Goal: Task Accomplishment & Management: Manage account settings

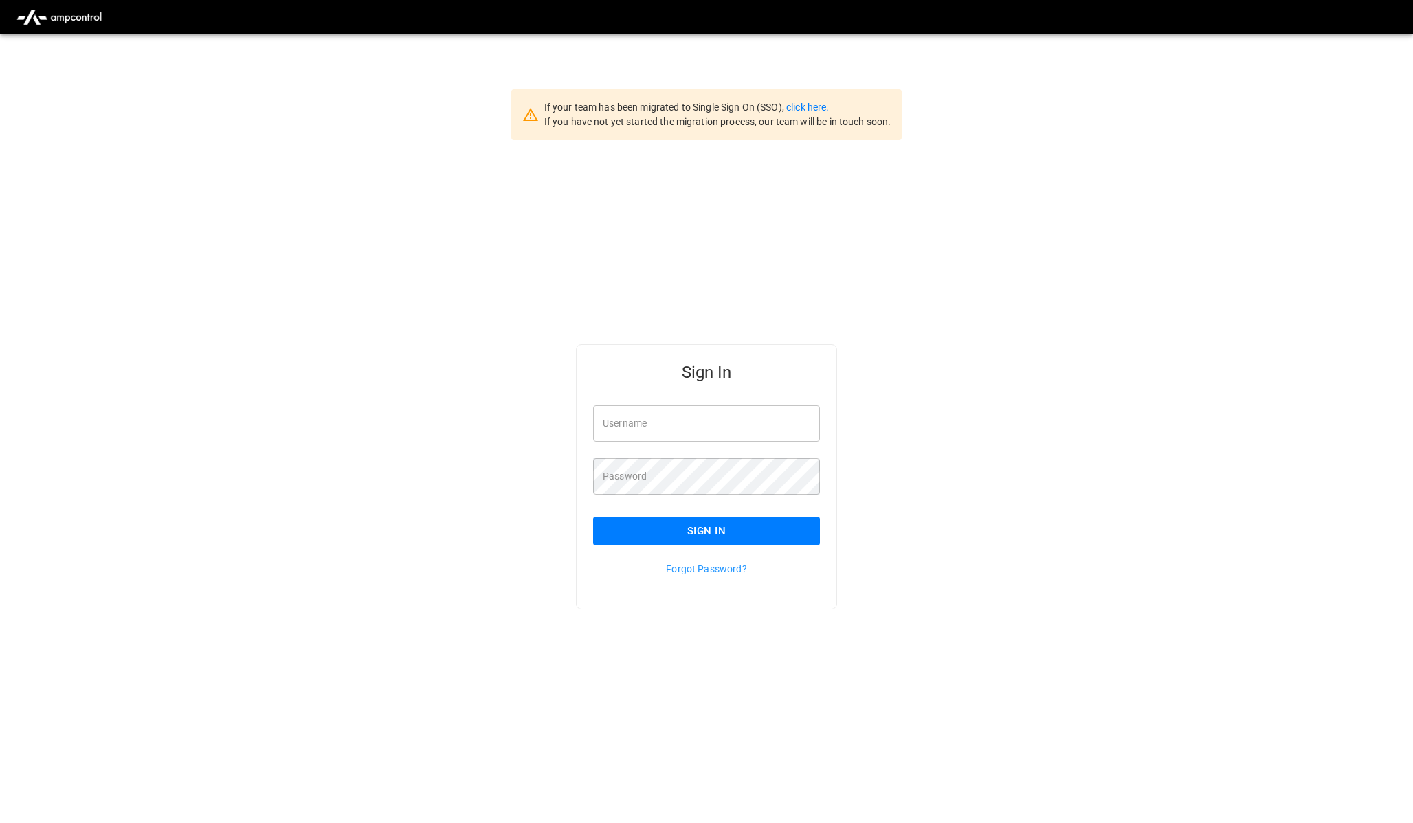
click at [671, 423] on input "Username" at bounding box center [706, 424] width 227 height 36
type input "**********"
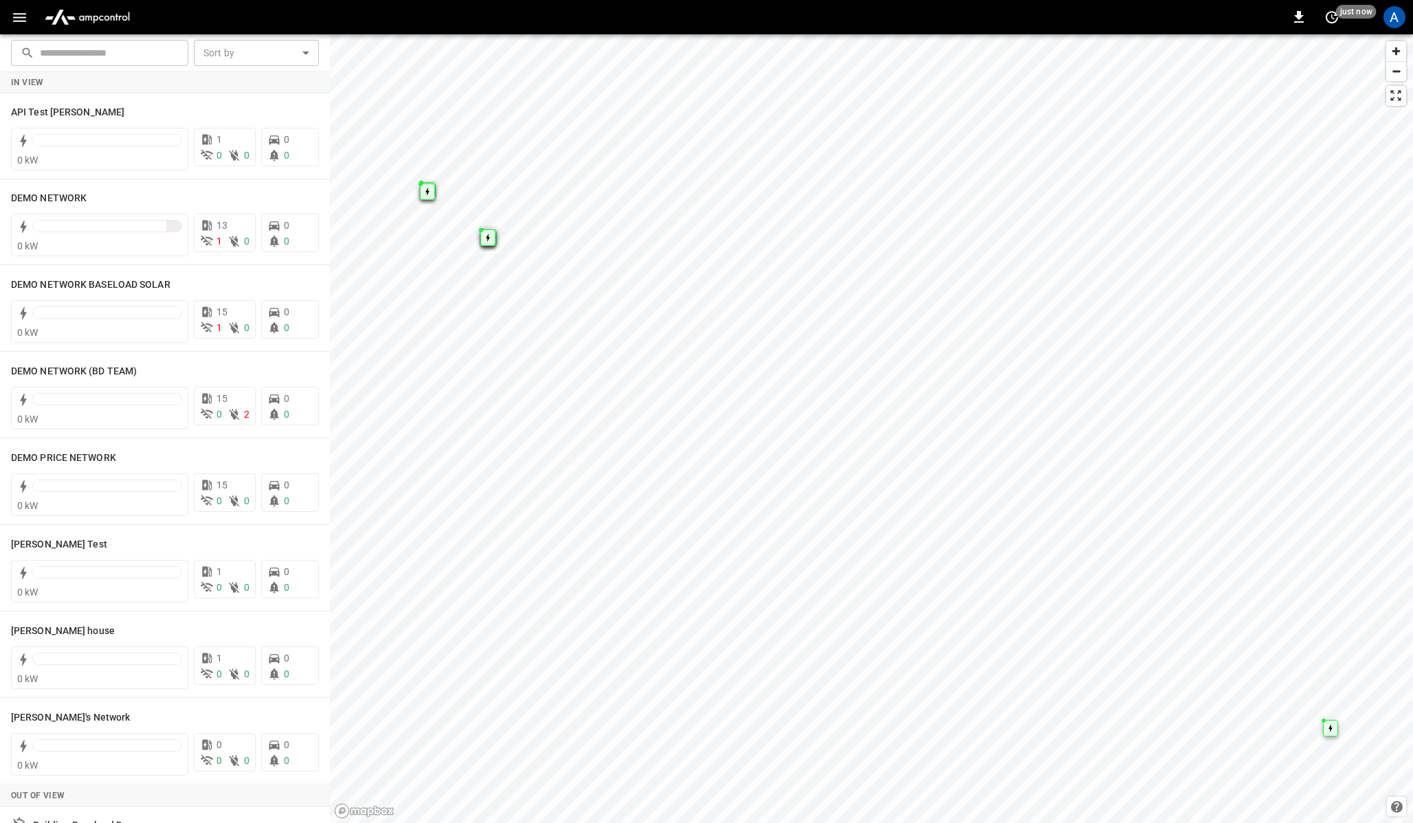
click at [12, 26] on button "button" at bounding box center [19, 17] width 28 height 25
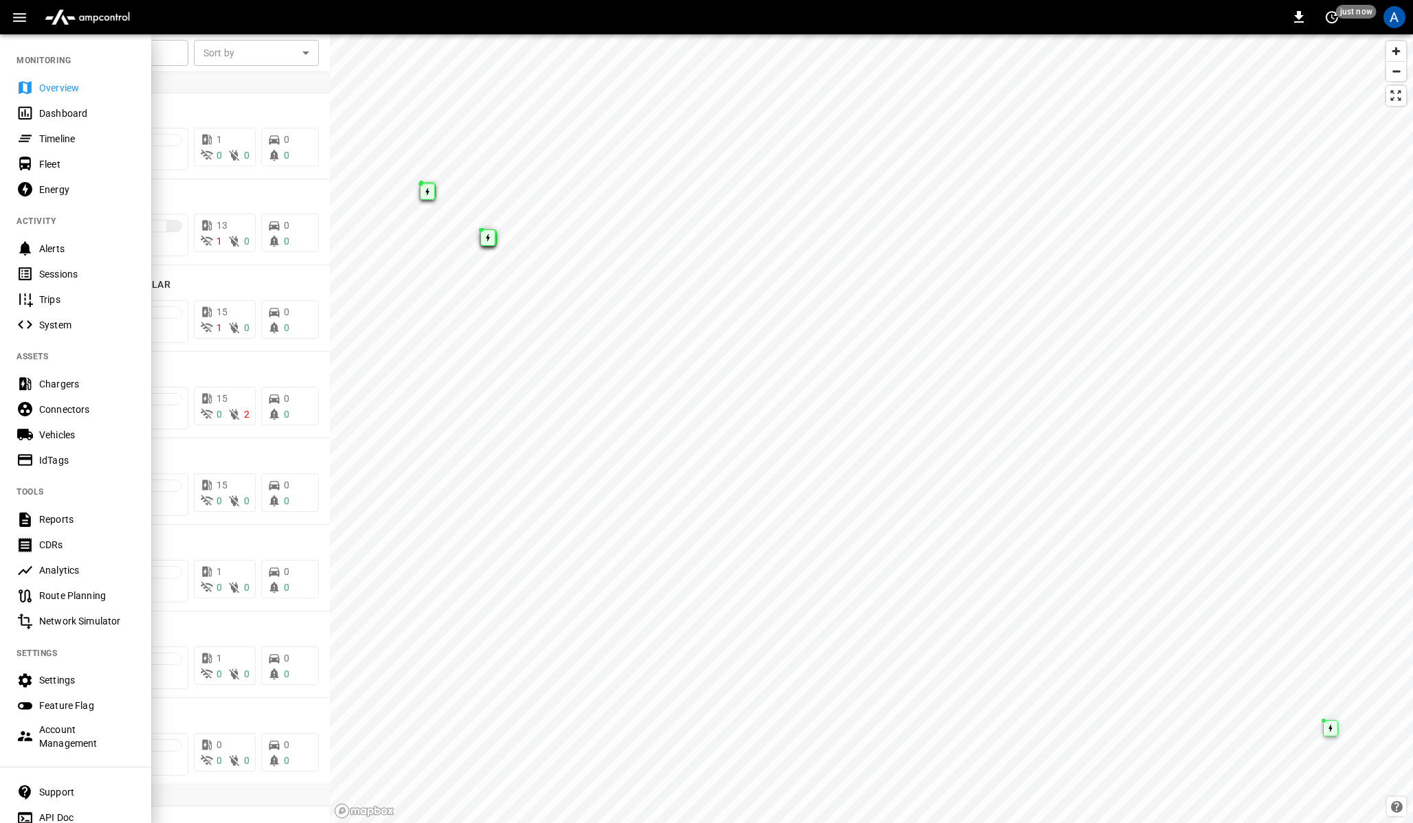
click at [59, 115] on div "Dashboard" at bounding box center [87, 114] width 96 height 14
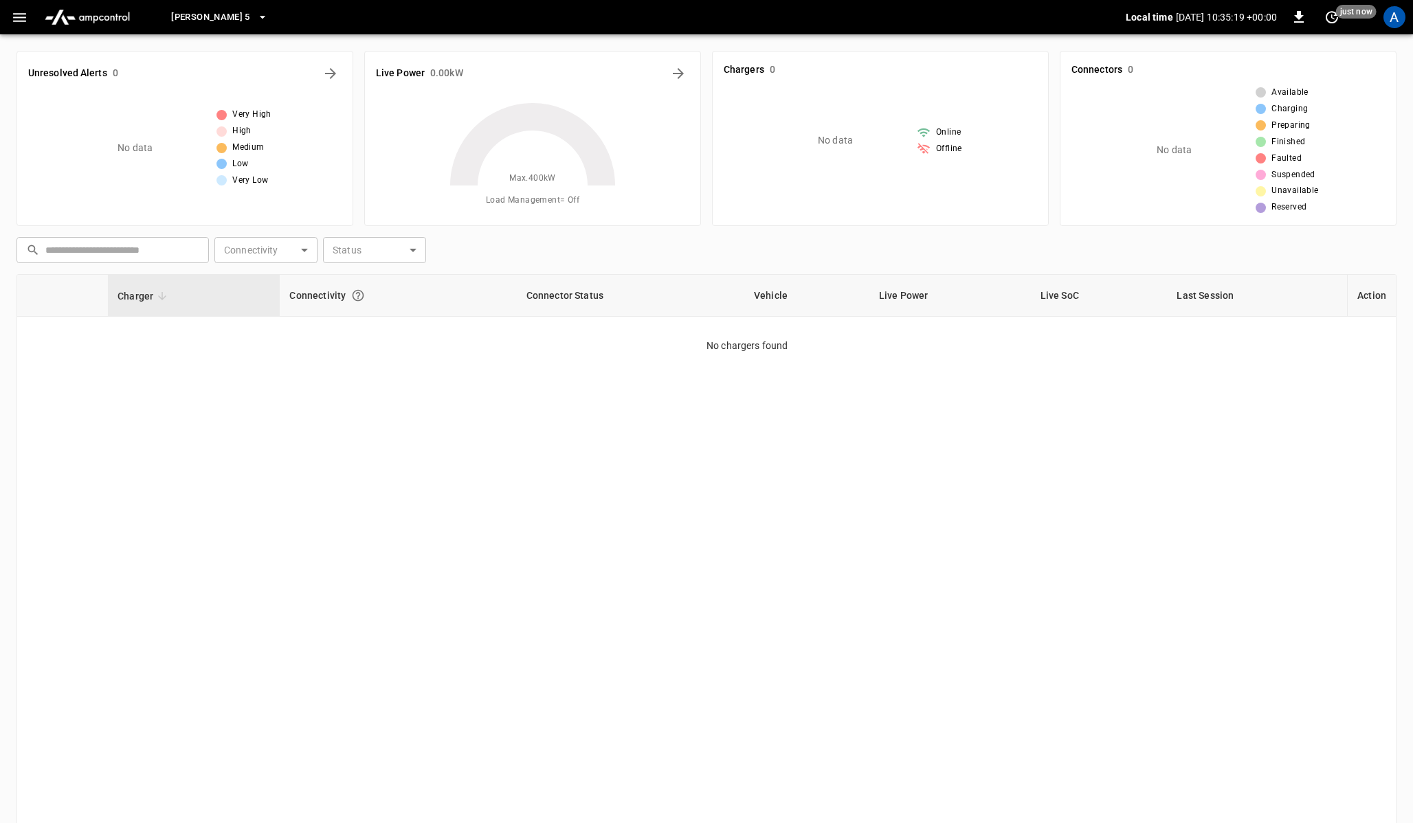
click at [26, 28] on button "button" at bounding box center [19, 17] width 28 height 25
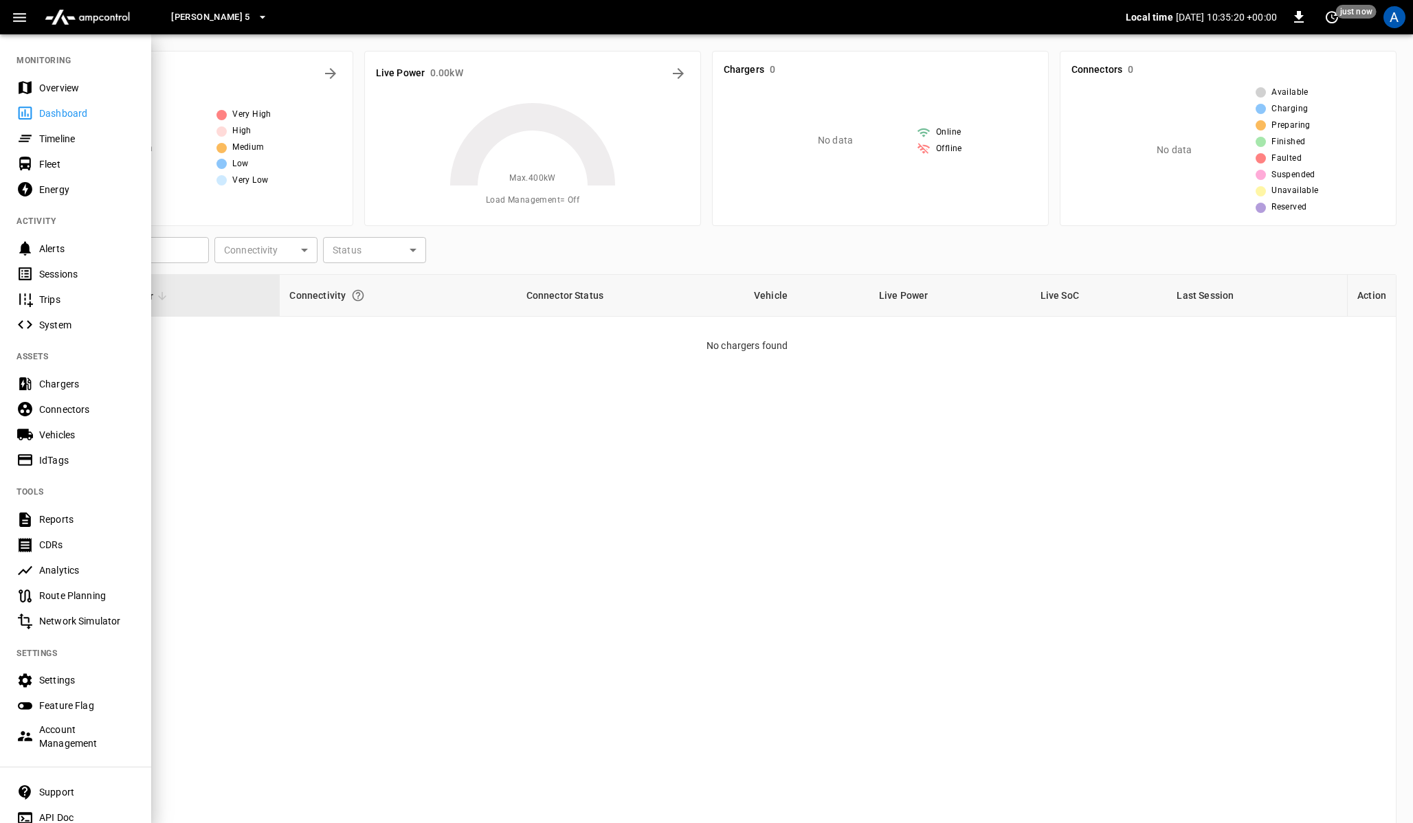
click at [53, 137] on div "Timeline" at bounding box center [87, 139] width 96 height 14
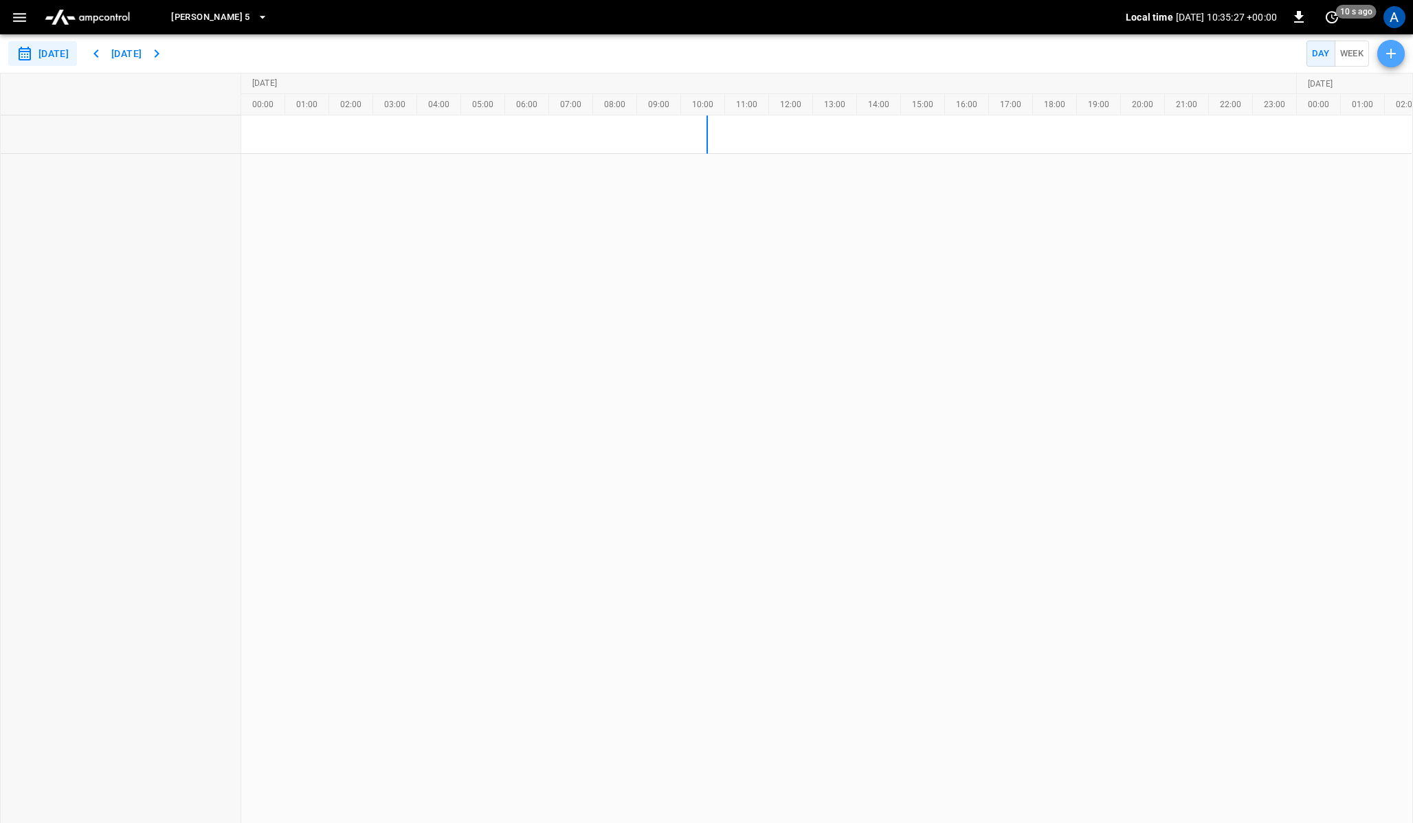
click at [1393, 56] on icon "button" at bounding box center [1391, 53] width 16 height 16
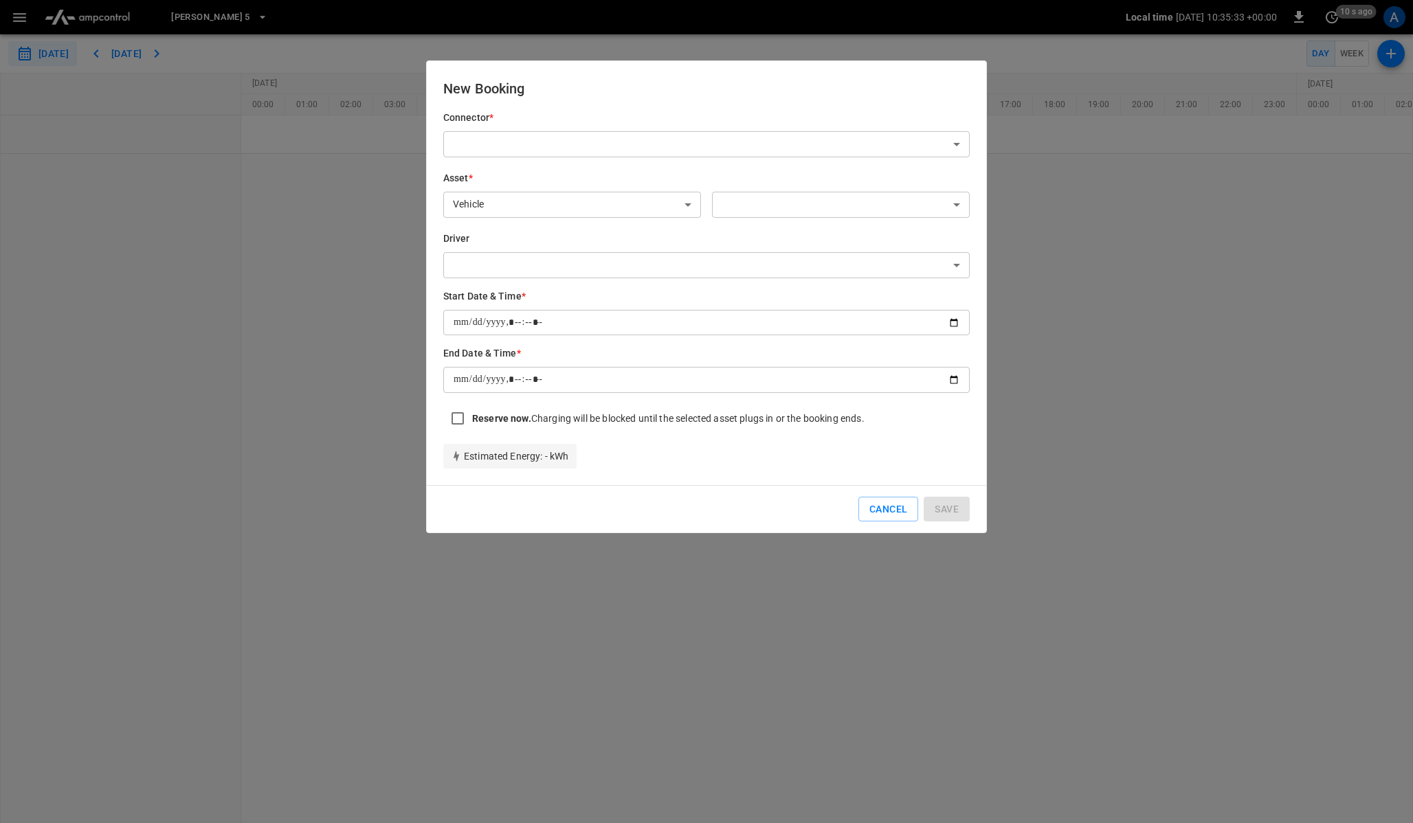
click at [27, 18] on div at bounding box center [706, 411] width 1413 height 823
click at [10, 19] on div at bounding box center [706, 411] width 1413 height 823
click at [892, 510] on button "Cancel" at bounding box center [889, 509] width 60 height 25
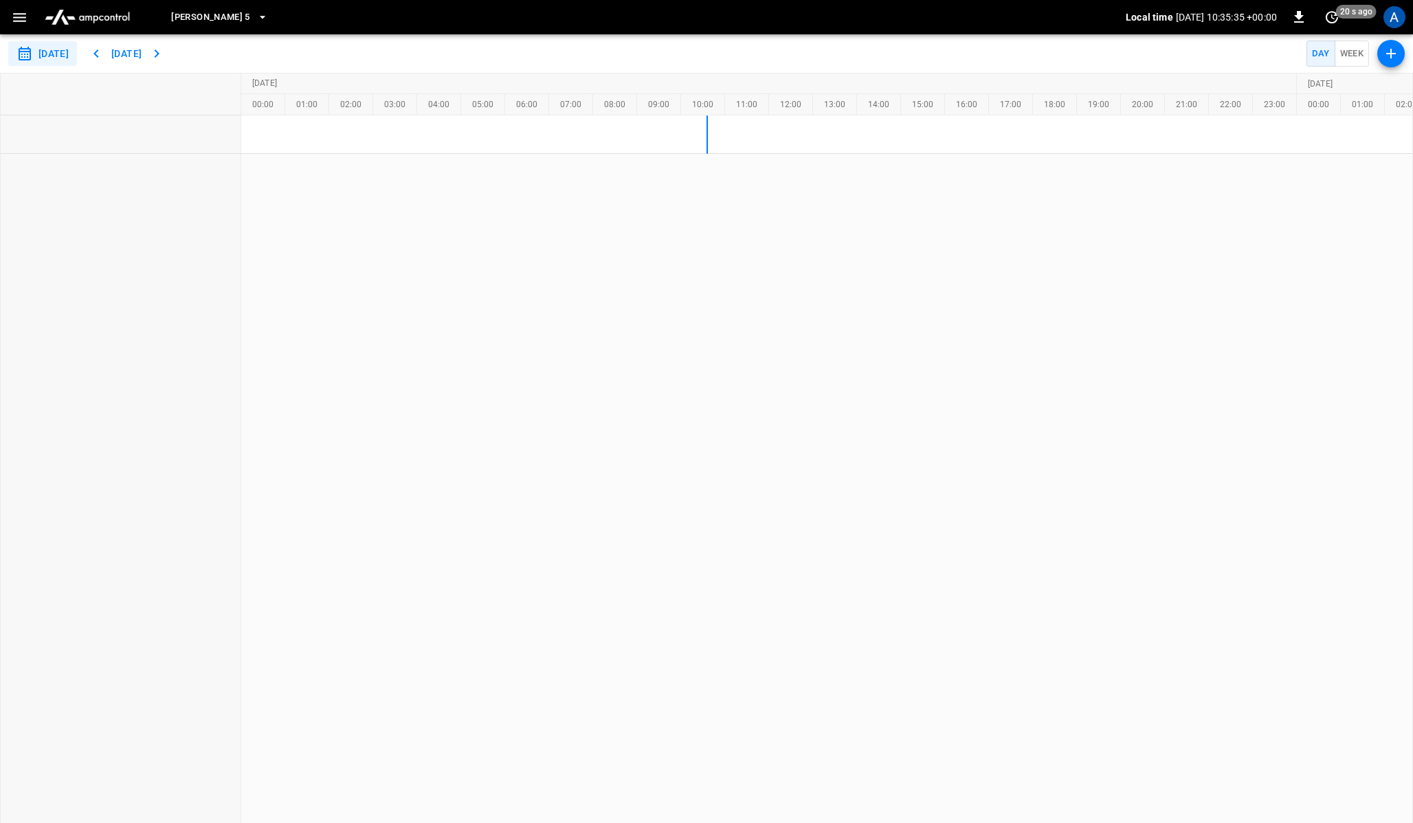
click at [13, 15] on icon "button" at bounding box center [19, 17] width 17 height 17
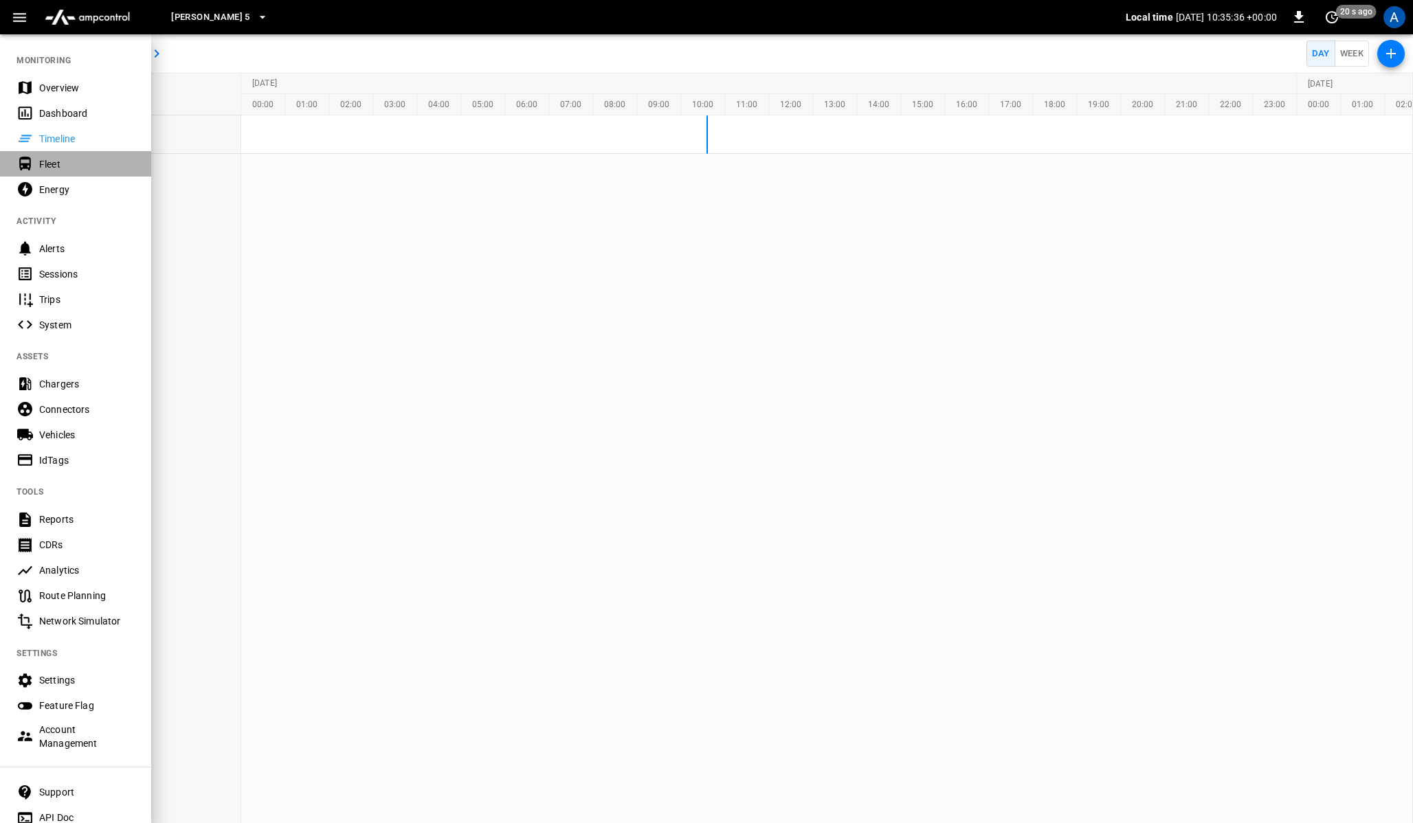
click at [49, 172] on div "Fleet" at bounding box center [75, 163] width 151 height 25
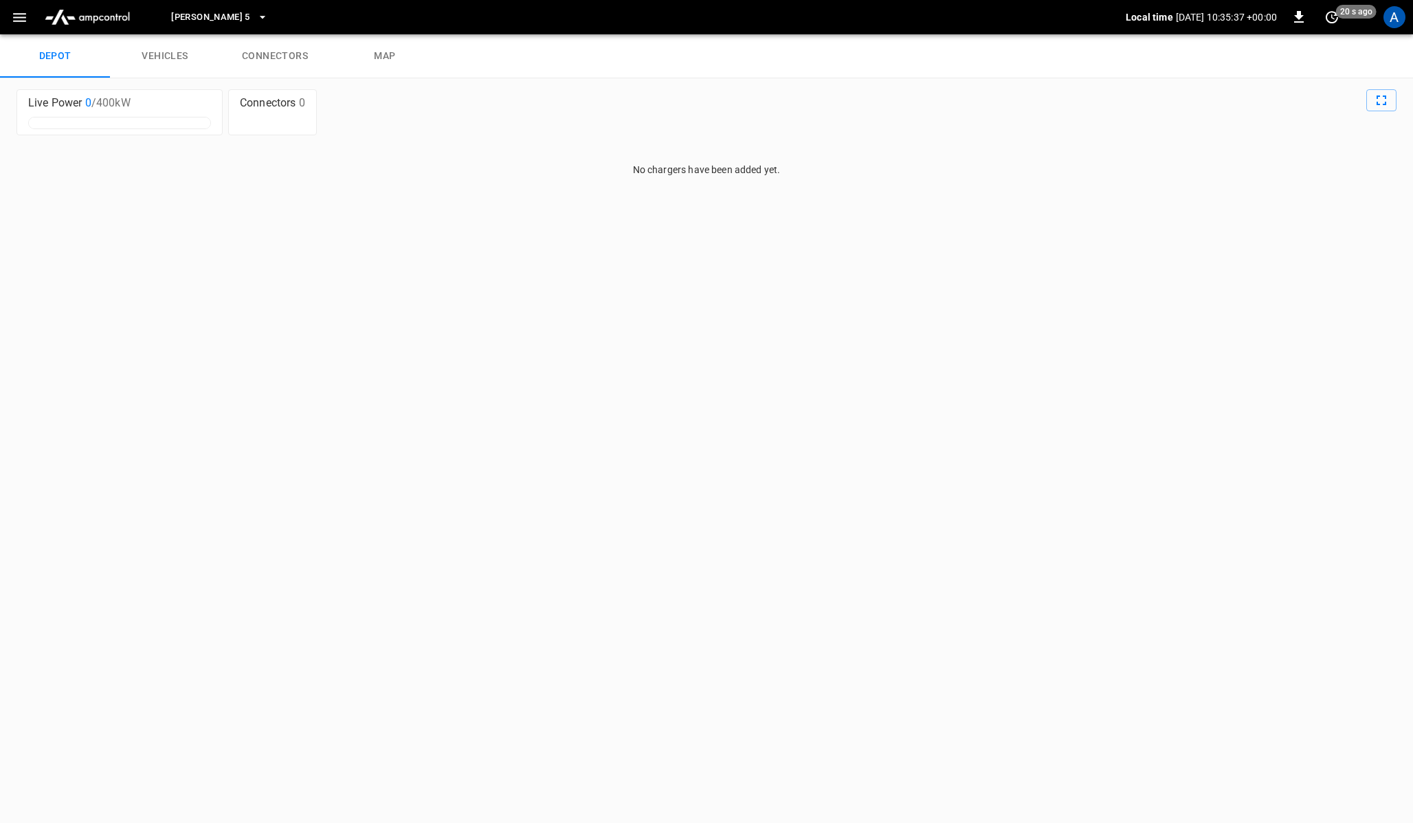
click at [160, 54] on link "vehicles" at bounding box center [165, 56] width 110 height 44
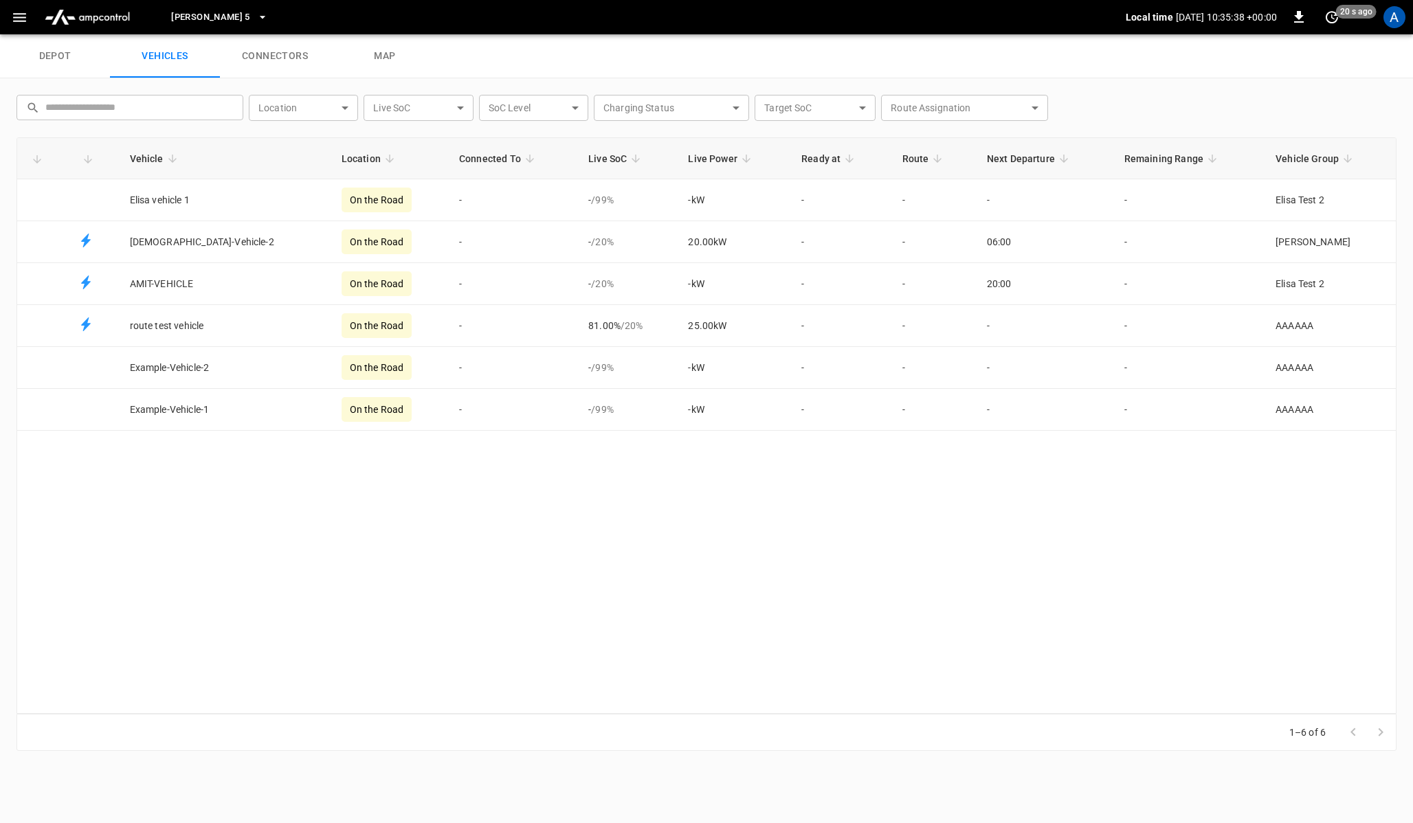
click at [277, 64] on link "connectors" at bounding box center [275, 56] width 110 height 44
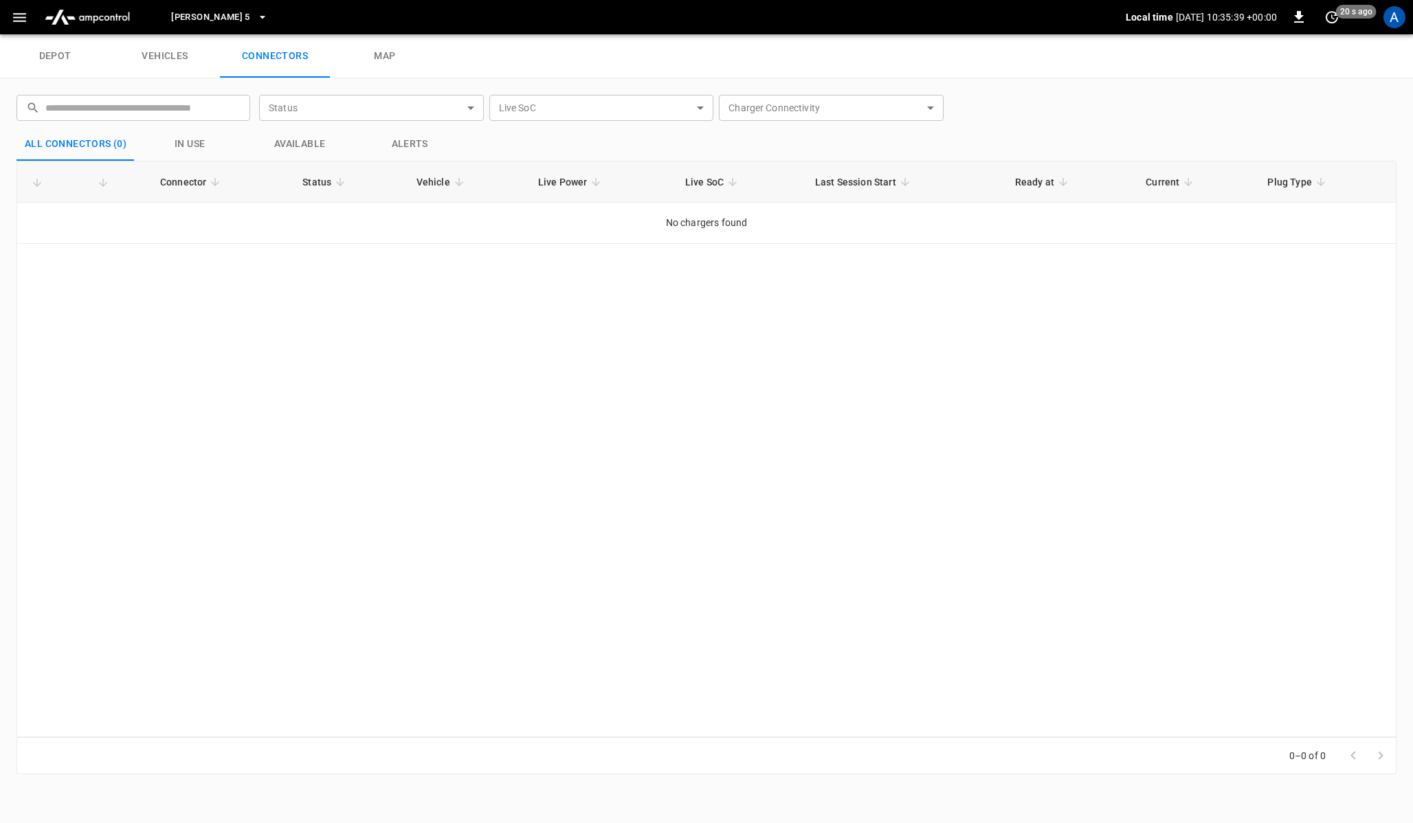
click at [388, 54] on link "map" at bounding box center [385, 56] width 110 height 44
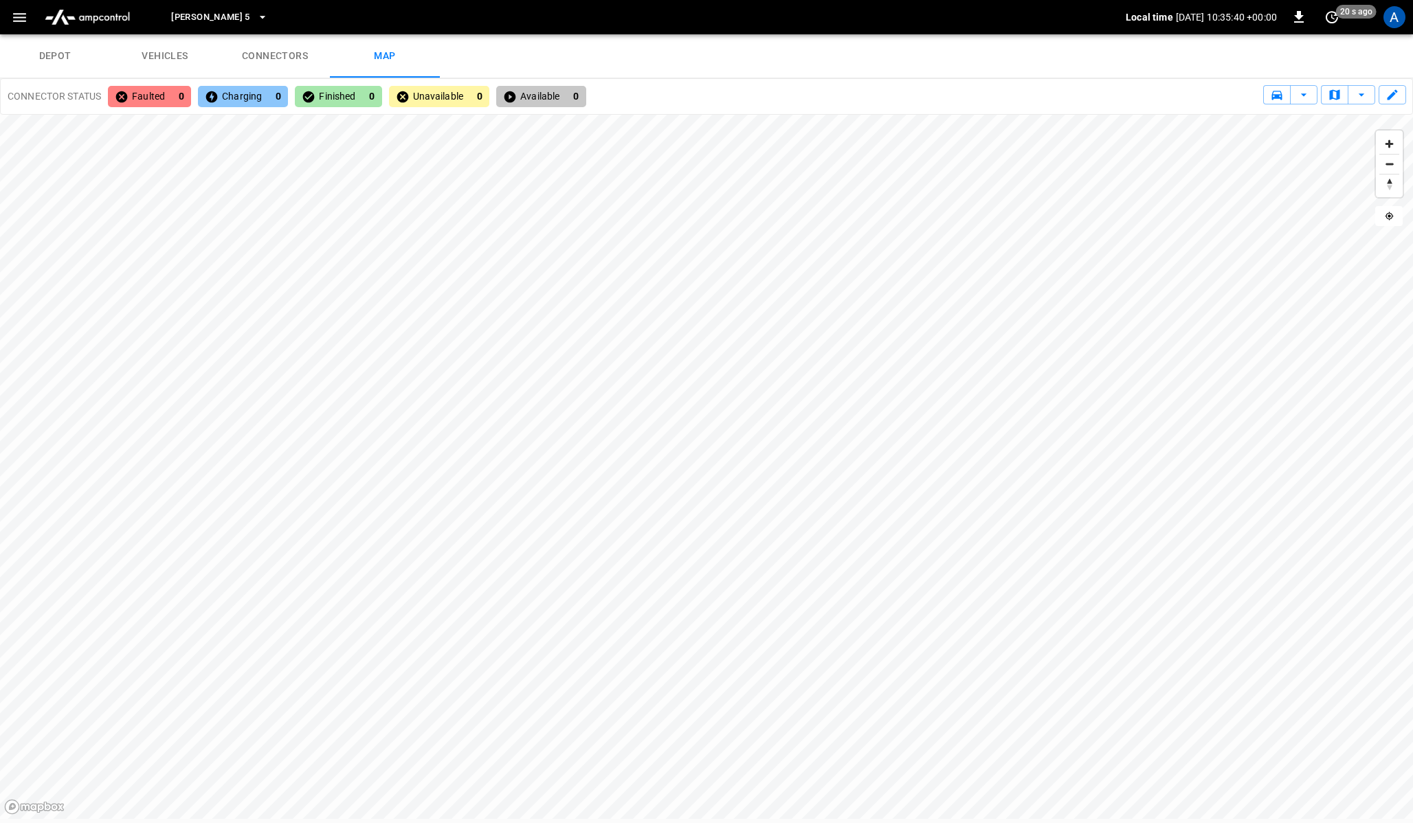
click at [22, 15] on icon "button" at bounding box center [19, 17] width 17 height 17
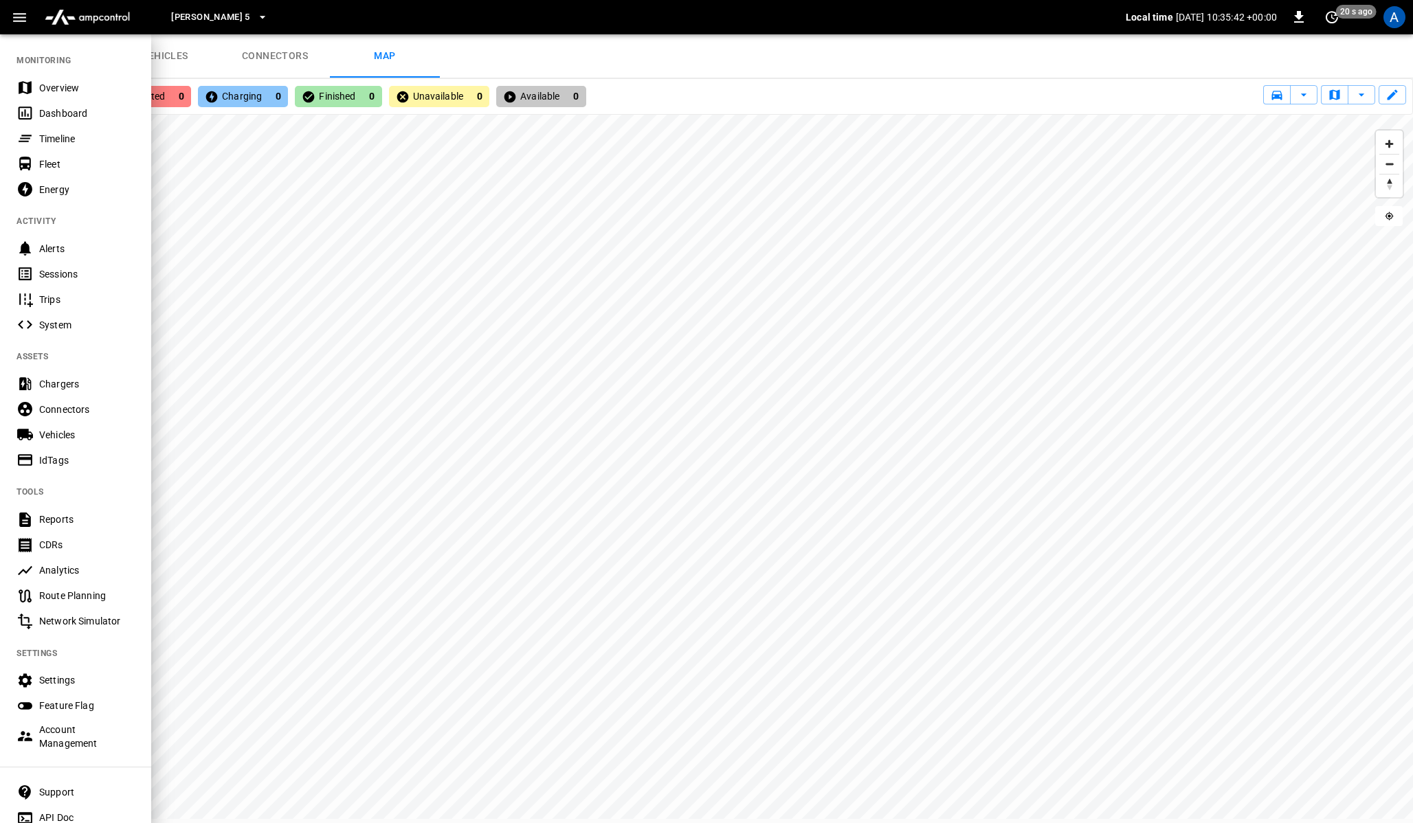
click at [60, 189] on div "Energy" at bounding box center [87, 190] width 96 height 14
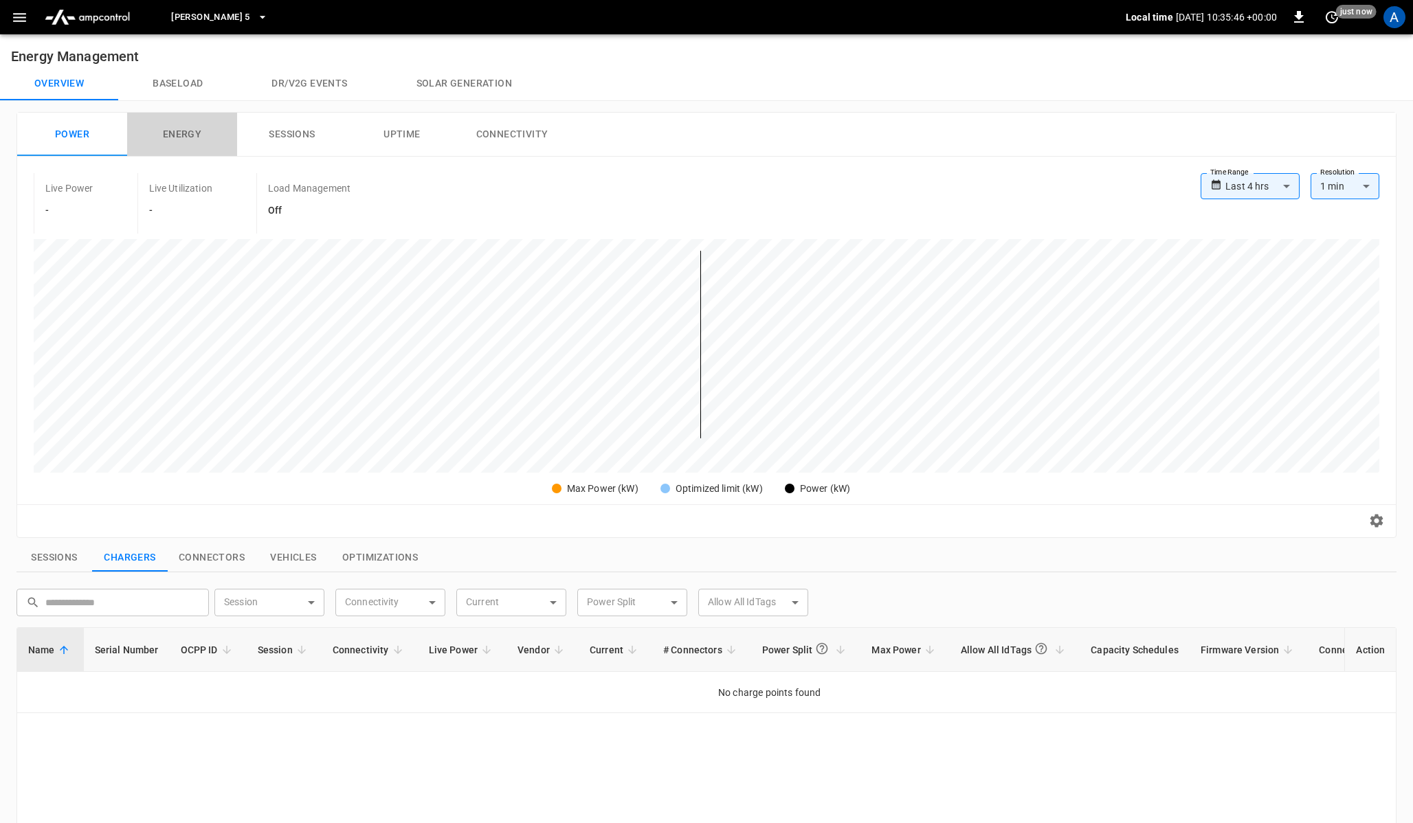
click at [173, 132] on button "Energy" at bounding box center [182, 135] width 110 height 44
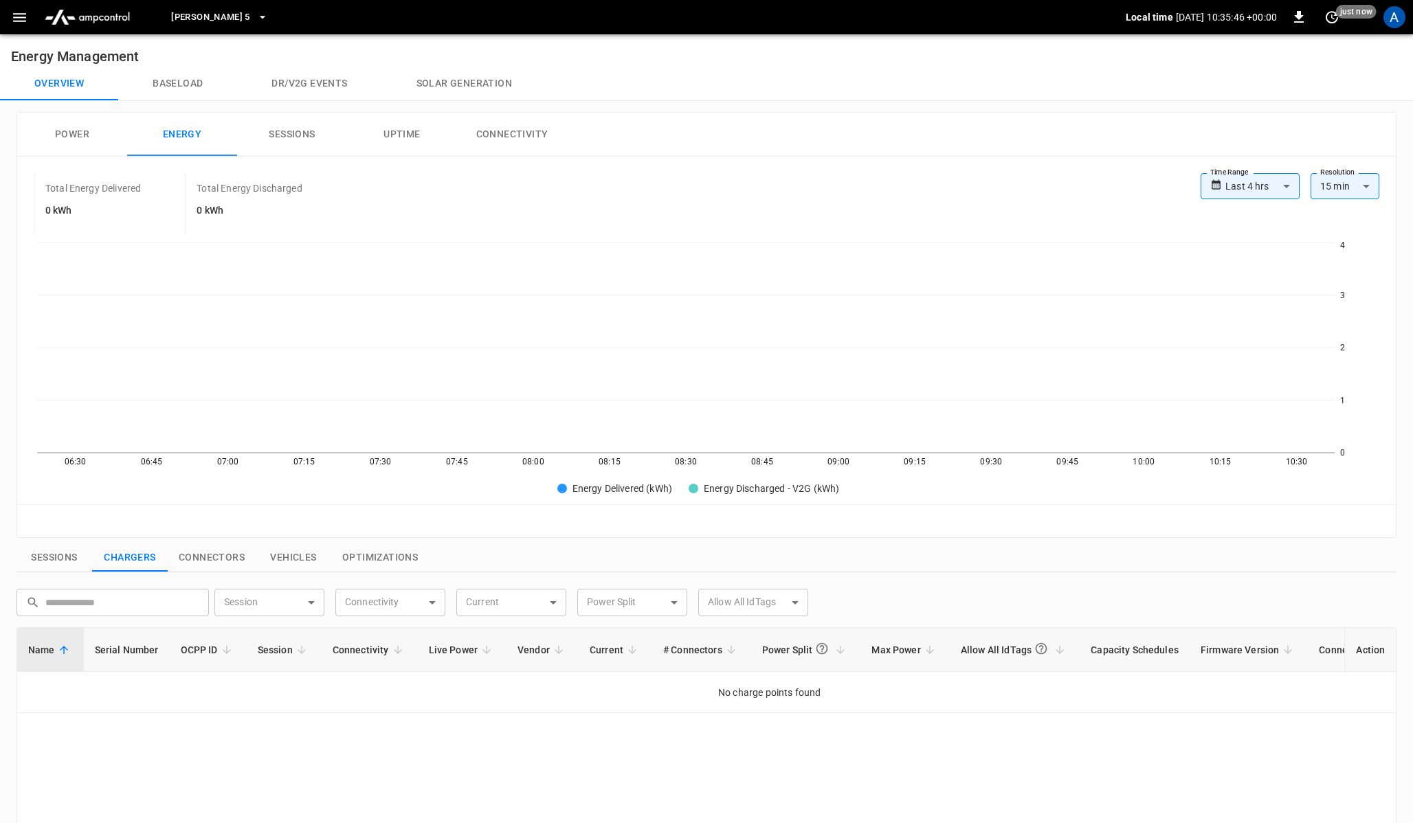
click at [276, 140] on button "Sessions" at bounding box center [292, 135] width 110 height 44
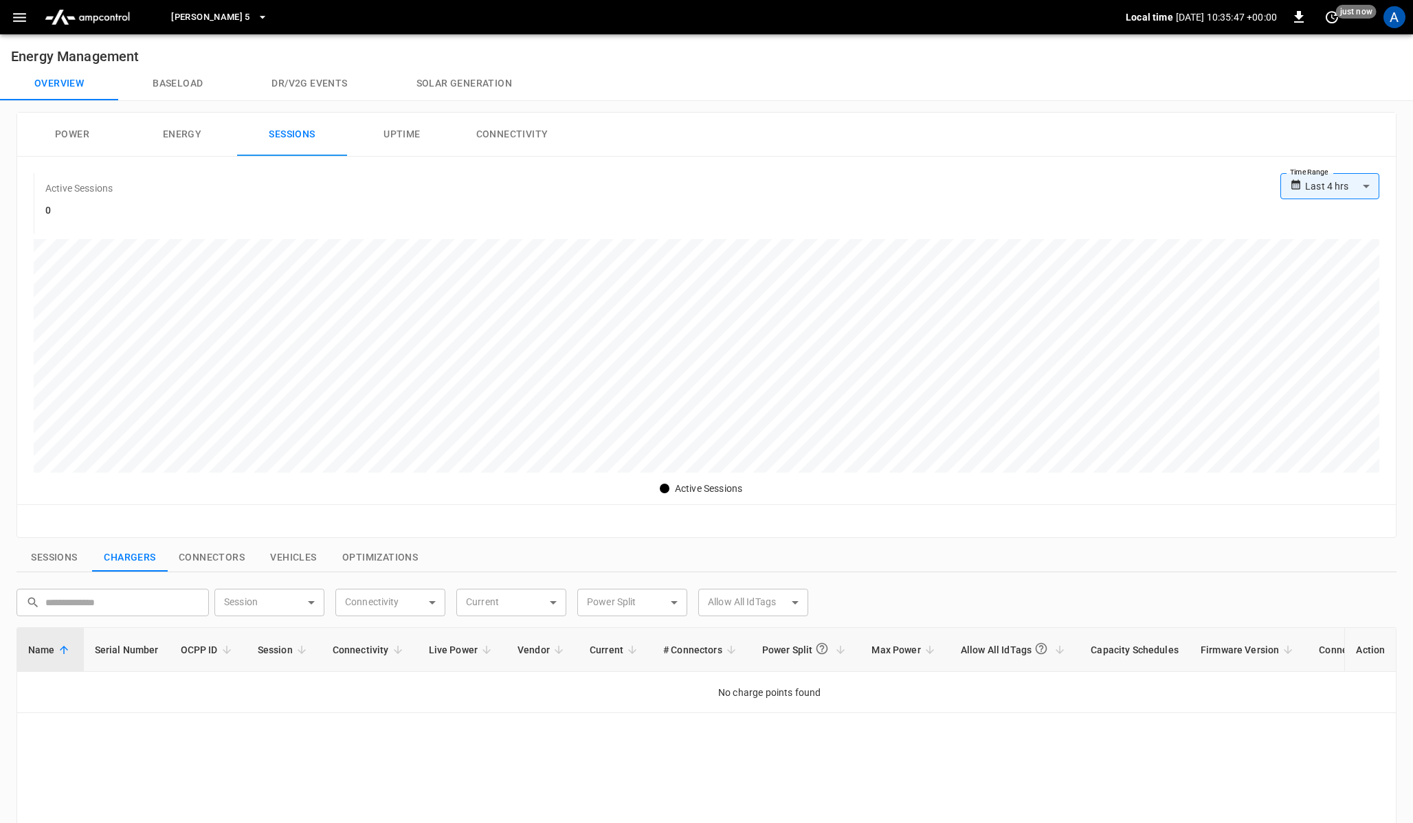
click at [84, 130] on button "Power" at bounding box center [72, 135] width 110 height 44
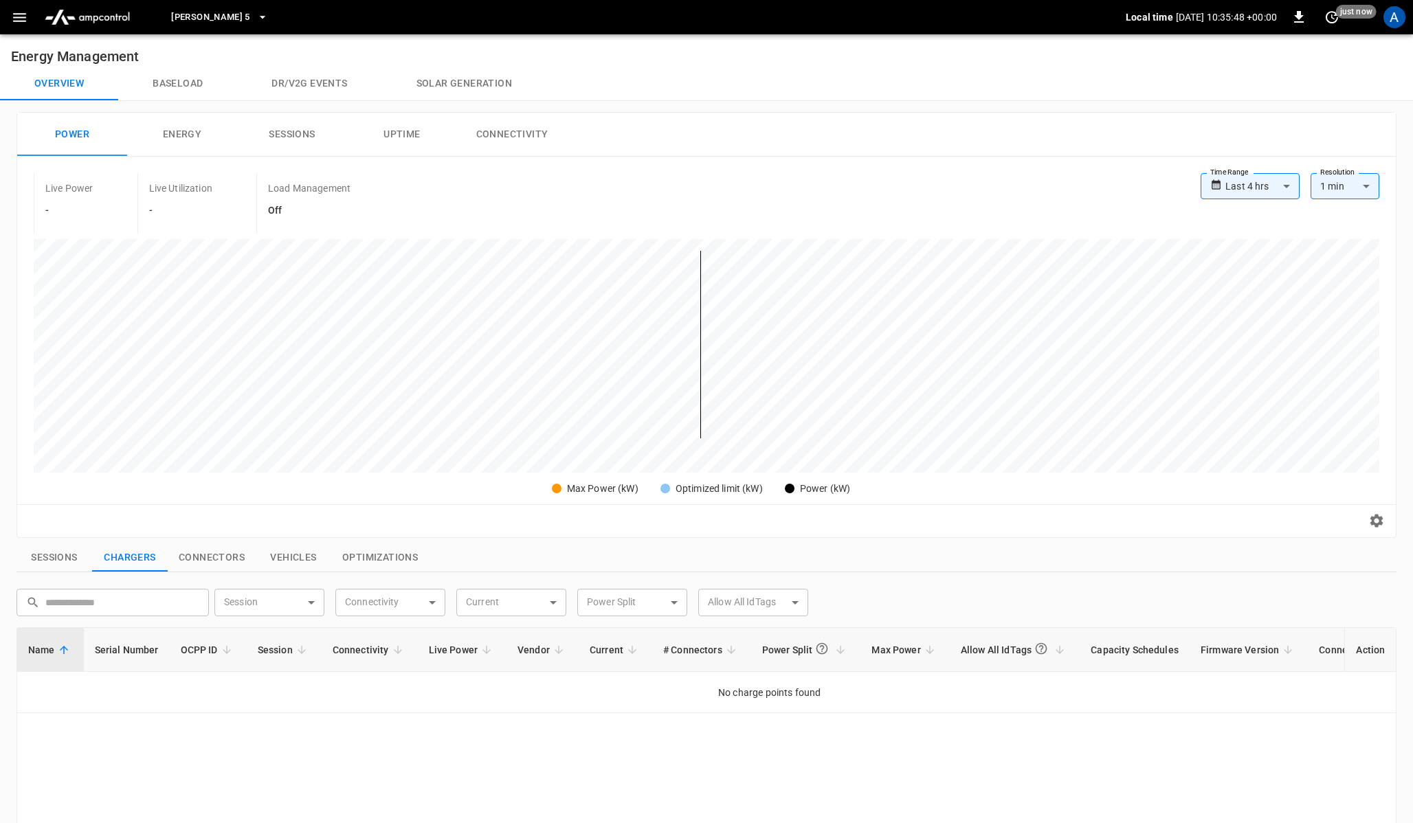
click at [1276, 190] on body "**********" at bounding box center [706, 626] width 1413 height 1252
click at [1228, 348] on li "Custom" at bounding box center [1250, 352] width 99 height 23
type input "******"
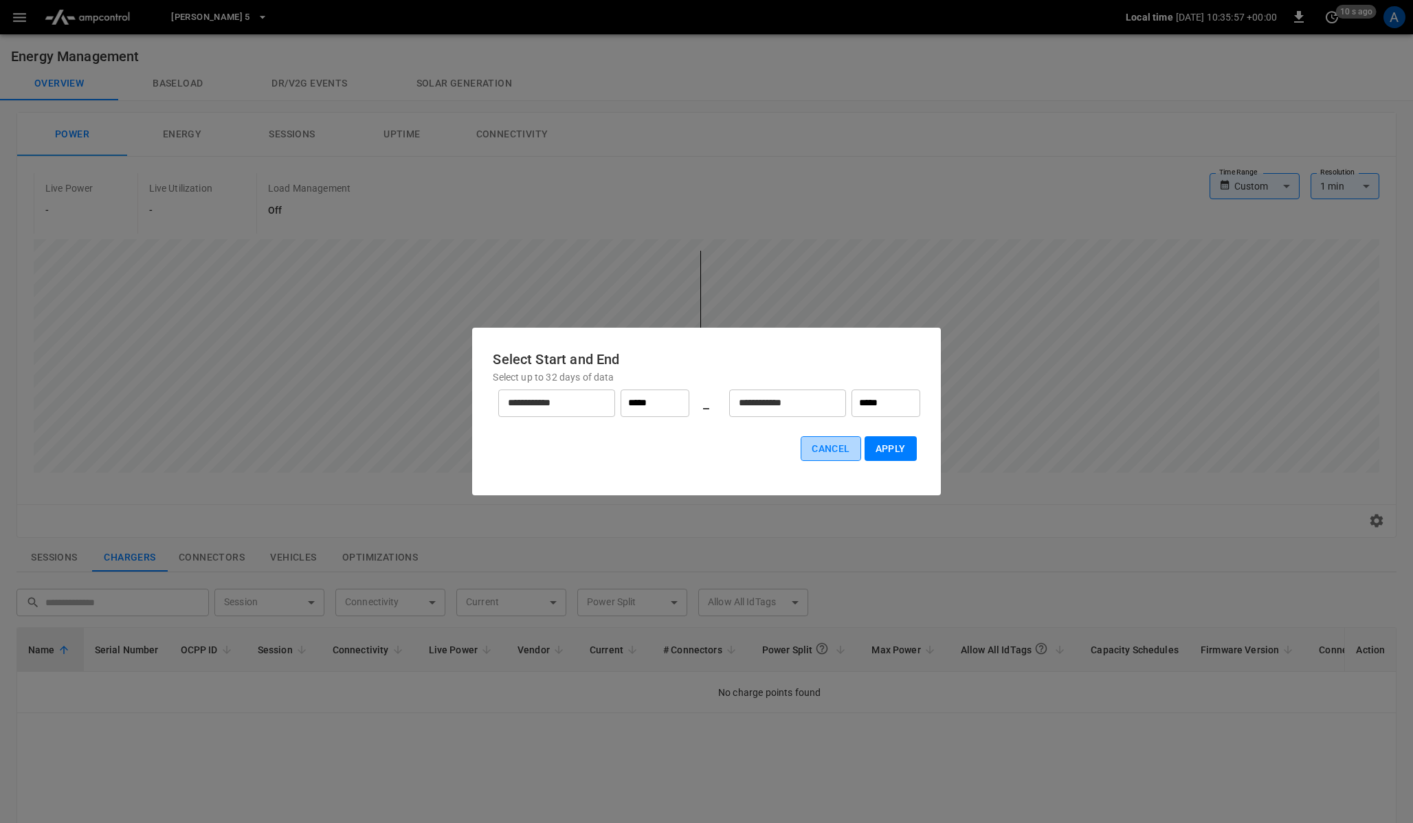
click at [830, 457] on button "Cancel" at bounding box center [831, 448] width 60 height 25
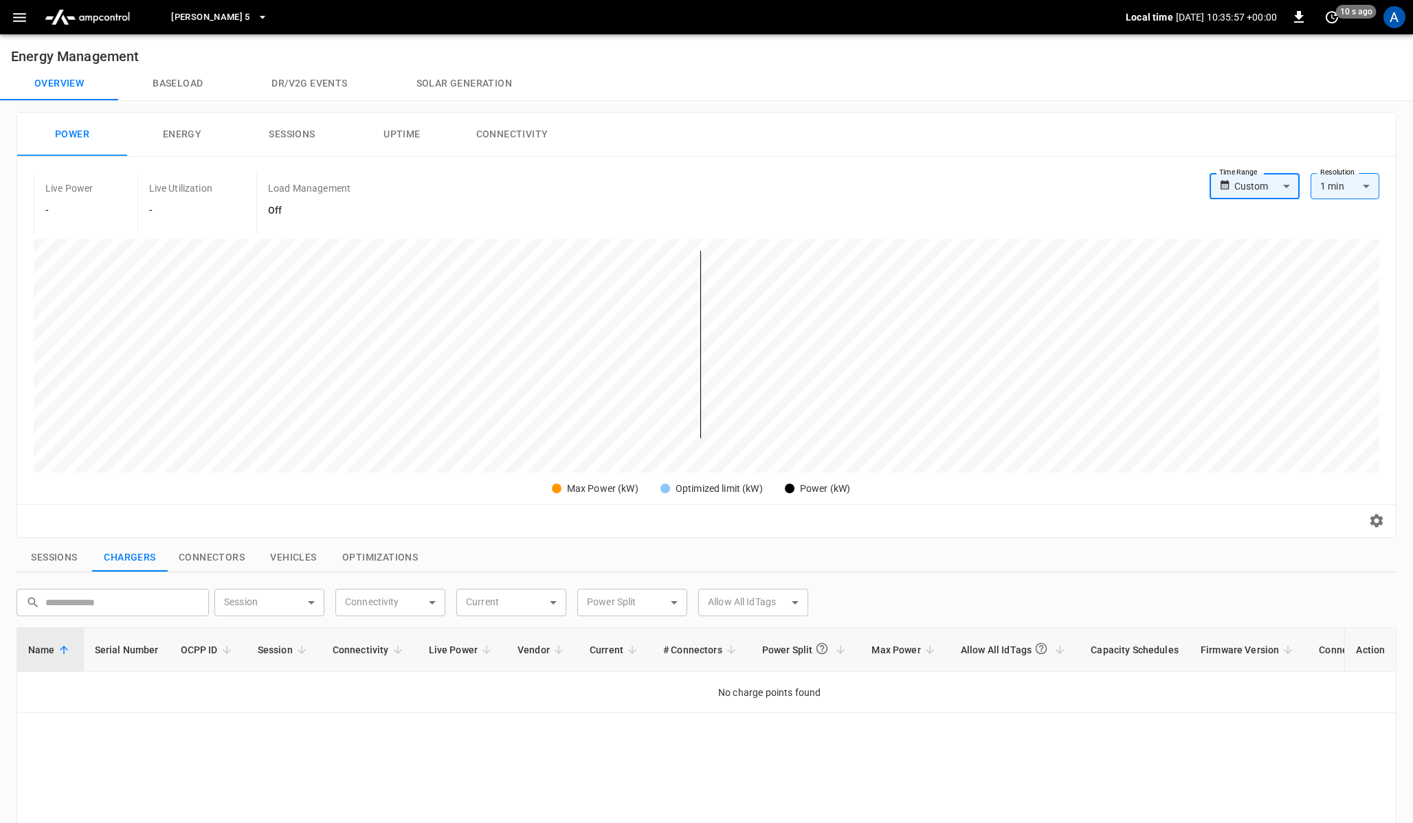
click at [1376, 173] on body "Elisa 5 Local time [DATE] 10:35:57 +00:00 0 10 s ago A Energy Management Overvi…" at bounding box center [706, 626] width 1413 height 1252
click at [790, 171] on div at bounding box center [706, 411] width 1413 height 823
click at [191, 86] on button "Baseload" at bounding box center [177, 83] width 119 height 33
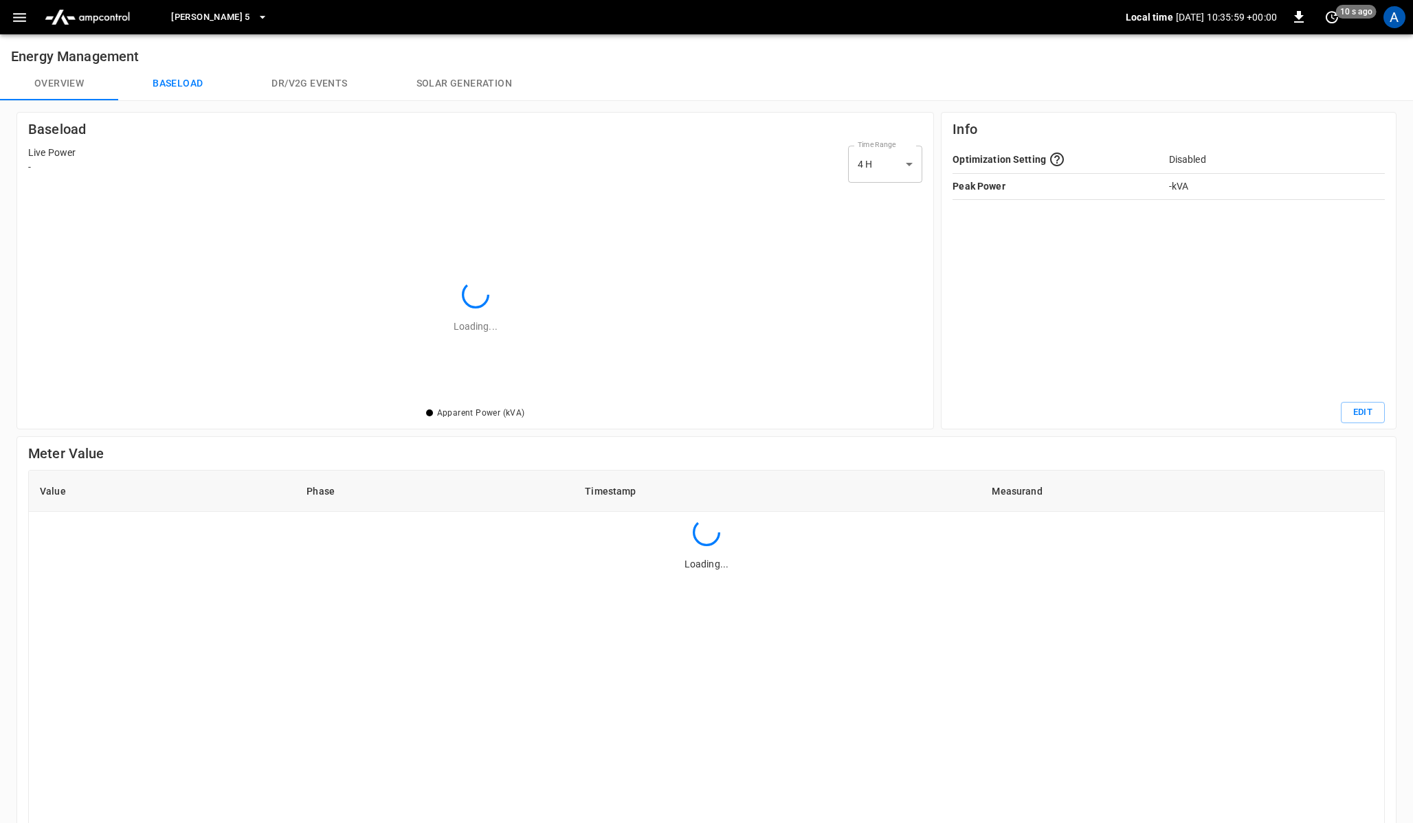
scroll to position [217, 894]
click at [302, 85] on button "Dr/V2G events" at bounding box center [309, 83] width 144 height 33
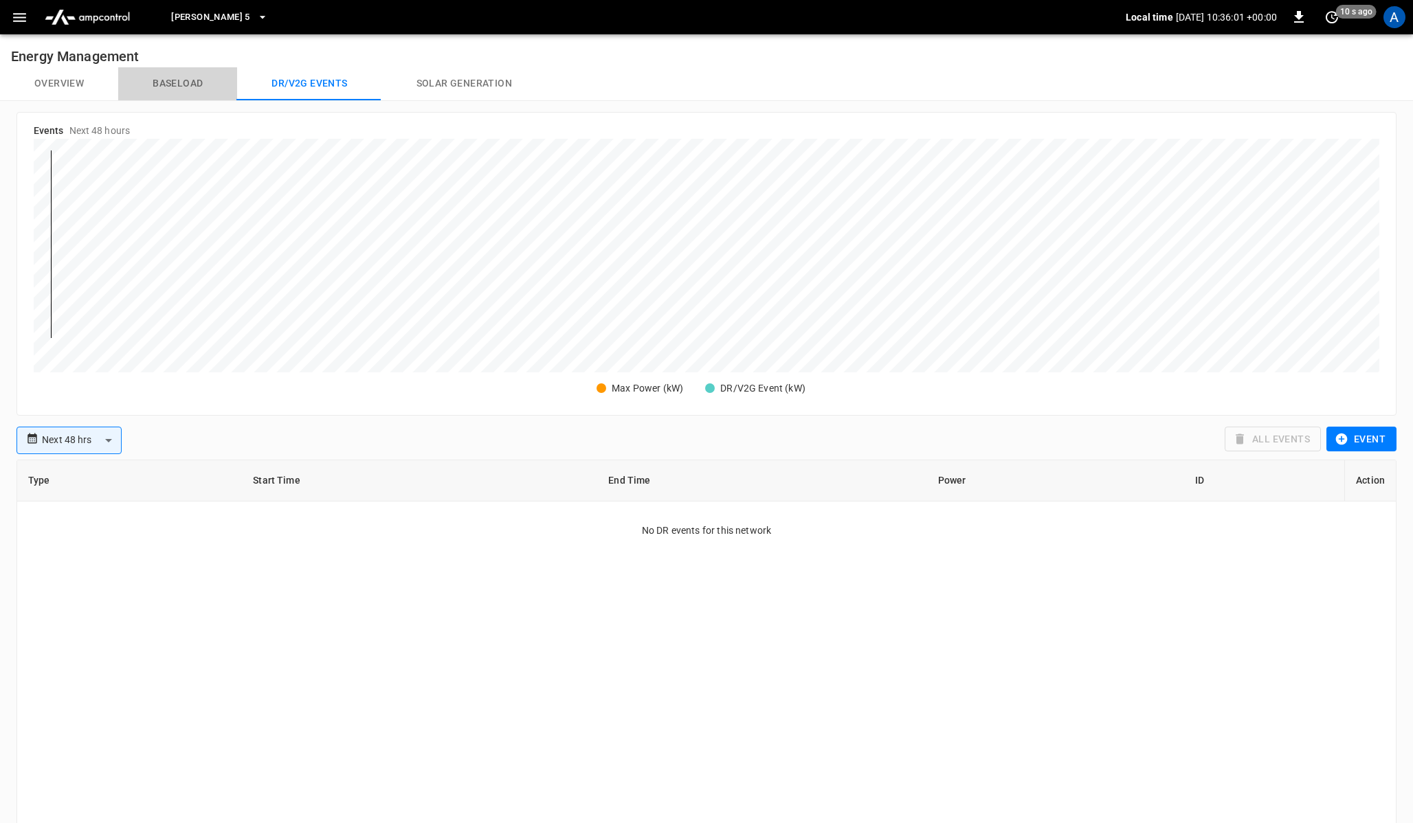
click at [200, 96] on button "Baseload" at bounding box center [177, 83] width 119 height 33
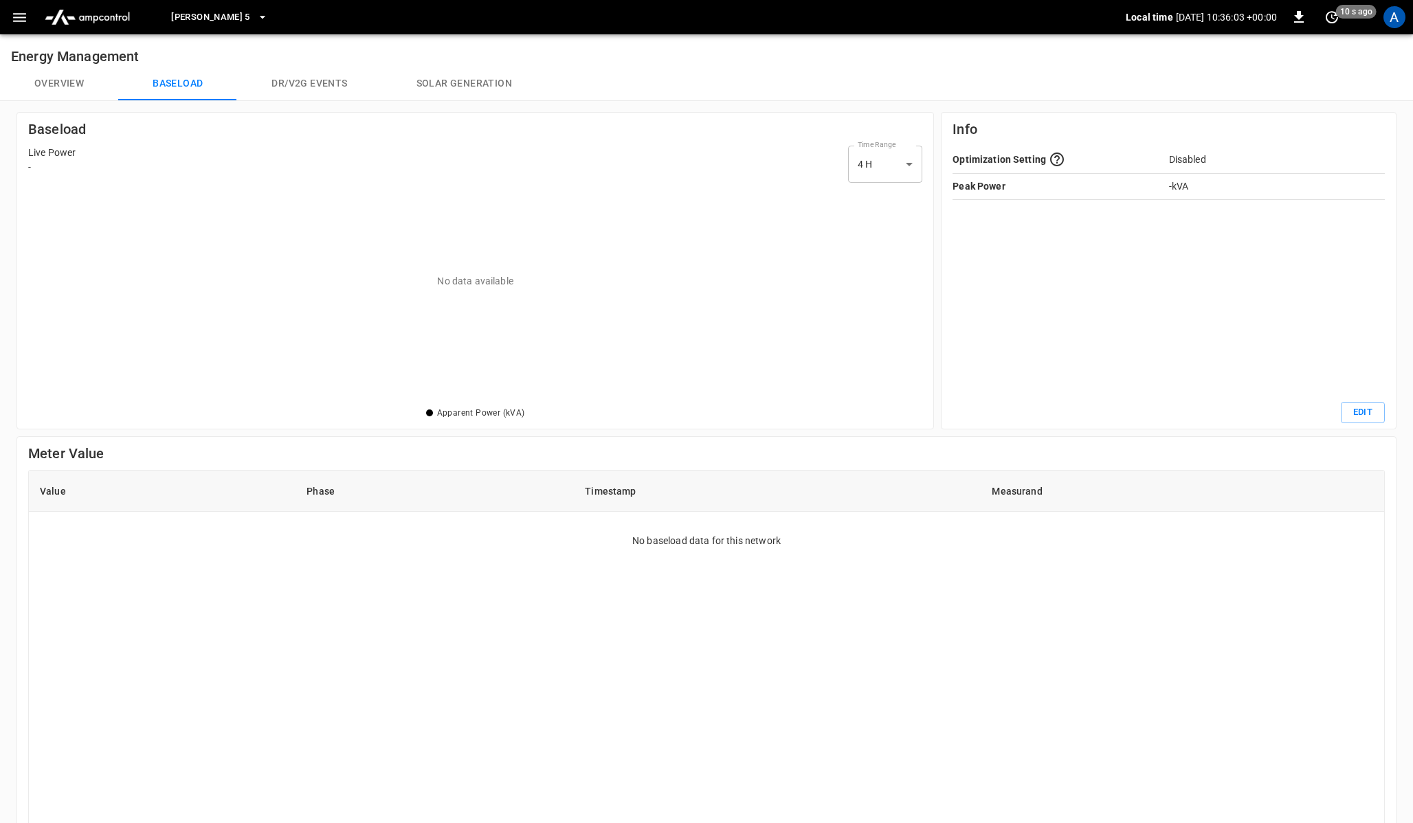
click at [895, 150] on div "Time Range 4 H ** select-time-range" at bounding box center [885, 164] width 74 height 37
click at [901, 163] on body "Elisa 5 Local time [DATE] 10:36:04 +00:00 0 10 s ago A Energy Management Overvi…" at bounding box center [706, 551] width 1413 height 1103
click at [457, 167] on div at bounding box center [706, 411] width 1413 height 823
click at [340, 85] on button "Dr/V2G events" at bounding box center [309, 83] width 144 height 33
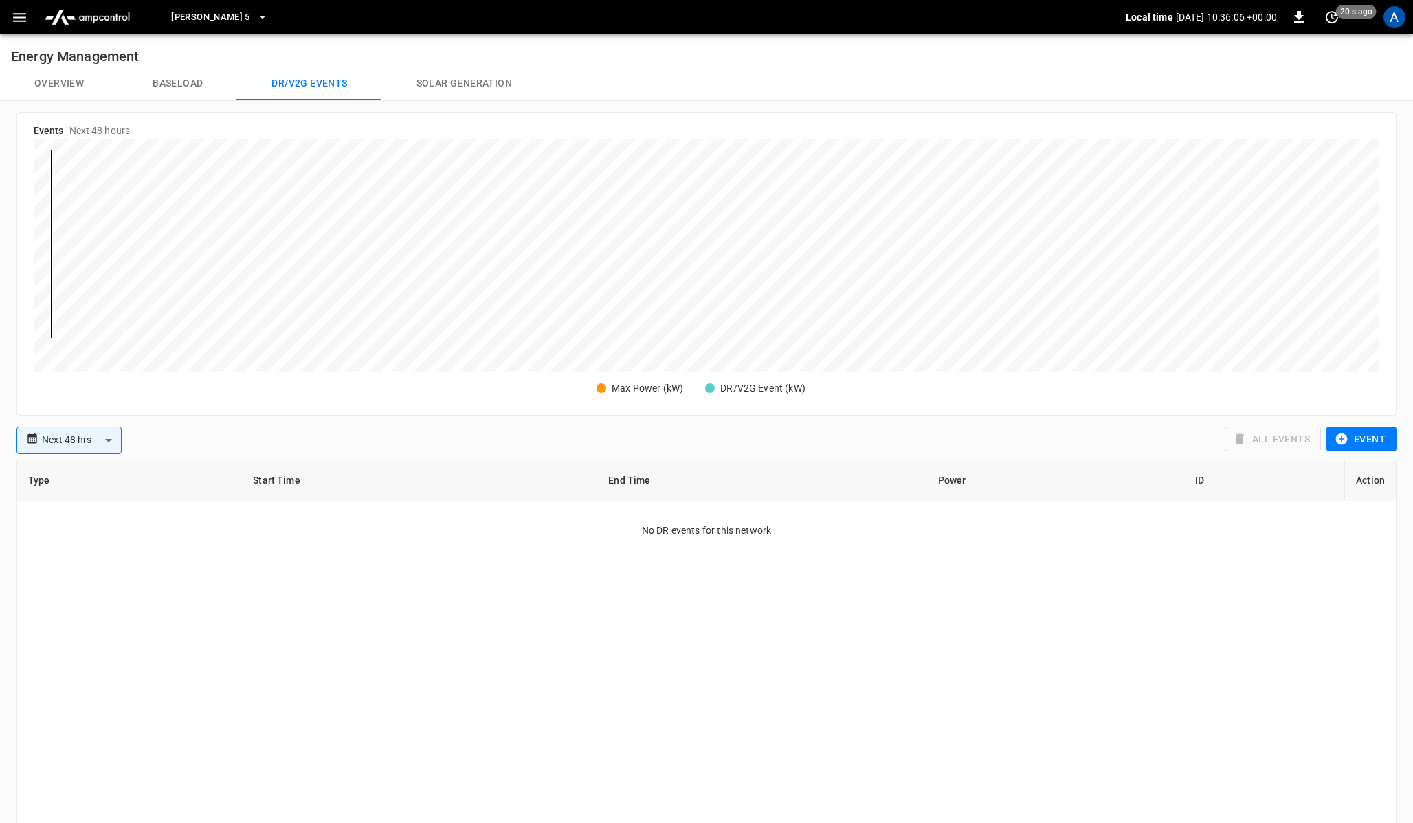
click at [451, 93] on button "Solar generation" at bounding box center [464, 83] width 164 height 33
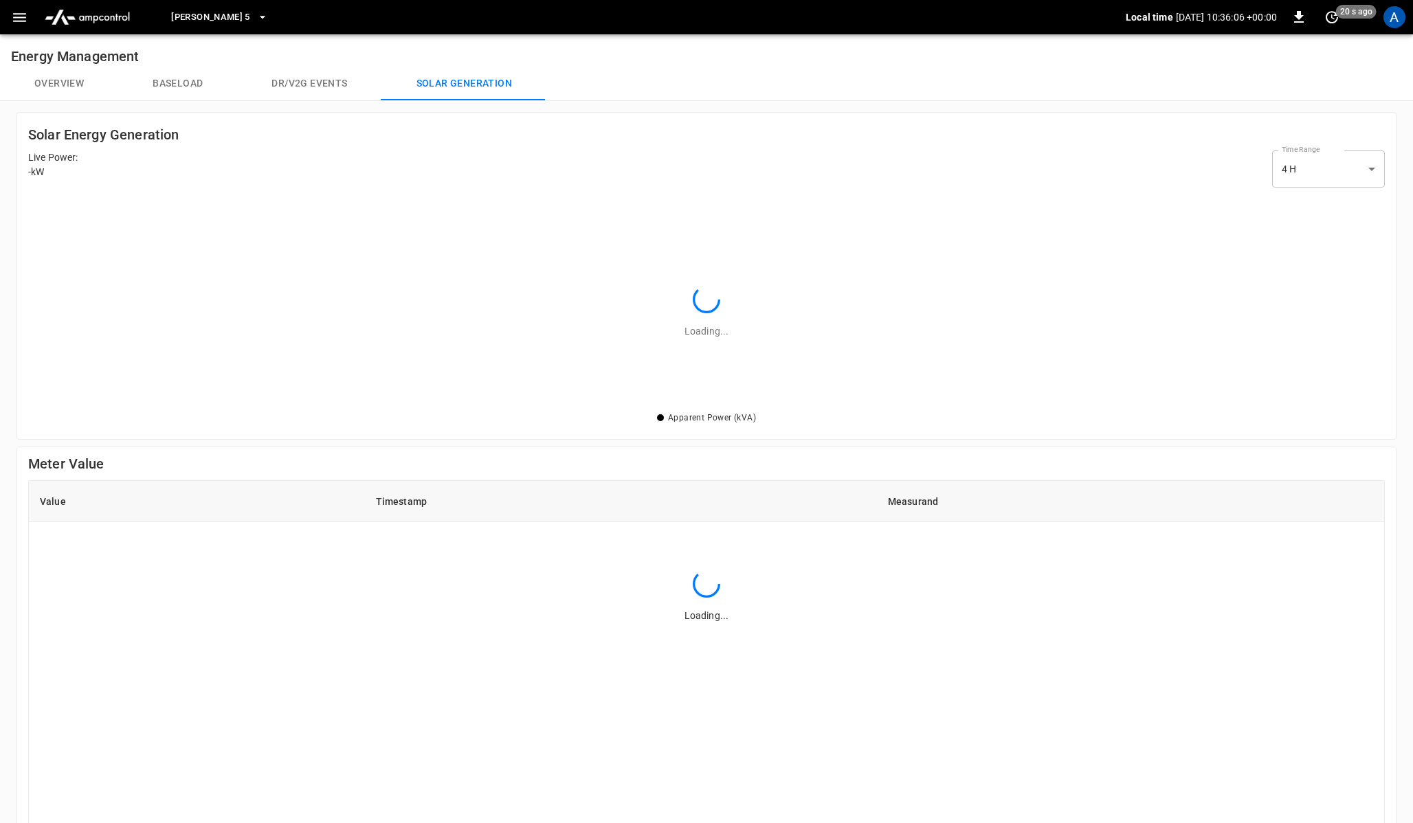
scroll to position [217, 1357]
click at [1354, 175] on body "Elisa 5 Local time [DATE] 10:36:07 +00:00 0 20 s ago A Energy Management Overvi…" at bounding box center [706, 555] width 1413 height 1111
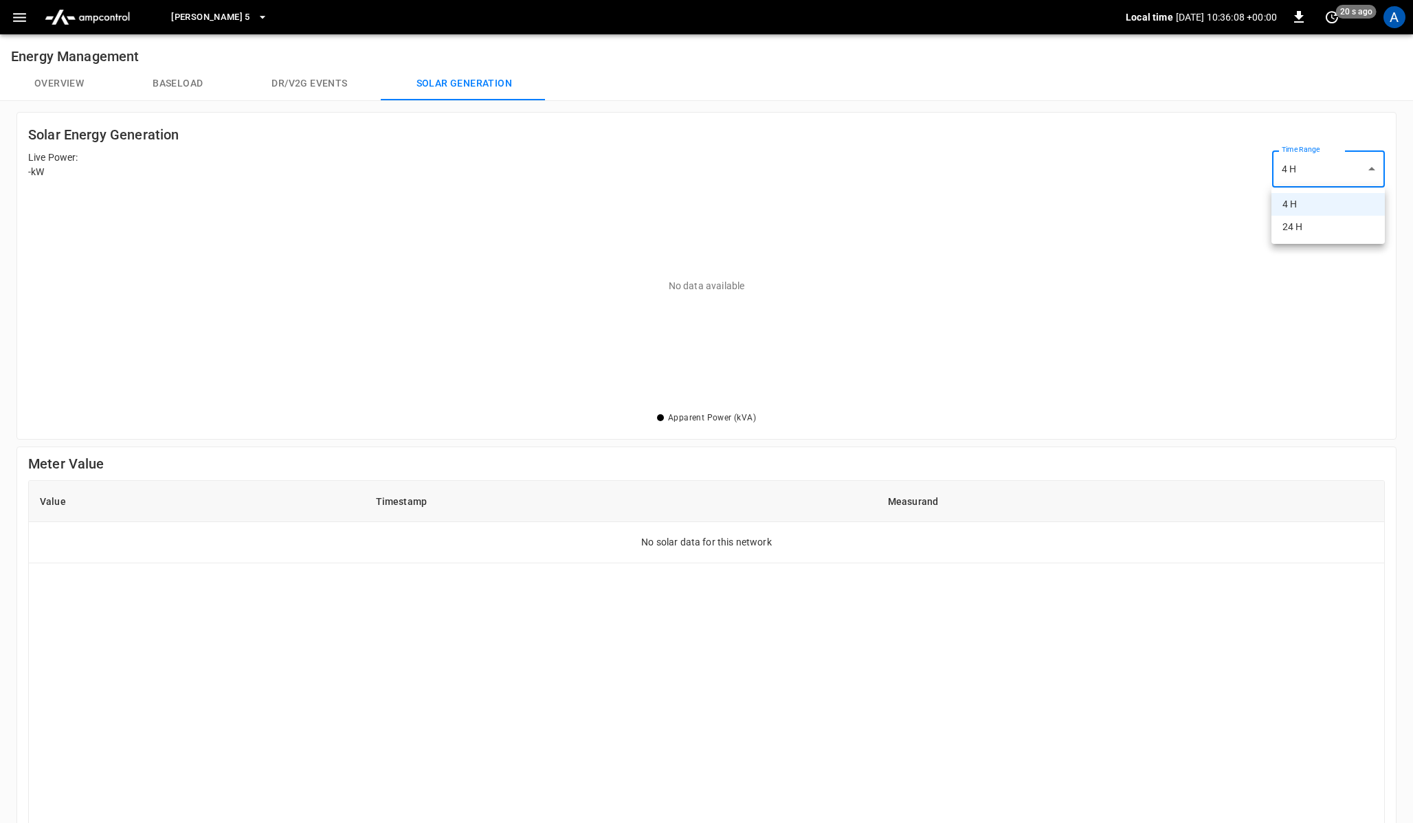
click at [662, 170] on div at bounding box center [706, 411] width 1413 height 823
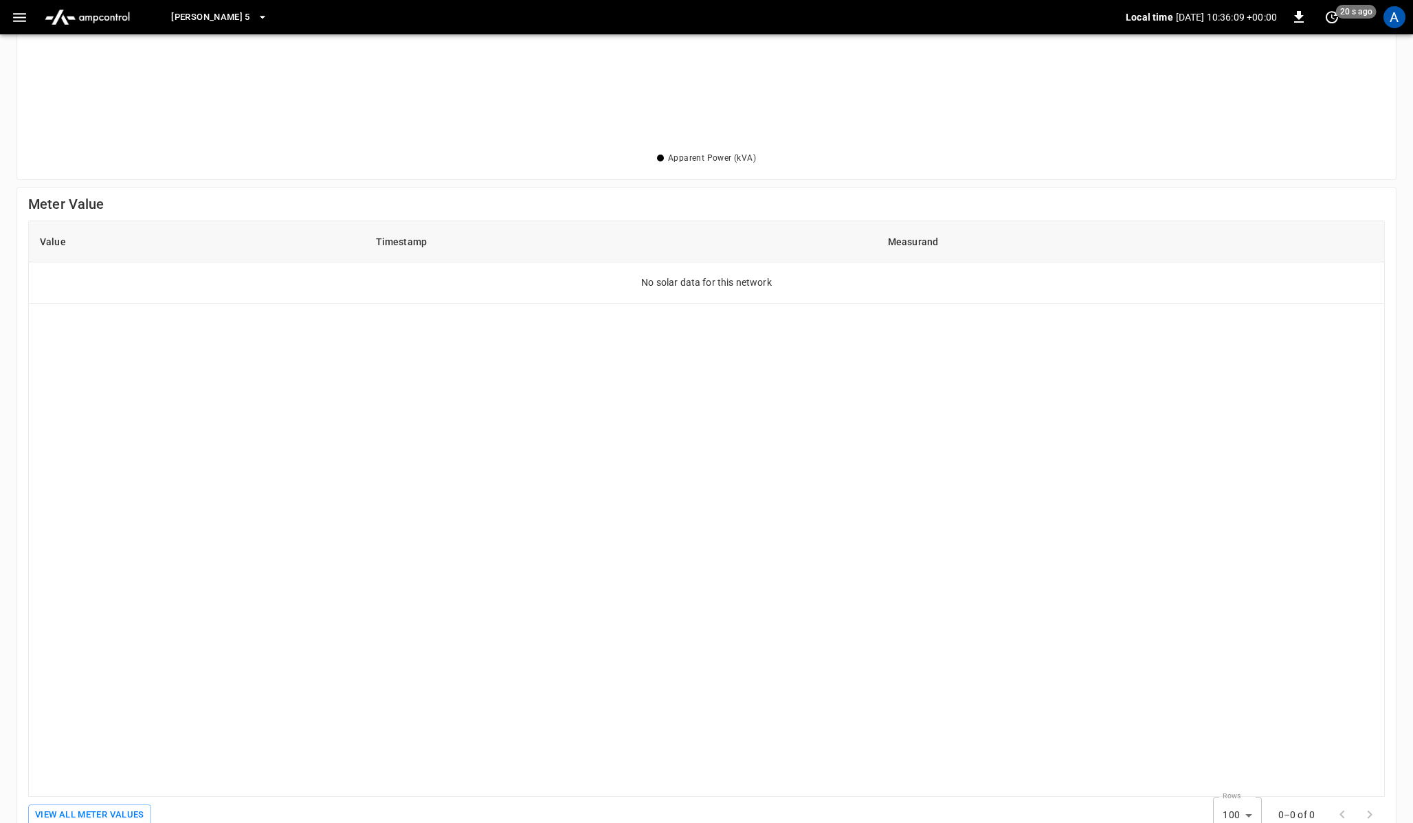
scroll to position [287, 0]
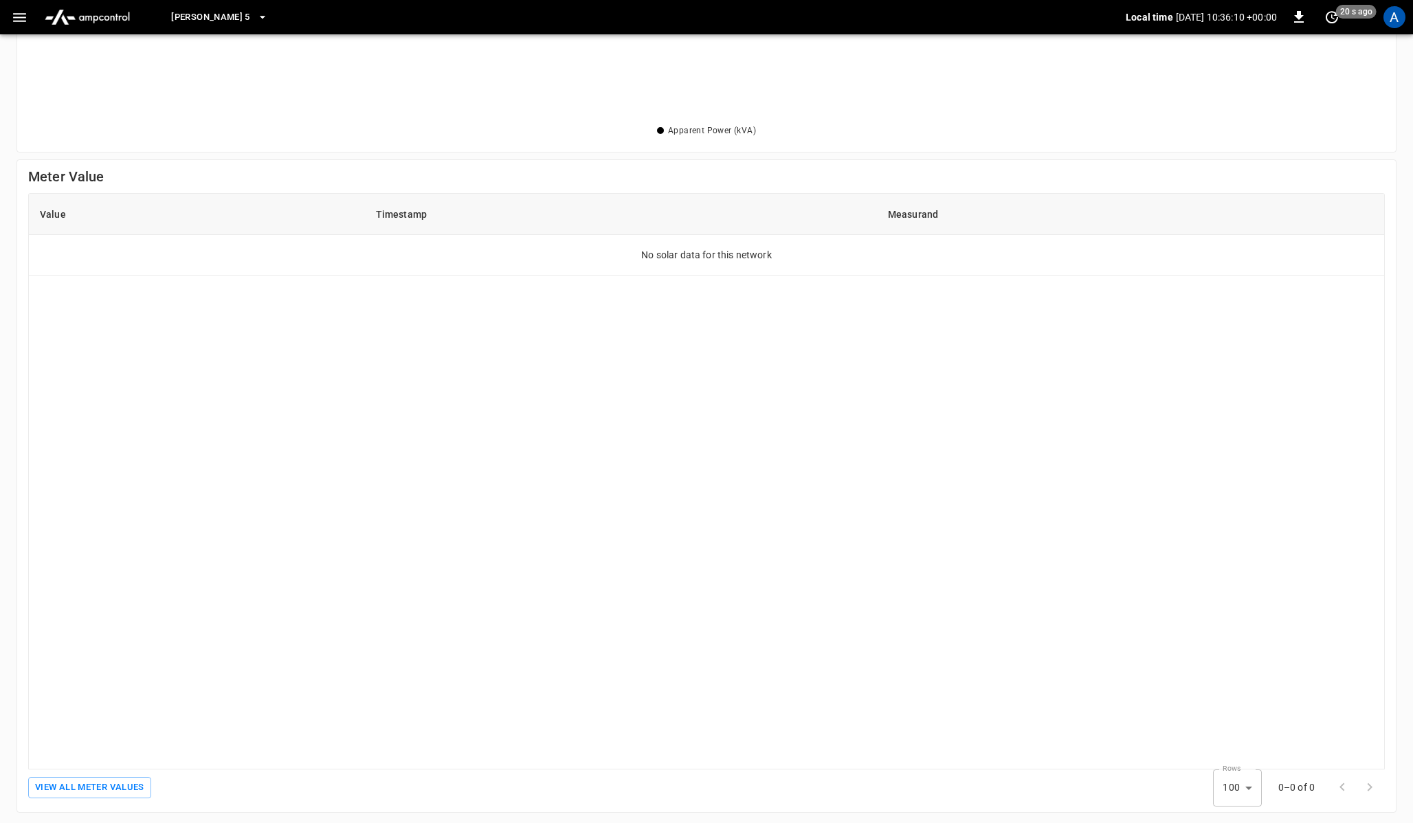
click at [327, 447] on div "Value Timestamp Measurand No solar data for this network" at bounding box center [706, 481] width 1357 height 577
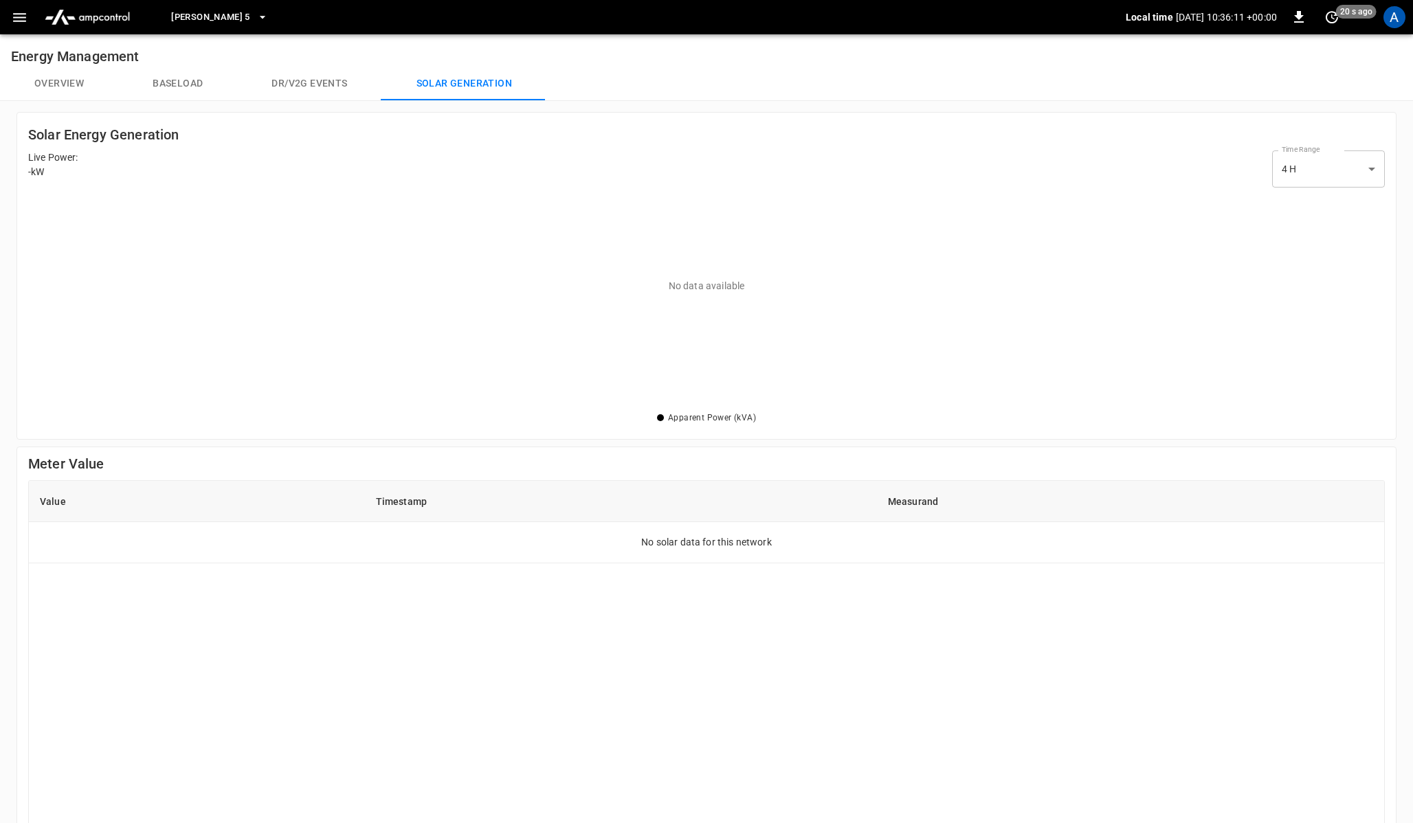
click at [346, 92] on button "Dr/V2G events" at bounding box center [309, 83] width 144 height 33
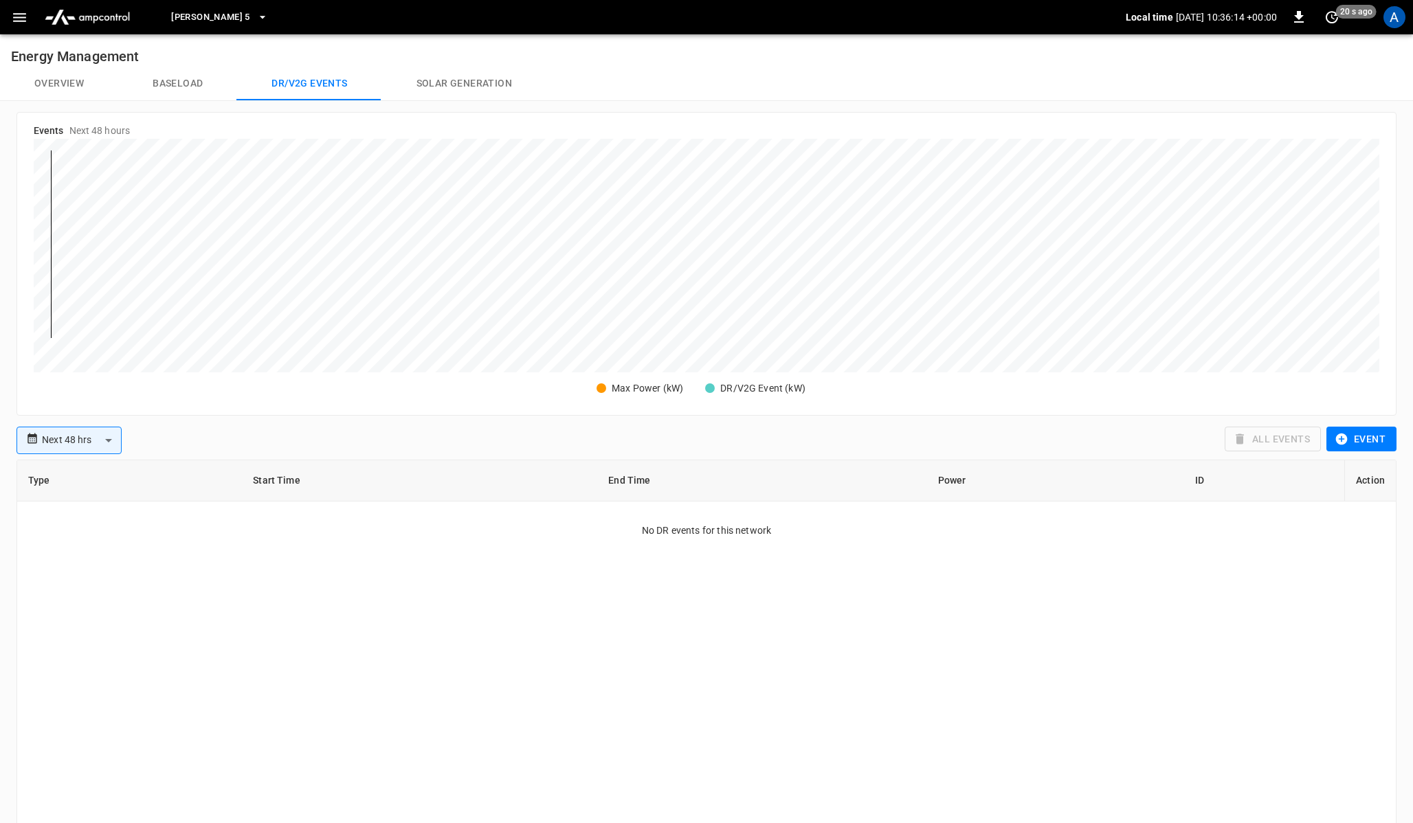
click at [51, 81] on button "Overview" at bounding box center [59, 83] width 118 height 33
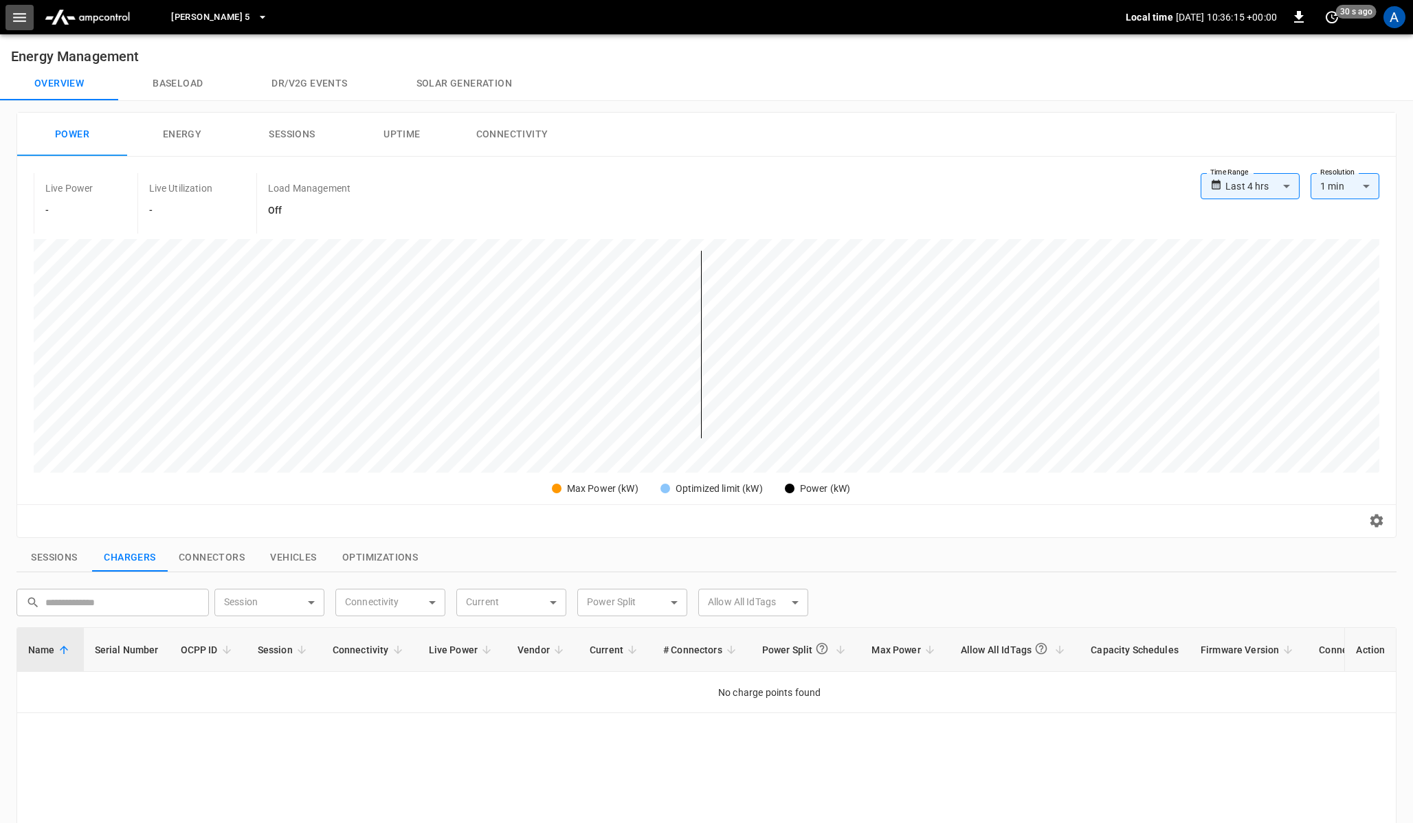
click at [18, 22] on icon "button" at bounding box center [19, 17] width 17 height 17
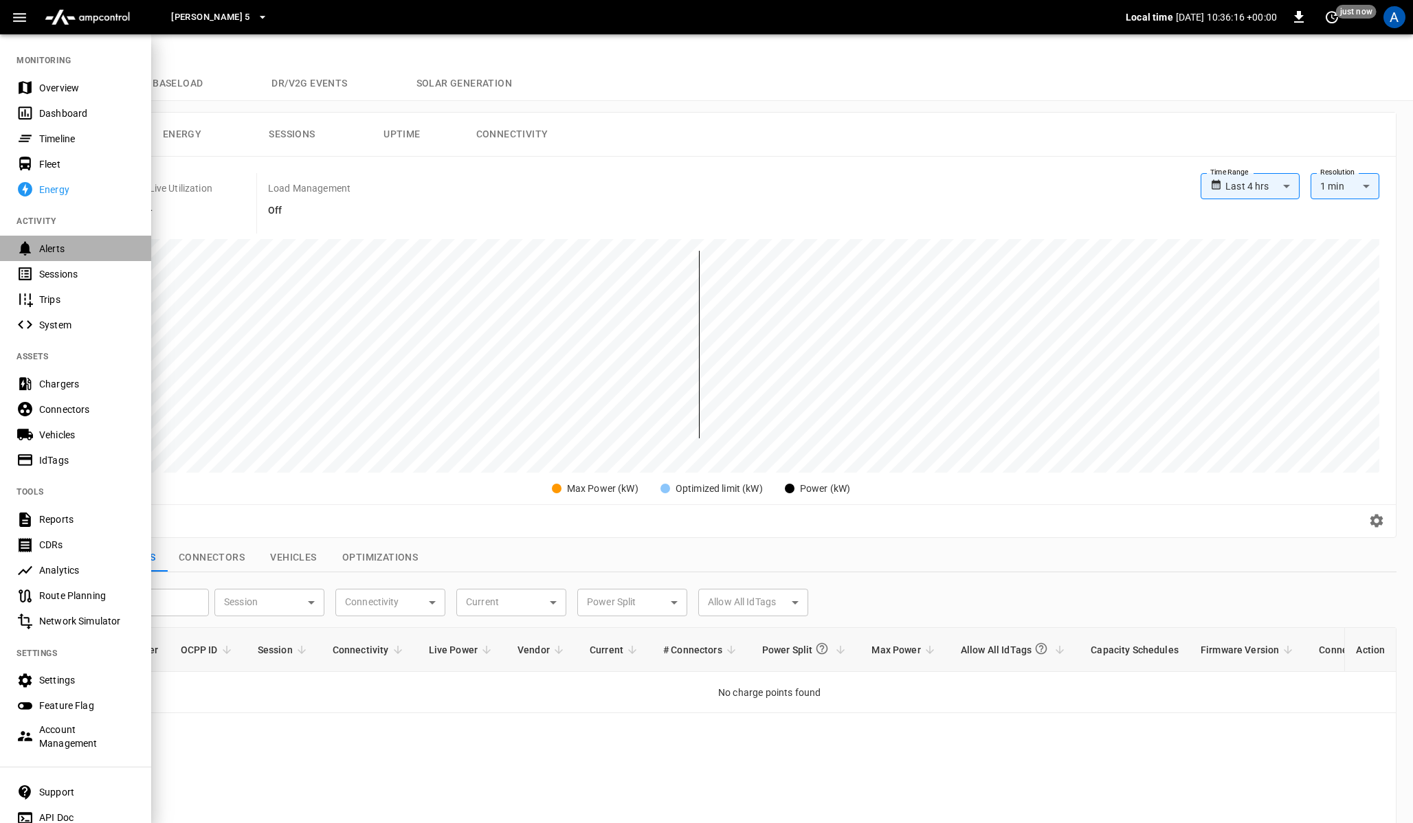
click at [62, 248] on div "Alerts" at bounding box center [87, 249] width 96 height 14
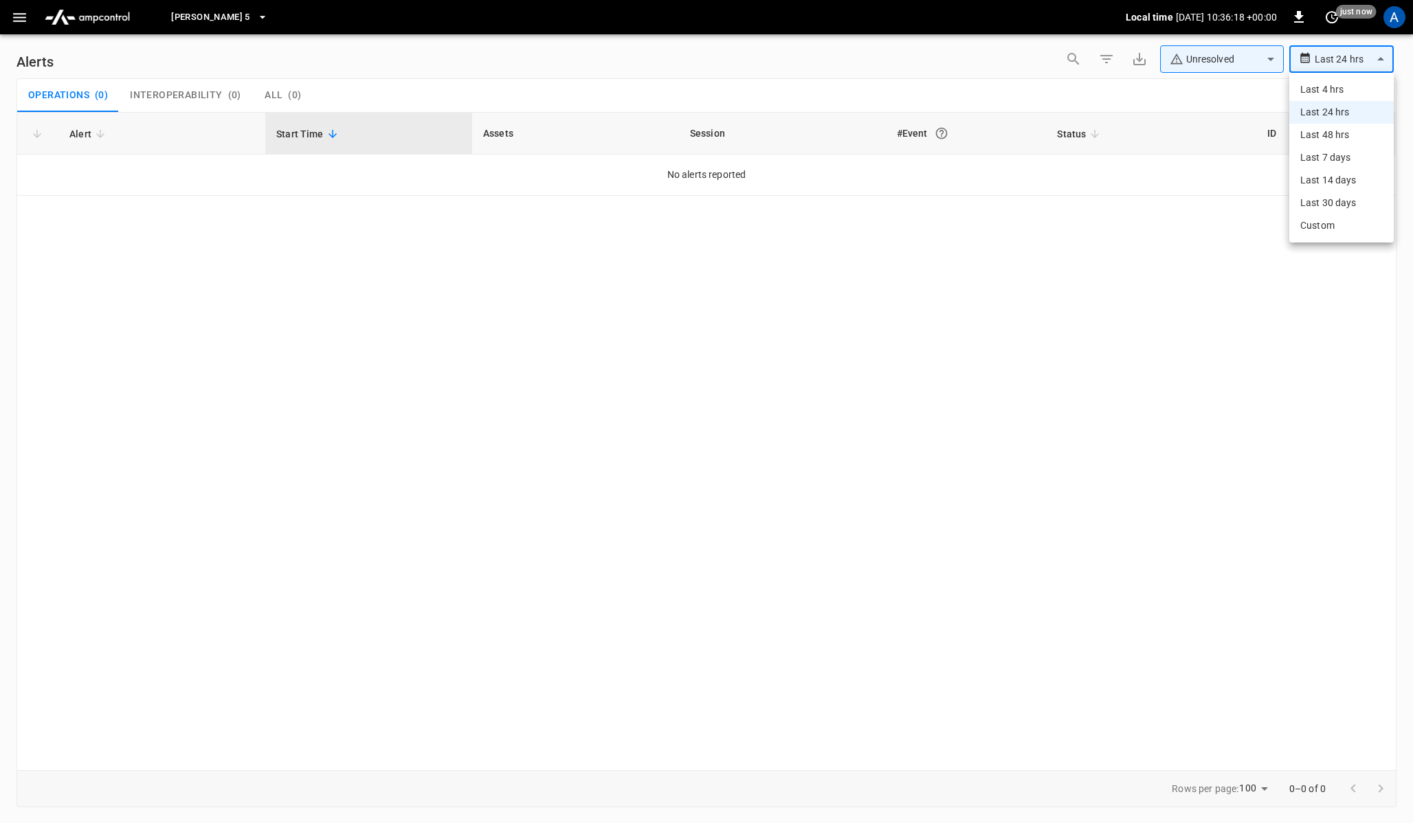
click at [1369, 65] on body "**********" at bounding box center [706, 409] width 1413 height 819
click at [1325, 222] on li "Custom" at bounding box center [1342, 225] width 104 height 23
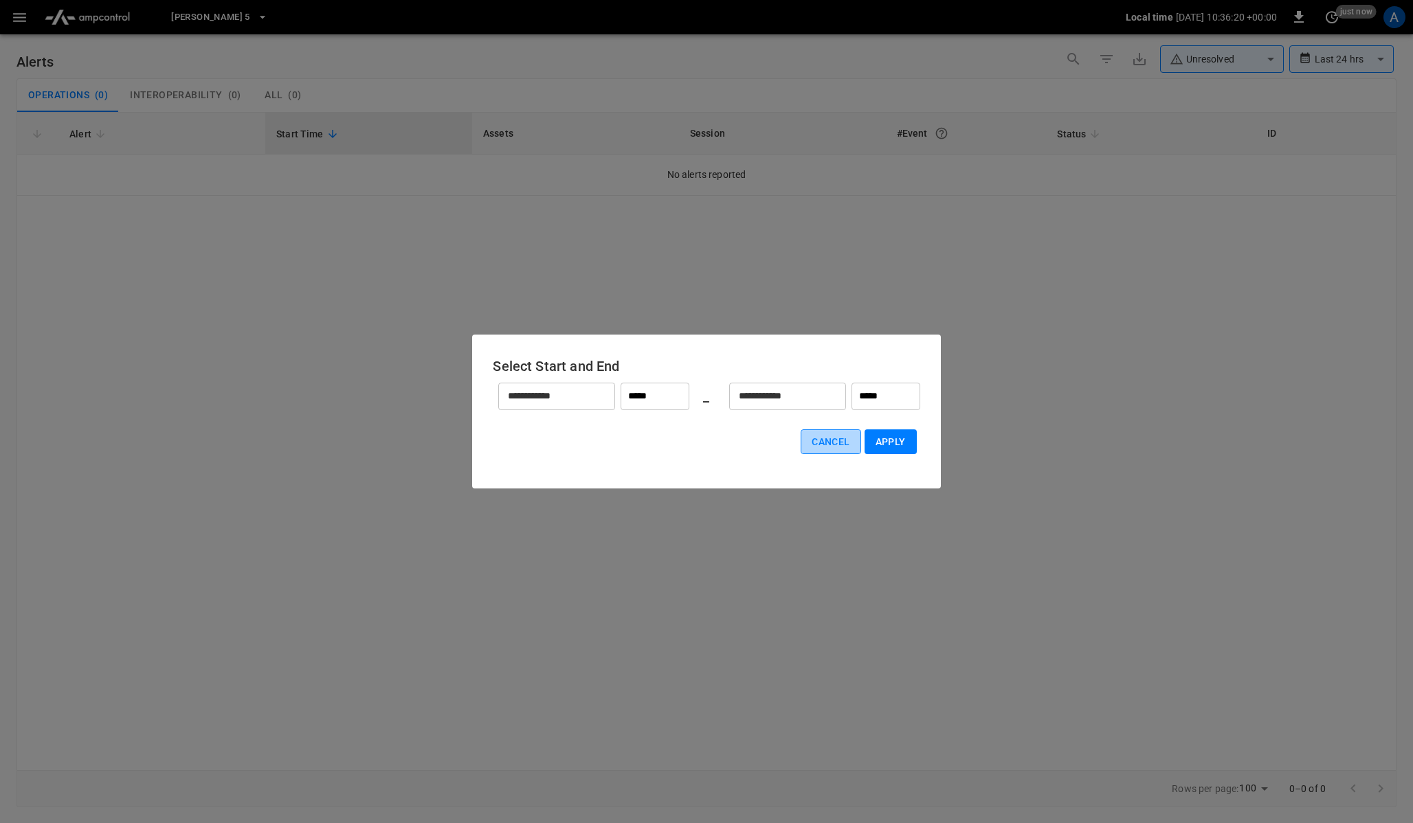
click at [836, 432] on button "Cancel" at bounding box center [831, 442] width 60 height 25
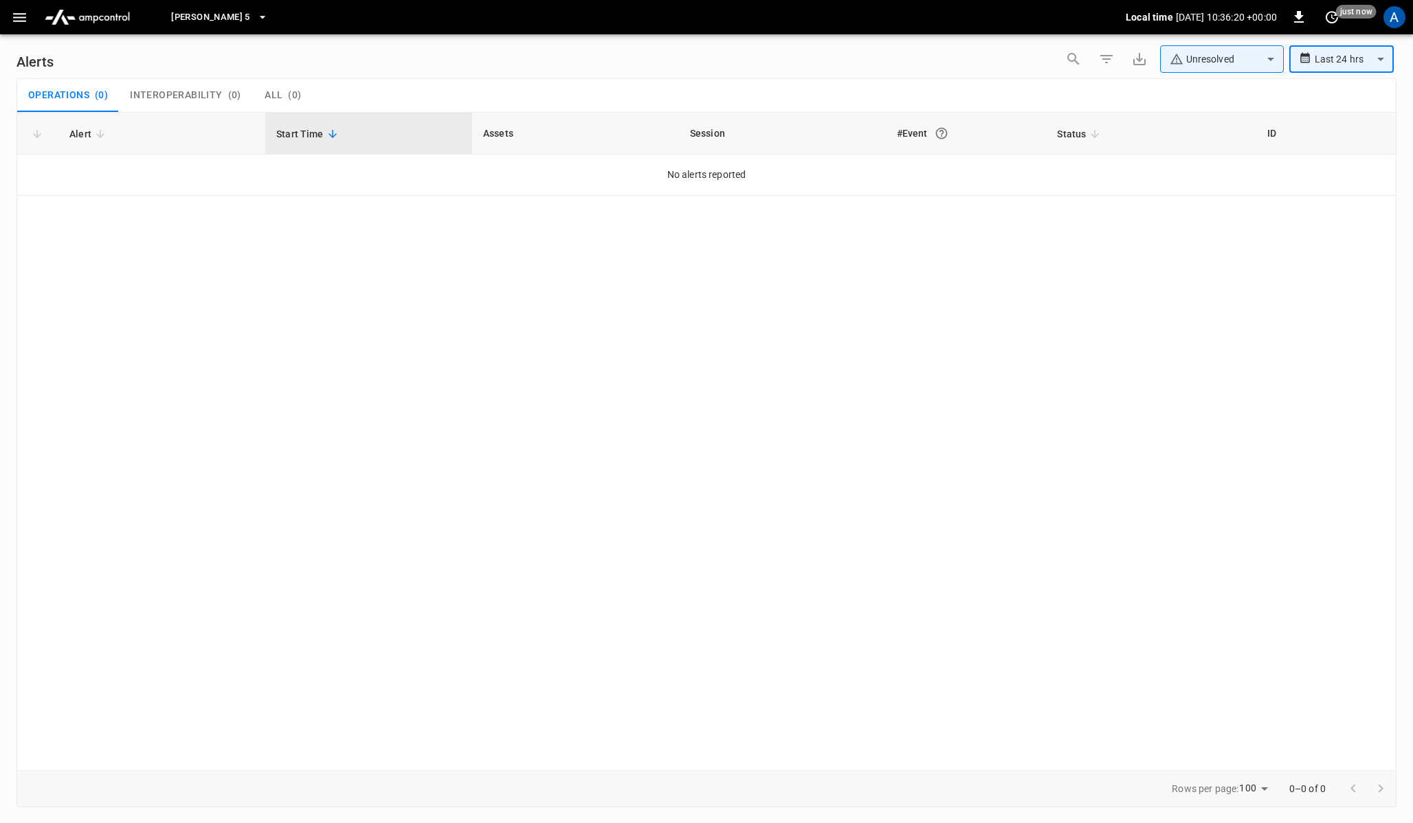
click at [1210, 60] on body "**********" at bounding box center [706, 409] width 1413 height 819
click at [986, 65] on div at bounding box center [706, 411] width 1413 height 823
click at [30, 14] on button "button" at bounding box center [19, 17] width 28 height 25
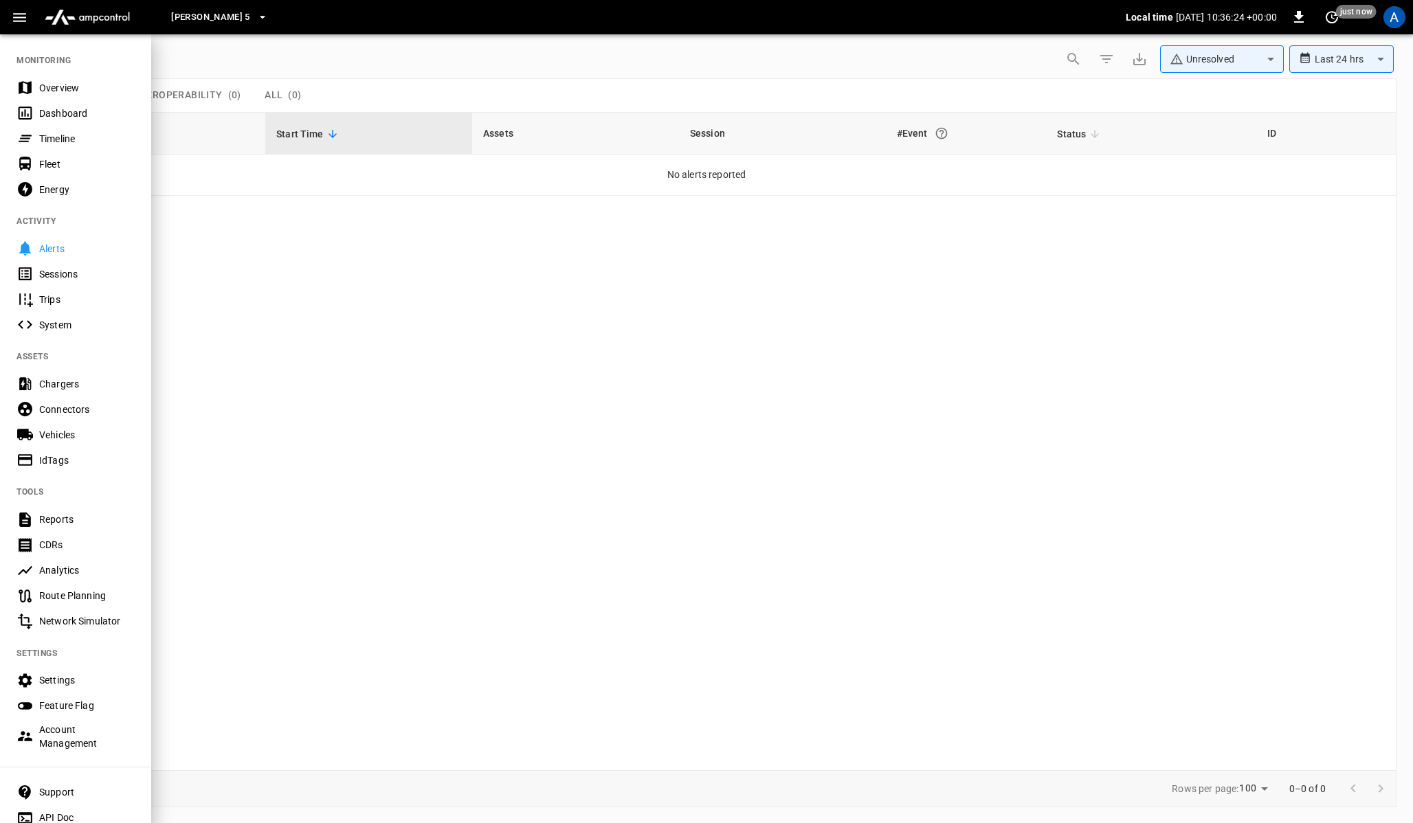
click at [78, 274] on div "Sessions" at bounding box center [87, 274] width 96 height 14
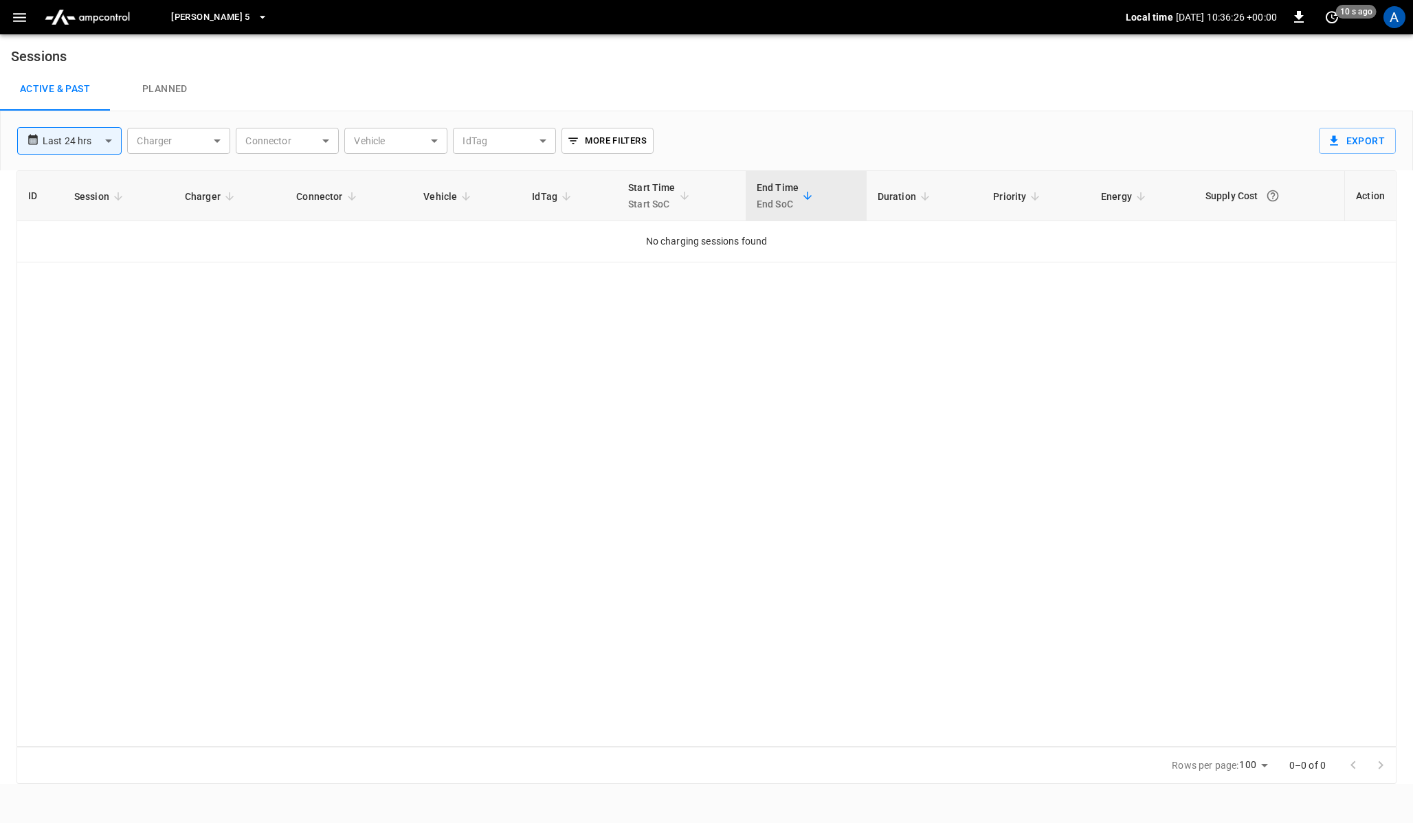
click at [168, 89] on link "Planned" at bounding box center [165, 89] width 110 height 44
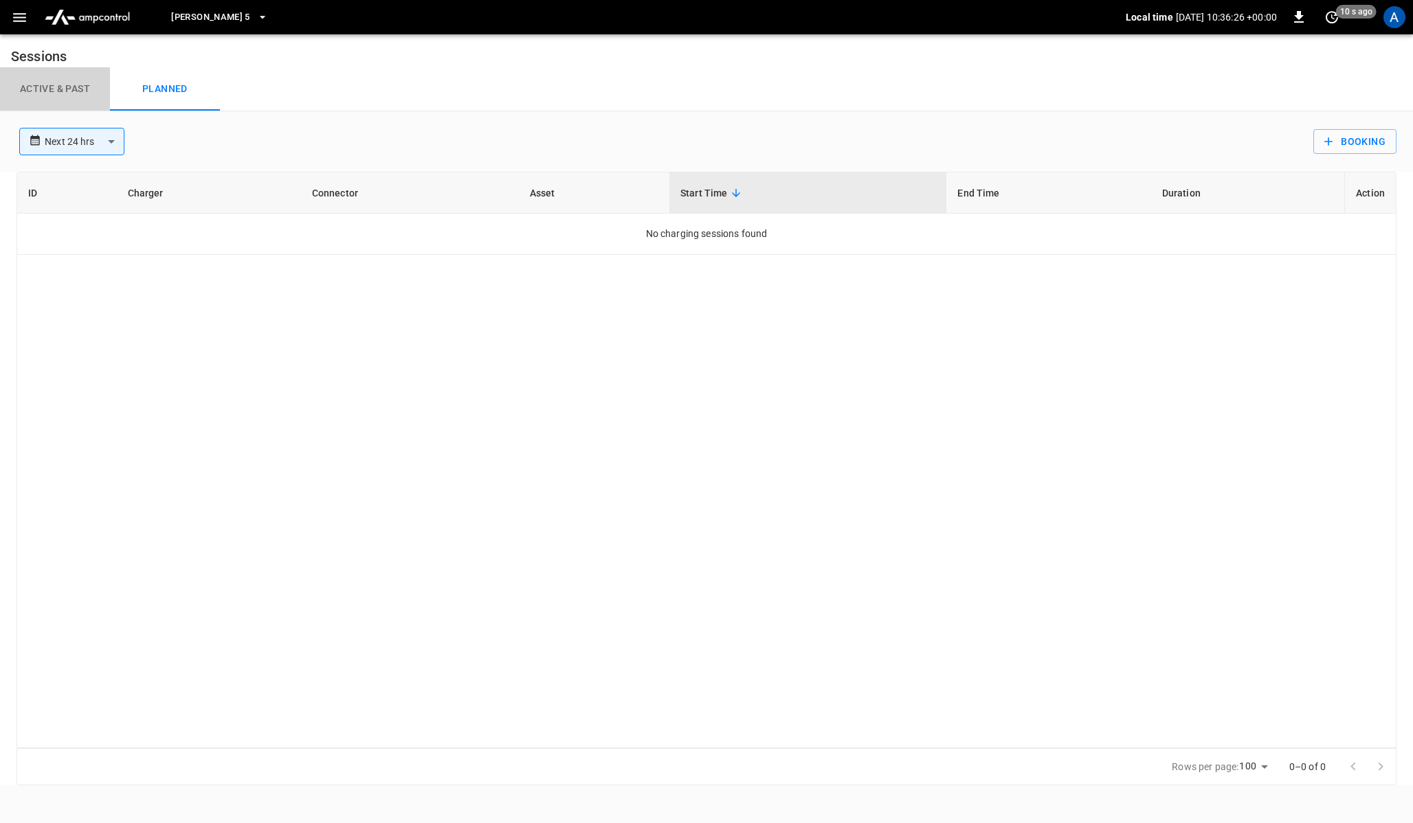
click at [79, 96] on link "Active & Past" at bounding box center [55, 89] width 110 height 44
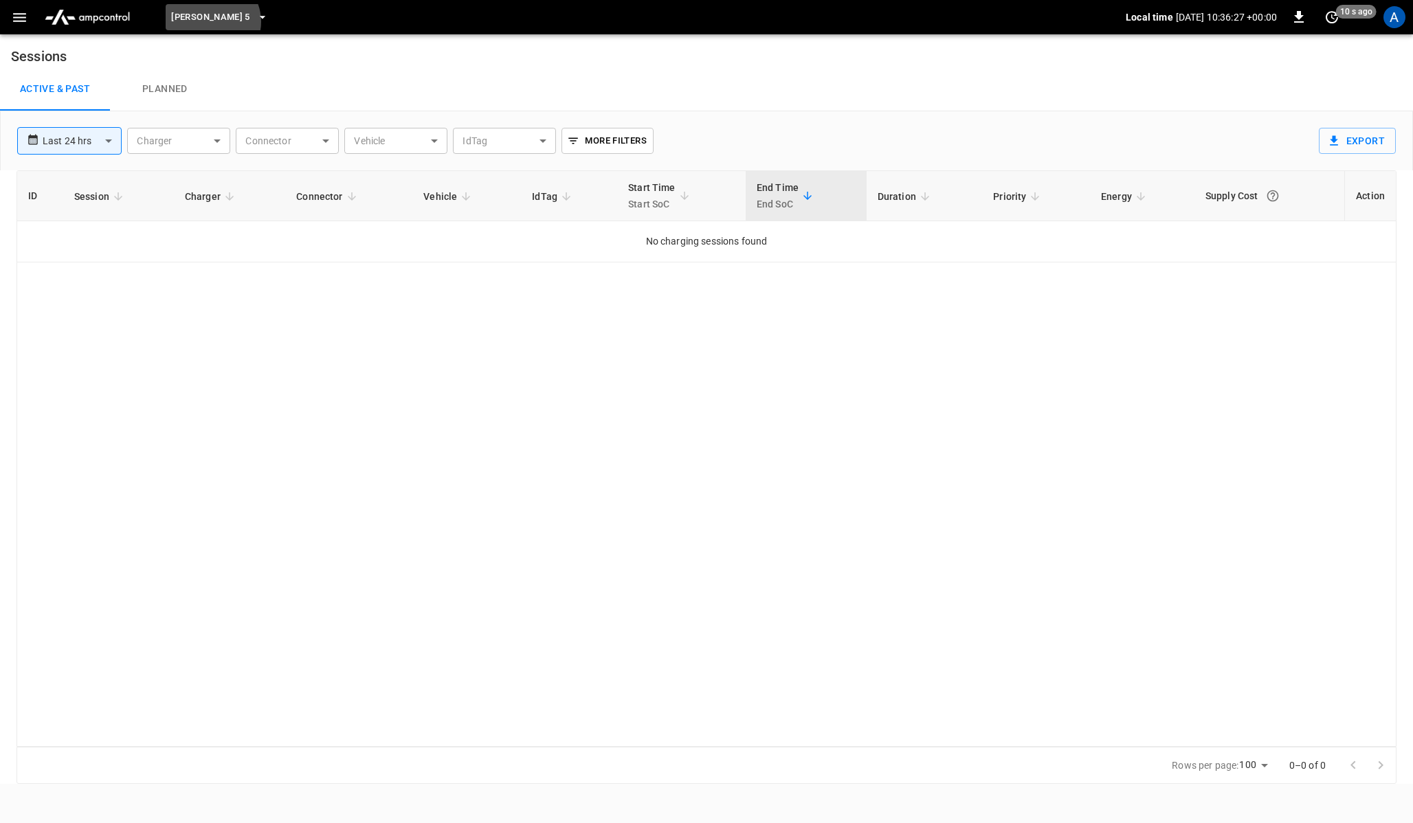
click at [256, 22] on icon "button" at bounding box center [263, 17] width 14 height 14
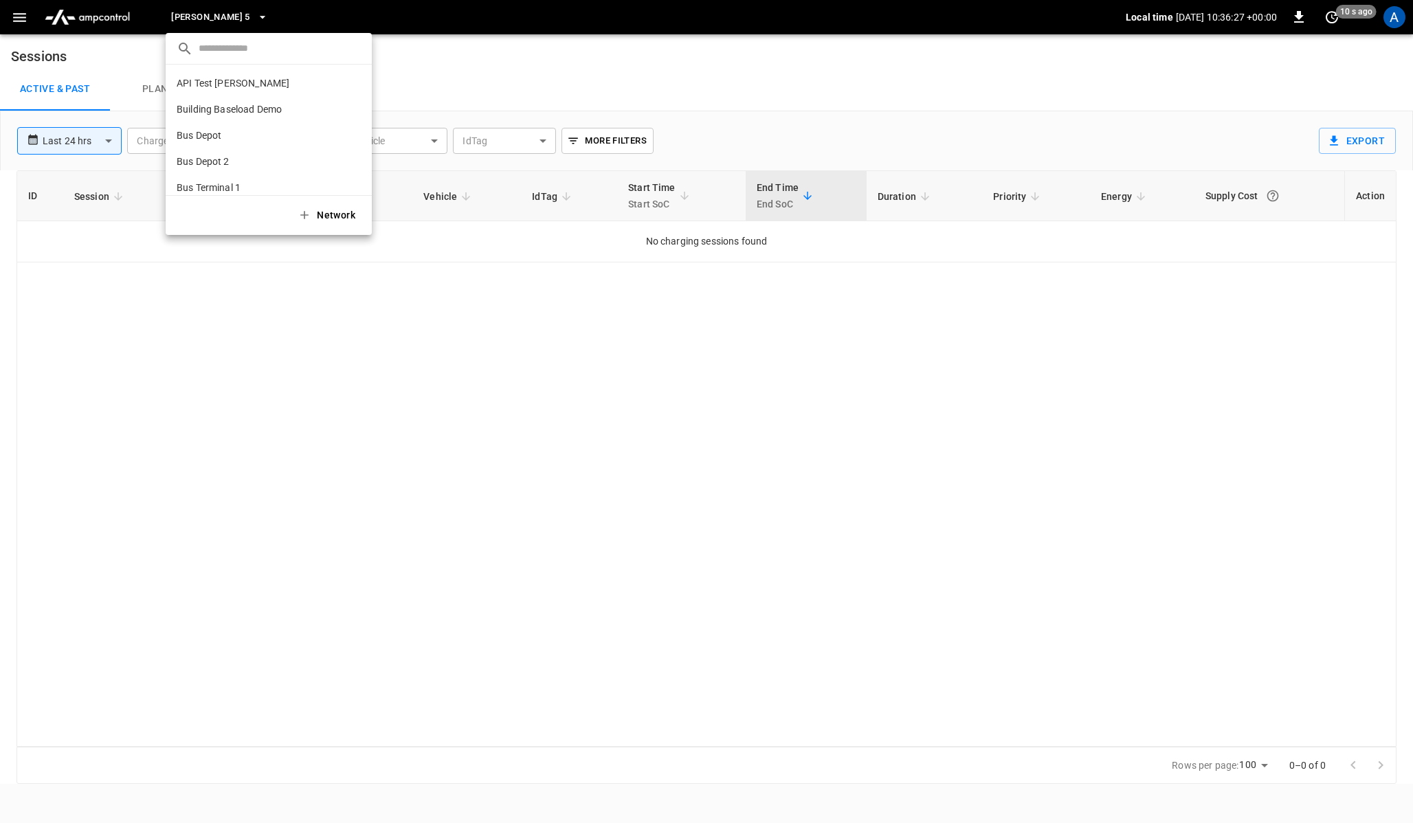
scroll to position [544, 0]
click at [242, 158] on li "Example Network 2543 ..." at bounding box center [269, 166] width 206 height 26
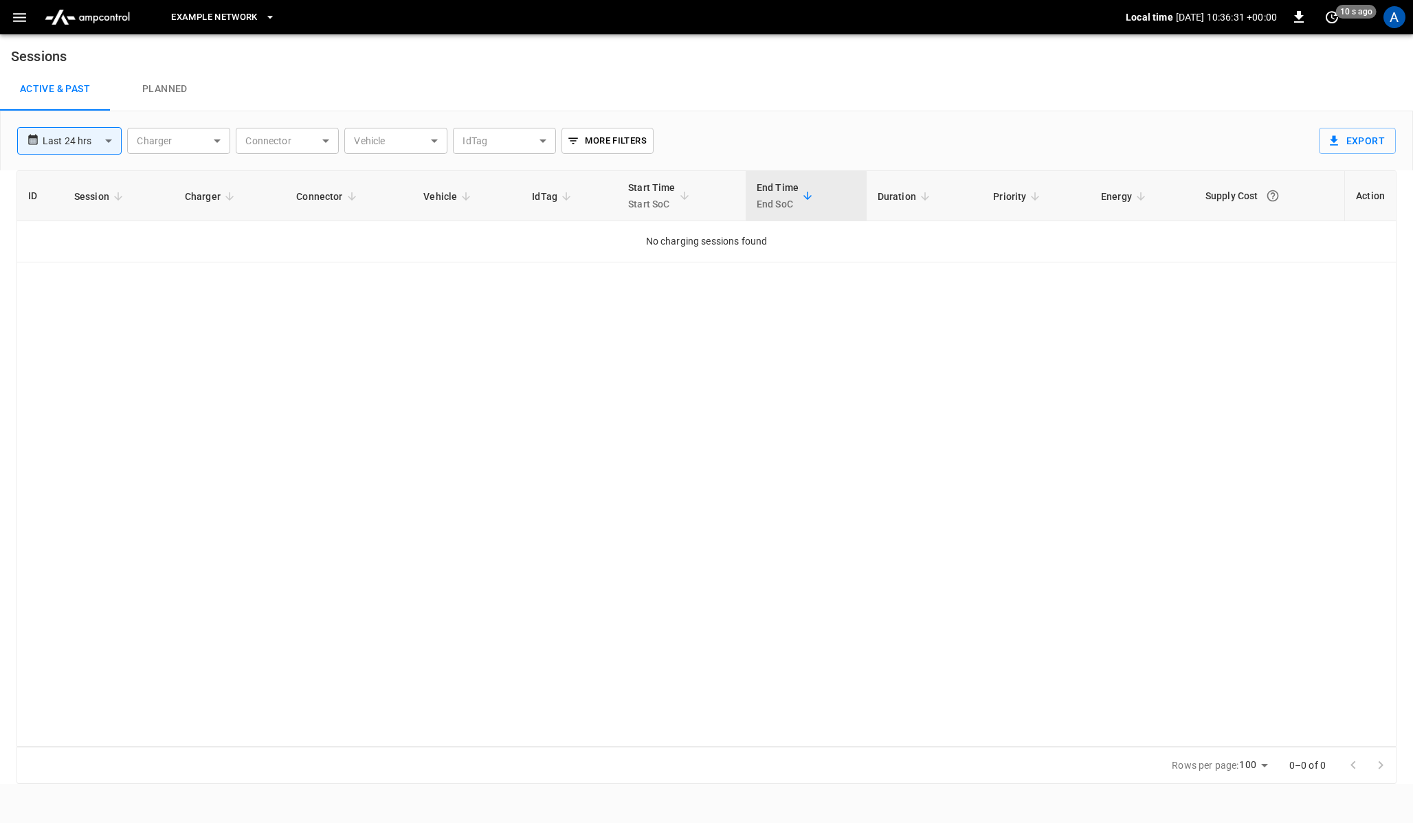
click at [245, 23] on span "Example Network" at bounding box center [214, 18] width 87 height 16
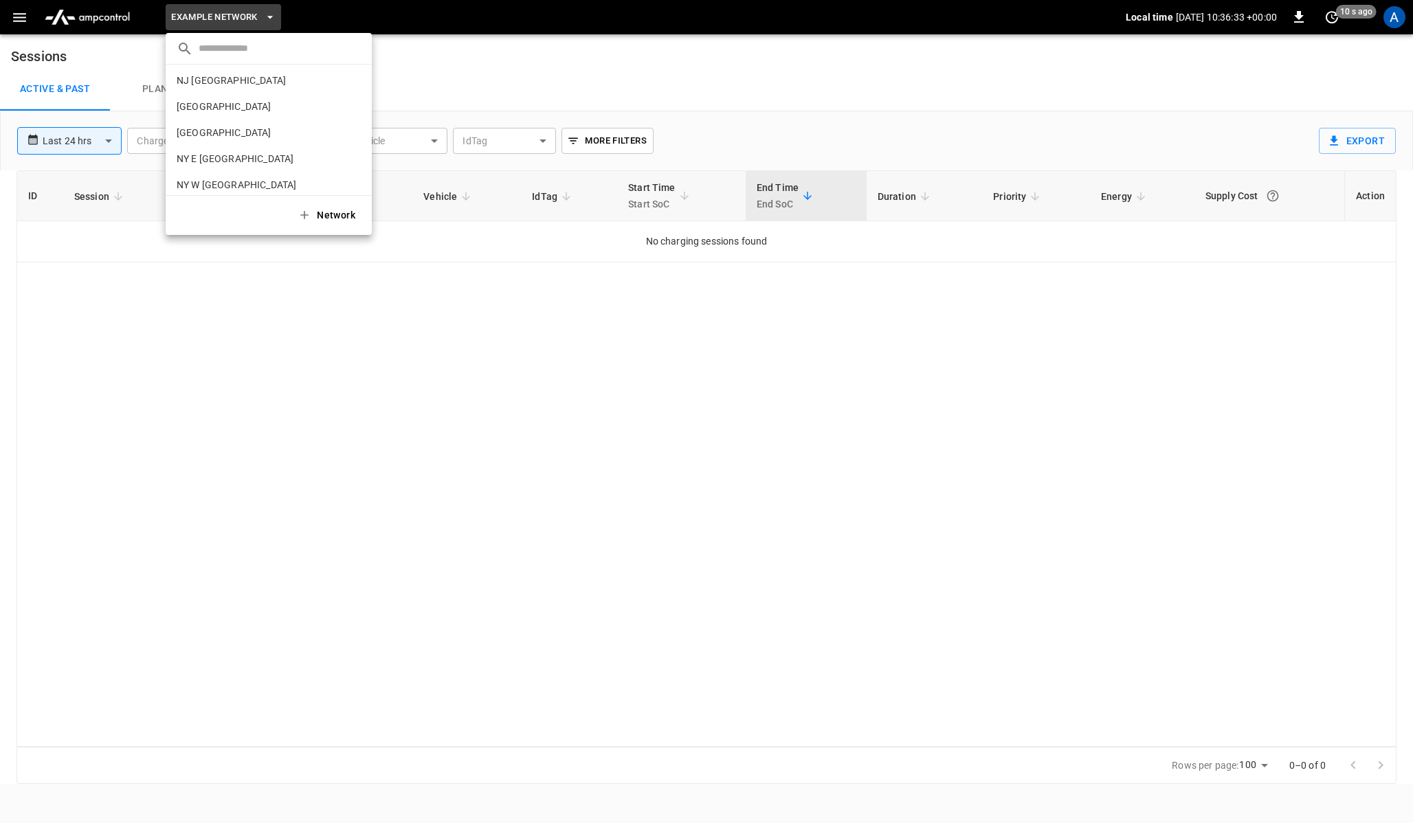
scroll to position [0, 0]
click at [216, 110] on p "Building Baseload Demo" at bounding box center [244, 109] width 135 height 14
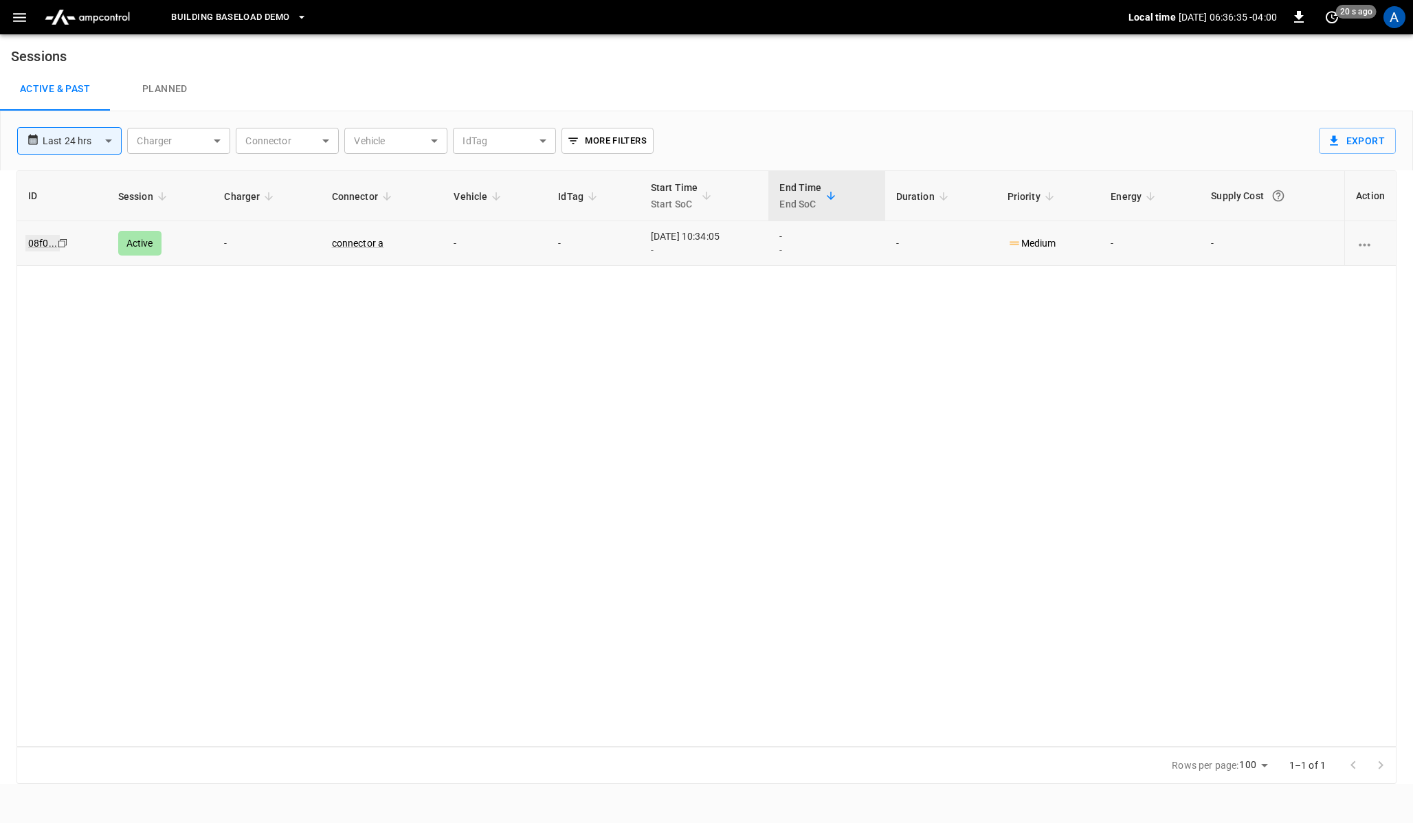
click at [33, 248] on link "08f0 ..." at bounding box center [42, 243] width 34 height 16
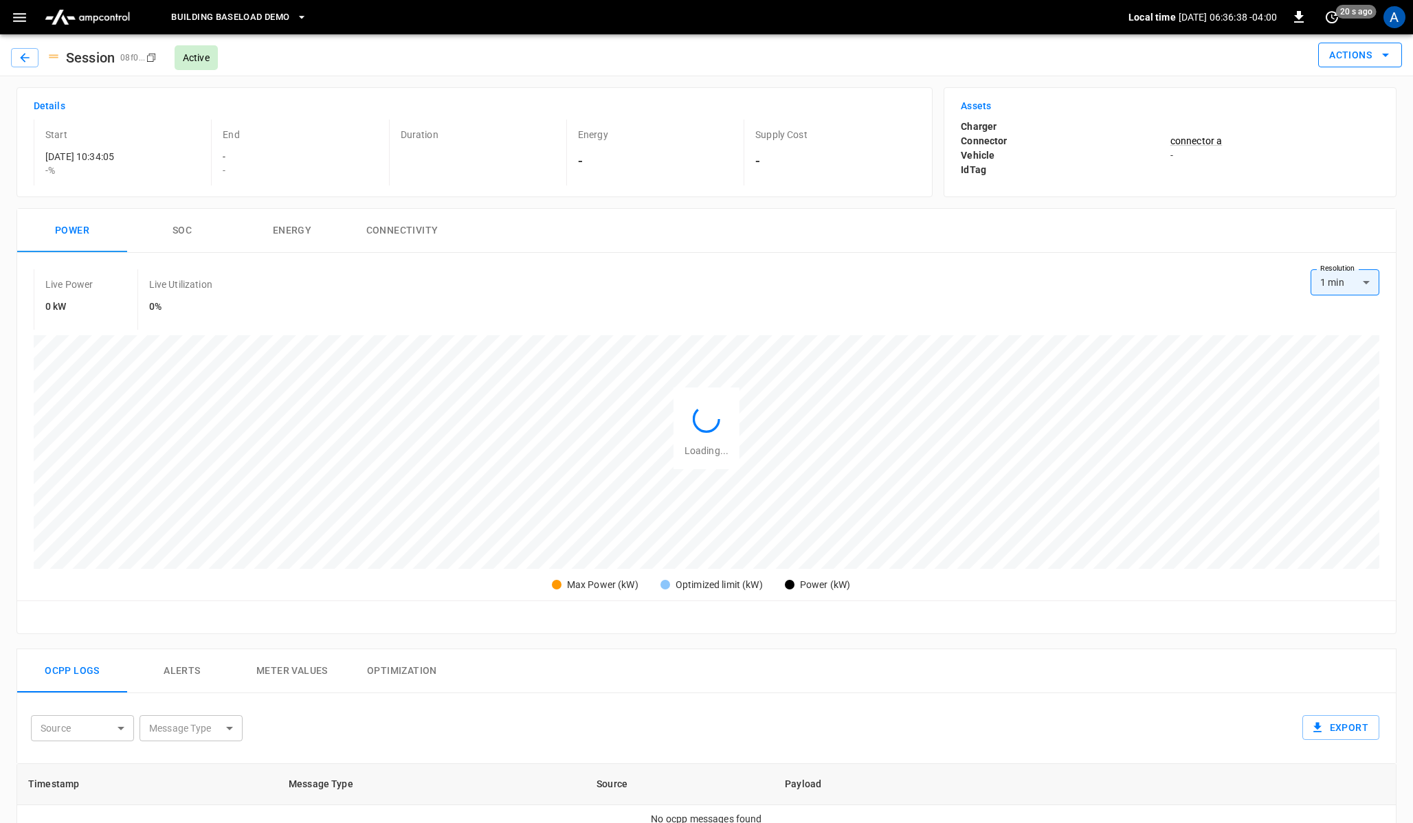
click at [1363, 56] on button "Actions" at bounding box center [1360, 55] width 84 height 25
click at [575, 223] on div at bounding box center [706, 411] width 1413 height 823
click at [108, 724] on body "Building Baseload Demo Local time [DATE] 06:36:42 -04:00 0 20 s ago A Session 0…" at bounding box center [706, 696] width 1413 height 1393
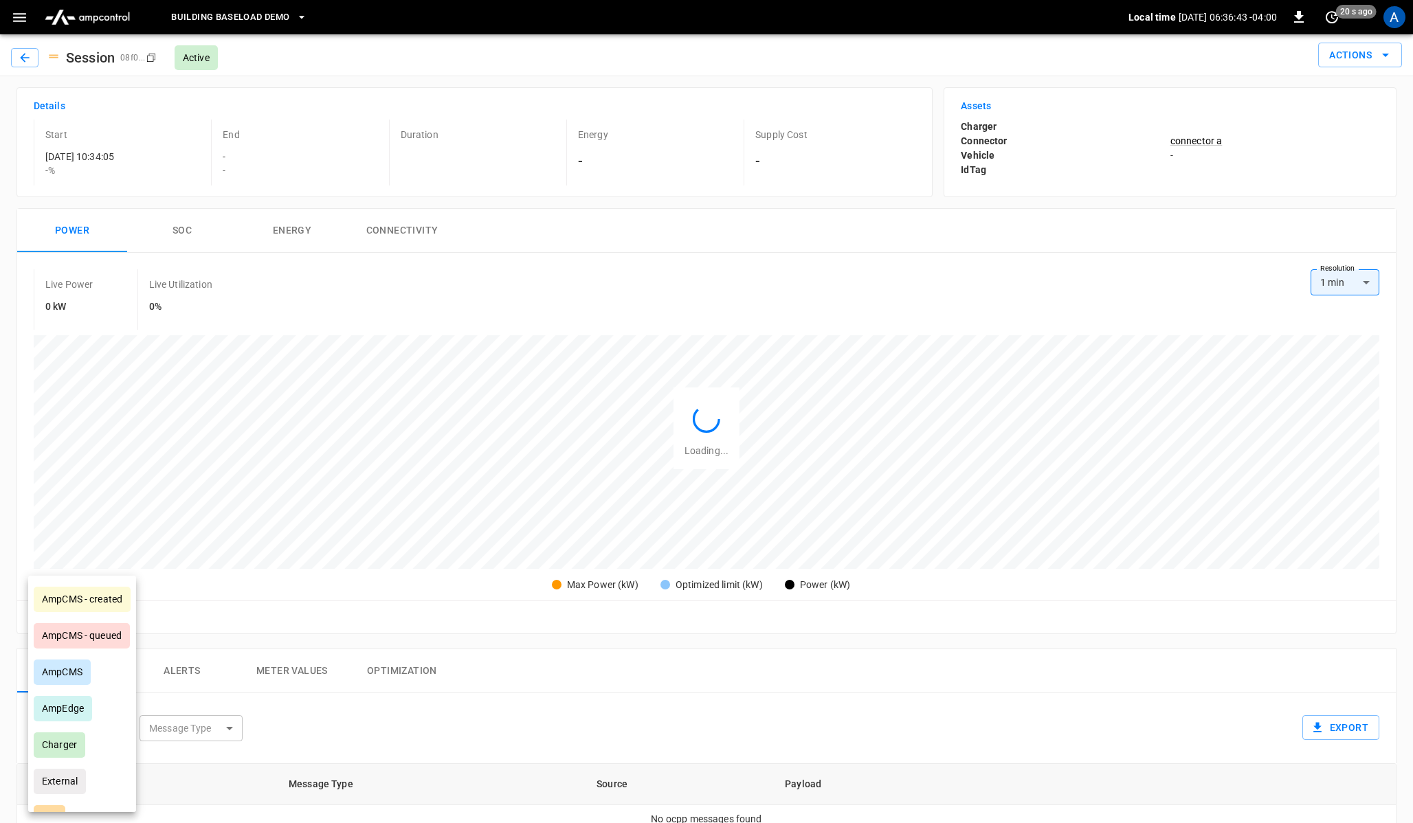
click at [151, 485] on div at bounding box center [706, 411] width 1413 height 823
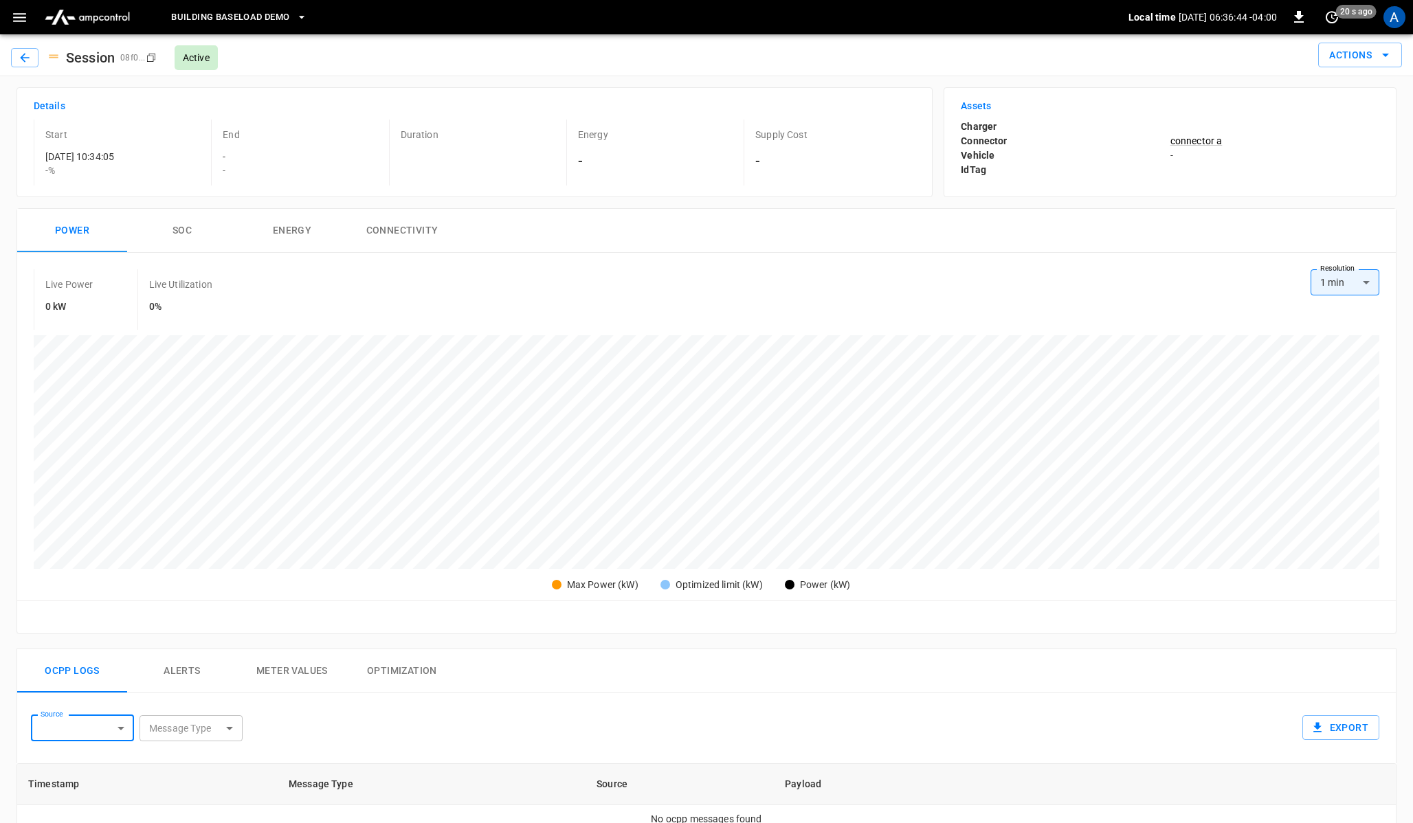
click at [21, 12] on icon "button" at bounding box center [19, 17] width 17 height 17
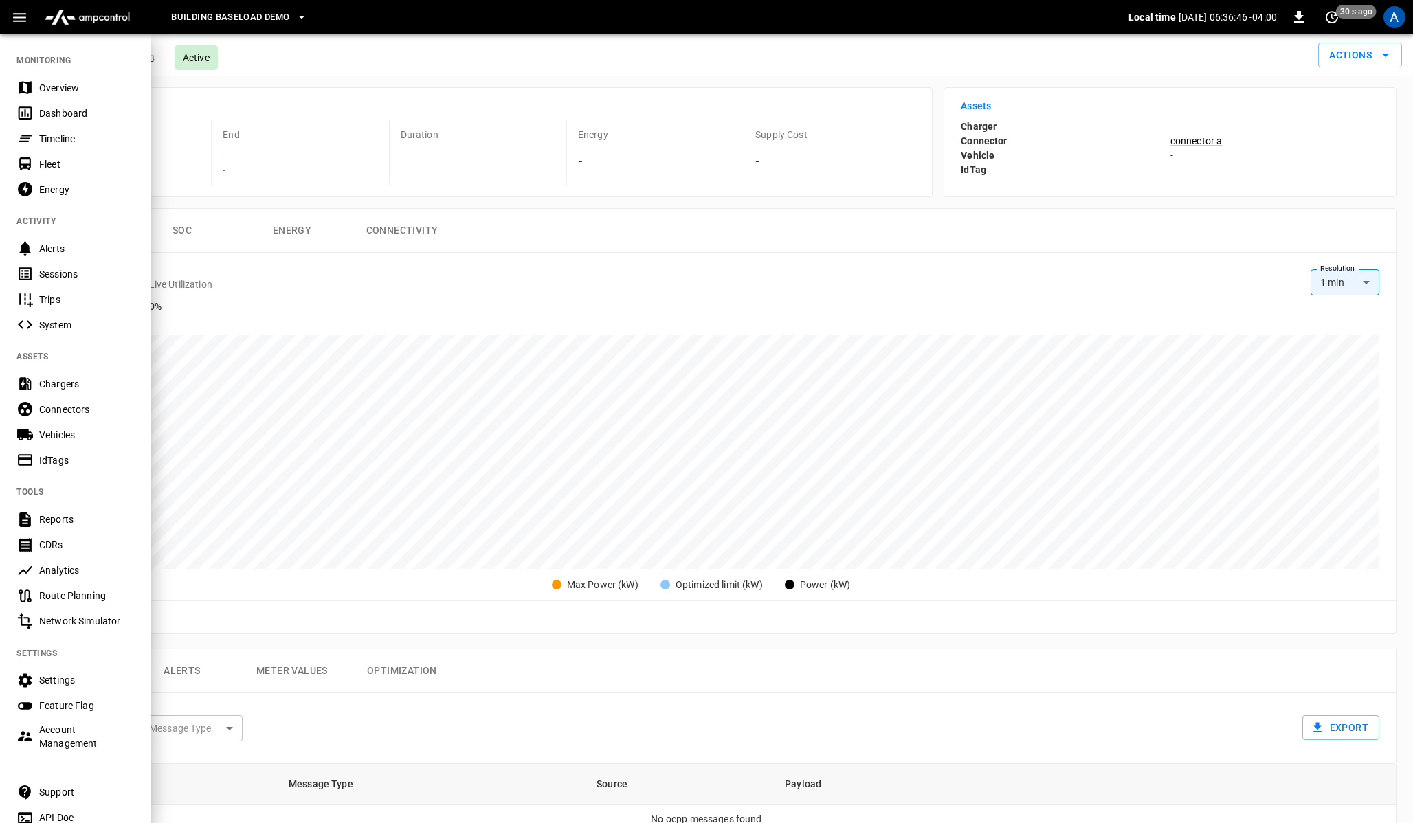
click at [260, 99] on div at bounding box center [706, 411] width 1413 height 823
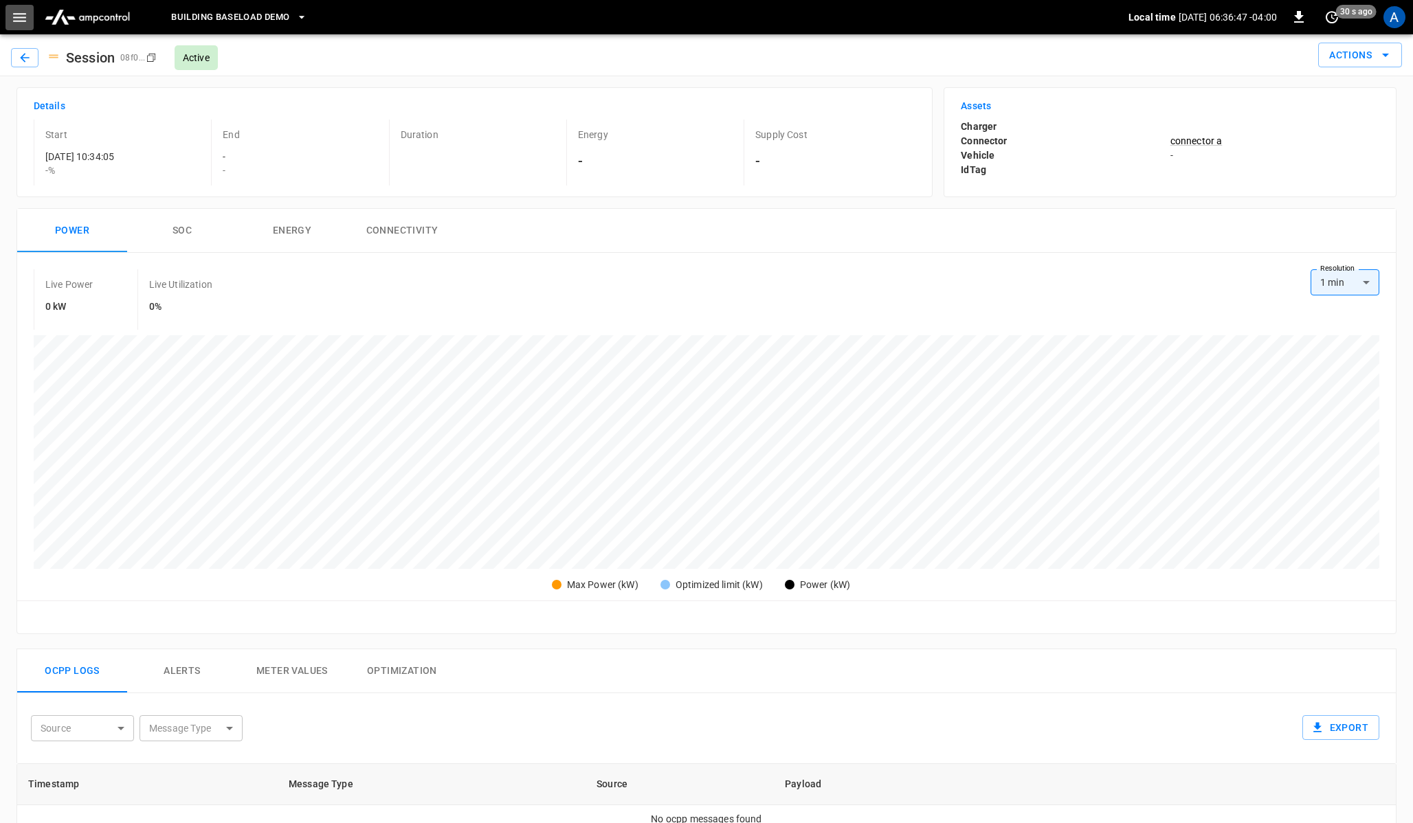
click at [14, 15] on icon "button" at bounding box center [19, 17] width 17 height 17
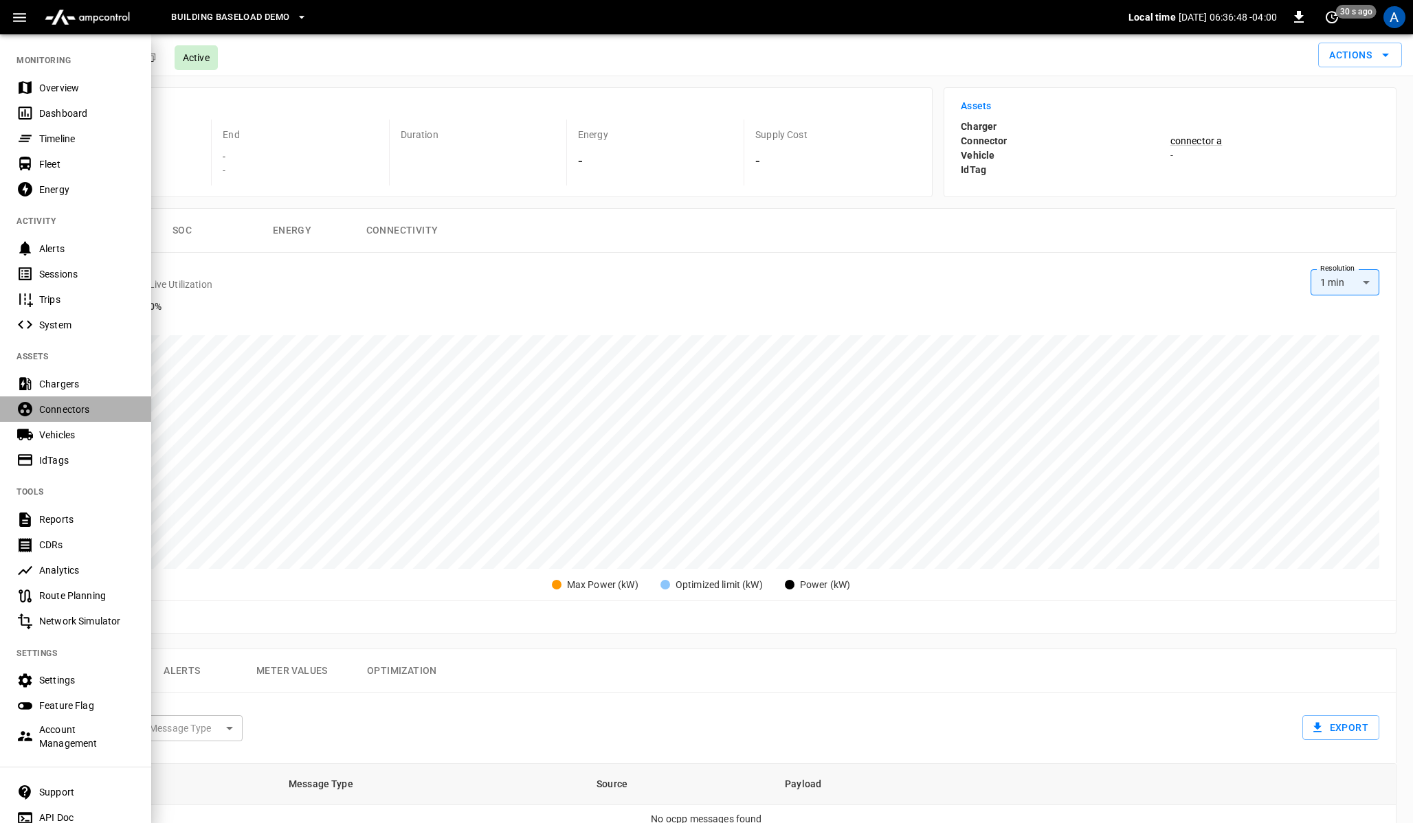
click at [62, 409] on div "Connectors" at bounding box center [87, 410] width 96 height 14
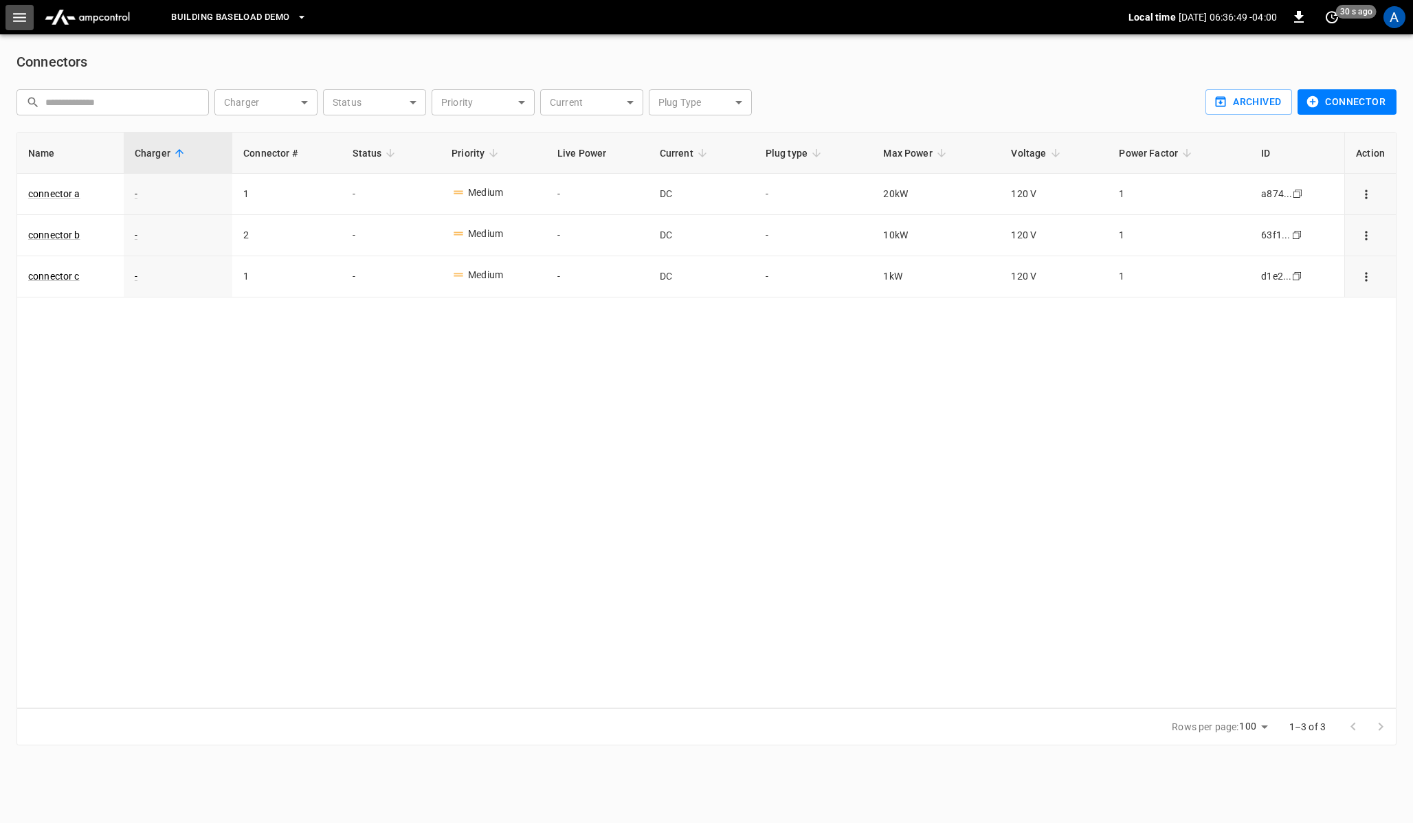
click at [23, 22] on icon "button" at bounding box center [19, 17] width 17 height 17
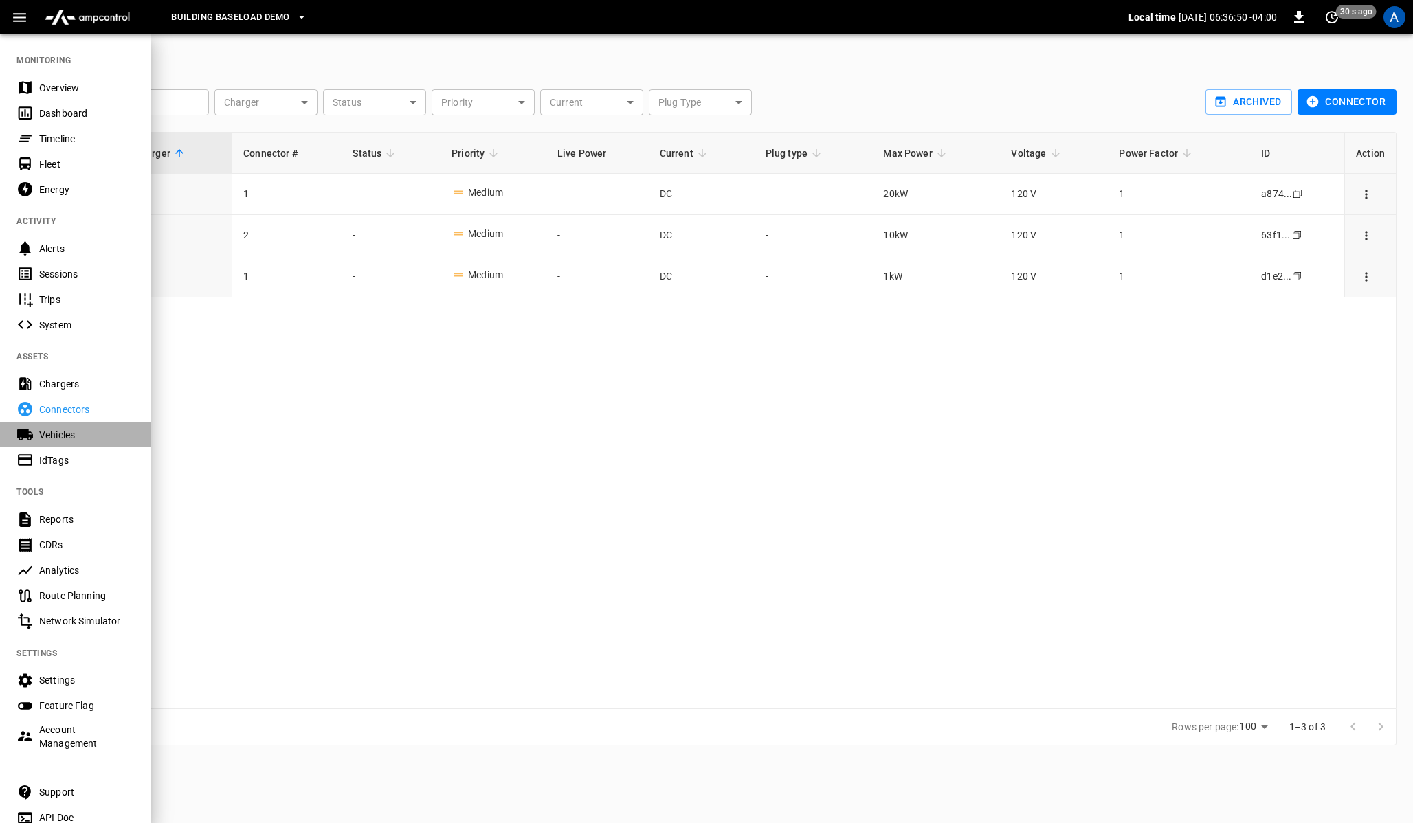
click at [52, 423] on div "Vehicles" at bounding box center [75, 434] width 151 height 25
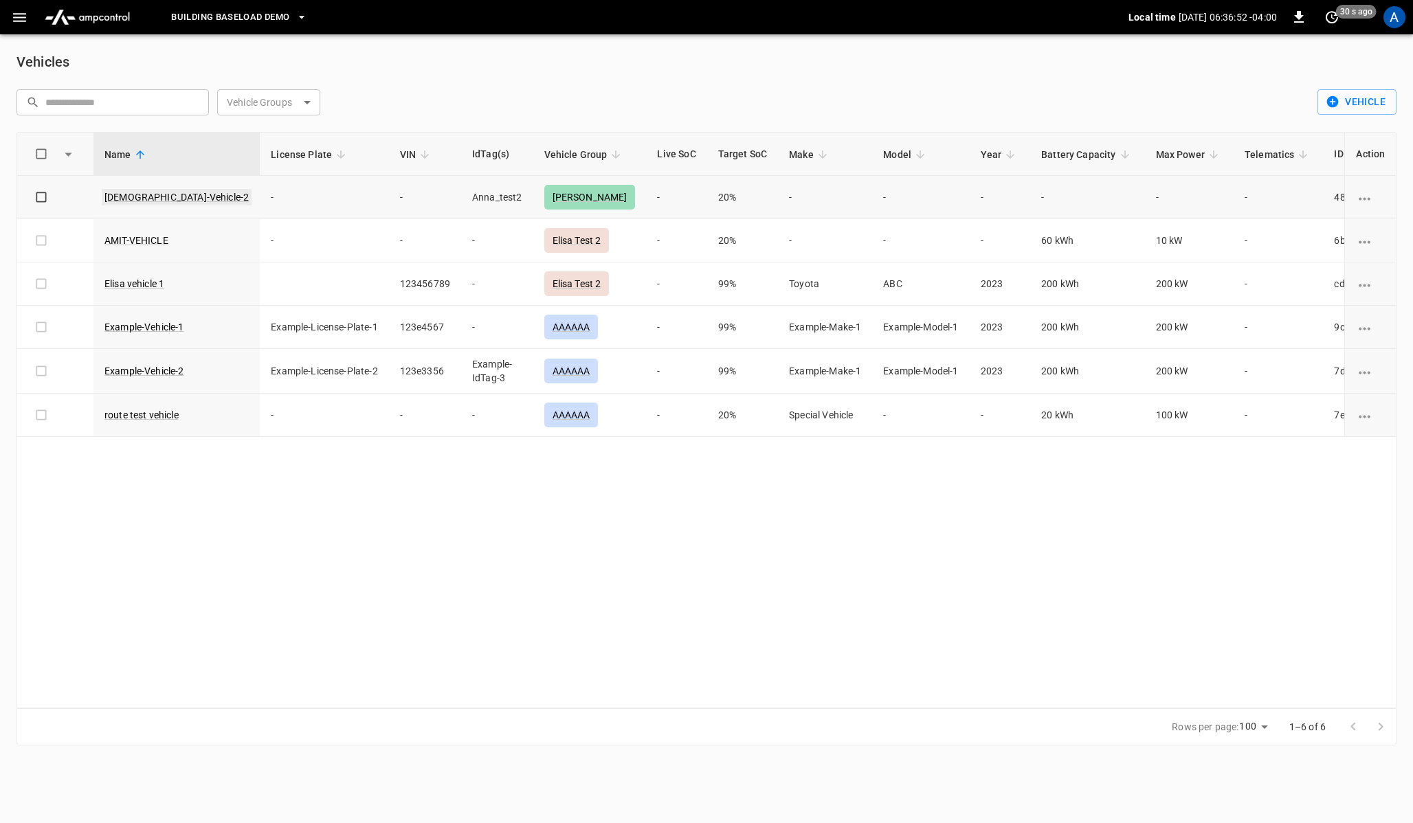
click at [131, 197] on link "[DEMOGRAPHIC_DATA]-Vehicle-2" at bounding box center [177, 197] width 150 height 16
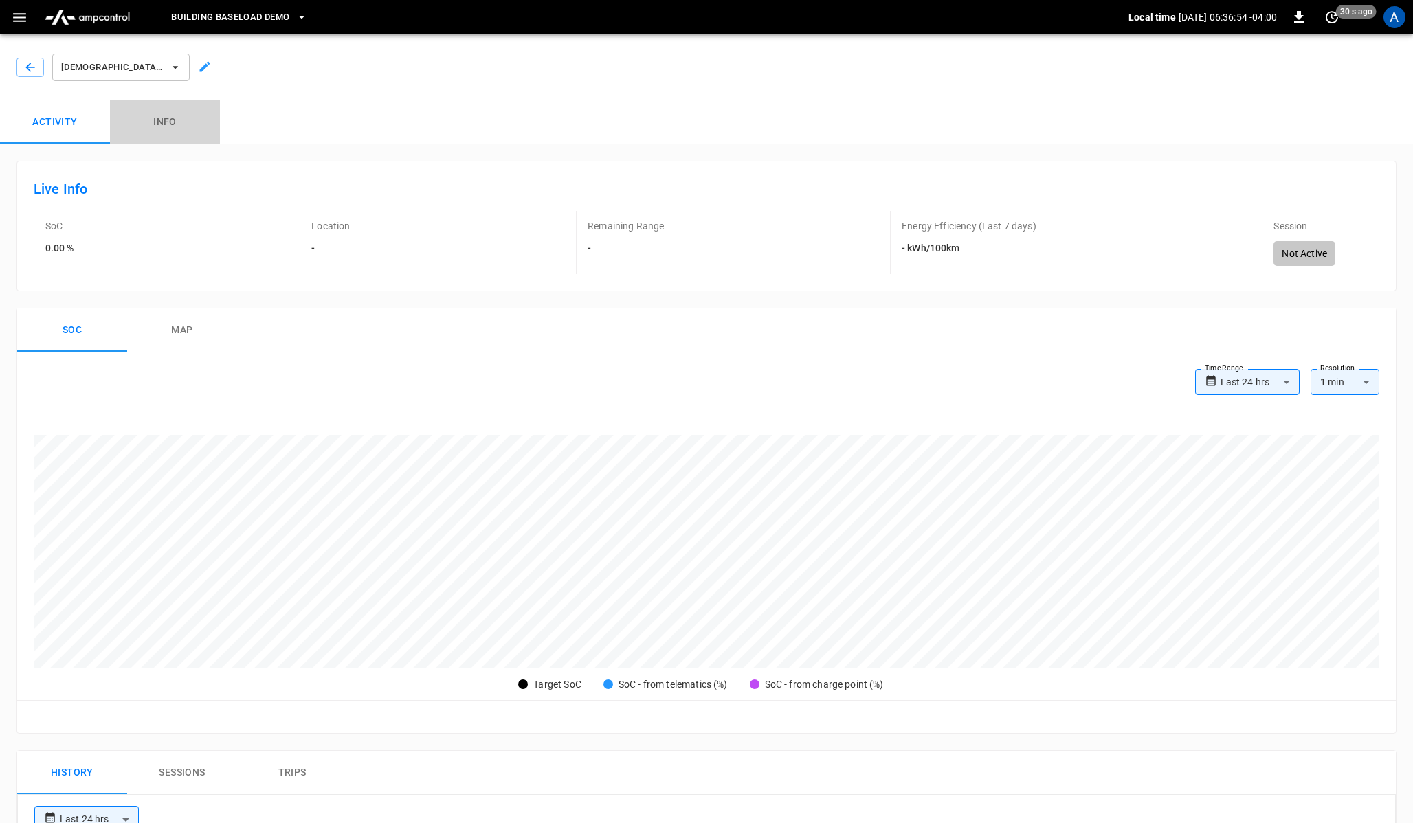
click at [167, 113] on button "Info" at bounding box center [165, 122] width 110 height 44
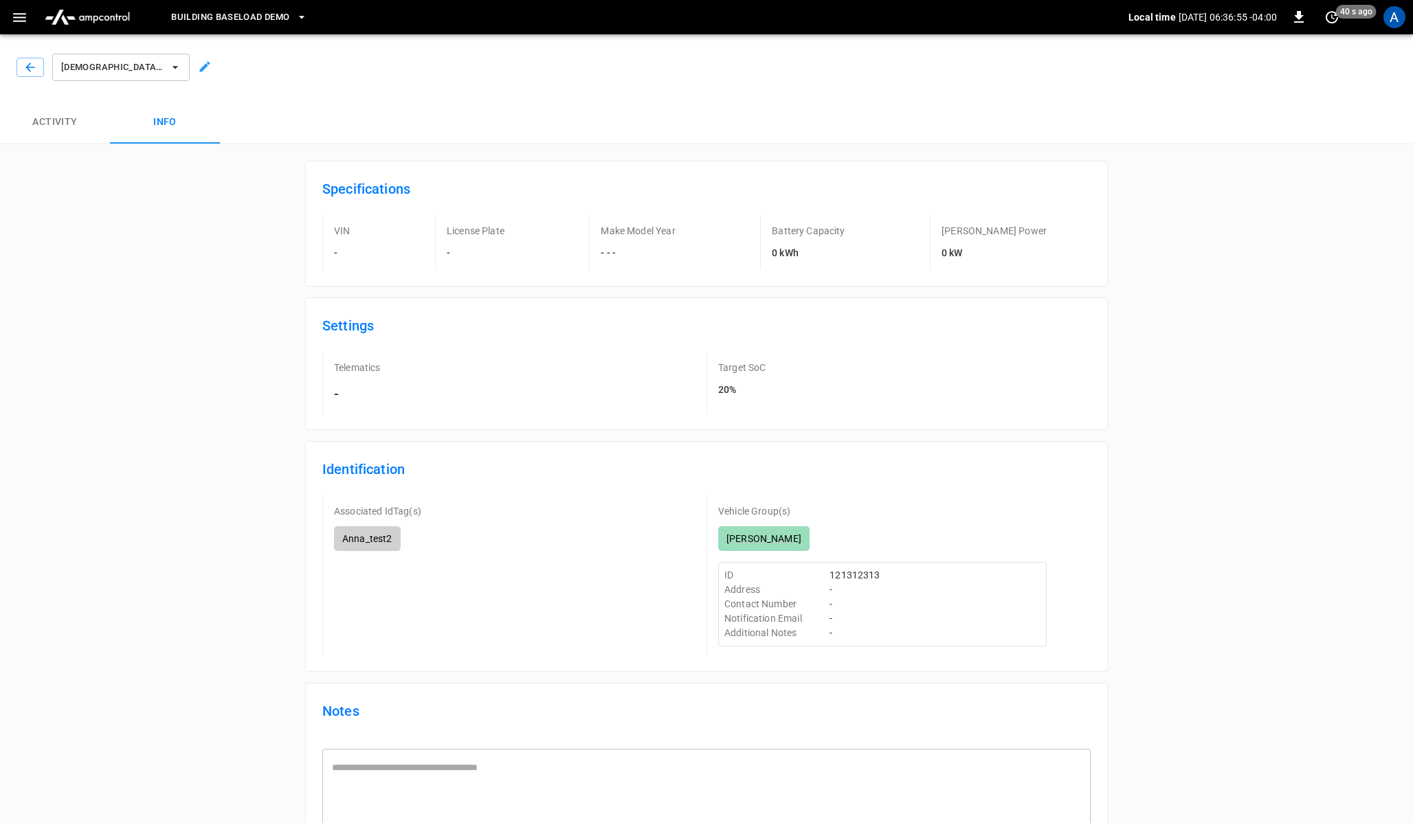
click at [74, 121] on button "Activity" at bounding box center [55, 122] width 110 height 44
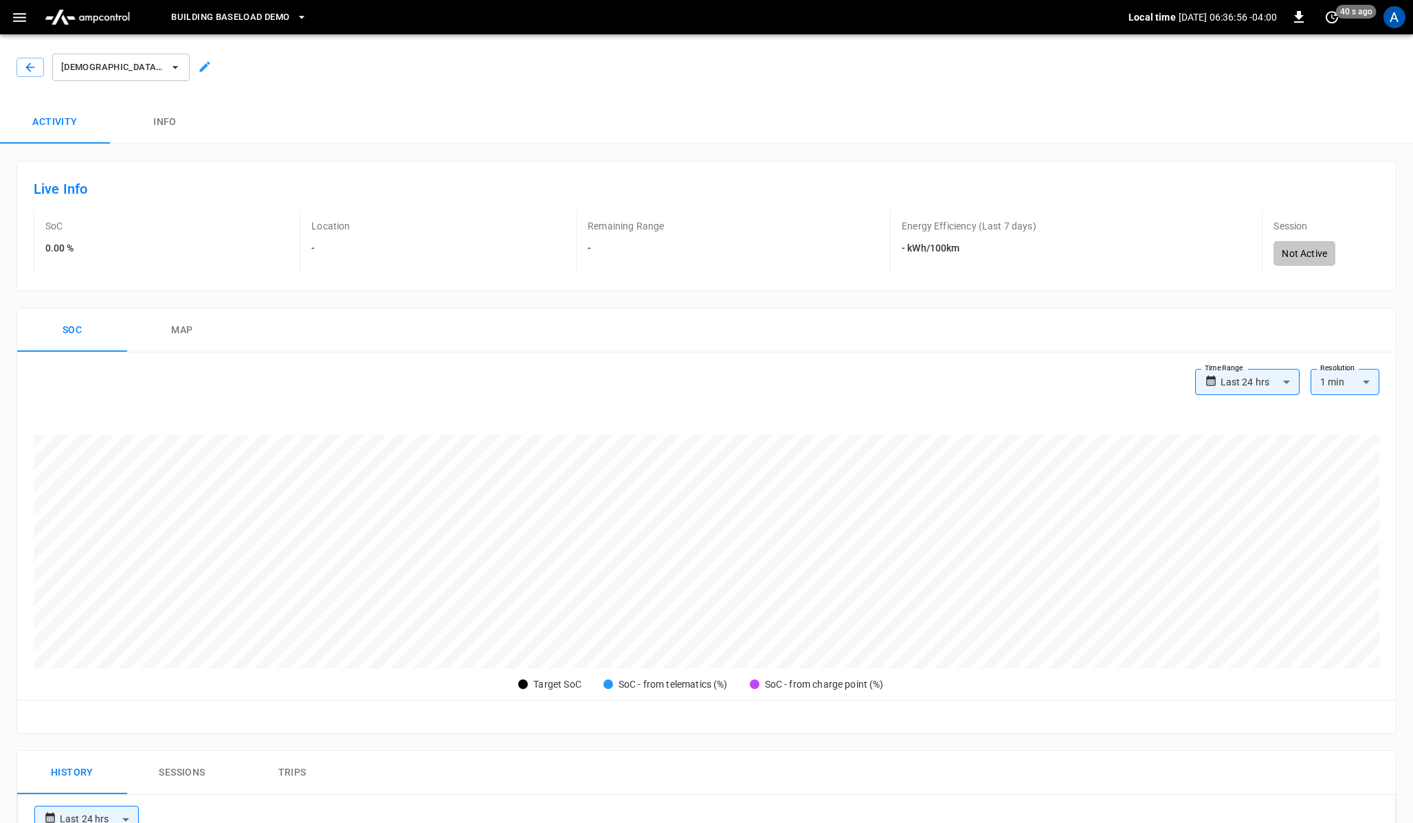
click at [209, 74] on icon at bounding box center [205, 67] width 14 height 14
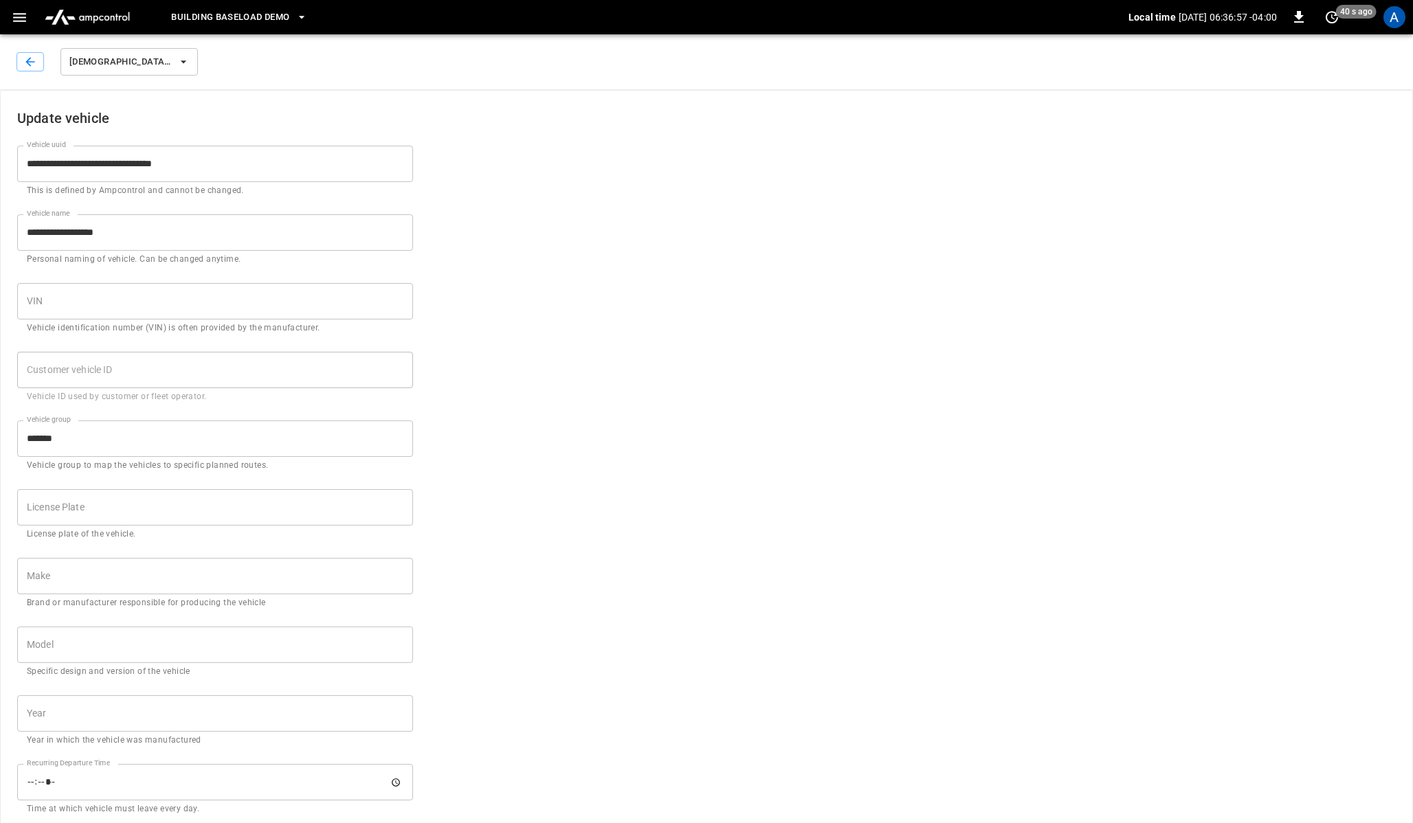
scroll to position [323, 0]
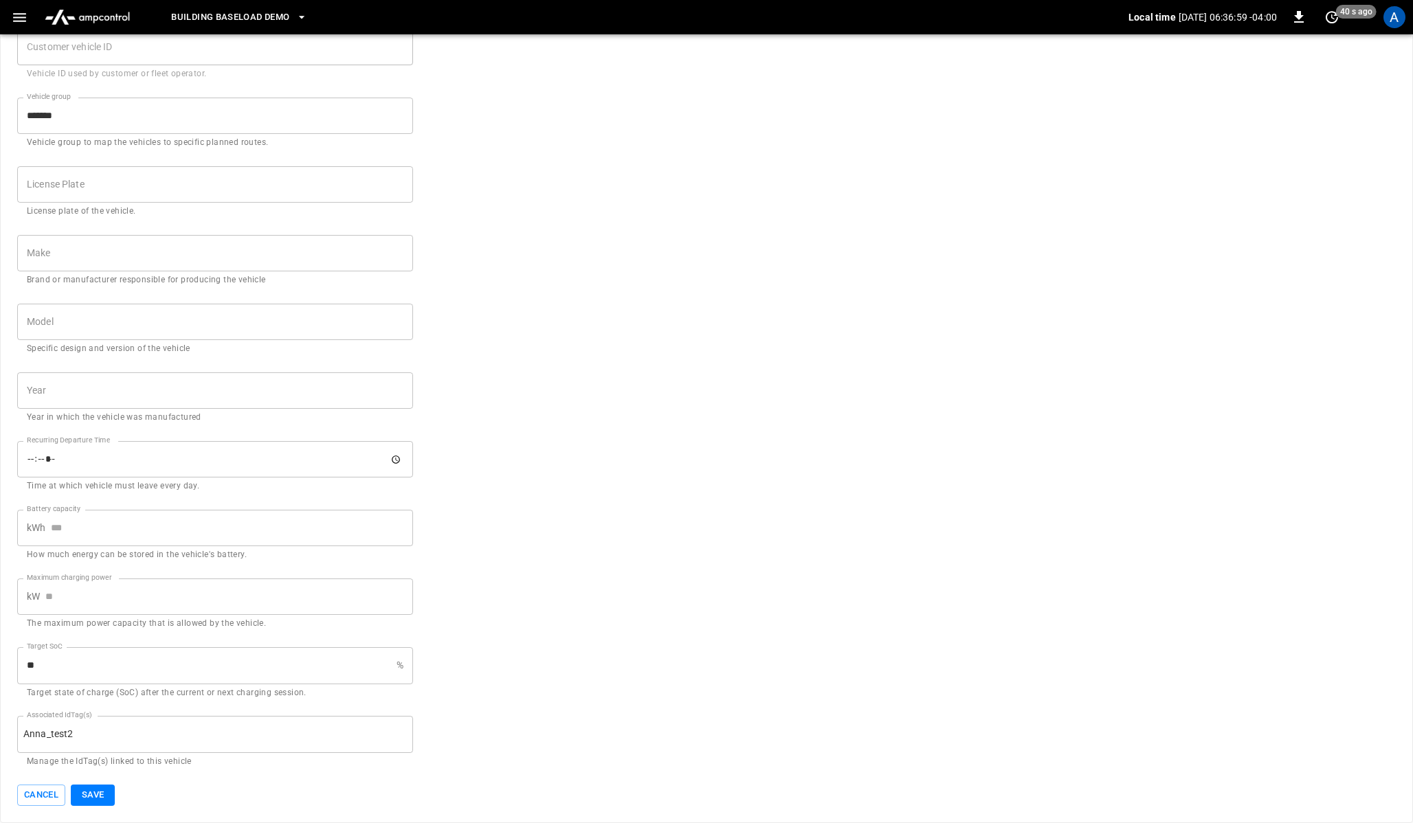
click at [399, 458] on input "*****" at bounding box center [215, 459] width 396 height 36
click at [460, 434] on form "**********" at bounding box center [706, 287] width 1379 height 1039
click at [397, 458] on input "*****" at bounding box center [215, 459] width 396 height 36
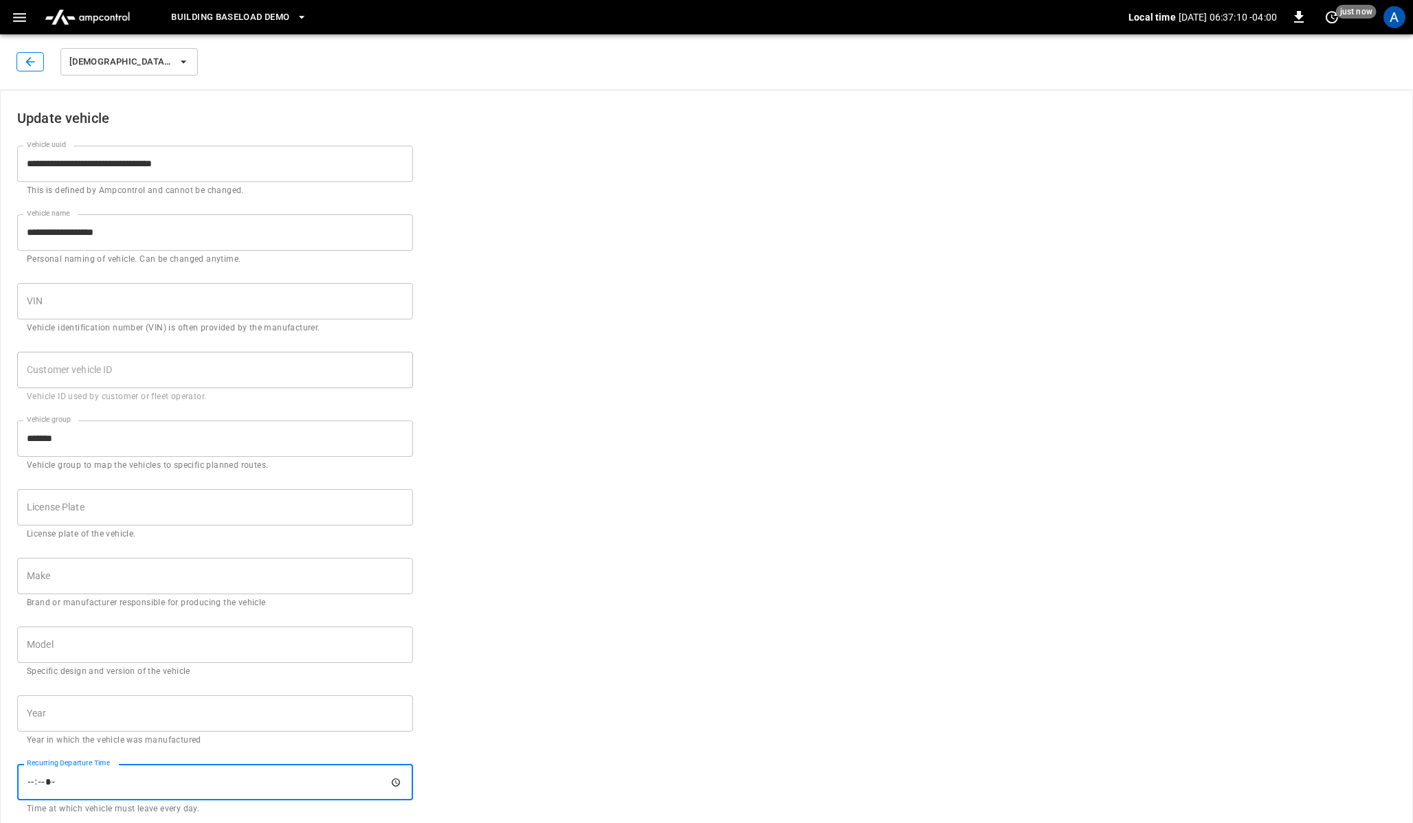
click at [26, 63] on icon "button" at bounding box center [30, 62] width 14 height 14
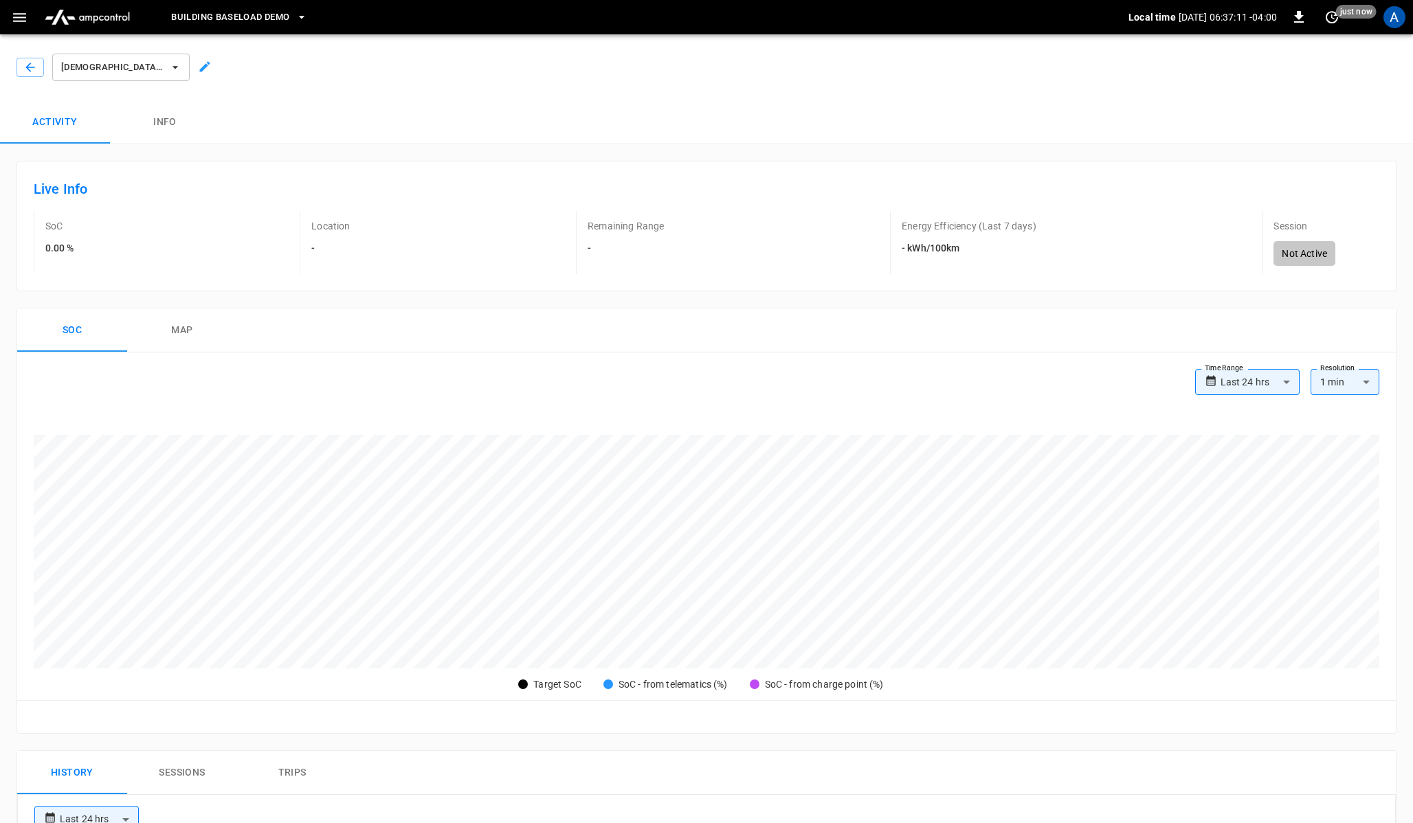
click at [21, 38] on div "[DEMOGRAPHIC_DATA]-Vehicle-2" at bounding box center [704, 64] width 1419 height 71
click at [21, 23] on icon "button" at bounding box center [19, 17] width 17 height 17
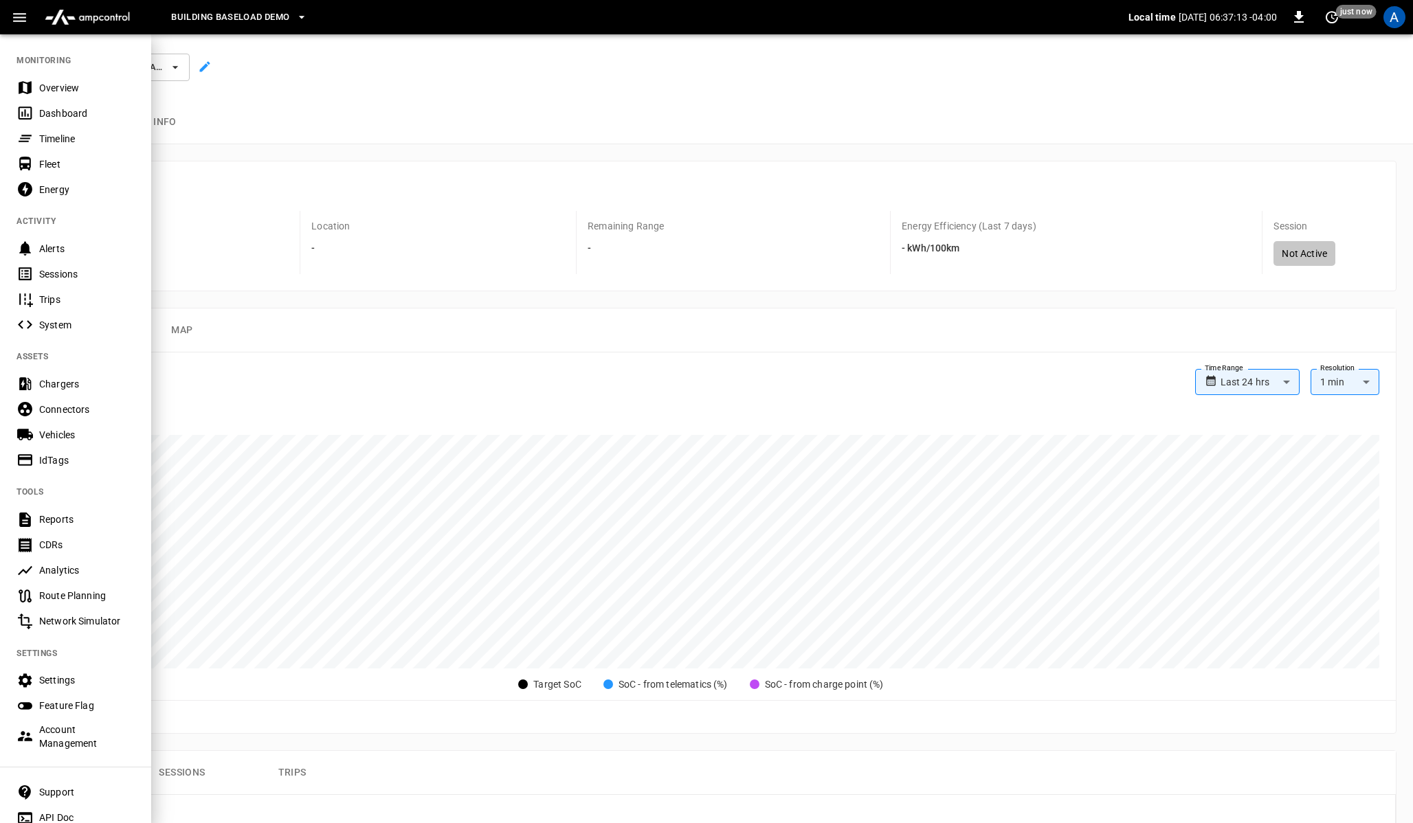
click at [57, 436] on div "Vehicles" at bounding box center [87, 435] width 96 height 14
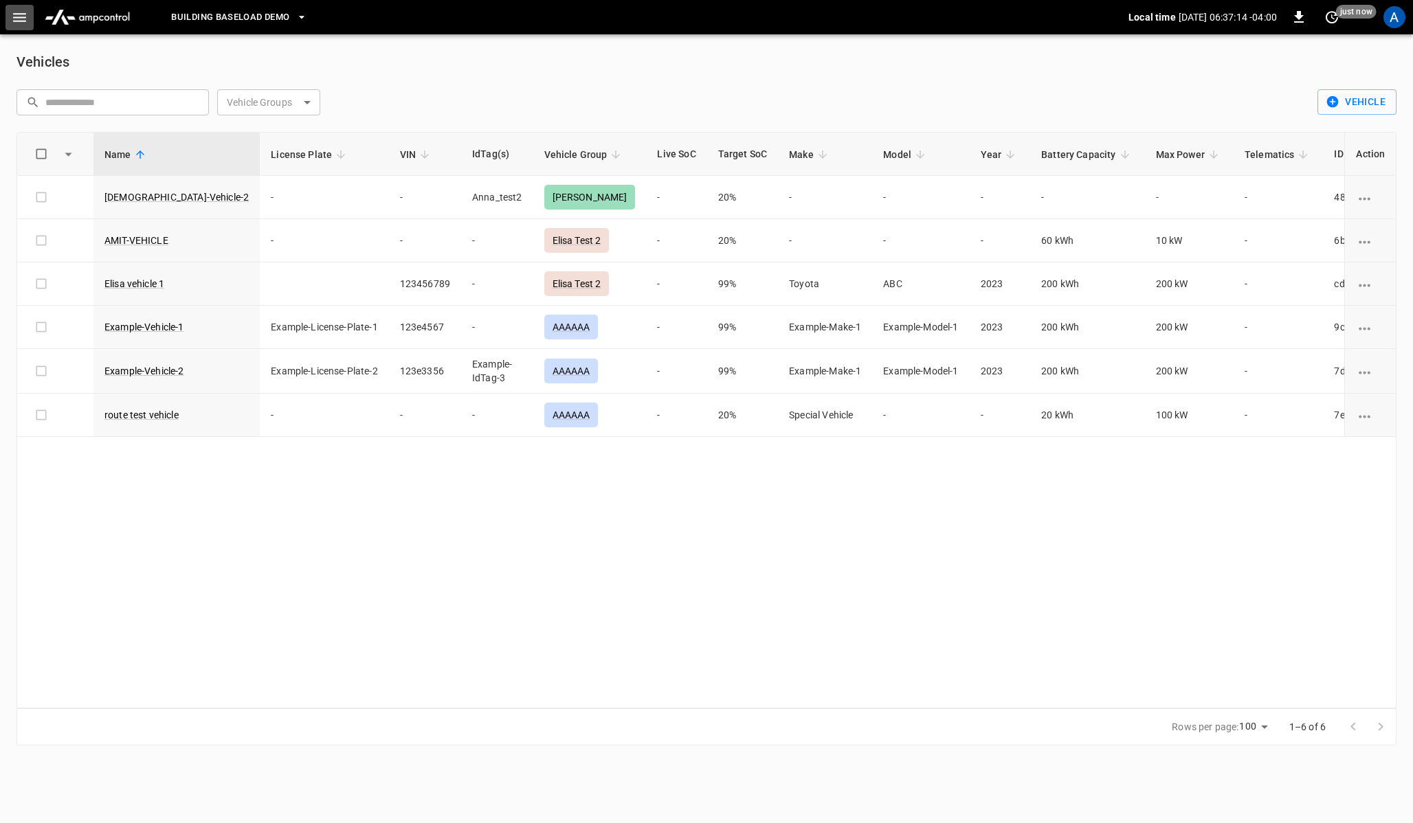
click at [14, 18] on icon "button" at bounding box center [19, 17] width 17 height 17
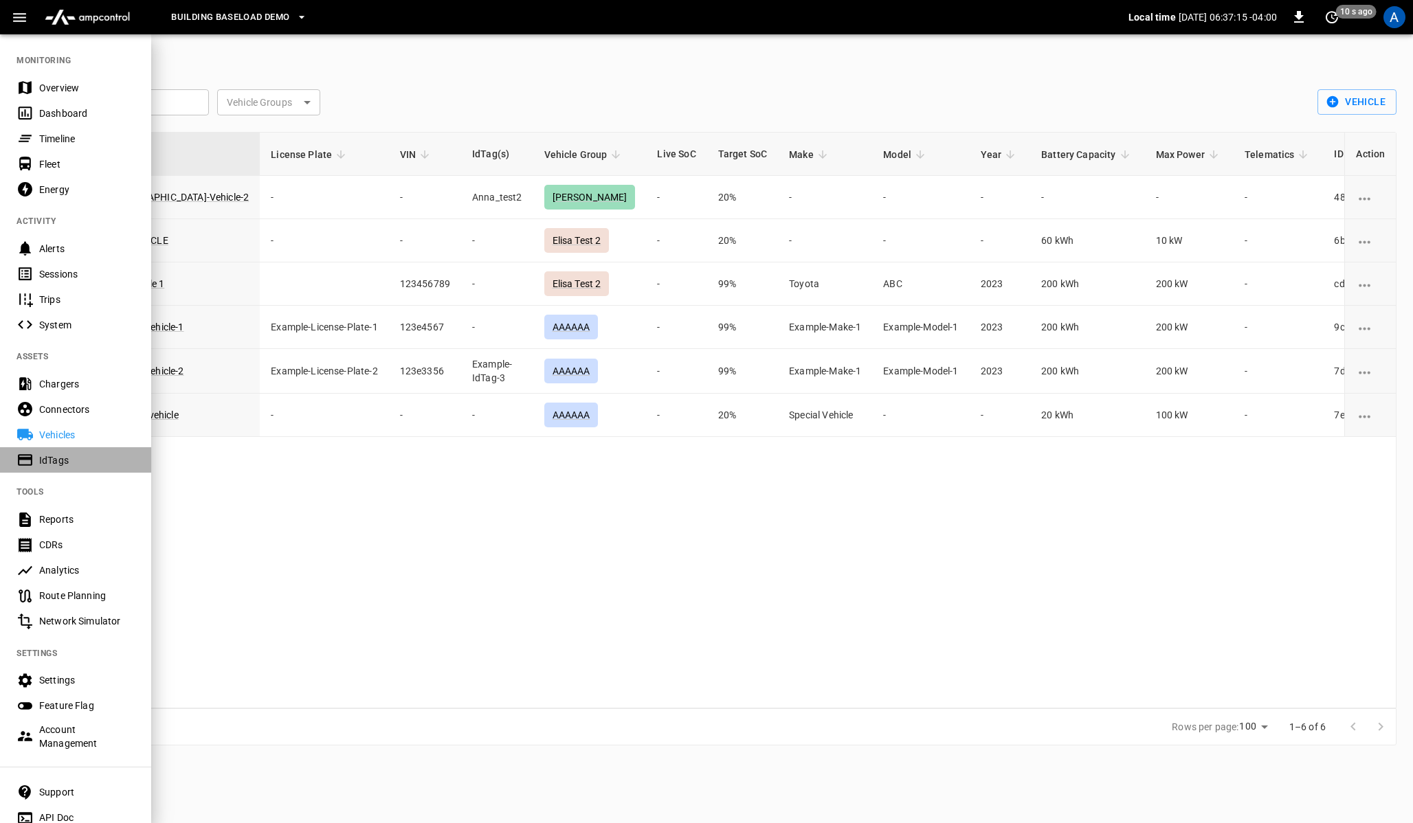
click at [51, 454] on div "IdTags" at bounding box center [87, 461] width 96 height 14
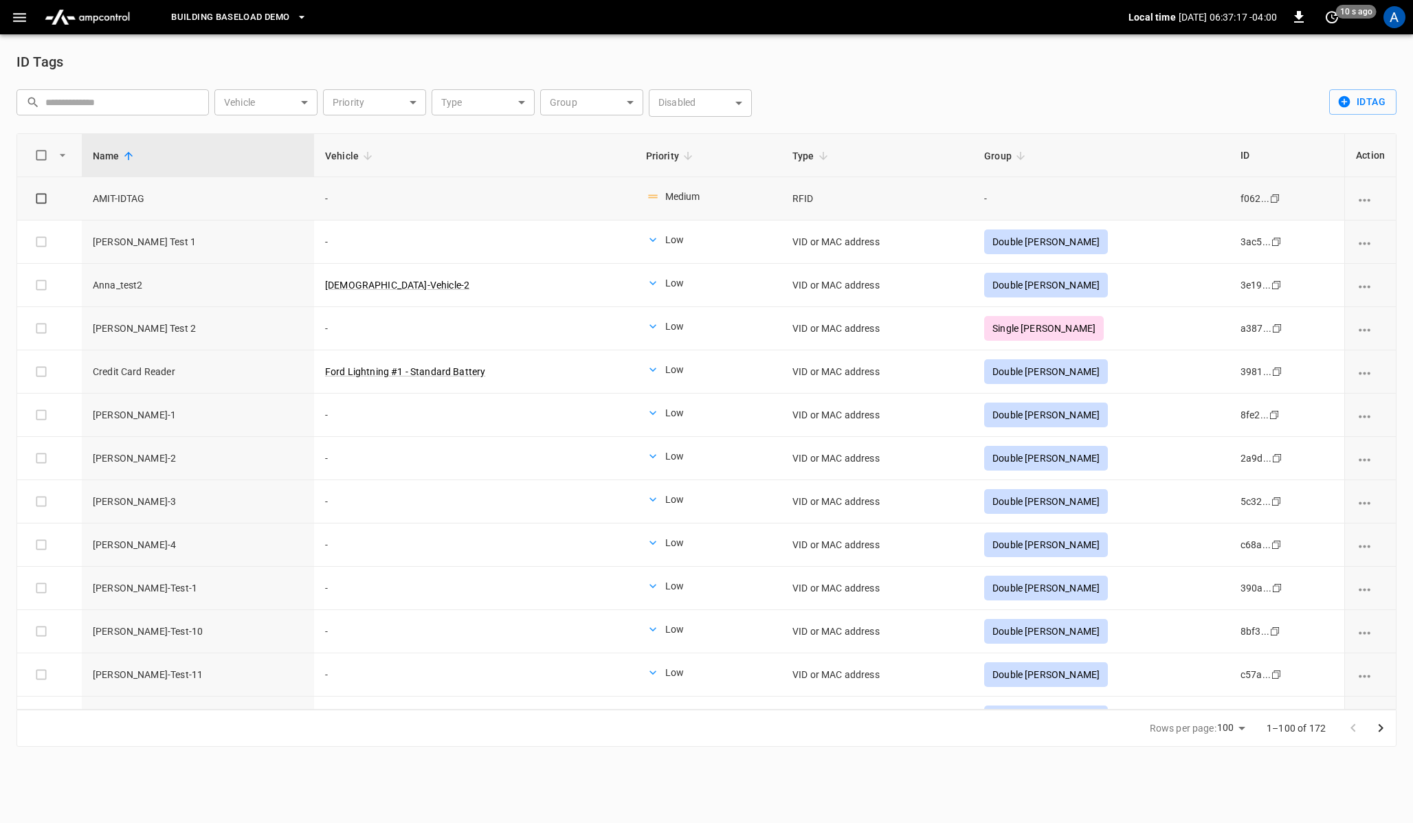
click at [1353, 200] on td "idTags-table" at bounding box center [1370, 198] width 52 height 43
click at [1360, 204] on icon "vehicle options" at bounding box center [1364, 200] width 17 height 17
click at [1375, 204] on li "Edit" at bounding box center [1375, 208] width 54 height 23
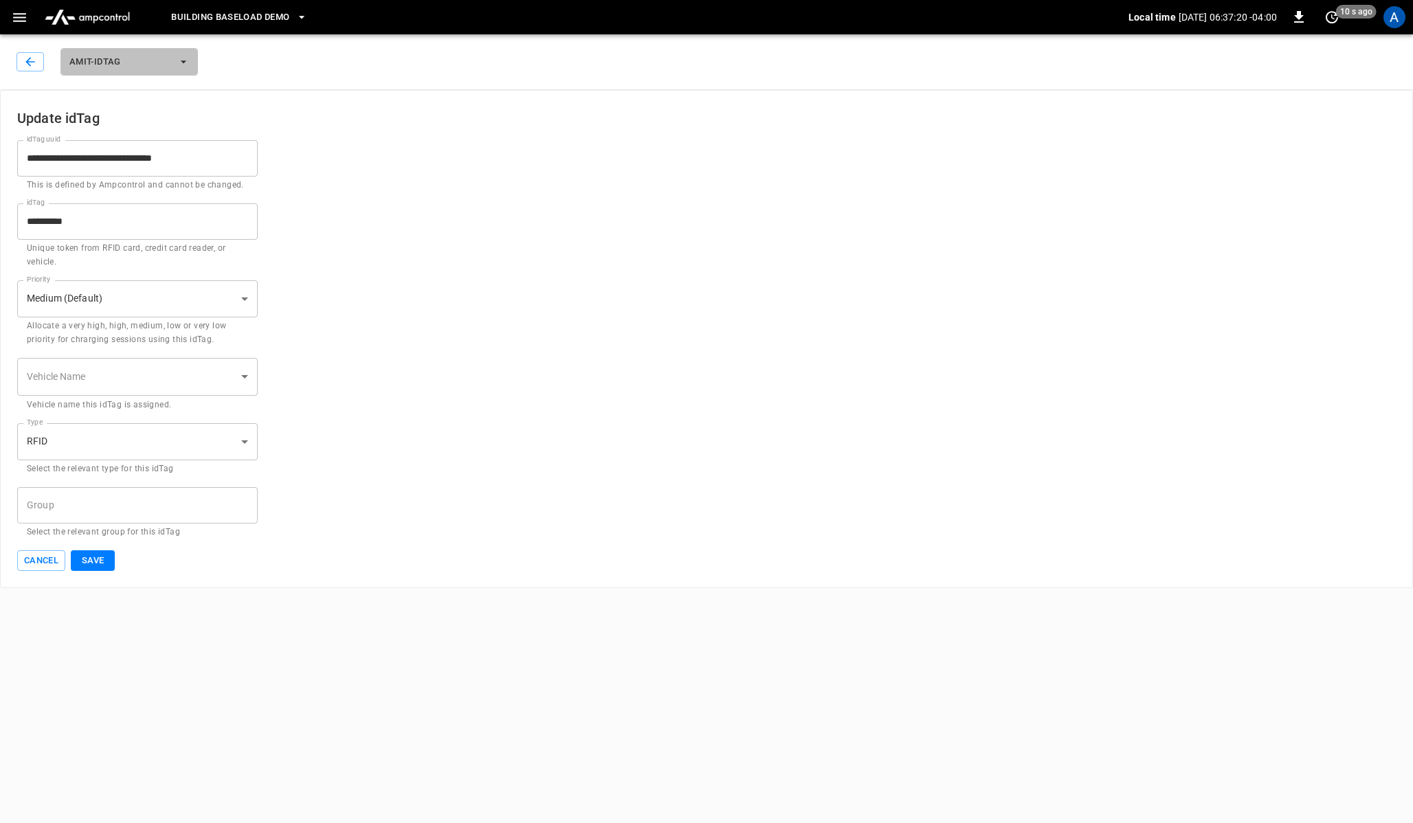
click at [135, 65] on span "AMIT-IDTAG" at bounding box center [120, 62] width 102 height 16
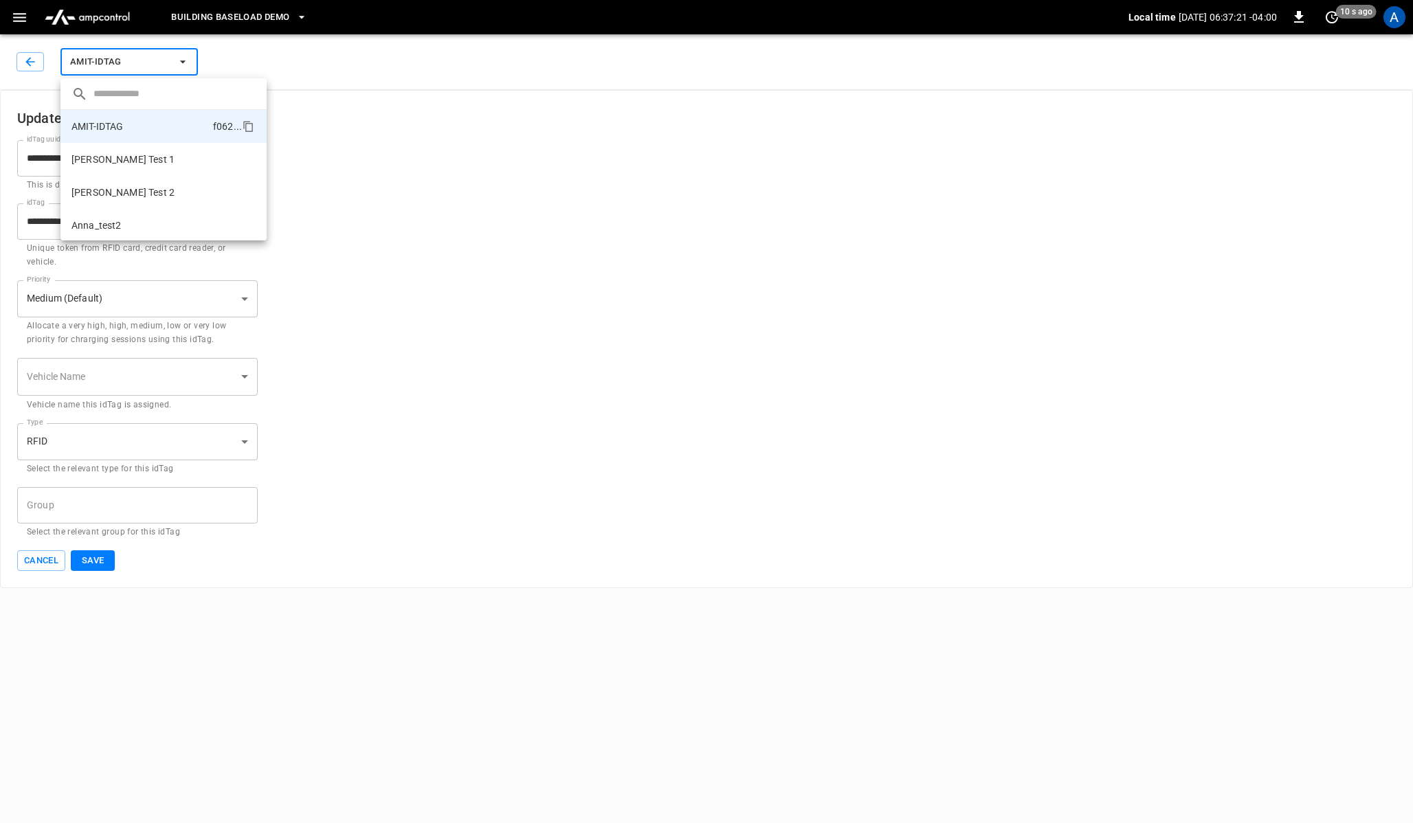
click at [316, 134] on div at bounding box center [706, 411] width 1413 height 823
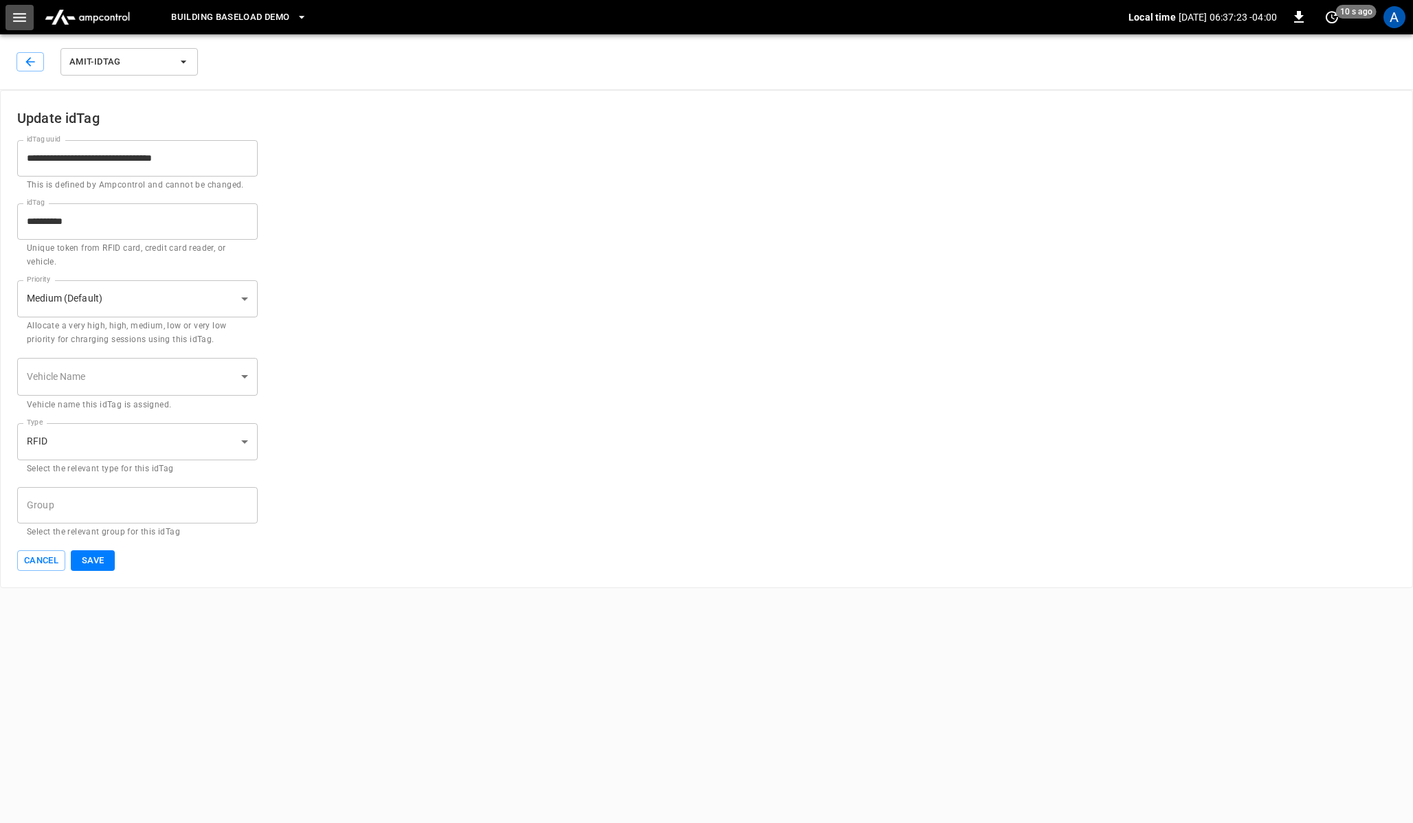
click at [16, 27] on button "button" at bounding box center [19, 17] width 28 height 25
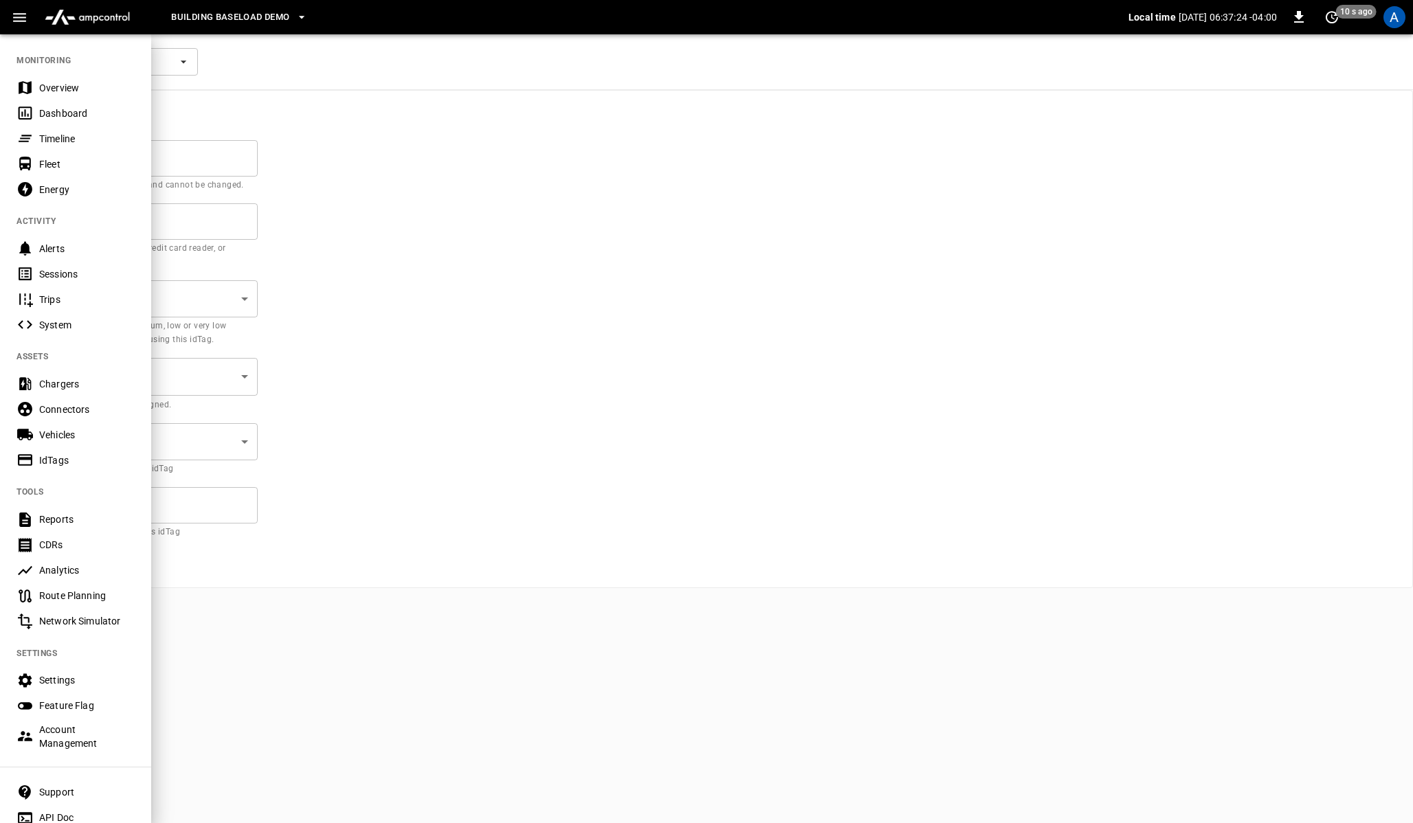
click at [63, 513] on div "Reports" at bounding box center [87, 520] width 96 height 14
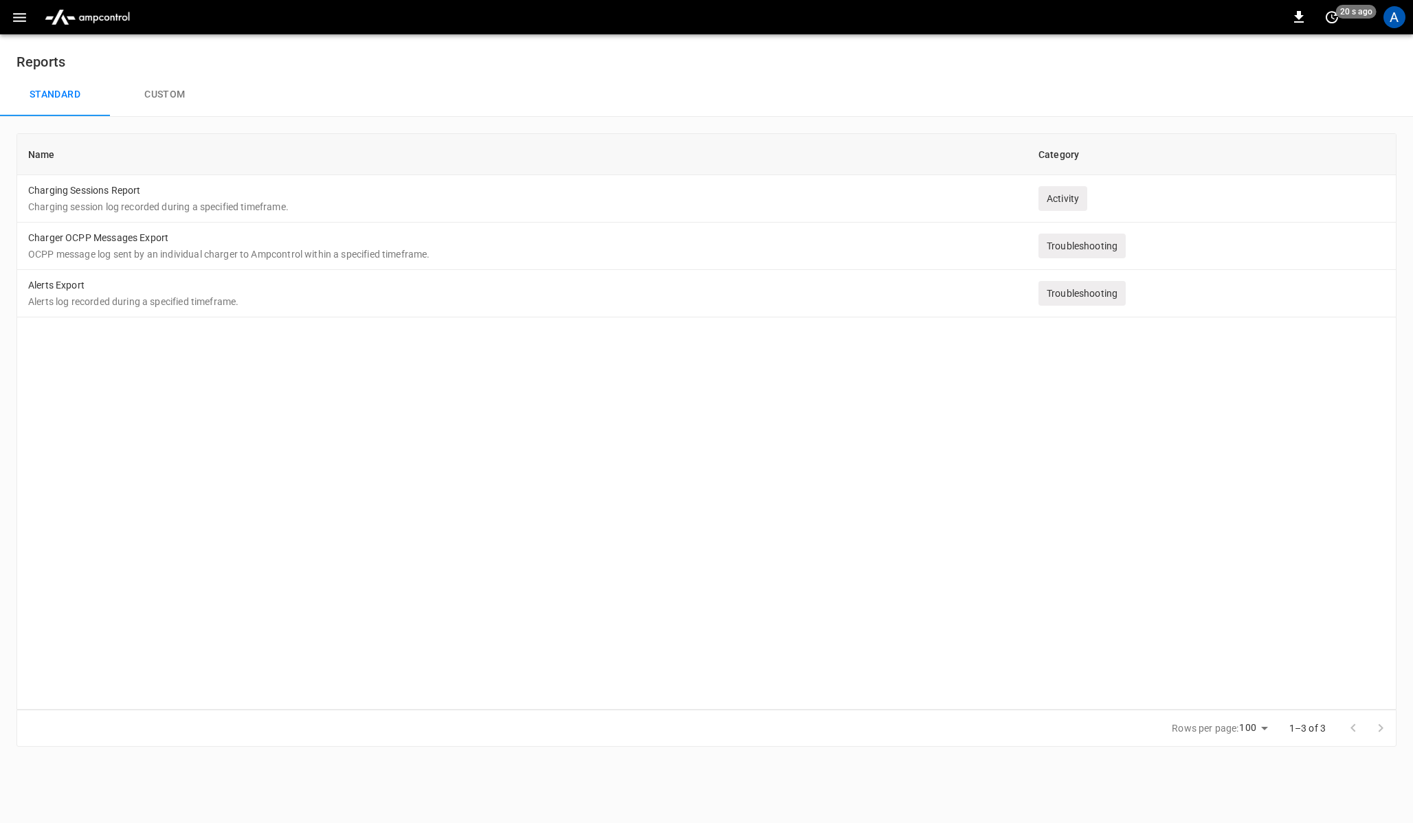
click at [301, 168] on th "Name" at bounding box center [522, 154] width 1010 height 41
click at [267, 198] on td "Charging Sessions Report Charging session log recorded during a specified timef…" at bounding box center [522, 198] width 1010 height 47
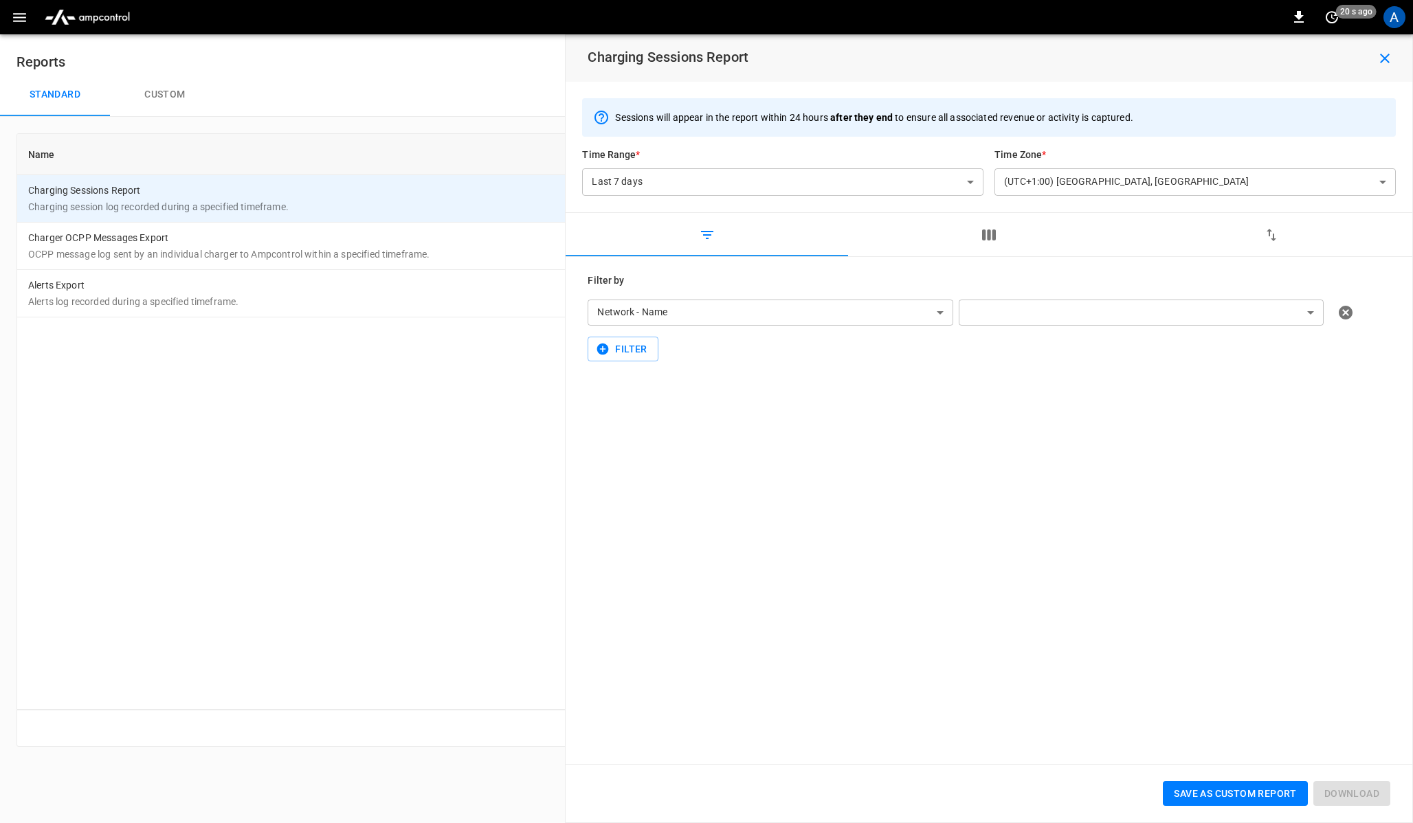
click at [849, 176] on body "**********" at bounding box center [706, 382] width 1413 height 764
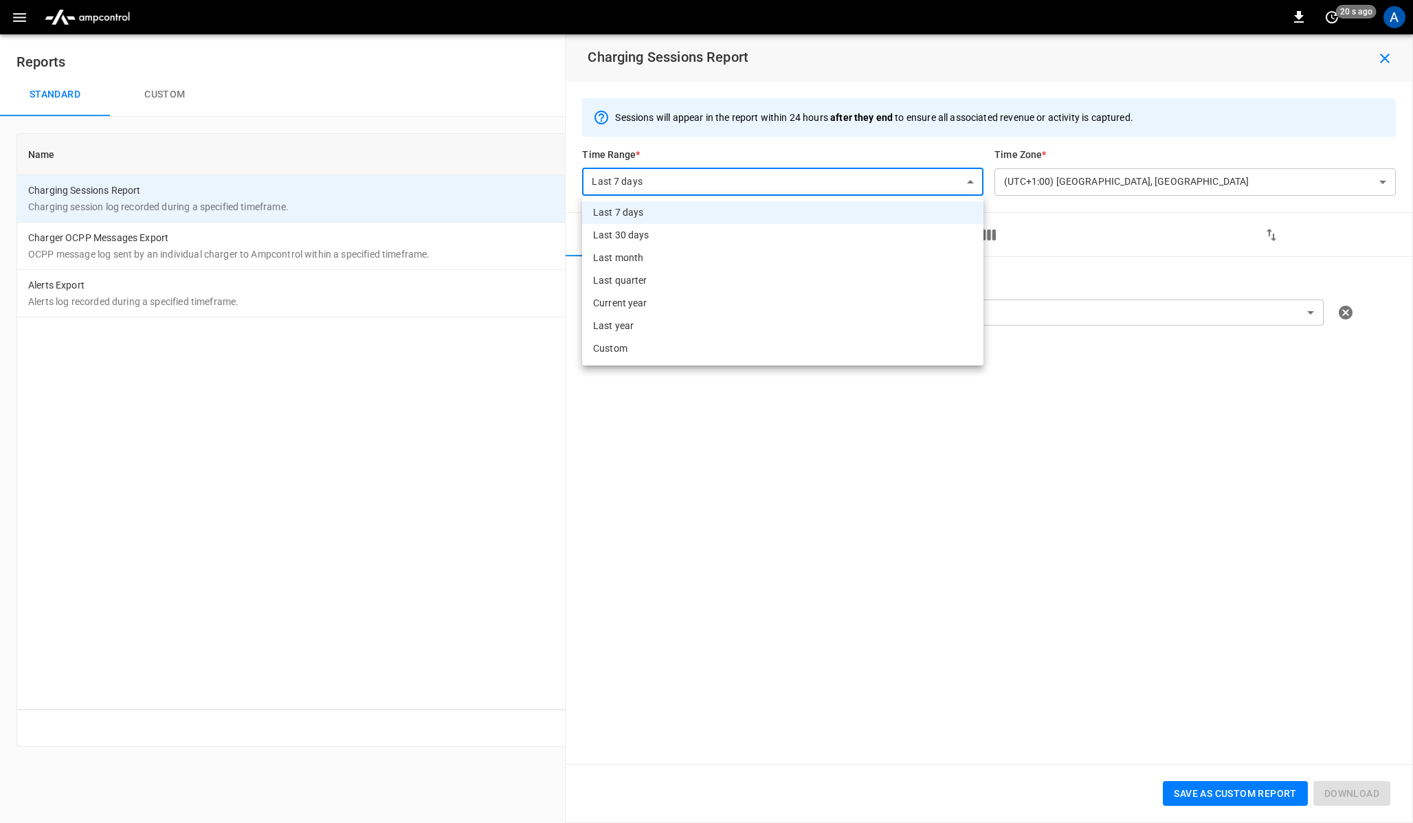
click at [675, 350] on li "Custom" at bounding box center [782, 348] width 401 height 23
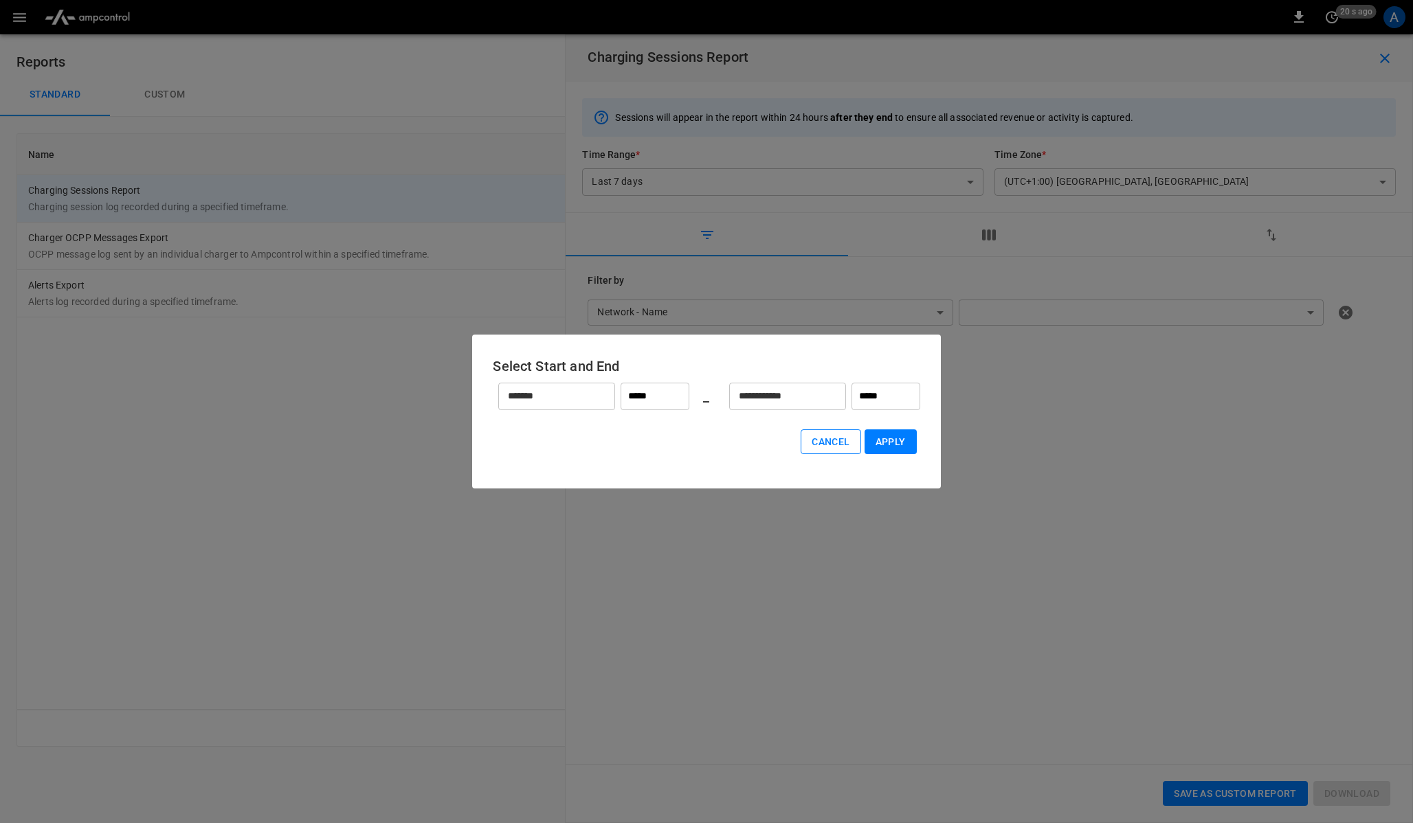
click at [826, 446] on button "Cancel" at bounding box center [831, 442] width 60 height 25
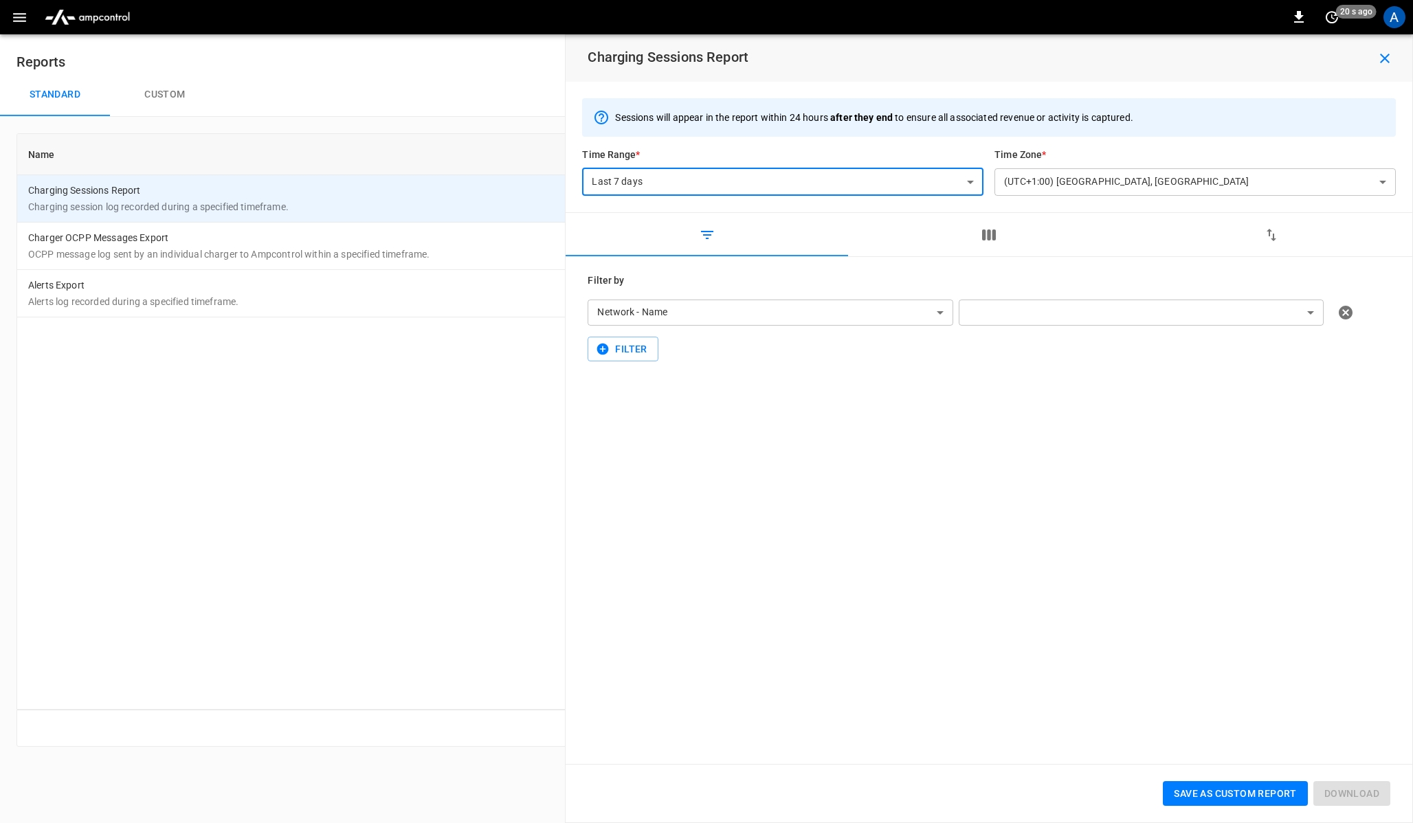
click at [791, 311] on body "**********" at bounding box center [706, 382] width 1413 height 764
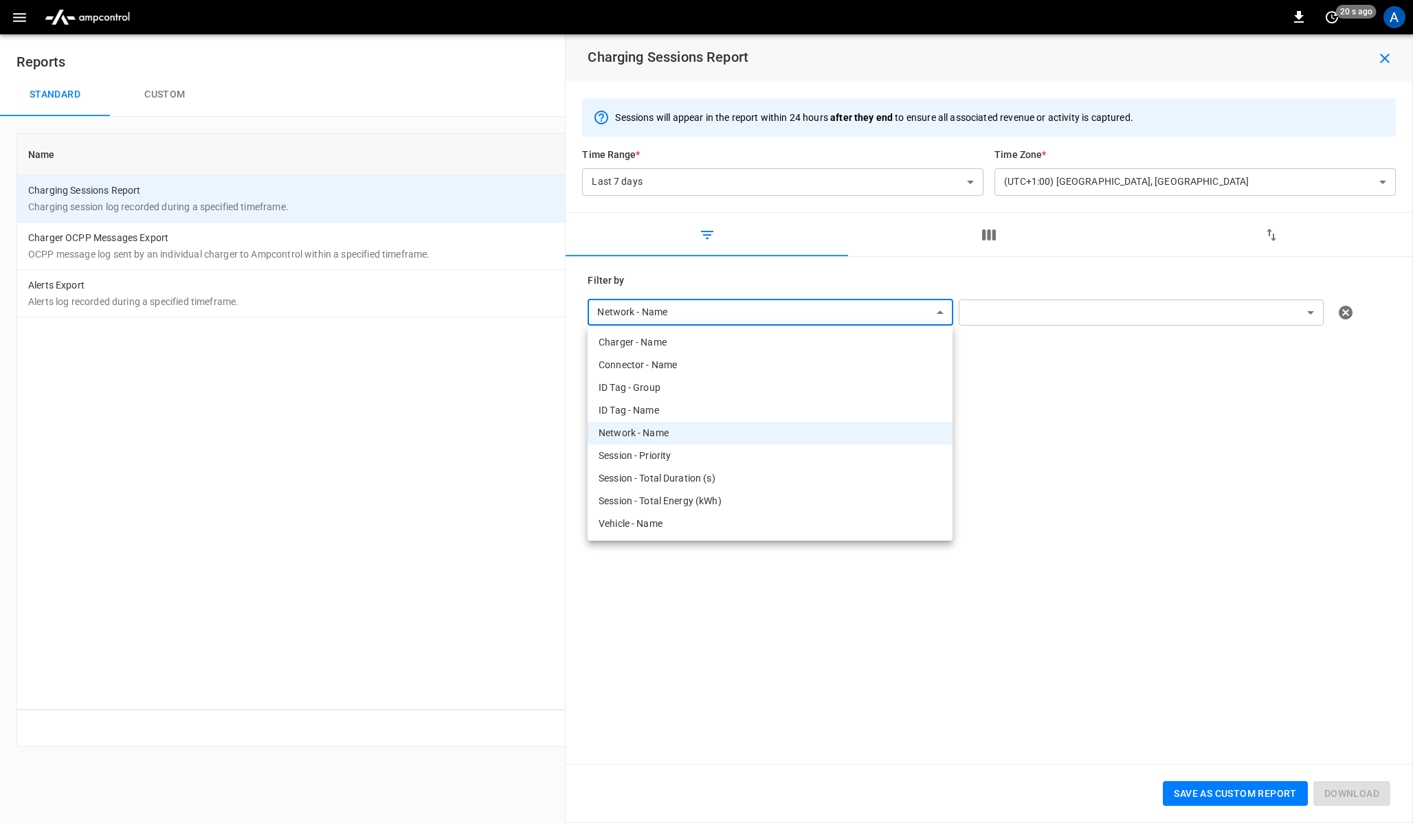
click at [1013, 266] on div at bounding box center [706, 411] width 1413 height 823
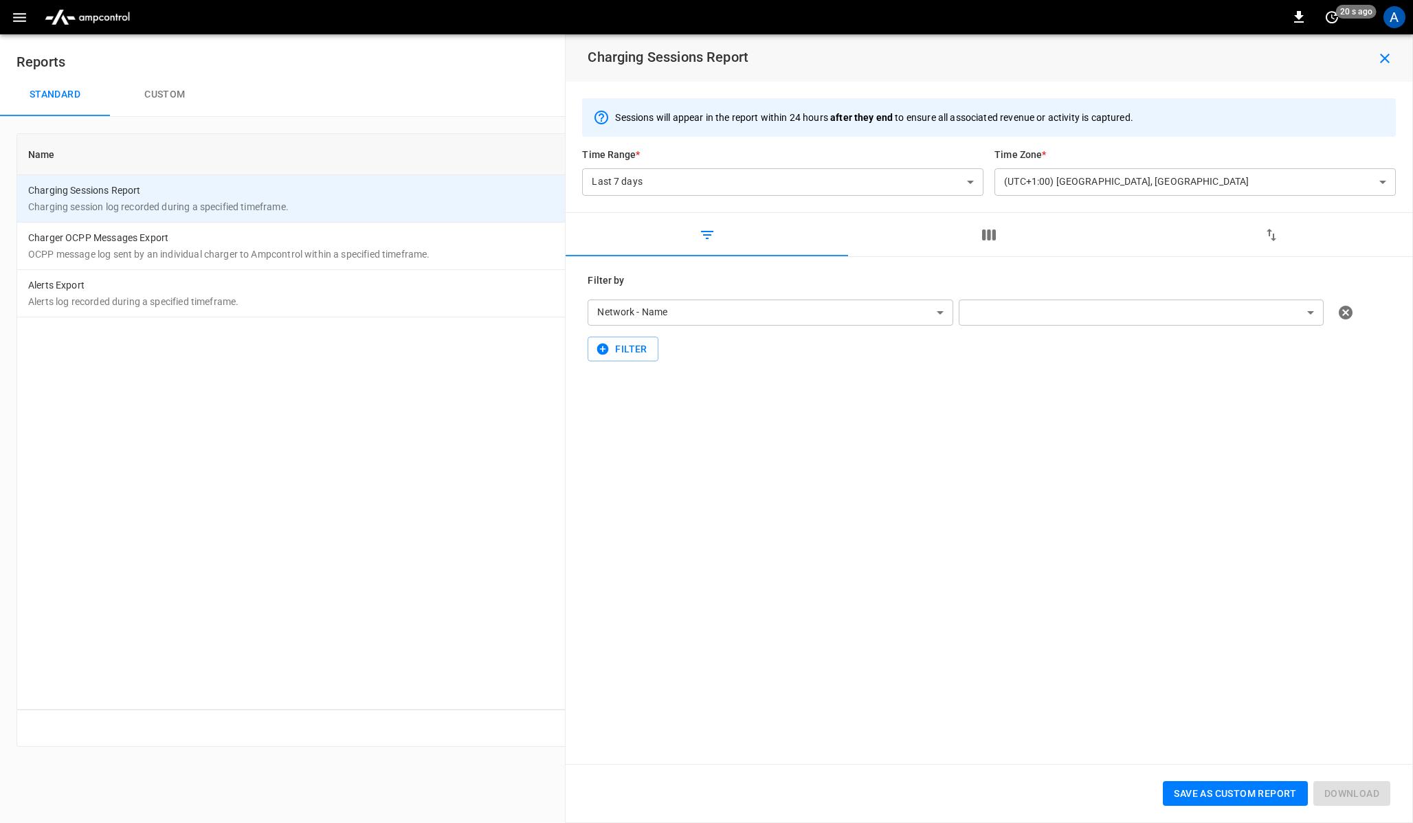
click at [943, 315] on body "**********" at bounding box center [706, 382] width 1413 height 764
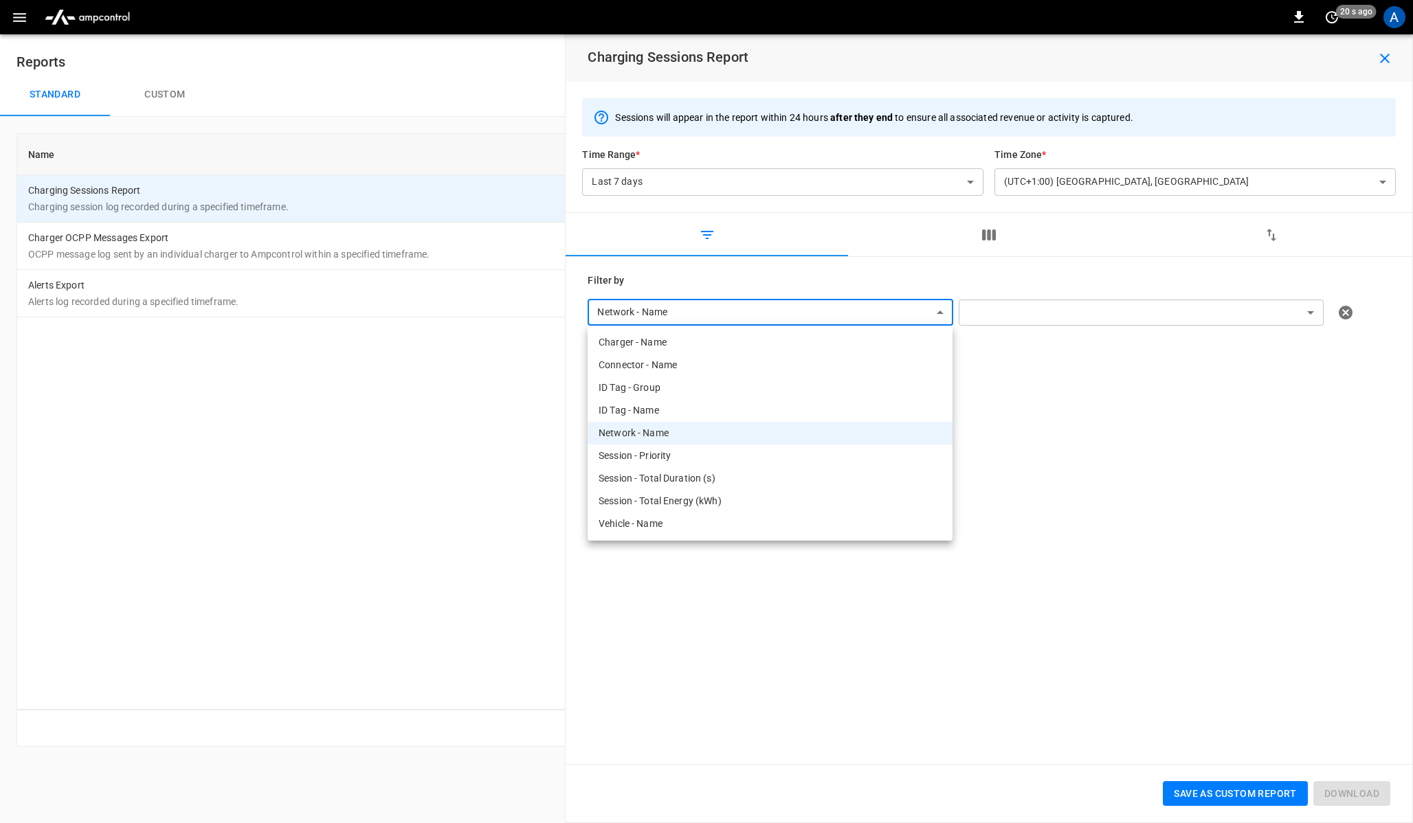
click at [669, 276] on div at bounding box center [706, 411] width 1413 height 823
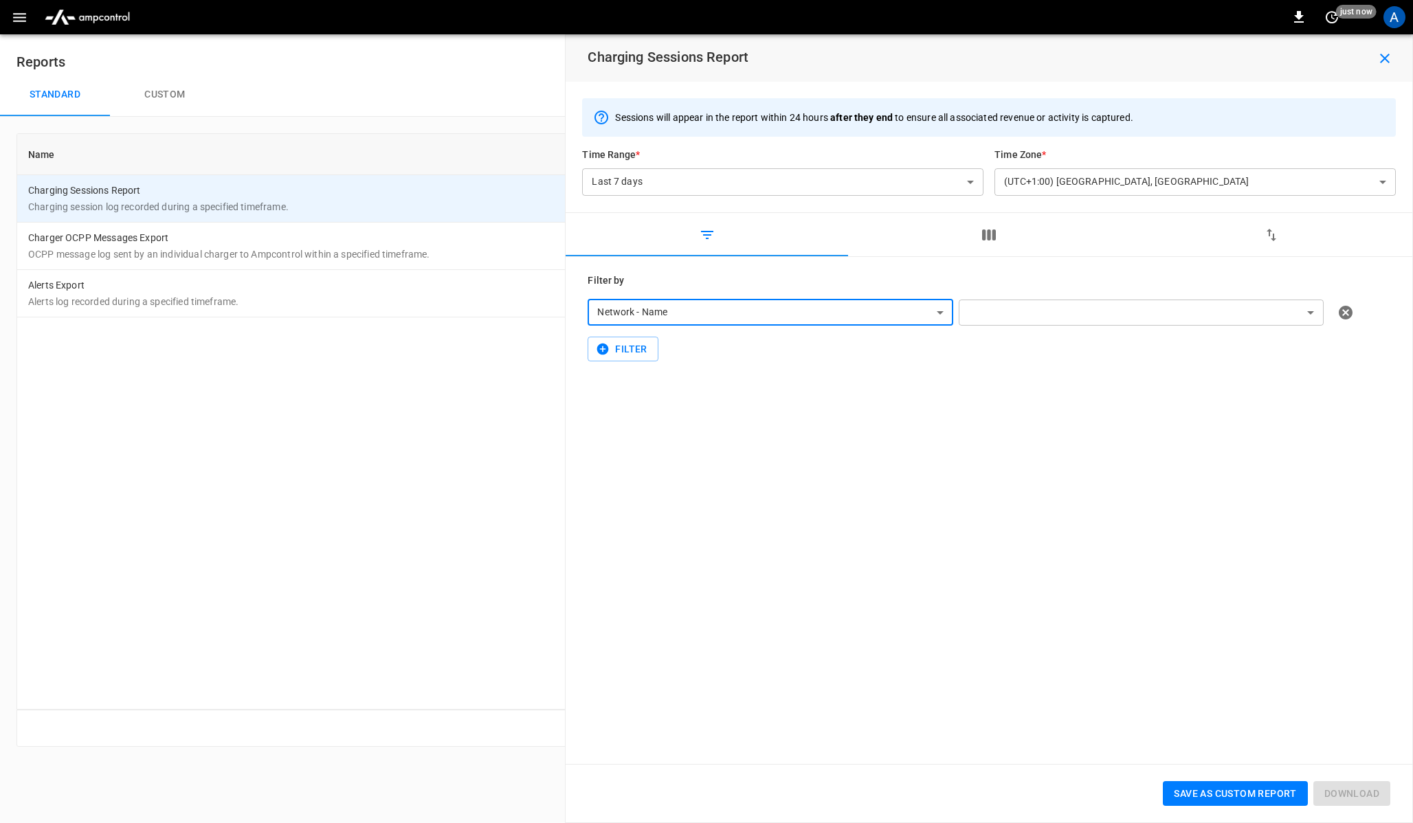
click at [958, 229] on button "button" at bounding box center [989, 235] width 283 height 44
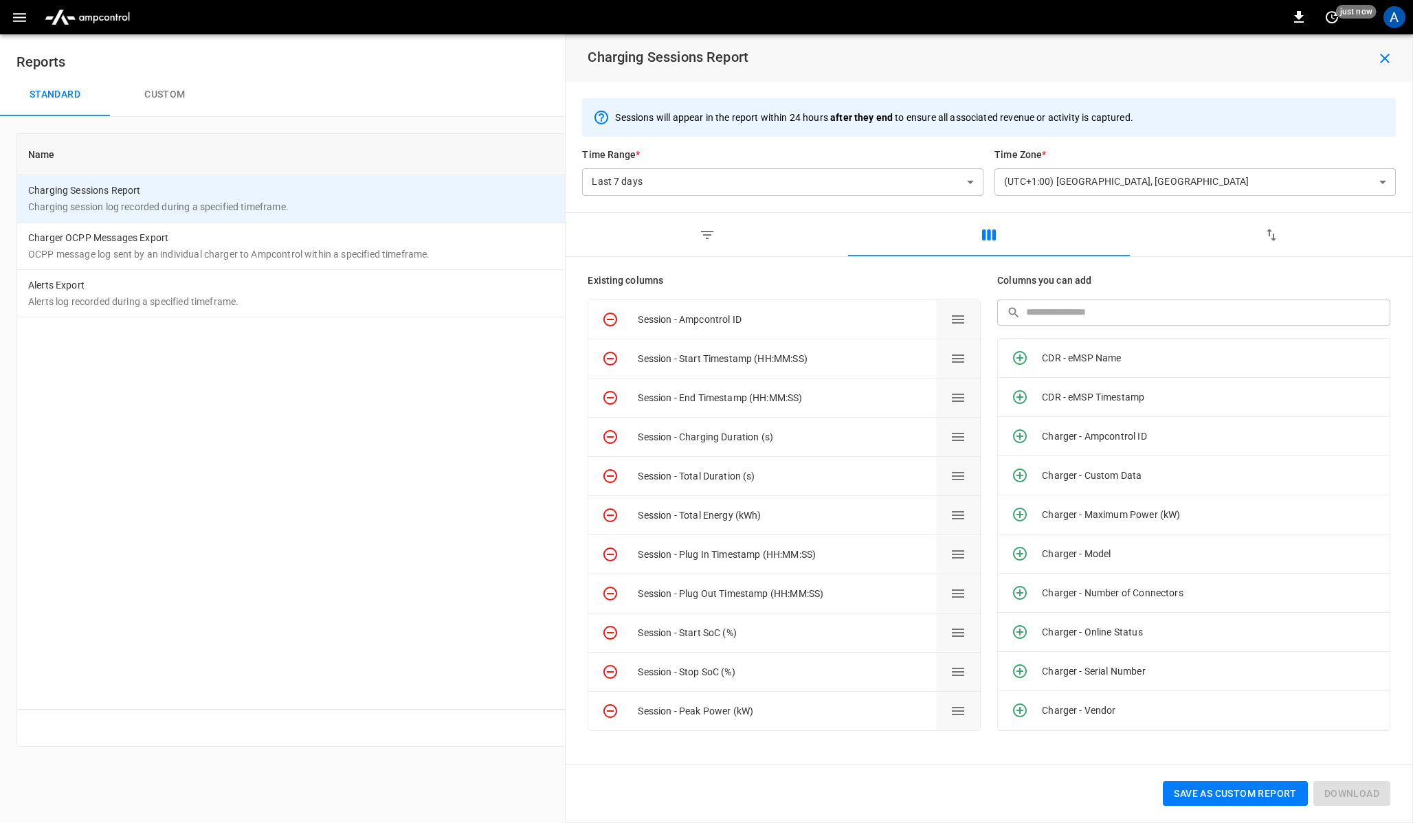
click at [1294, 228] on button "button" at bounding box center [1271, 235] width 283 height 44
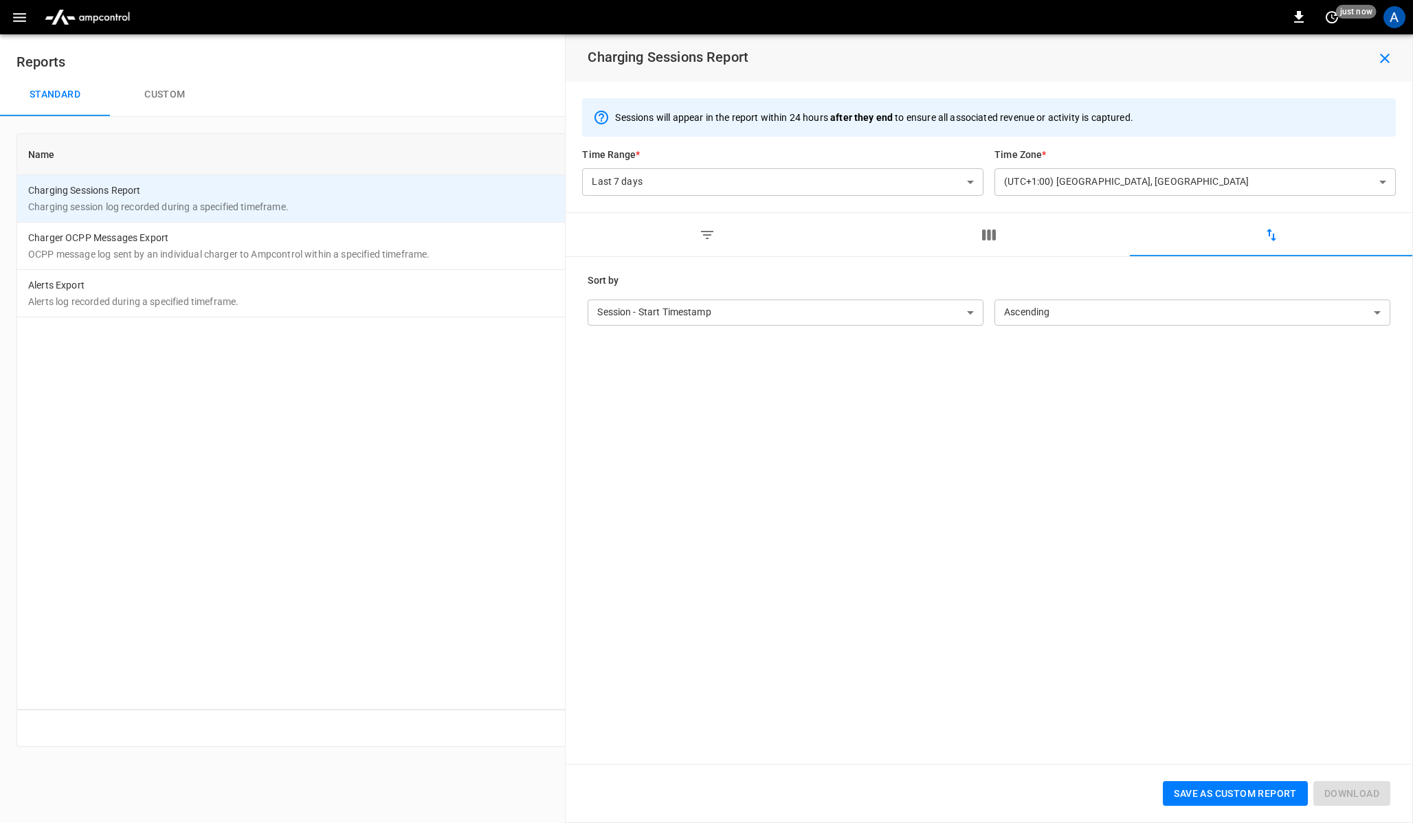
click at [682, 247] on button "button" at bounding box center [707, 235] width 283 height 44
click at [1224, 247] on button "button" at bounding box center [1271, 235] width 283 height 44
click at [1078, 311] on body "**********" at bounding box center [706, 382] width 1413 height 764
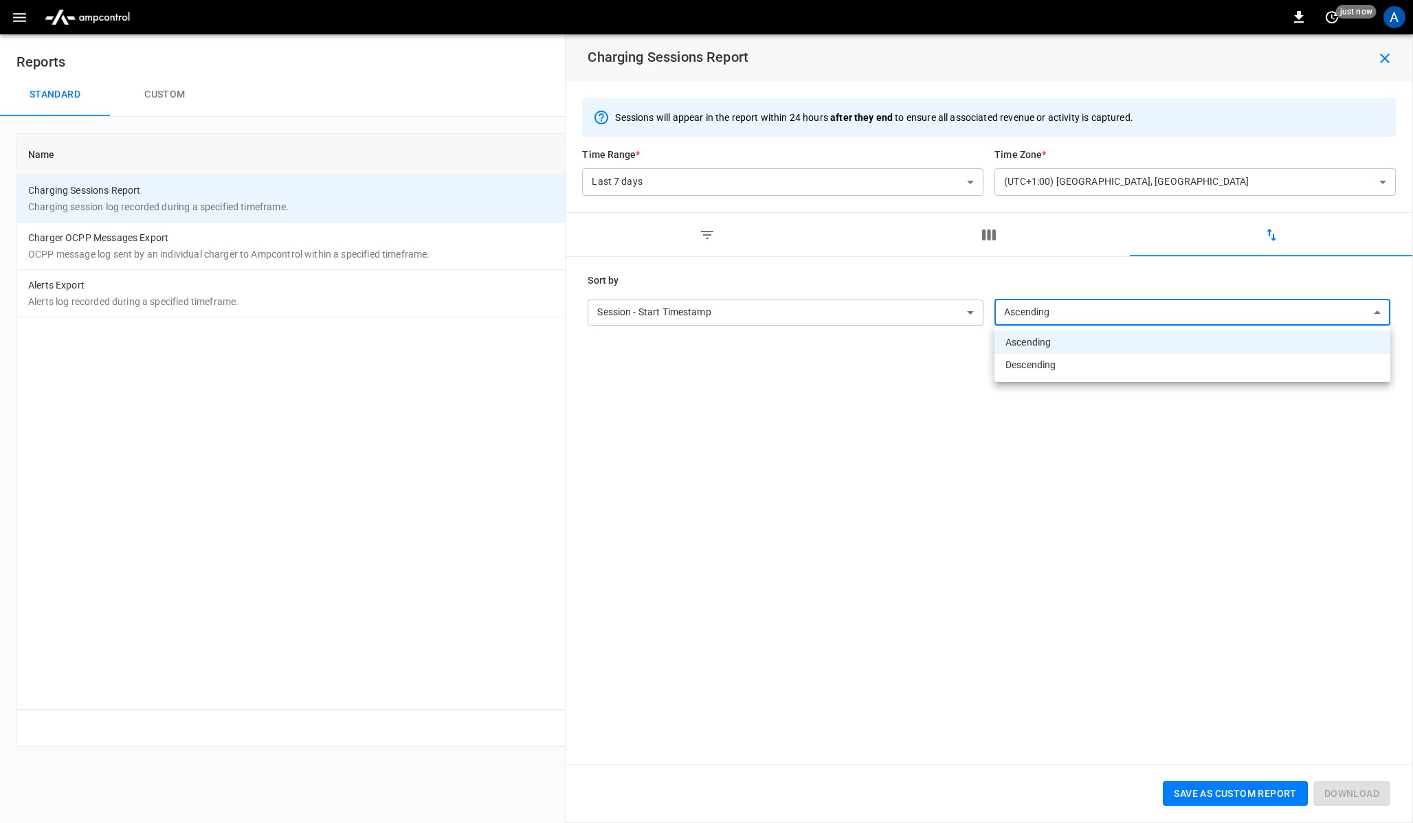
click at [954, 318] on div at bounding box center [706, 411] width 1413 height 823
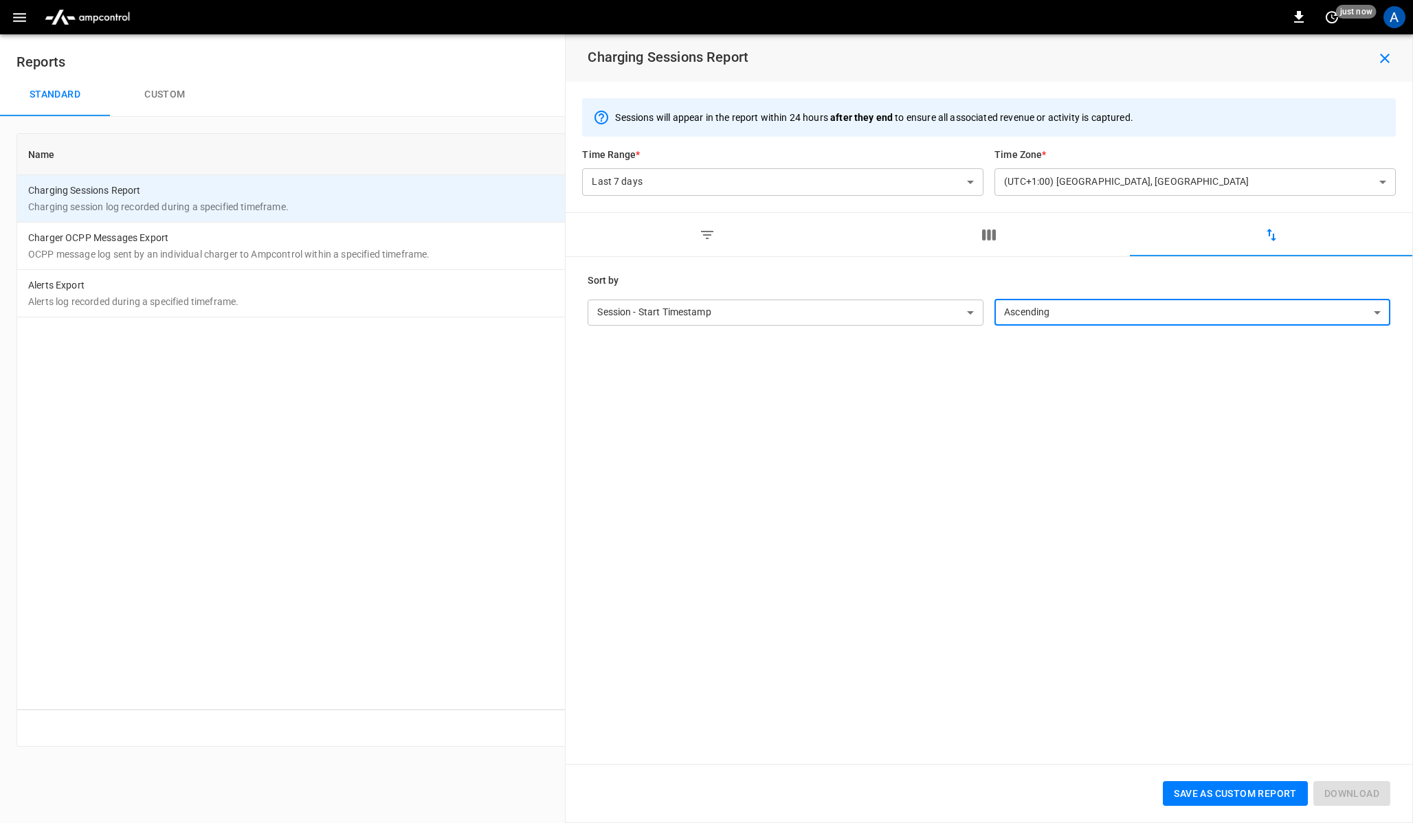
click at [886, 318] on body "**********" at bounding box center [706, 382] width 1413 height 764
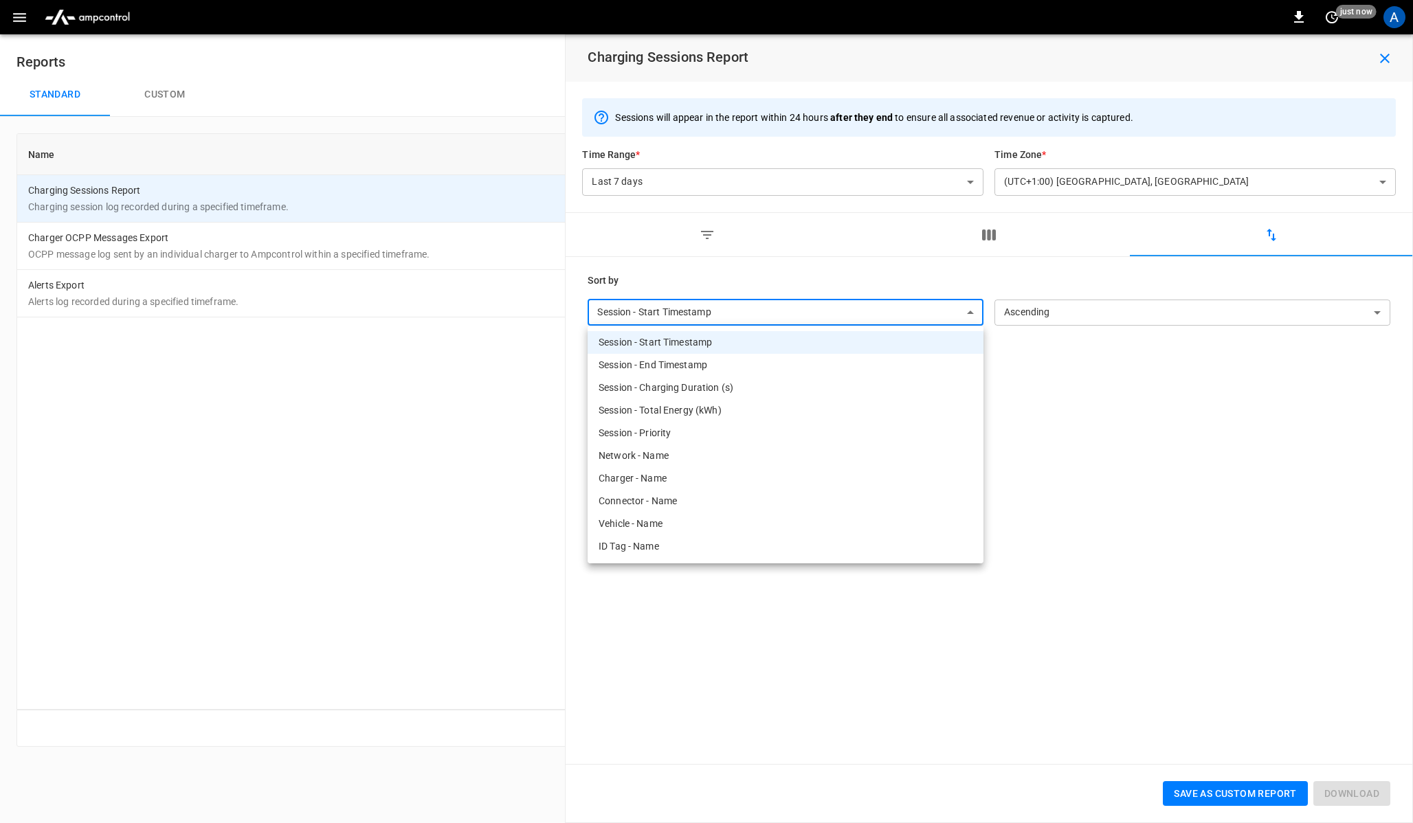
click at [682, 250] on div at bounding box center [706, 411] width 1413 height 823
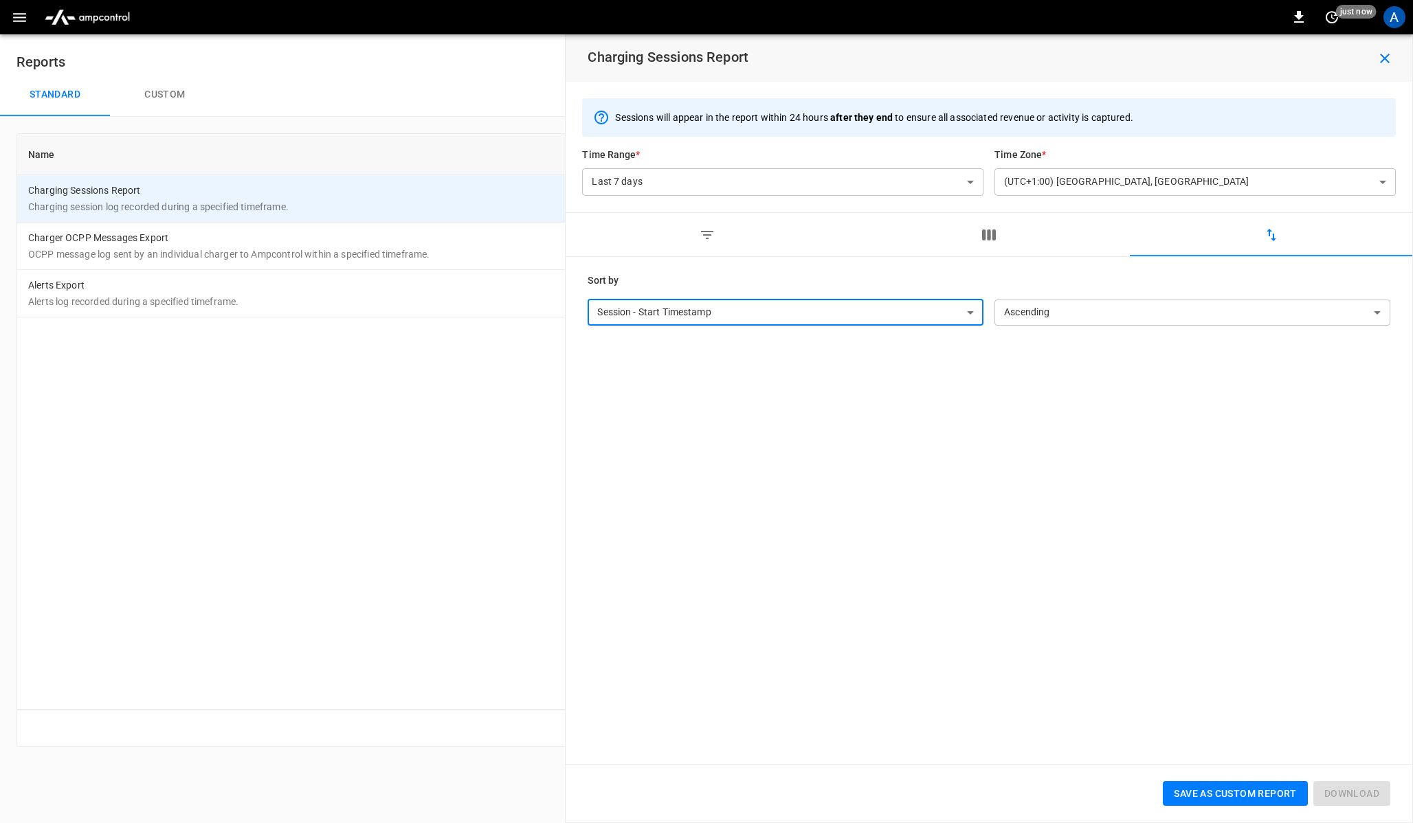
click at [682, 250] on div "Session - Start Timestamp Session - End Timestamp Session - Charging Duration (…" at bounding box center [706, 411] width 1413 height 823
click at [682, 250] on button "button" at bounding box center [707, 235] width 283 height 44
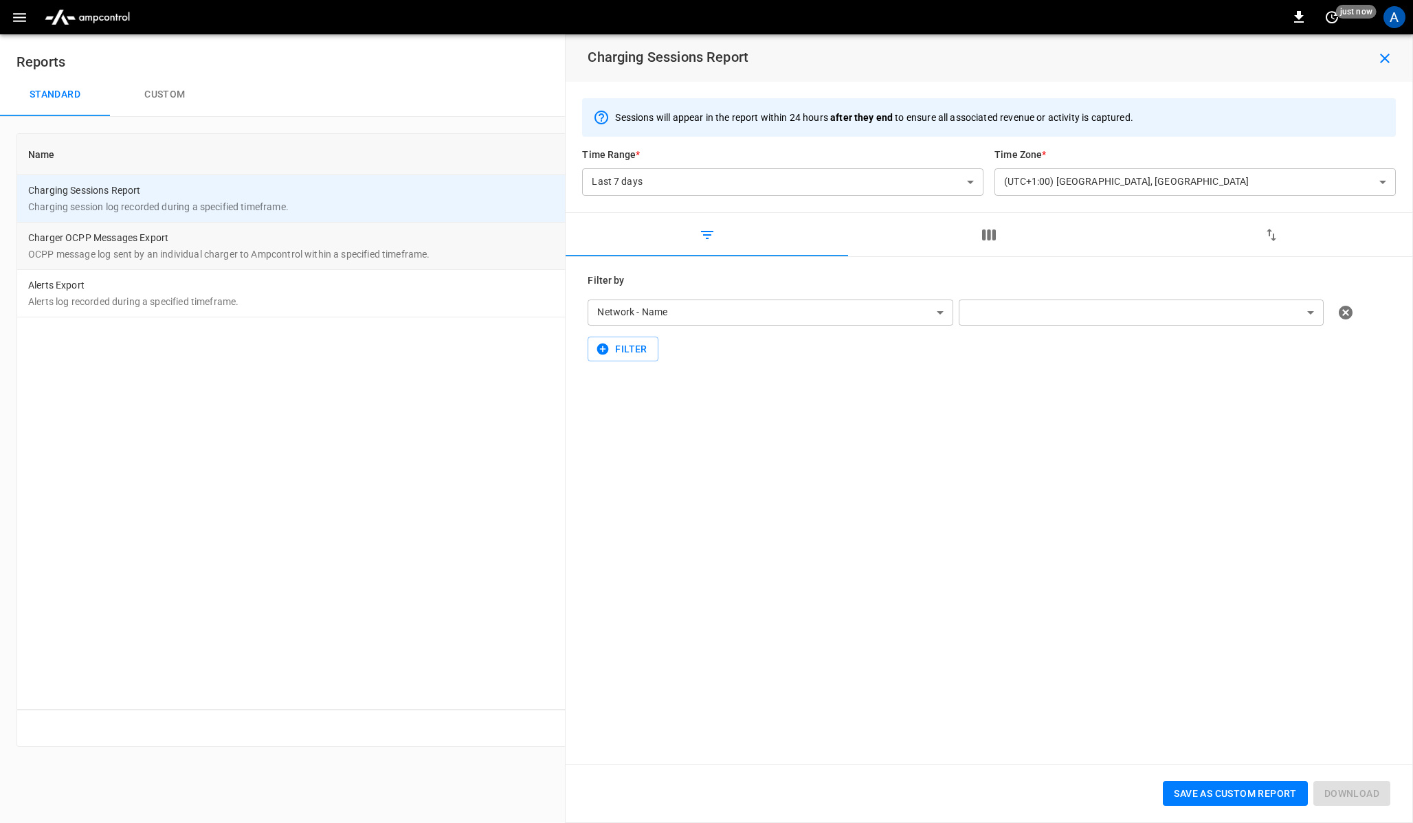
click at [191, 239] on td "Charger OCPP Messages Export OCPP message log sent by an individual charger to …" at bounding box center [522, 246] width 1010 height 47
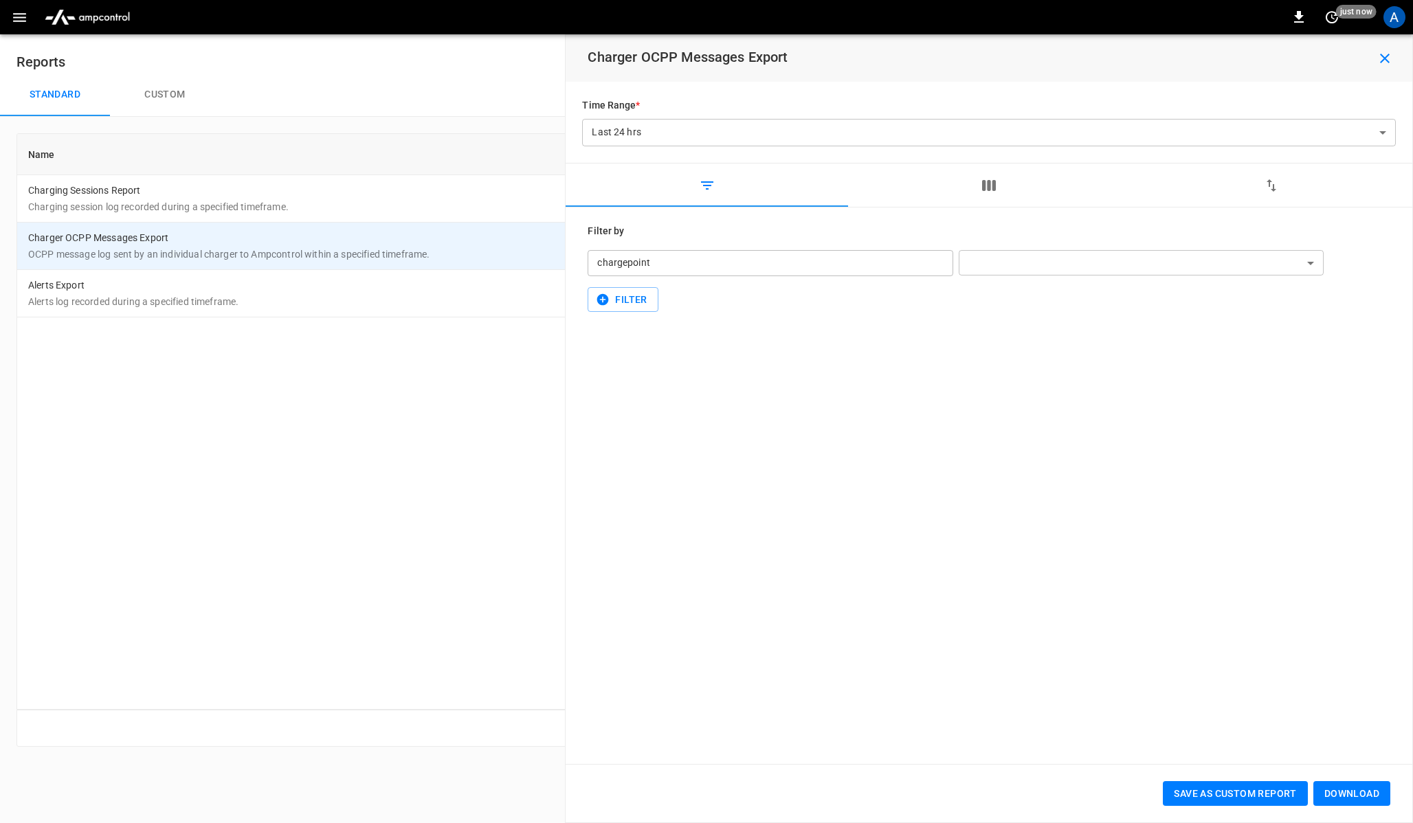
click at [676, 267] on div "chargepoint" at bounding box center [770, 263] width 365 height 26
click at [995, 258] on body "**********" at bounding box center [706, 382] width 1413 height 764
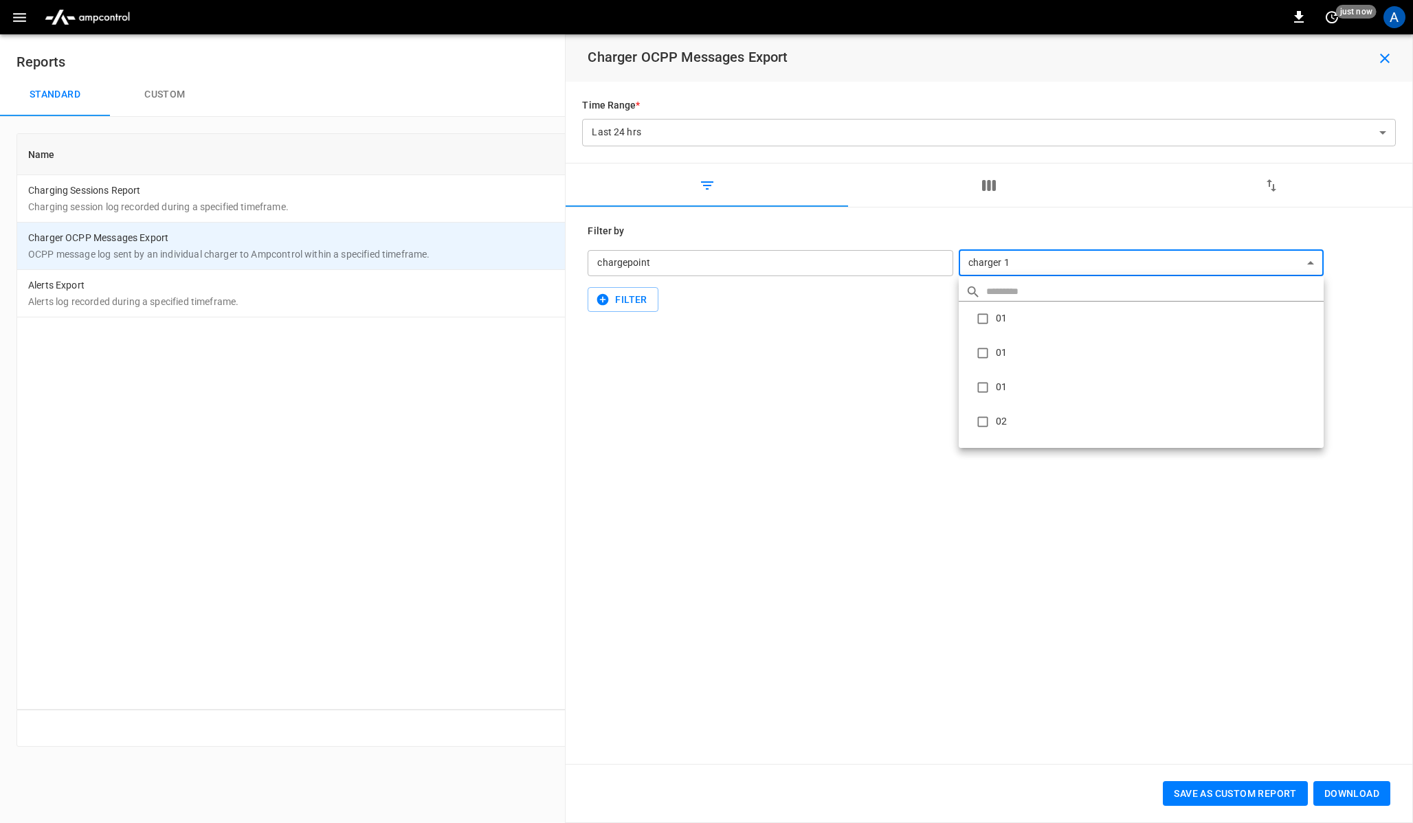
scroll to position [1709, 0]
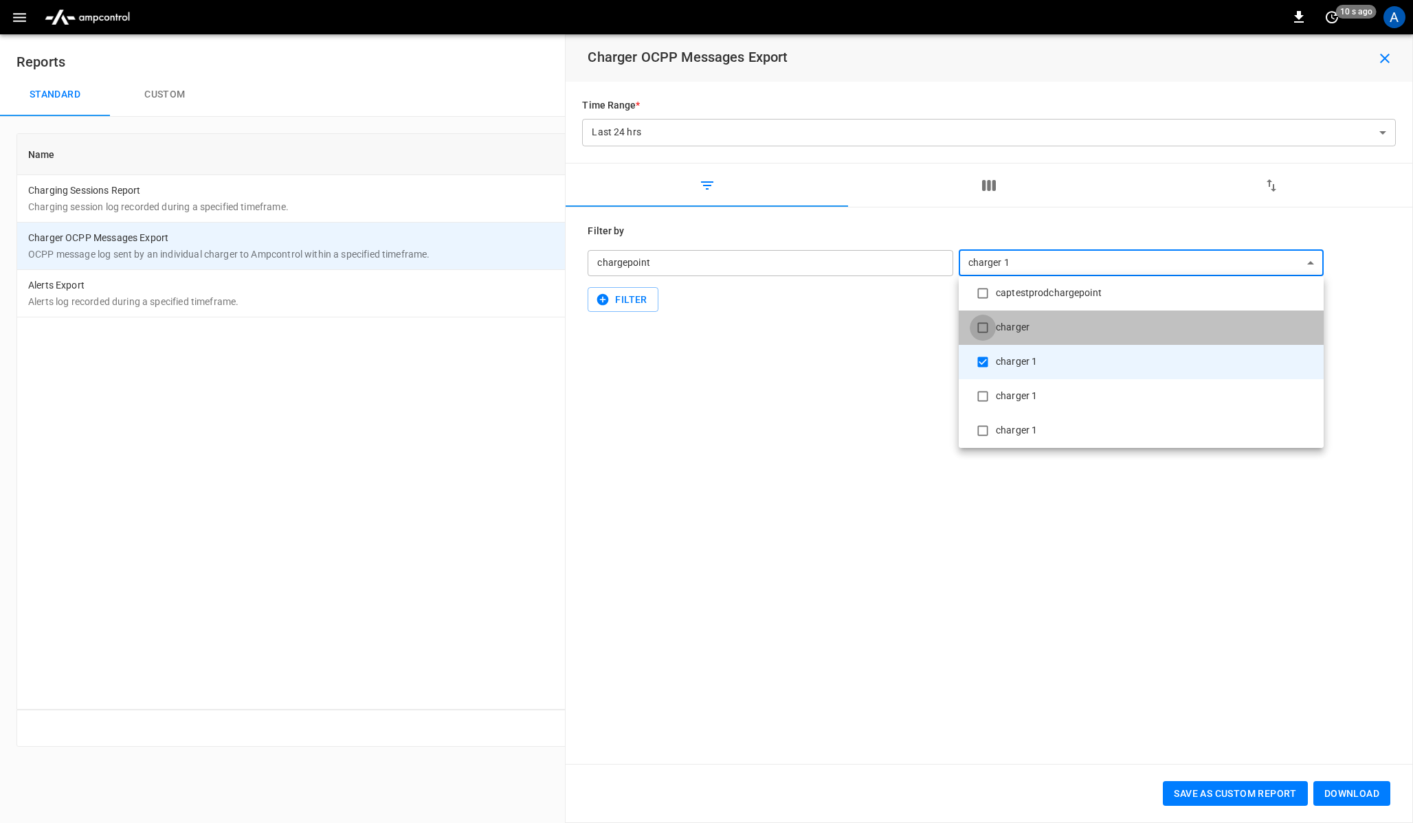
type input "**********"
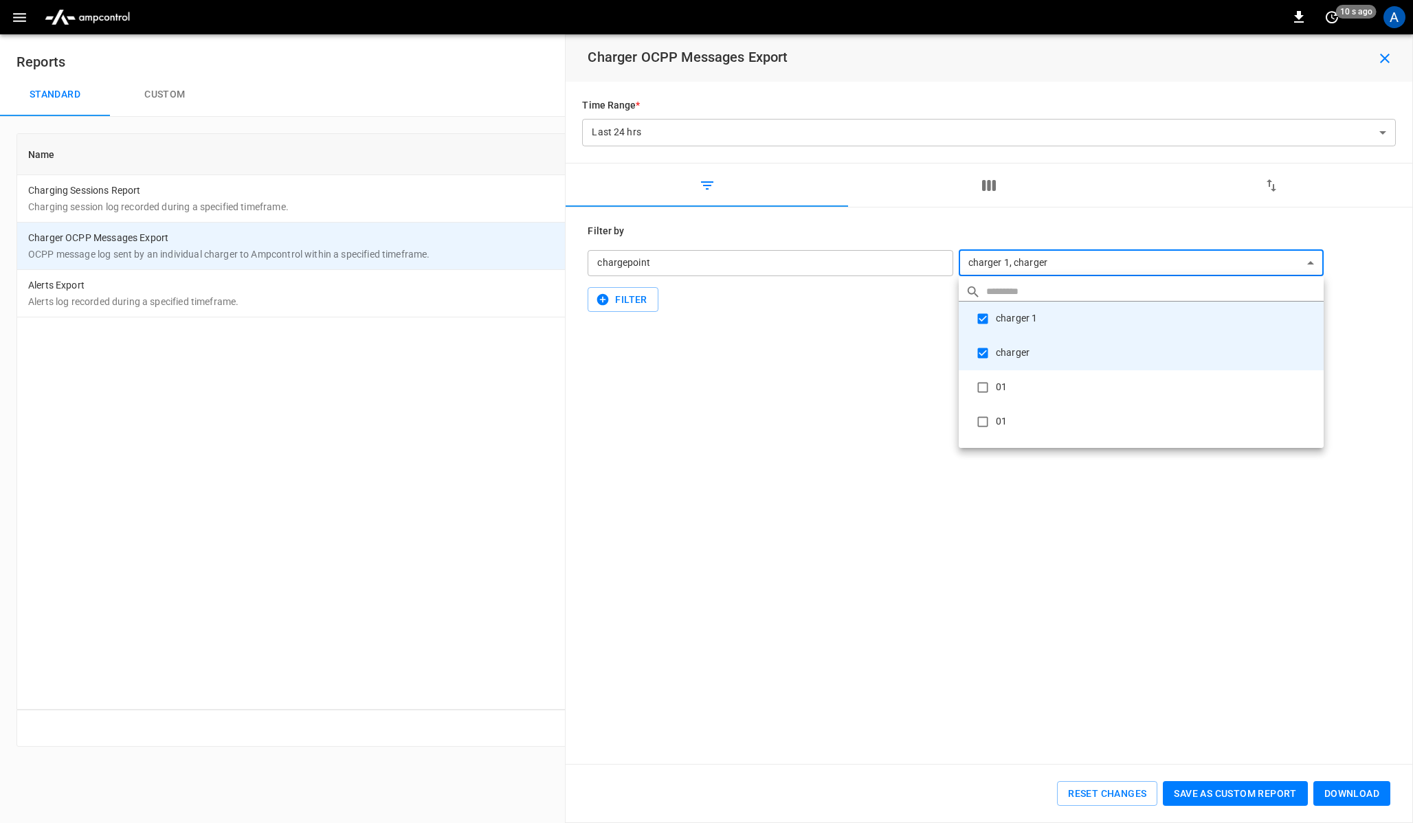
click at [639, 304] on div at bounding box center [706, 411] width 1413 height 823
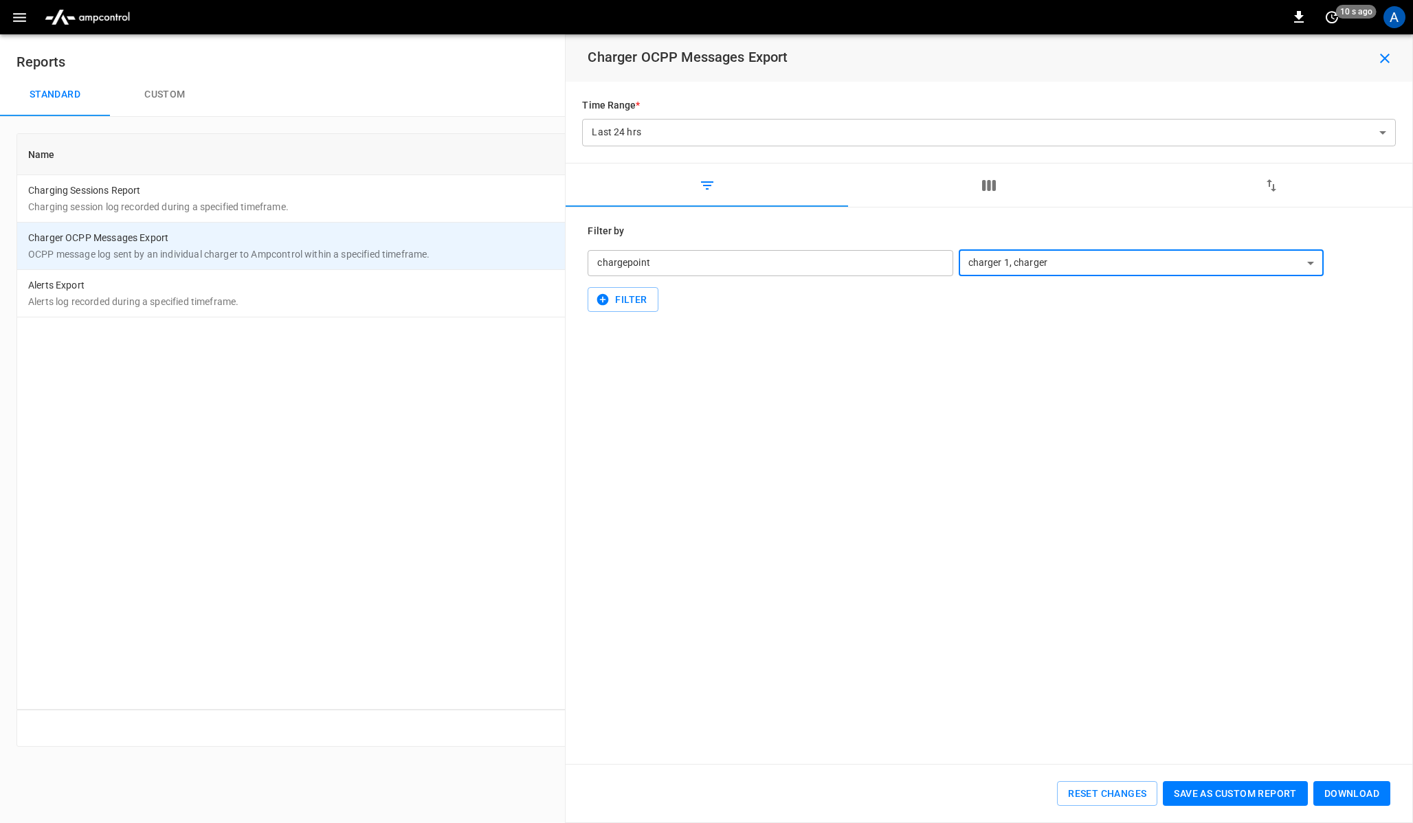
click at [639, 304] on button "Filter" at bounding box center [623, 299] width 70 height 25
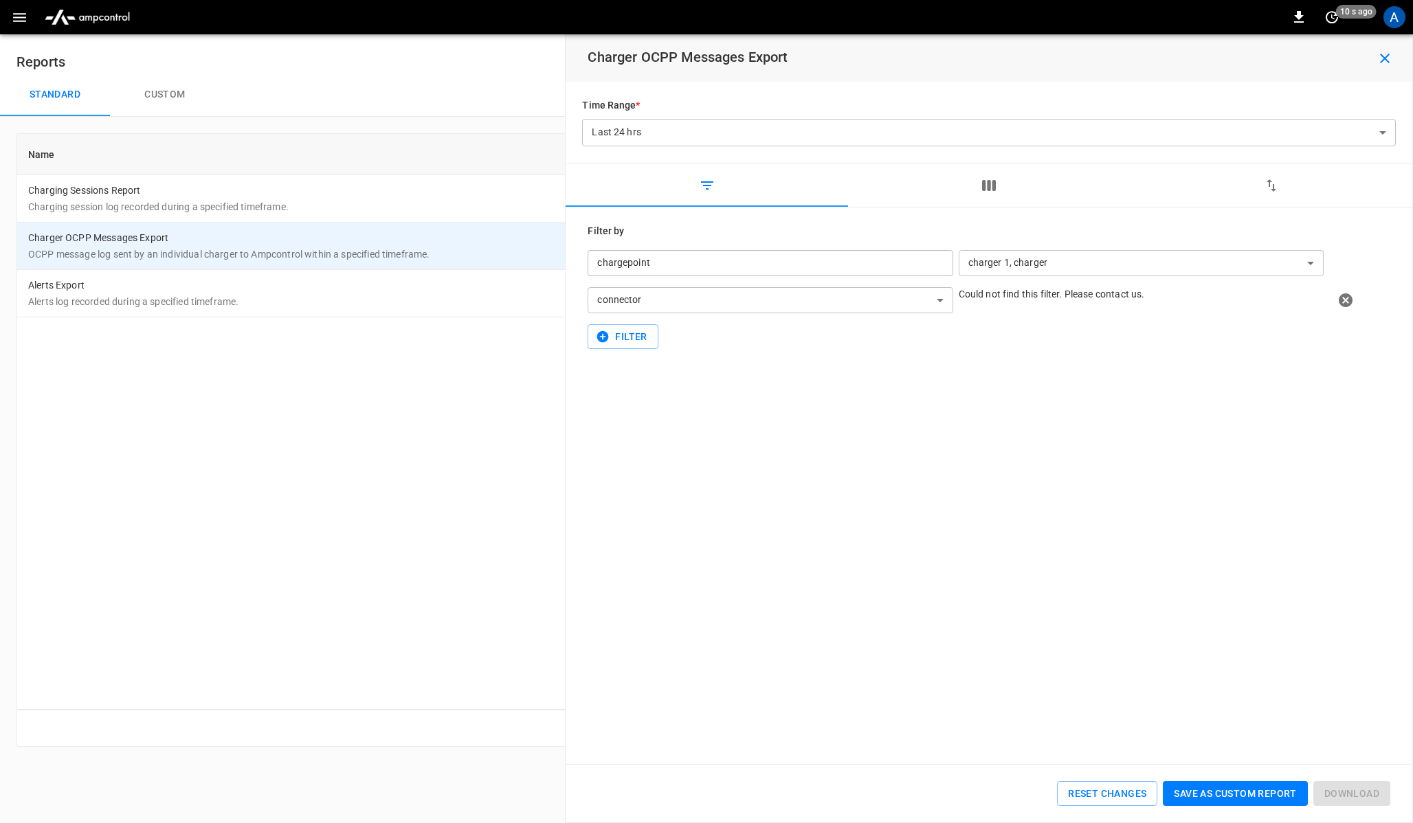
click at [667, 306] on body "**********" at bounding box center [706, 382] width 1413 height 764
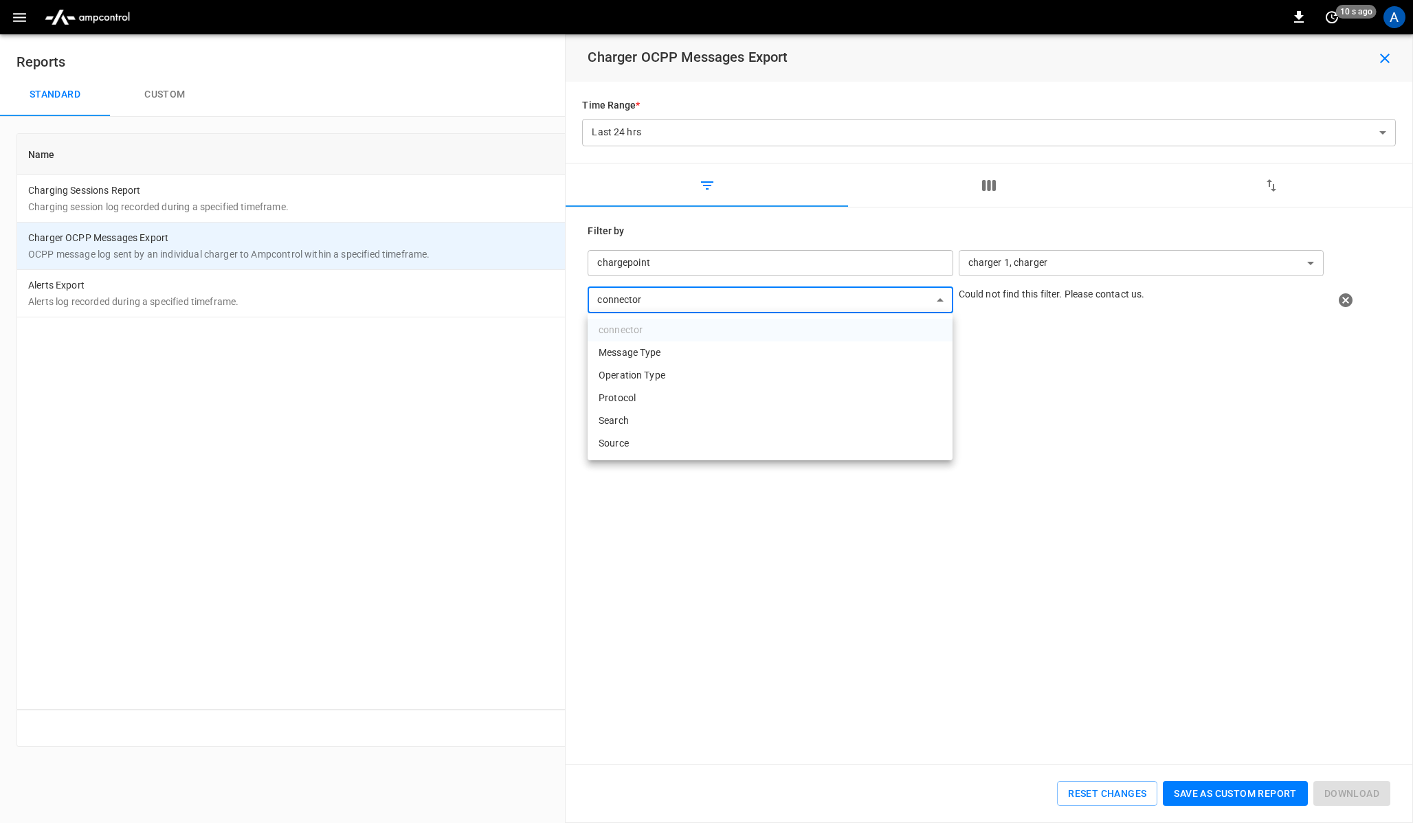
click at [631, 467] on div at bounding box center [706, 411] width 1413 height 823
click at [256, 302] on p "Alerts log recorded during a specified timeframe." at bounding box center [522, 302] width 988 height 14
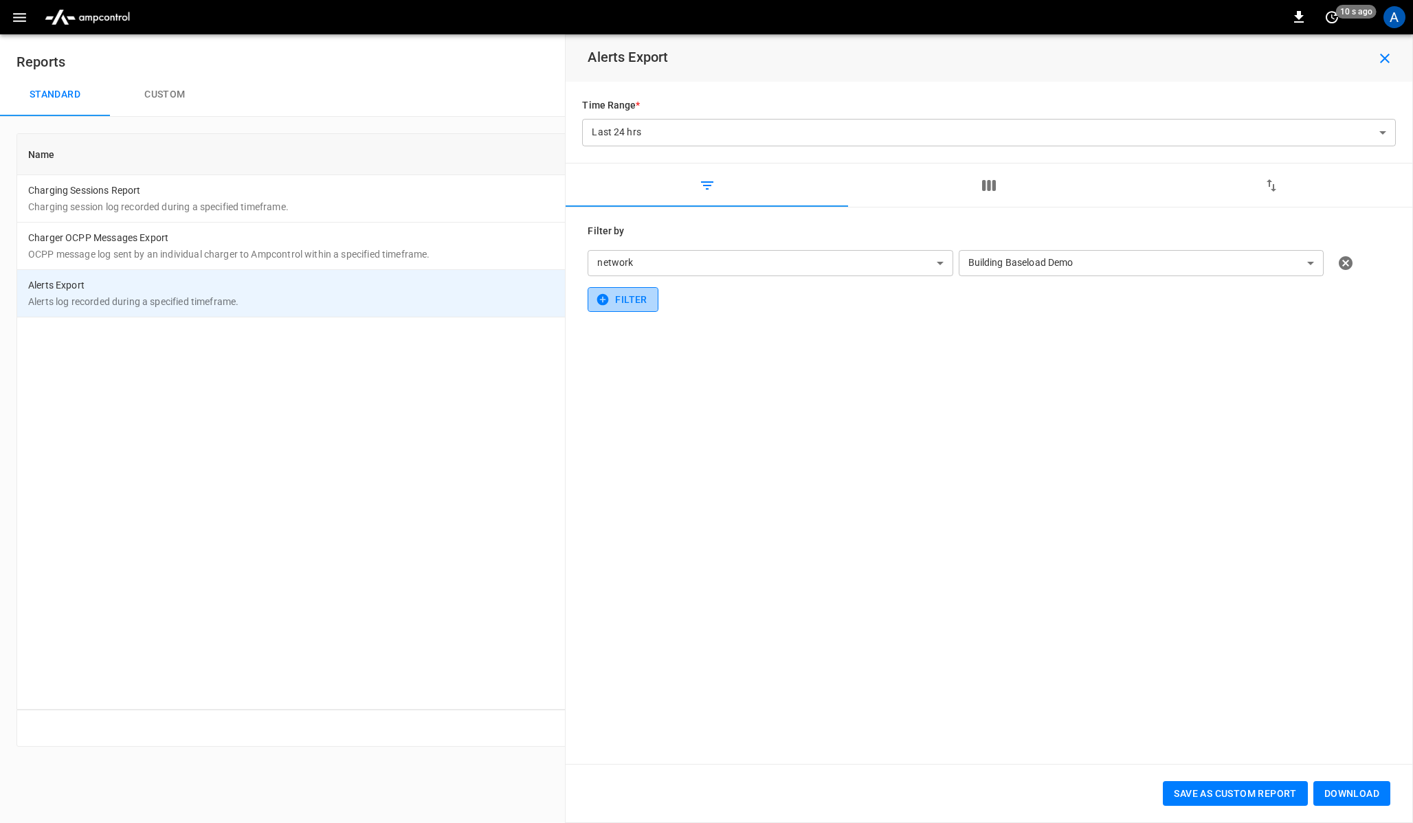
click at [627, 302] on button "Filter" at bounding box center [623, 299] width 70 height 25
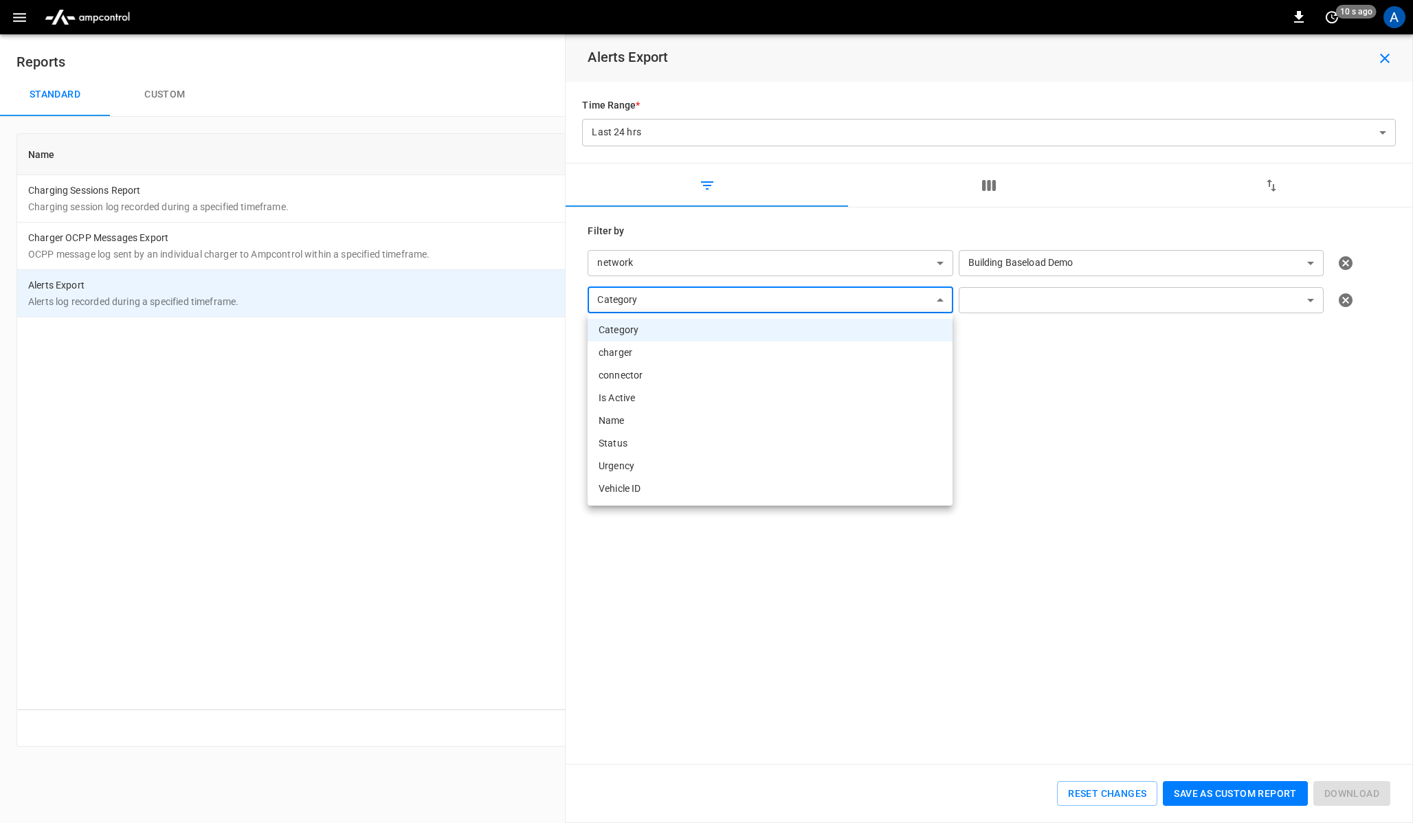
click at [668, 301] on body "**********" at bounding box center [706, 382] width 1413 height 764
click at [751, 249] on div at bounding box center [706, 411] width 1413 height 823
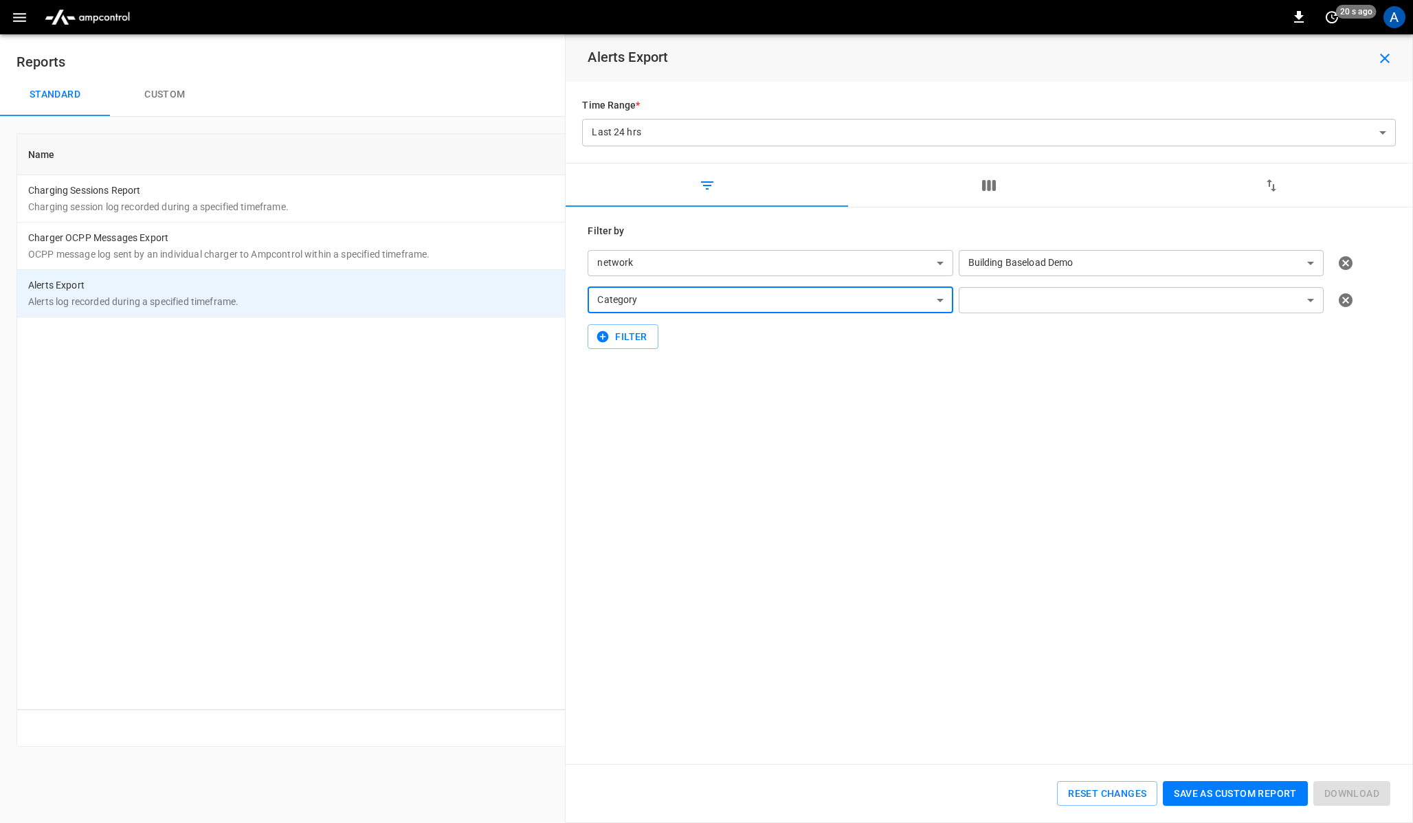
click at [652, 136] on body "**********" at bounding box center [706, 382] width 1413 height 764
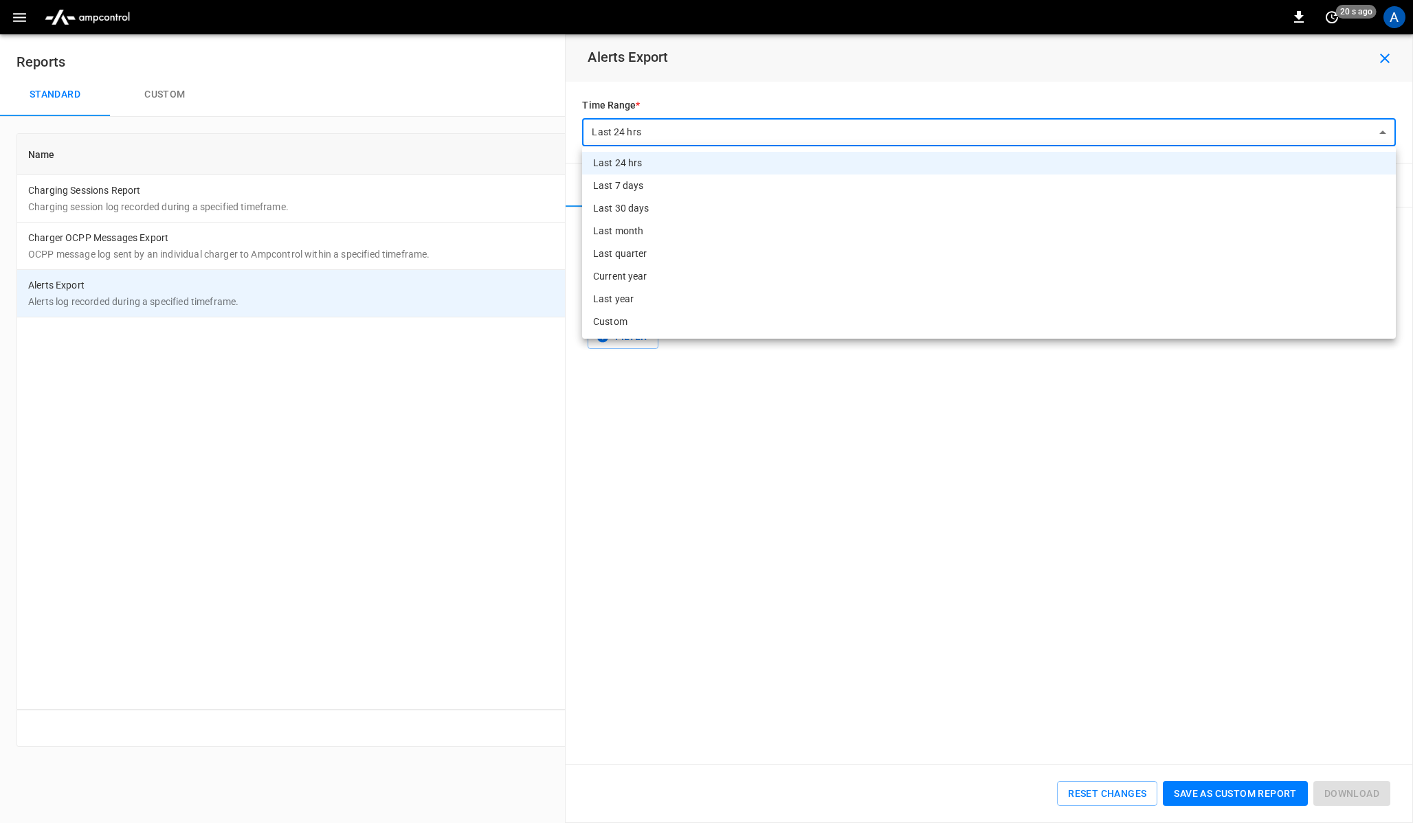
click at [643, 322] on li "Custom" at bounding box center [989, 322] width 814 height 23
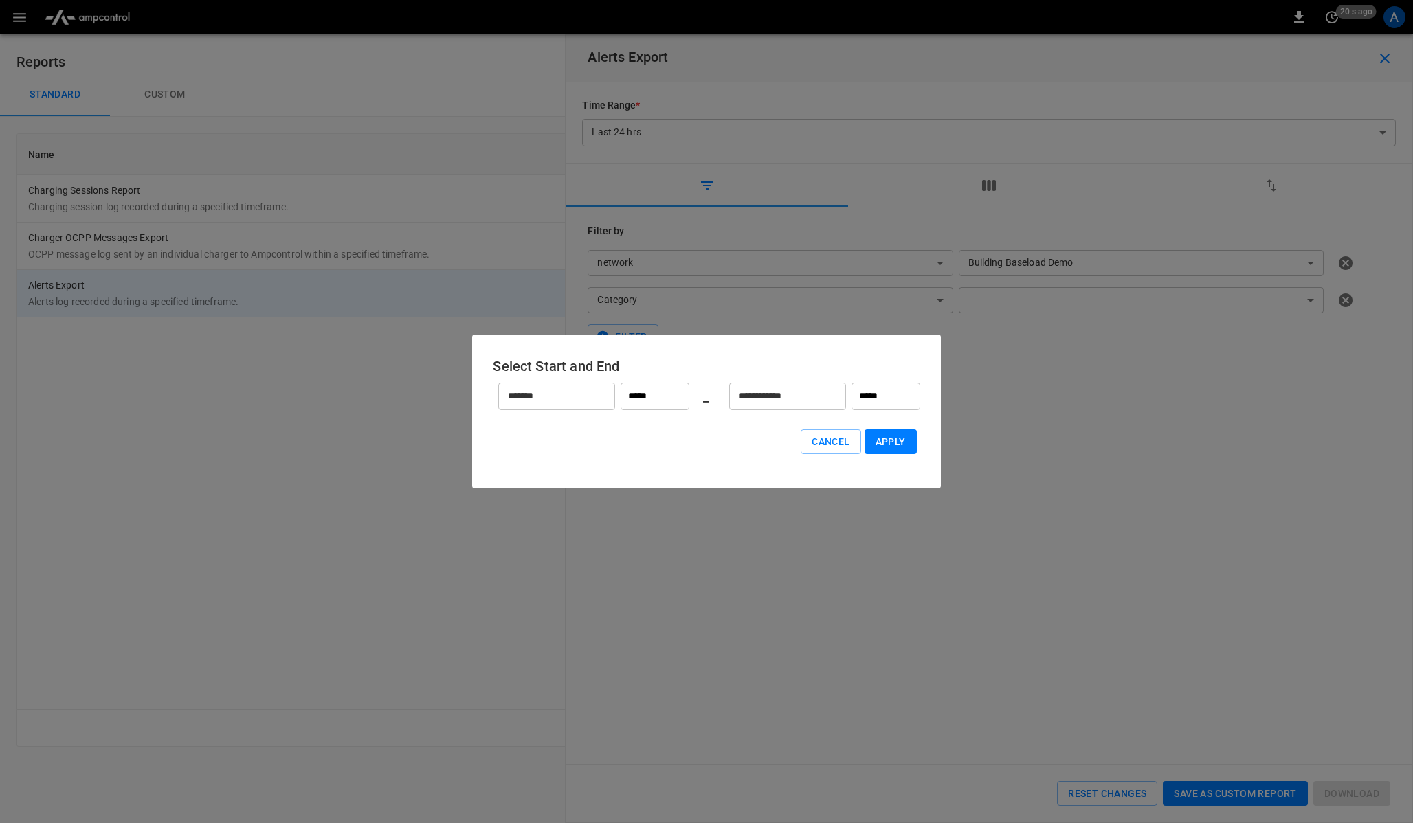
click at [828, 465] on div "Cancel Apply" at bounding box center [706, 442] width 427 height 53
click at [833, 445] on button "Cancel" at bounding box center [831, 442] width 60 height 25
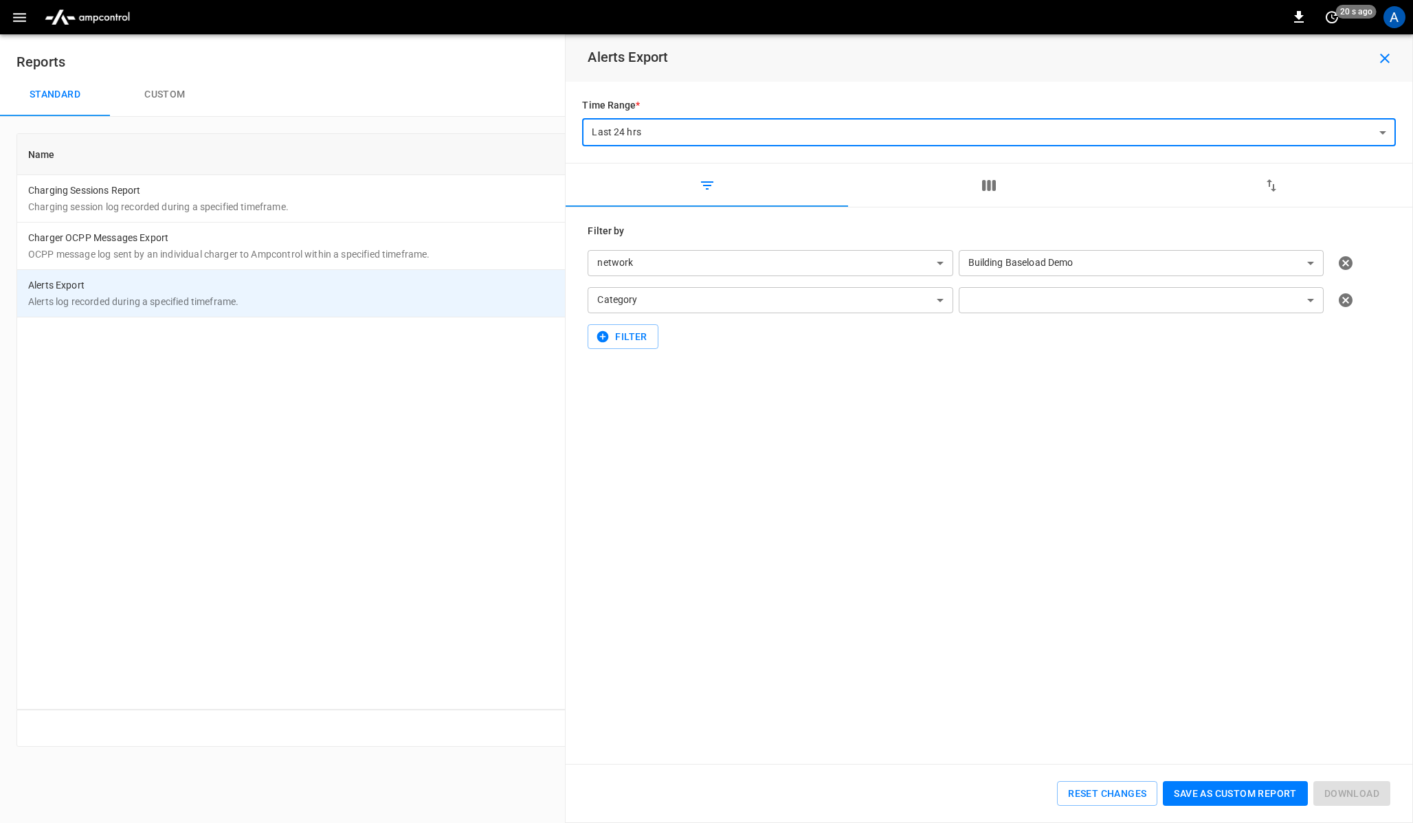
click at [153, 82] on button "Custom" at bounding box center [165, 95] width 110 height 44
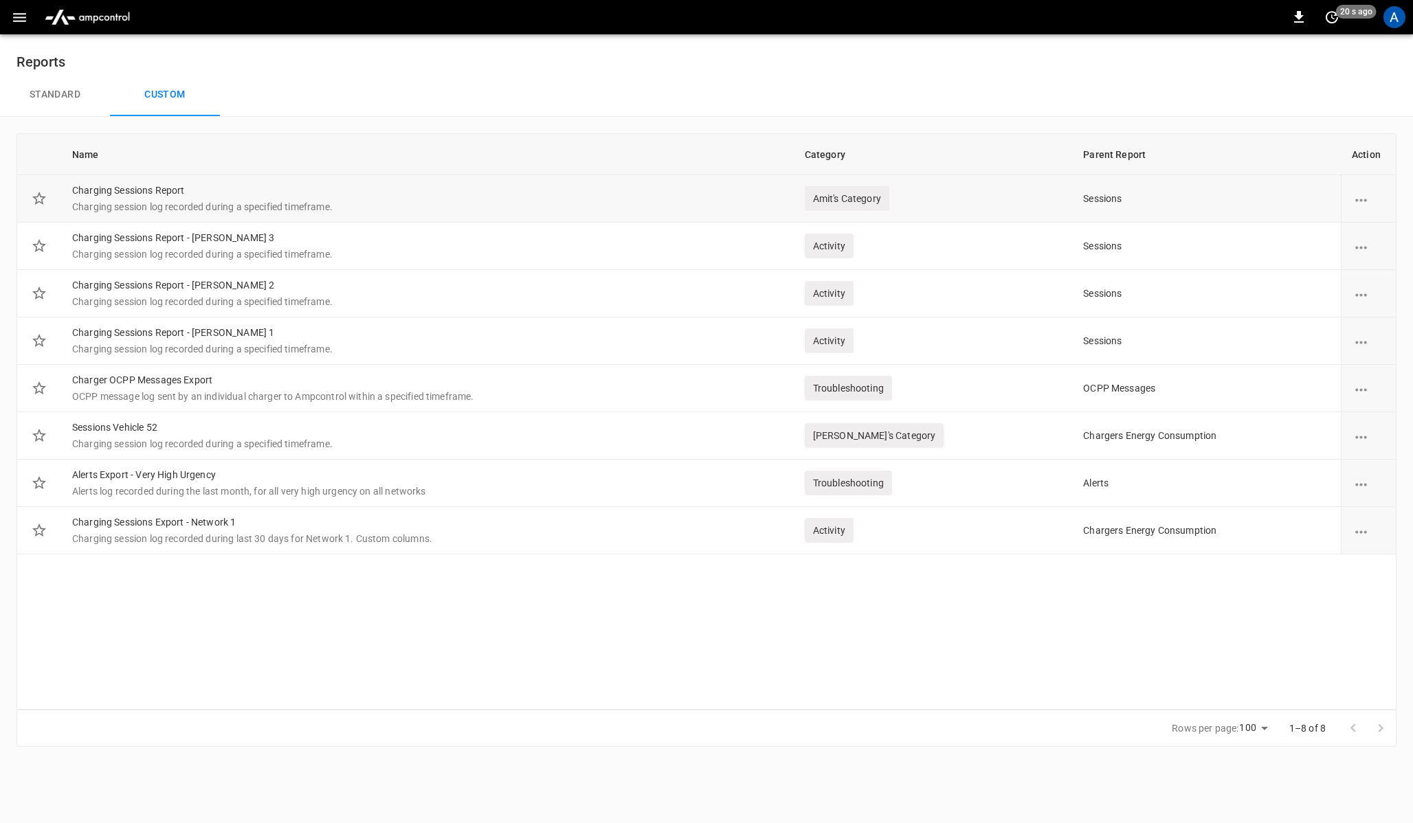
click at [197, 200] on p "Charging session log recorded during a specified timeframe." at bounding box center [427, 207] width 711 height 14
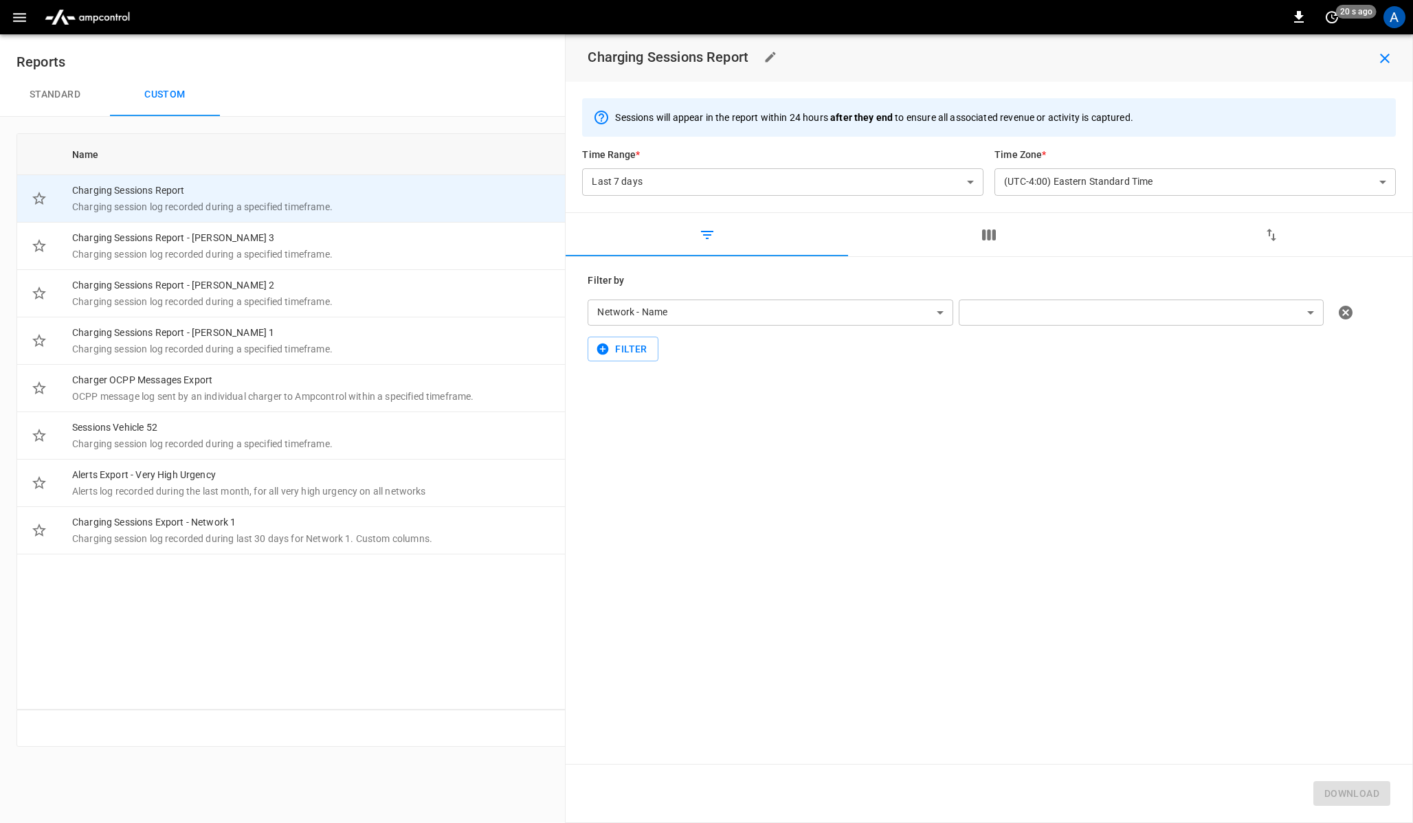
click at [731, 321] on body "0 20 s ago A Reports Standard Custom Name Category Parent Report Action Chargin…" at bounding box center [706, 382] width 1413 height 764
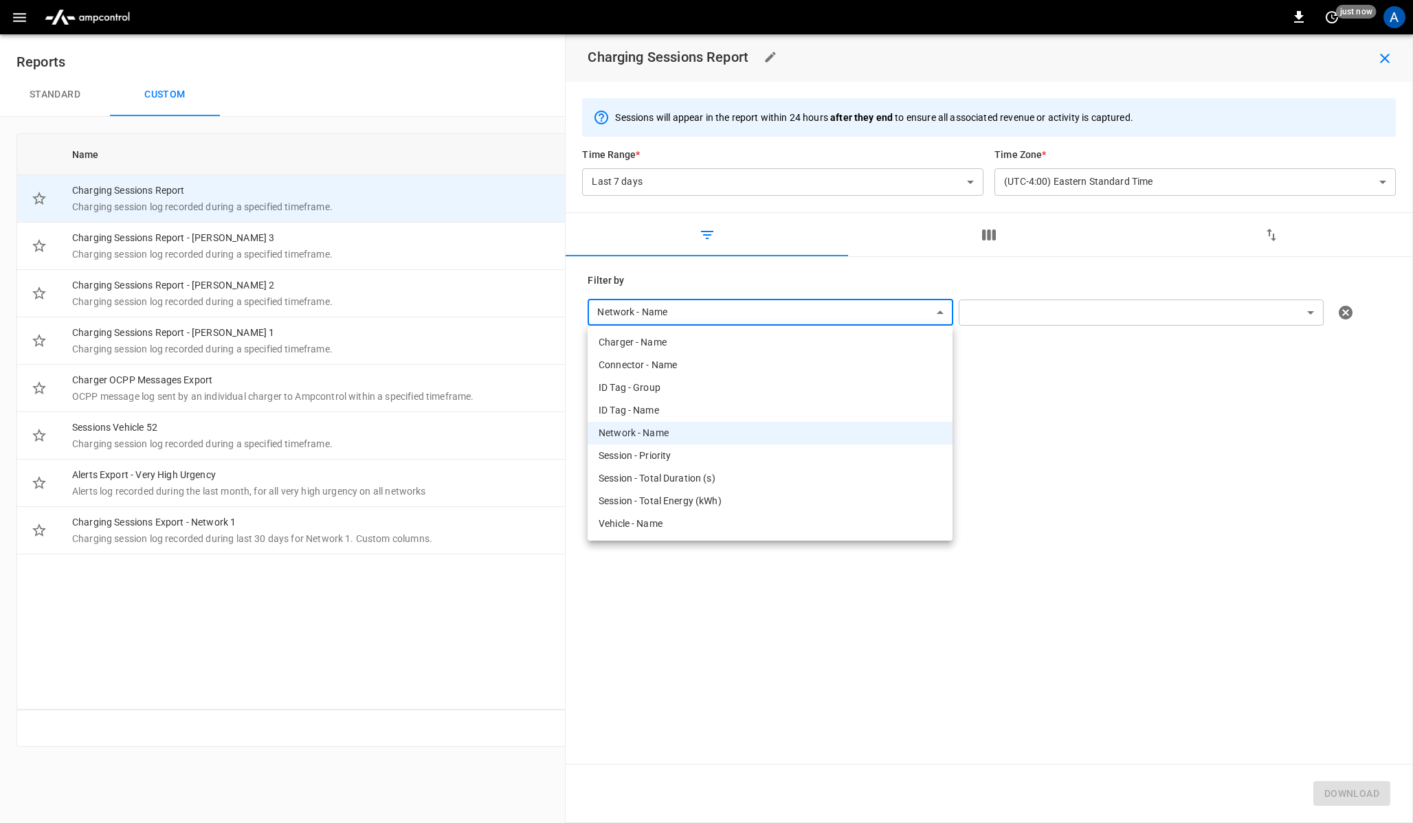
click at [643, 568] on div at bounding box center [706, 411] width 1413 height 823
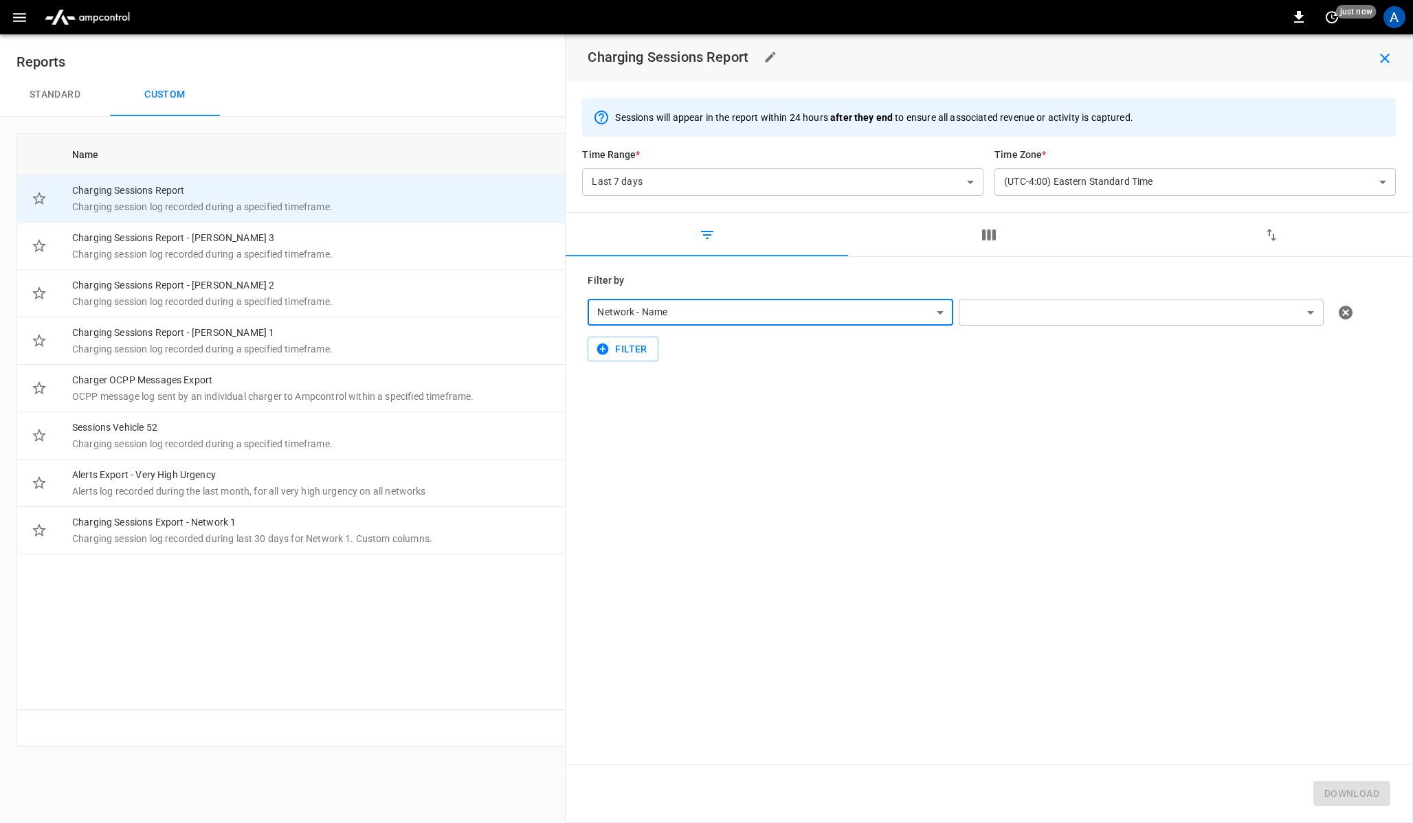
click at [679, 333] on div "**********" at bounding box center [989, 318] width 803 height 88
click at [691, 318] on body "0 just now A Reports Standard Custom Name Category Parent Report Action Chargin…" at bounding box center [706, 382] width 1413 height 764
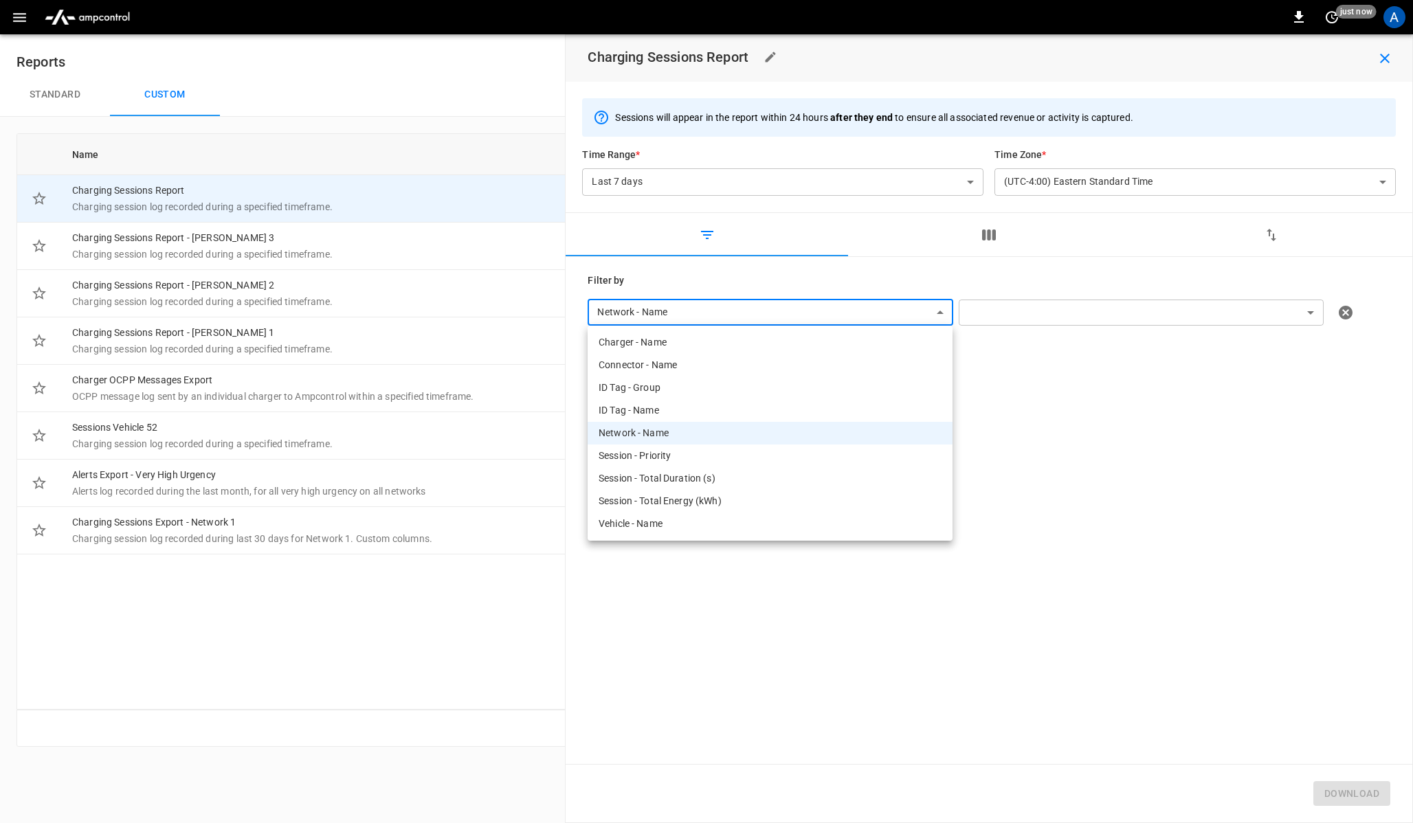
click at [654, 269] on div at bounding box center [706, 411] width 1413 height 823
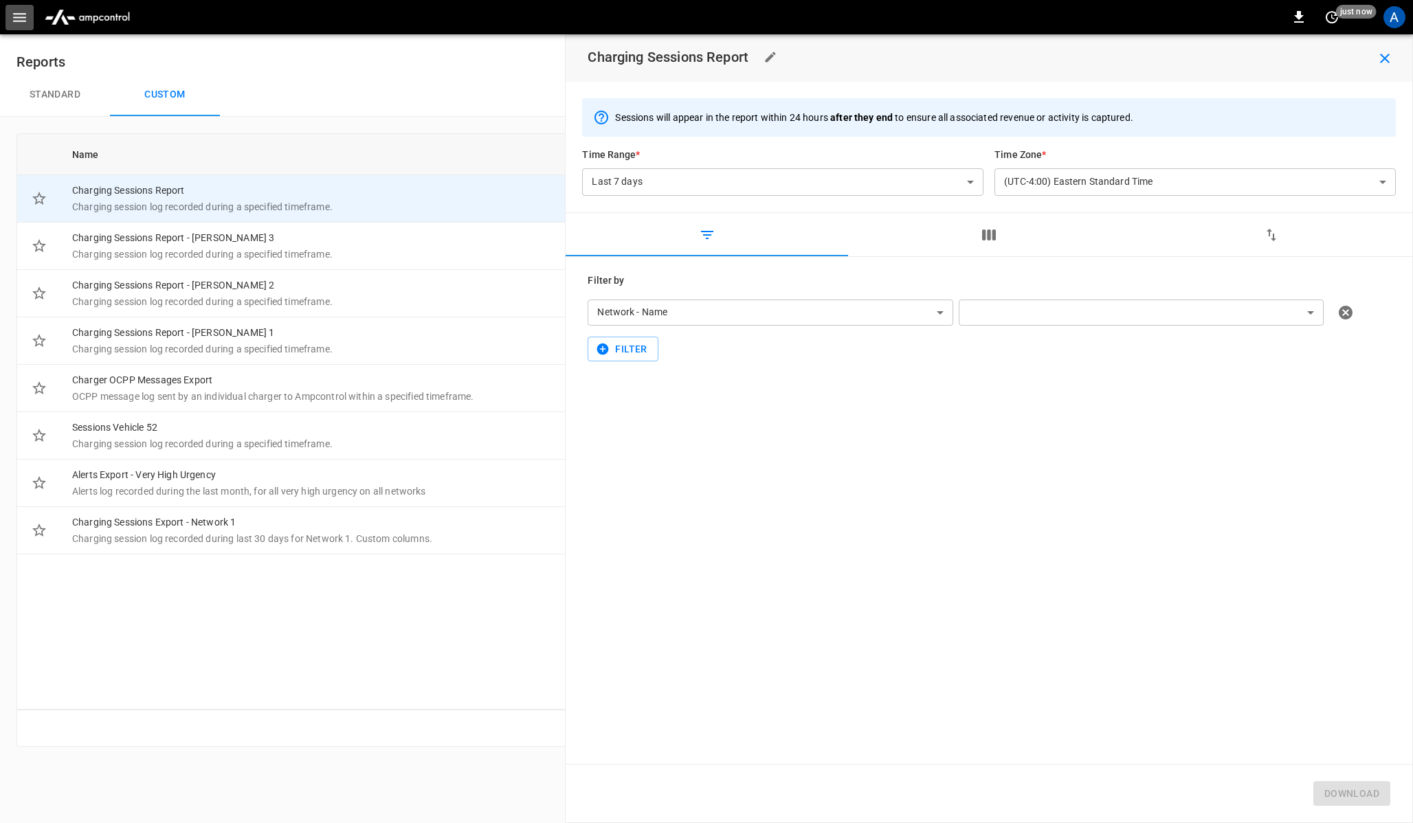
click at [12, 14] on icon "button" at bounding box center [19, 17] width 17 height 17
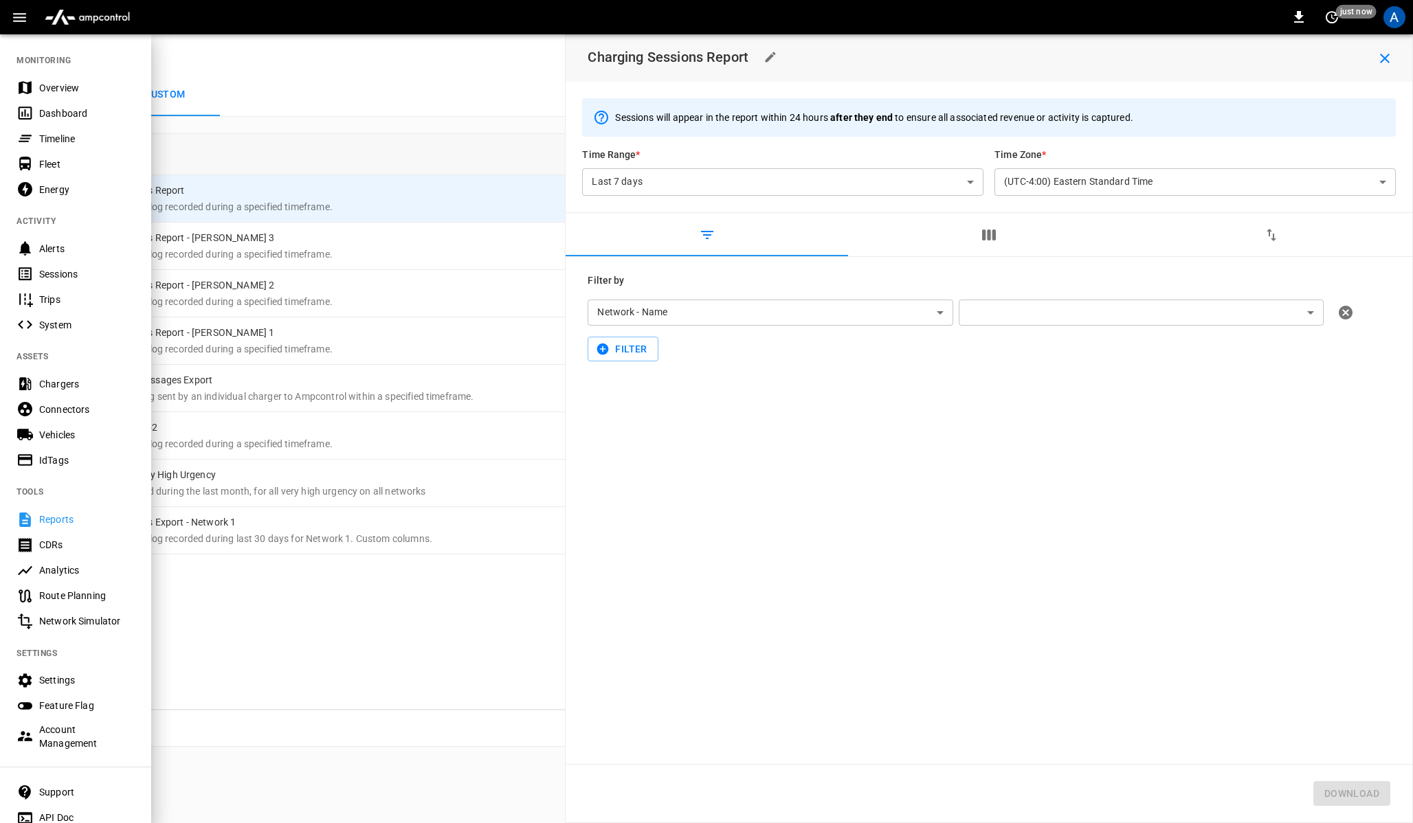
click at [56, 547] on div "CDRs" at bounding box center [87, 545] width 96 height 14
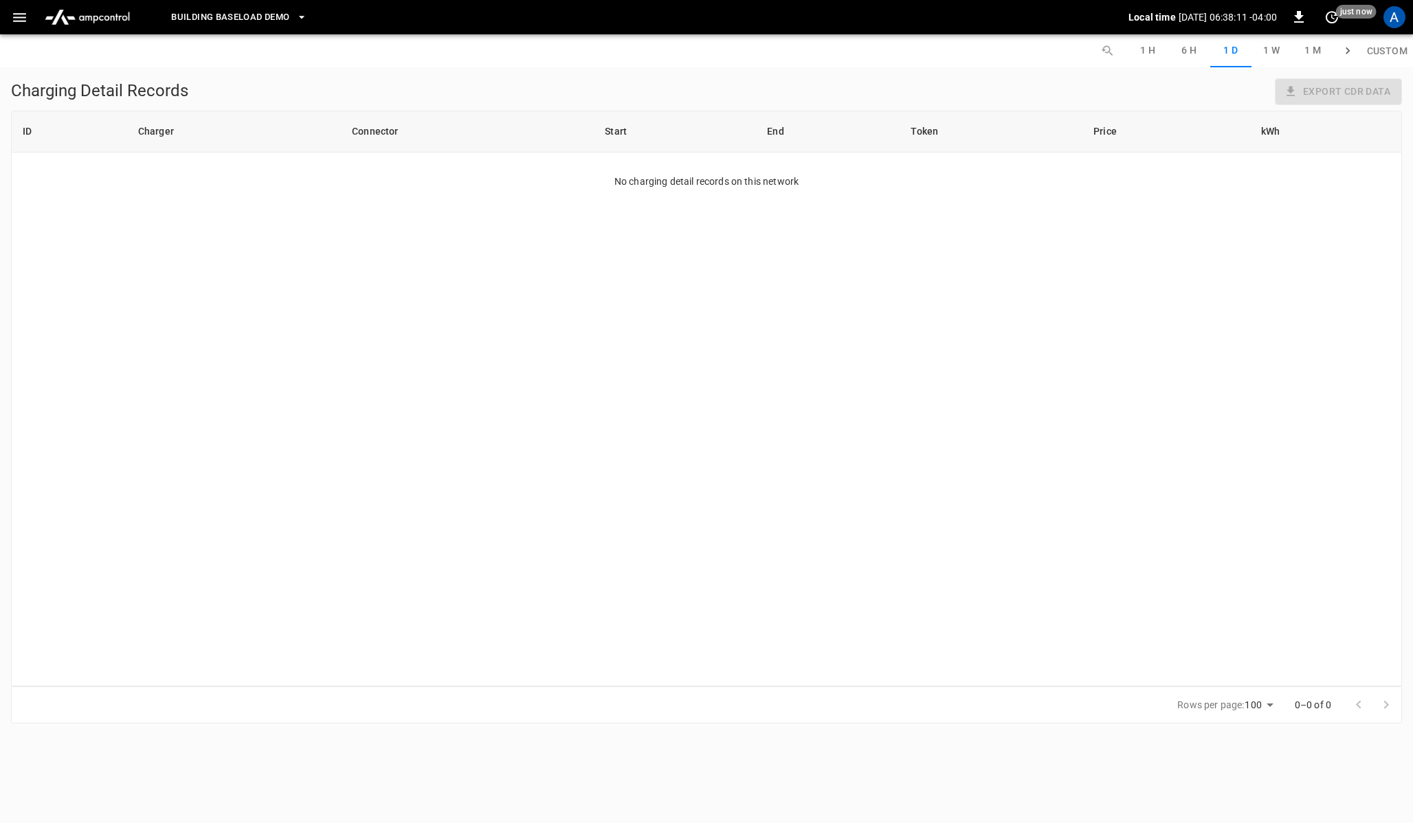
click at [19, 10] on icon "button" at bounding box center [19, 17] width 17 height 17
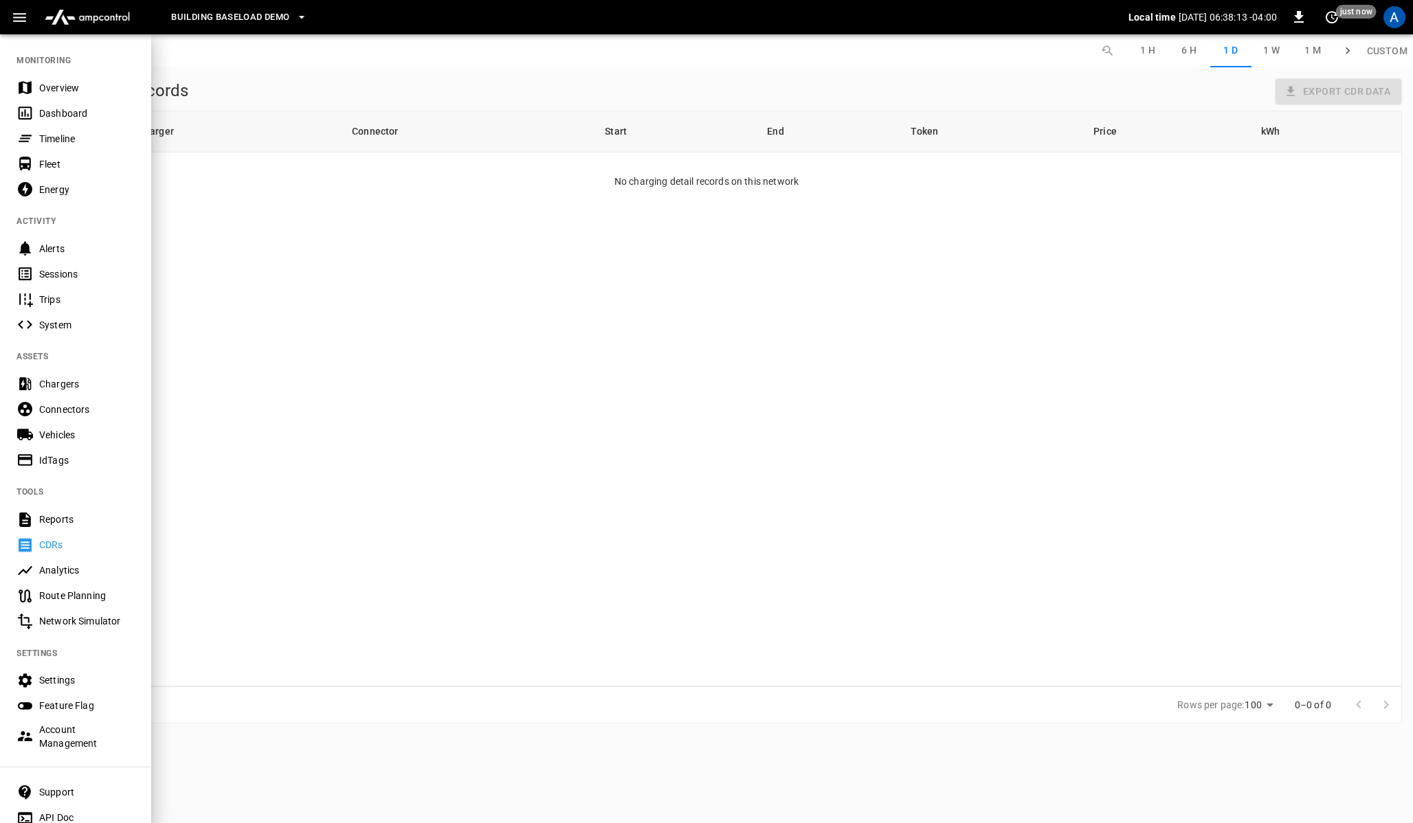
click at [63, 400] on div "Connectors" at bounding box center [75, 409] width 151 height 25
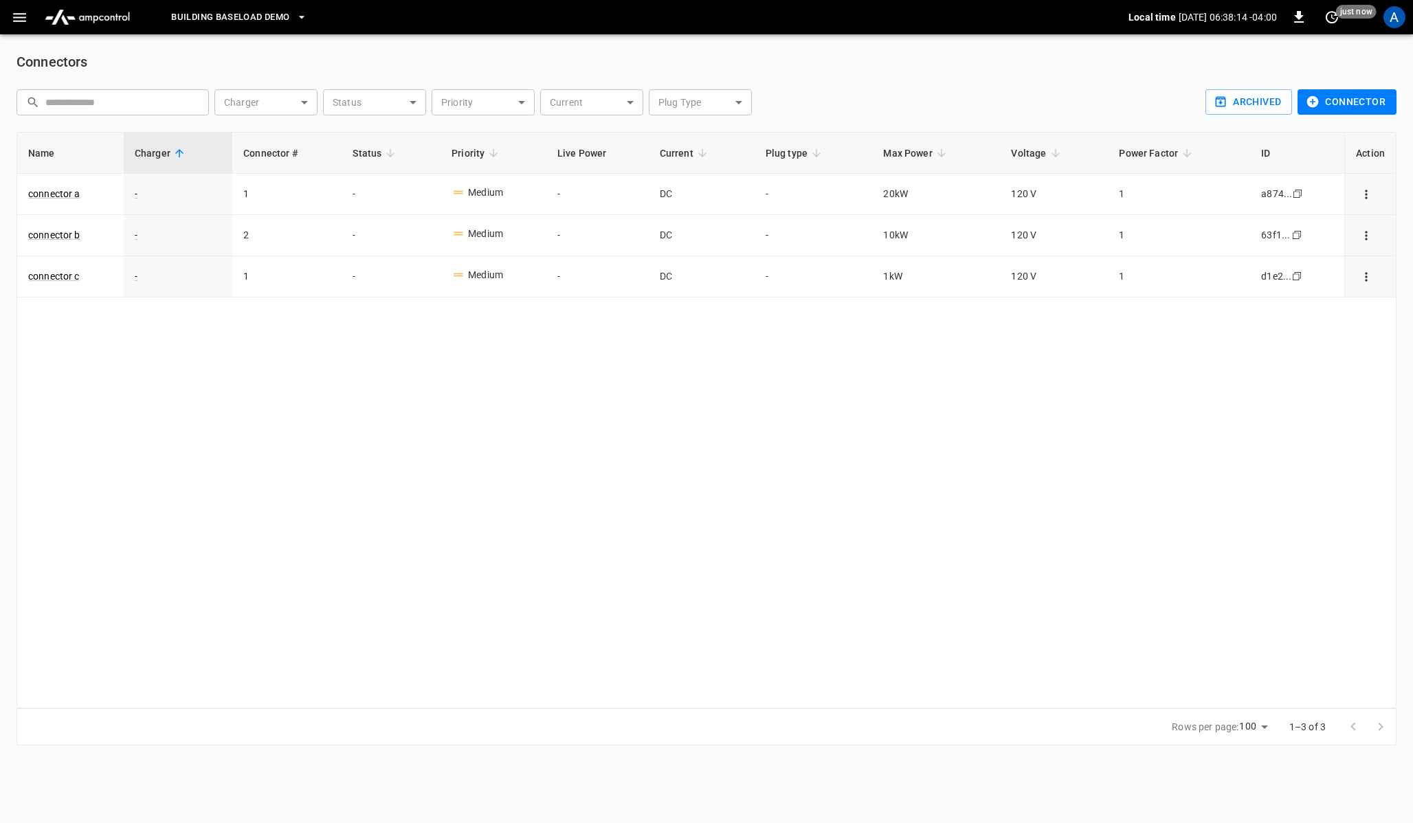
click at [1322, 110] on button "Connector" at bounding box center [1347, 101] width 99 height 25
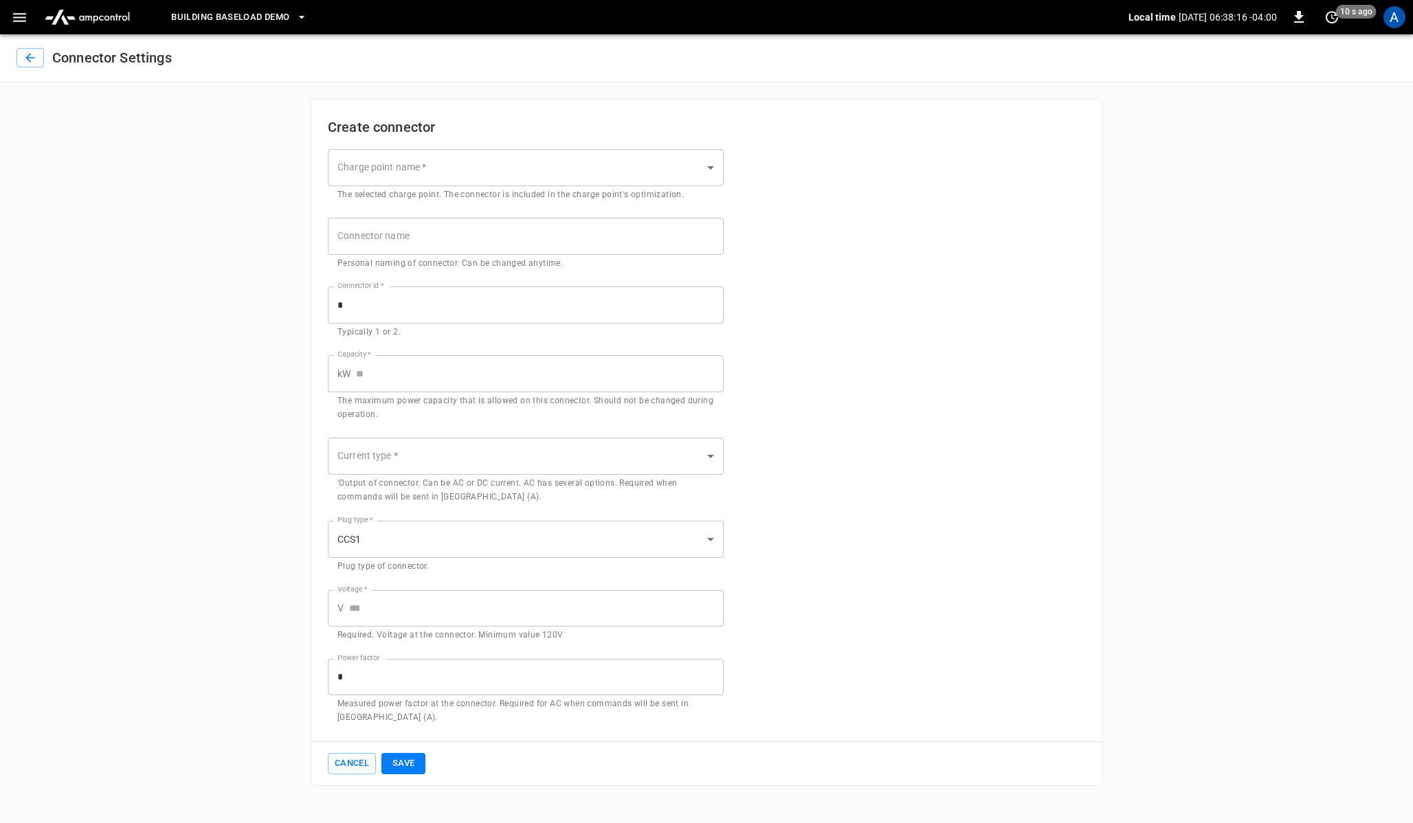
click at [23, 12] on icon "button" at bounding box center [19, 17] width 17 height 17
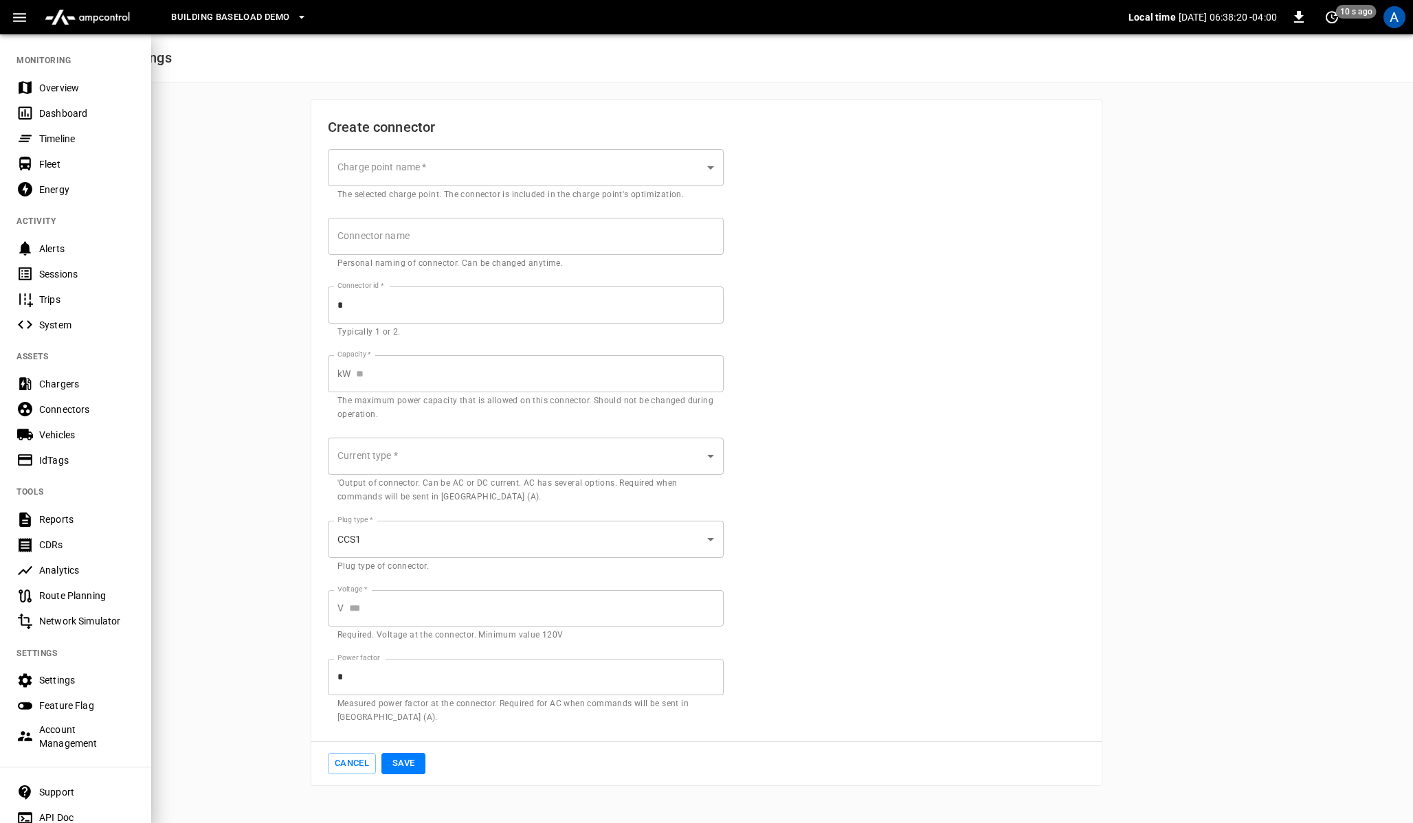
click at [58, 186] on div "Energy" at bounding box center [87, 190] width 96 height 14
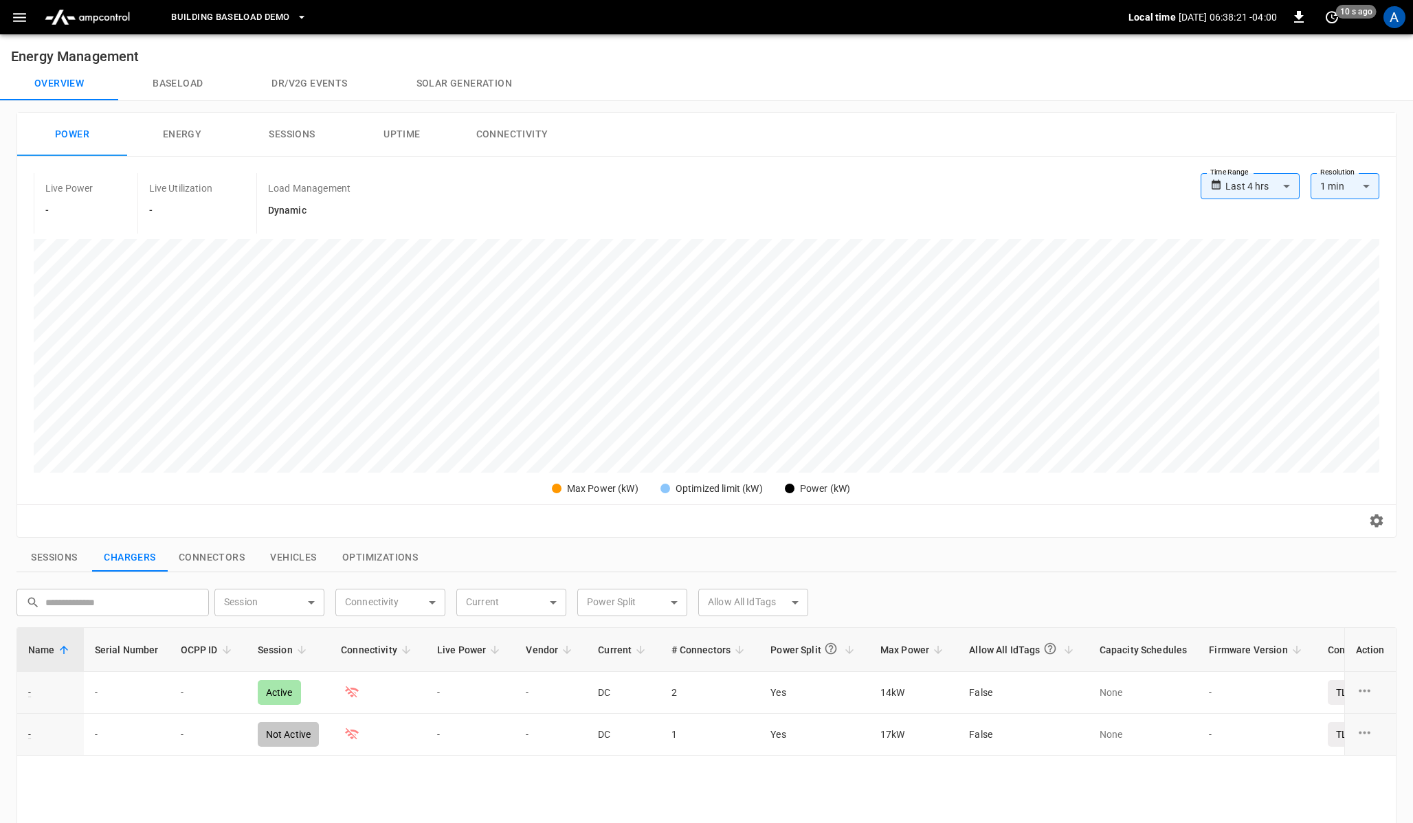
click at [330, 90] on button "Dr/V2G events" at bounding box center [309, 83] width 144 height 33
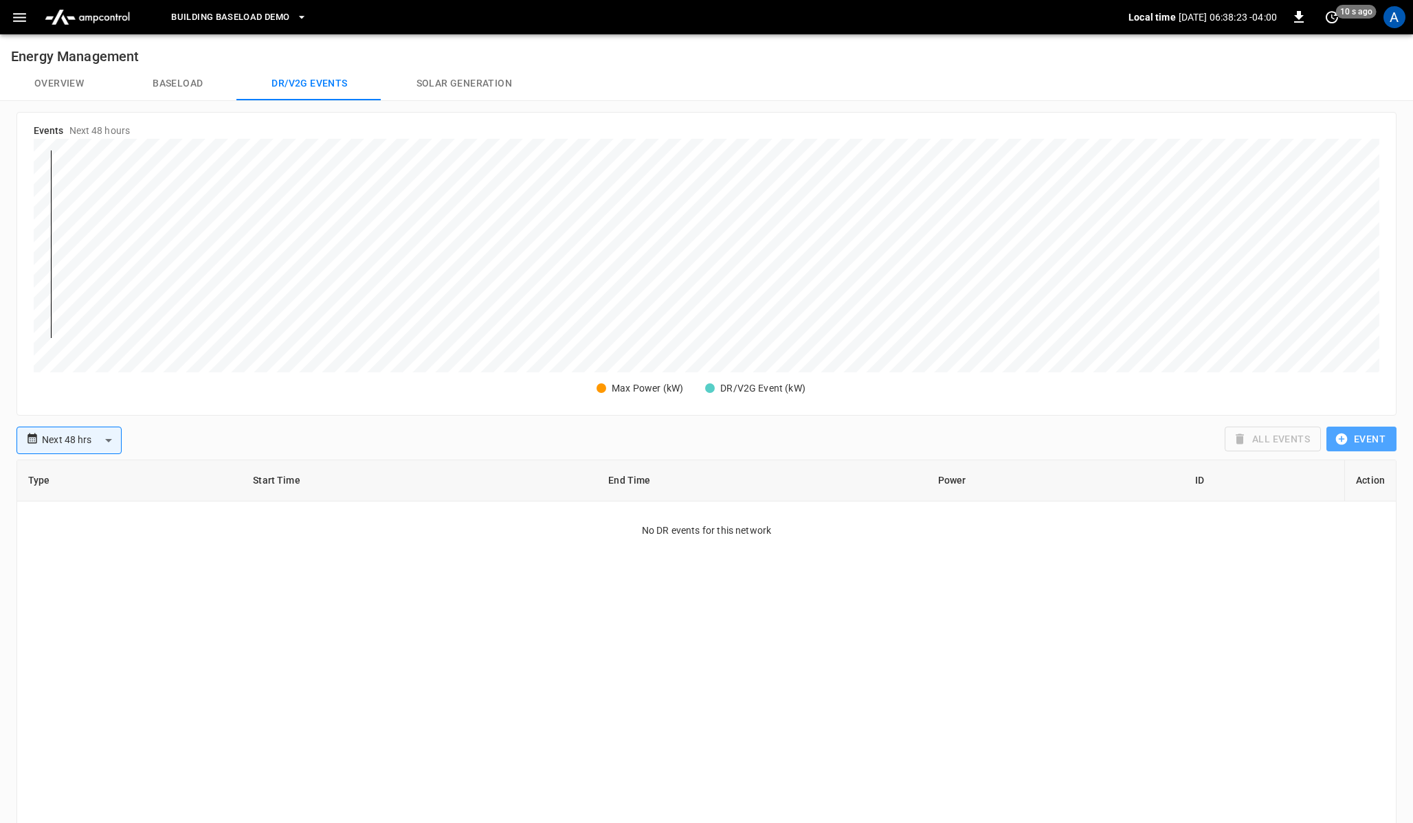
click at [1370, 434] on button "Event" at bounding box center [1362, 439] width 70 height 25
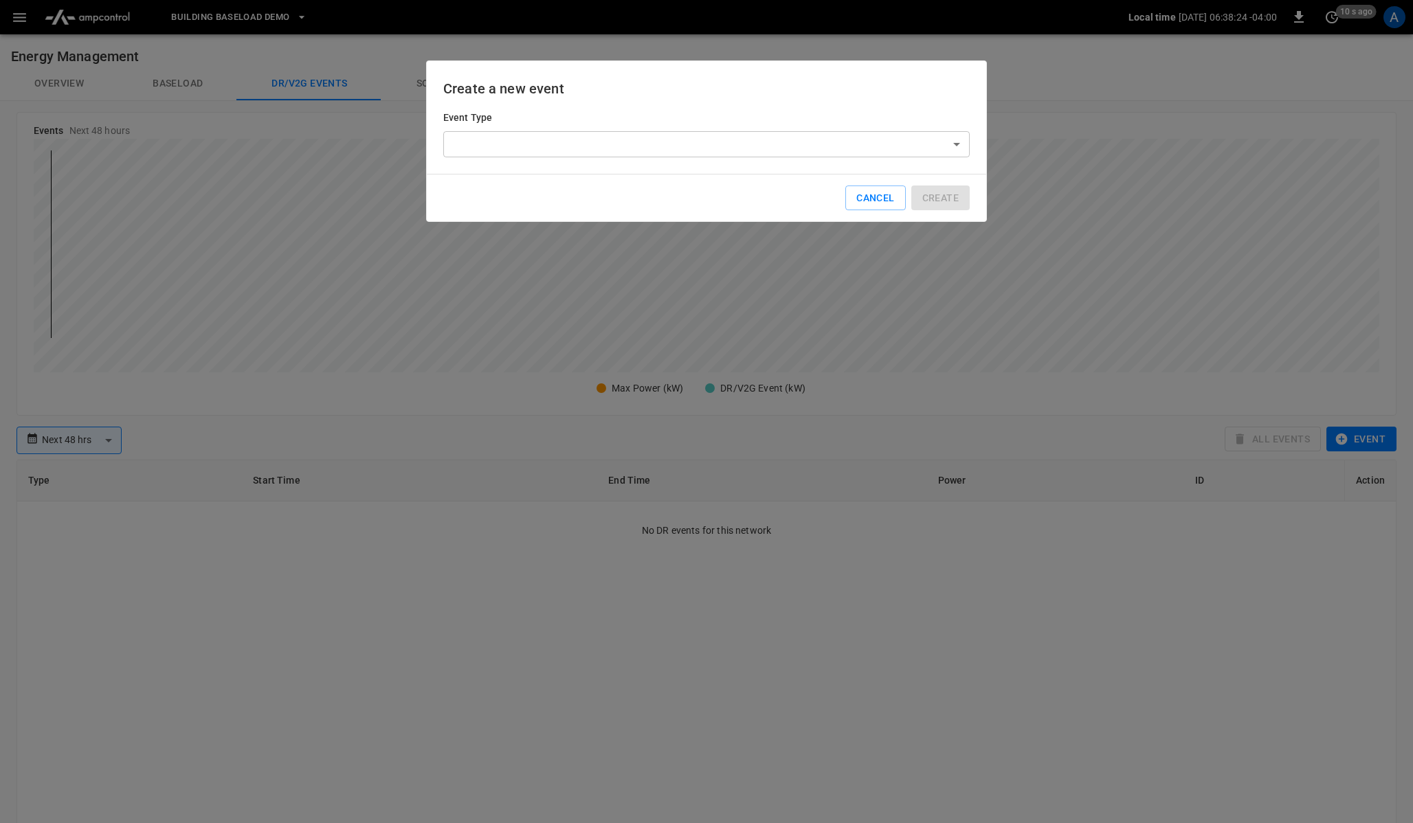
click at [830, 150] on body "**********" at bounding box center [706, 542] width 1413 height 1084
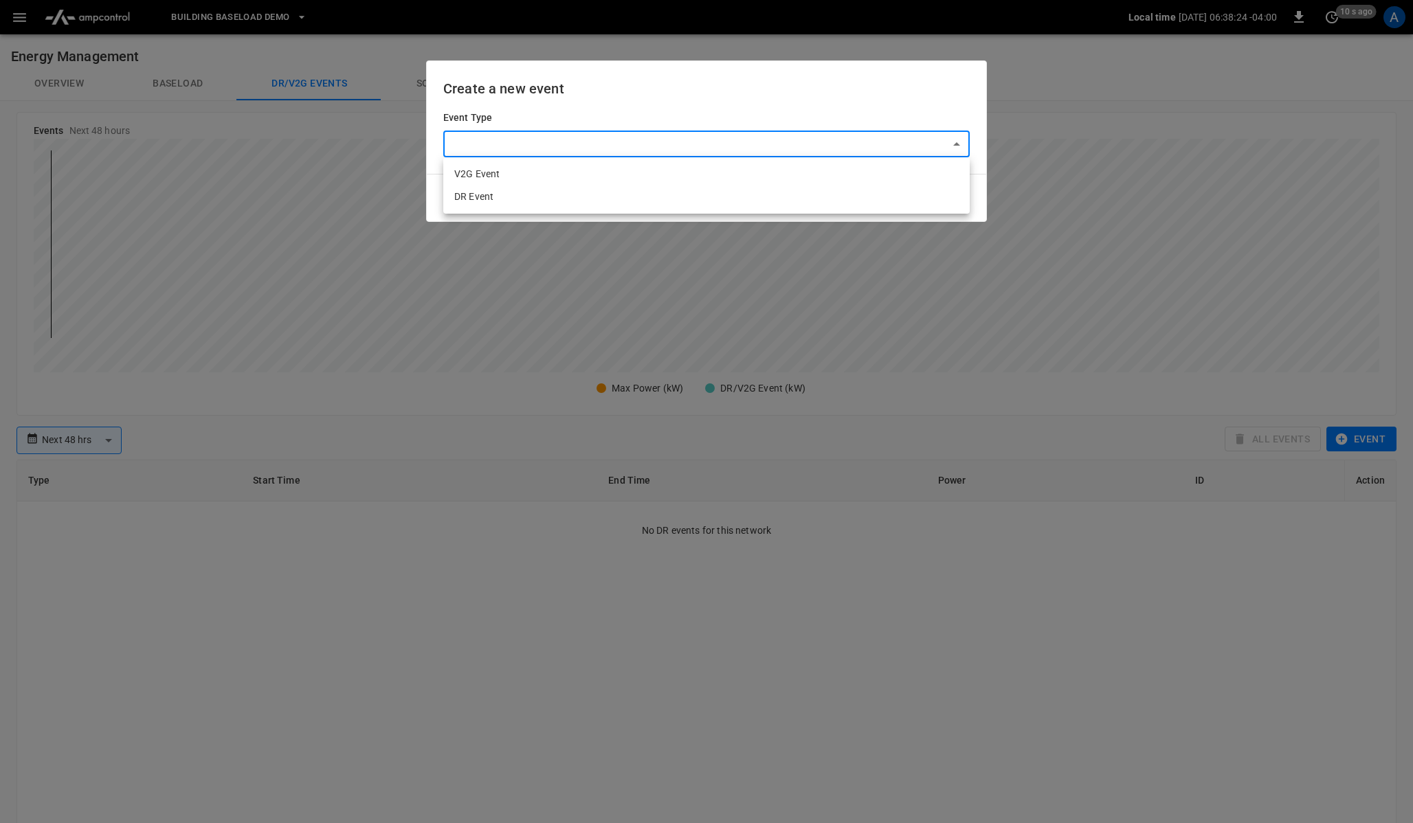
click at [661, 173] on li "V2G Event" at bounding box center [706, 174] width 527 height 23
type input "***"
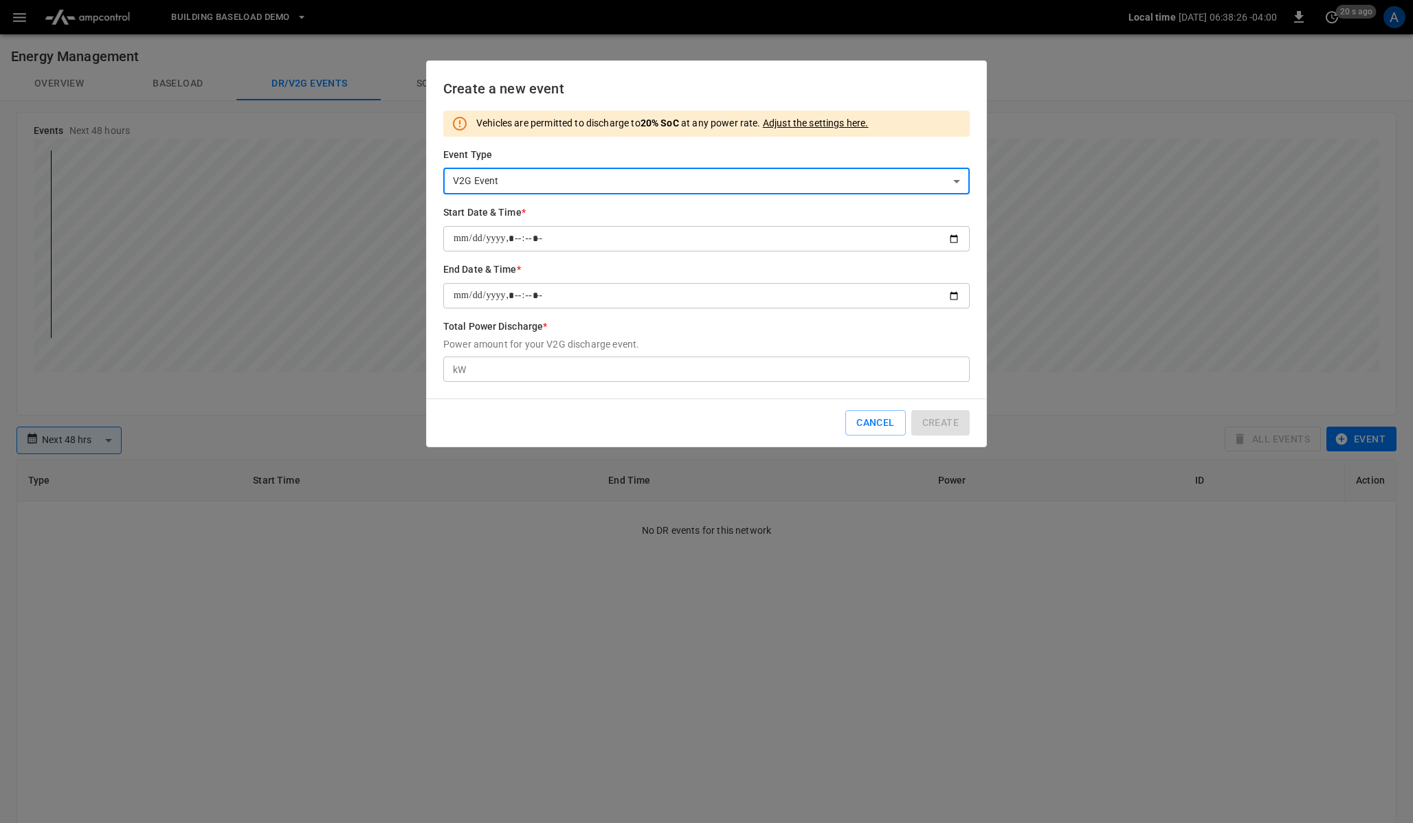
click at [439, 263] on div "Create a new event Vehicles are permitted to discharge to 20% SoC at any power …" at bounding box center [706, 253] width 561 height 387
click at [955, 239] on input "Start Date & Time *" at bounding box center [706, 238] width 527 height 25
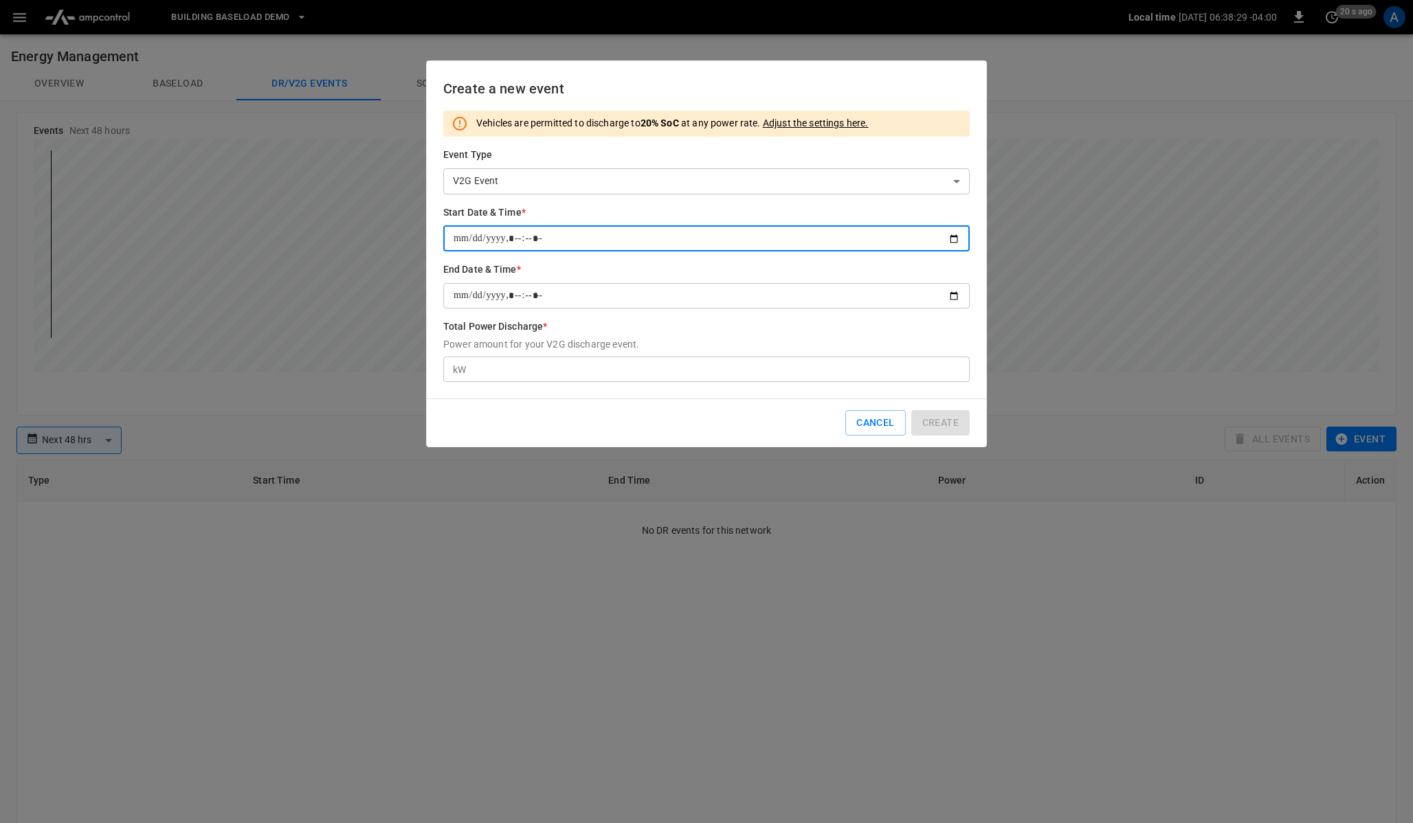
click at [645, 205] on form "Event Type V2G Event *** ​ Start Date & Time * ​ End Date & Time * ​ Total Powe…" at bounding box center [706, 265] width 527 height 234
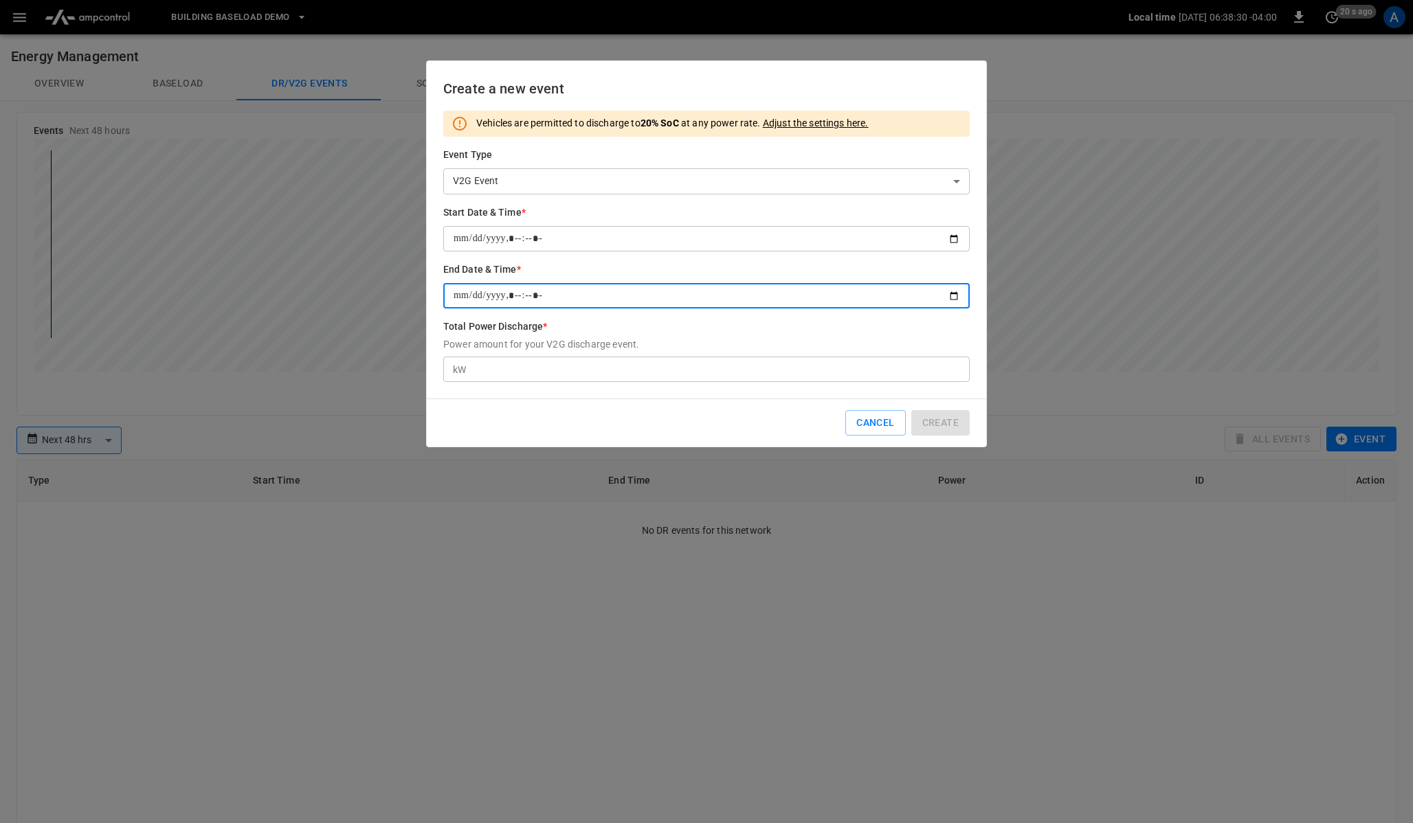
click at [961, 290] on input "End Date & Time *" at bounding box center [706, 295] width 527 height 25
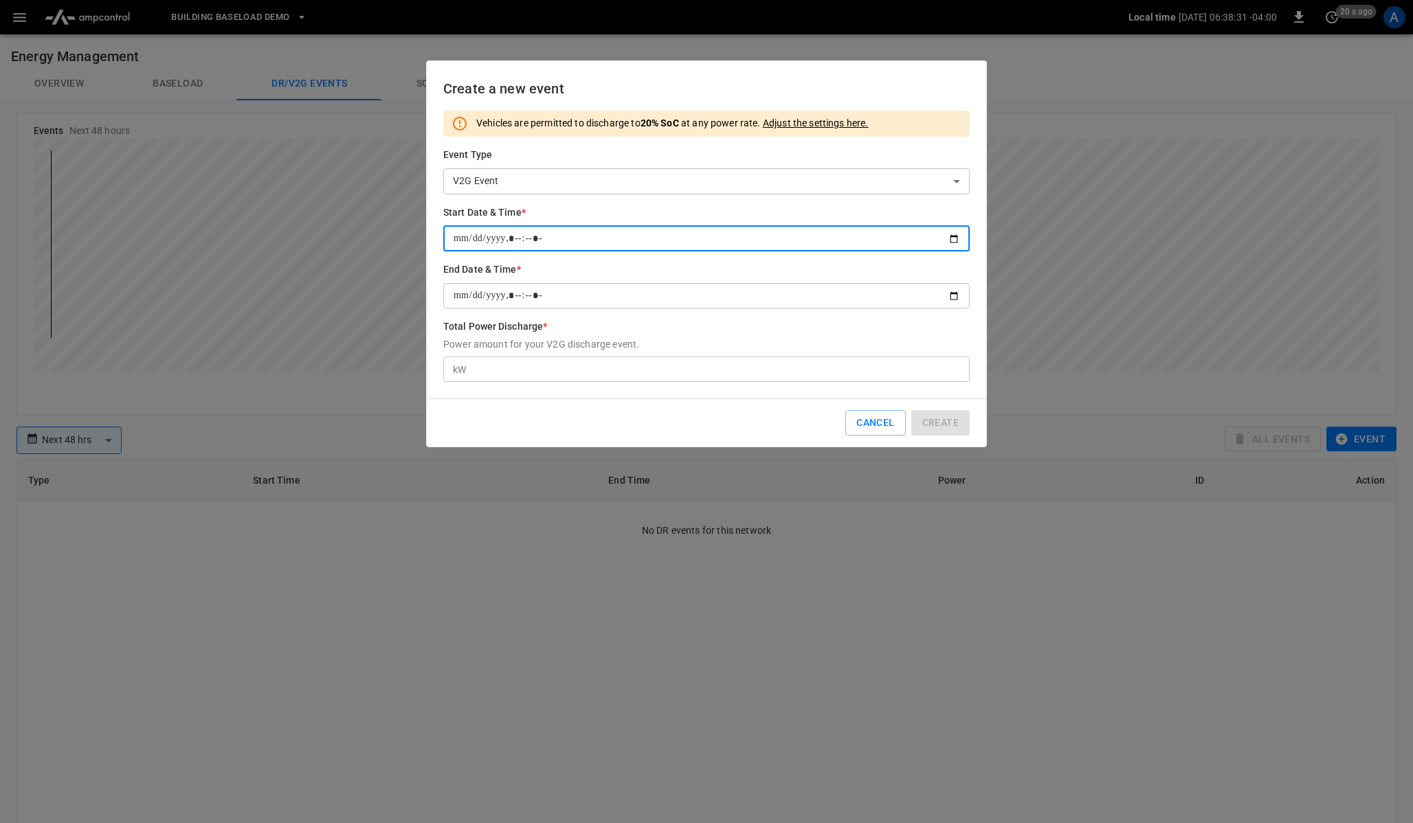
click at [955, 236] on input "Start Date & Time *" at bounding box center [706, 238] width 527 height 25
click at [594, 204] on form "Event Type V2G Event *** ​ Start Date & Time * ​ End Date & Time * ​ Total Powe…" at bounding box center [706, 265] width 527 height 234
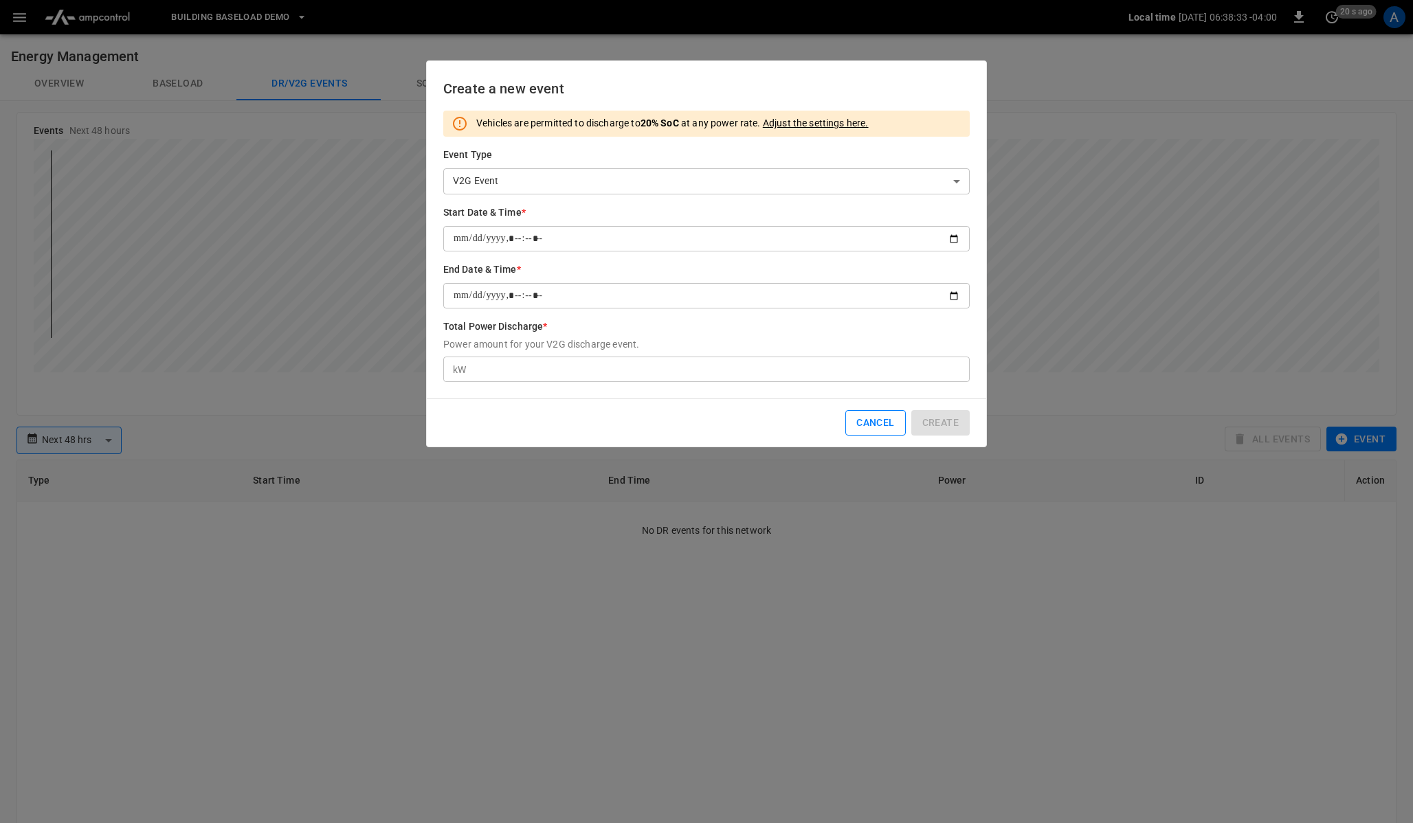
click at [870, 423] on button "Cancel" at bounding box center [875, 422] width 60 height 25
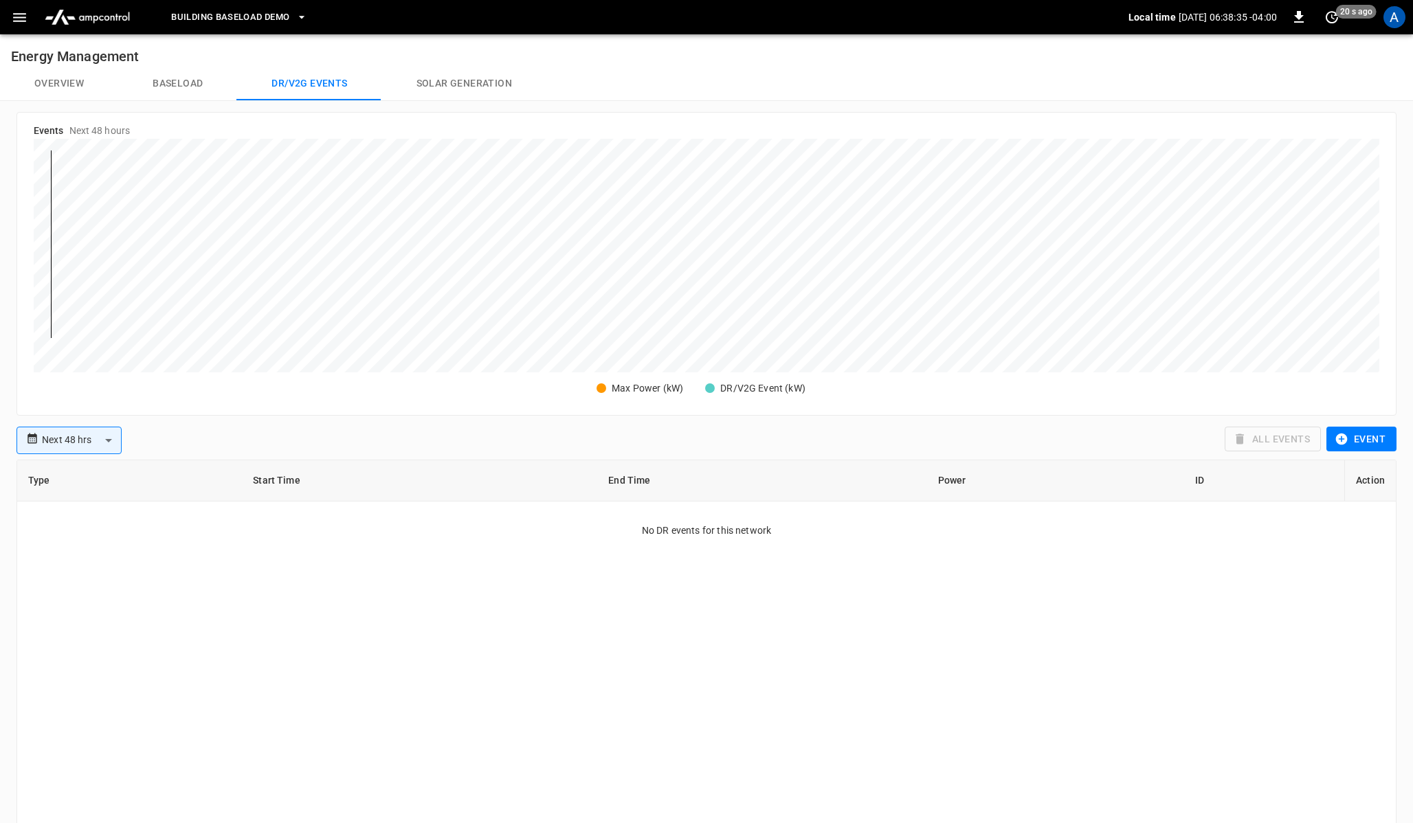
click at [49, 93] on button "Overview" at bounding box center [59, 83] width 118 height 33
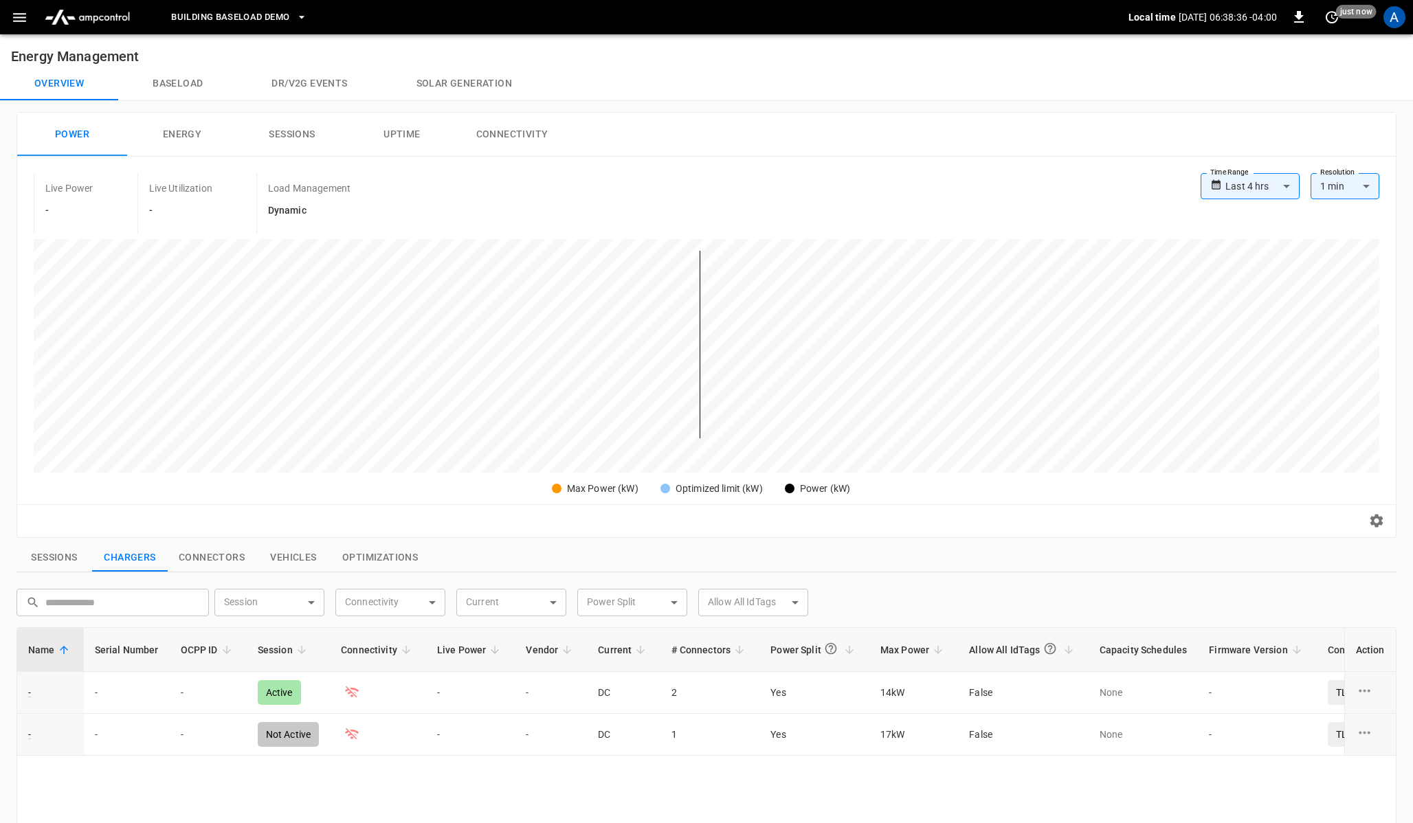
click at [15, 21] on icon "button" at bounding box center [19, 17] width 13 height 9
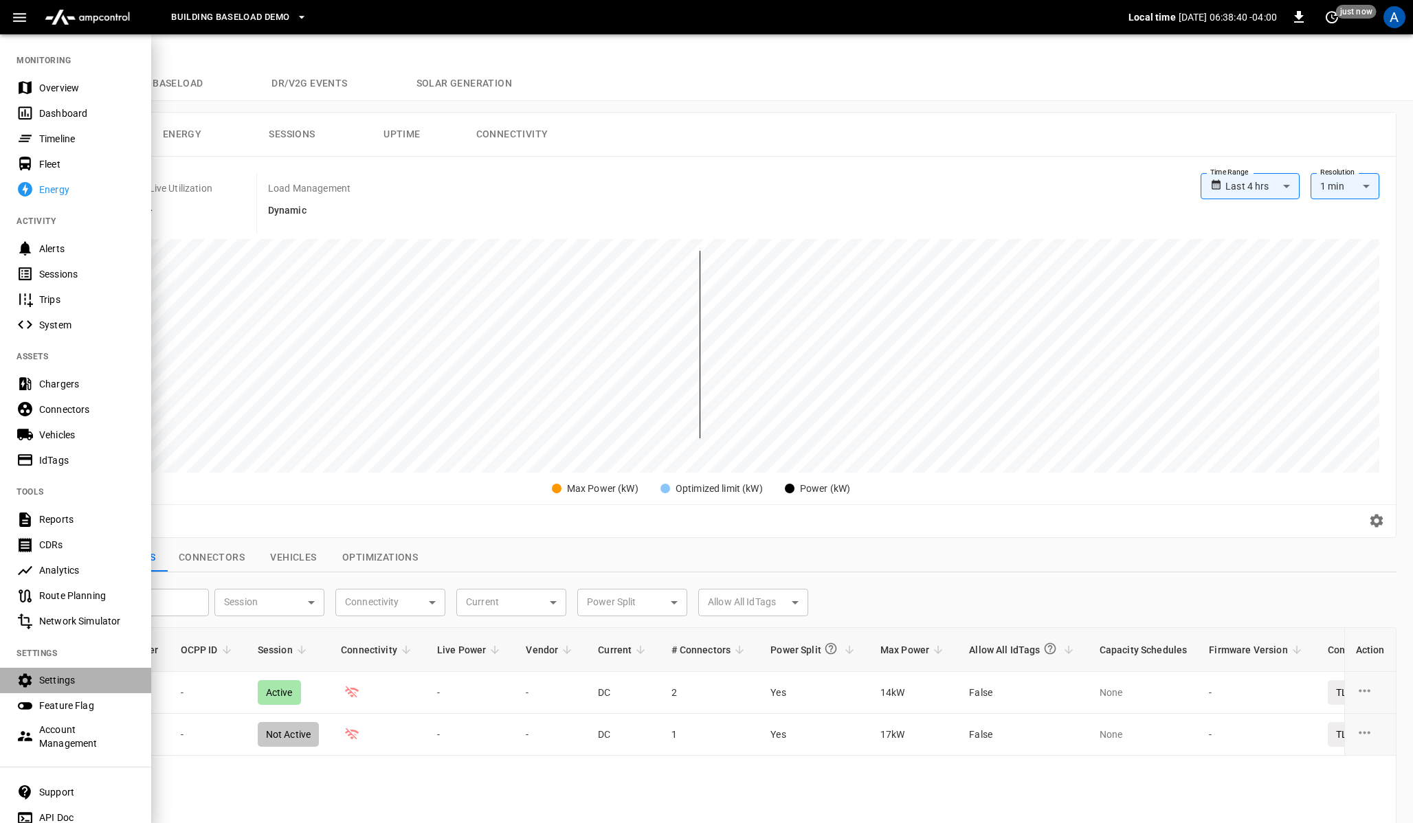
click at [62, 683] on div "Settings" at bounding box center [87, 681] width 96 height 14
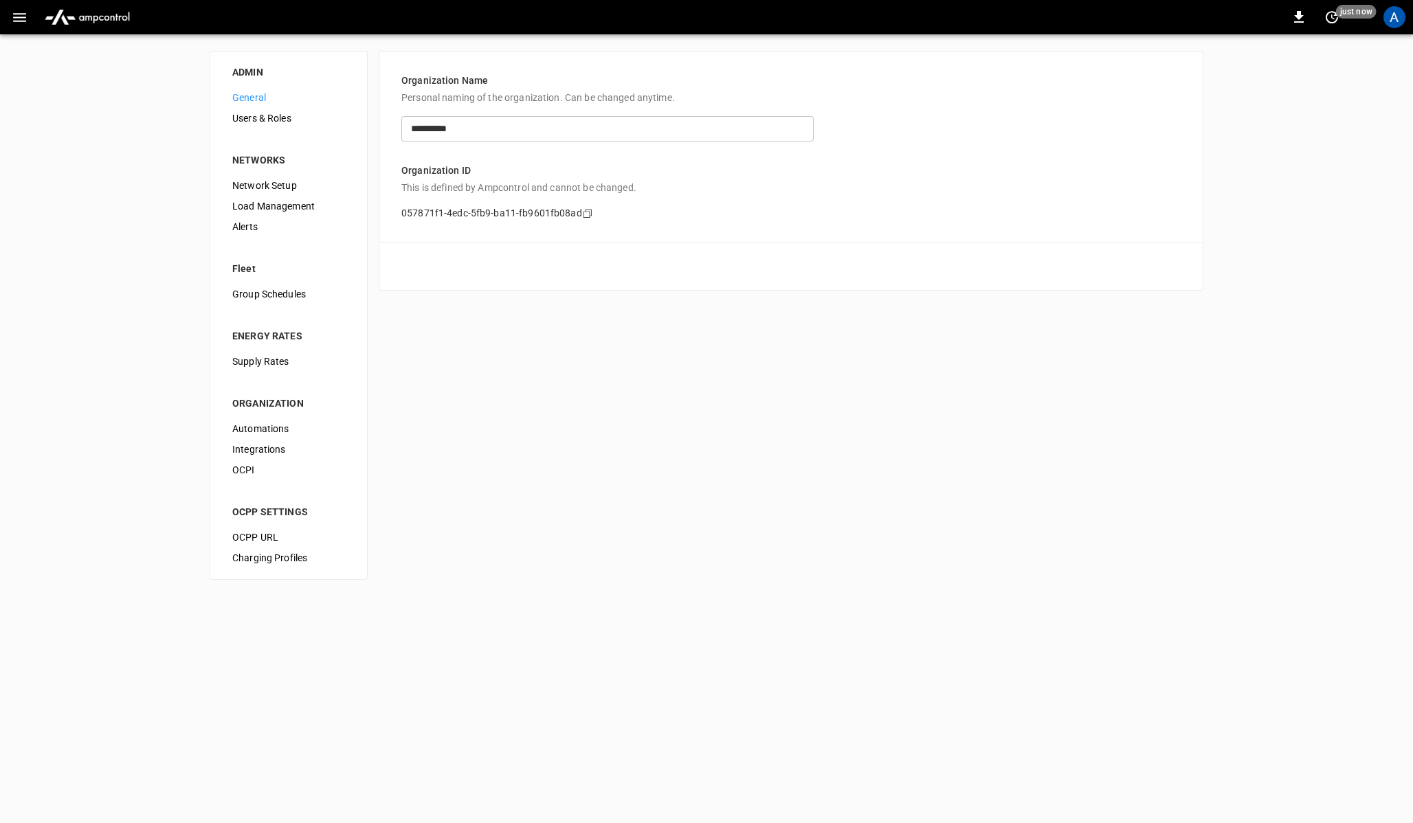
click at [264, 104] on div "General" at bounding box center [288, 97] width 135 height 21
click at [254, 124] on span "Users & Roles" at bounding box center [288, 118] width 113 height 14
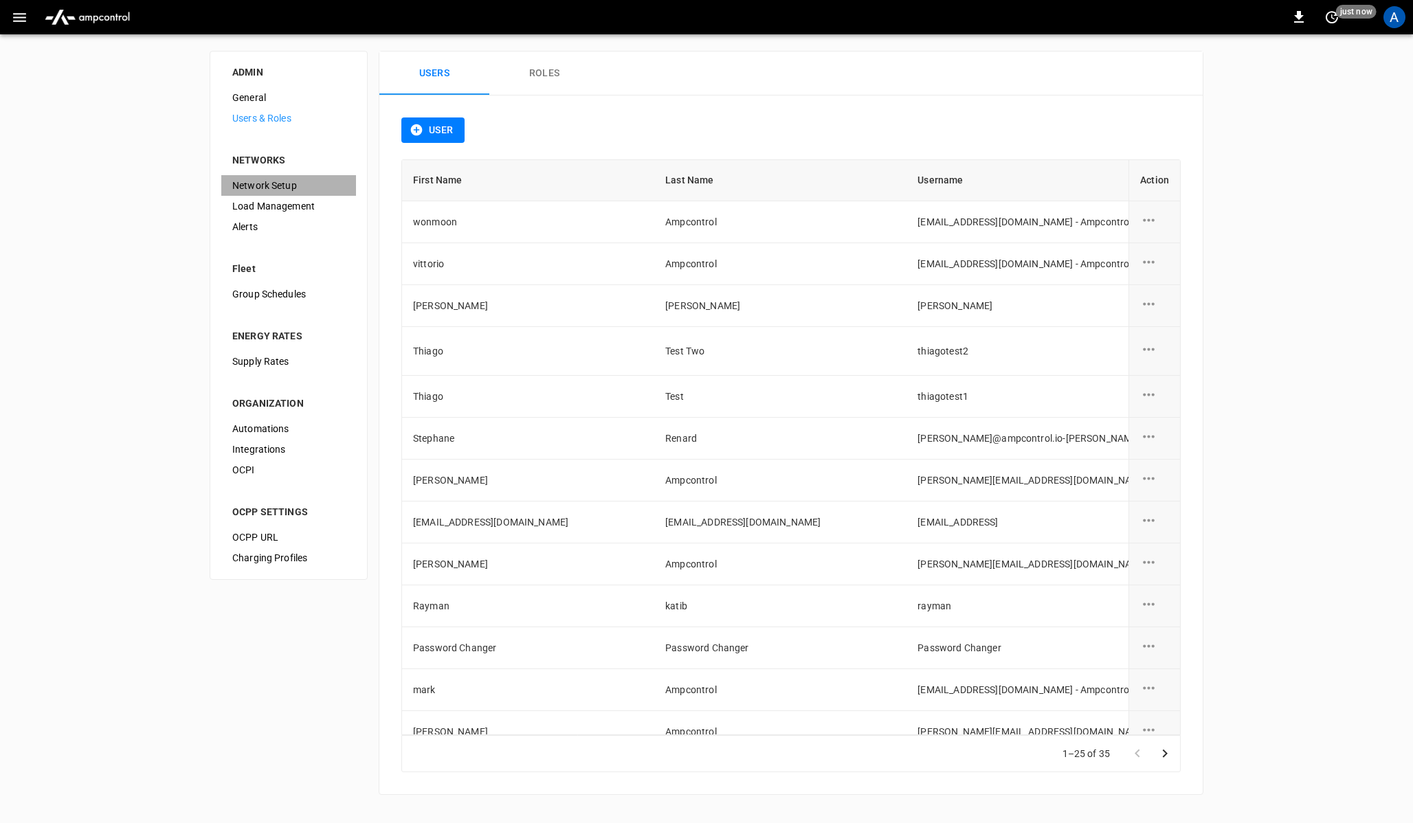
click at [263, 188] on span "Network Setup" at bounding box center [288, 186] width 113 height 14
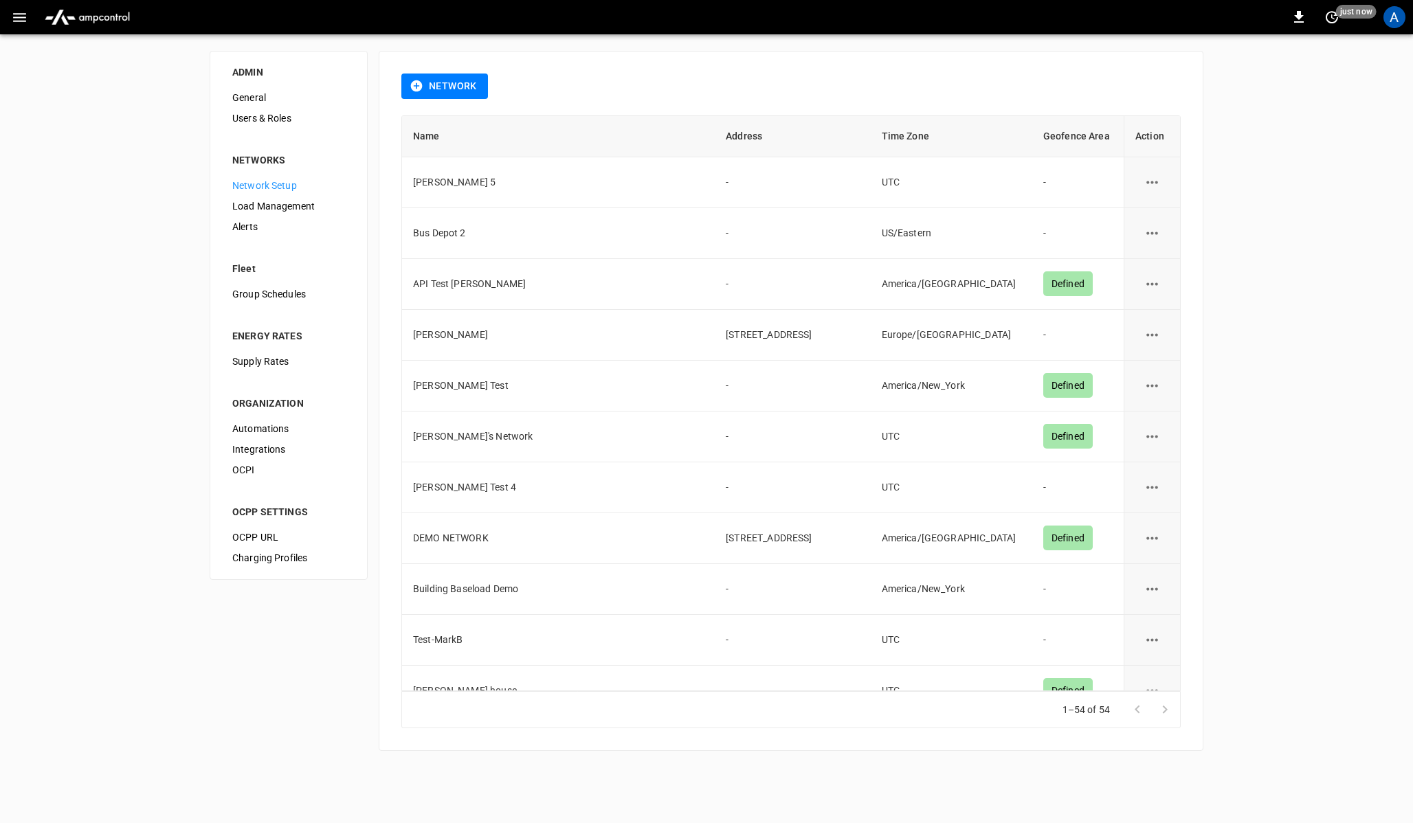
click at [287, 206] on span "Load Management" at bounding box center [288, 206] width 113 height 14
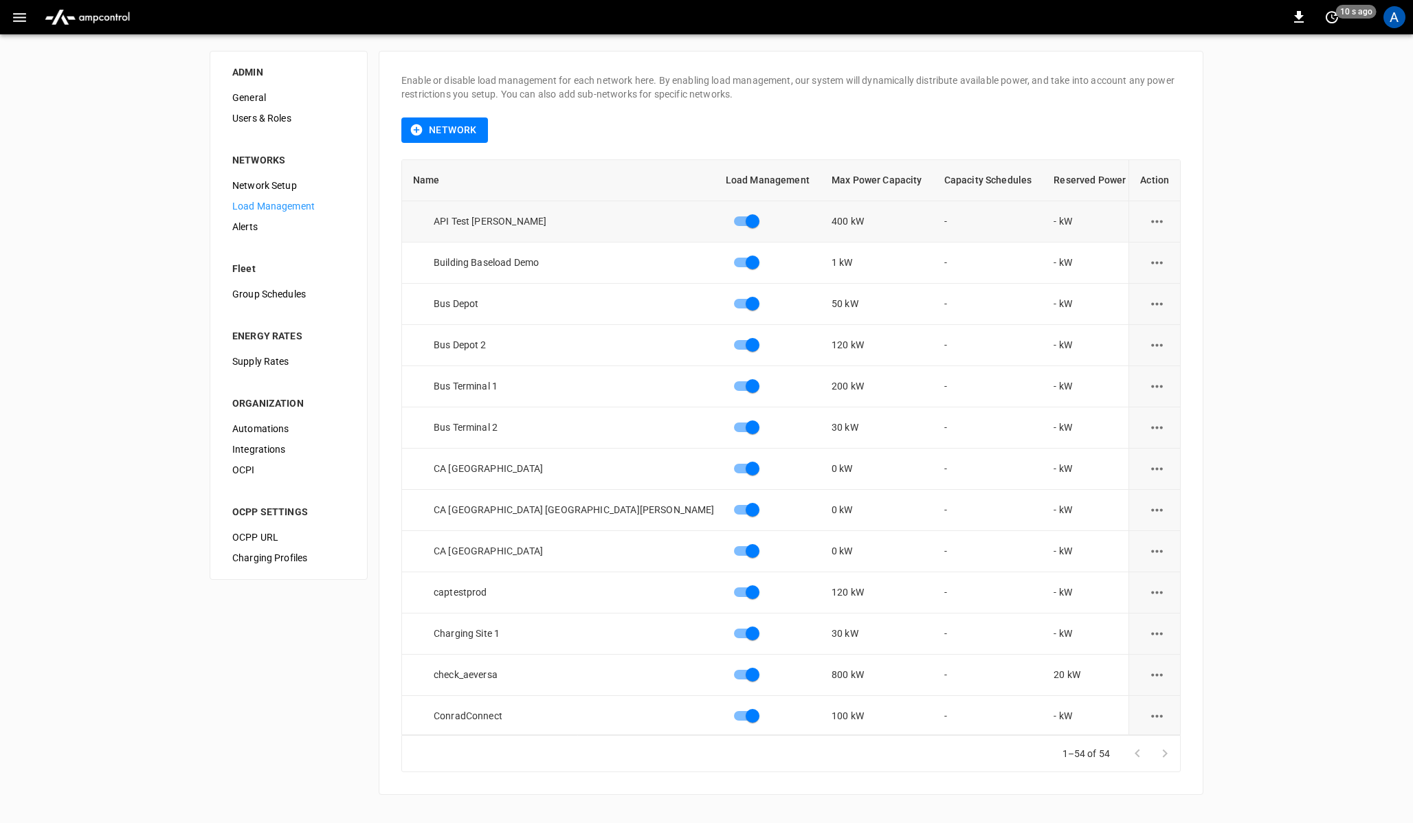
click at [1159, 221] on icon "load management options" at bounding box center [1157, 221] width 17 height 17
click at [1154, 244] on li "Edit" at bounding box center [1190, 255] width 98 height 23
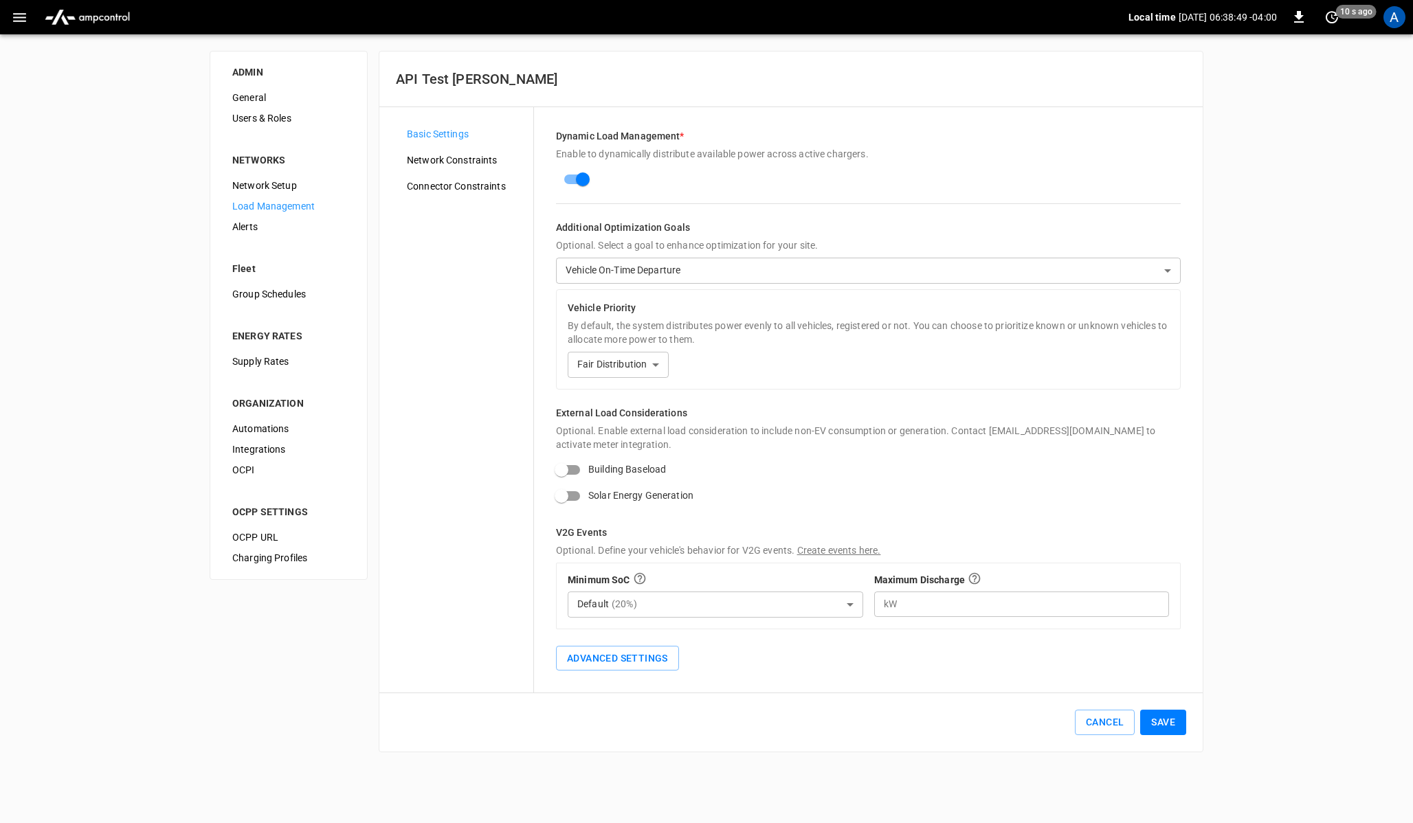
click at [434, 159] on span "Network Constraints" at bounding box center [464, 160] width 115 height 14
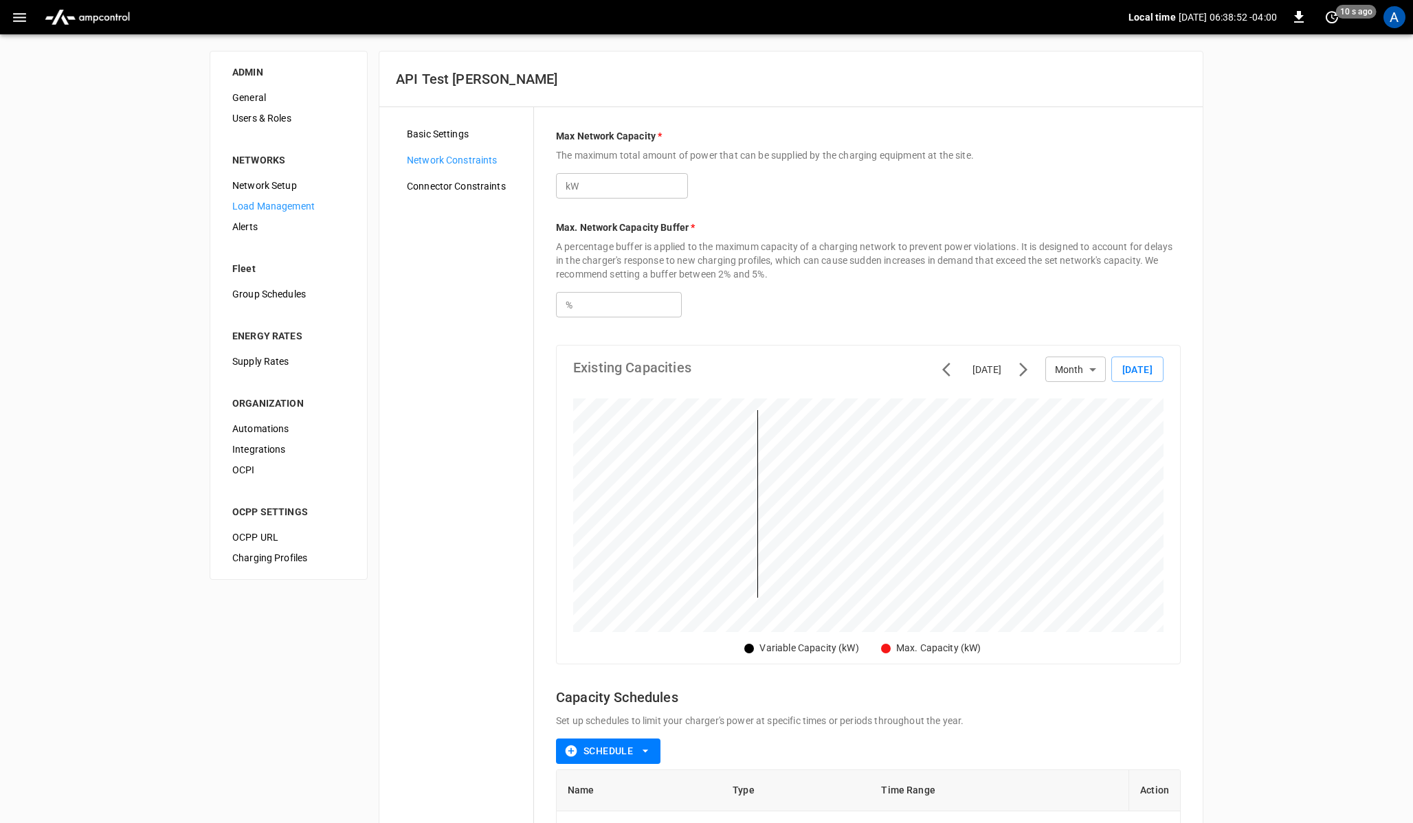
click at [469, 177] on div "Connector Constraints" at bounding box center [464, 186] width 137 height 21
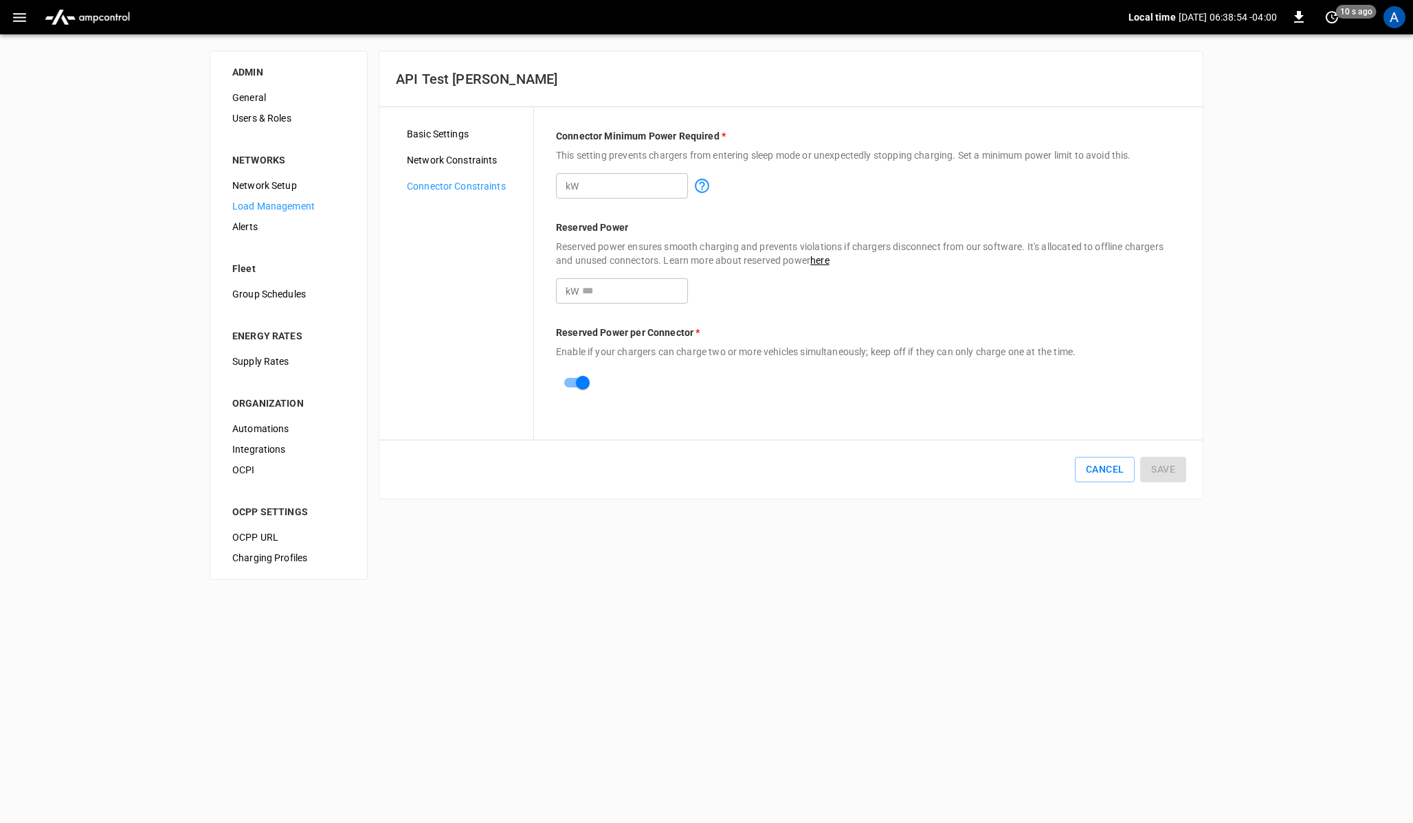
click at [265, 228] on span "Alerts" at bounding box center [288, 227] width 113 height 14
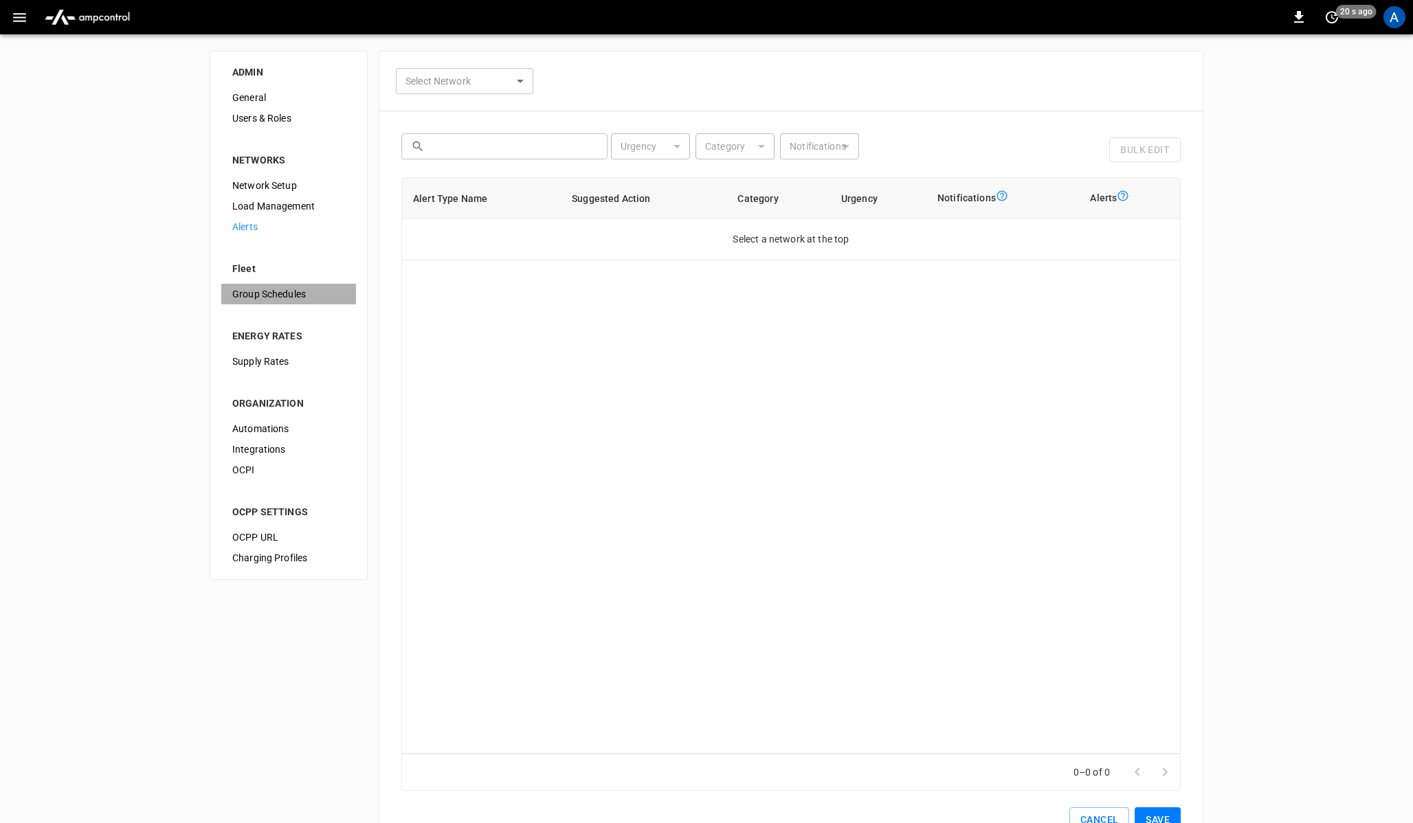
click at [271, 296] on span "Group Schedules" at bounding box center [288, 294] width 113 height 14
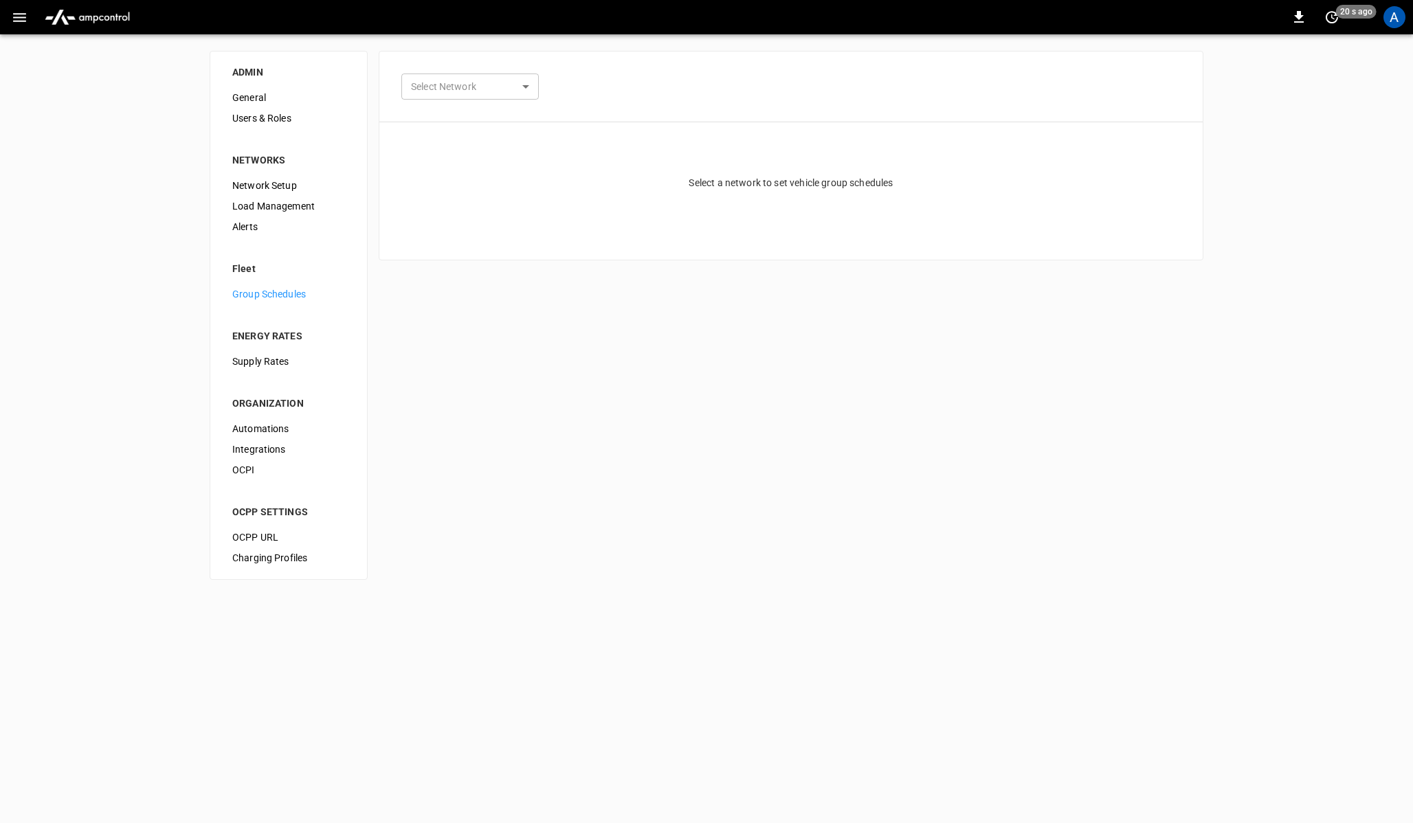
click at [269, 349] on li "ENERGY RATES" at bounding box center [288, 328] width 135 height 47
click at [272, 365] on span "Supply Rates" at bounding box center [288, 362] width 113 height 14
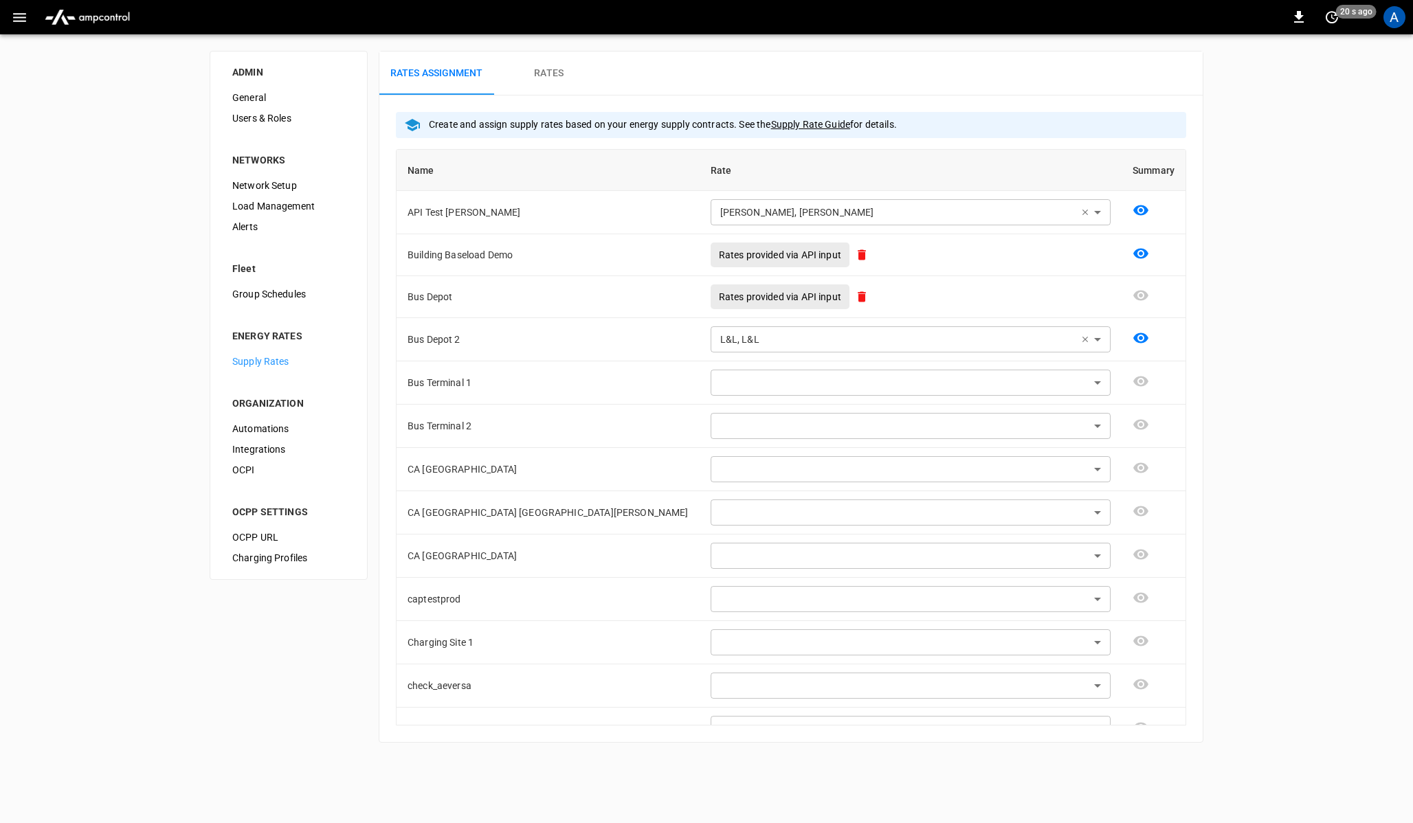
click at [544, 71] on h6 "Rates" at bounding box center [549, 73] width 30 height 15
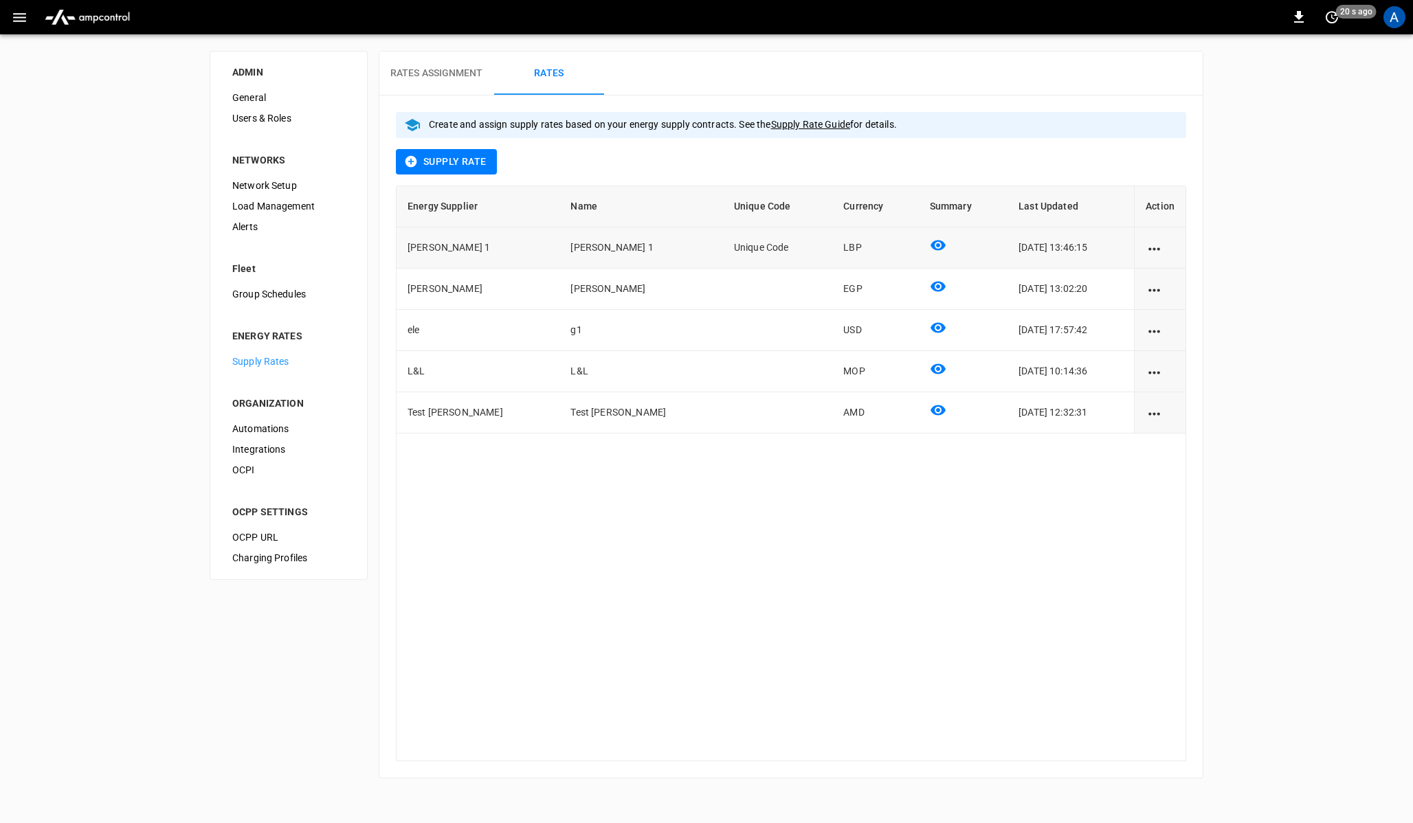
click at [1156, 252] on icon "action cell options" at bounding box center [1154, 249] width 17 height 17
click at [1171, 250] on li "Edit" at bounding box center [1171, 257] width 49 height 23
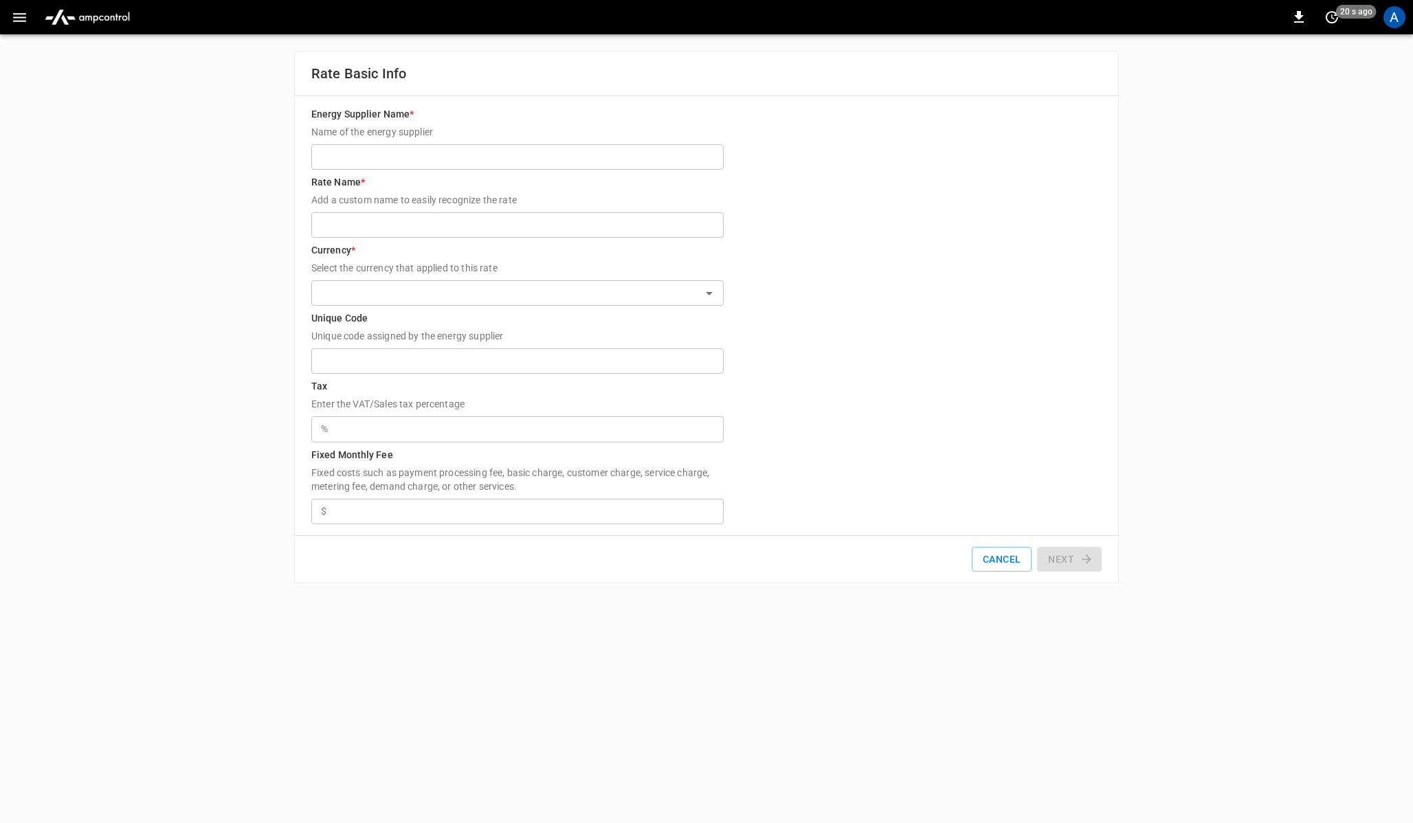
type input "**********"
click at [1000, 560] on button "Cancel" at bounding box center [1002, 559] width 60 height 25
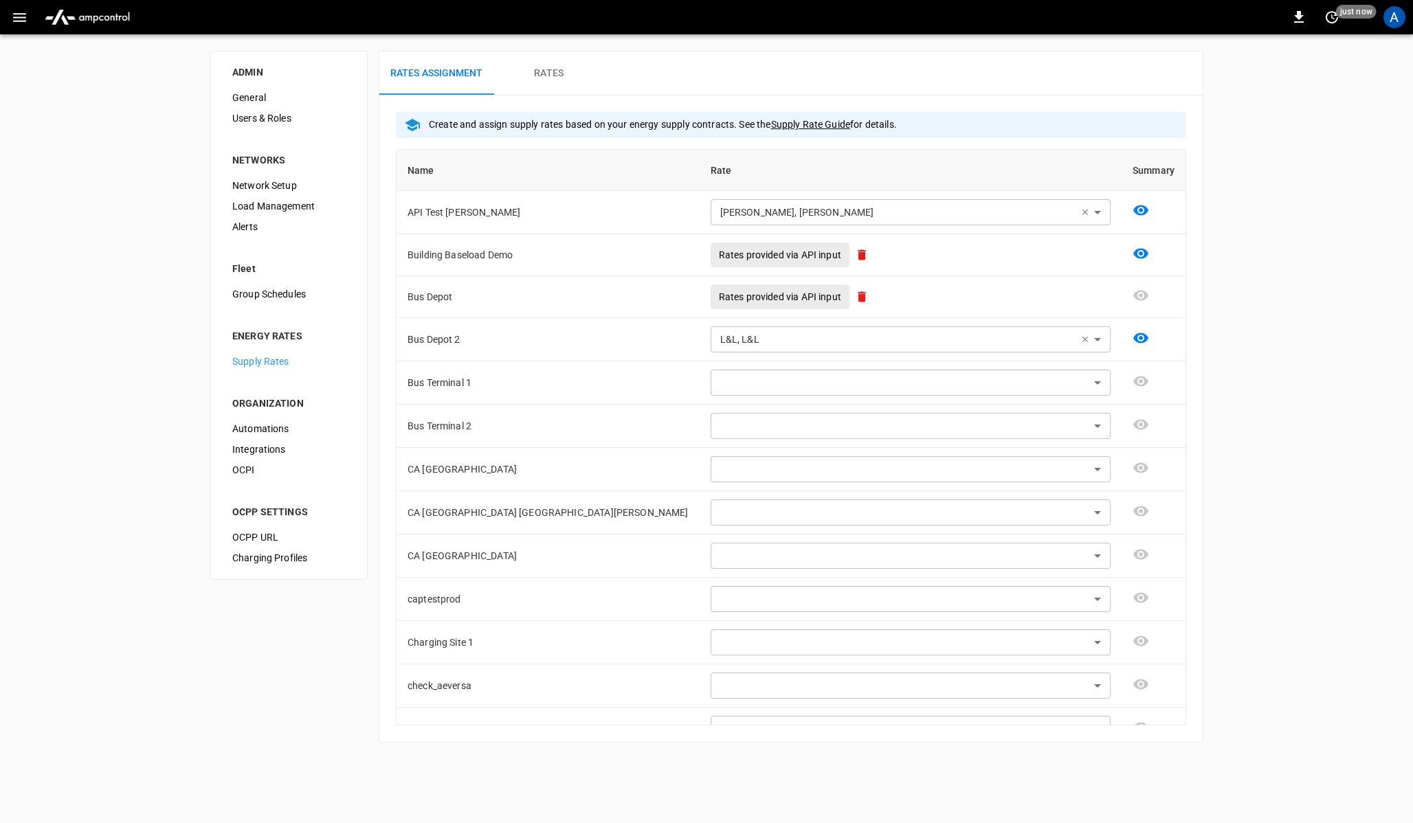
click at [537, 68] on h6 "Rates" at bounding box center [549, 73] width 30 height 15
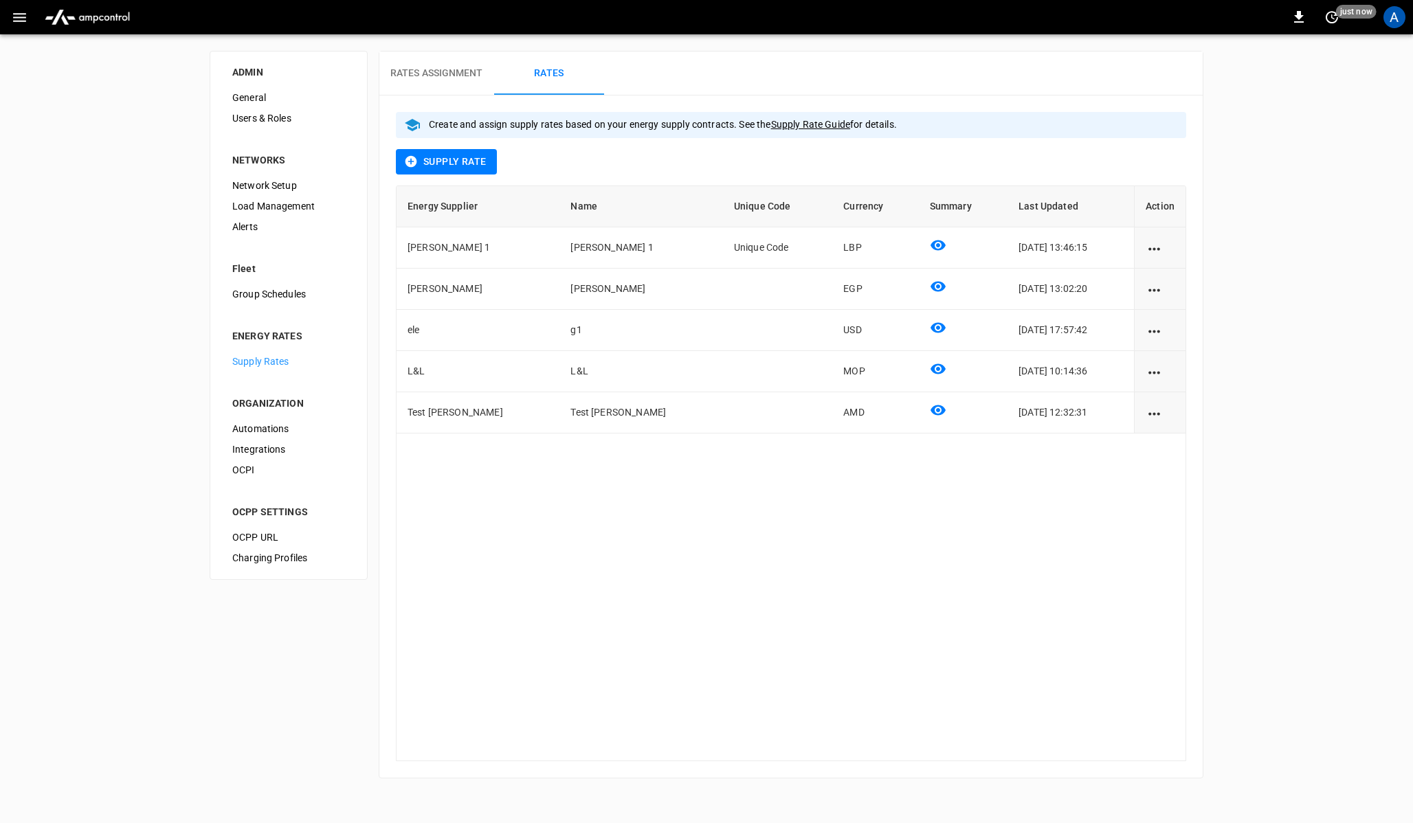
click at [450, 89] on button "Rates Assignment" at bounding box center [436, 74] width 115 height 44
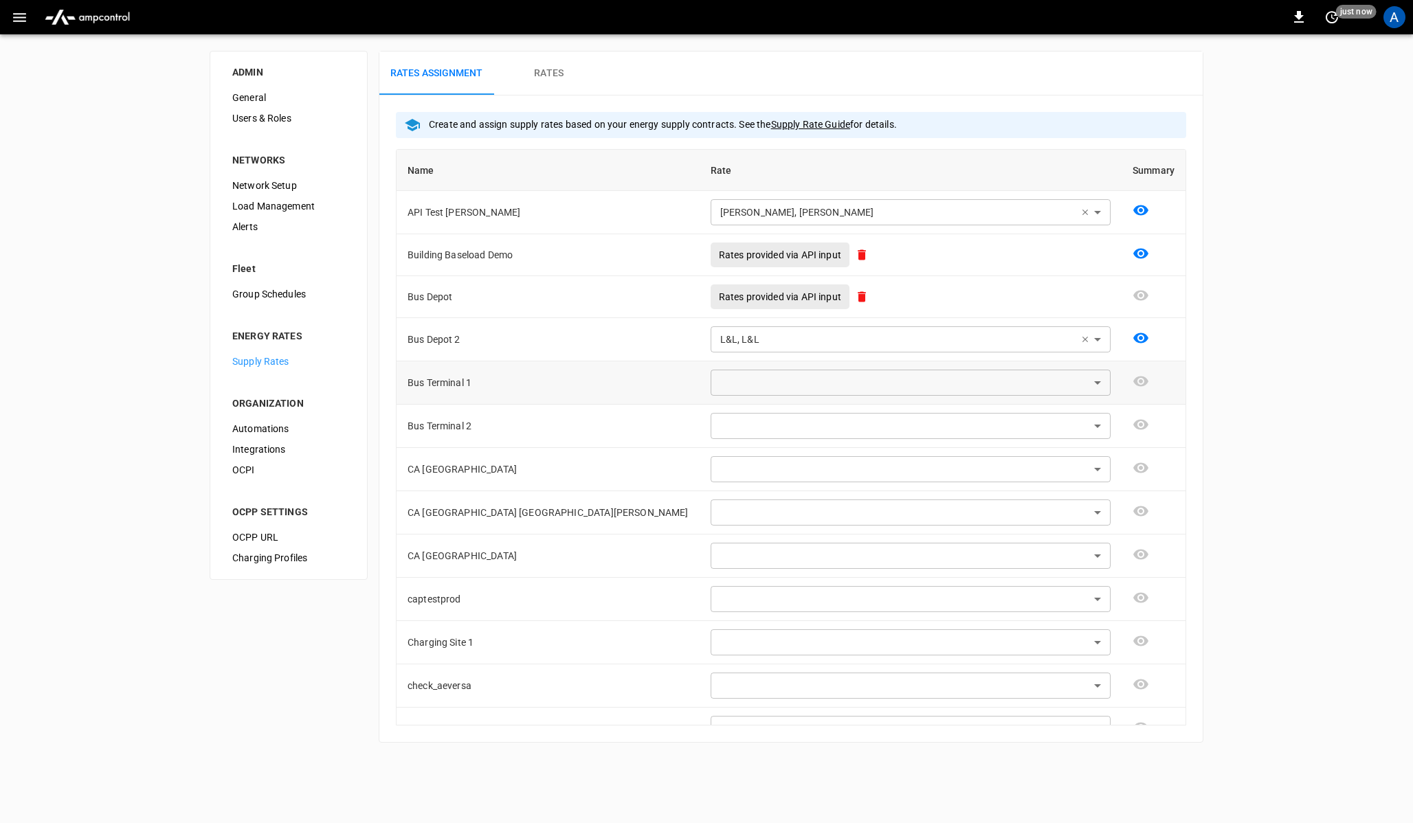
click at [1098, 384] on body "**********" at bounding box center [706, 380] width 1413 height 760
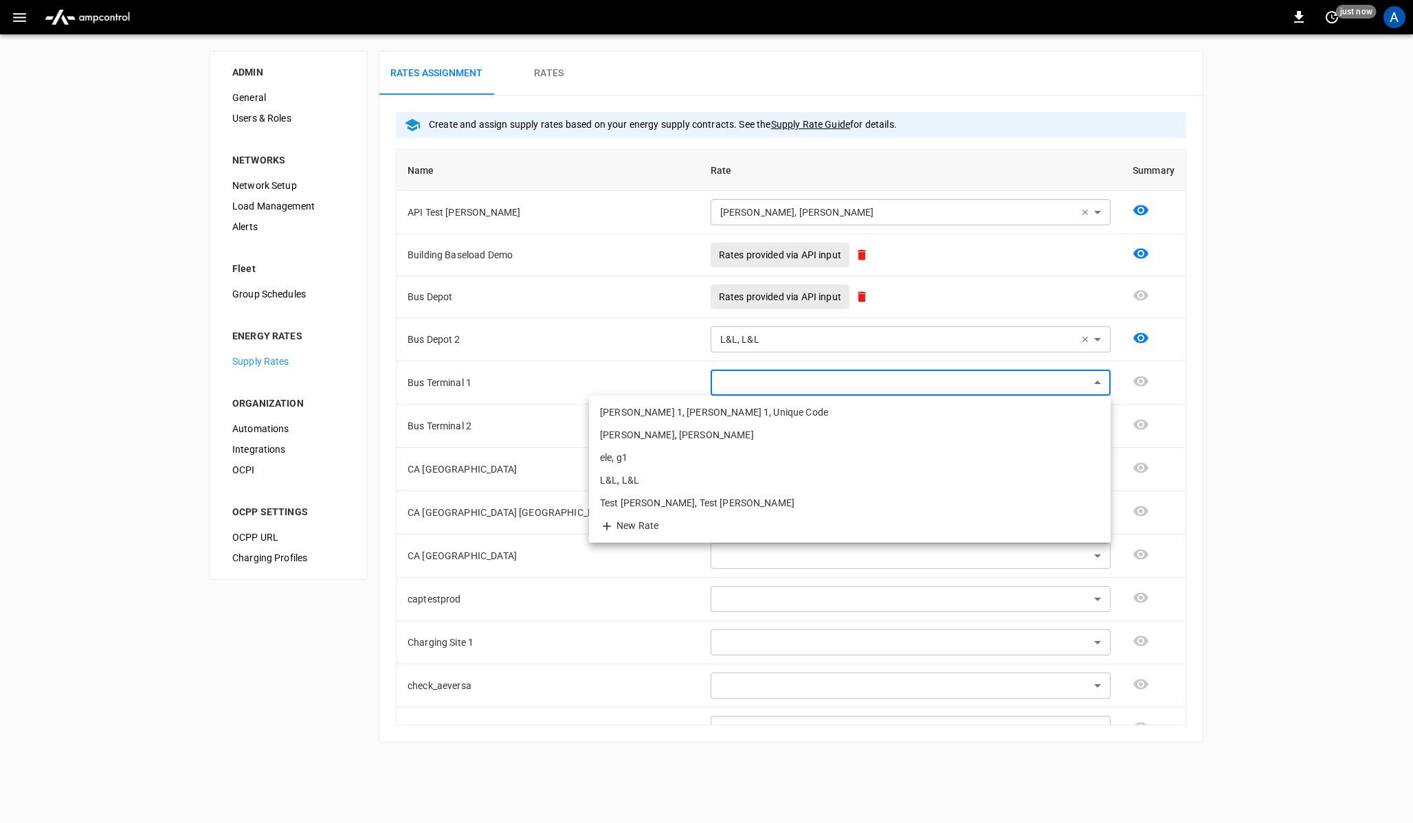
click at [542, 410] on div at bounding box center [706, 411] width 1413 height 823
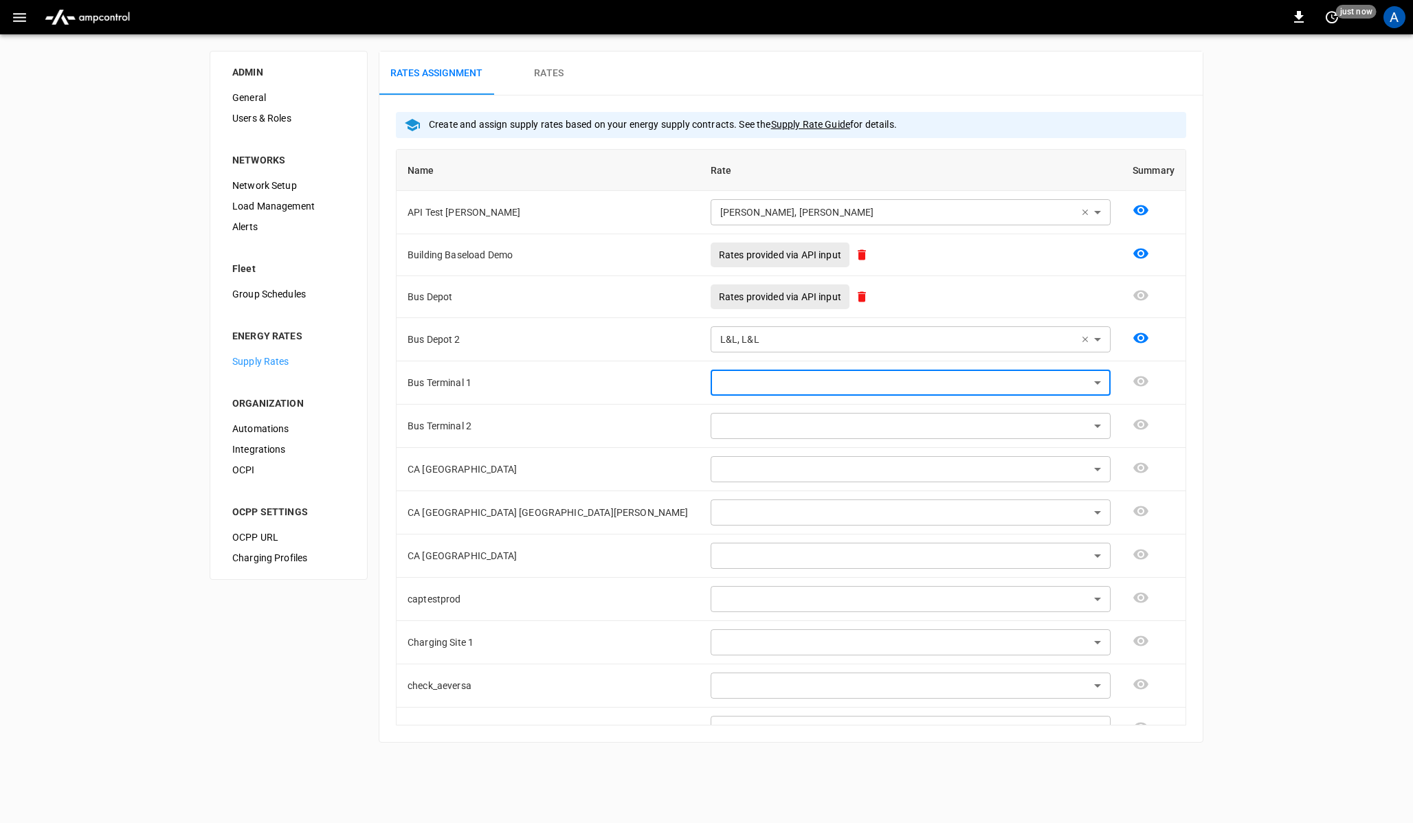
click at [258, 430] on span "Automations" at bounding box center [288, 429] width 113 height 14
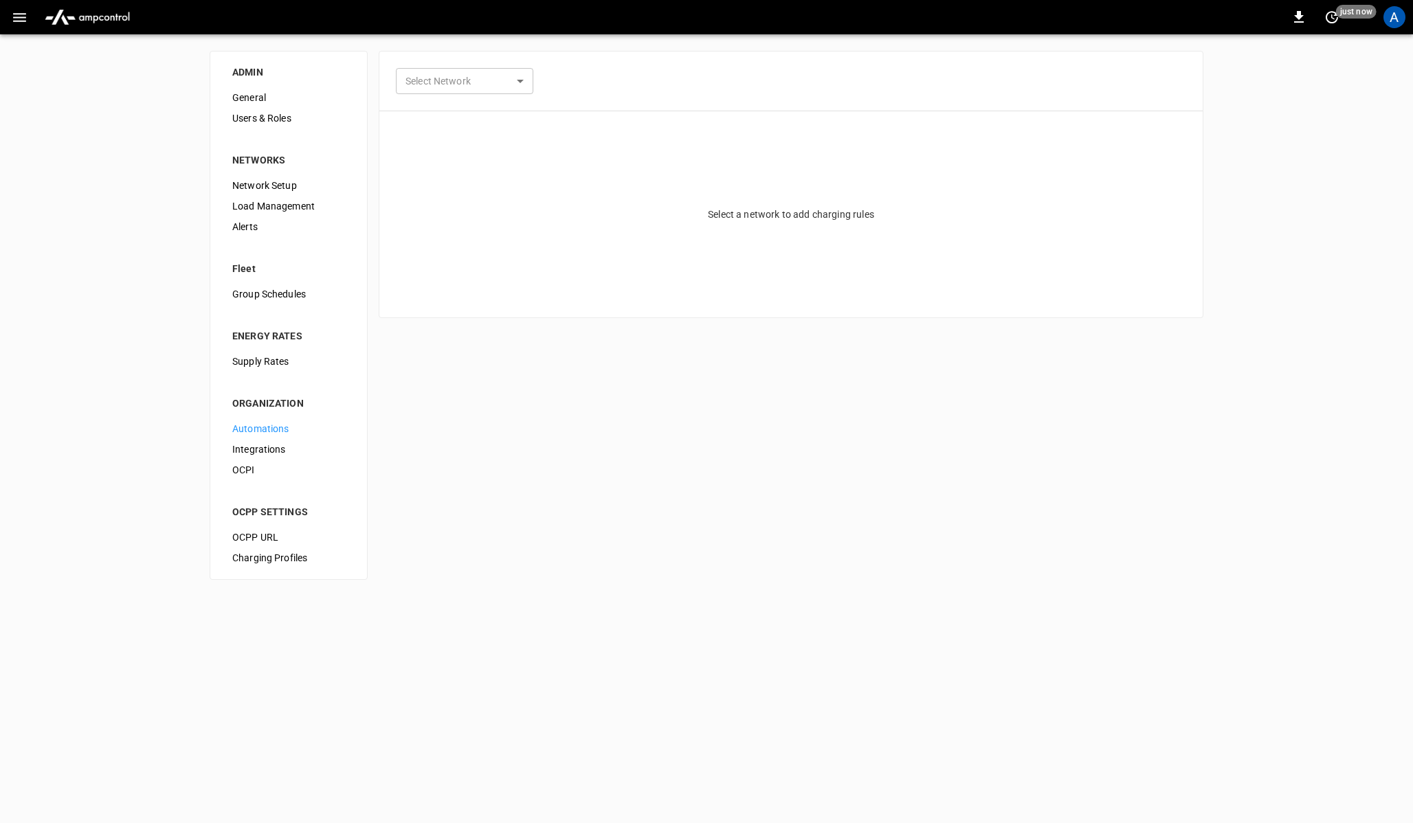
click at [257, 451] on span "Integrations" at bounding box center [288, 450] width 113 height 14
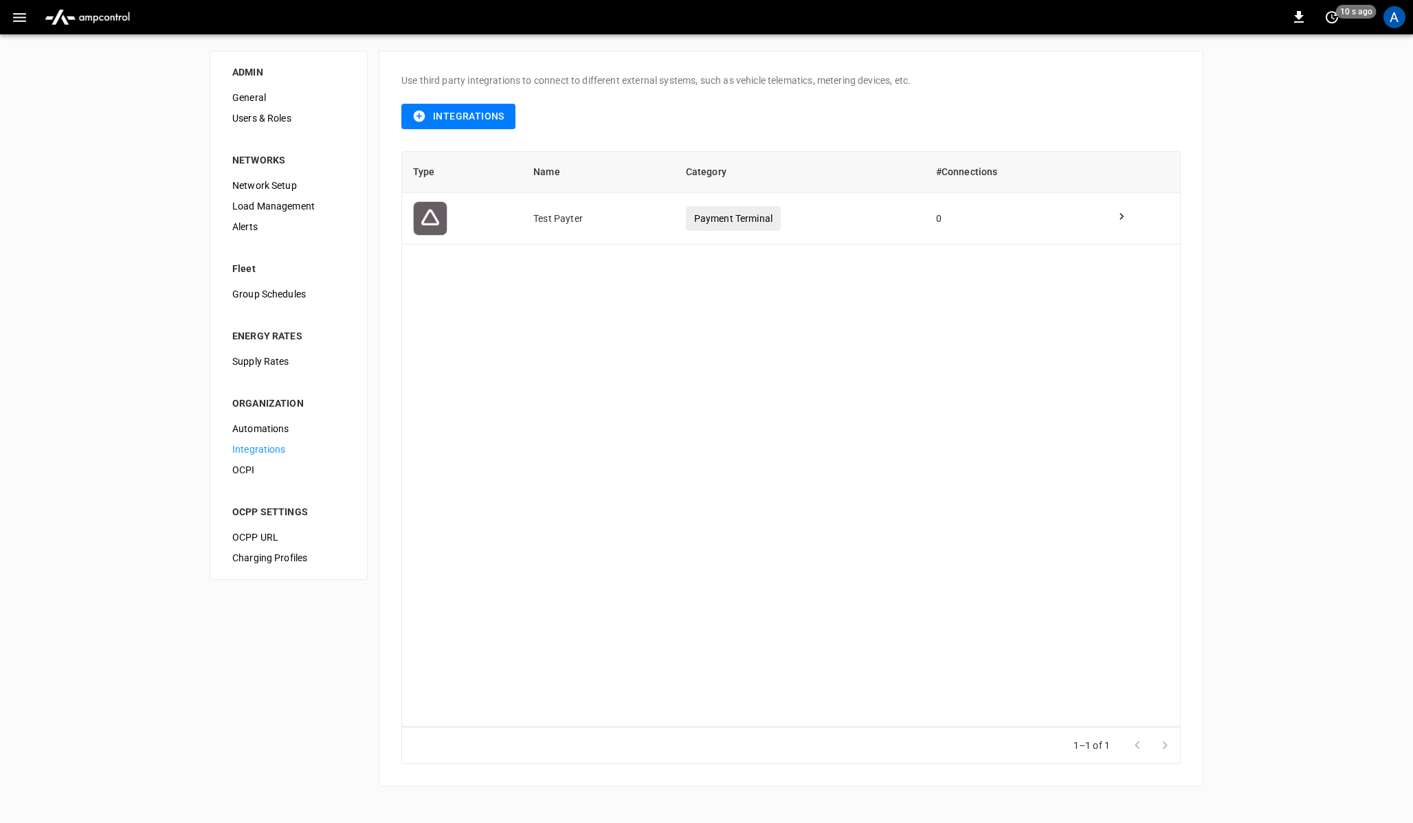
click at [259, 471] on span "OCPI" at bounding box center [288, 470] width 113 height 14
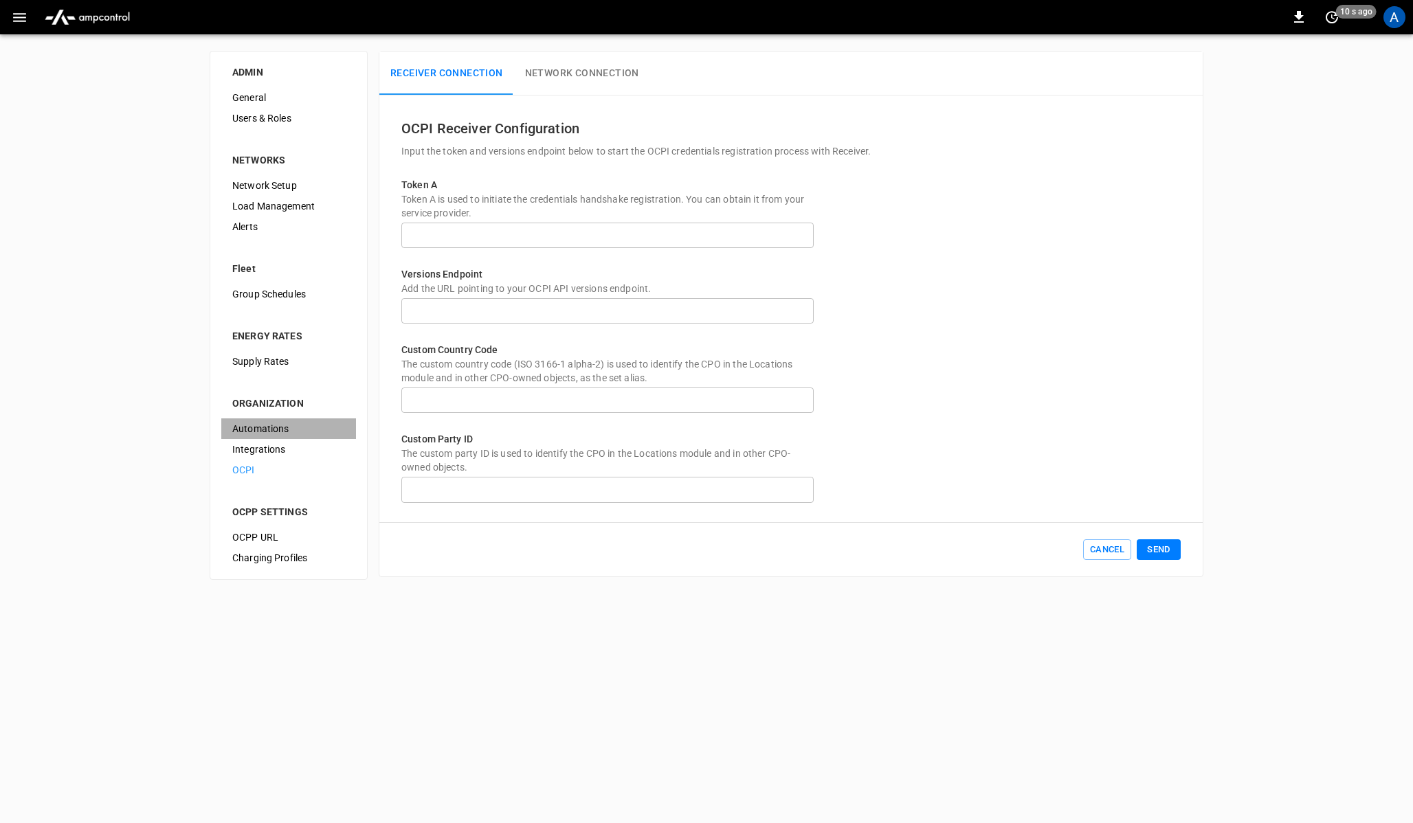
click at [264, 426] on span "Automations" at bounding box center [288, 429] width 113 height 14
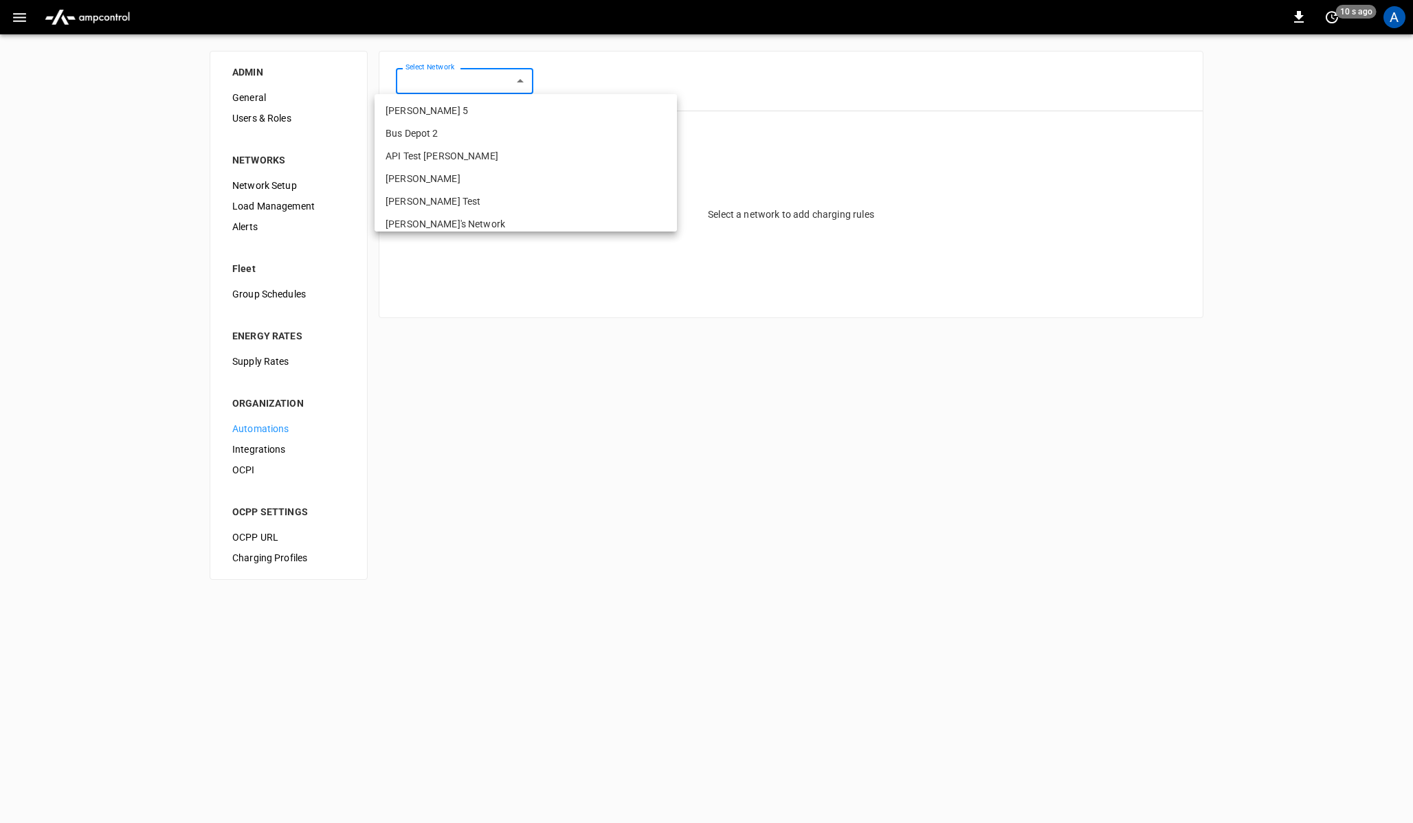
click at [469, 84] on body "0 10 s ago A ADMIN General Users & Roles NETWORKS Network Setup Load Management…" at bounding box center [706, 298] width 1413 height 597
click at [454, 115] on li "[PERSON_NAME] 5" at bounding box center [526, 111] width 302 height 23
type input "**********"
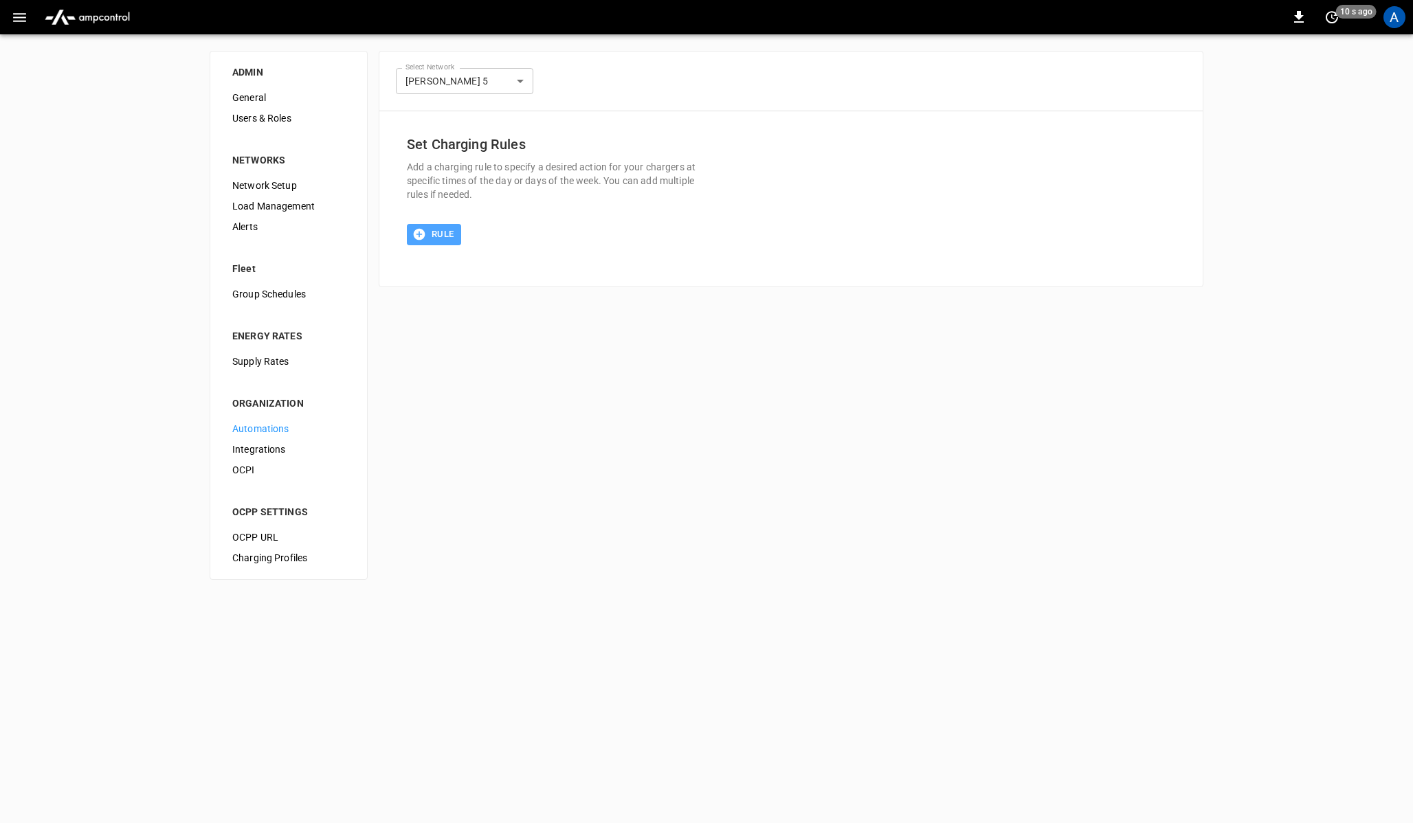
click at [431, 229] on button "Rule" at bounding box center [434, 234] width 54 height 21
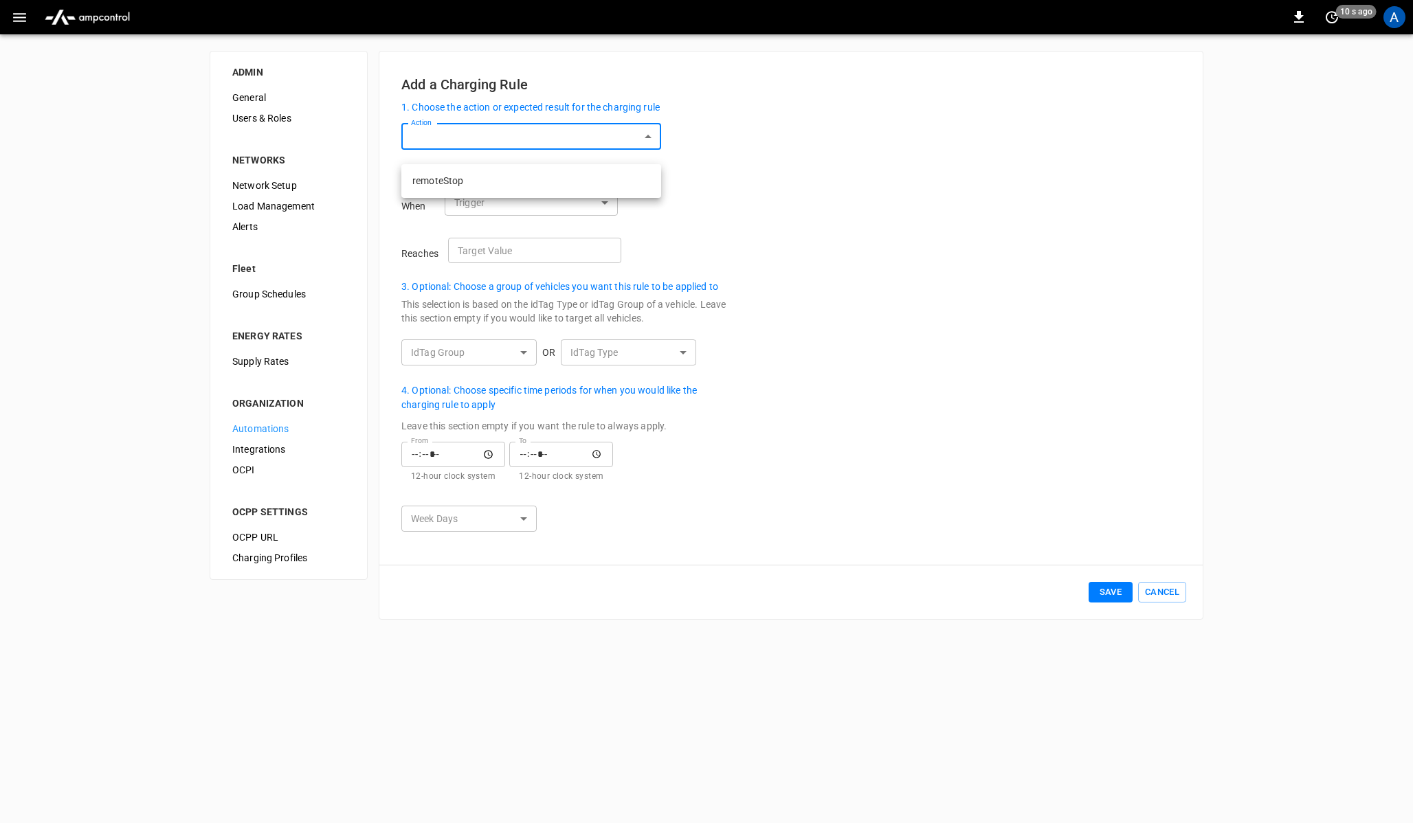
click at [457, 161] on body "0 10 s ago A ADMIN General Users & Roles NETWORKS Network Setup Load Management…" at bounding box center [706, 318] width 1413 height 637
click at [456, 179] on li "remoteStop" at bounding box center [531, 181] width 260 height 23
type input "**********"
click at [498, 219] on body "**********" at bounding box center [706, 318] width 1413 height 637
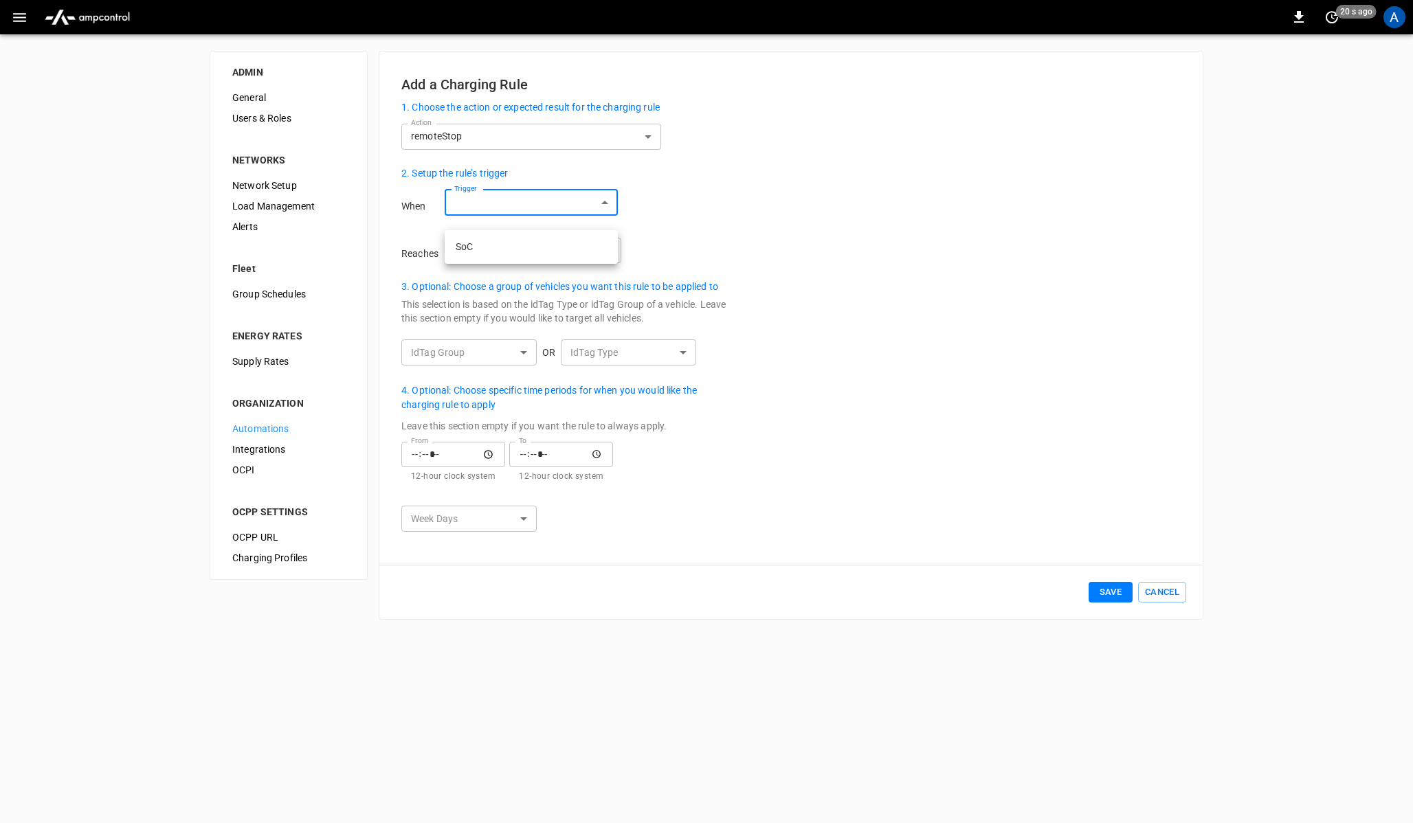
click at [425, 266] on div at bounding box center [706, 411] width 1413 height 823
click at [480, 368] on body "**********" at bounding box center [706, 318] width 1413 height 637
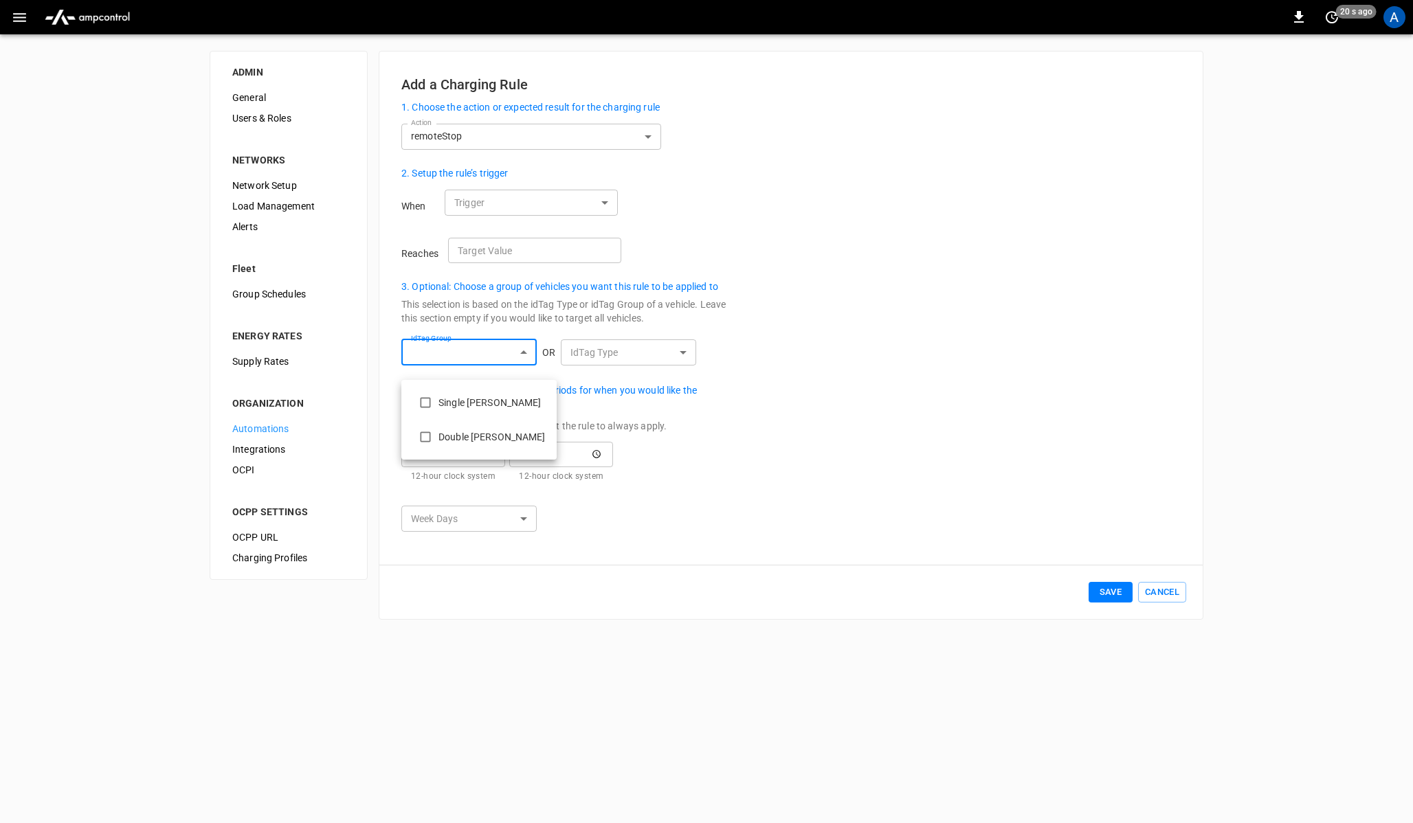
click at [626, 368] on div at bounding box center [706, 411] width 1413 height 823
click at [626, 368] on body "**********" at bounding box center [706, 318] width 1413 height 637
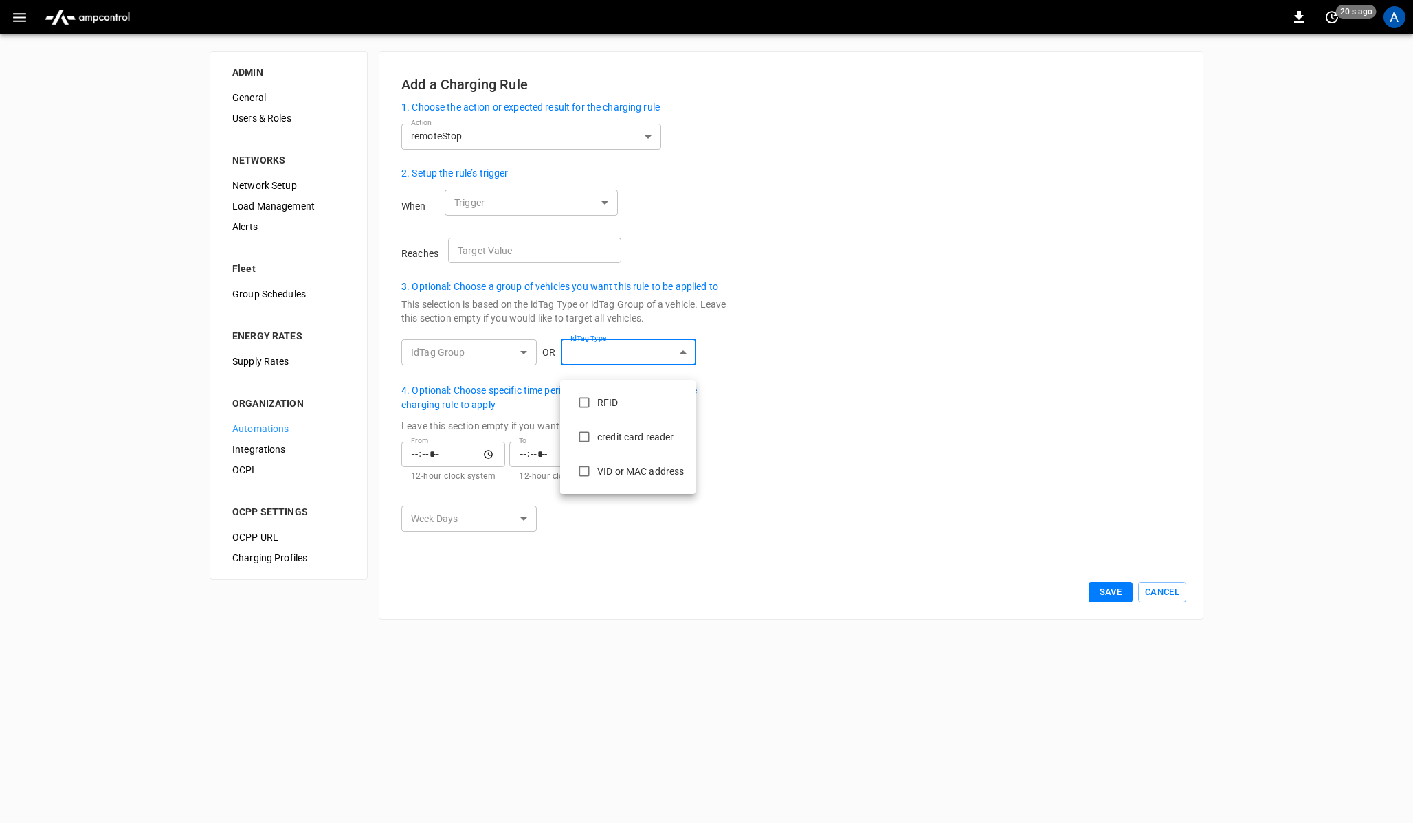
click at [483, 460] on div at bounding box center [706, 411] width 1413 height 823
click at [496, 467] on input "From" at bounding box center [453, 454] width 104 height 25
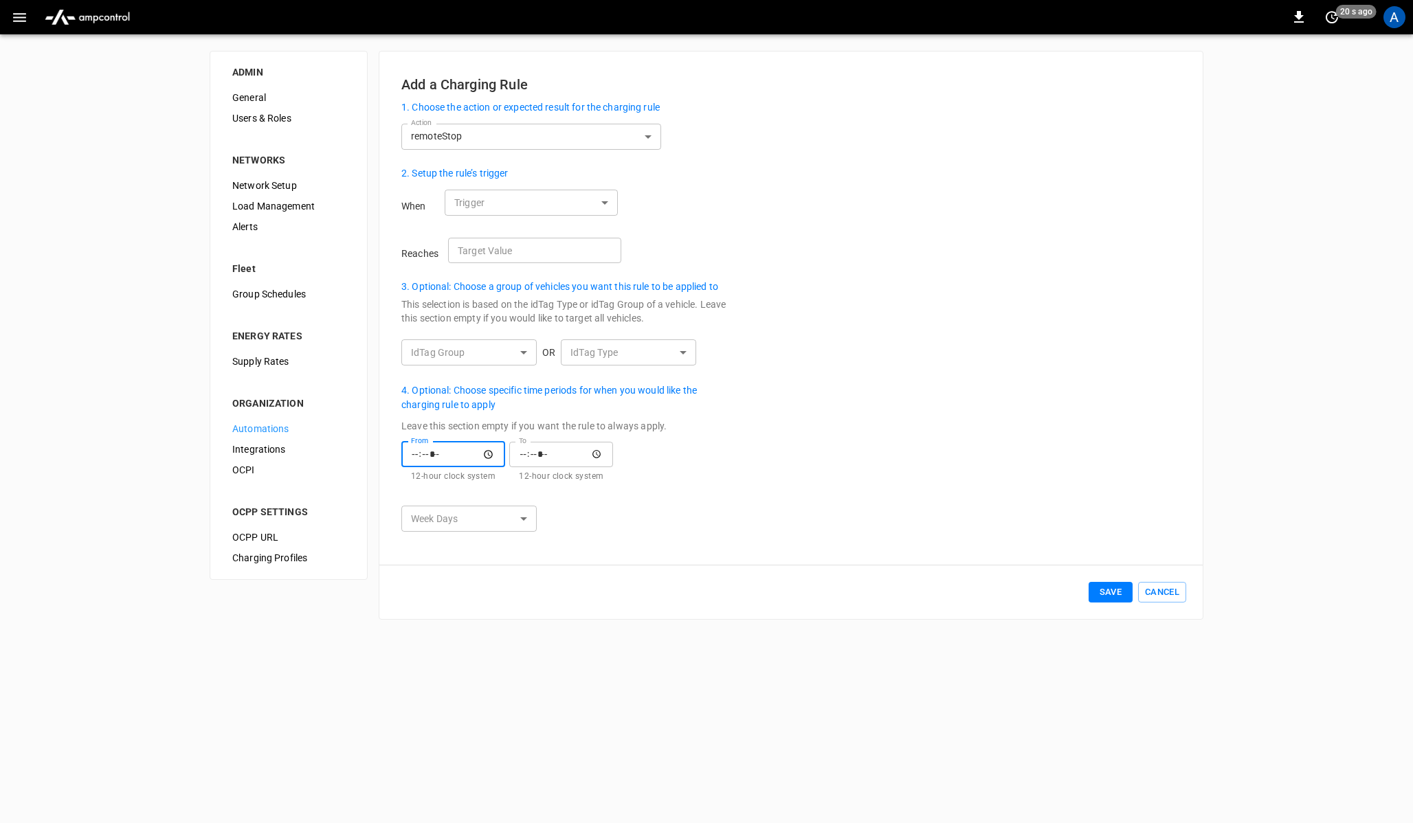
click at [489, 467] on input "From" at bounding box center [453, 454] width 104 height 25
click at [718, 469] on div "From From 12-hour clock system To To 12-hour clock system" at bounding box center [563, 468] width 325 height 64
click at [274, 449] on span "Integrations" at bounding box center [288, 450] width 113 height 14
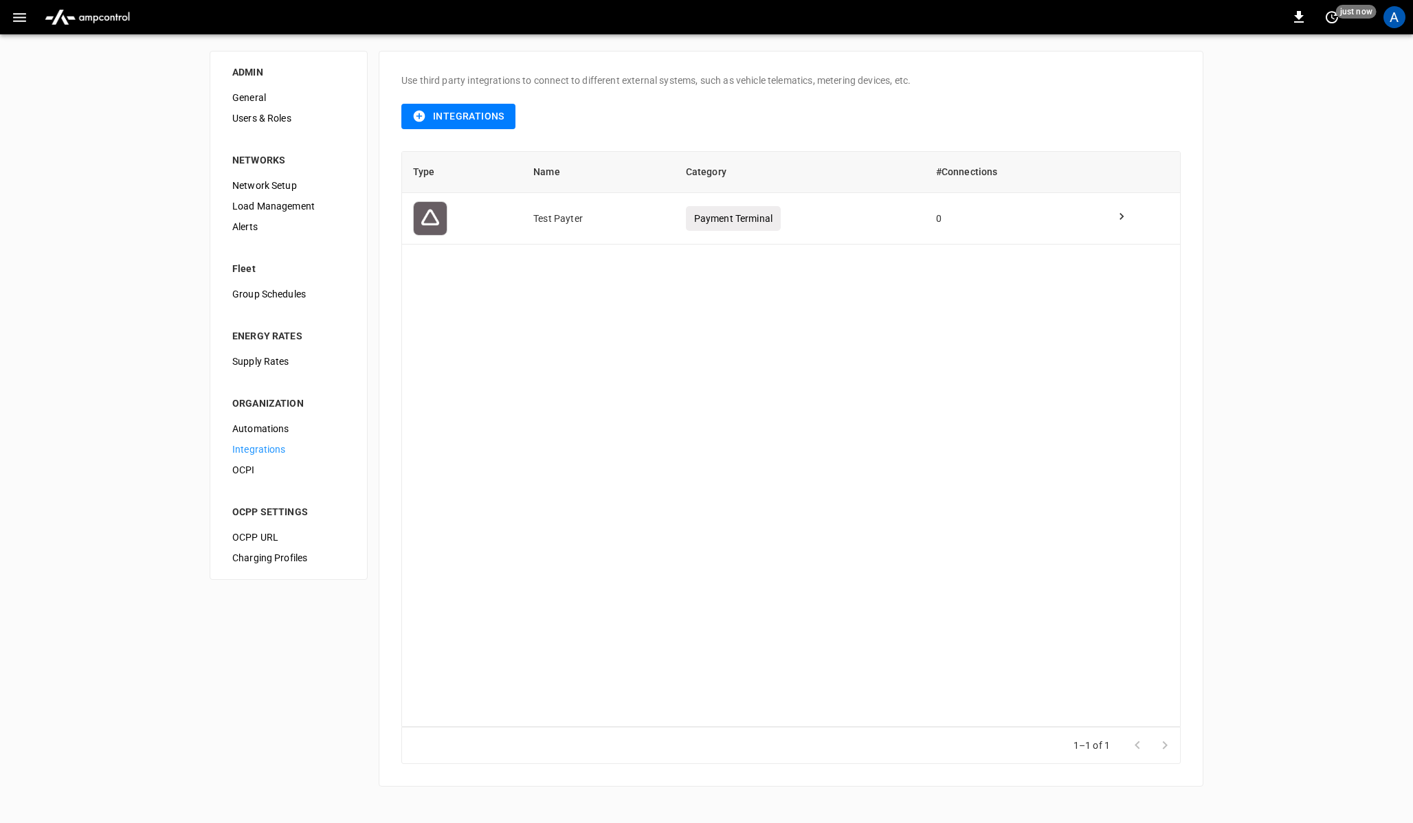
click at [239, 473] on span "OCPI" at bounding box center [288, 470] width 113 height 14
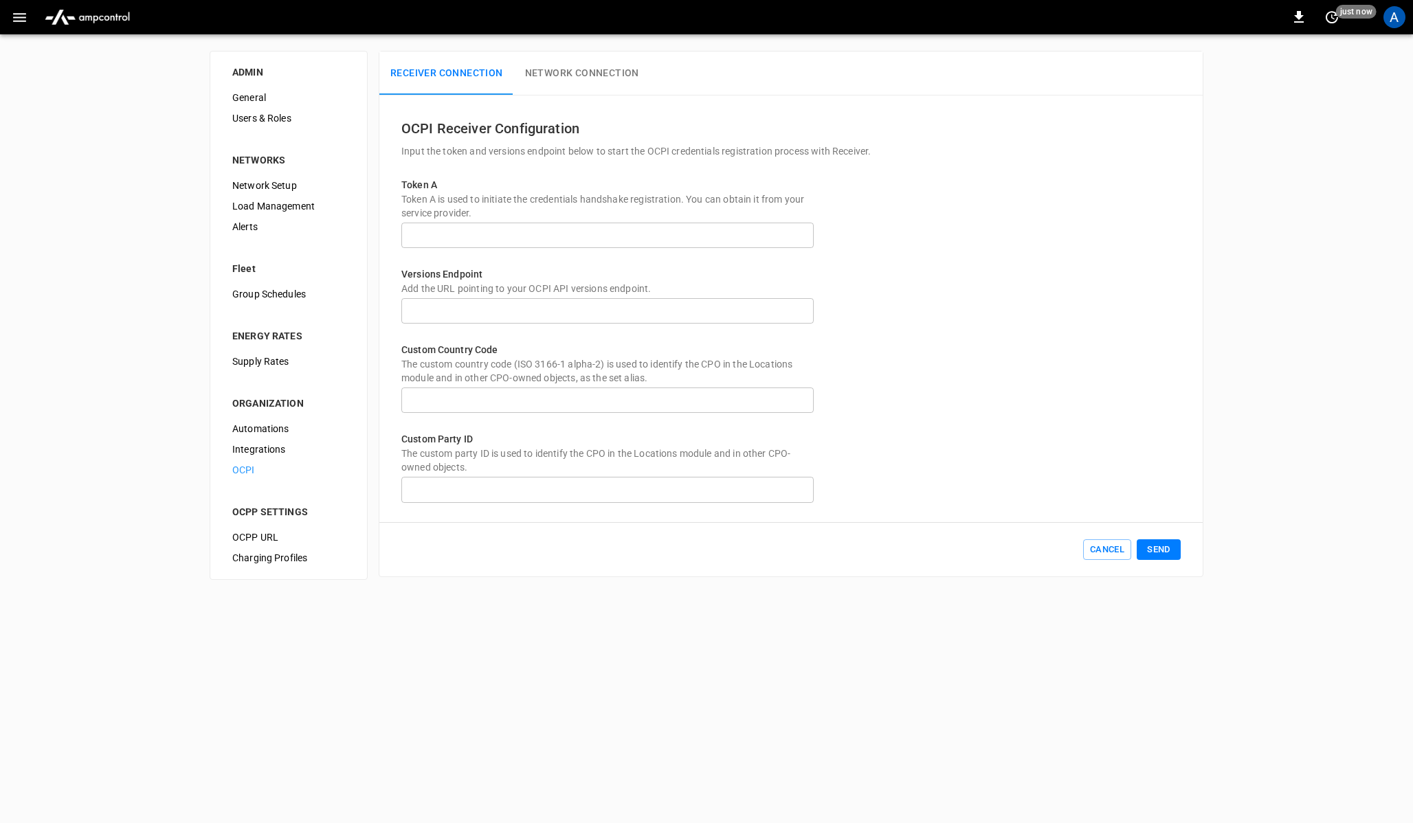
click at [264, 541] on span "OCPP URL" at bounding box center [288, 538] width 113 height 14
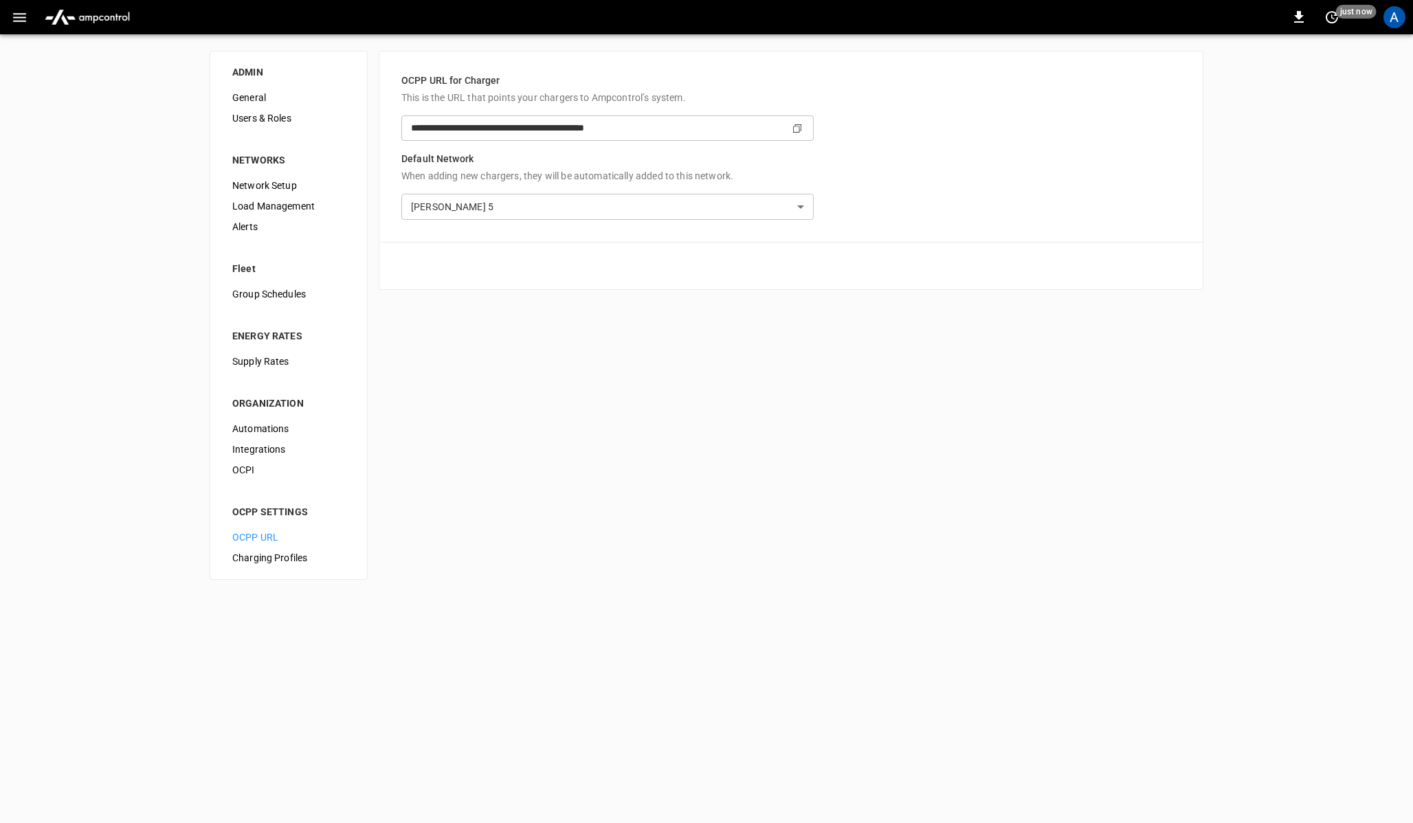
type input "**********"
click at [259, 564] on span "Charging Profiles" at bounding box center [288, 558] width 113 height 14
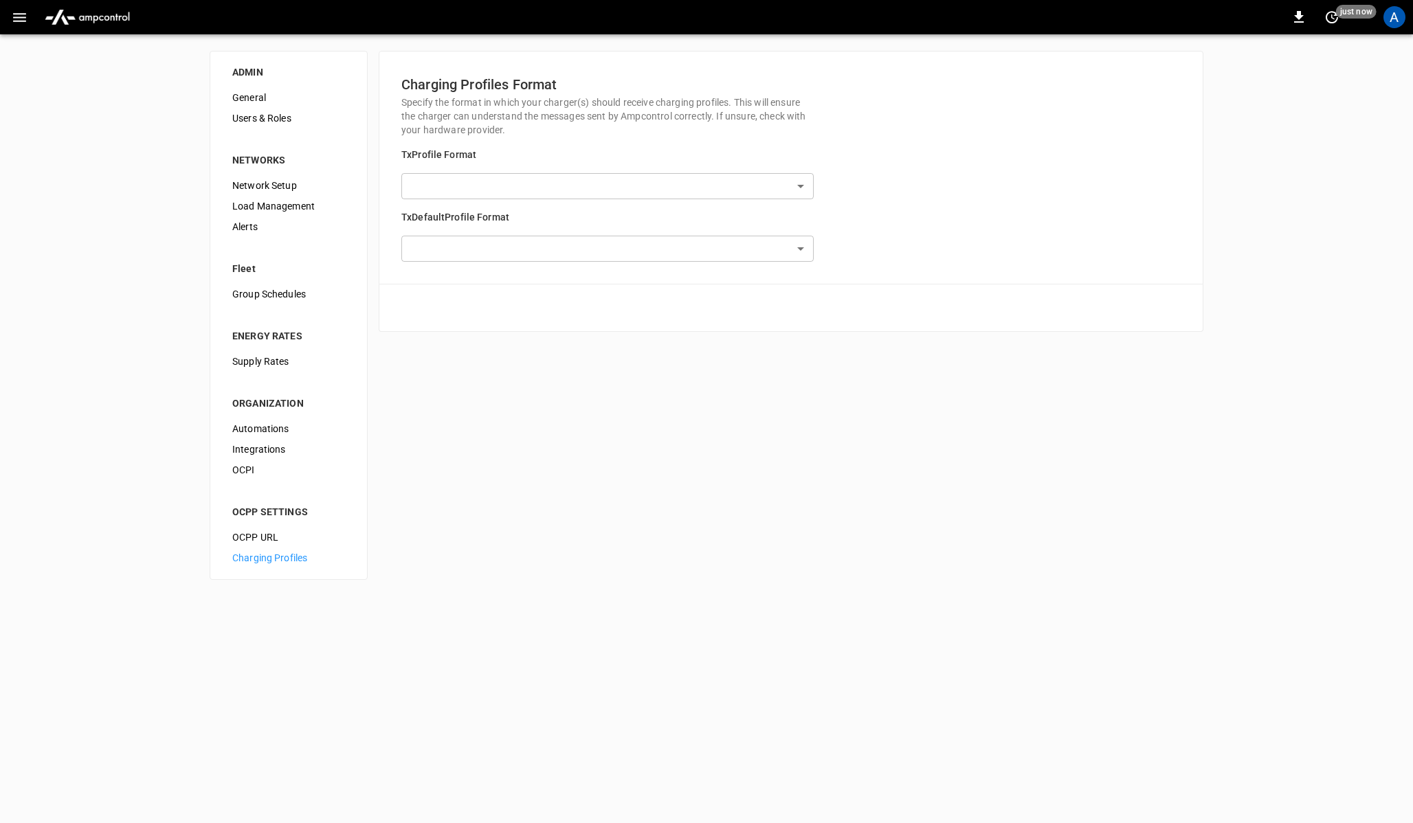
type input "**********"
click at [258, 175] on div "Network Setup" at bounding box center [288, 185] width 135 height 21
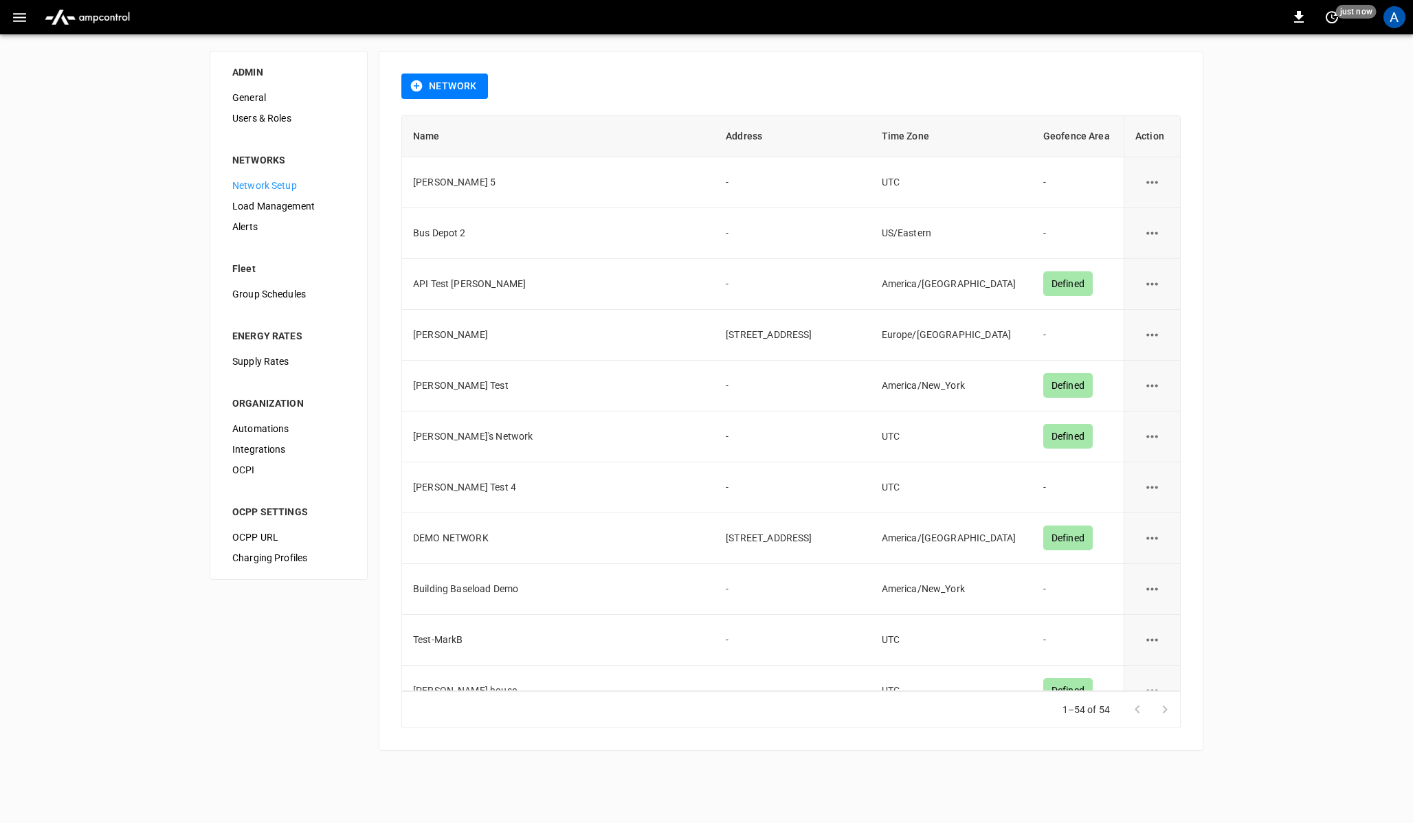
click at [258, 122] on span "Users & Roles" at bounding box center [288, 118] width 113 height 14
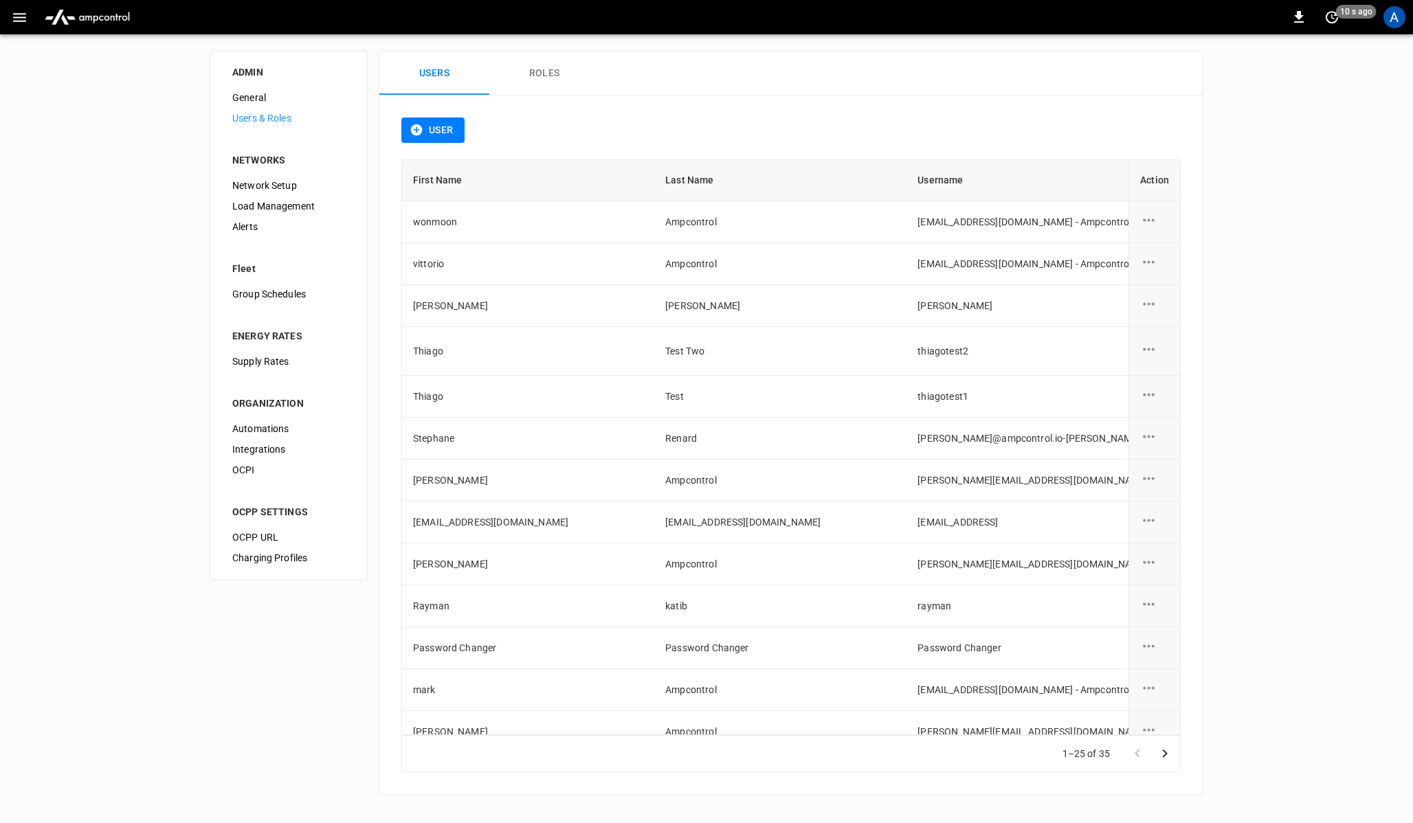
click at [257, 101] on span "General" at bounding box center [288, 98] width 113 height 14
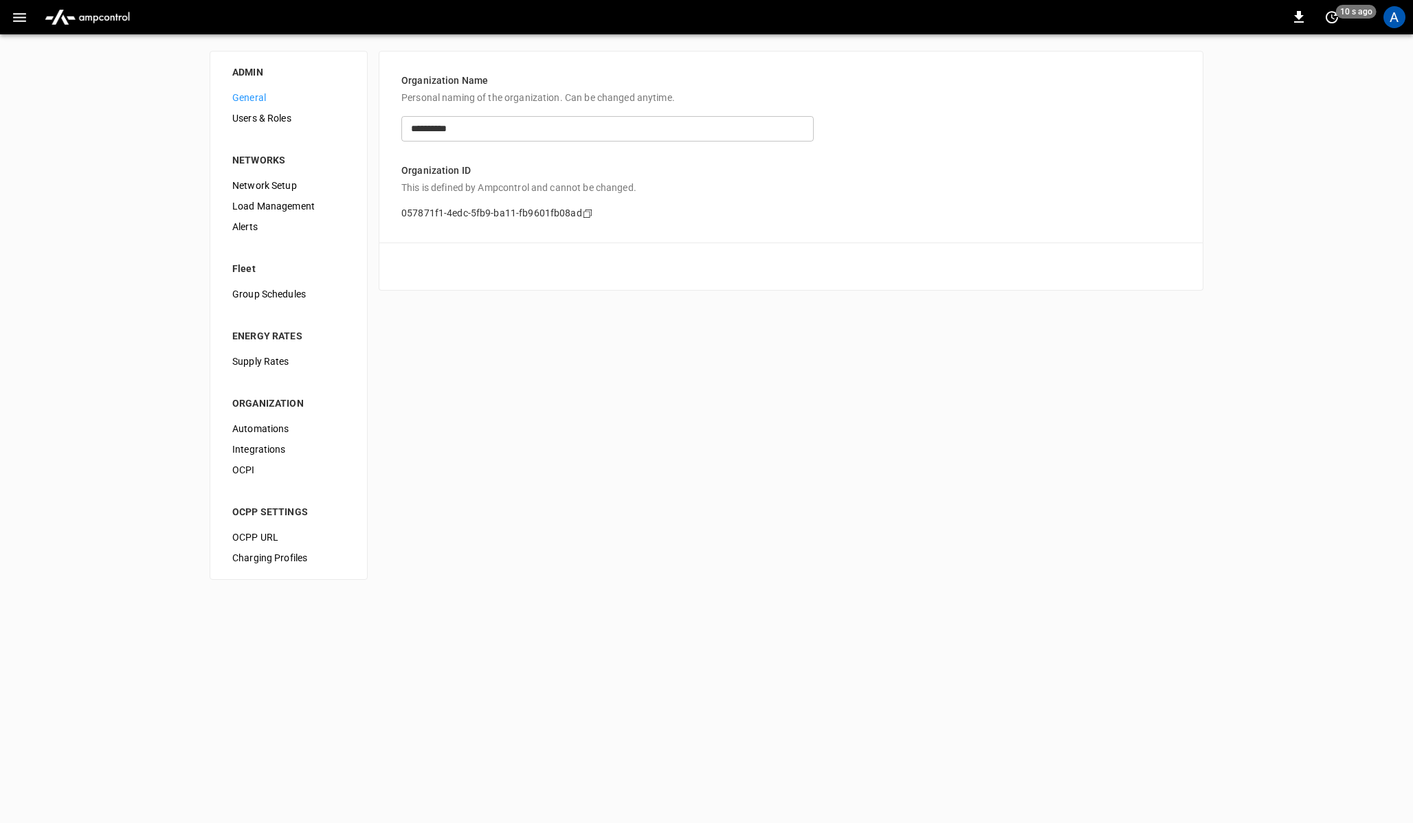
click at [22, 16] on icon "button" at bounding box center [19, 17] width 17 height 17
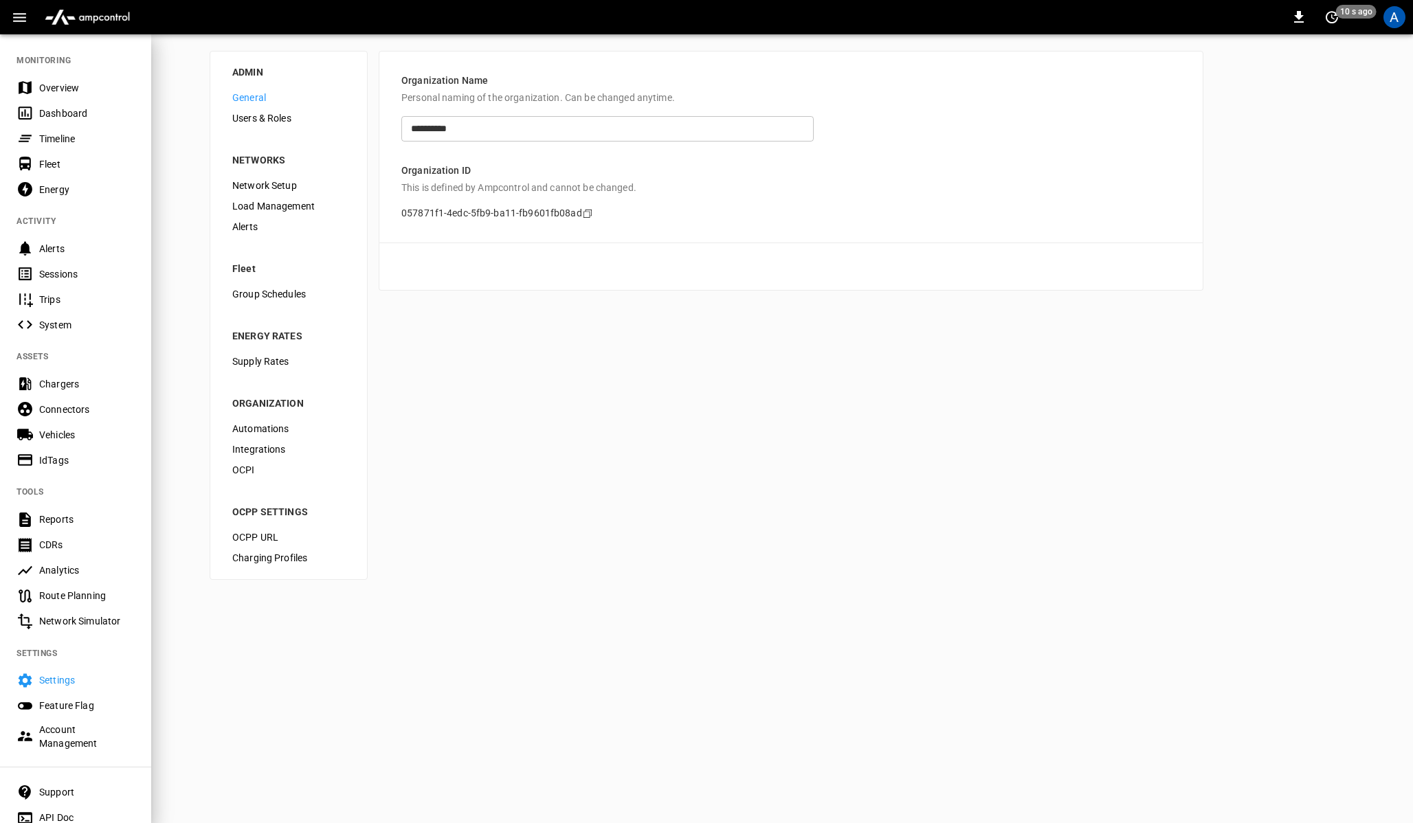
click at [93, 10] on img "menu" at bounding box center [87, 17] width 96 height 26
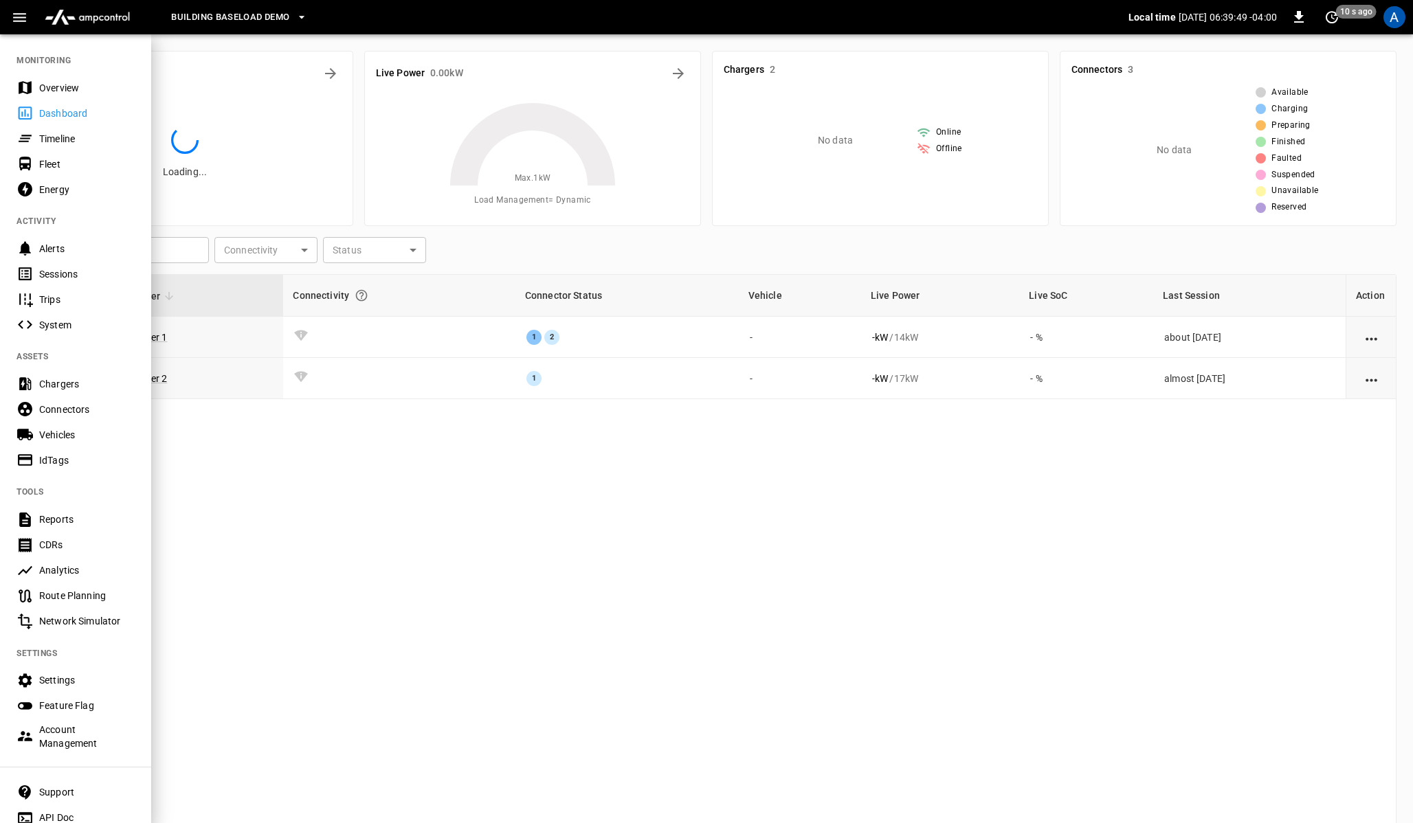
click at [93, 10] on img "menu" at bounding box center [87, 17] width 96 height 26
click at [63, 188] on div "Energy" at bounding box center [87, 190] width 96 height 14
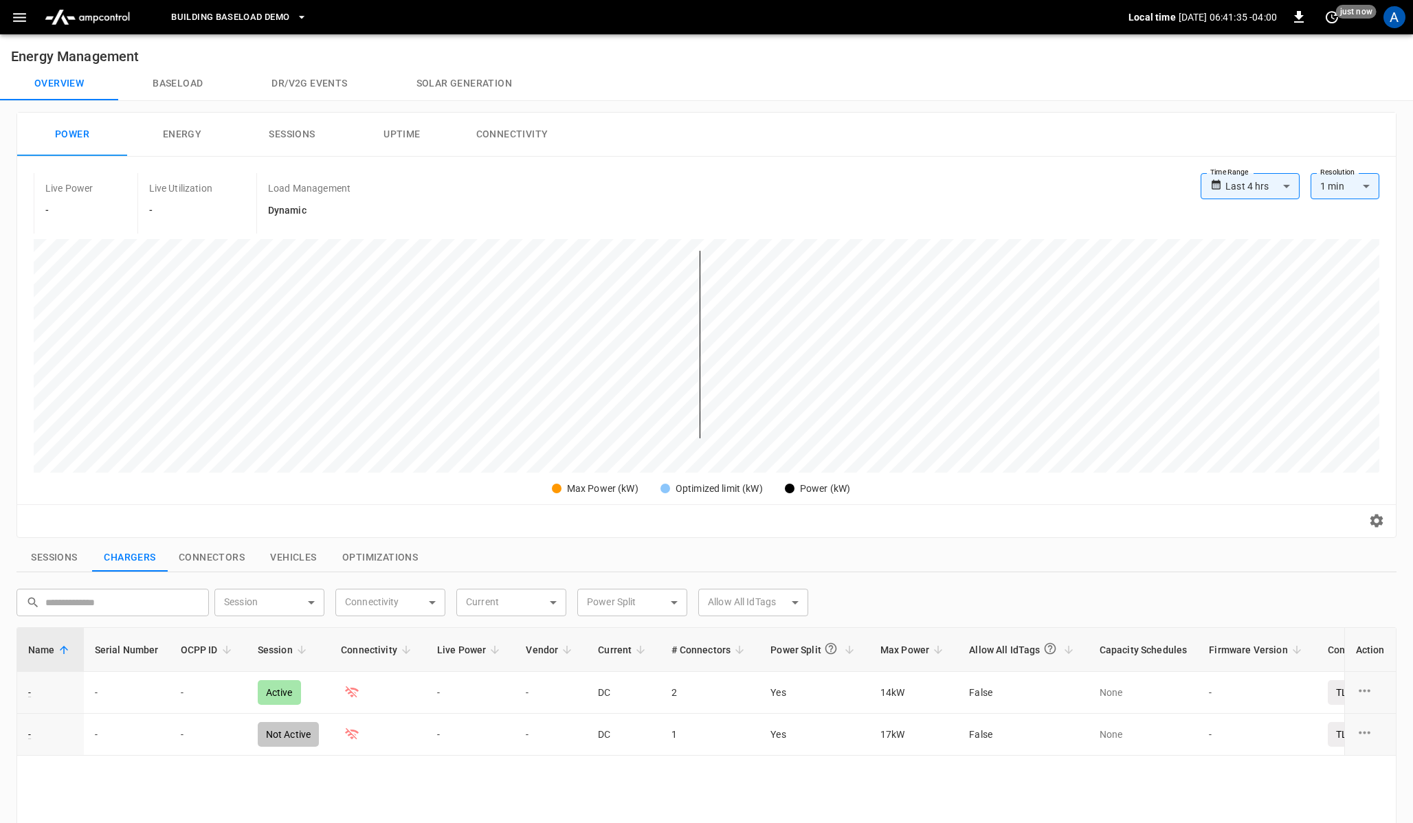
click at [316, 76] on button "Dr/V2G events" at bounding box center [309, 83] width 144 height 33
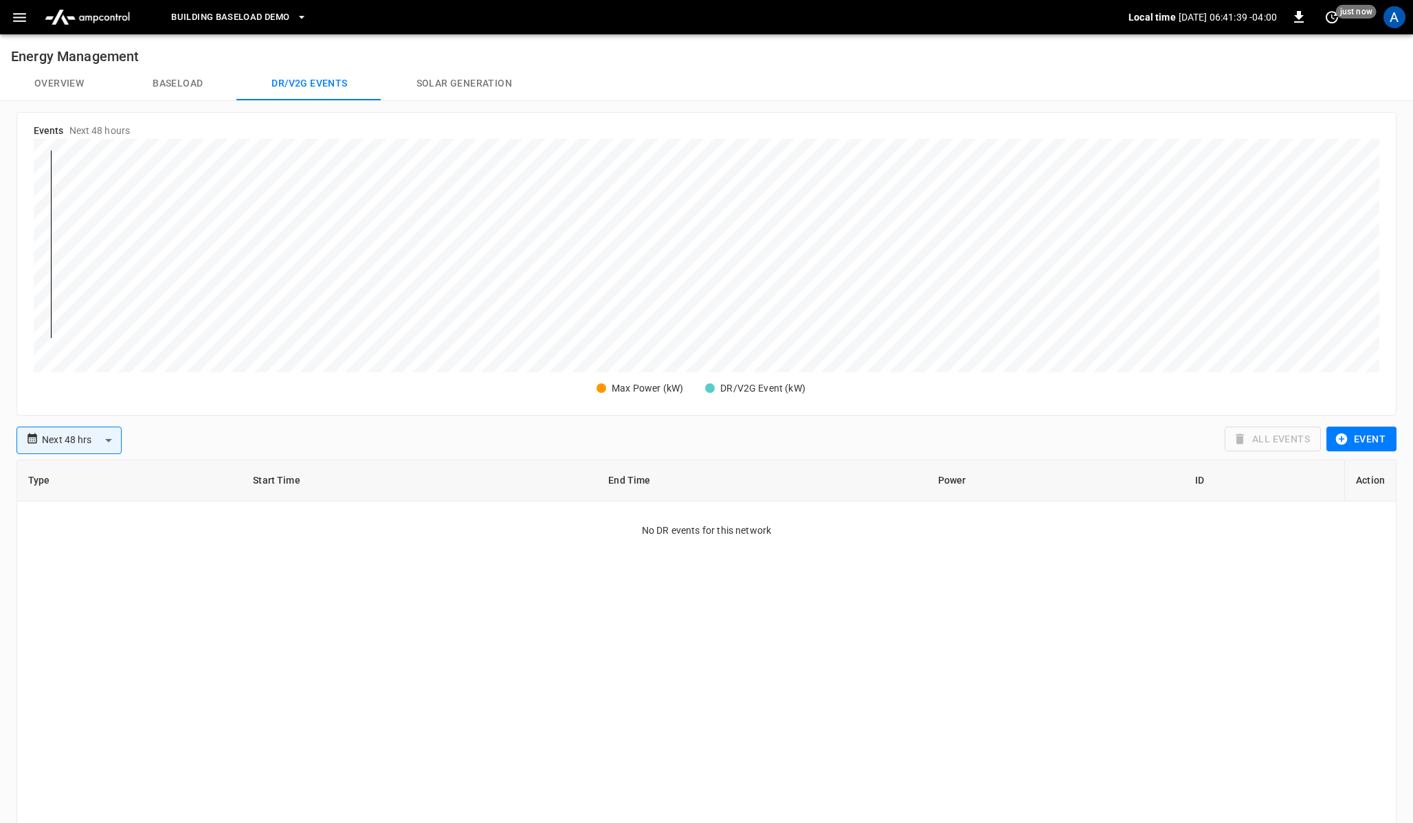
click at [161, 87] on button "Baseload" at bounding box center [177, 83] width 119 height 33
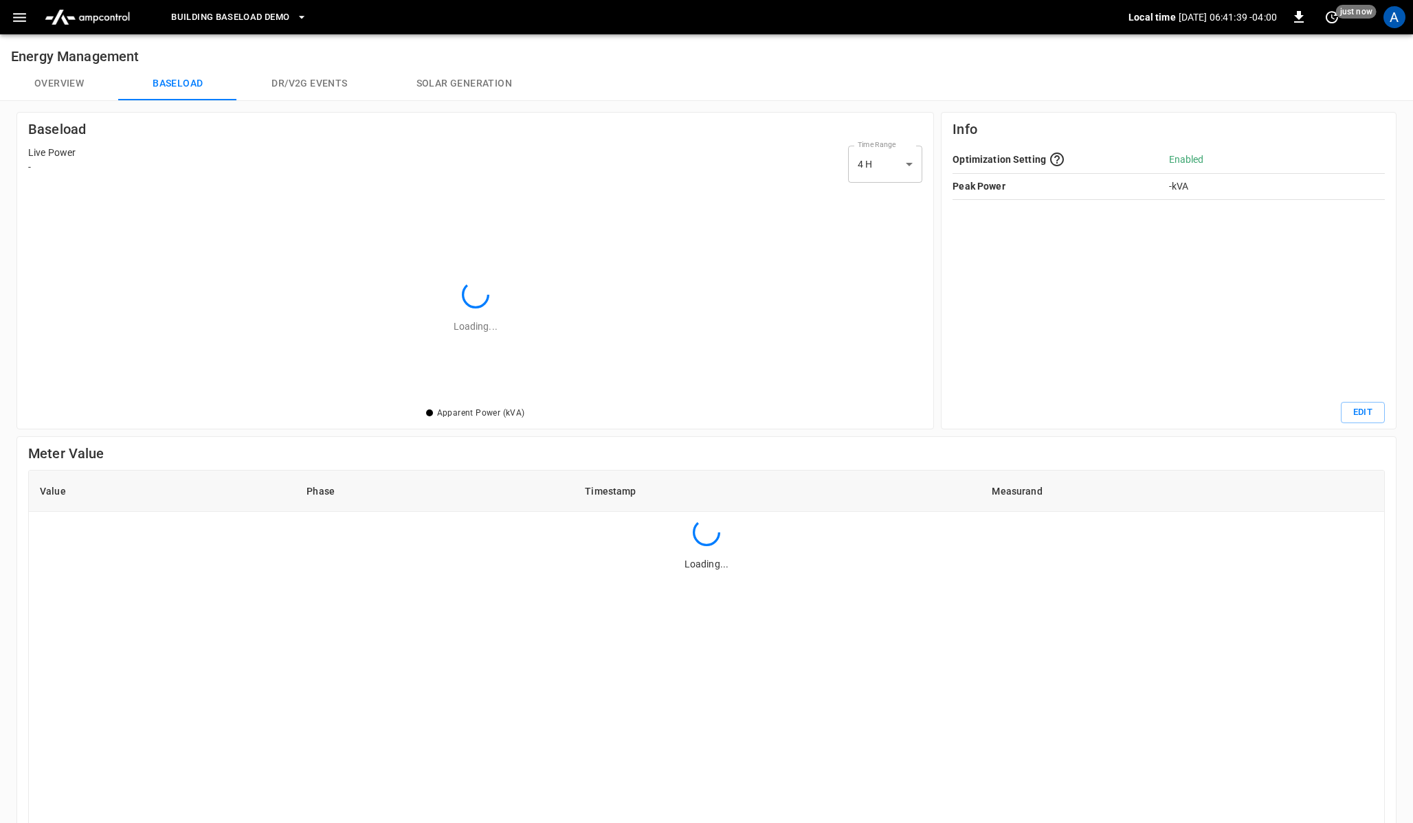
scroll to position [217, 894]
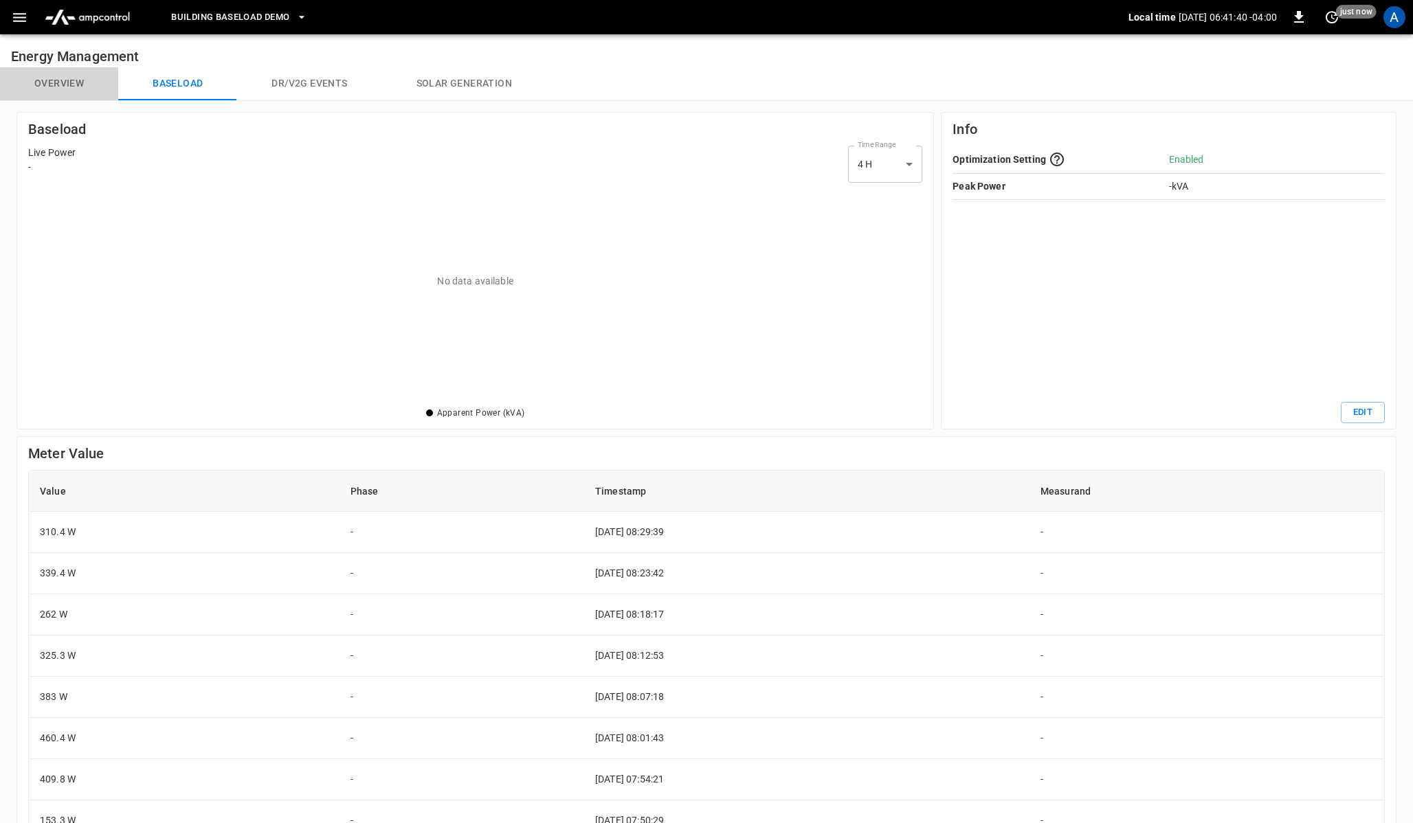
click at [55, 87] on button "Overview" at bounding box center [59, 83] width 118 height 33
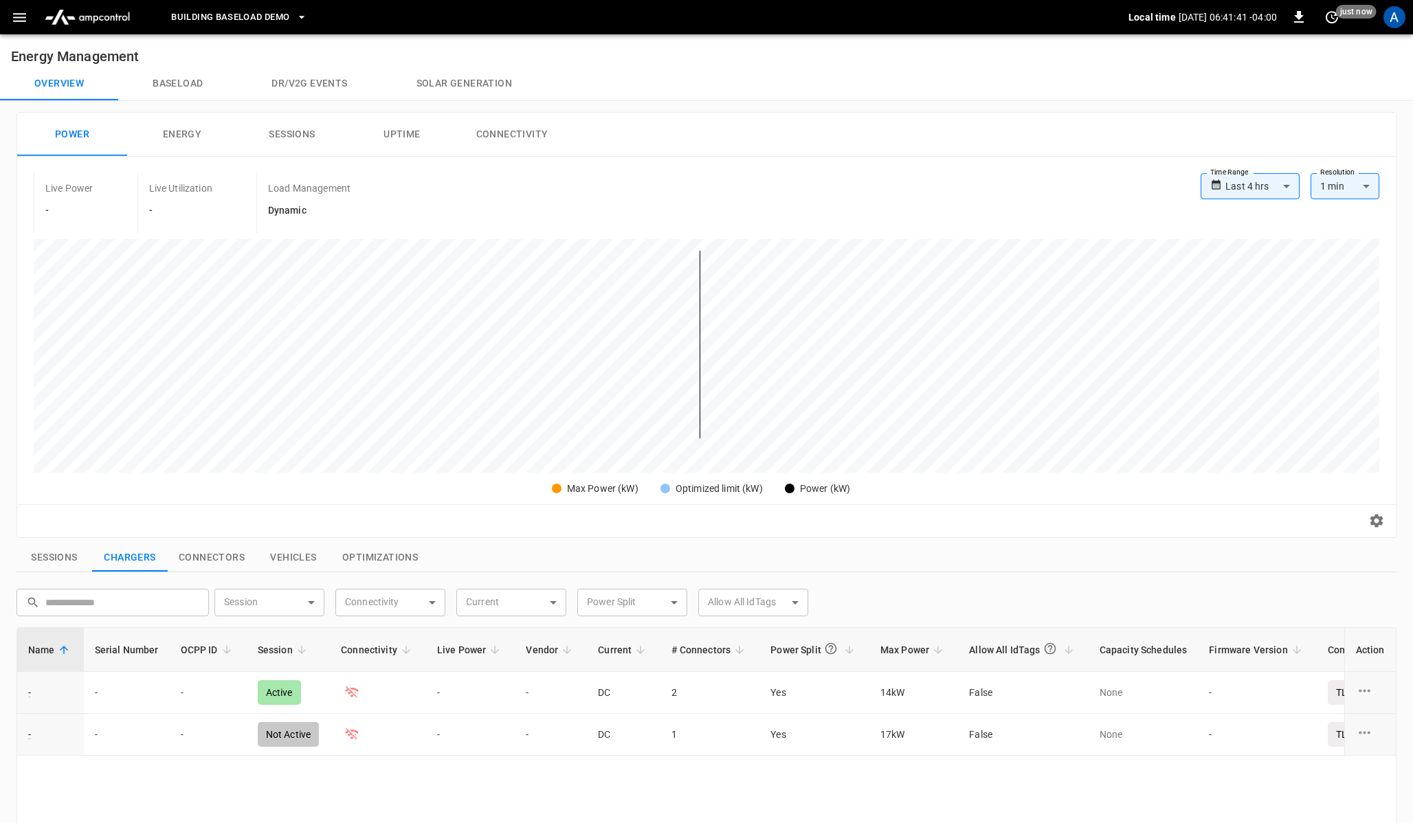
click at [430, 83] on button "Solar generation" at bounding box center [464, 83] width 164 height 33
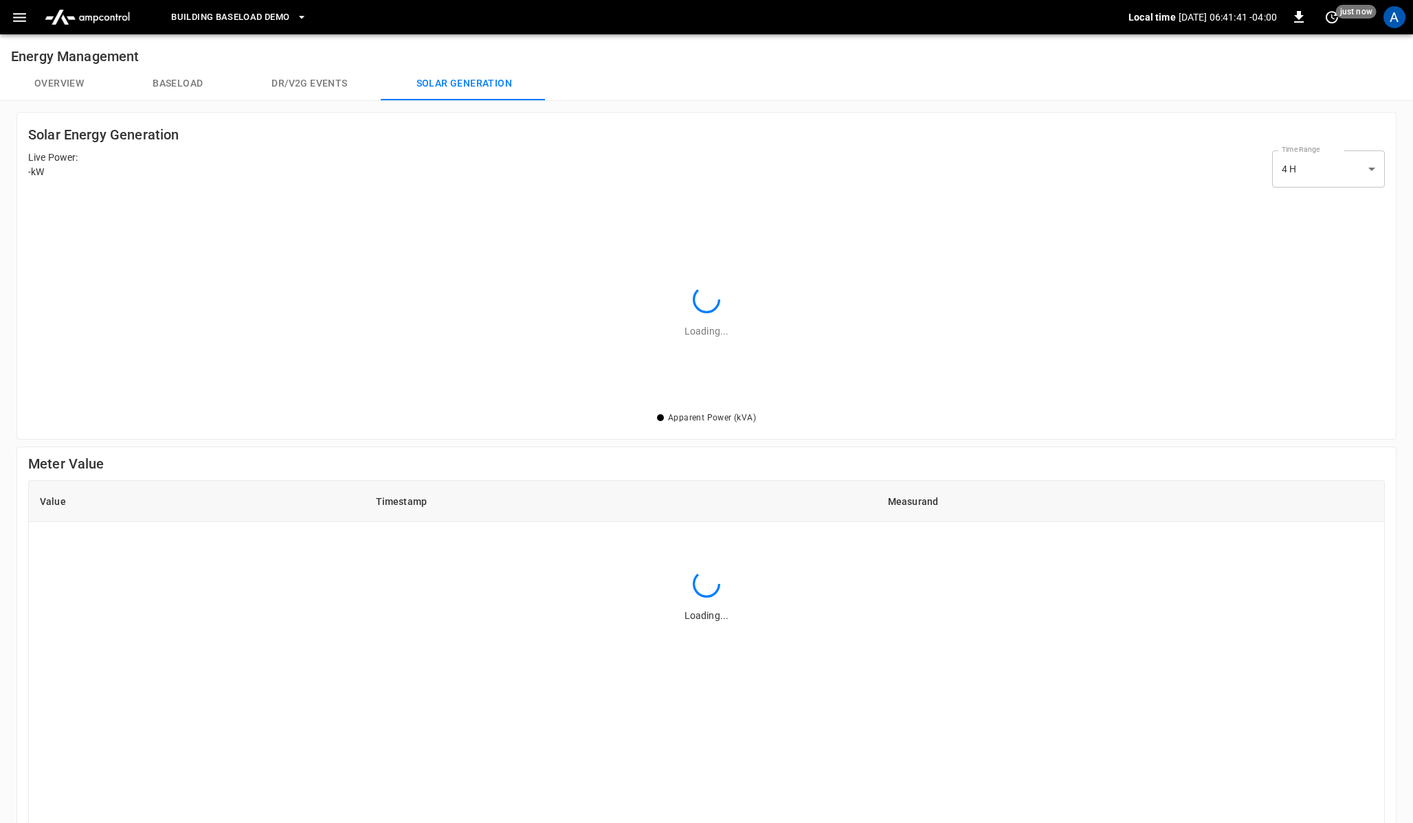
scroll to position [217, 1357]
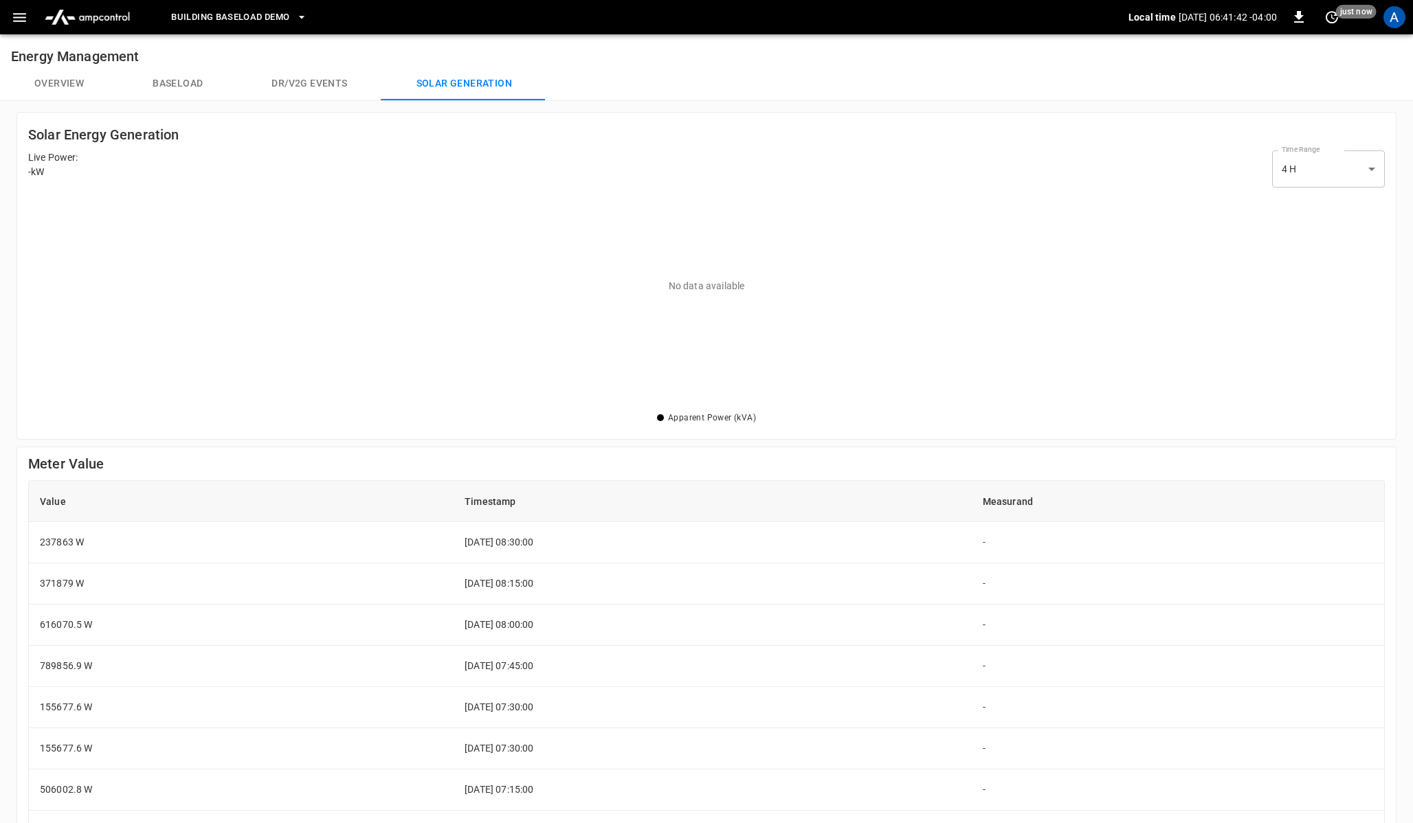
click at [20, 18] on icon "button" at bounding box center [19, 17] width 17 height 17
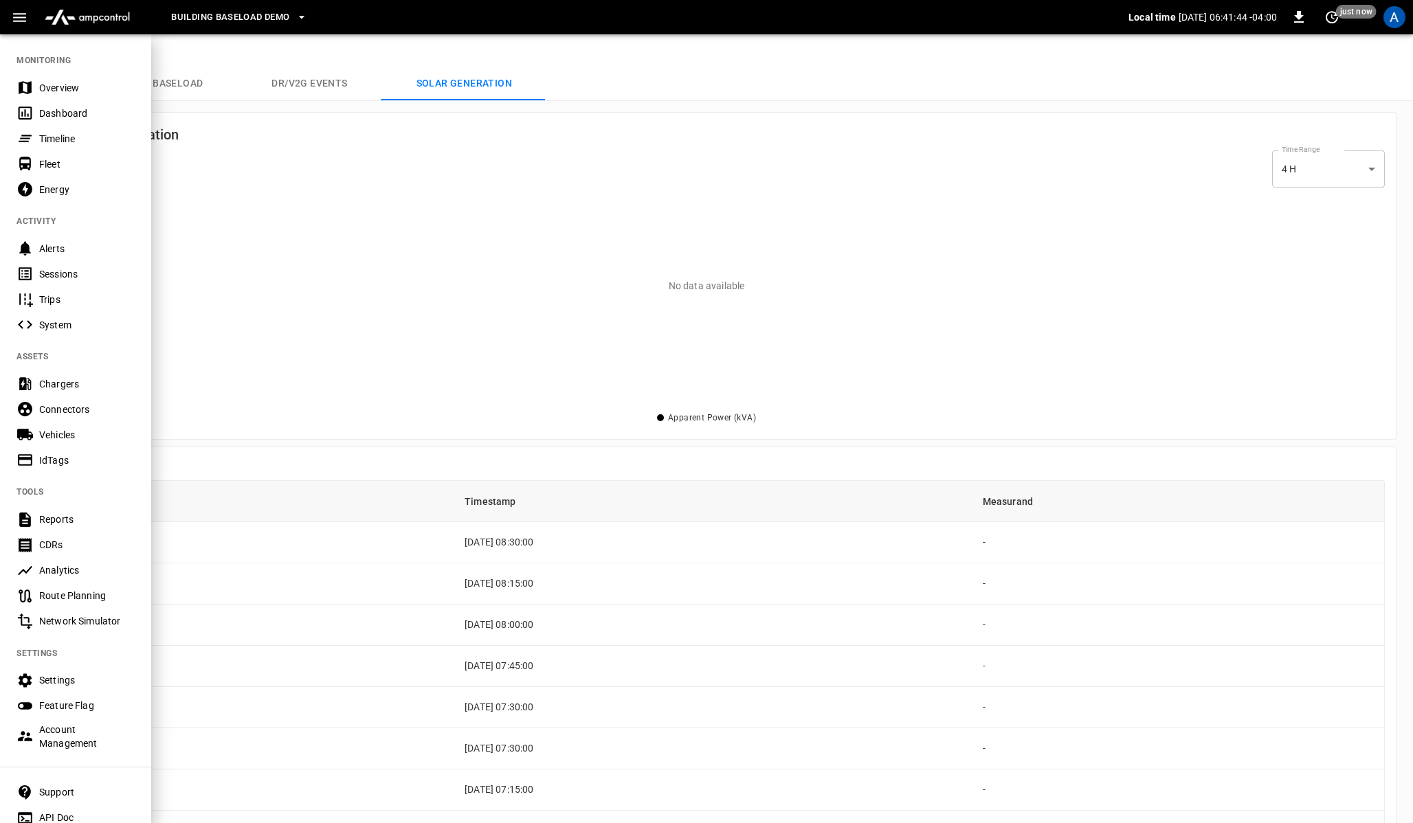
click at [73, 680] on div "Settings" at bounding box center [87, 681] width 96 height 14
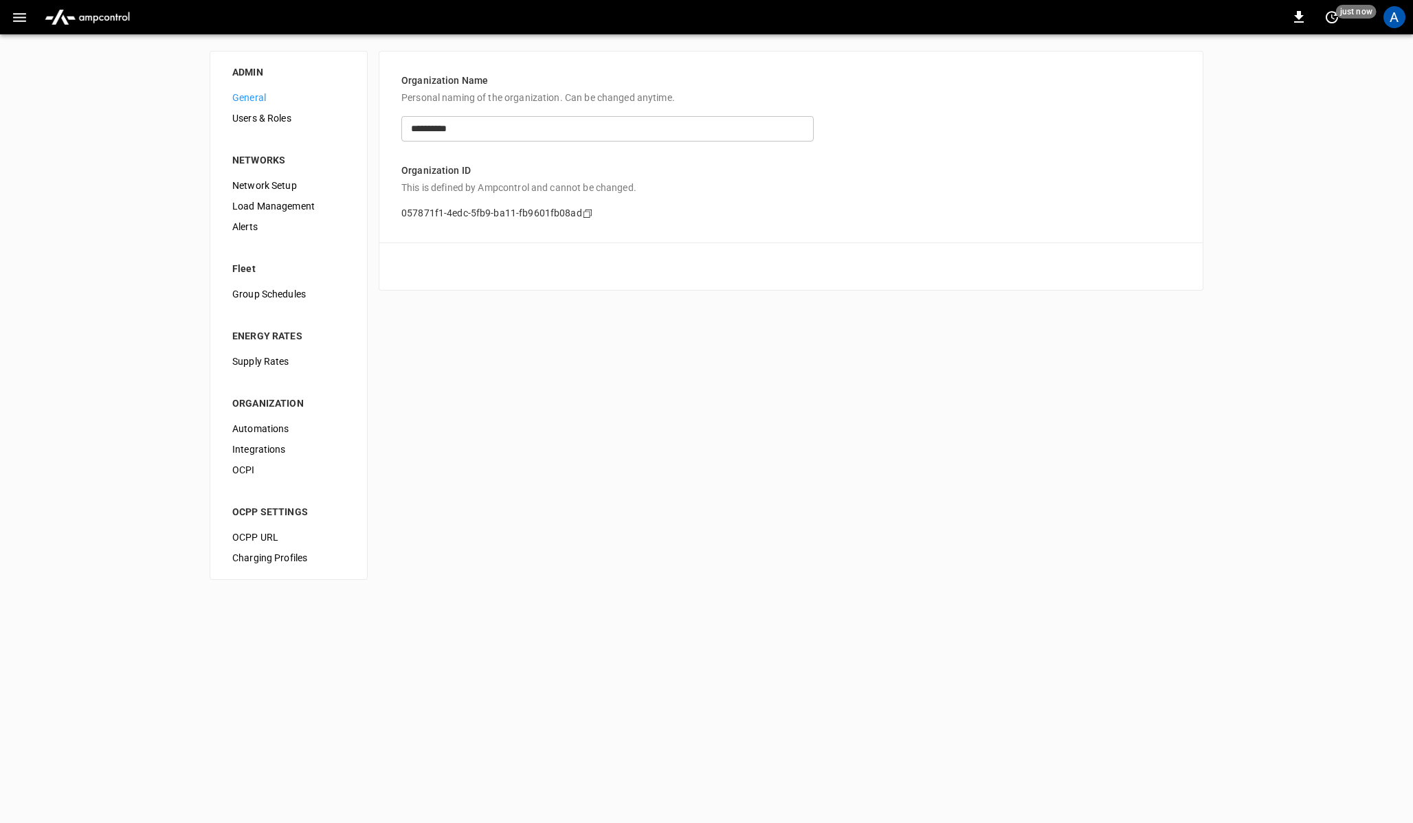
click at [261, 206] on span "Load Management" at bounding box center [288, 206] width 113 height 14
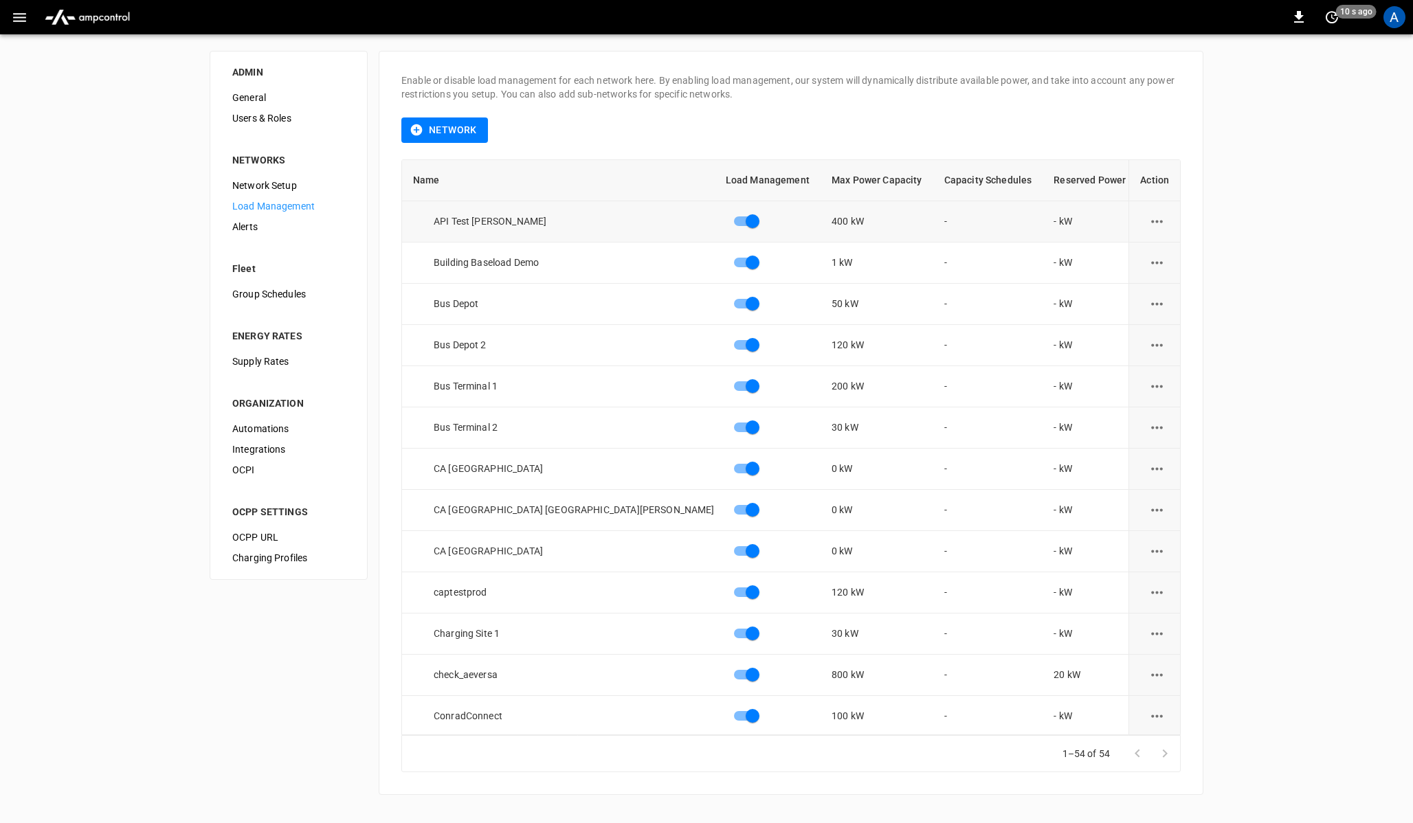
click at [1158, 214] on icon "load management options" at bounding box center [1157, 221] width 17 height 17
click at [1154, 245] on li "Edit" at bounding box center [1190, 255] width 98 height 23
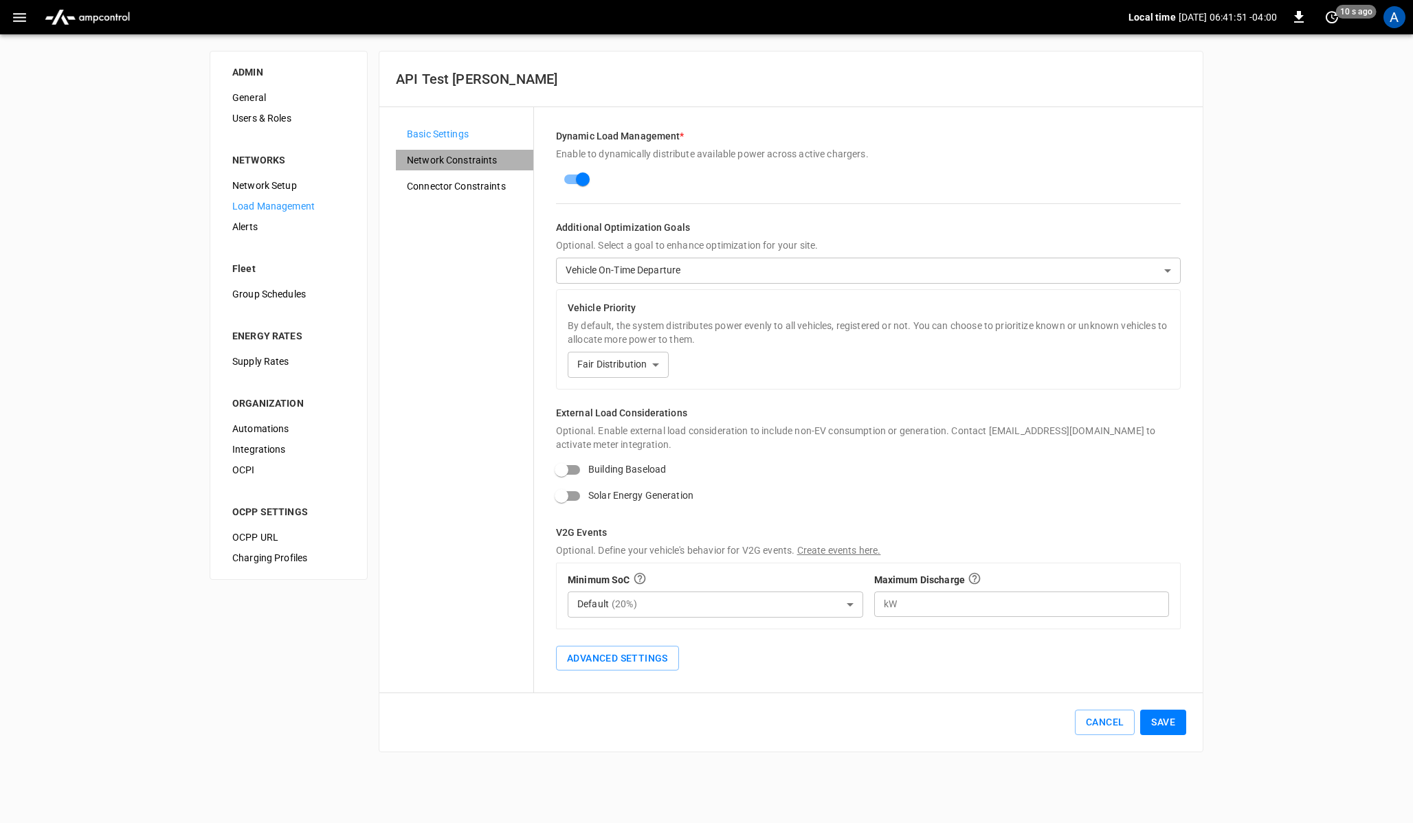
click at [461, 159] on span "Network Constraints" at bounding box center [464, 160] width 115 height 14
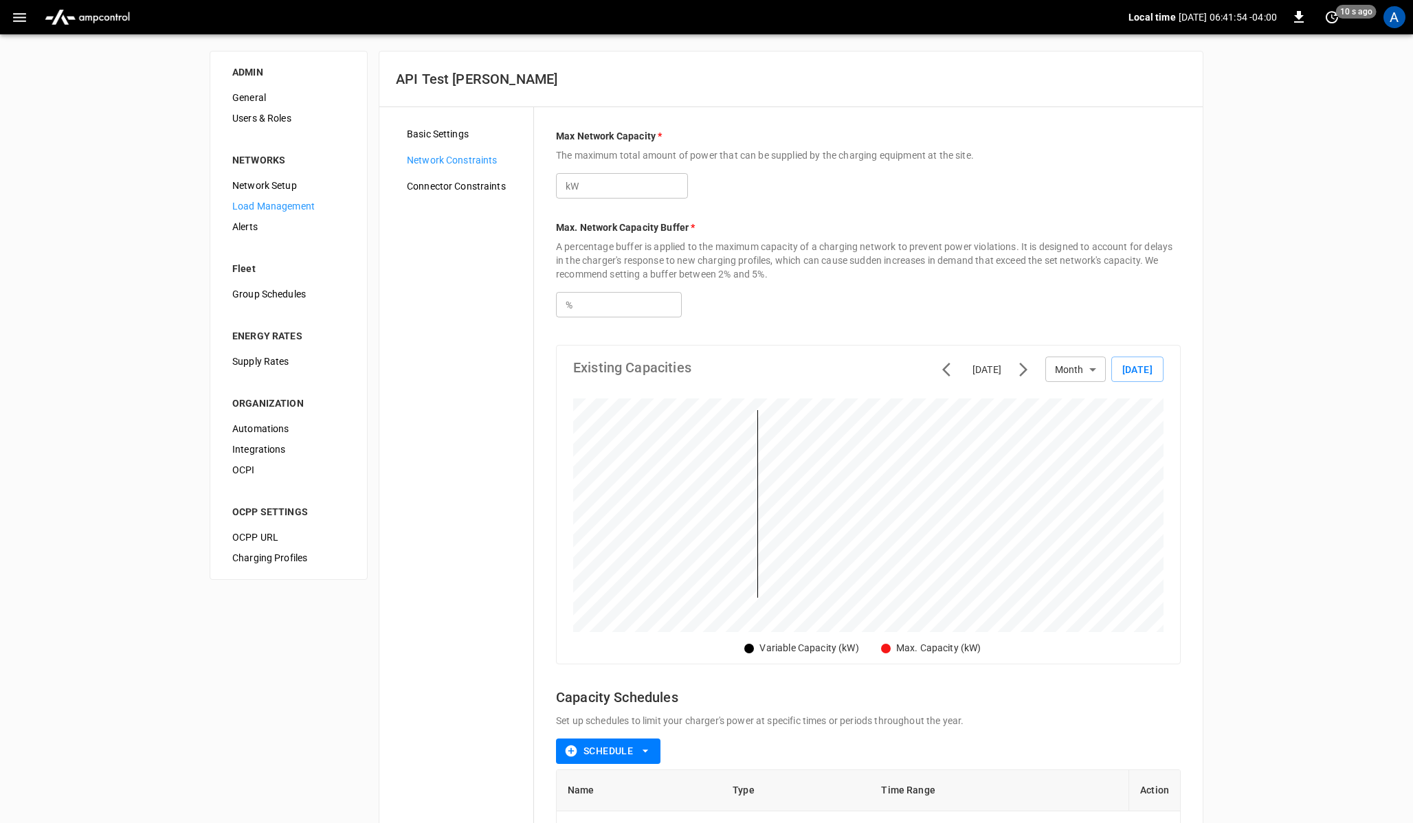
click at [463, 188] on span "Connector Constraints" at bounding box center [464, 186] width 115 height 14
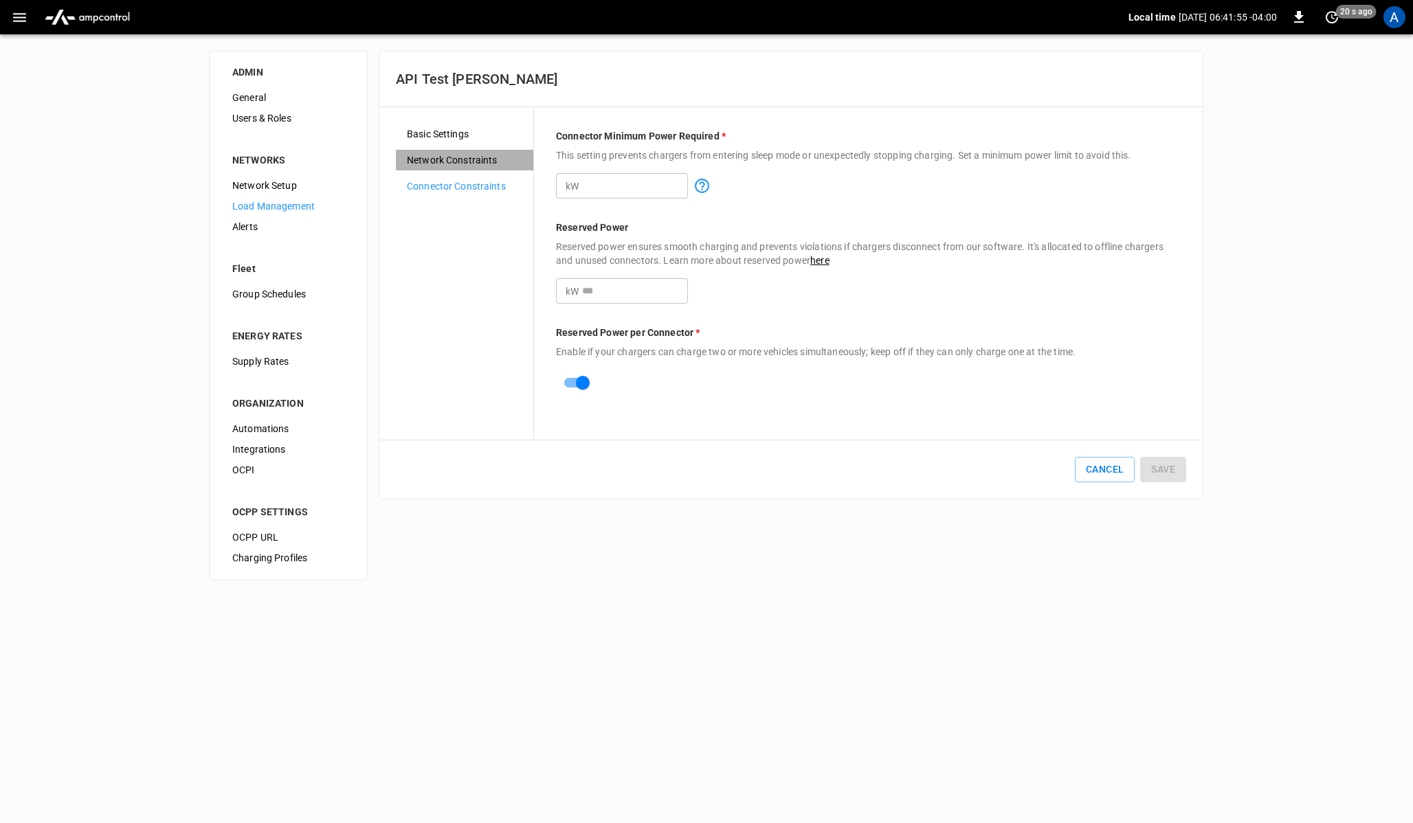
click at [463, 153] on span "Network Constraints" at bounding box center [464, 160] width 115 height 14
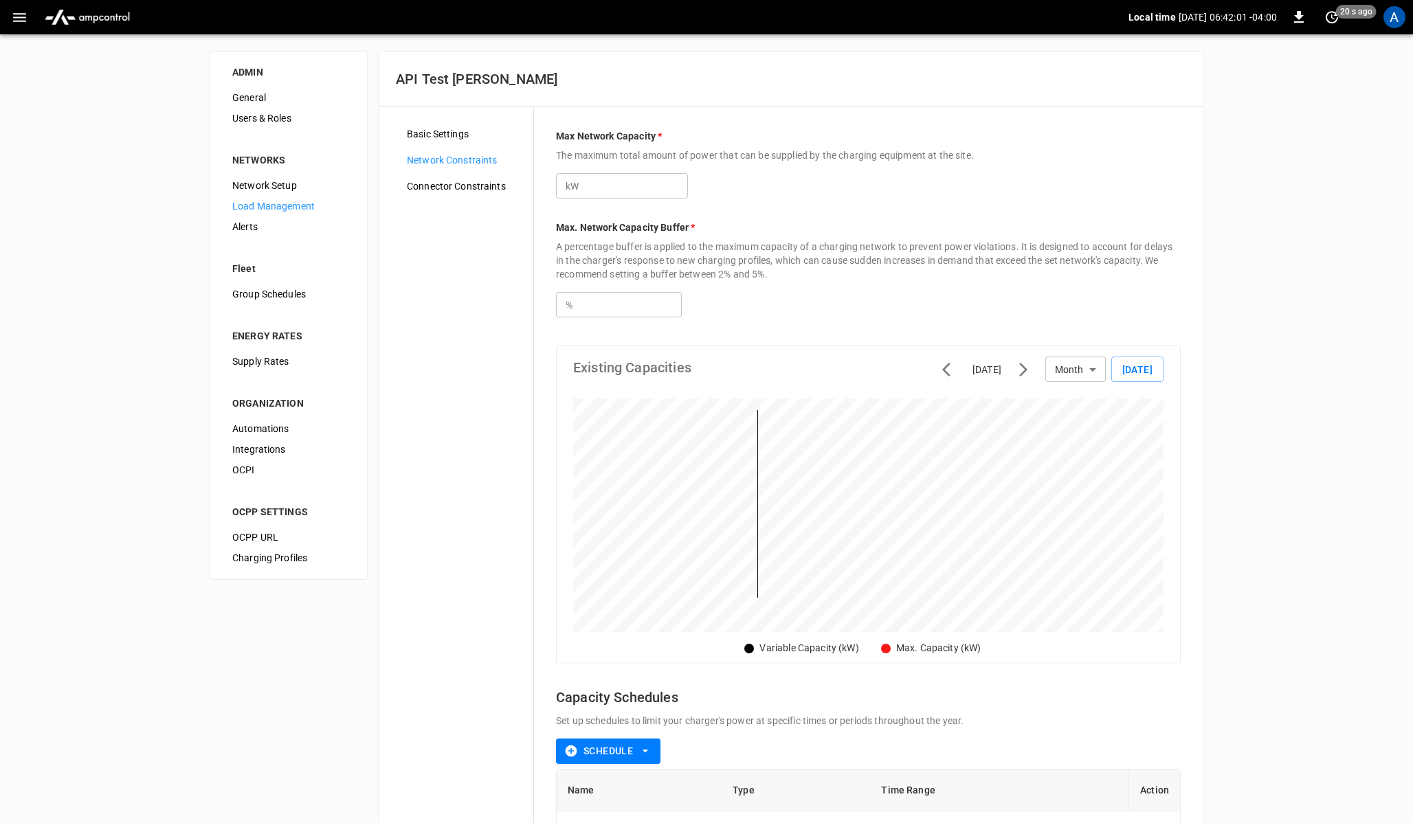
scroll to position [165, 0]
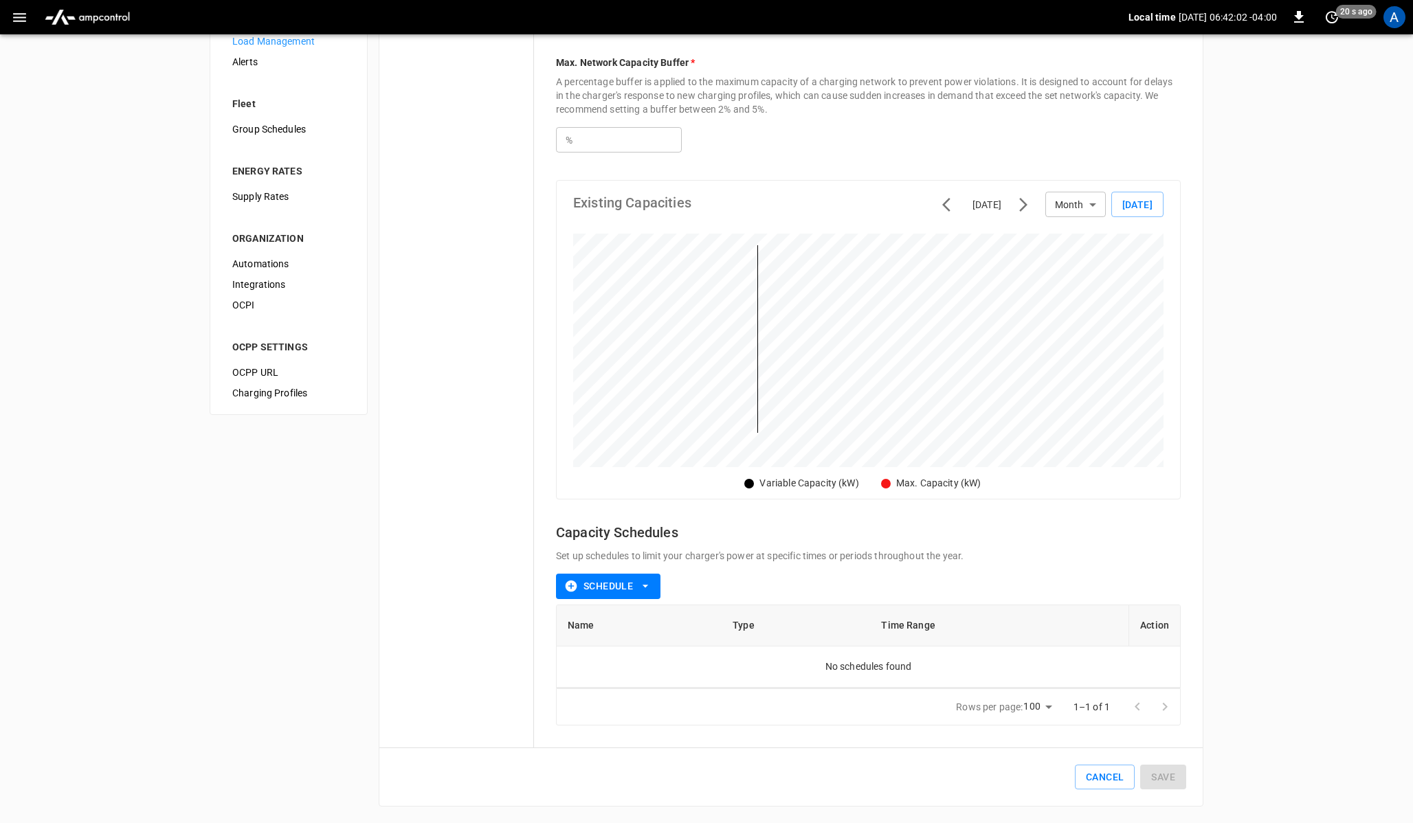
click at [542, 430] on div "Max Network Capacity * The maximum total amount of power that can be supplied b…" at bounding box center [868, 345] width 669 height 806
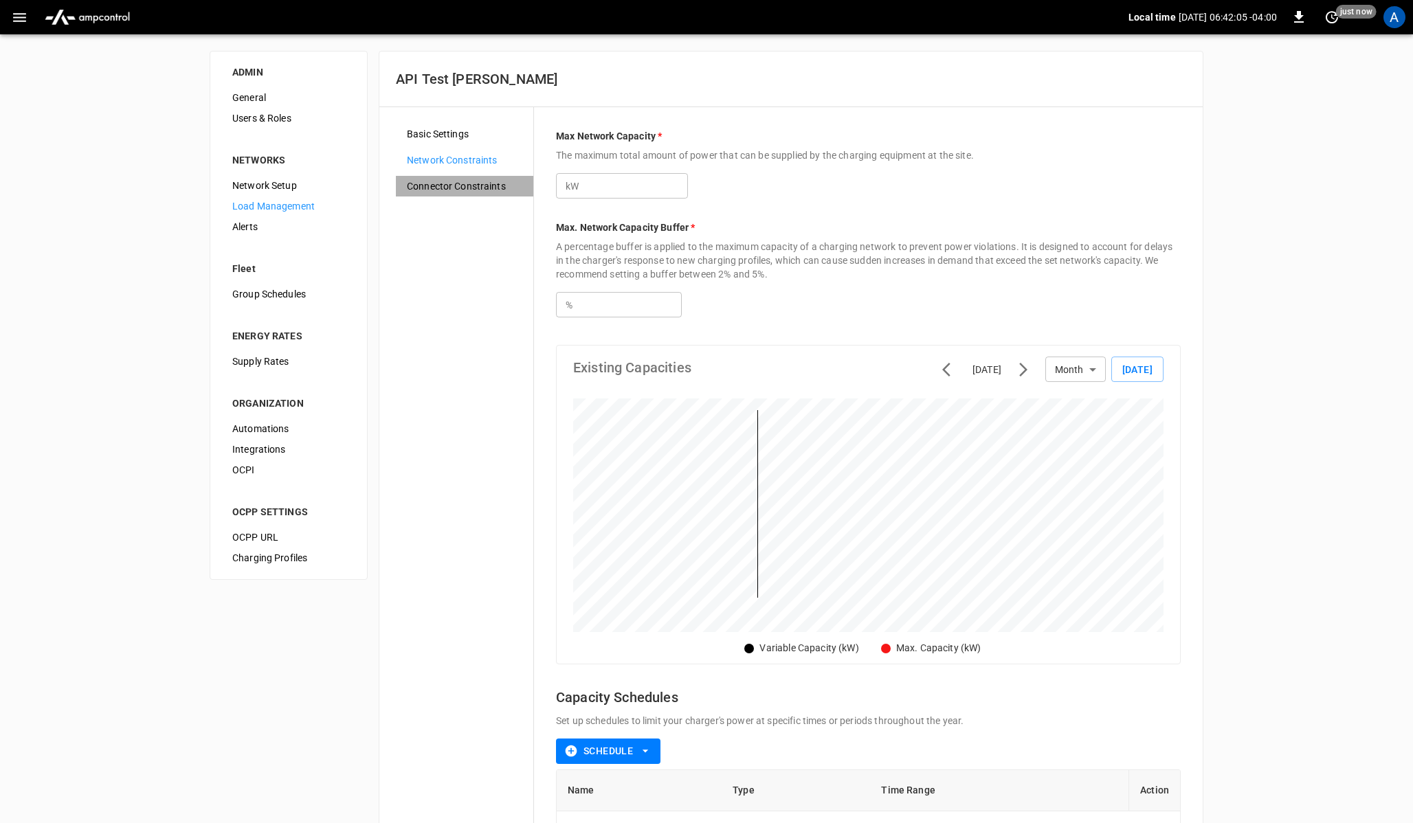
click at [452, 184] on span "Connector Constraints" at bounding box center [464, 186] width 115 height 14
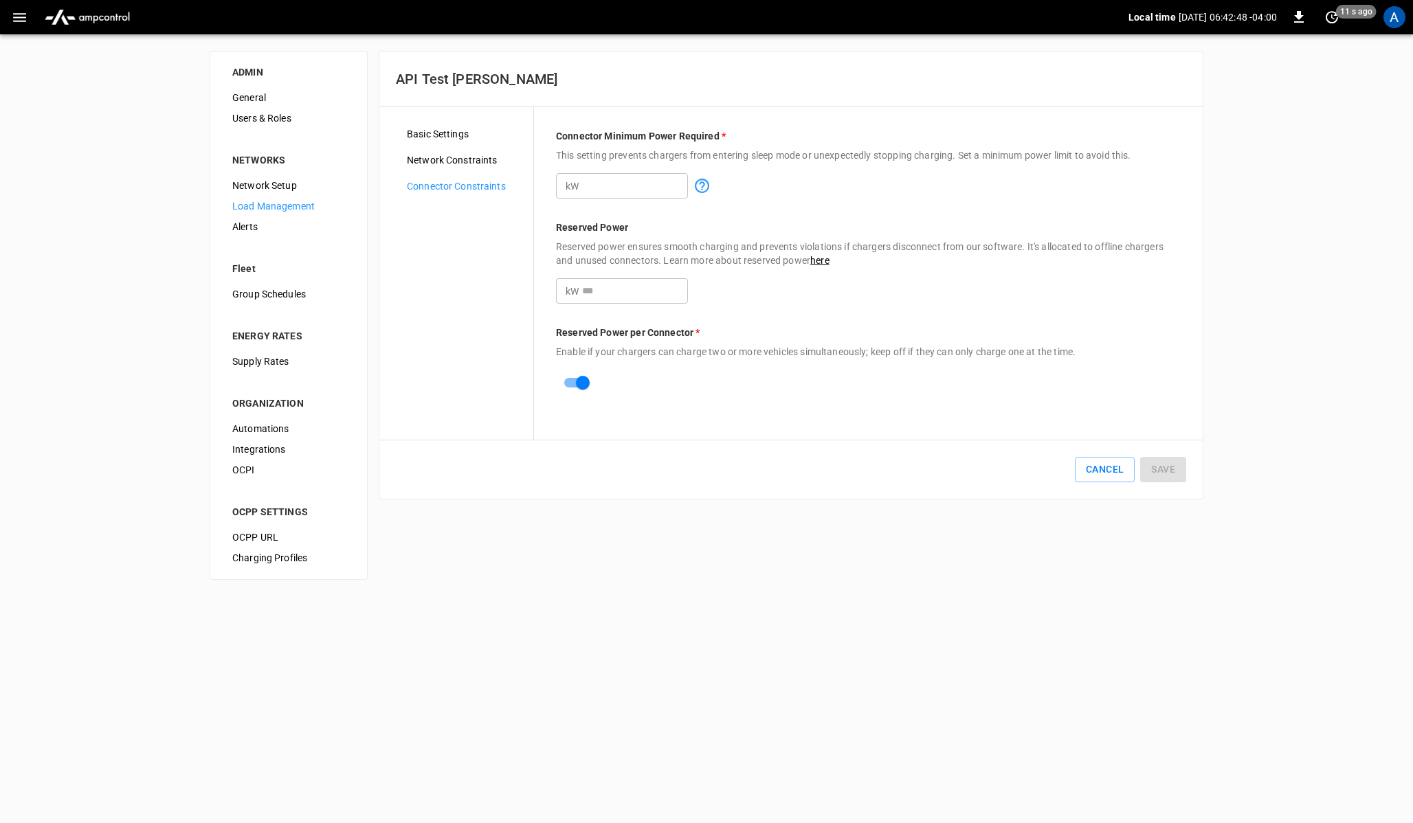
click at [444, 163] on span "Network Constraints" at bounding box center [464, 160] width 115 height 14
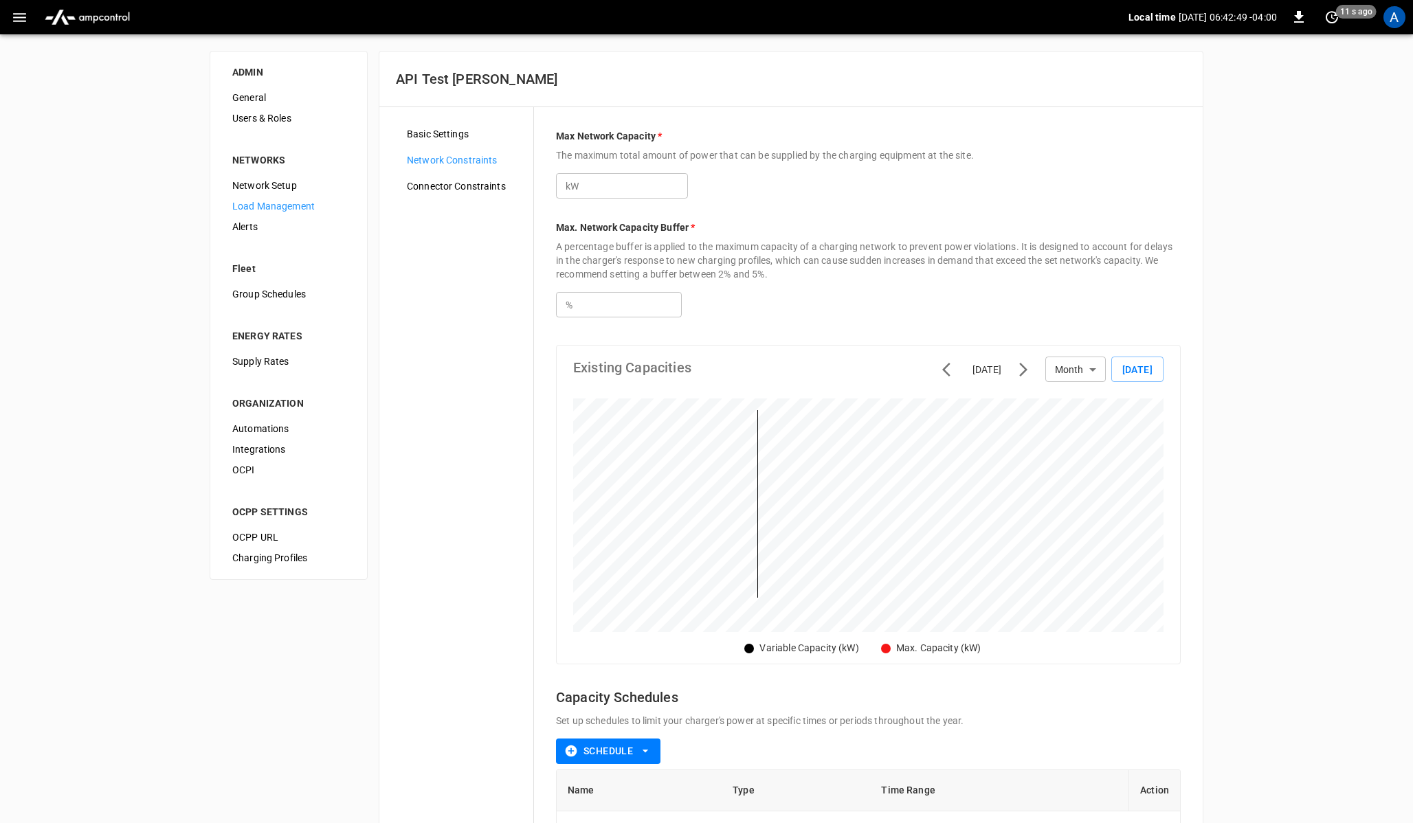
click at [438, 135] on span "Basic Settings" at bounding box center [464, 134] width 115 height 14
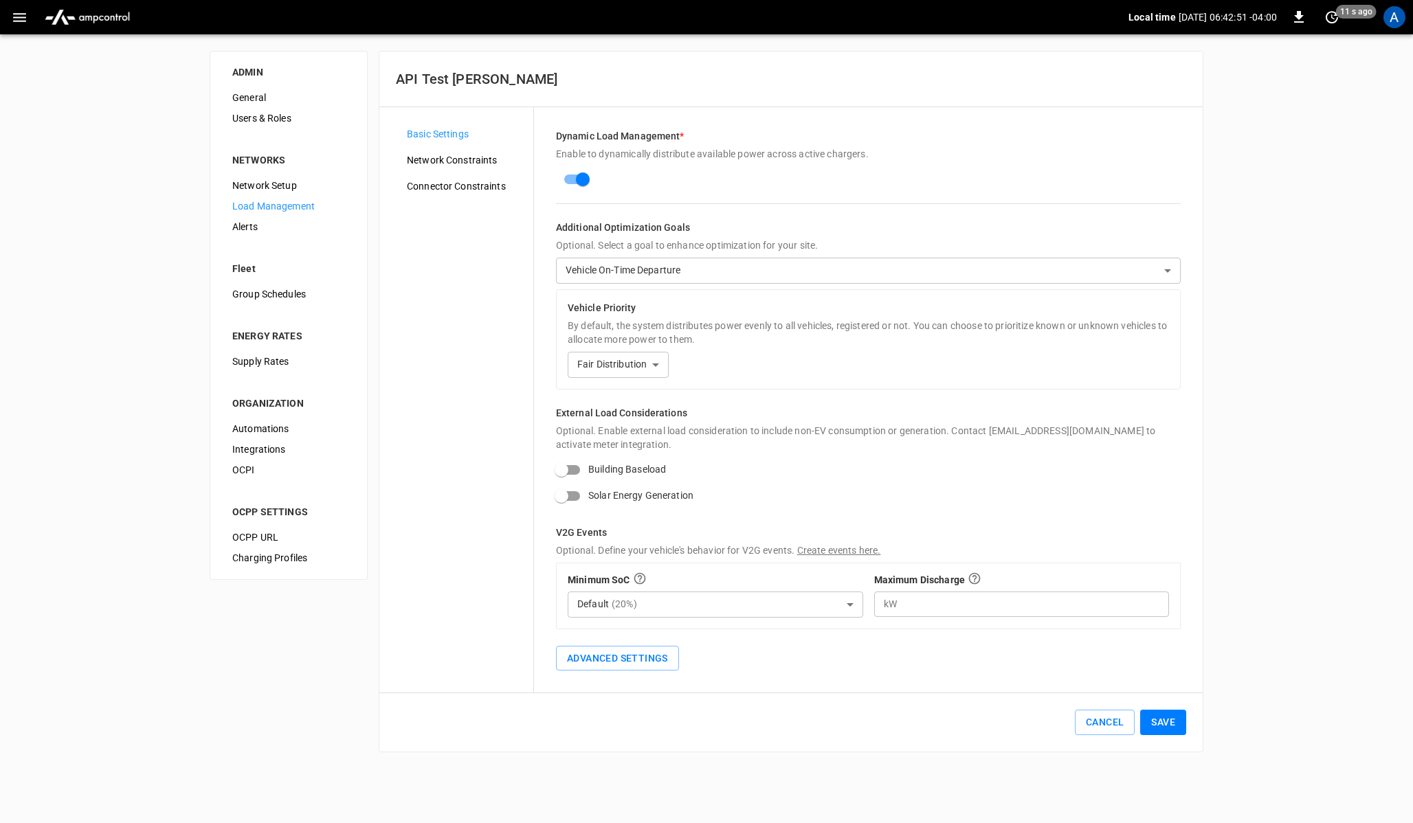
click at [250, 230] on span "Alerts" at bounding box center [288, 227] width 113 height 14
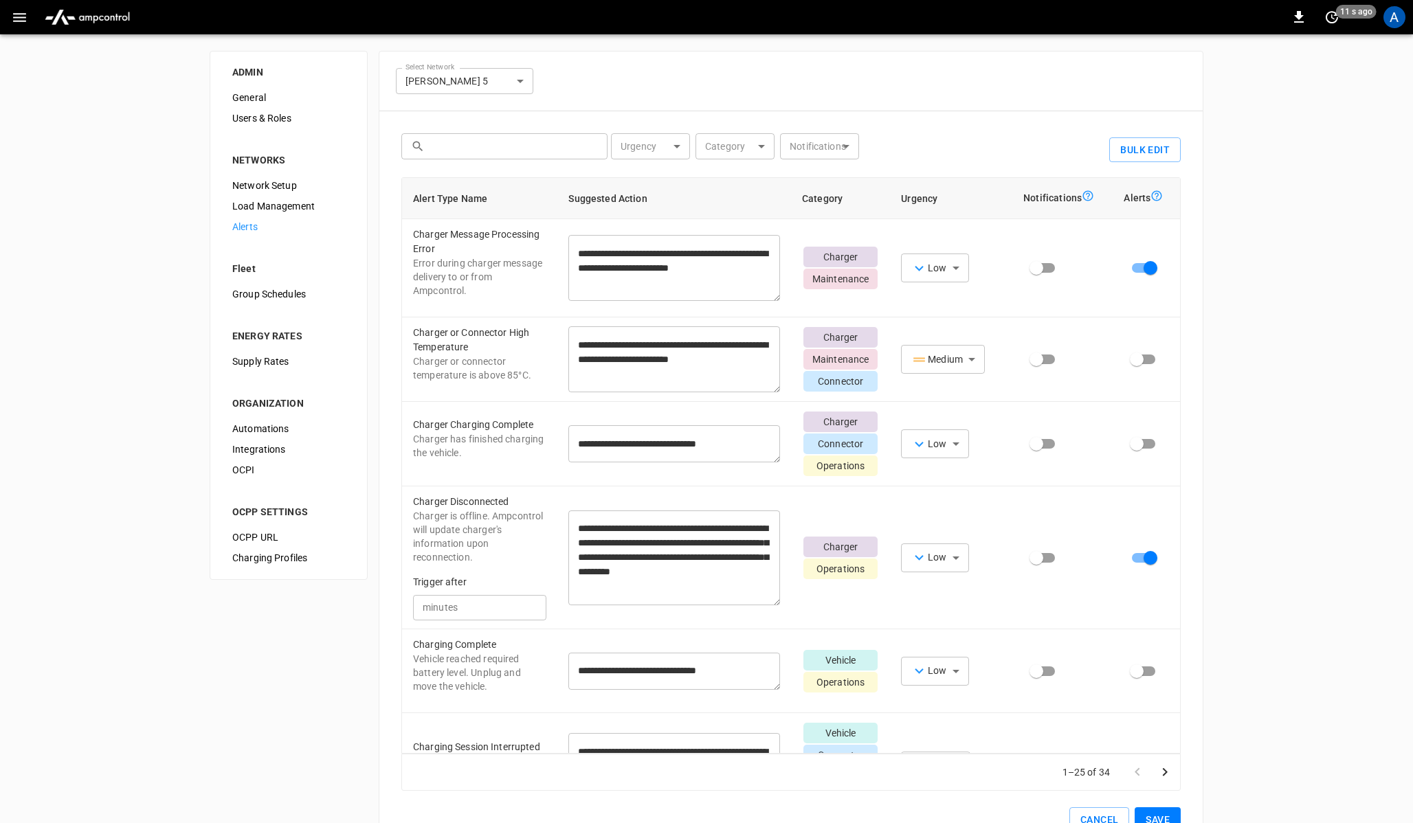
click at [379, 307] on div "**********" at bounding box center [791, 453] width 825 height 804
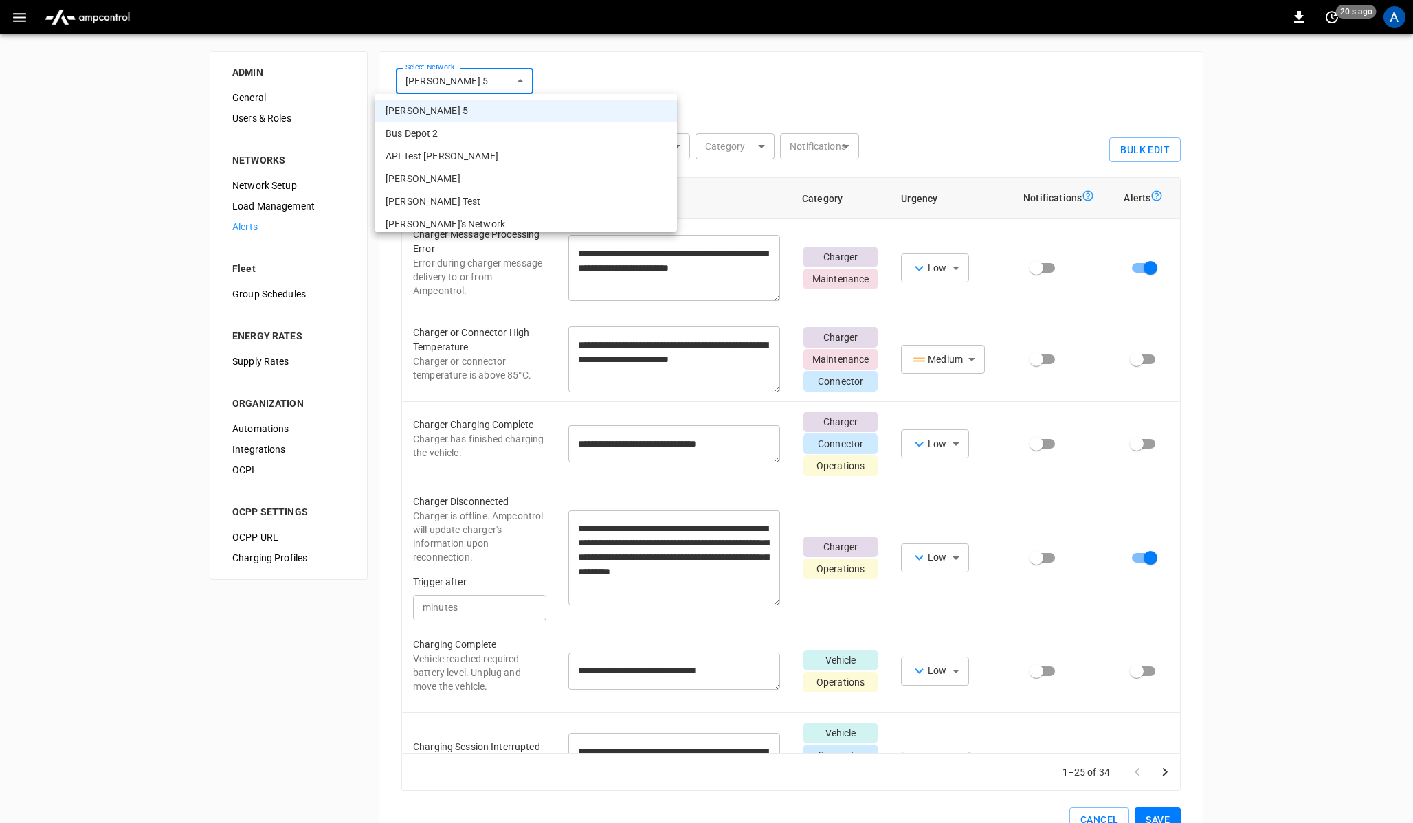
click at [457, 71] on body "**********" at bounding box center [706, 436] width 1413 height 872
click at [575, 69] on div at bounding box center [706, 411] width 1413 height 823
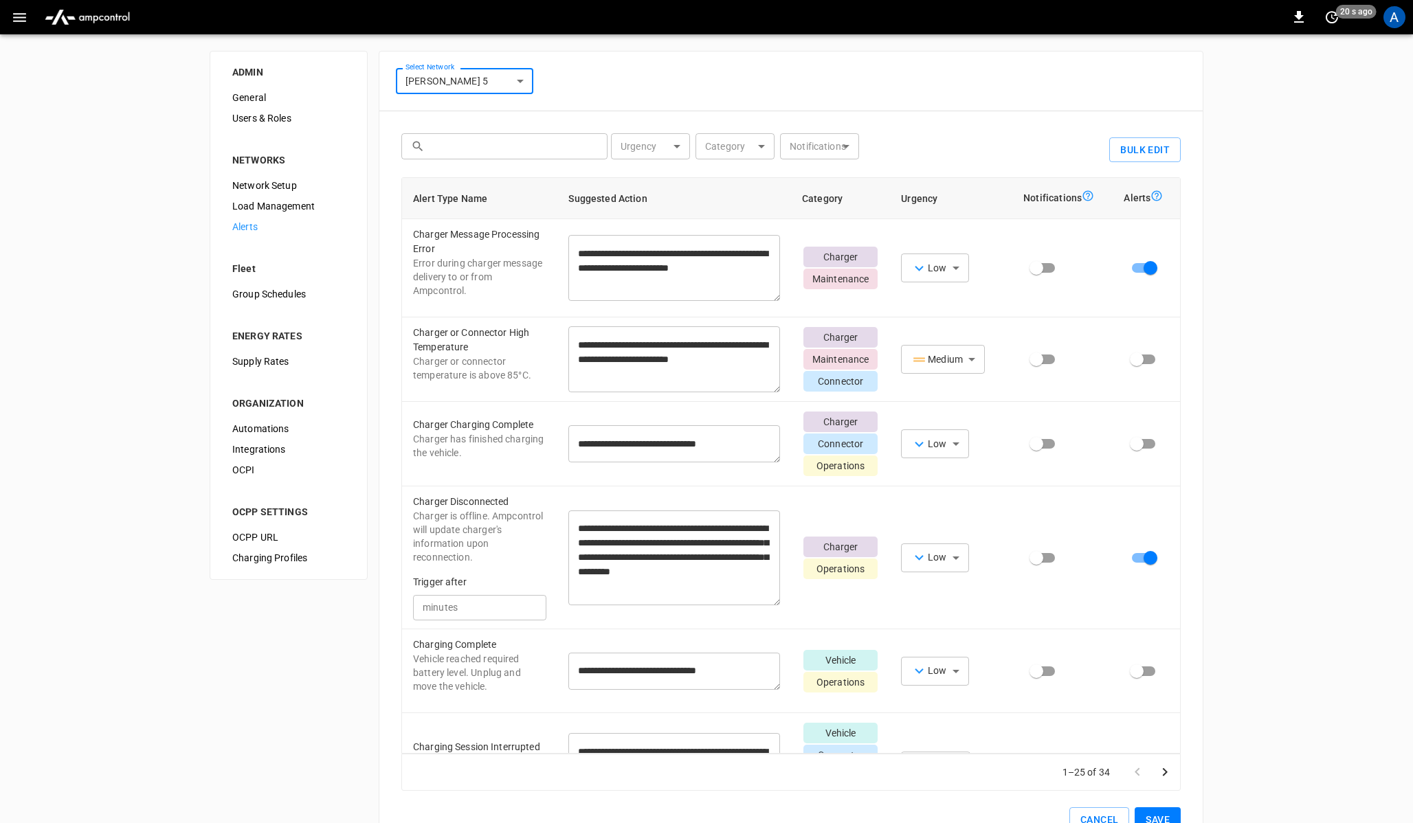
click at [673, 145] on body "**********" at bounding box center [706, 436] width 1413 height 872
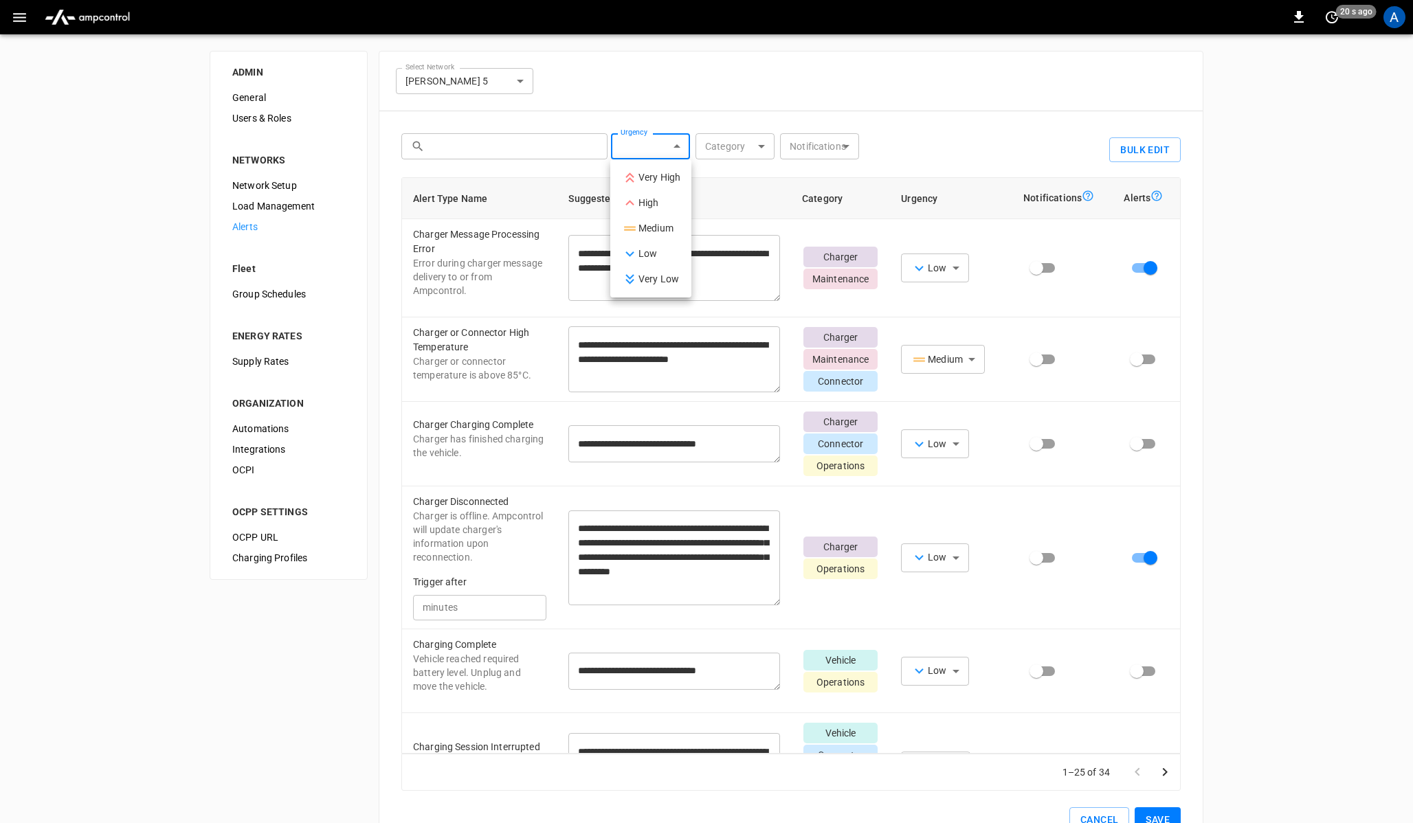
click at [744, 148] on div at bounding box center [706, 411] width 1413 height 823
click at [744, 148] on body "**********" at bounding box center [706, 436] width 1413 height 872
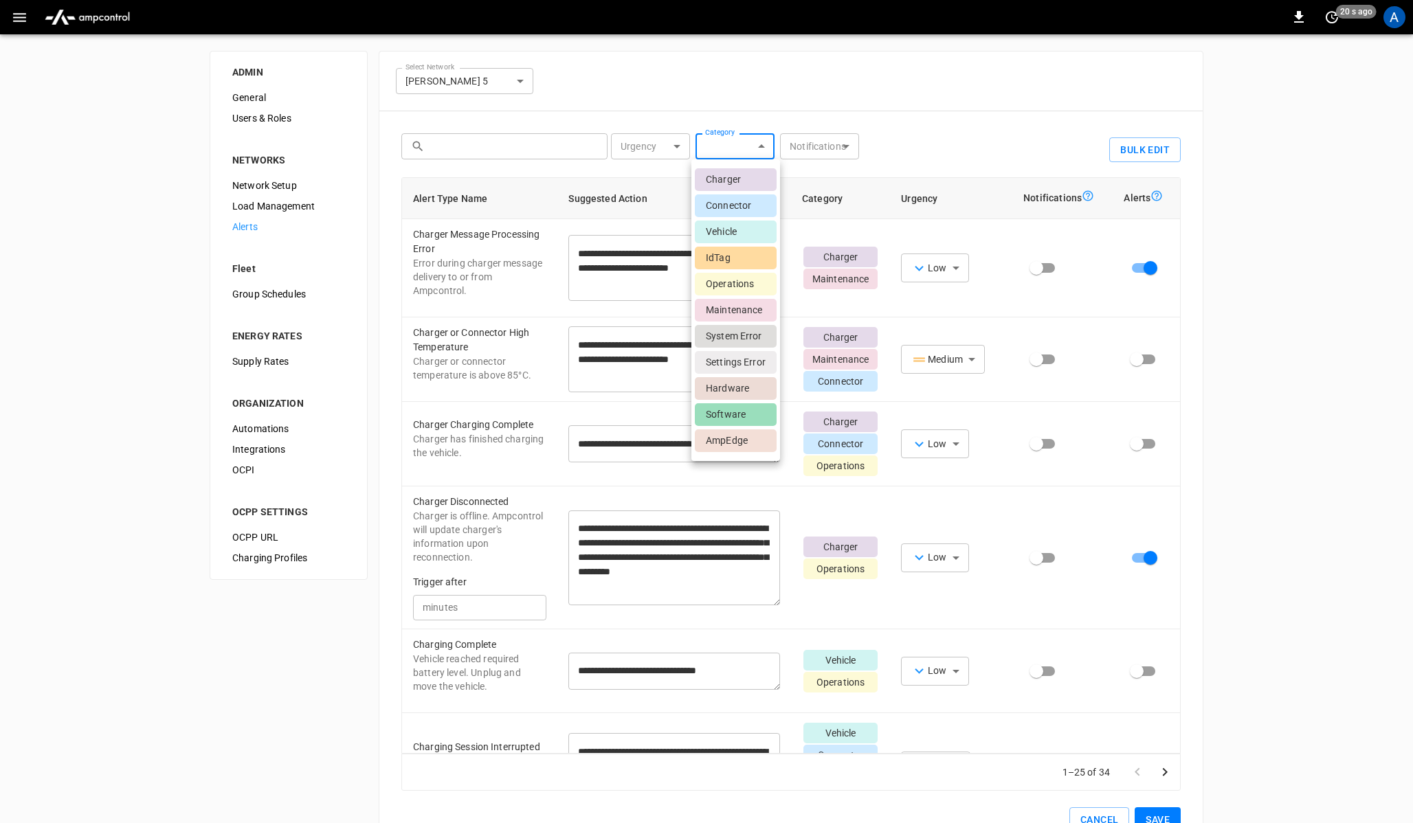
click at [828, 138] on div at bounding box center [706, 411] width 1413 height 823
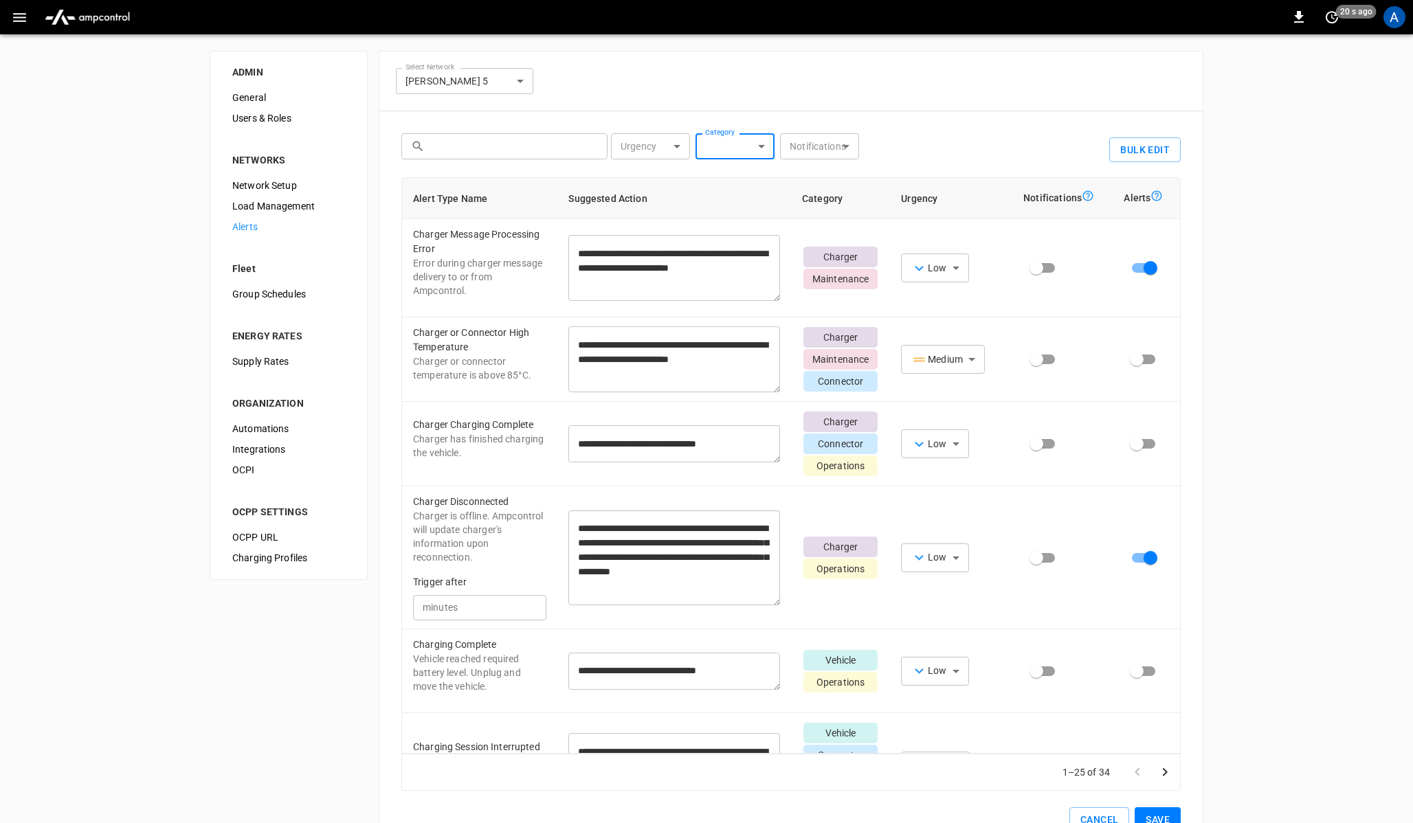
click at [847, 146] on body "**********" at bounding box center [706, 436] width 1413 height 872
click at [721, 110] on div at bounding box center [706, 411] width 1413 height 823
click at [721, 110] on div "**********" at bounding box center [791, 453] width 825 height 804
click at [724, 142] on body "**********" at bounding box center [706, 436] width 1413 height 872
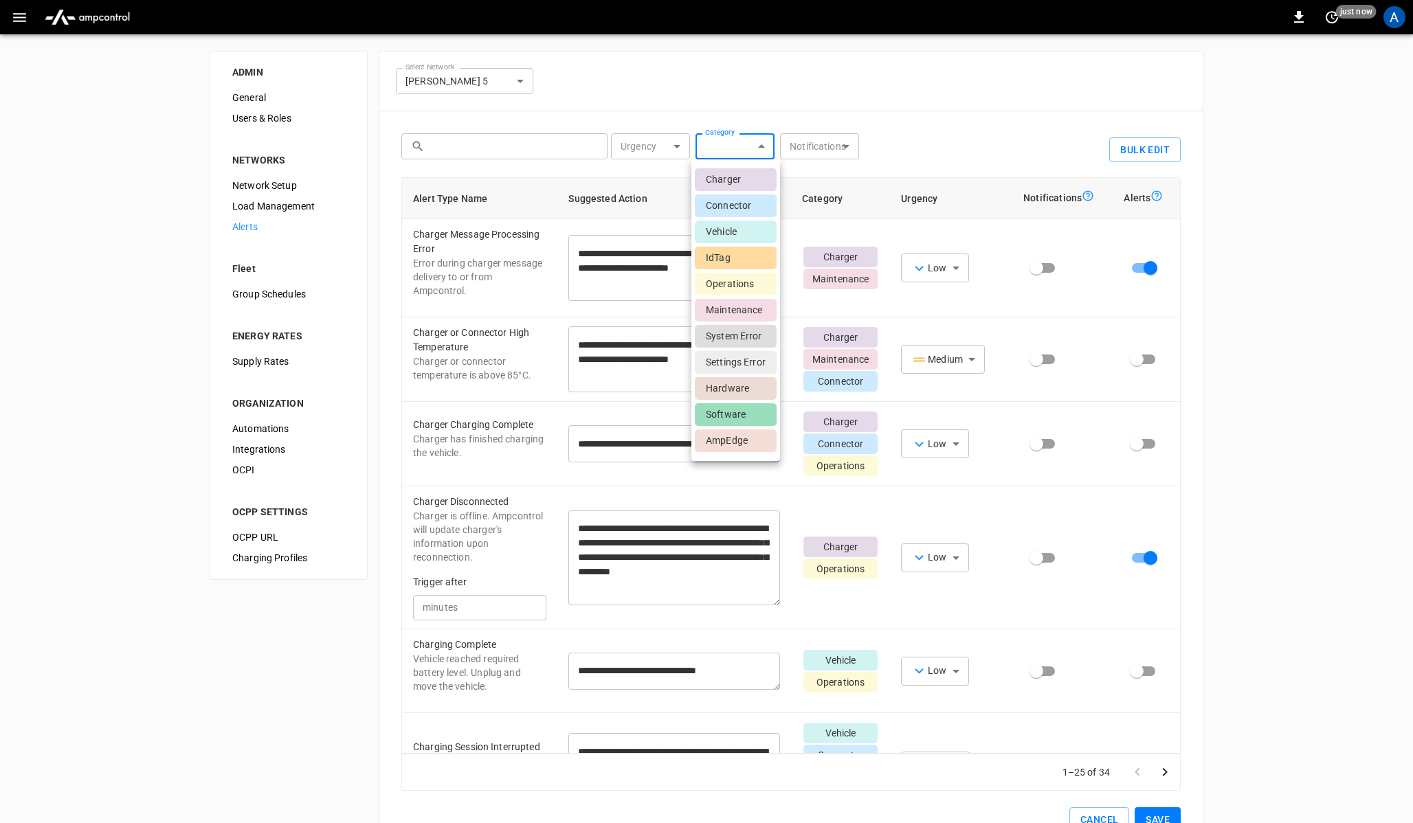
click at [683, 146] on div at bounding box center [706, 411] width 1413 height 823
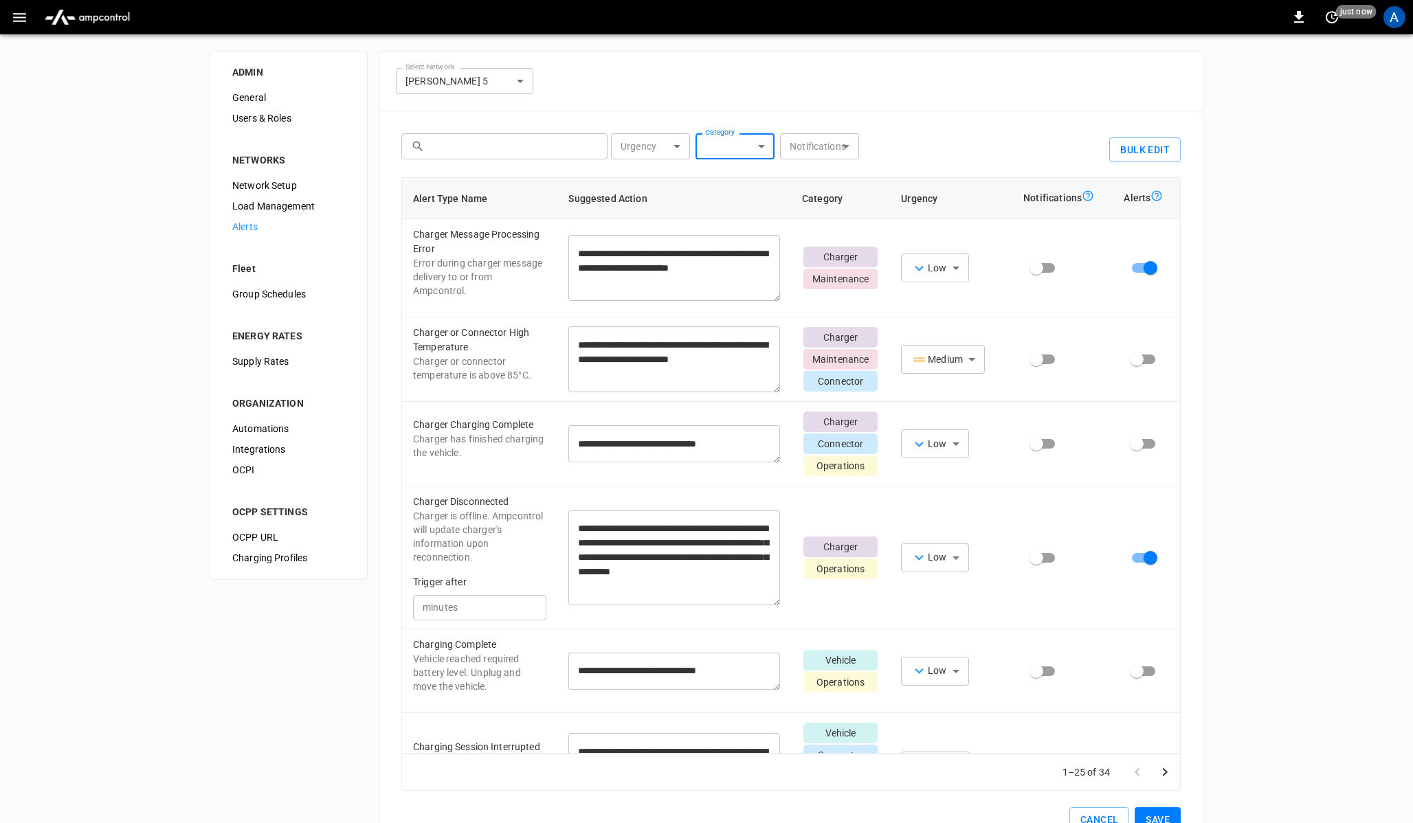
click at [672, 146] on body "**********" at bounding box center [706, 436] width 1413 height 872
click at [641, 98] on div at bounding box center [706, 411] width 1413 height 823
click at [641, 98] on div "**********" at bounding box center [791, 453] width 825 height 804
click at [272, 300] on span "Group Schedules" at bounding box center [288, 294] width 113 height 14
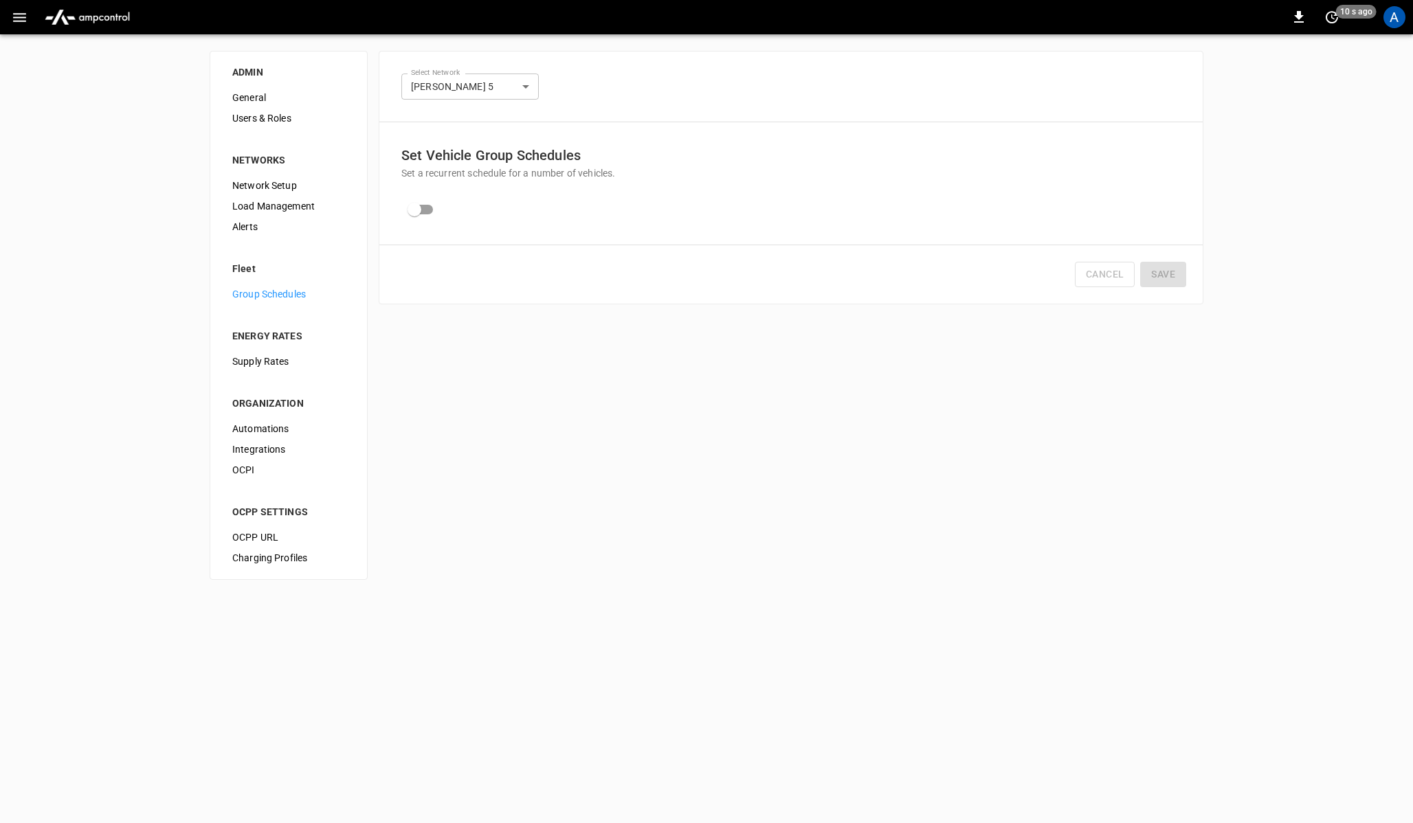
click at [285, 361] on span "Supply Rates" at bounding box center [288, 362] width 113 height 14
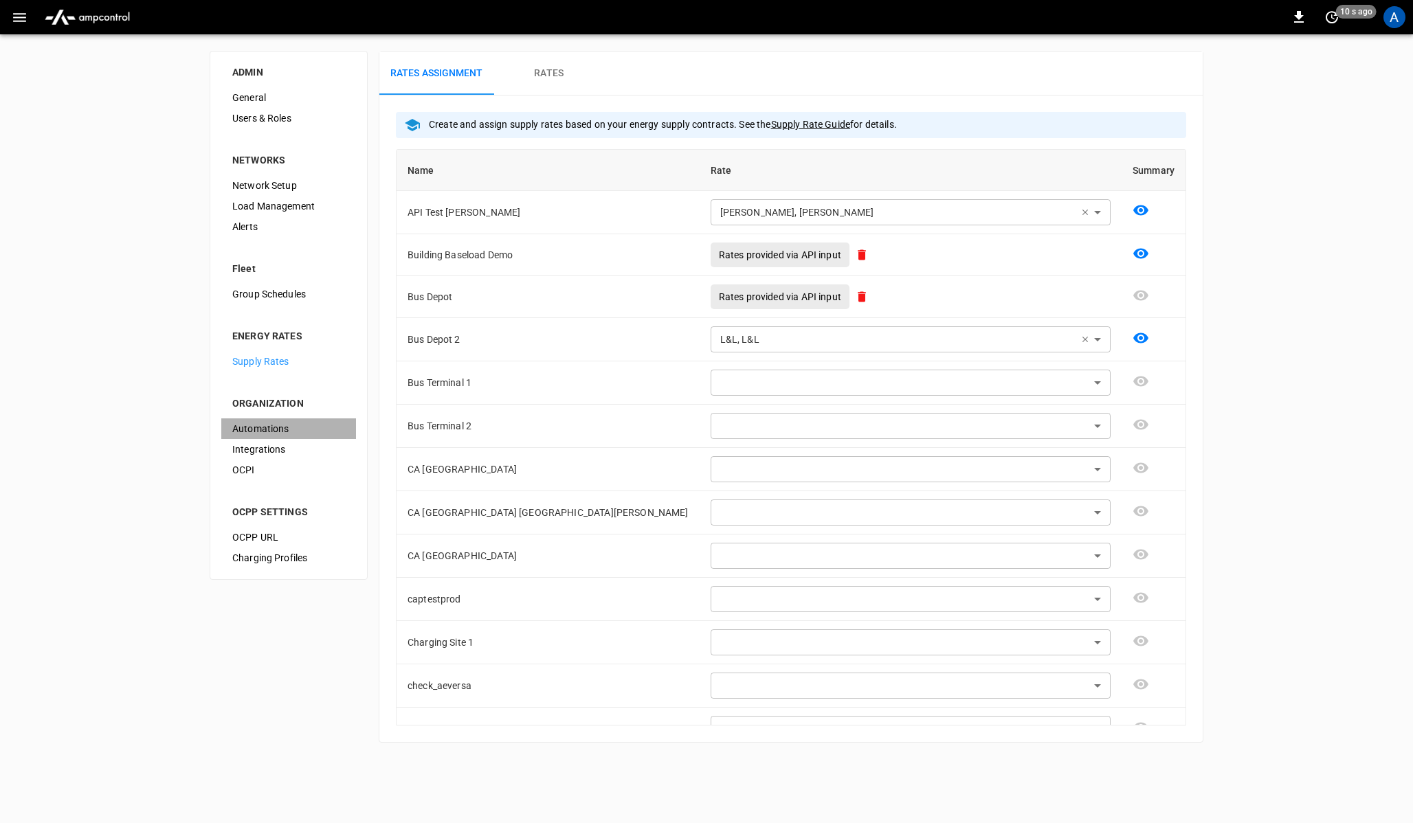
click at [261, 423] on span "Automations" at bounding box center [288, 429] width 113 height 14
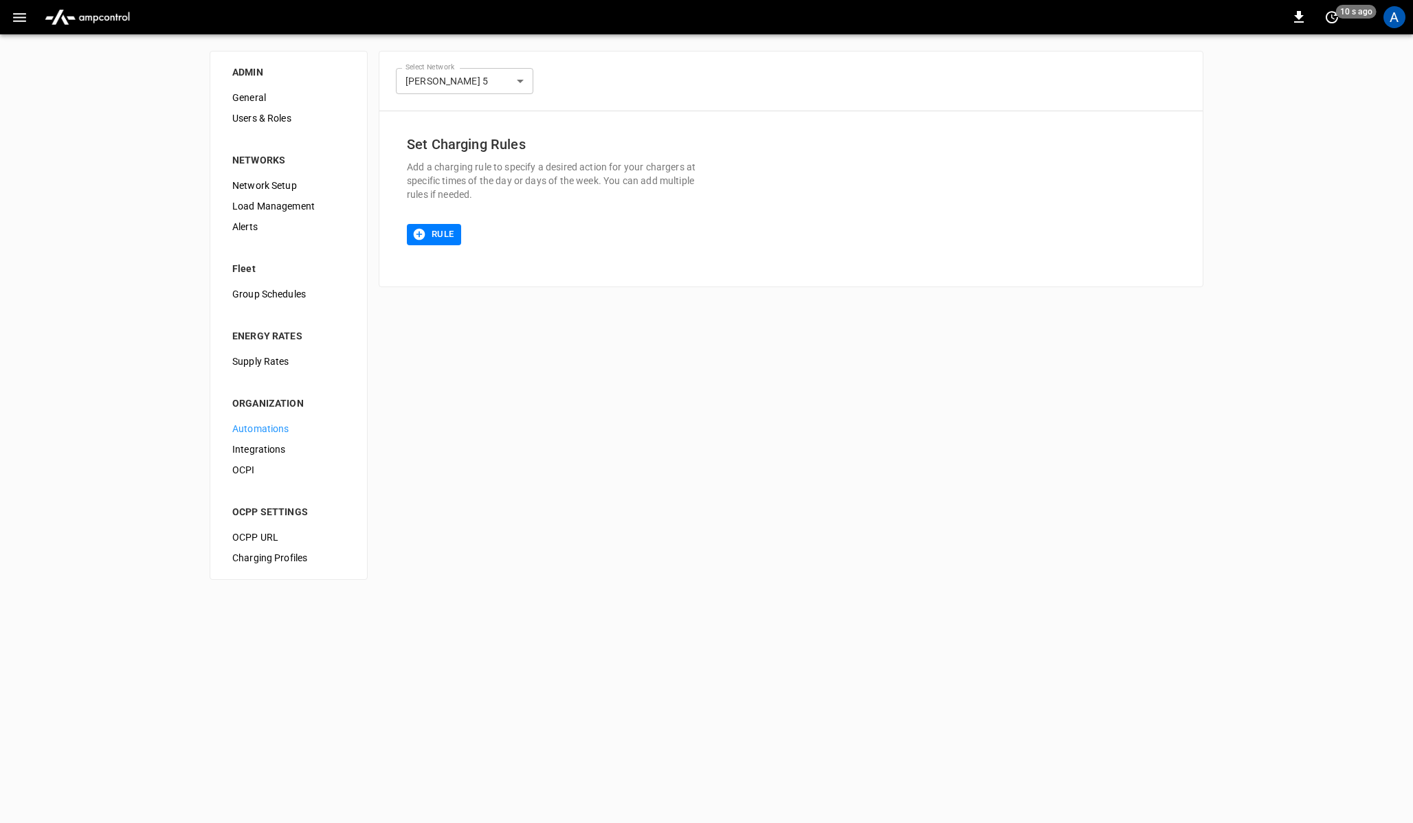
click at [259, 443] on span "Integrations" at bounding box center [288, 450] width 113 height 14
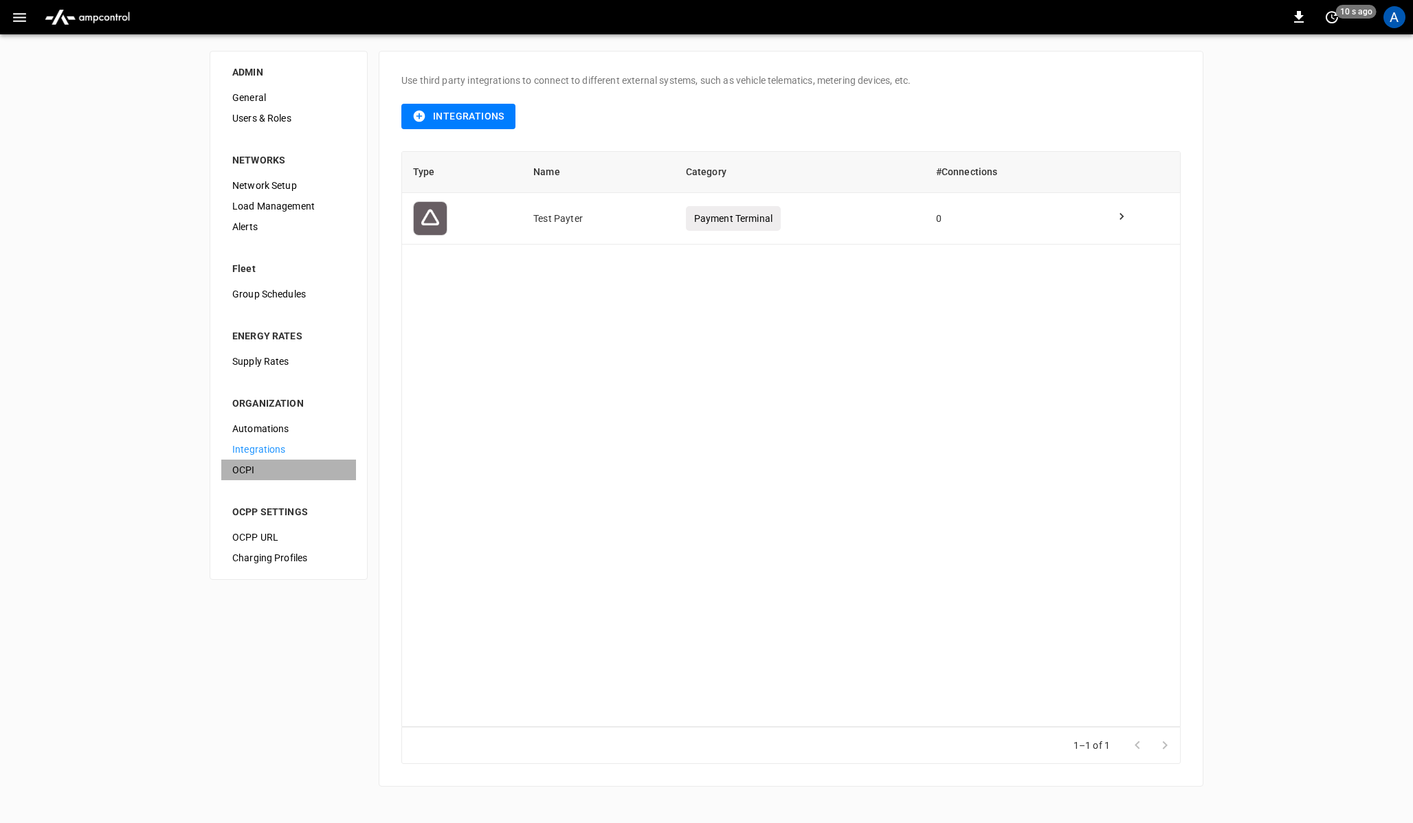
click at [250, 475] on span "OCPI" at bounding box center [288, 470] width 113 height 14
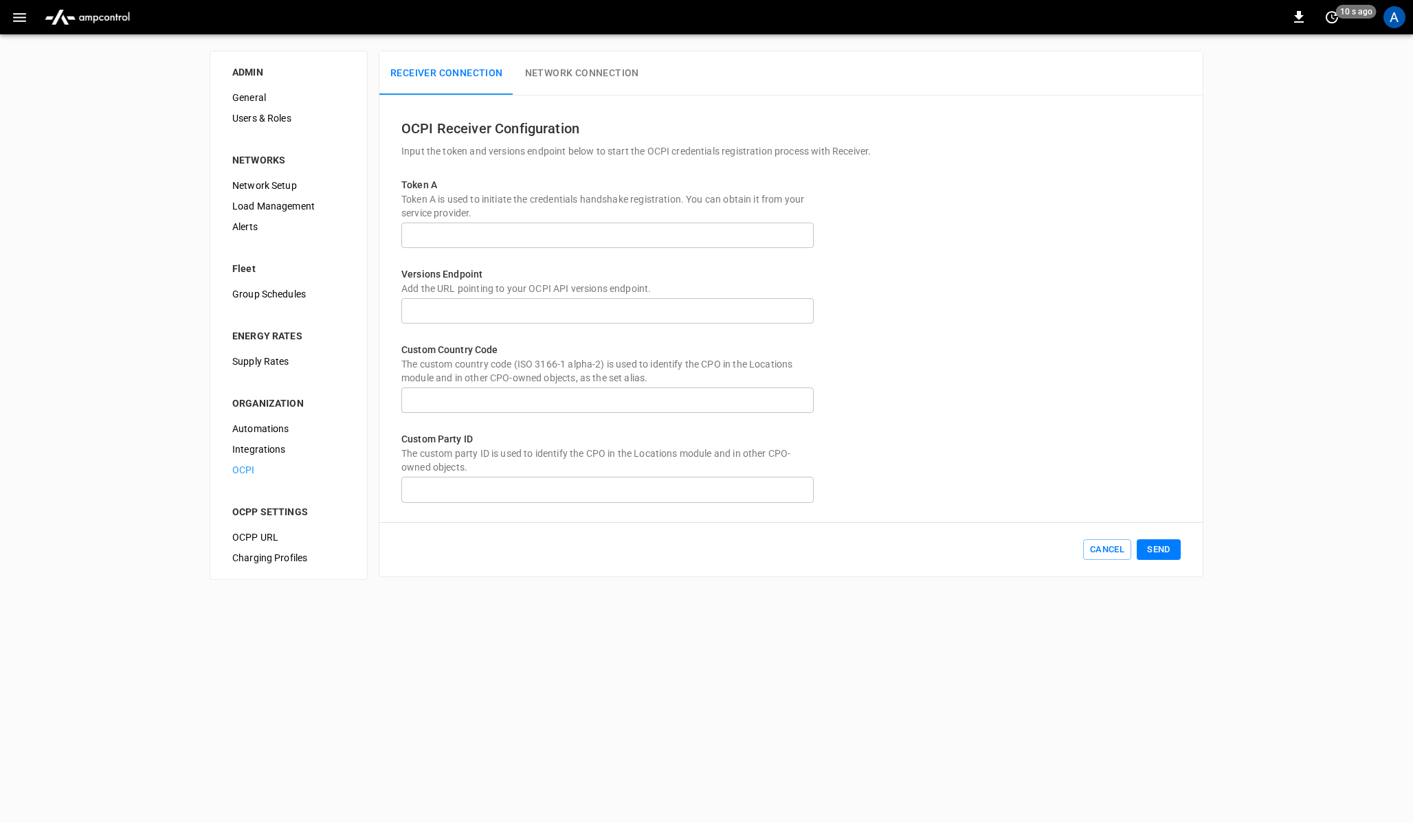
click at [263, 456] on span "Integrations" at bounding box center [288, 450] width 113 height 14
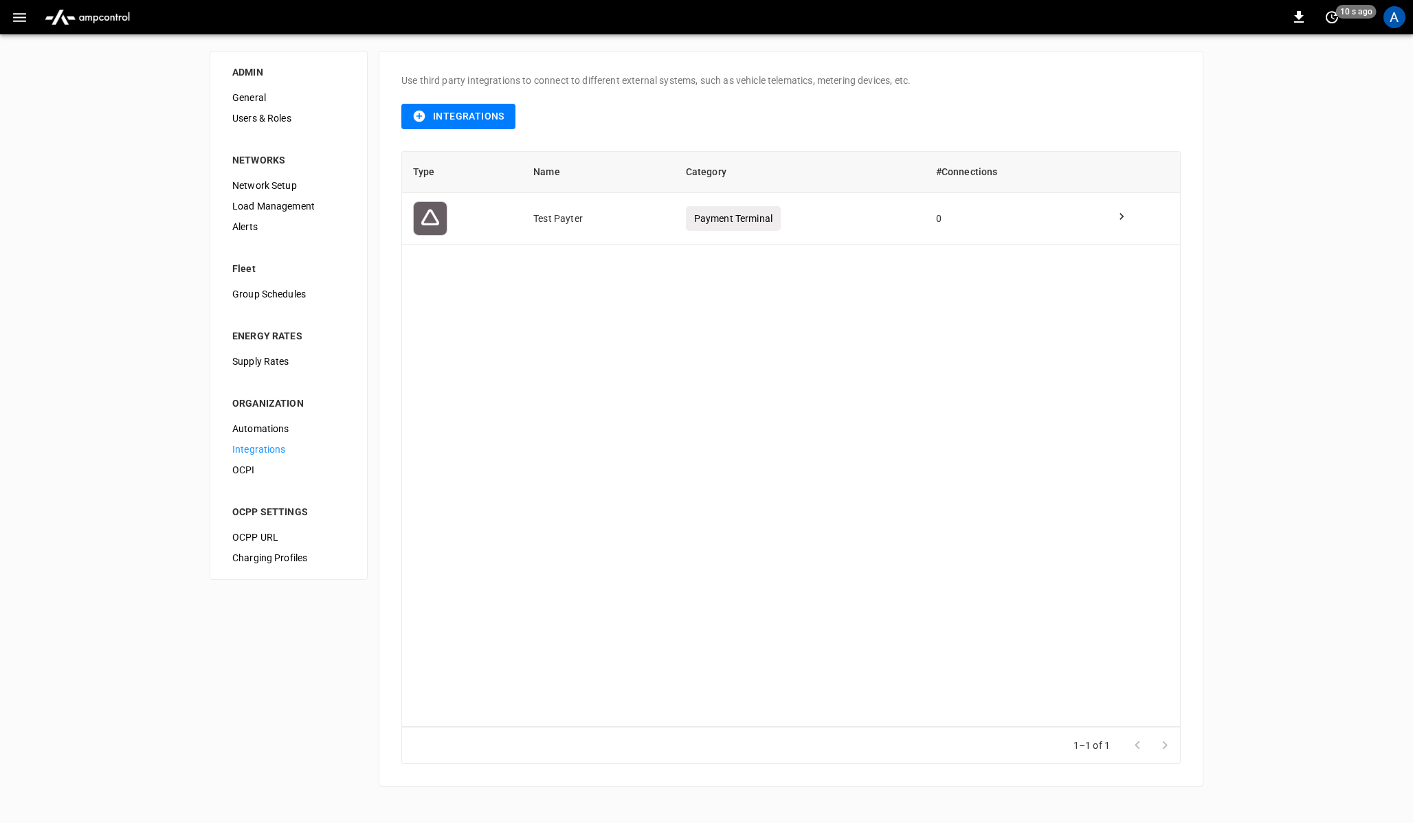
click at [276, 439] on div "Automations" at bounding box center [288, 429] width 135 height 21
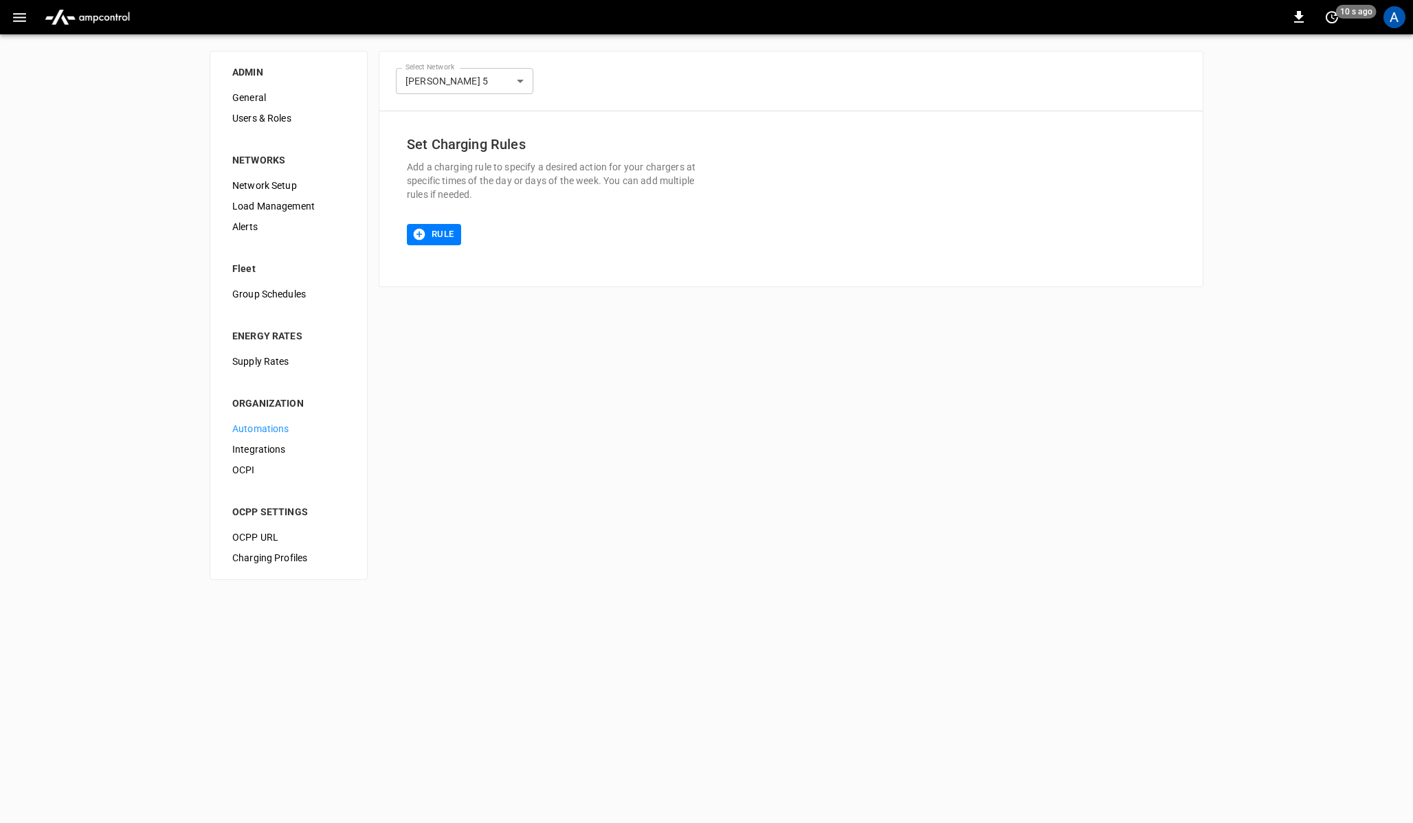
click at [263, 469] on span "OCPI" at bounding box center [288, 470] width 113 height 14
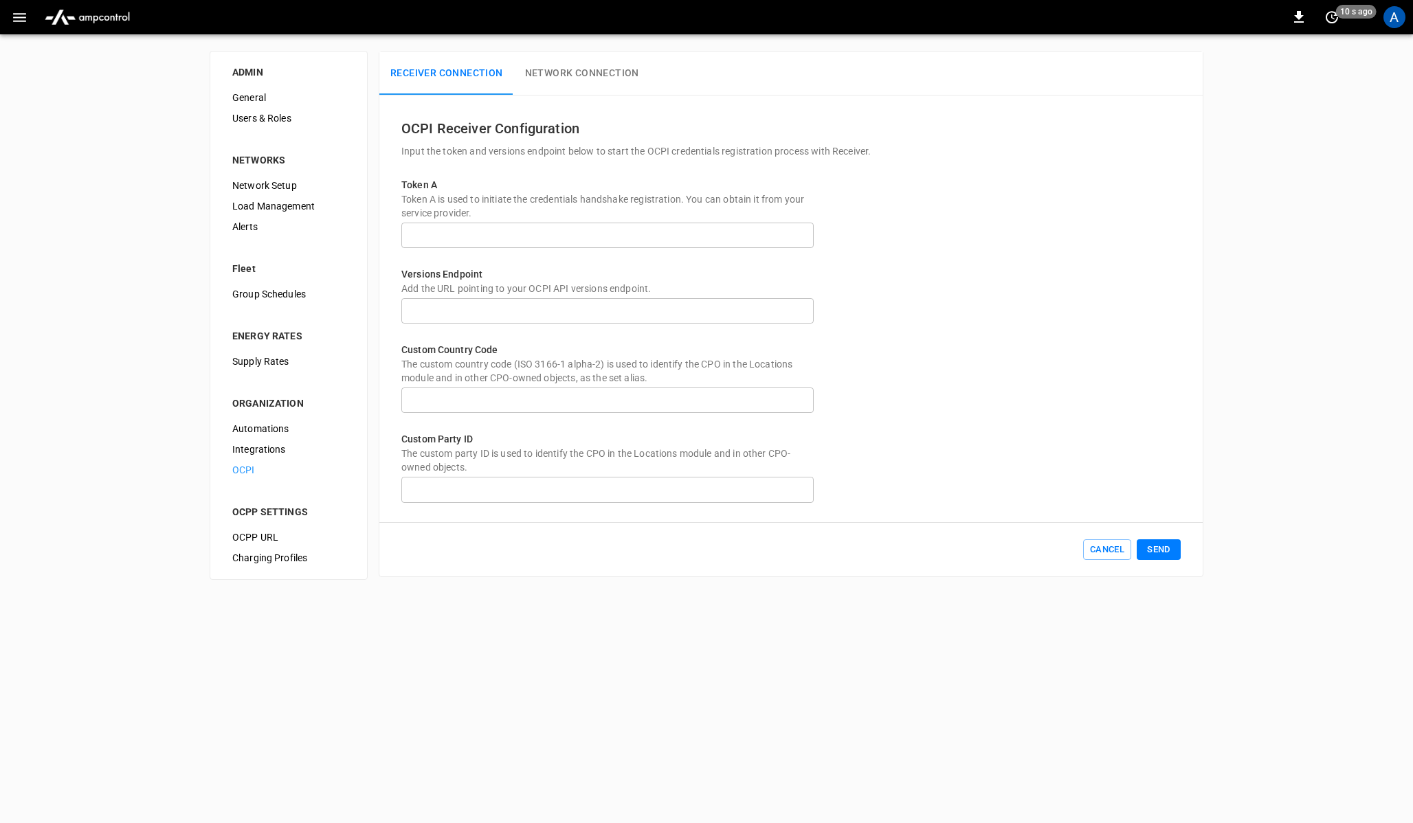
click at [274, 439] on div "Integrations" at bounding box center [288, 449] width 135 height 21
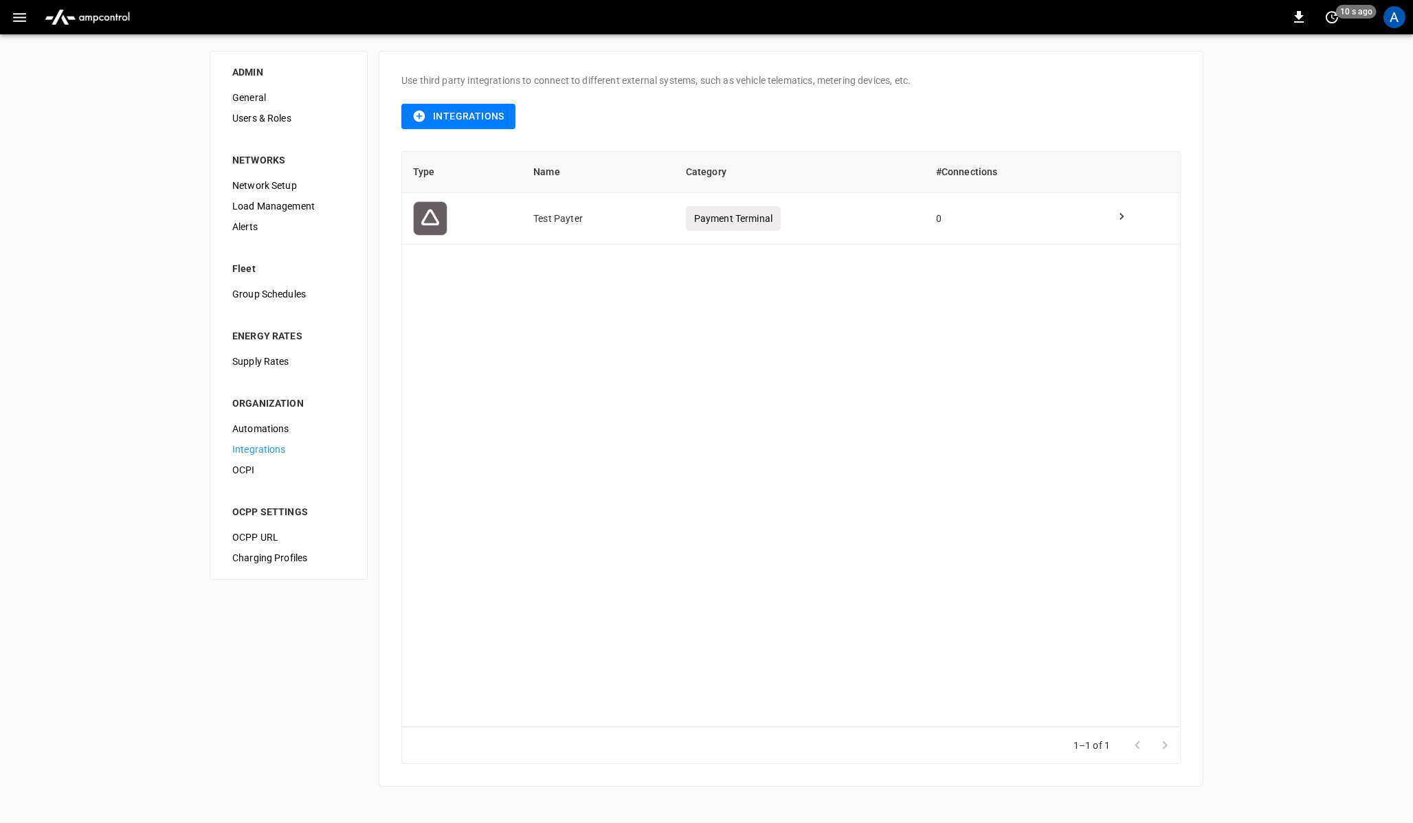
click at [278, 361] on span "Supply Rates" at bounding box center [288, 362] width 113 height 14
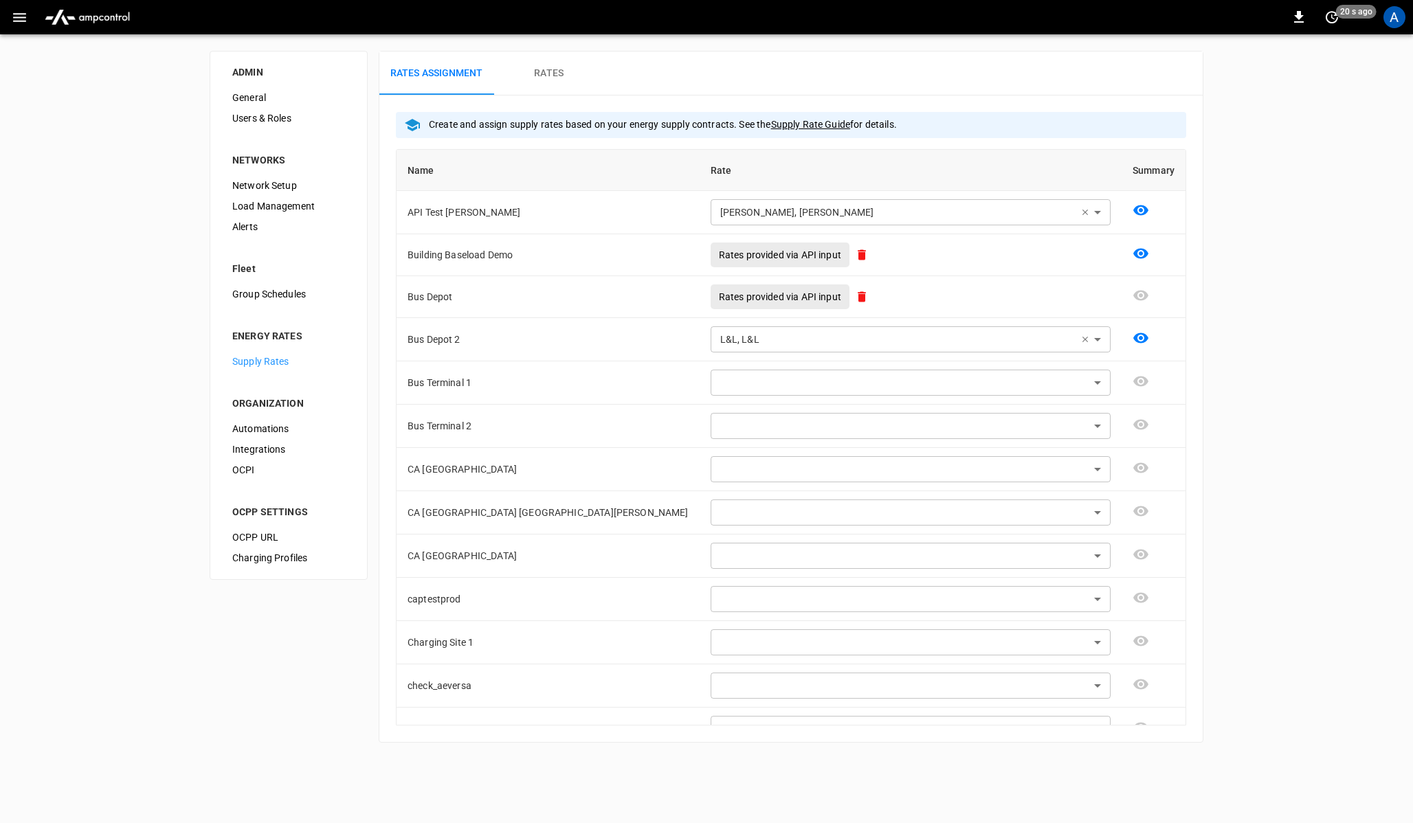
click at [274, 297] on span "Group Schedules" at bounding box center [288, 294] width 113 height 14
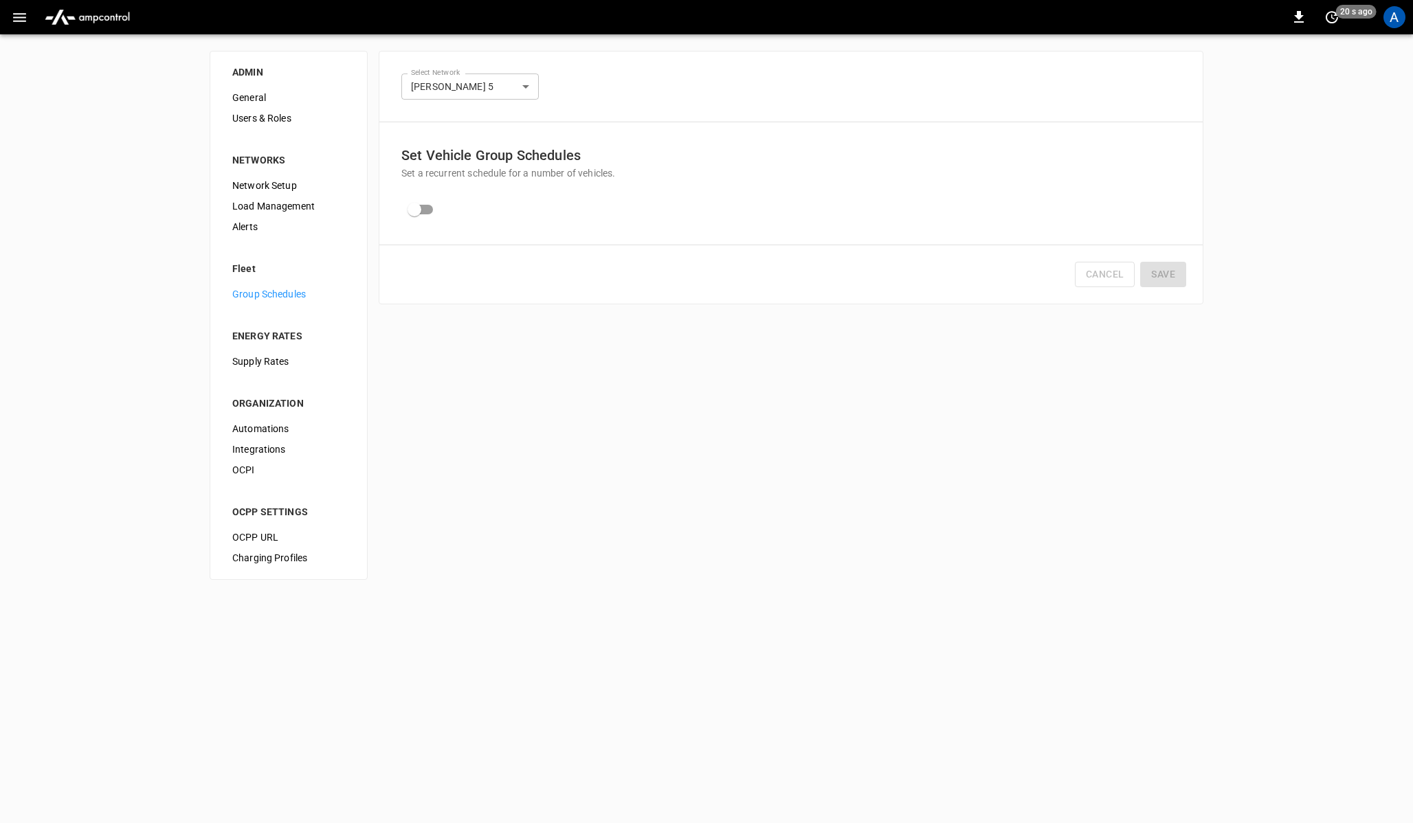
click at [271, 214] on div "Load Management" at bounding box center [288, 206] width 135 height 21
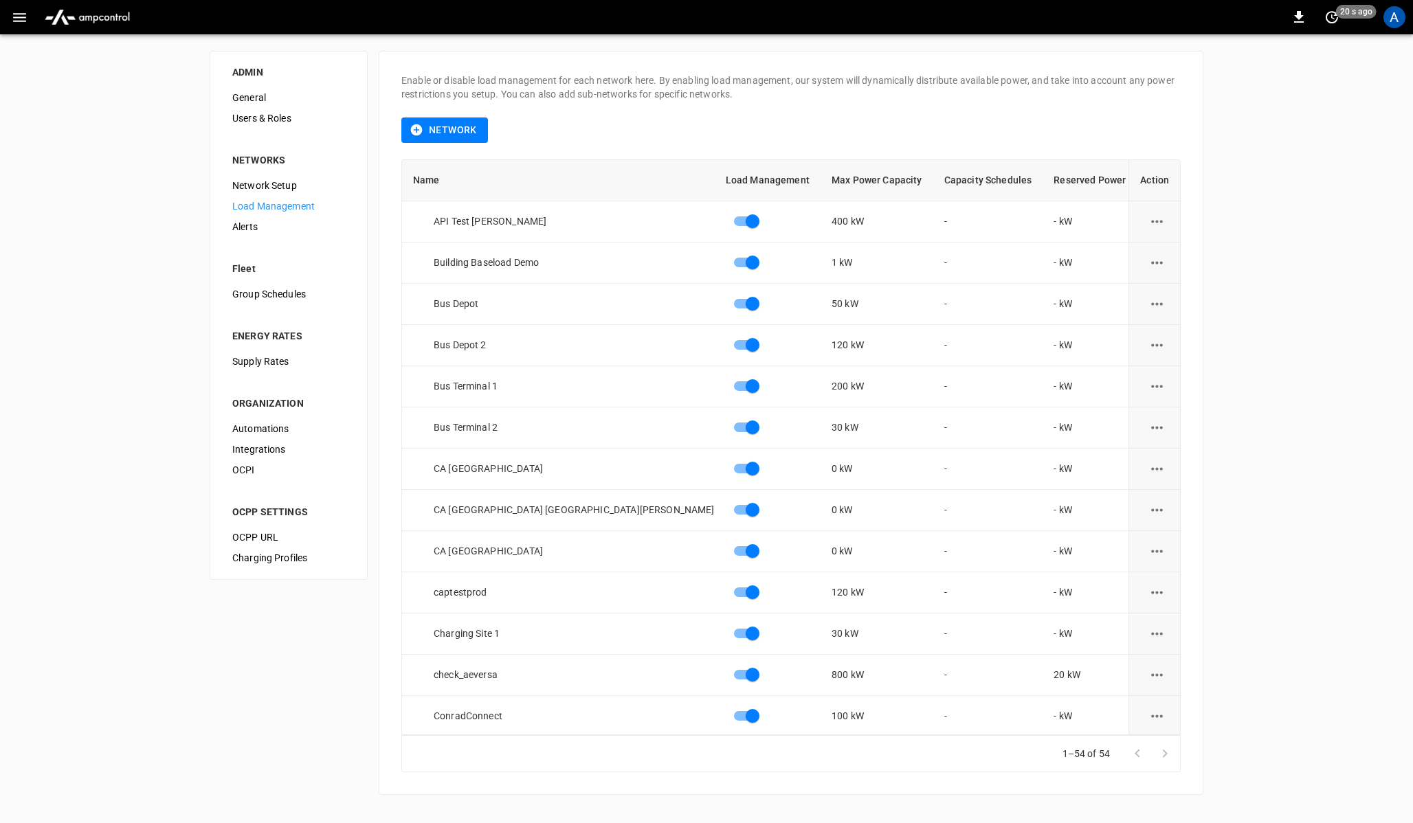
click at [271, 209] on span "Load Management" at bounding box center [288, 206] width 113 height 14
click at [271, 186] on span "Network Setup" at bounding box center [288, 186] width 113 height 14
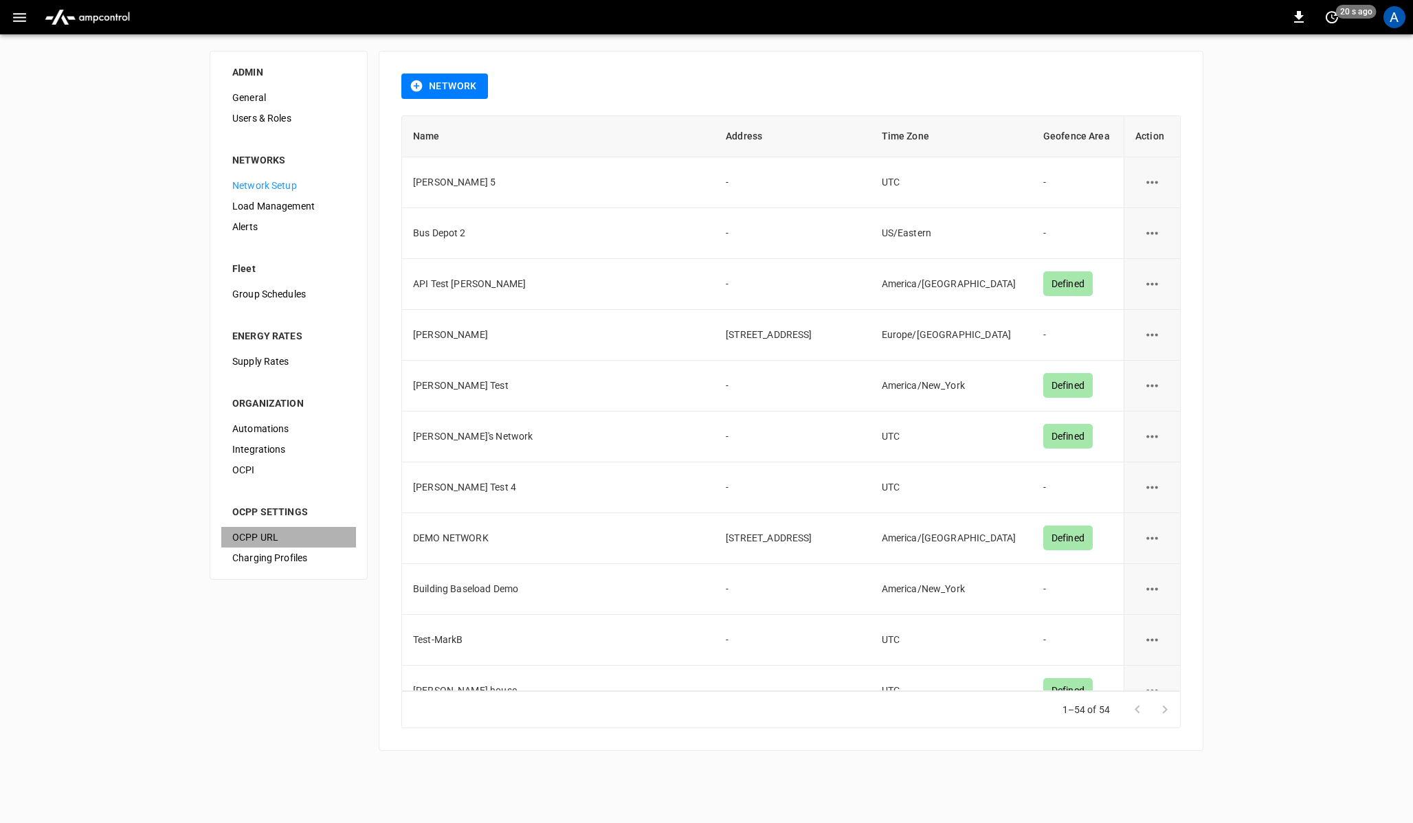
click at [266, 535] on span "OCPP URL" at bounding box center [288, 538] width 113 height 14
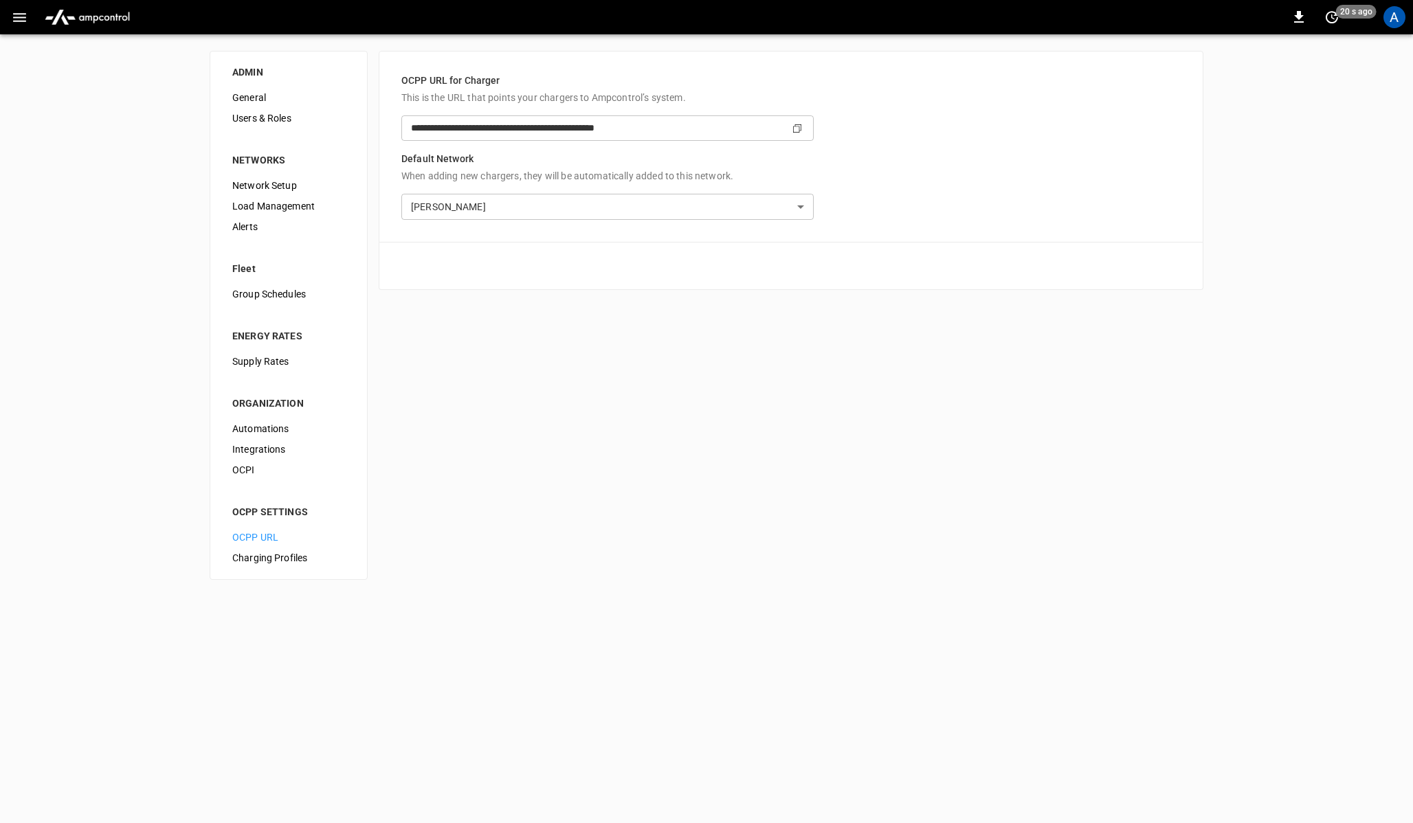
click at [261, 561] on span "Charging Profiles" at bounding box center [288, 558] width 113 height 14
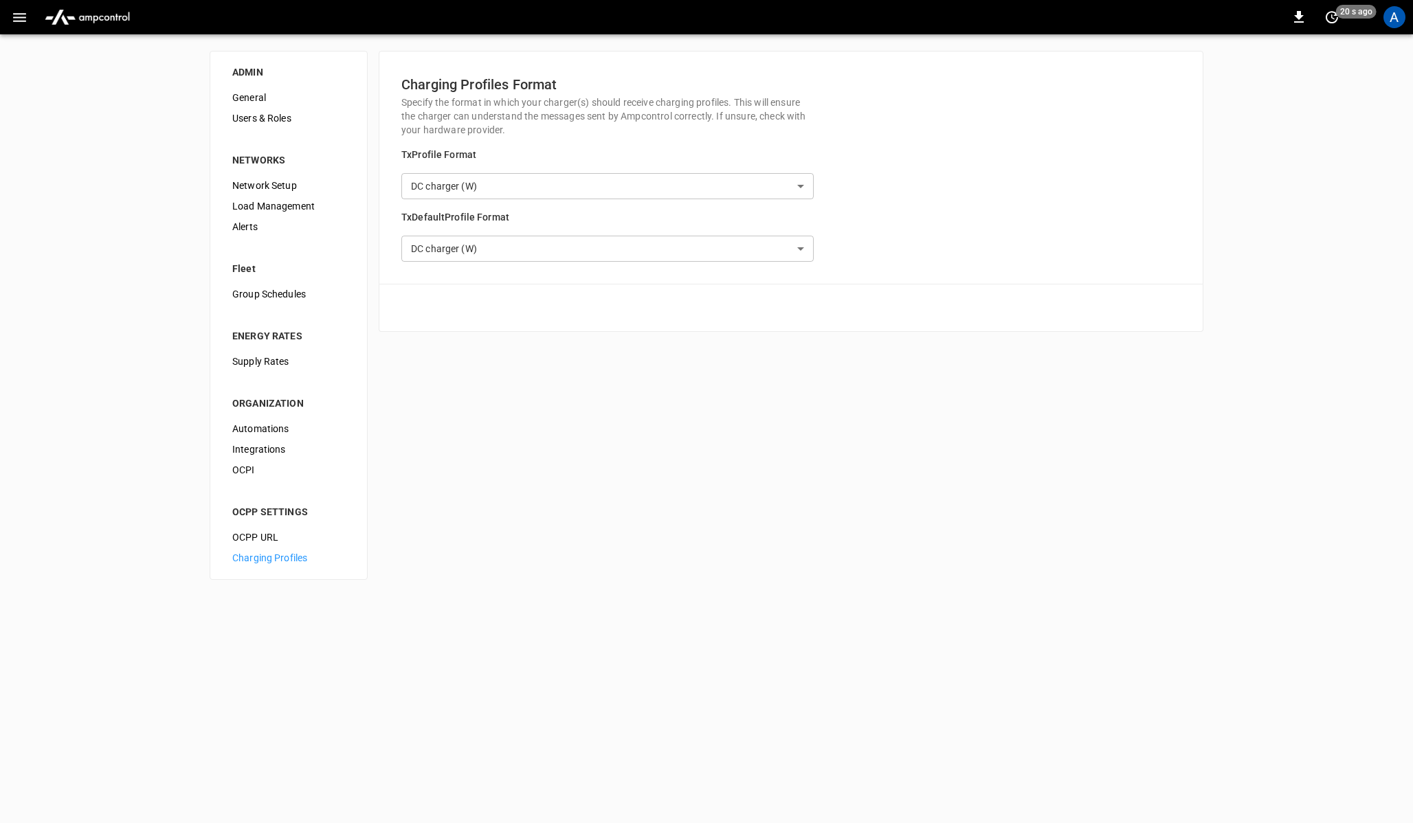
click at [251, 548] on div "Charging Profiles" at bounding box center [288, 558] width 135 height 21
click at [264, 539] on span "OCPP URL" at bounding box center [288, 538] width 113 height 14
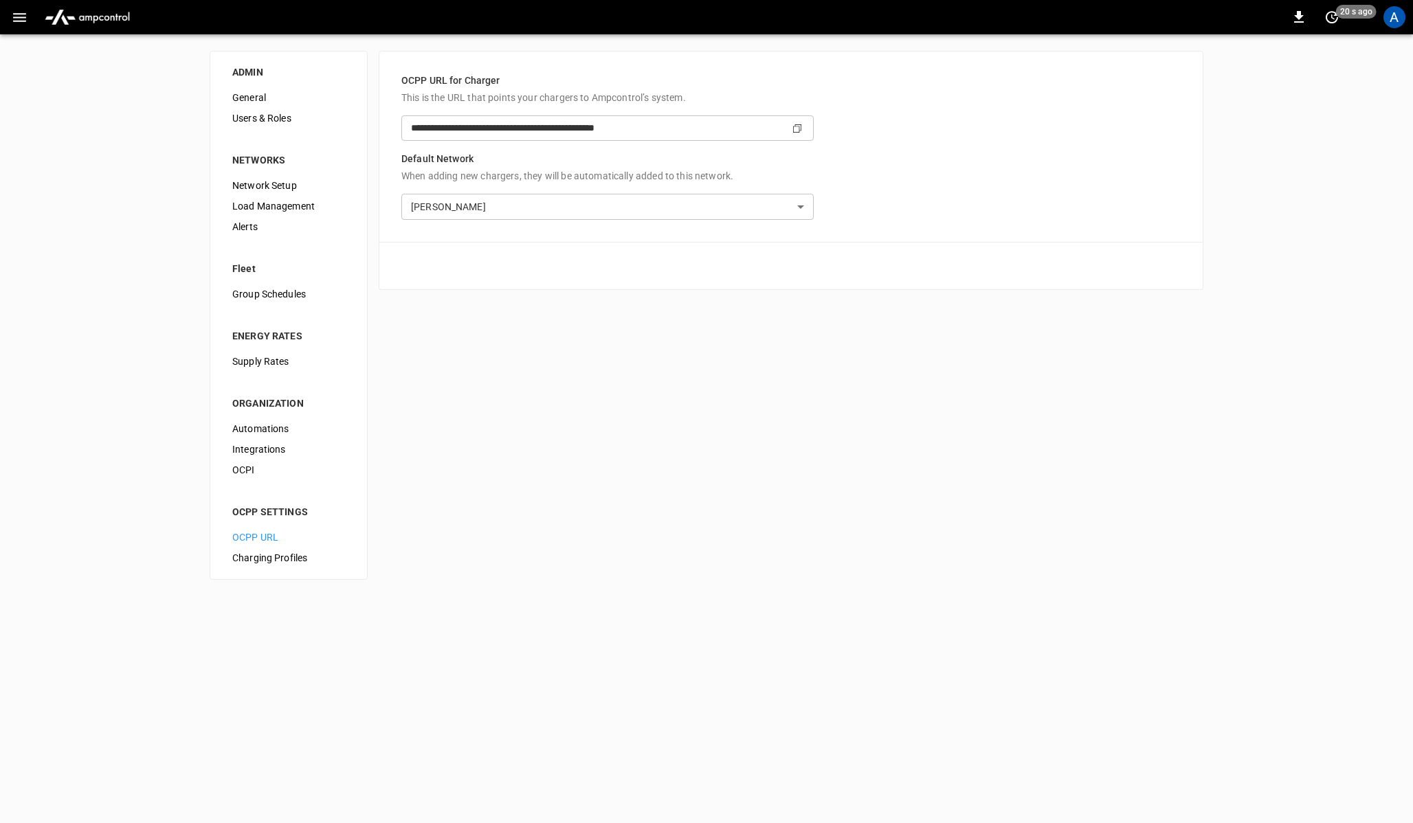
click at [284, 551] on span "Charging Profiles" at bounding box center [288, 558] width 113 height 14
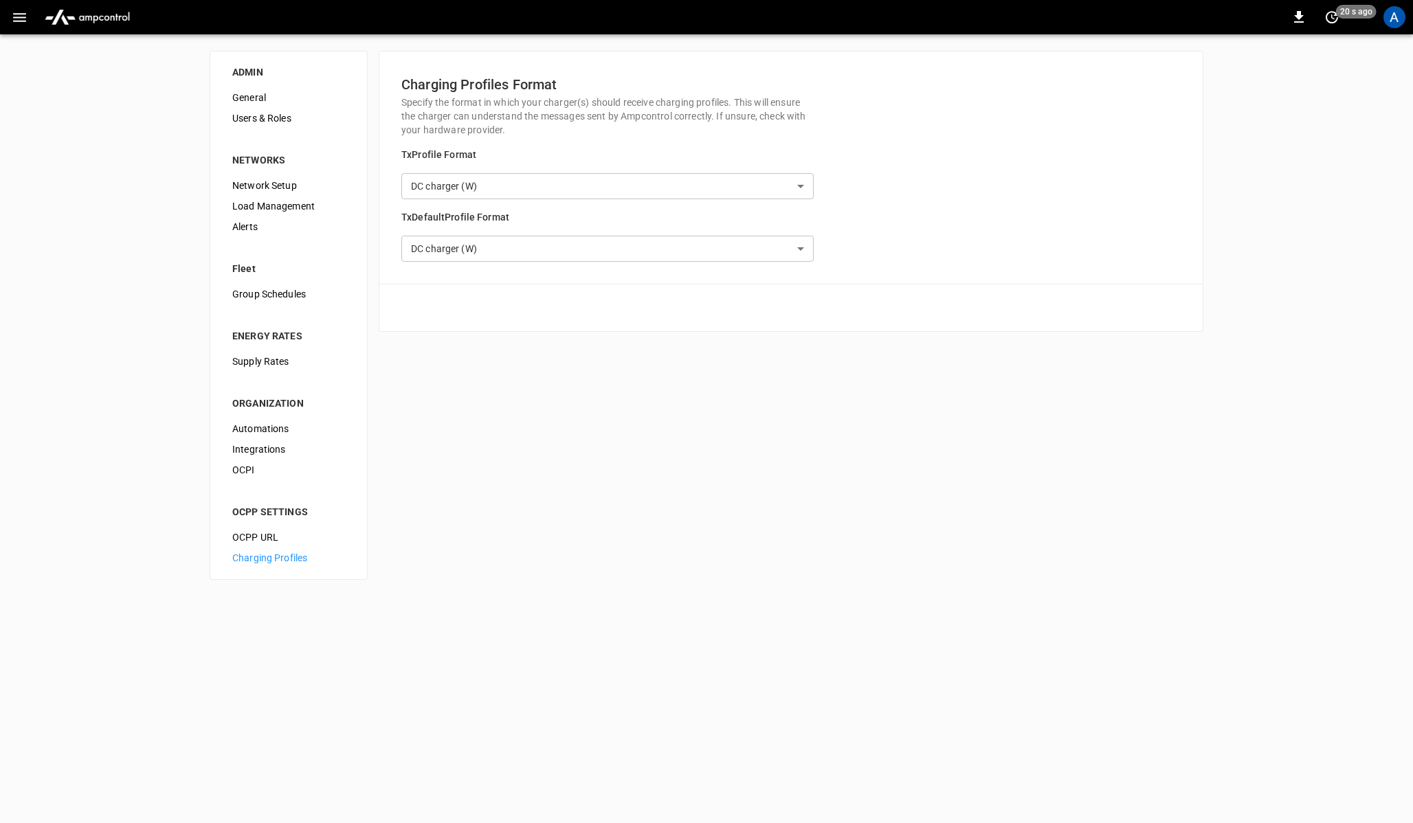
click at [263, 467] on span "OCPI" at bounding box center [288, 470] width 113 height 14
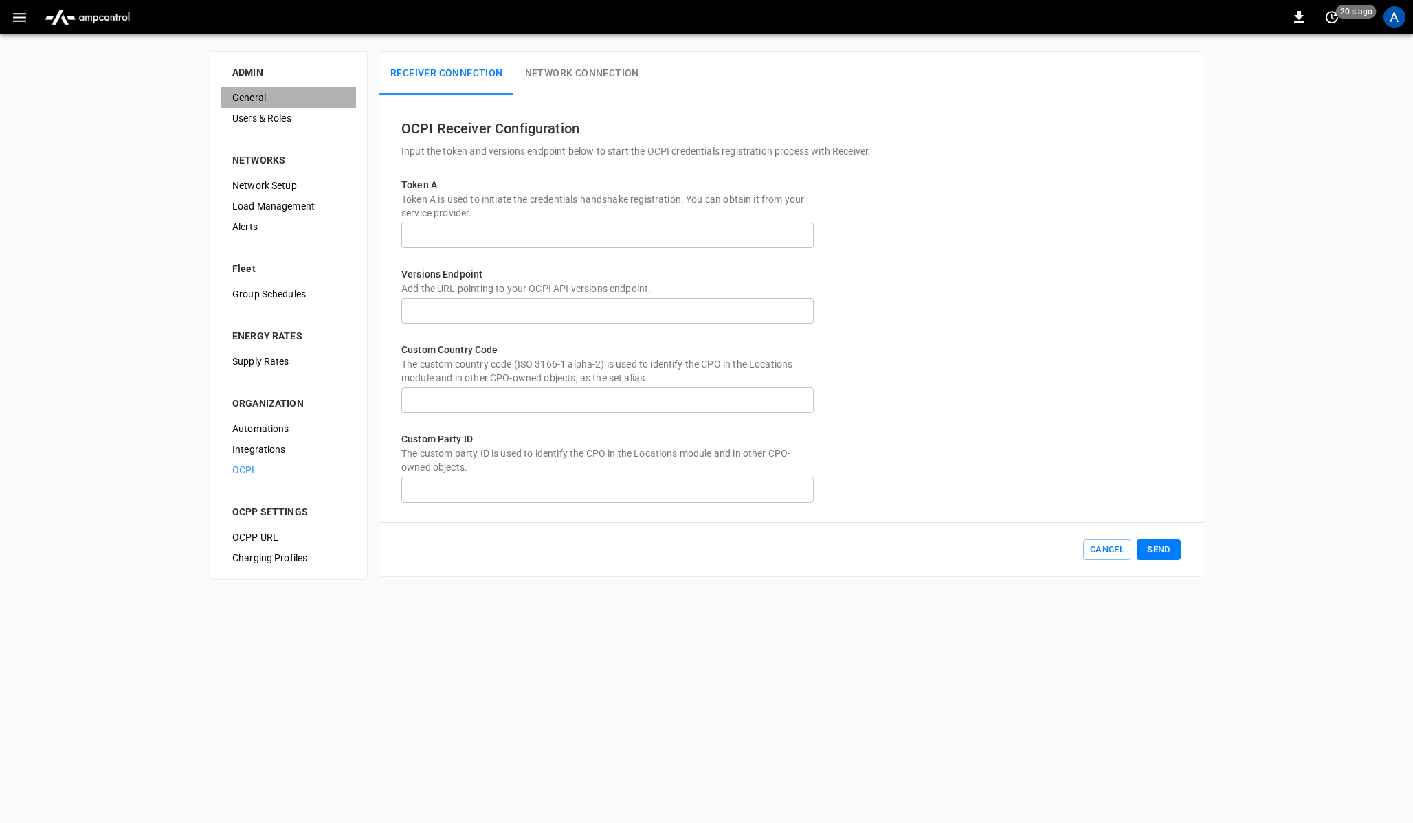
click at [263, 100] on span "General" at bounding box center [288, 98] width 113 height 14
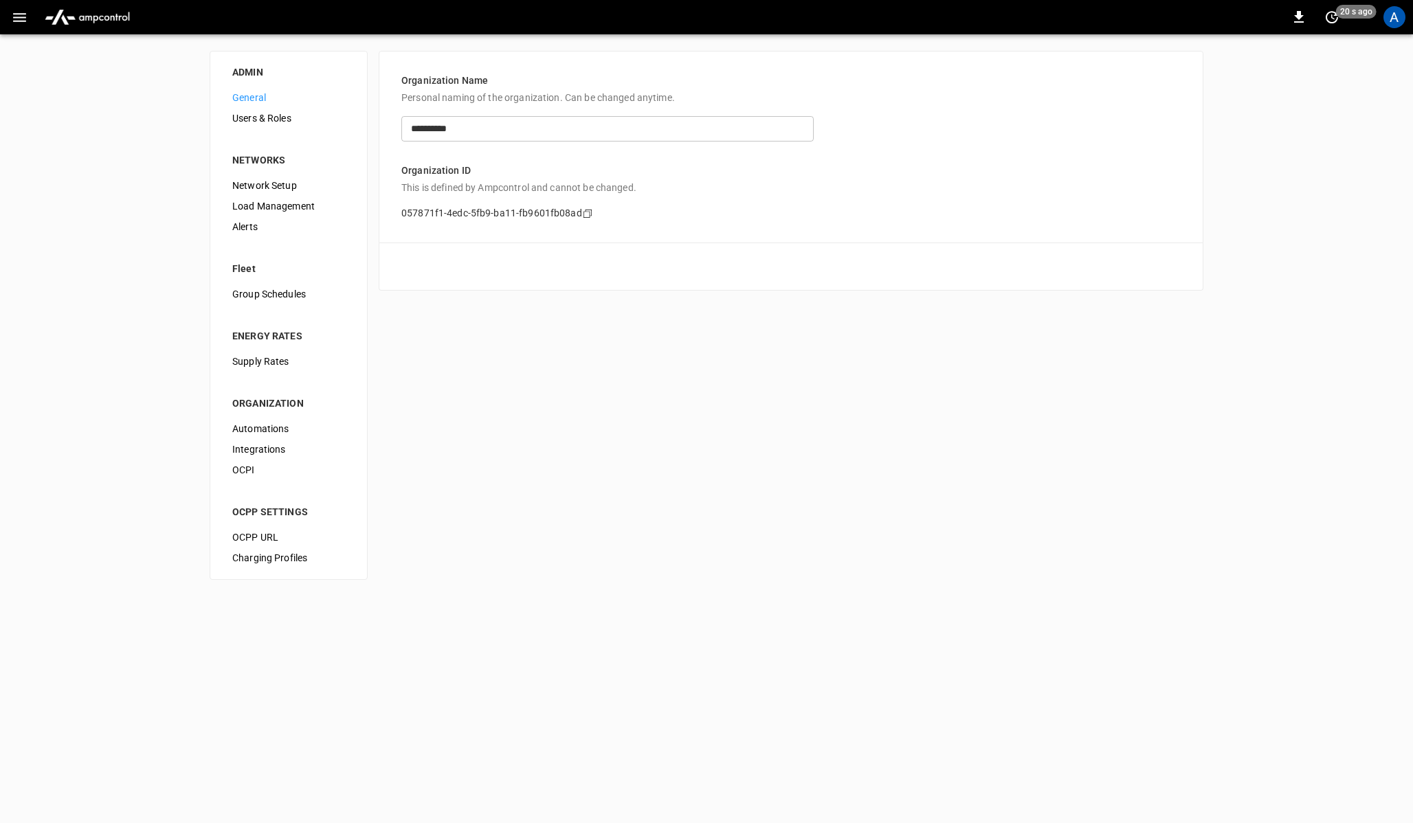
click at [275, 122] on span "Users & Roles" at bounding box center [288, 118] width 113 height 14
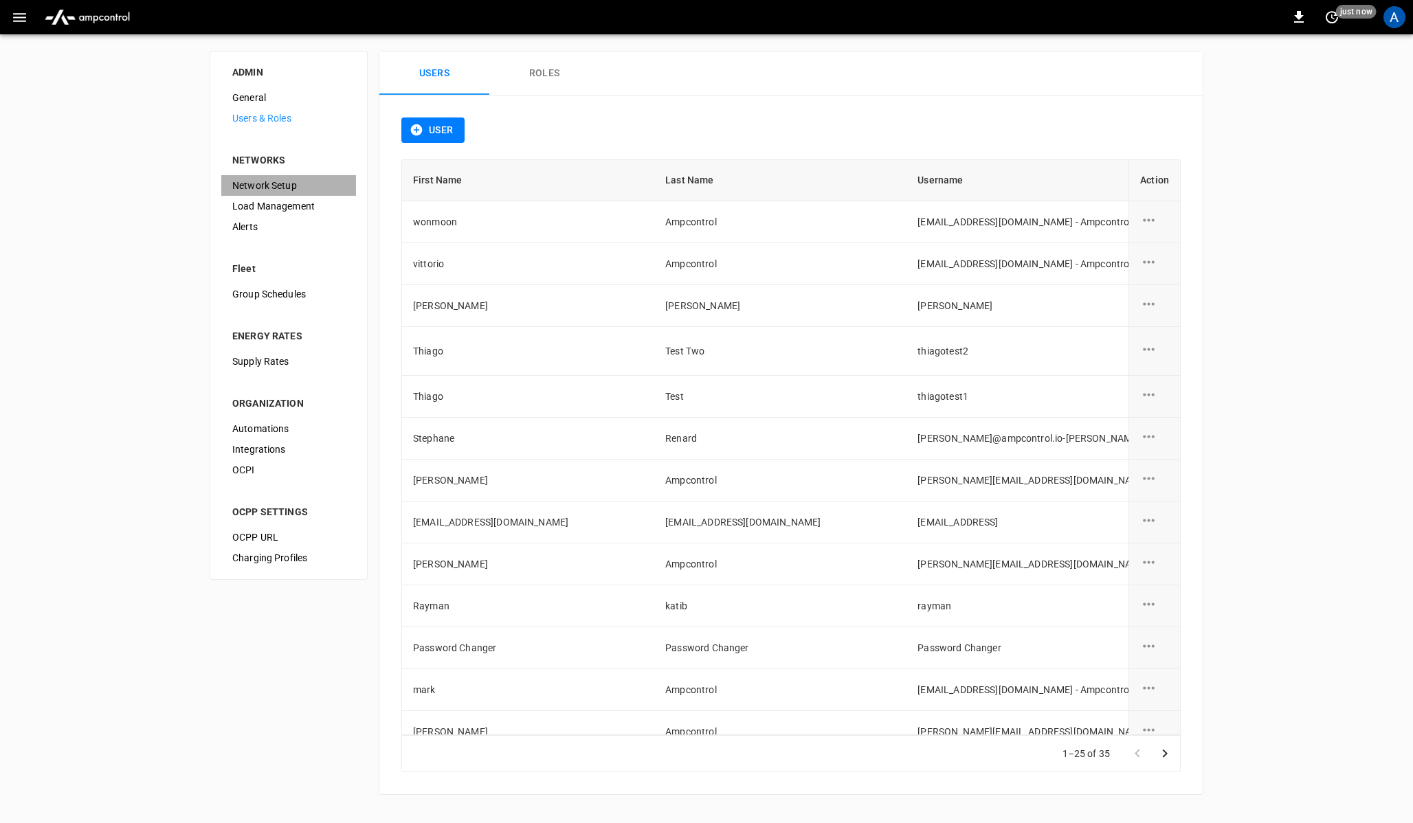
click at [279, 192] on span "Network Setup" at bounding box center [288, 186] width 113 height 14
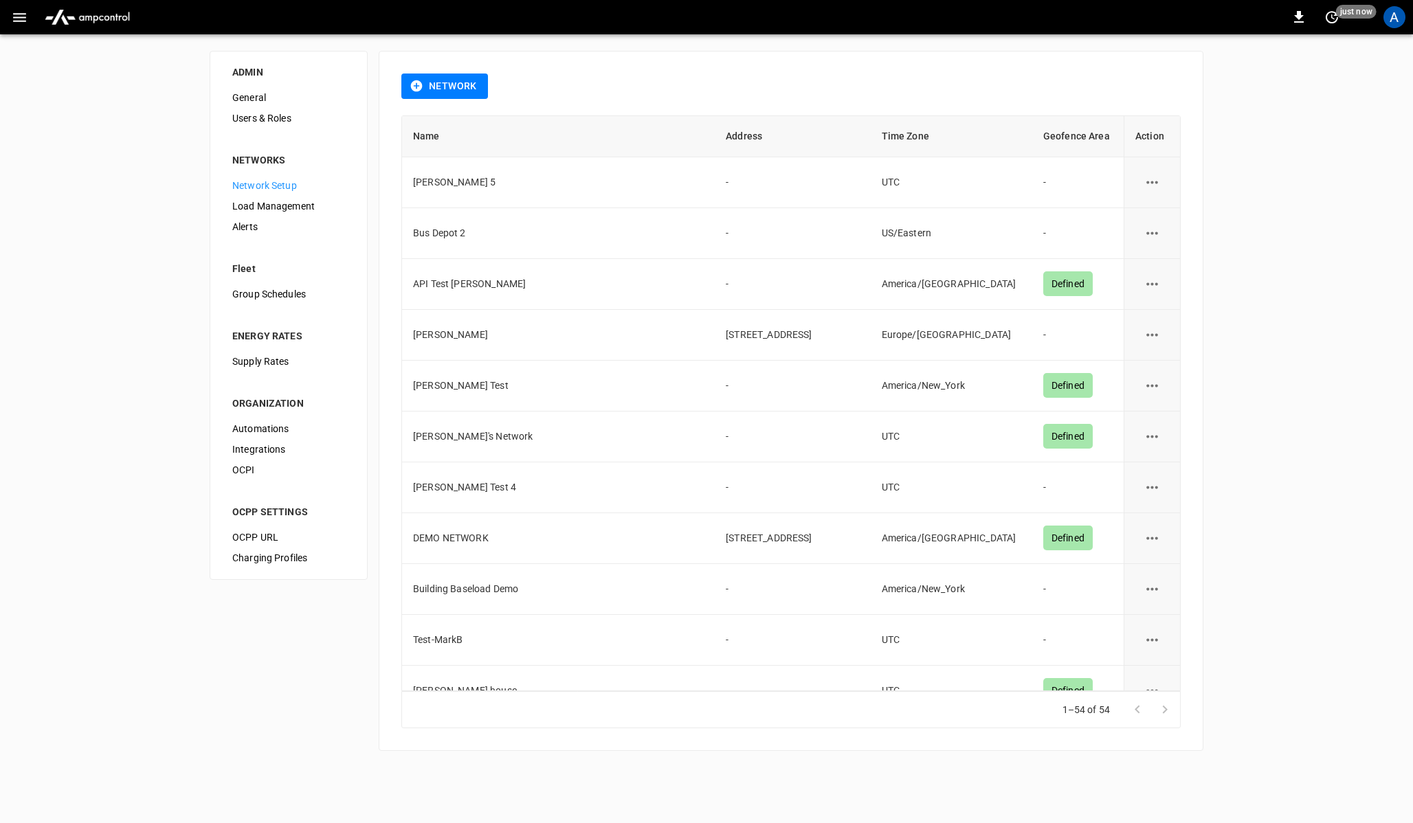
click at [274, 207] on span "Load Management" at bounding box center [288, 206] width 113 height 14
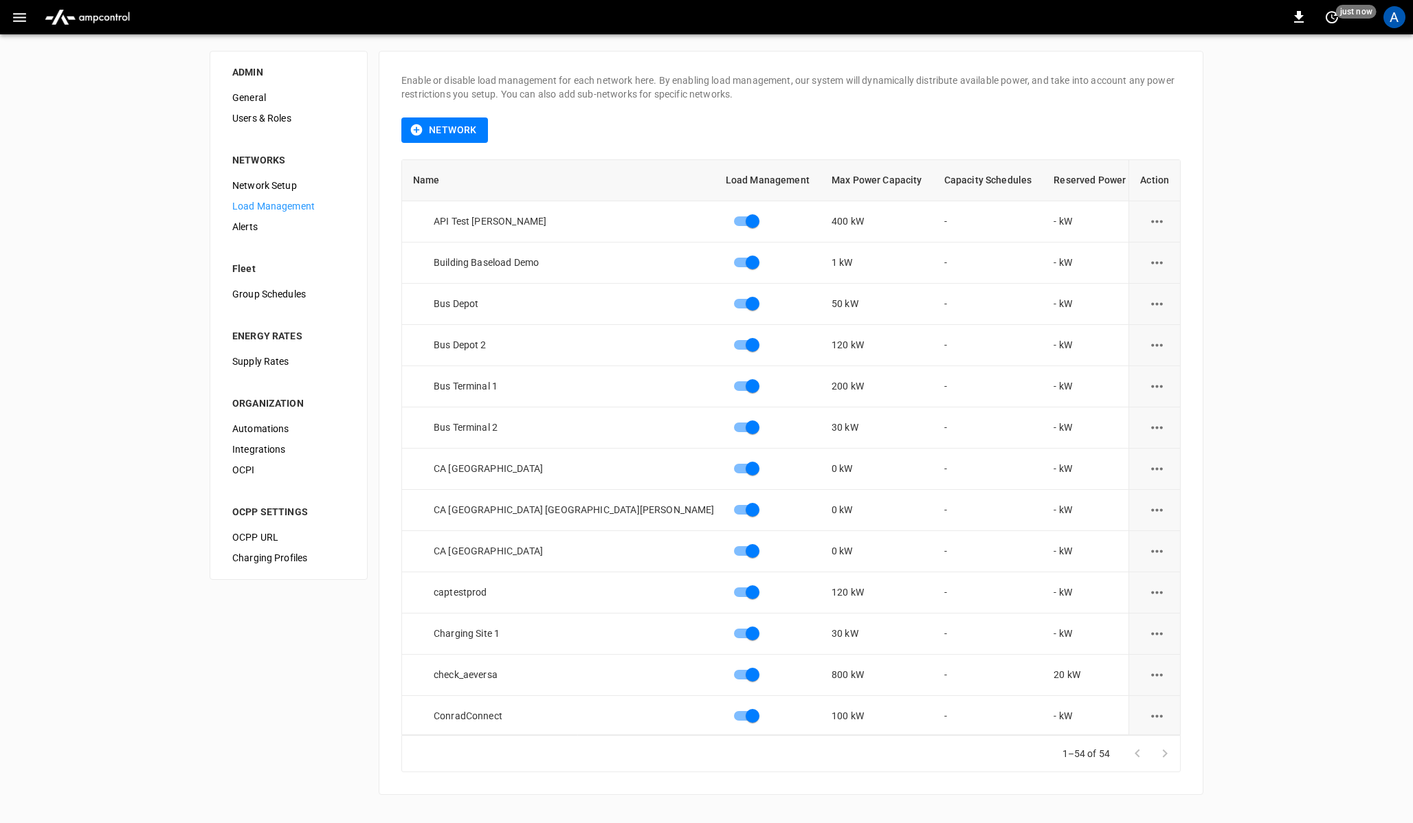
click at [25, 28] on button "button" at bounding box center [19, 17] width 28 height 25
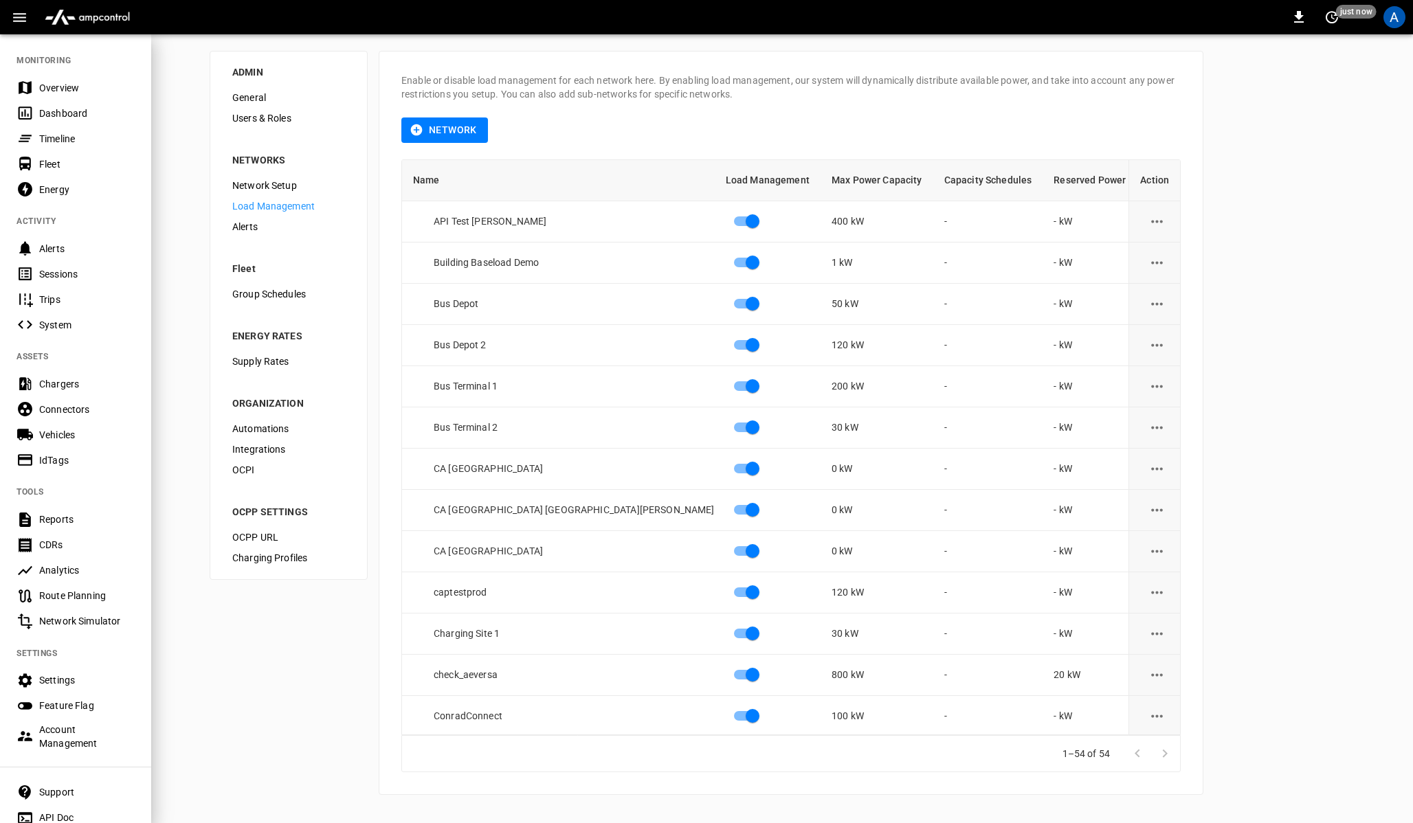
click at [69, 753] on Management-listitem "Account Management" at bounding box center [75, 737] width 151 height 36
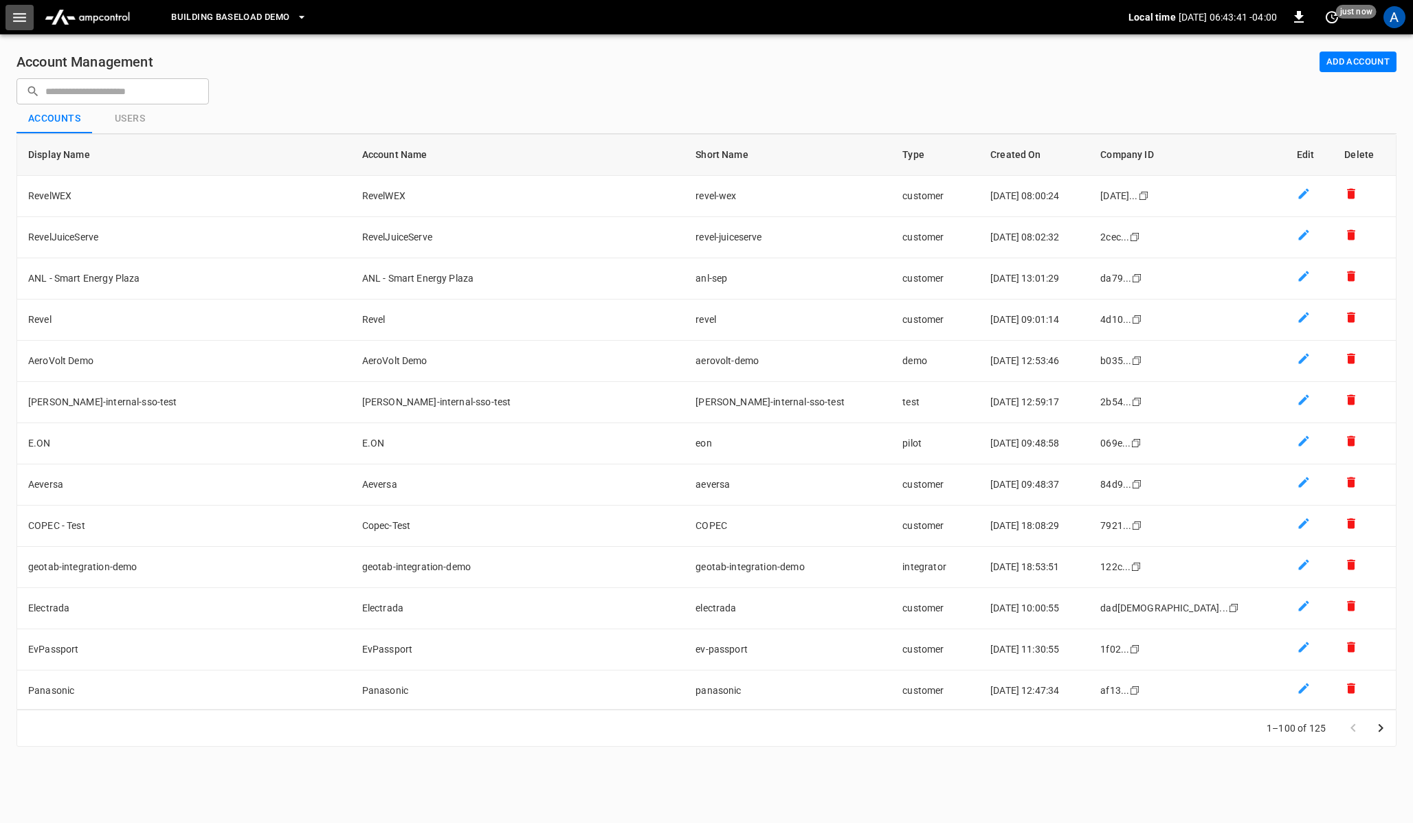
click at [20, 18] on icon "button" at bounding box center [19, 17] width 17 height 17
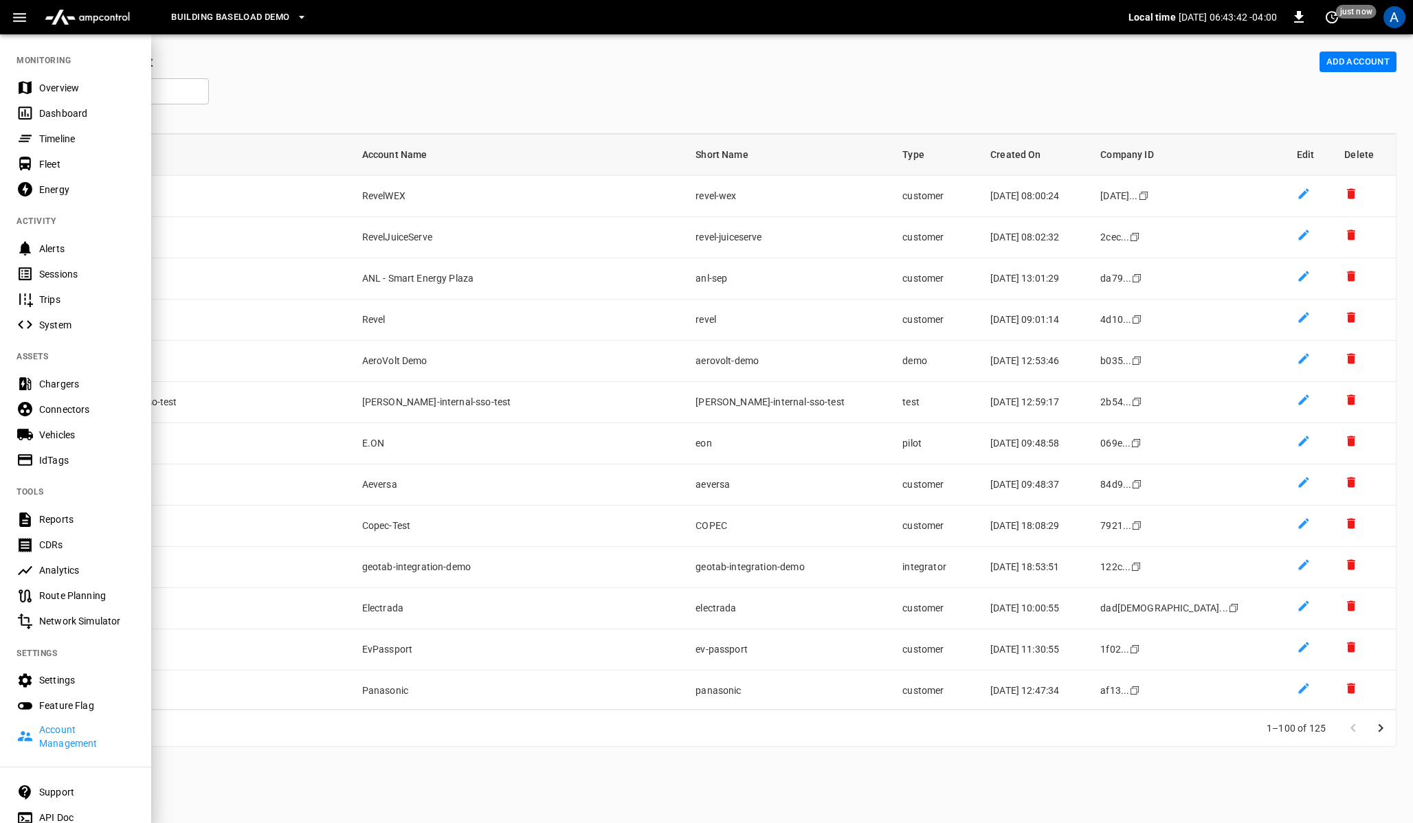
click at [67, 693] on div "Settings" at bounding box center [75, 680] width 151 height 25
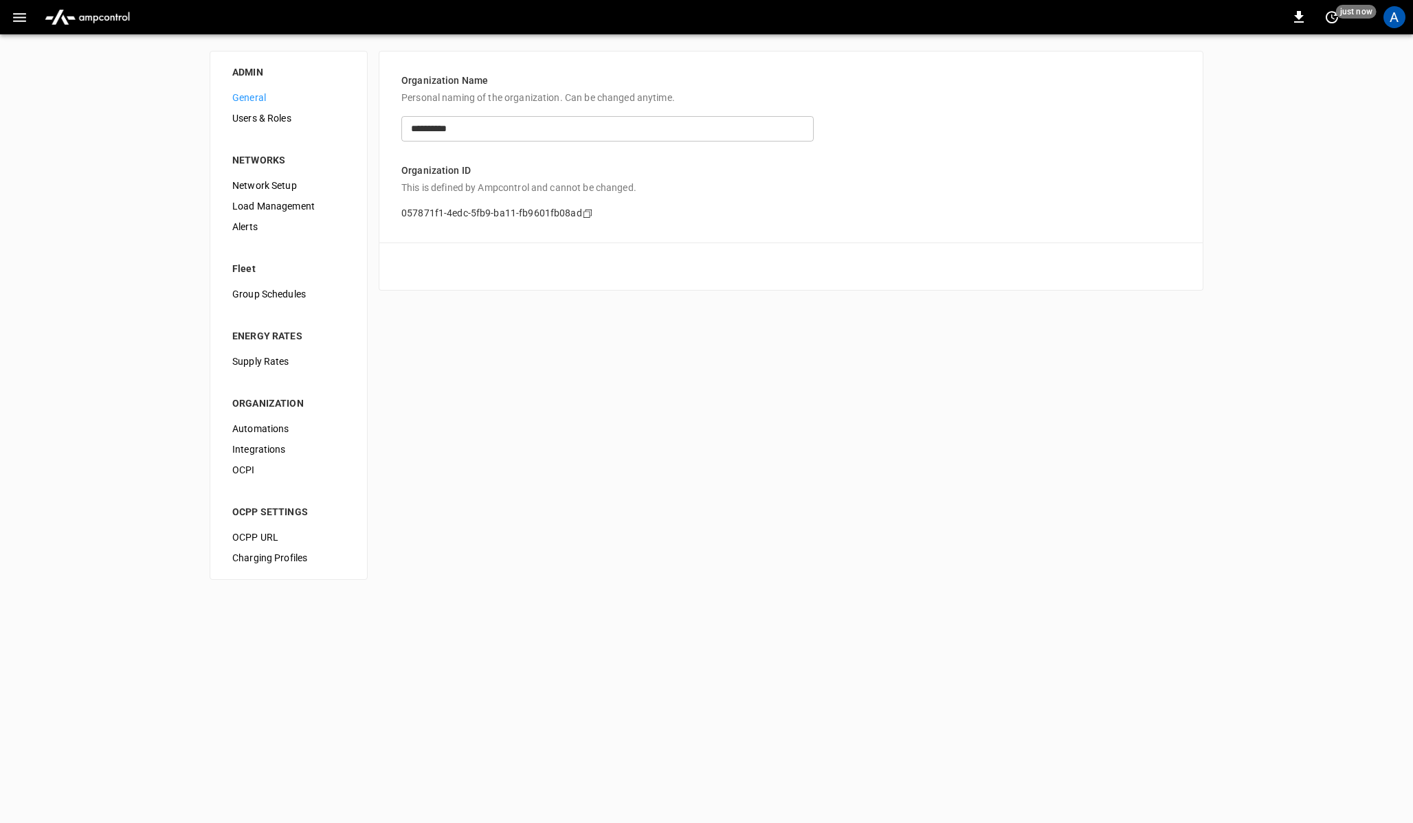
click at [14, 14] on icon "button" at bounding box center [19, 17] width 13 height 9
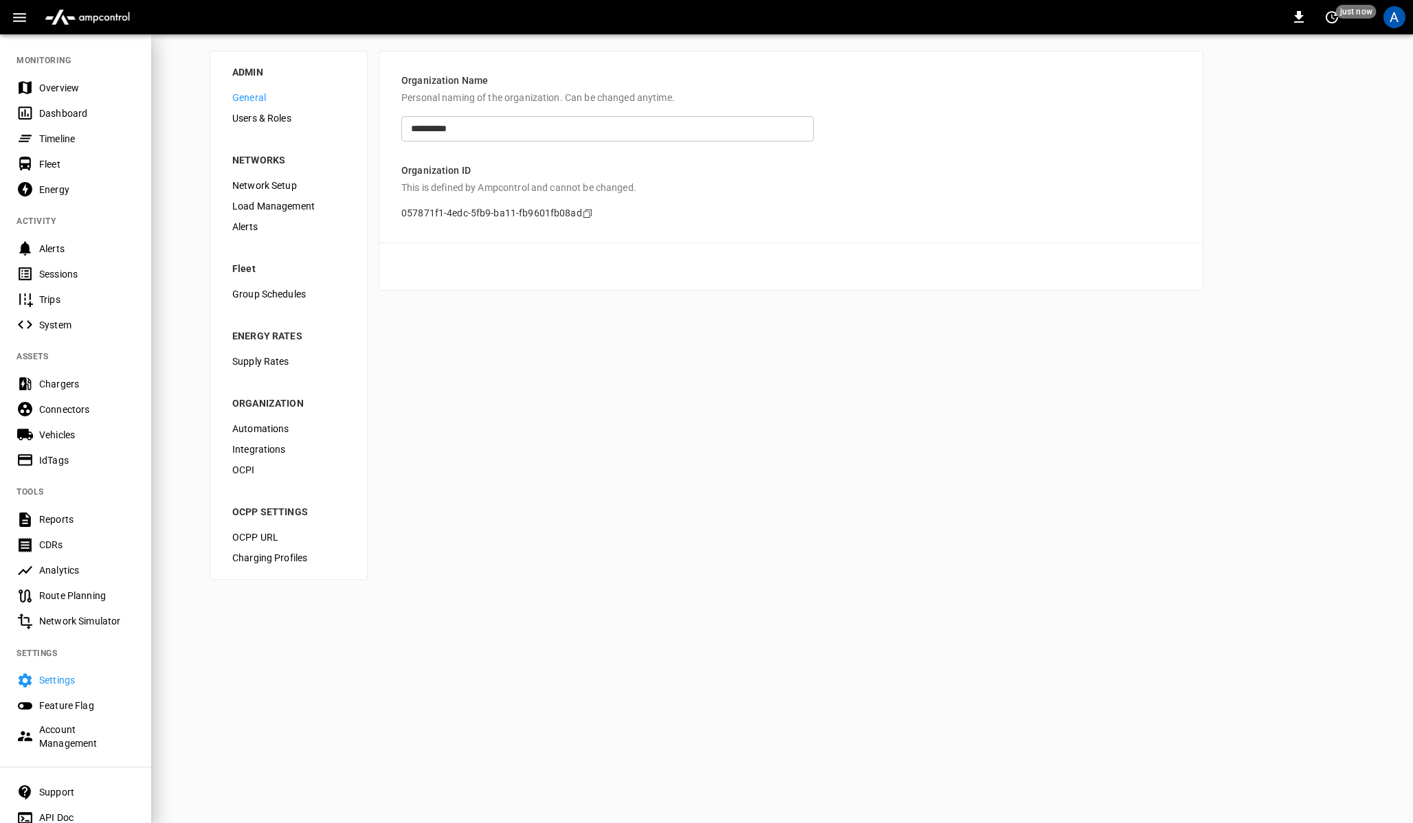
click at [64, 616] on div "Network Simulator" at bounding box center [87, 622] width 96 height 14
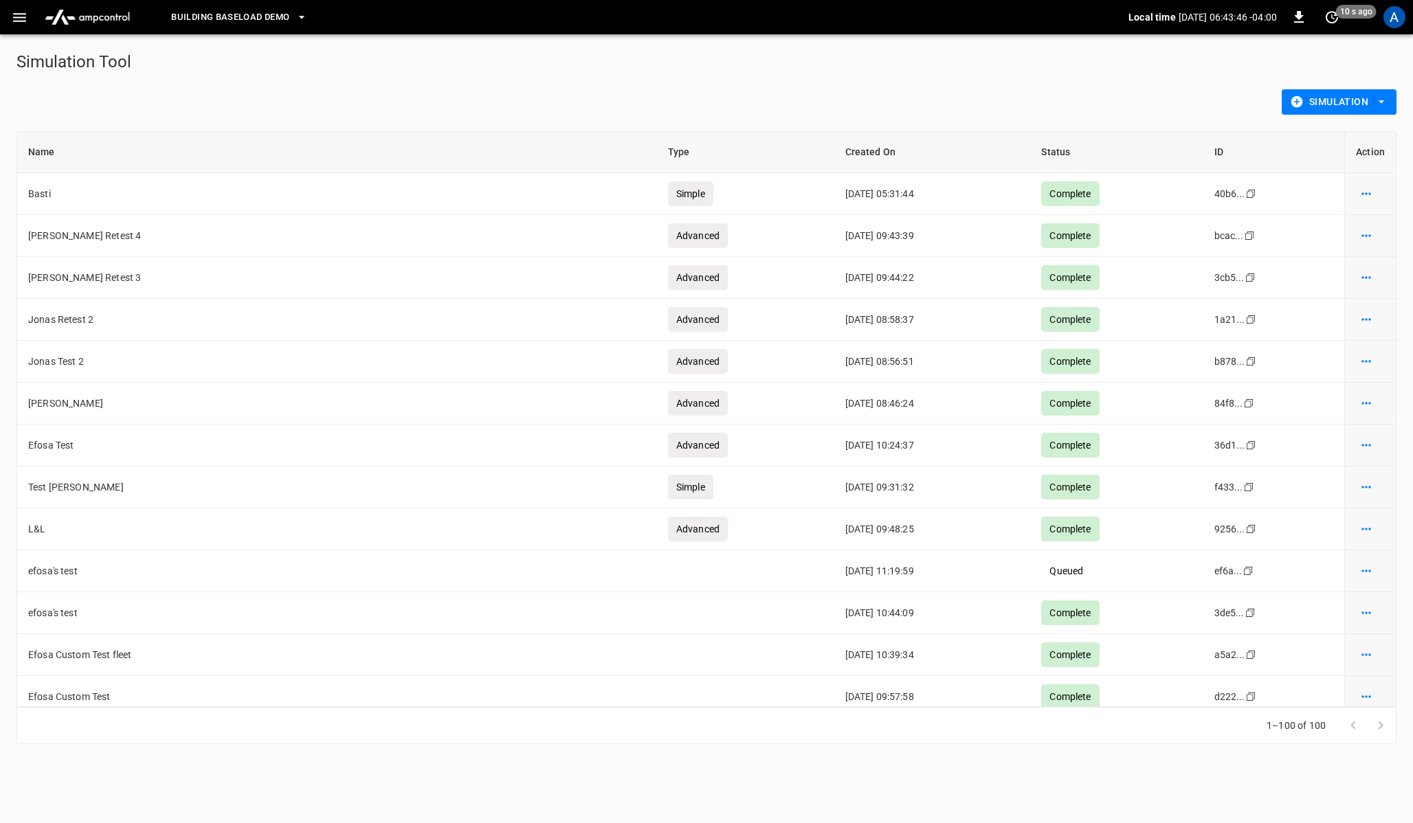
click at [23, 19] on icon "button" at bounding box center [19, 17] width 17 height 17
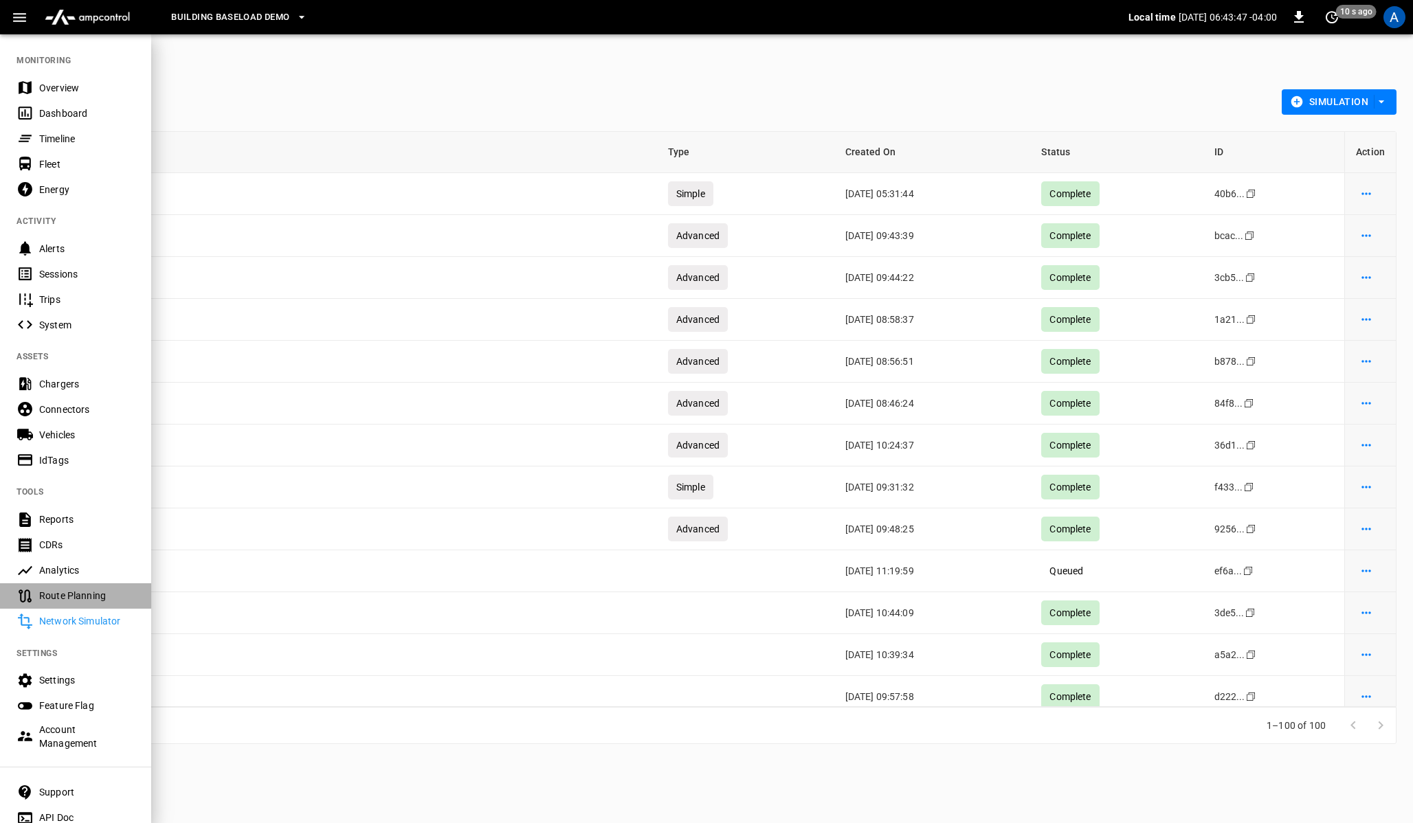
click at [61, 597] on div "Route Planning" at bounding box center [87, 596] width 96 height 14
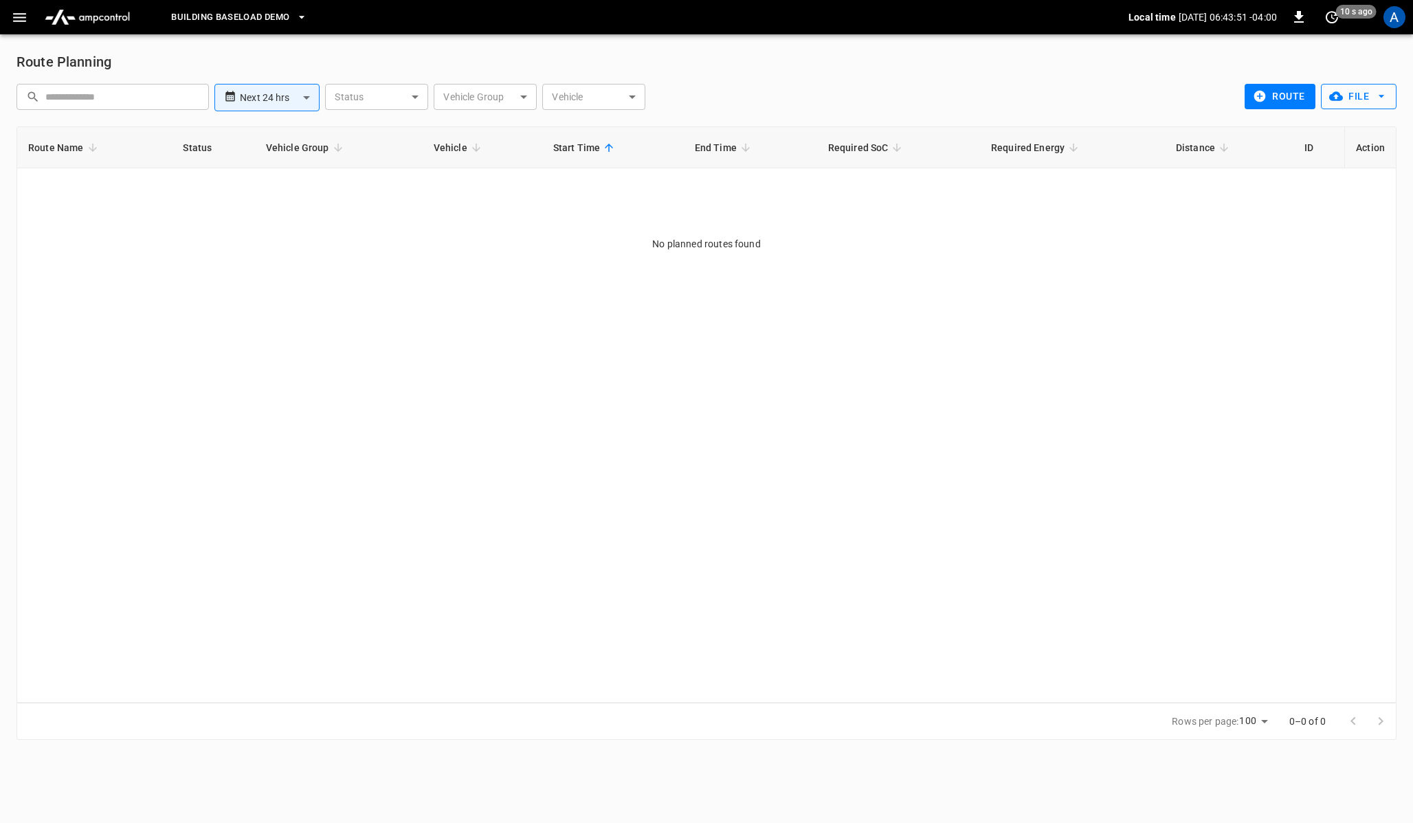
click at [1393, 102] on button "File" at bounding box center [1359, 96] width 76 height 25
click at [1041, 65] on div at bounding box center [706, 411] width 1413 height 823
click at [15, 25] on button "button" at bounding box center [19, 17] width 28 height 25
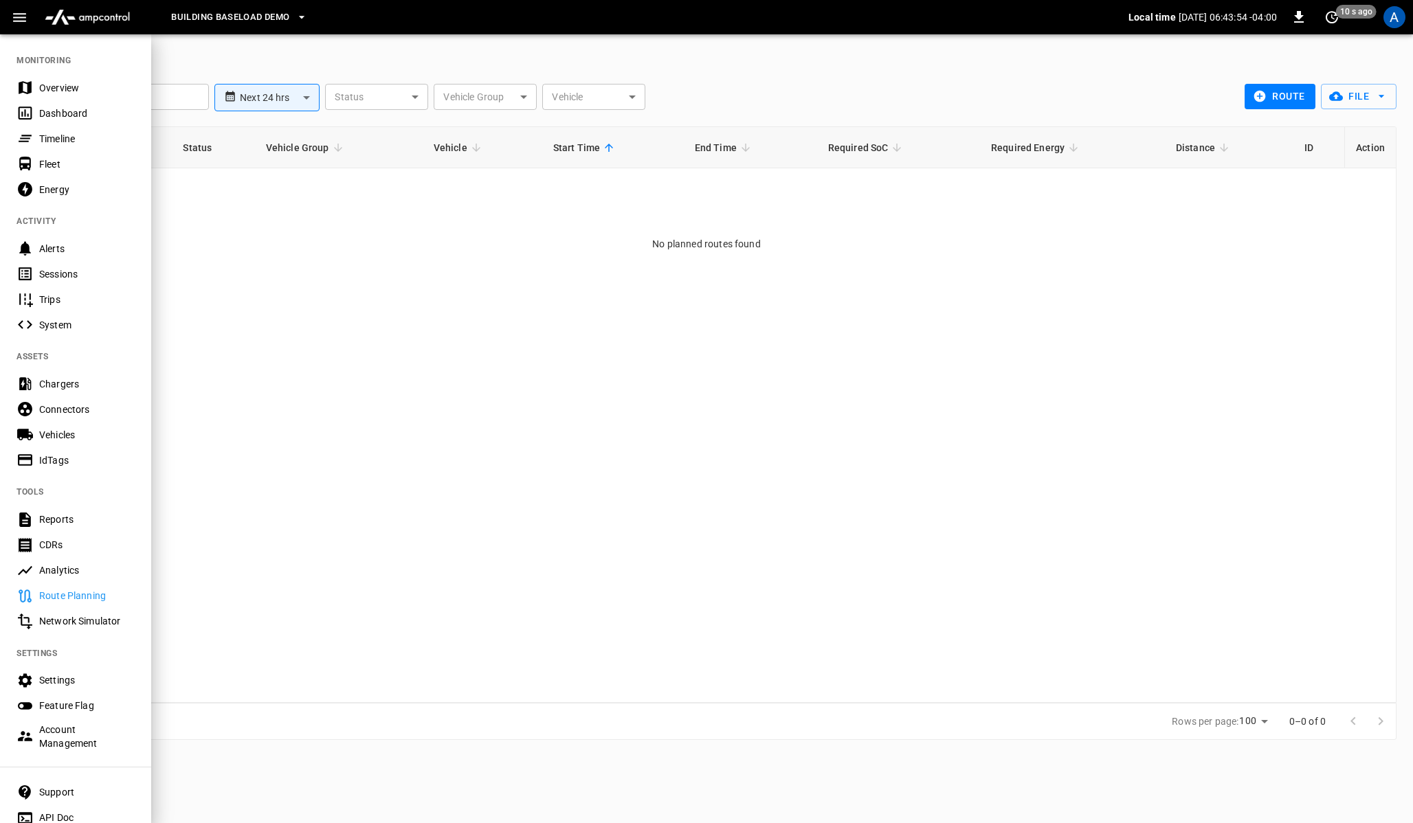
click at [236, 71] on div at bounding box center [706, 411] width 1413 height 823
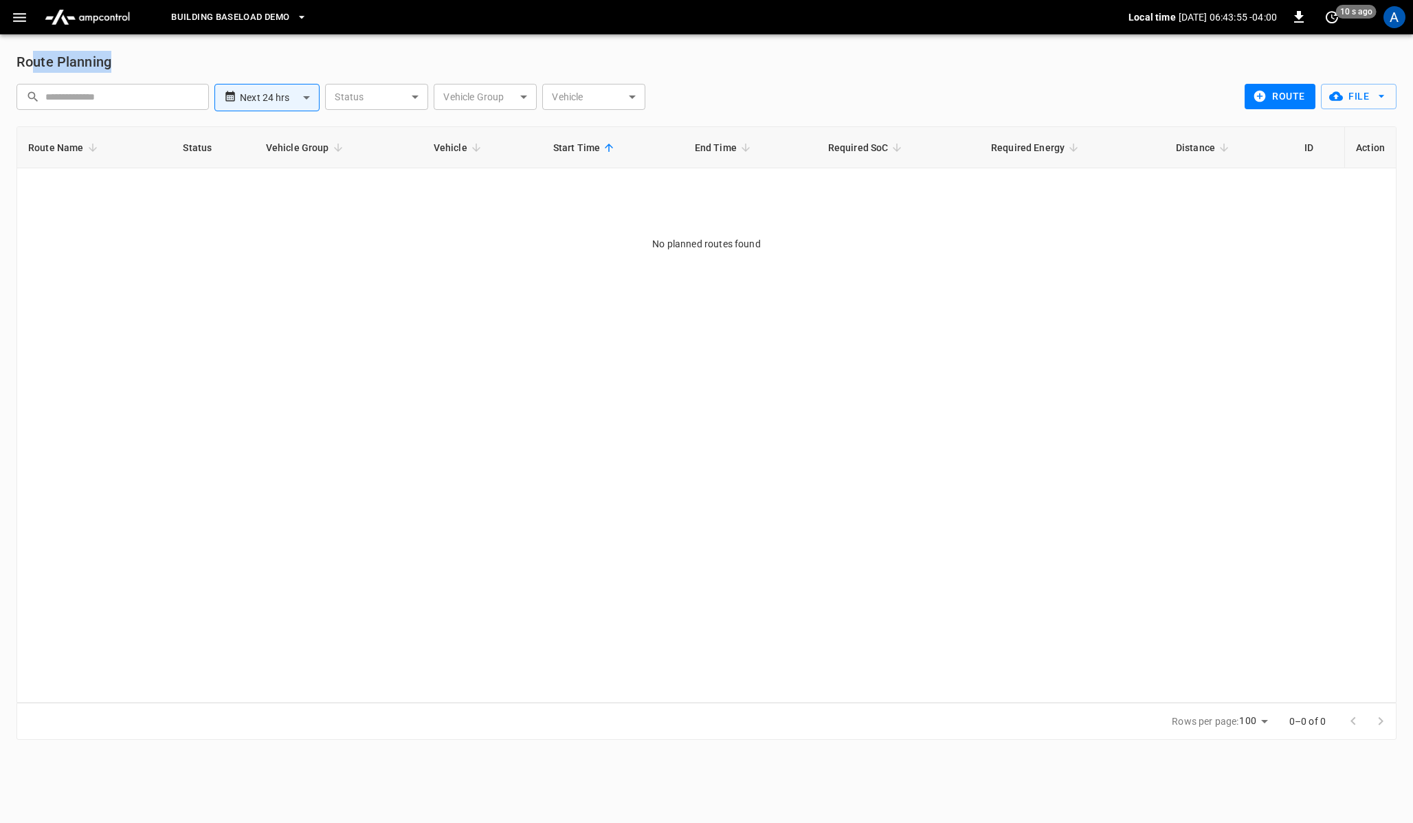
drag, startPoint x: 30, startPoint y: 61, endPoint x: 132, endPoint y: 62, distance: 101.7
click at [132, 62] on div "Route Planning" at bounding box center [706, 62] width 1380 height 22
click at [155, 62] on div "Route Planning" at bounding box center [706, 62] width 1380 height 22
click at [129, 97] on input "text" at bounding box center [122, 96] width 154 height 25
click at [300, 98] on body "**********" at bounding box center [706, 378] width 1413 height 757
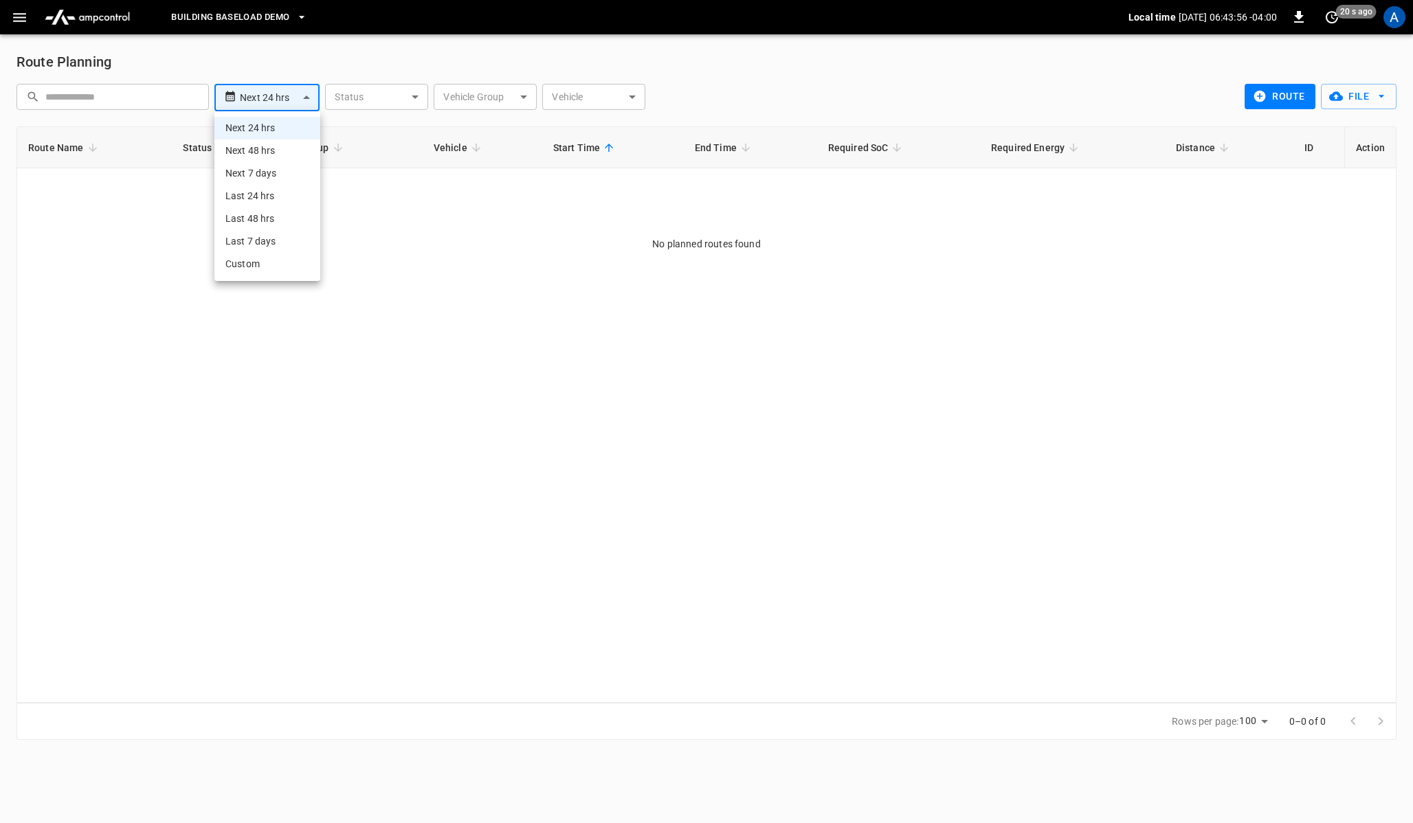
click at [401, 96] on div at bounding box center [706, 411] width 1413 height 823
click at [401, 96] on body "**********" at bounding box center [706, 378] width 1413 height 757
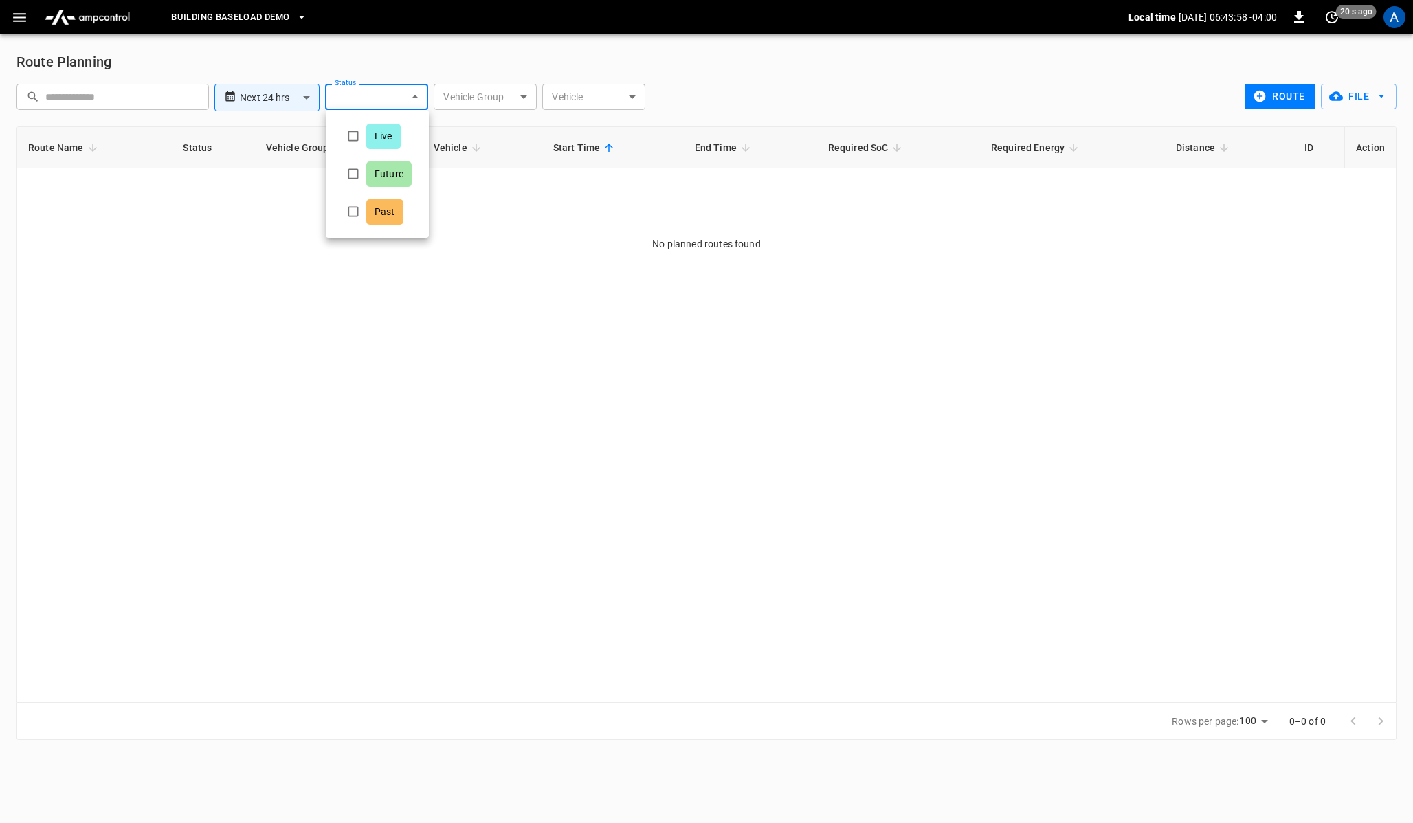
click at [436, 59] on div at bounding box center [706, 411] width 1413 height 823
click at [436, 59] on div "Route Planning" at bounding box center [706, 62] width 1380 height 22
click at [500, 106] on body "**********" at bounding box center [706, 378] width 1413 height 757
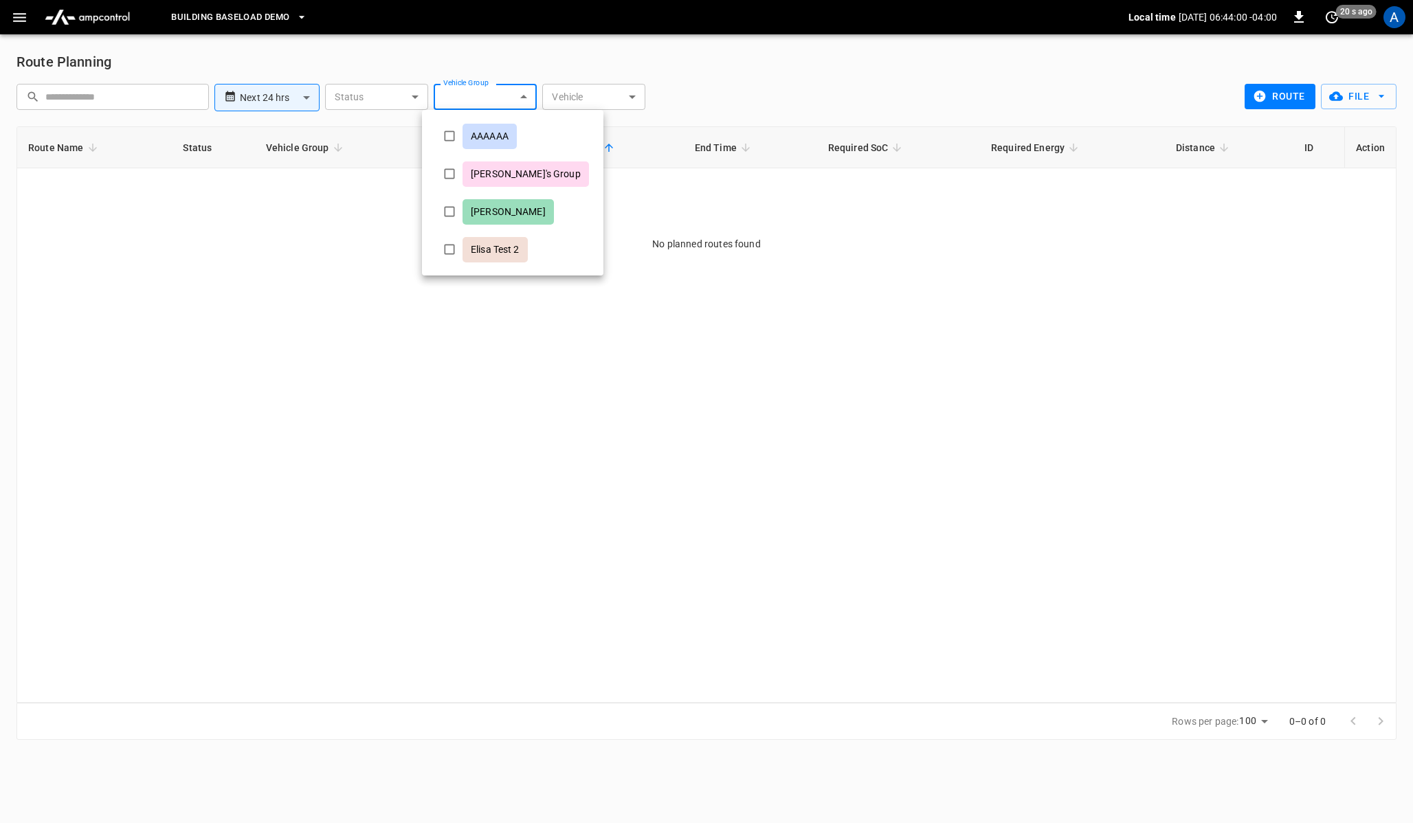
click at [595, 87] on div at bounding box center [706, 411] width 1413 height 823
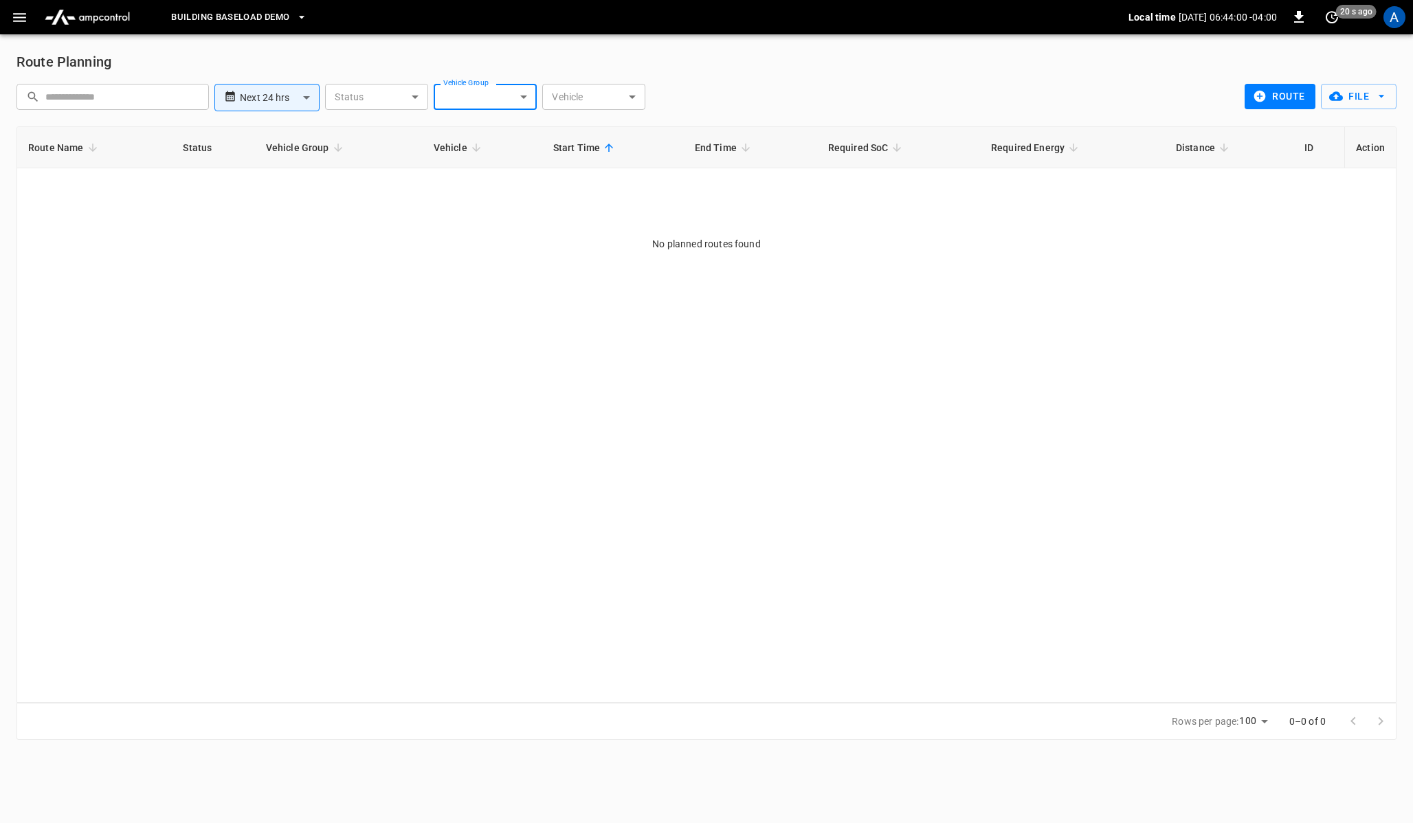
click at [616, 92] on body "**********" at bounding box center [706, 378] width 1413 height 757
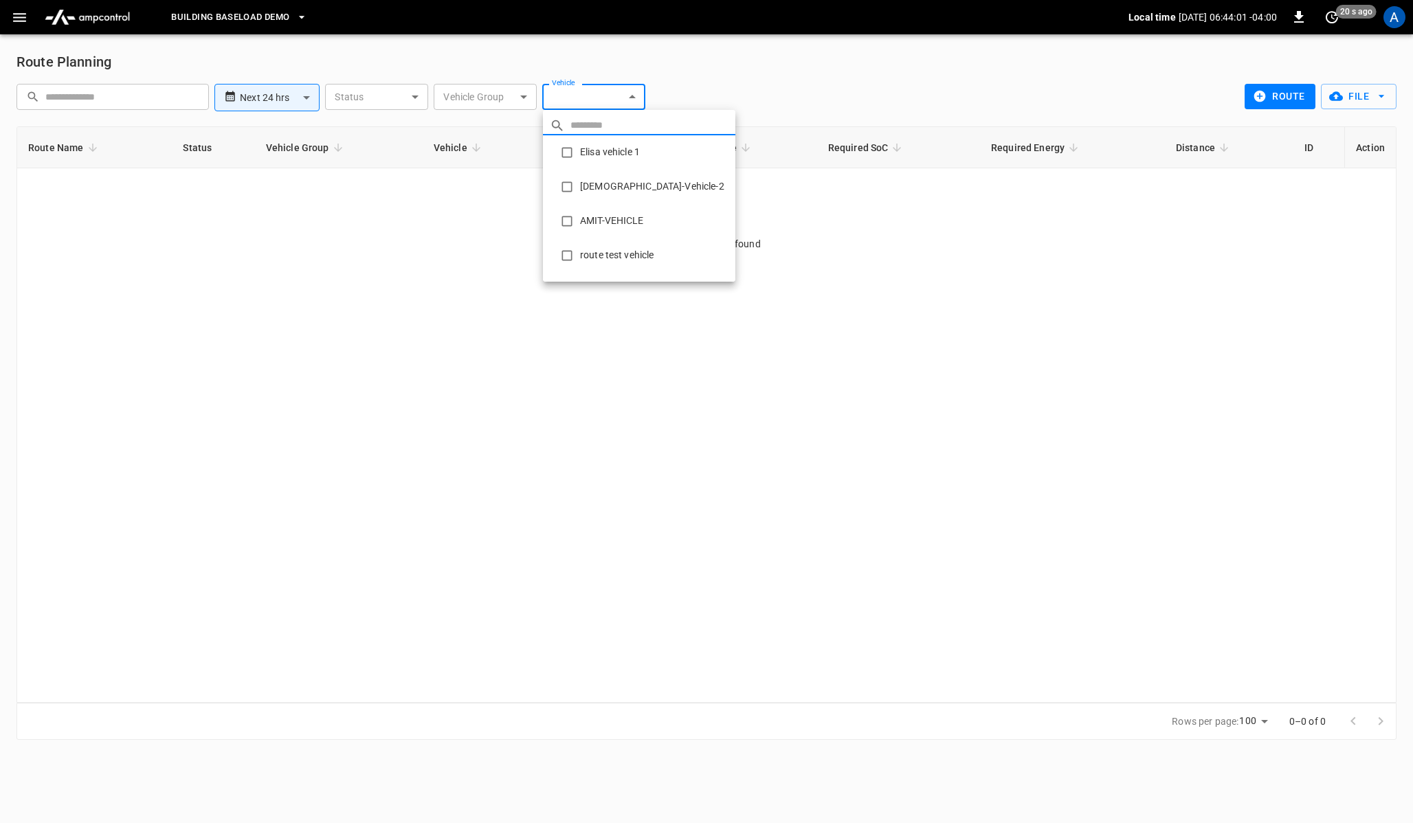
click at [483, 49] on div at bounding box center [706, 411] width 1413 height 823
click at [483, 49] on div "​ Elisa vehicle 1 Amit-Test-Vehicle-2 AMIT-VEHICLE route test vehicle Example-V…" at bounding box center [706, 411] width 1413 height 823
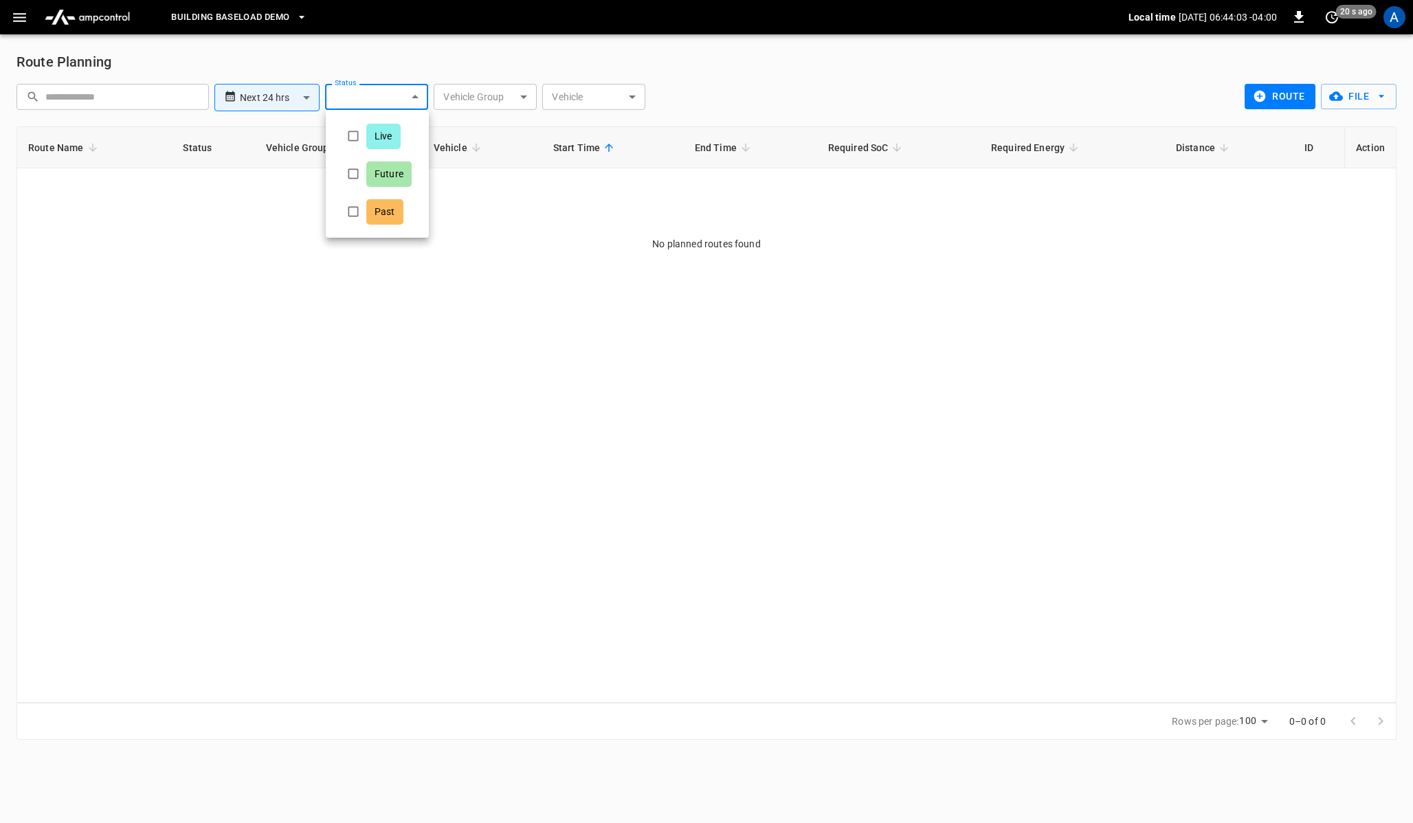
click at [420, 96] on body "**********" at bounding box center [706, 378] width 1413 height 757
click at [319, 64] on div at bounding box center [706, 411] width 1413 height 823
click at [309, 94] on body "**********" at bounding box center [706, 378] width 1413 height 757
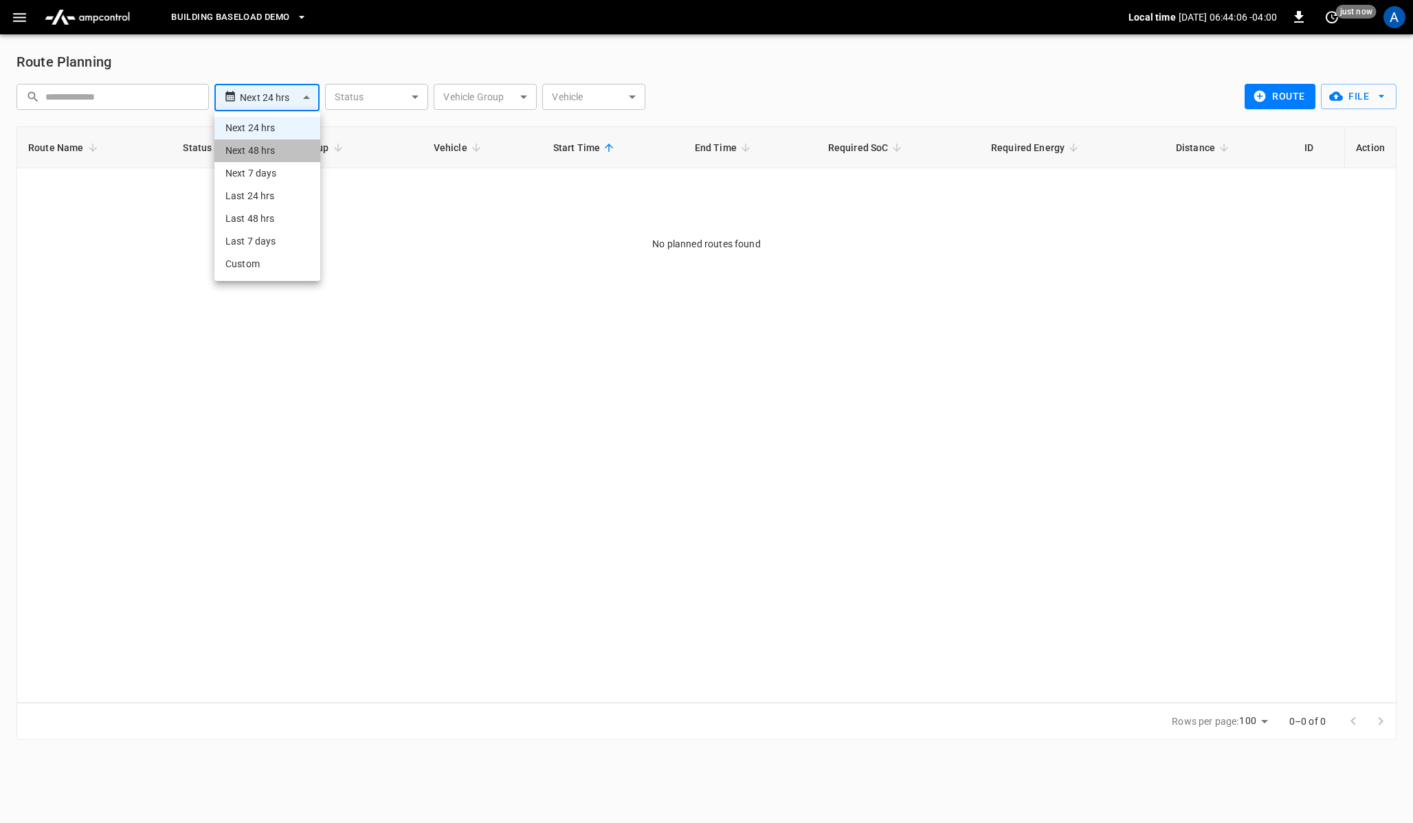
click at [268, 148] on li "Next 48 hrs" at bounding box center [267, 151] width 106 height 23
click at [346, 120] on div "**********" at bounding box center [706, 100] width 1380 height 54
click at [676, 99] on button "Clear Filter" at bounding box center [692, 96] width 76 height 25
type input "**********"
click at [247, 65] on div "Route Planning" at bounding box center [706, 62] width 1380 height 22
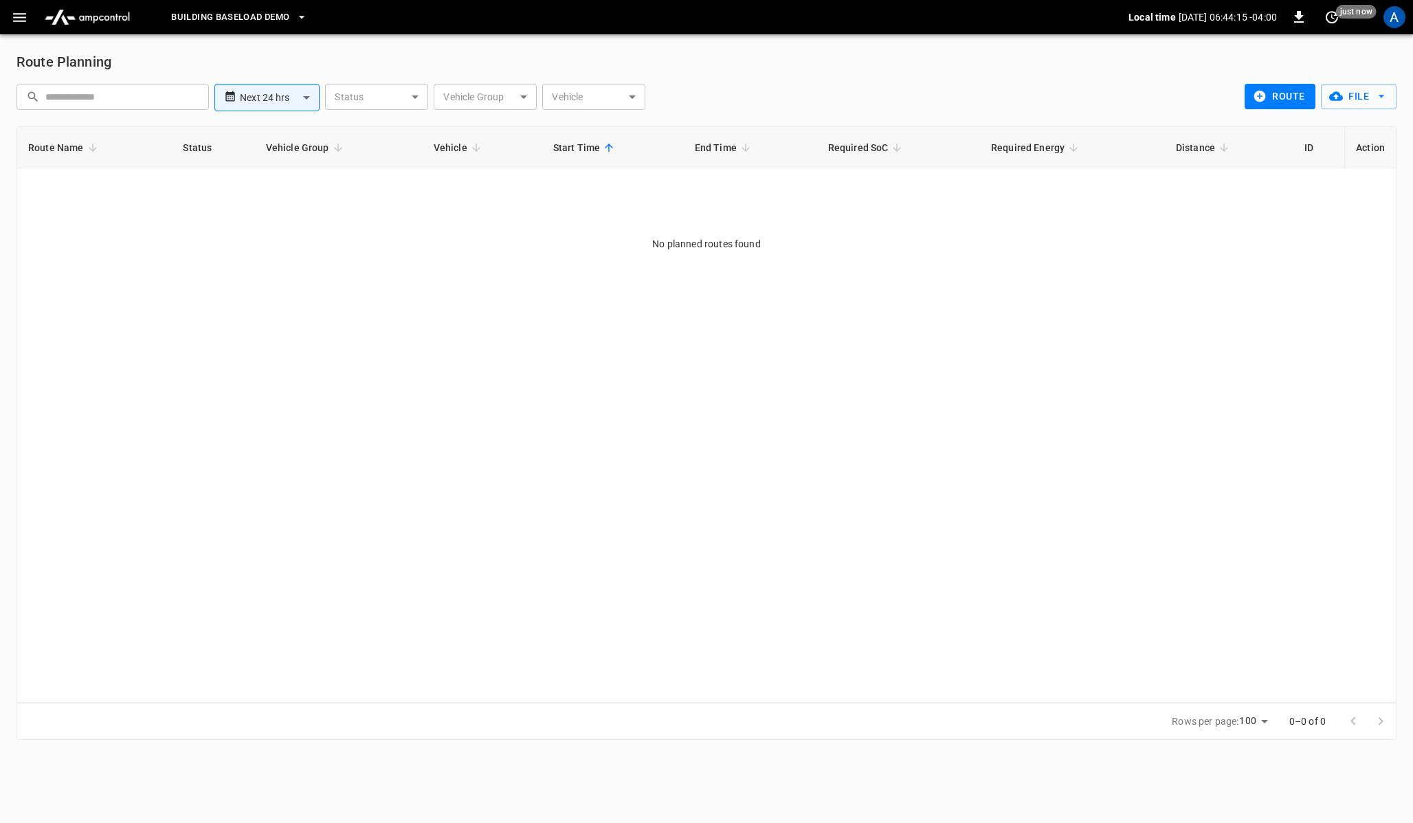
click at [372, 97] on body "**********" at bounding box center [706, 378] width 1413 height 757
click at [279, 90] on div at bounding box center [706, 411] width 1413 height 823
click at [305, 94] on body "**********" at bounding box center [706, 378] width 1413 height 757
click at [379, 148] on div at bounding box center [706, 411] width 1413 height 823
click at [572, 103] on body "**********" at bounding box center [706, 378] width 1413 height 757
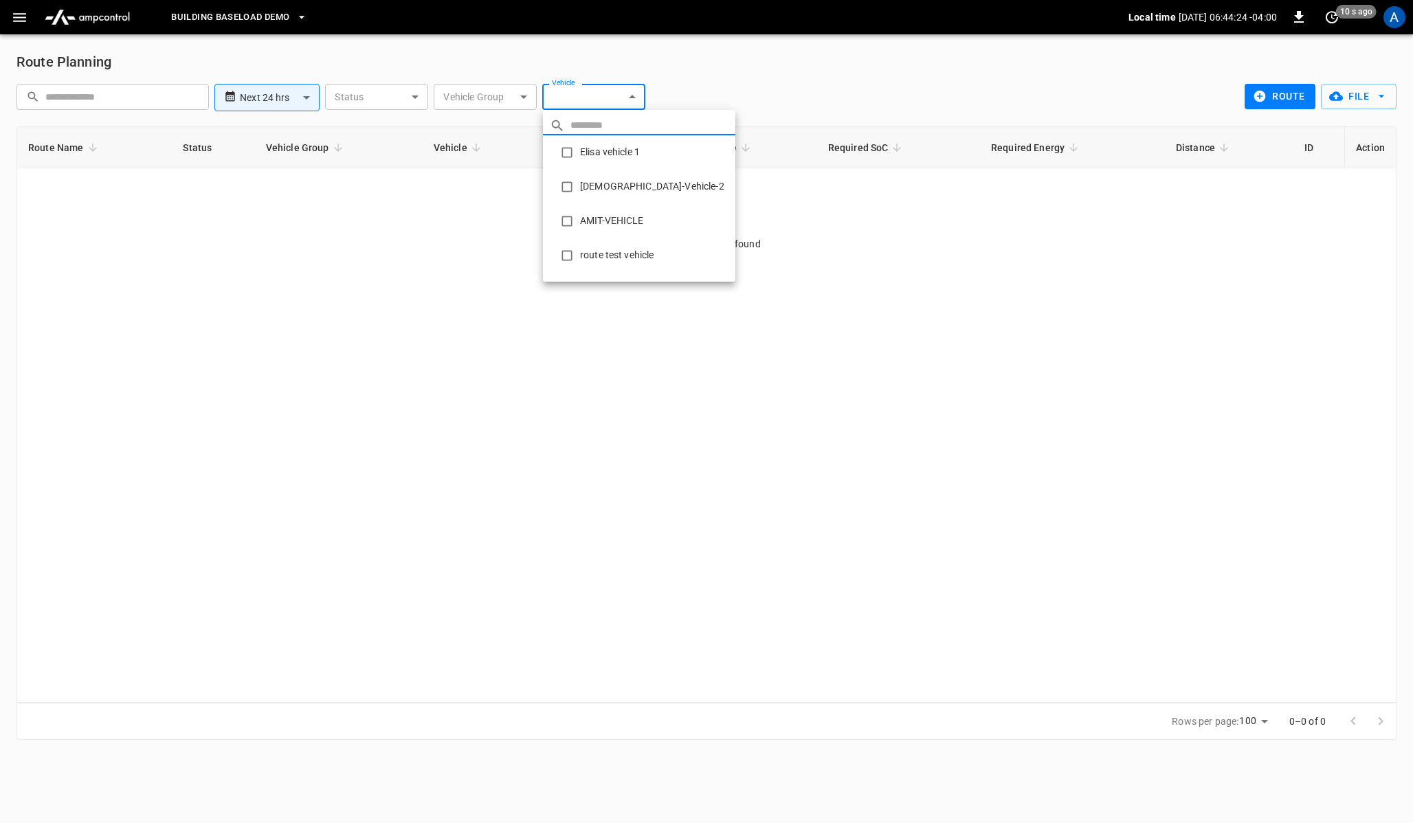
click at [519, 93] on div at bounding box center [706, 411] width 1413 height 823
click at [519, 93] on div "​ Elisa vehicle 1 Amit-Test-Vehicle-2 AMIT-VEHICLE route test vehicle Example-V…" at bounding box center [706, 411] width 1413 height 823
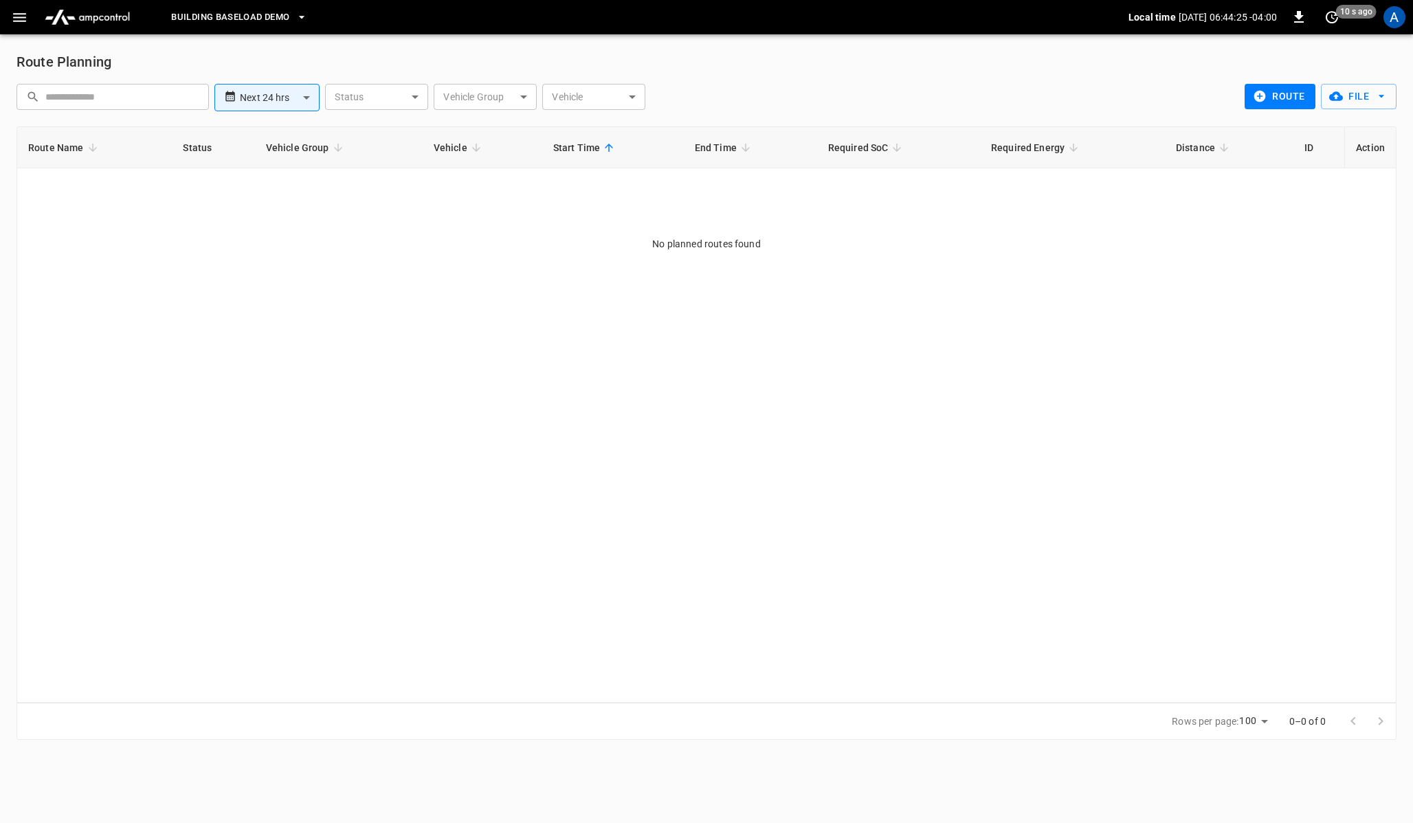
click at [519, 93] on body "**********" at bounding box center [706, 378] width 1413 height 757
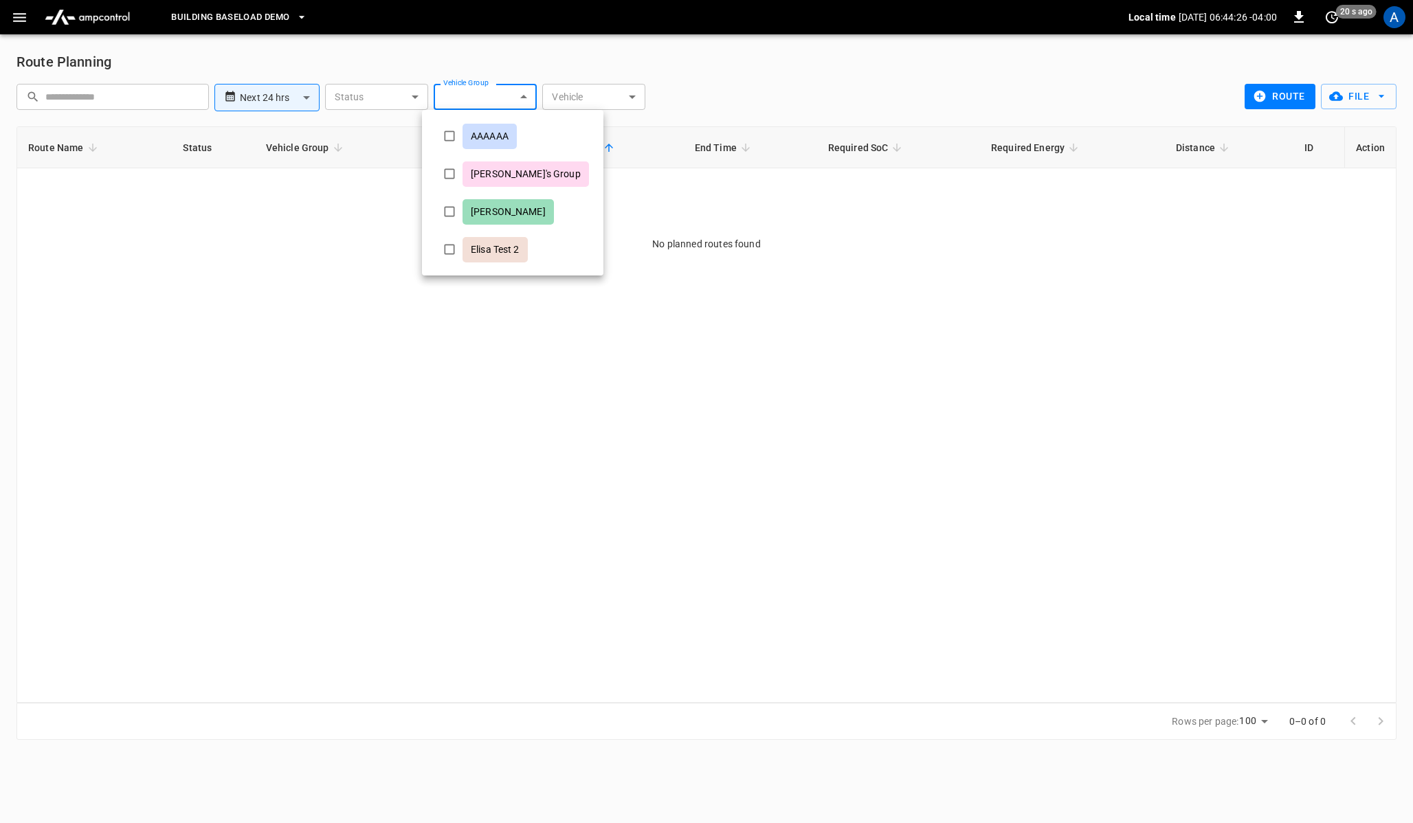
click at [433, 68] on div at bounding box center [706, 411] width 1413 height 823
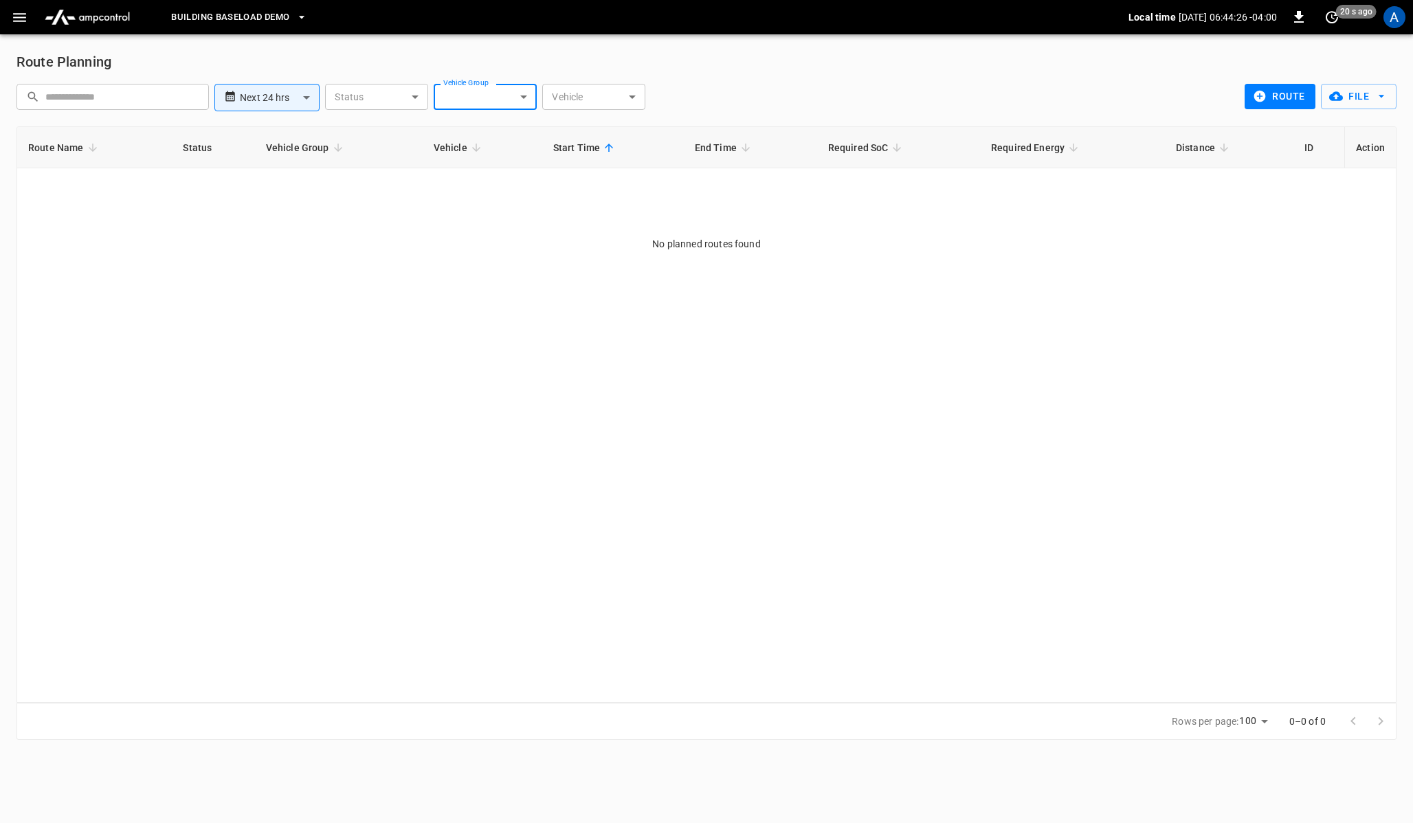
click at [418, 94] on body "**********" at bounding box center [706, 378] width 1413 height 757
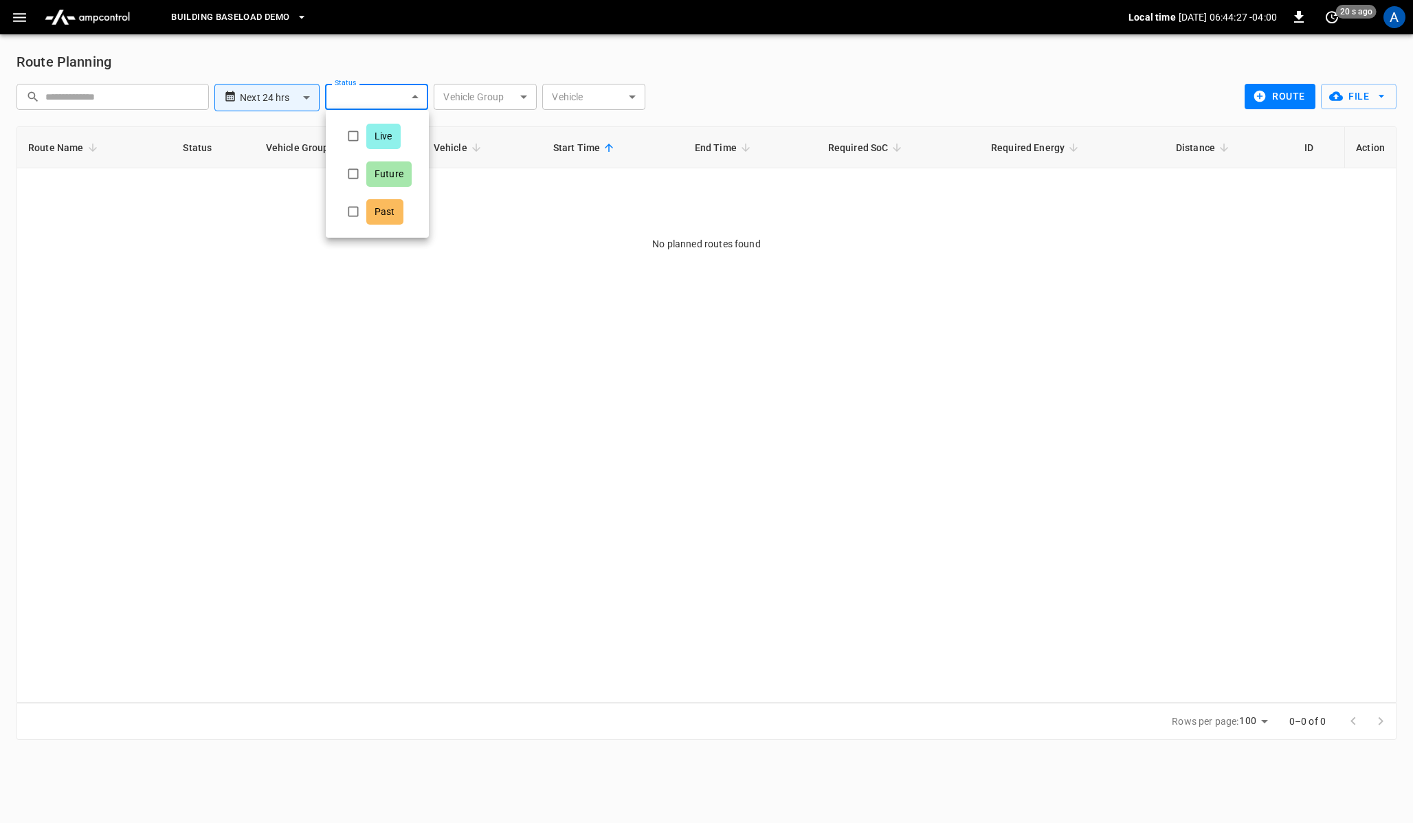
click at [313, 60] on div at bounding box center [706, 411] width 1413 height 823
click at [252, 100] on body "**********" at bounding box center [706, 378] width 1413 height 757
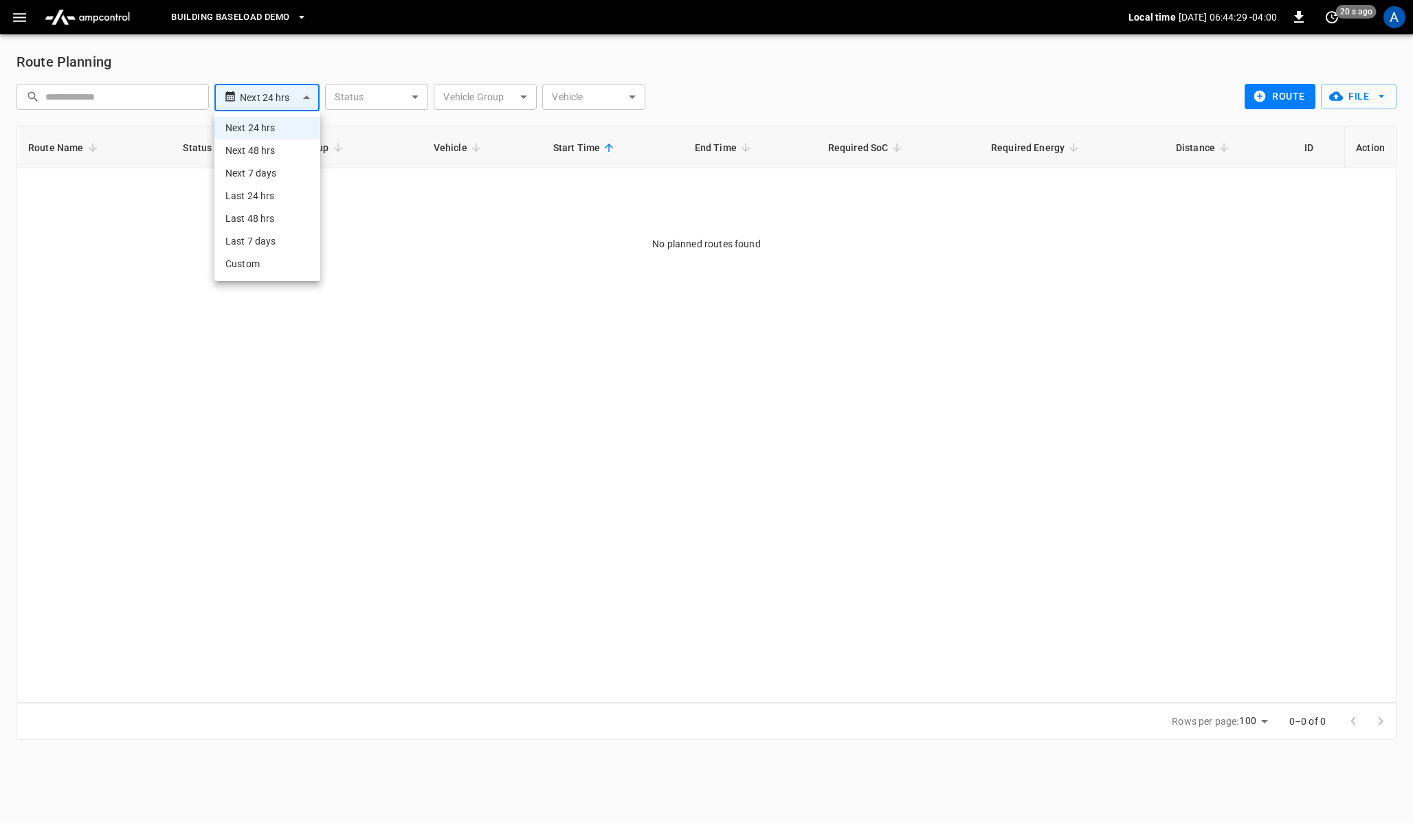
click at [173, 76] on div at bounding box center [706, 411] width 1413 height 823
click at [151, 95] on input "text" at bounding box center [122, 96] width 154 height 25
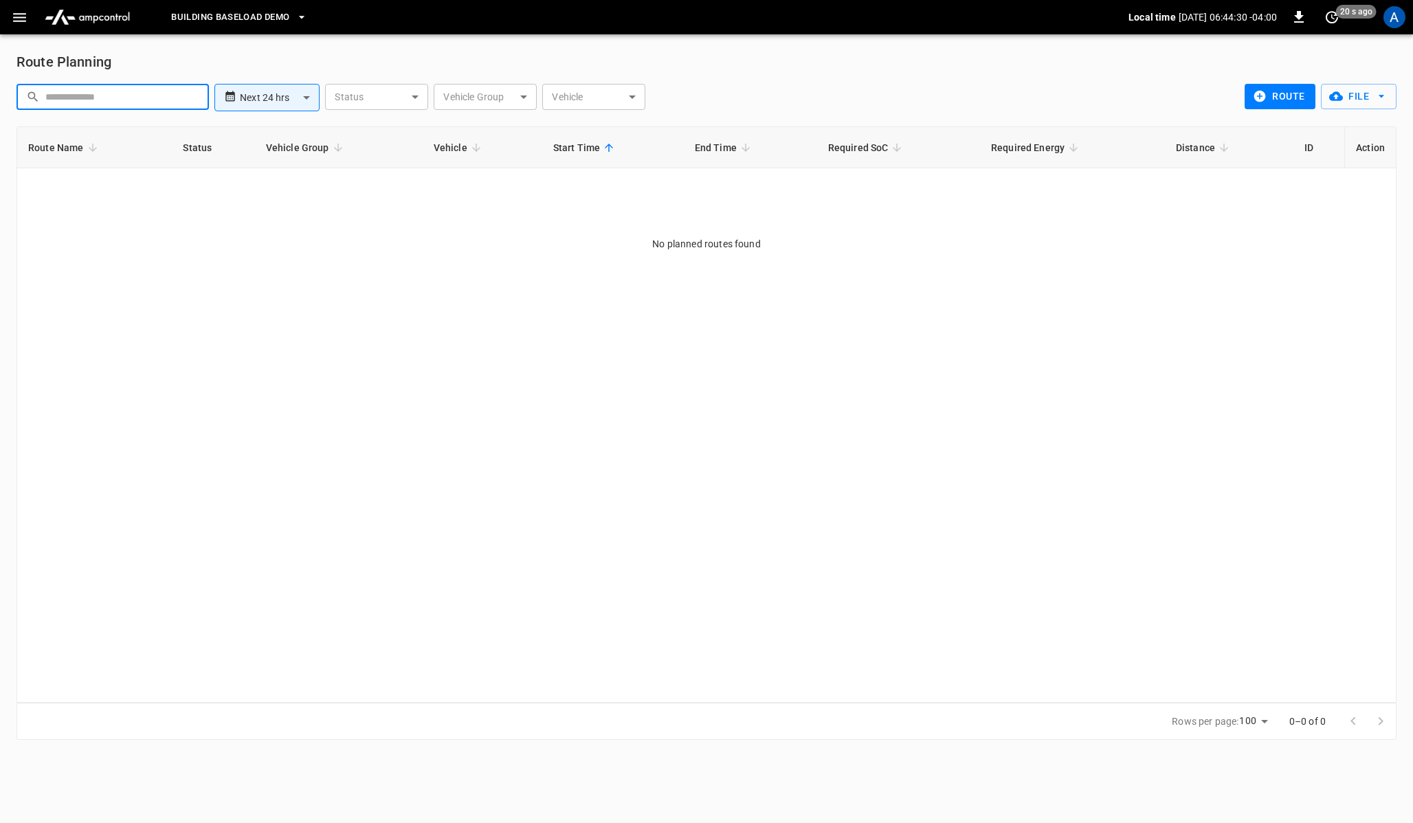
click at [217, 69] on div "Route Planning" at bounding box center [706, 62] width 1380 height 22
click at [283, 102] on body "**********" at bounding box center [706, 378] width 1413 height 757
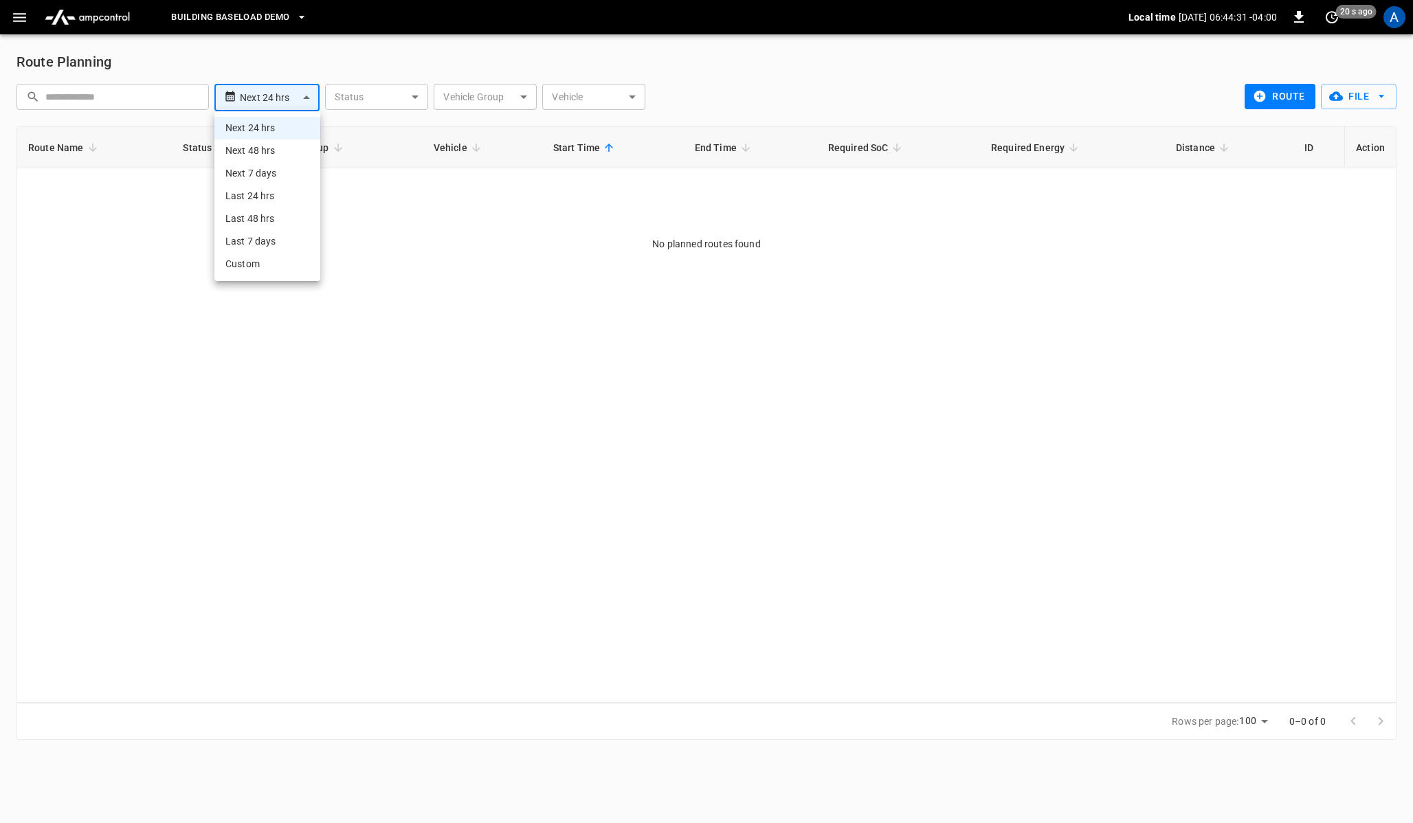
click at [354, 79] on div at bounding box center [706, 411] width 1413 height 823
click at [377, 100] on body "**********" at bounding box center [706, 378] width 1413 height 757
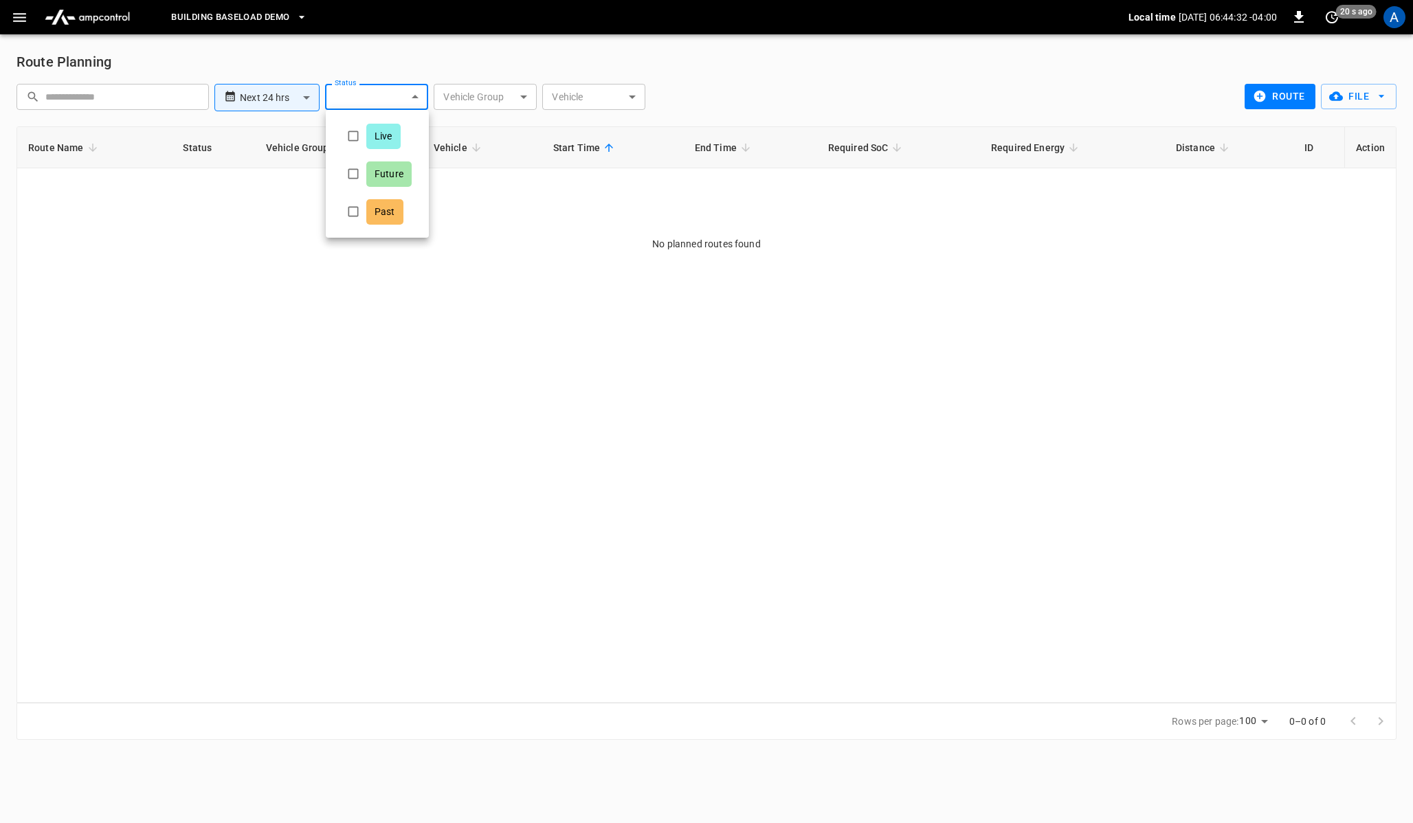
click at [459, 96] on div at bounding box center [706, 411] width 1413 height 823
click at [459, 96] on body "**********" at bounding box center [706, 378] width 1413 height 757
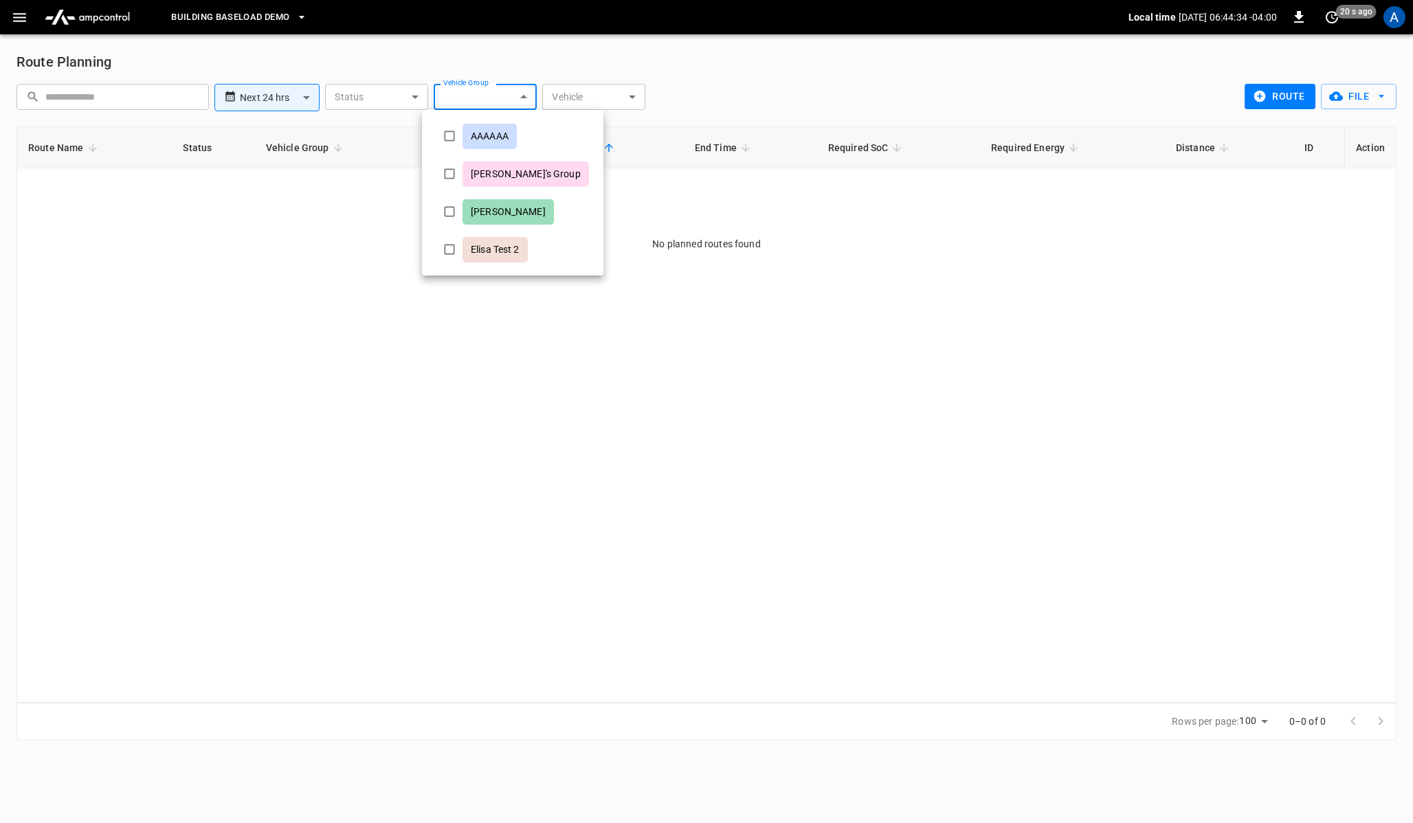
click at [592, 91] on div at bounding box center [706, 411] width 1413 height 823
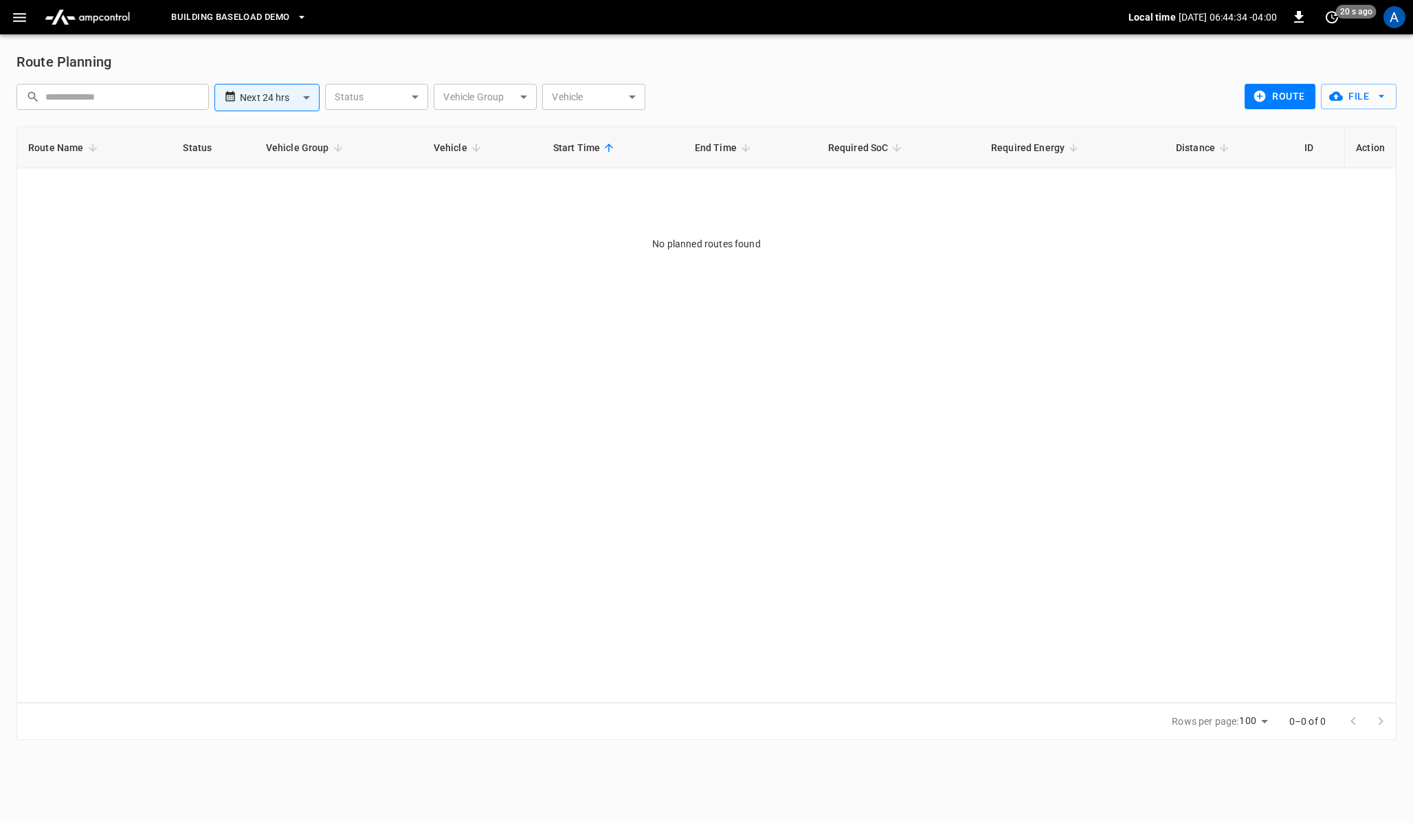
click at [592, 91] on body "**********" at bounding box center [706, 378] width 1413 height 757
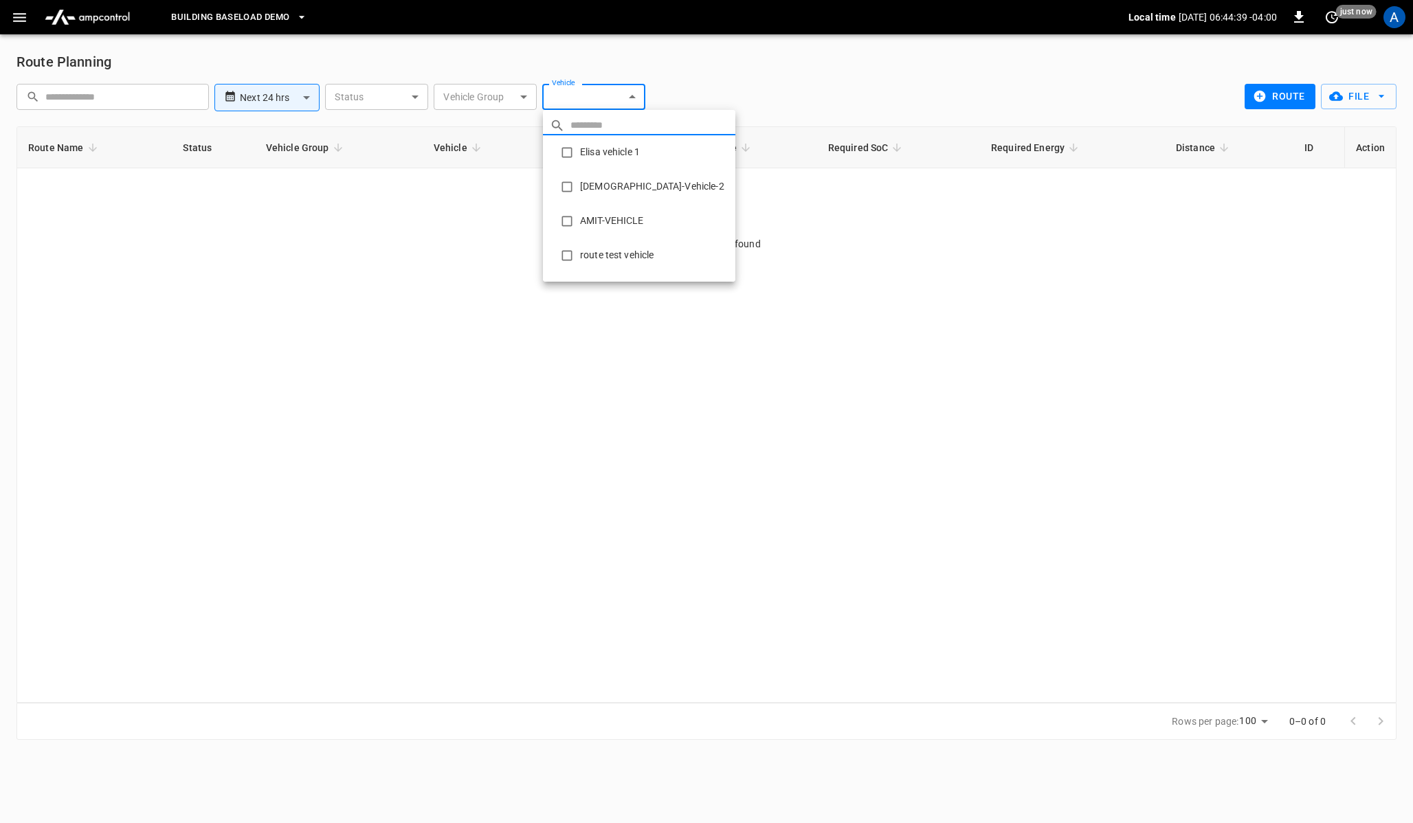
click at [597, 145] on li "Elisa vehicle 1" at bounding box center [639, 152] width 192 height 34
type input "**********"
click at [590, 125] on input "text" at bounding box center [653, 125] width 165 height 20
click at [575, 125] on input "text" at bounding box center [653, 125] width 165 height 20
click at [606, 162] on li "Elisa vehicle 1" at bounding box center [639, 152] width 192 height 34
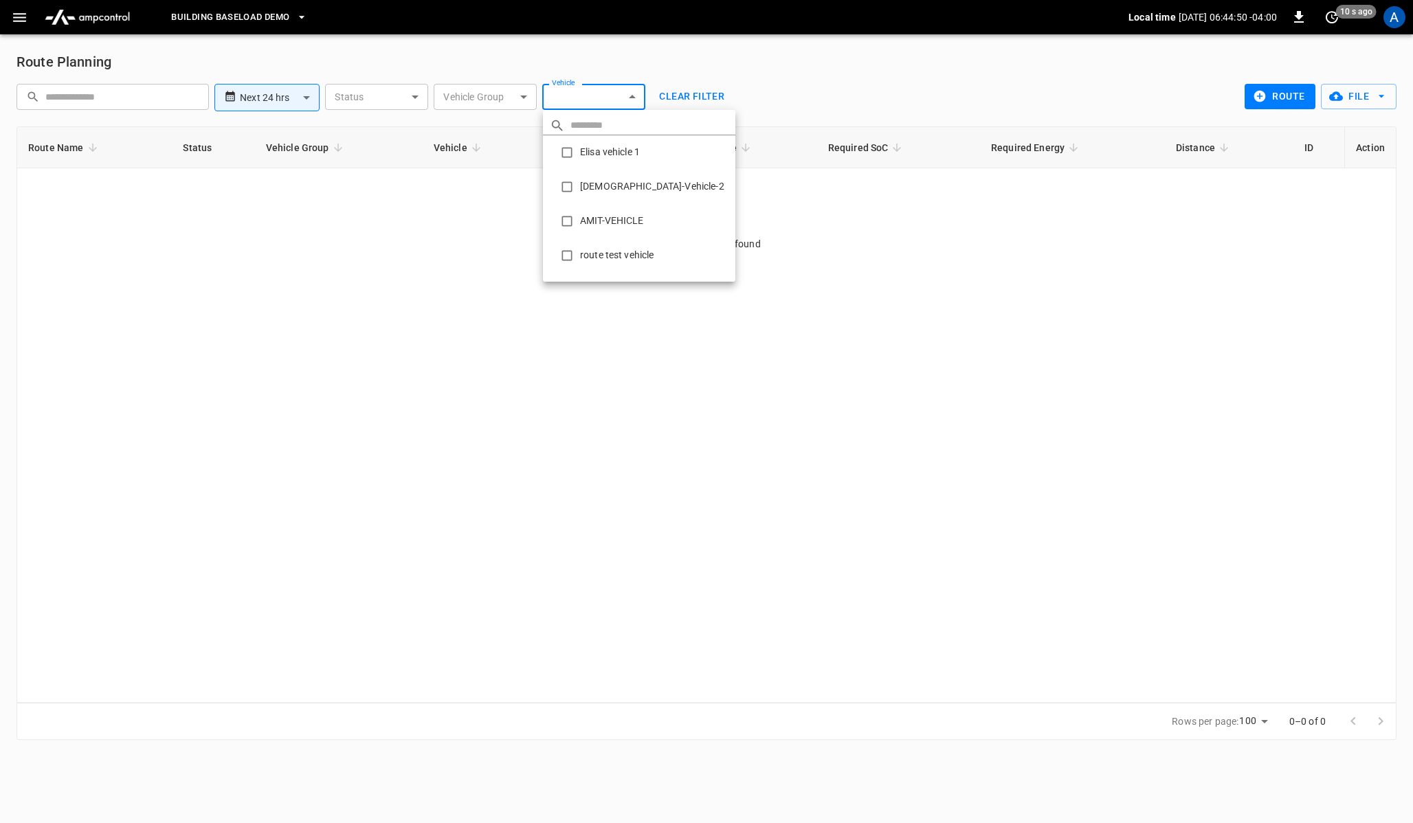
click at [615, 128] on input "text" at bounding box center [653, 125] width 165 height 20
click at [309, 357] on div at bounding box center [706, 411] width 1413 height 823
click at [21, 15] on icon "button" at bounding box center [19, 17] width 17 height 17
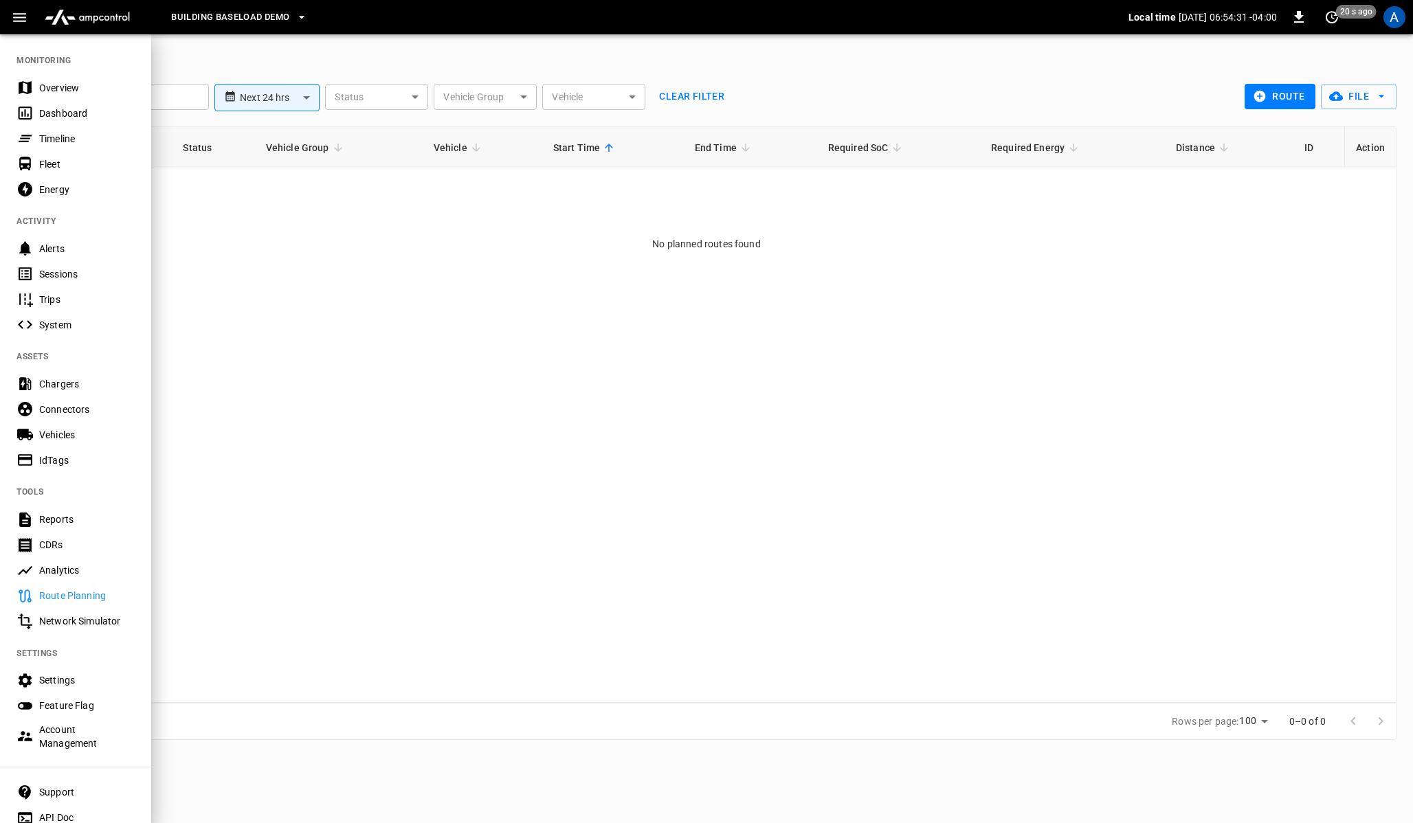
click at [483, 280] on div at bounding box center [706, 411] width 1413 height 823
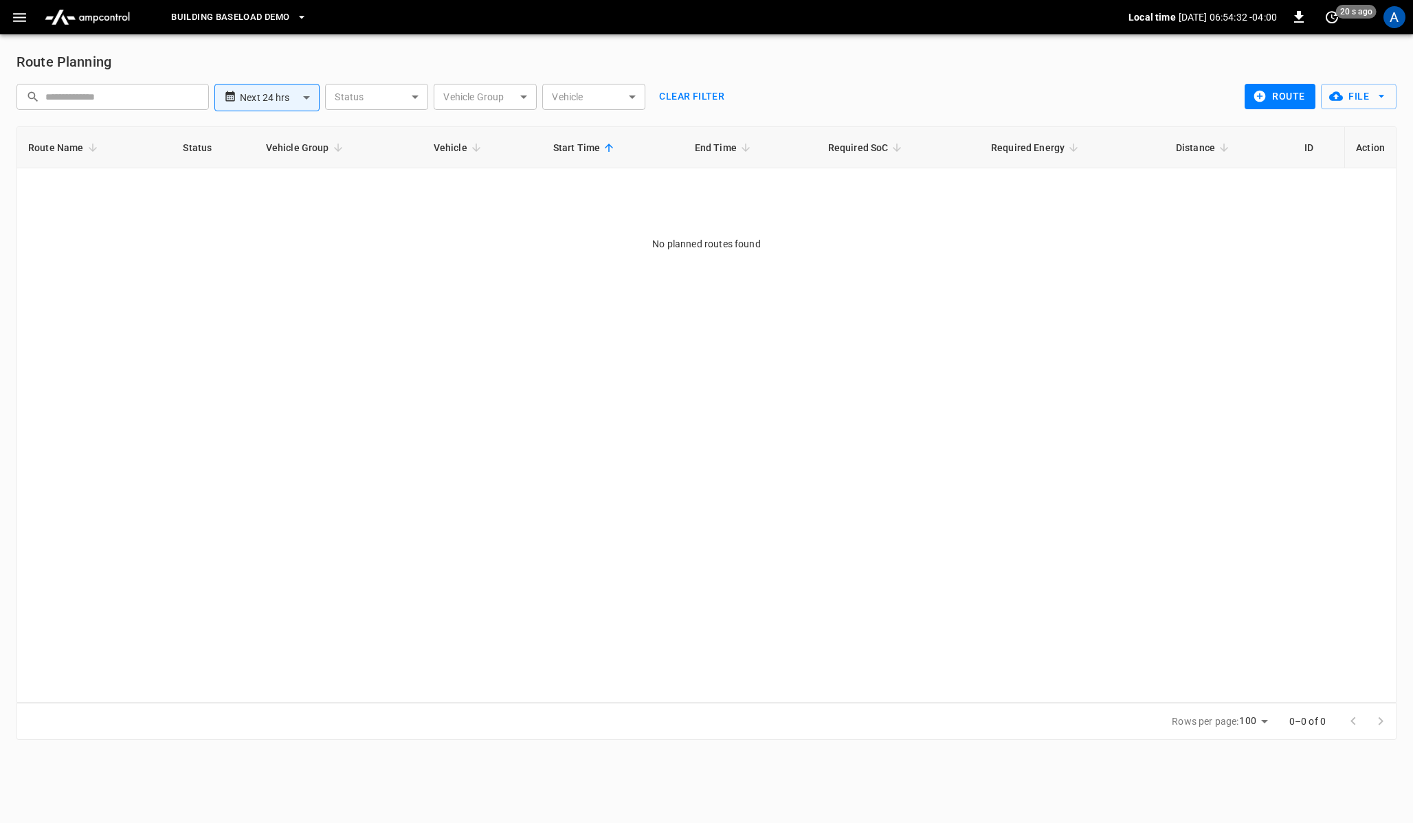
click at [1281, 112] on div "route File" at bounding box center [1321, 100] width 152 height 32
click at [1276, 109] on button "route" at bounding box center [1280, 96] width 71 height 25
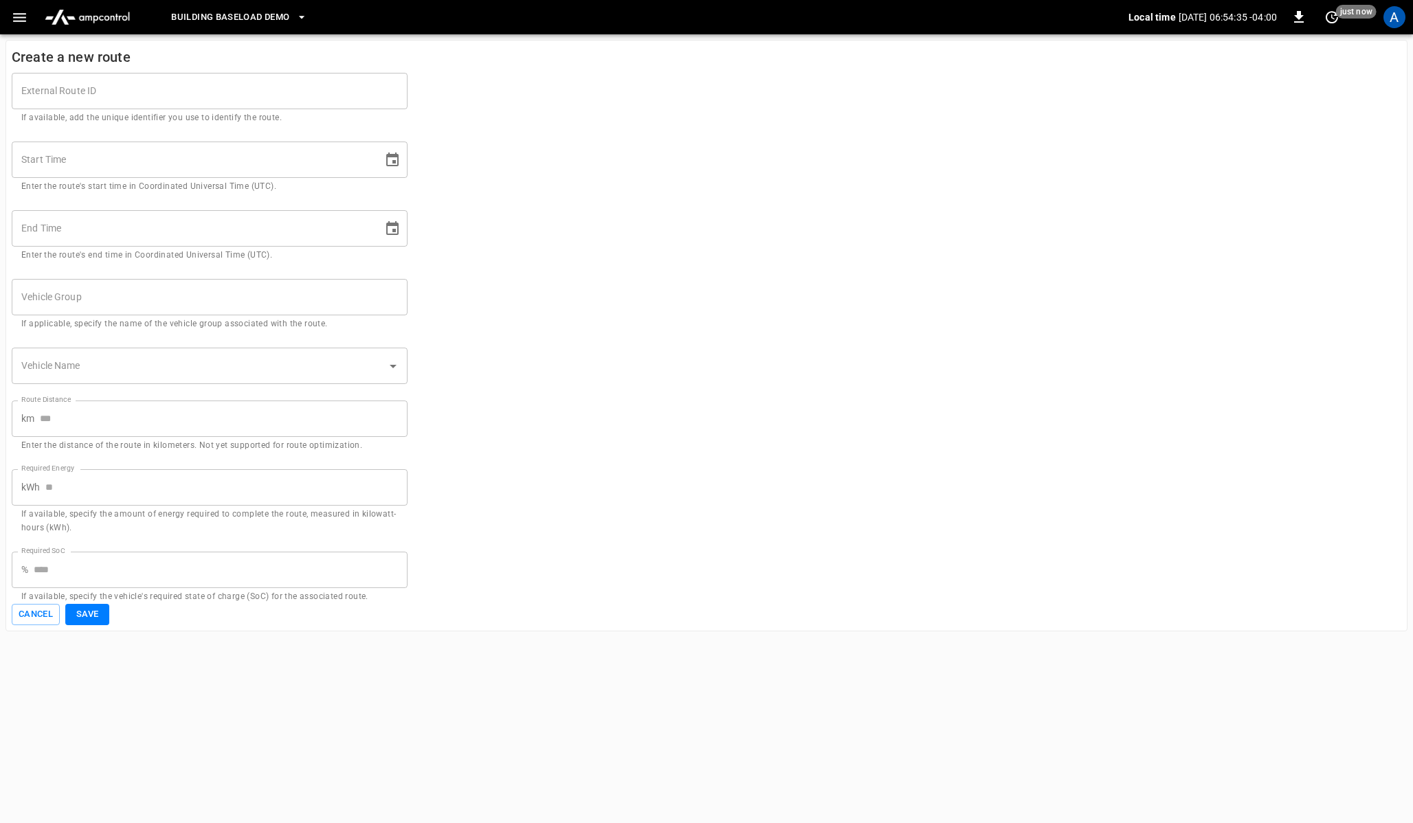
click at [393, 159] on icon "Choose date" at bounding box center [392, 160] width 16 height 16
click at [395, 226] on icon "Choose date" at bounding box center [392, 229] width 16 height 16
click at [395, 197] on div "End Time End Time Enter the route's end time in Coordinated Universal Time (UTC…" at bounding box center [201, 228] width 412 height 69
click at [395, 153] on icon "Choose date" at bounding box center [392, 160] width 12 height 14
